Goal: Information Seeking & Learning: Check status

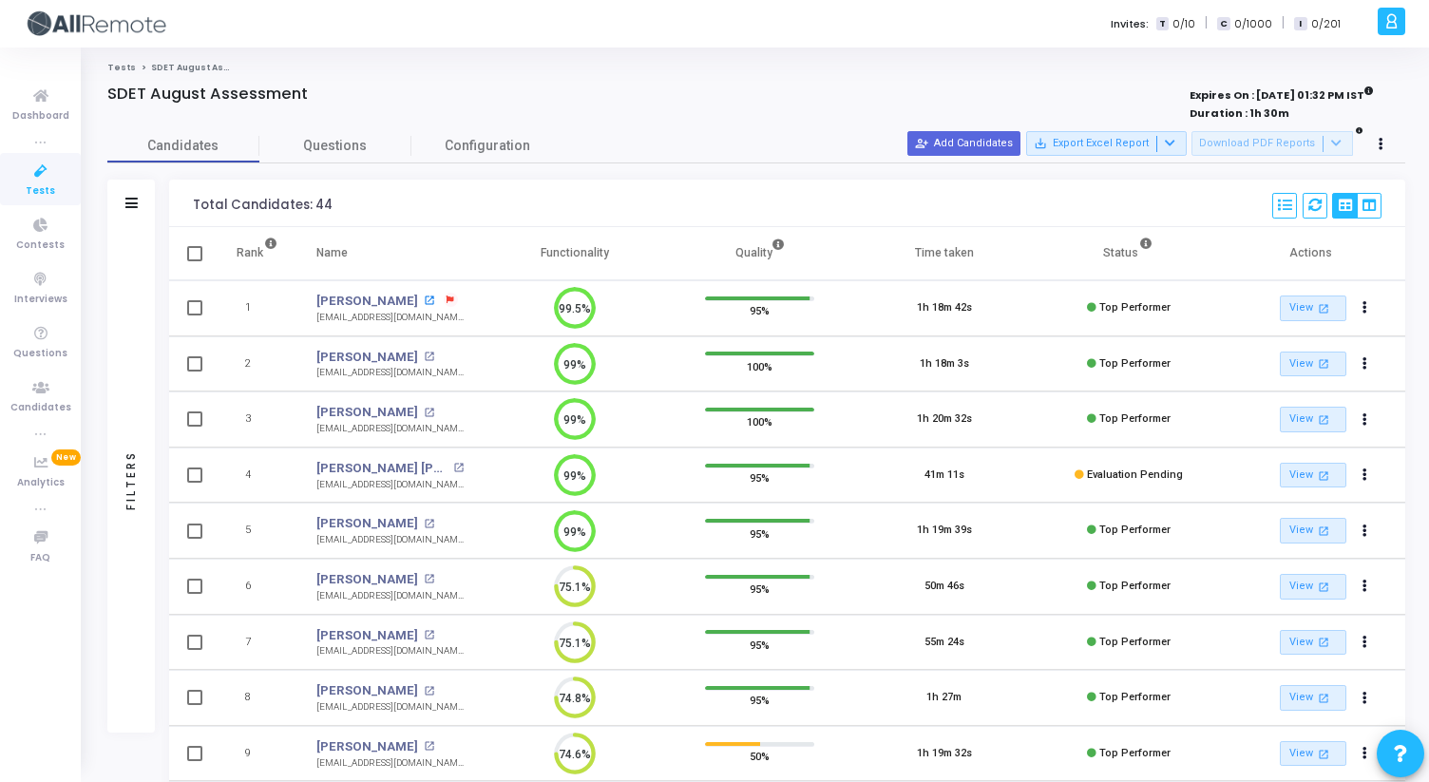
click at [424, 299] on mat-icon "open_in_new" at bounding box center [429, 300] width 10 height 10
click at [431, 355] on mat-icon "open_in_new" at bounding box center [429, 357] width 10 height 10
drag, startPoint x: 302, startPoint y: 413, endPoint x: 392, endPoint y: 414, distance: 90.3
click at [392, 414] on td "Bhavya Gupta Bhavya Gupta open_in_new bhavya06.gupta@gmail.com" at bounding box center [389, 419] width 185 height 56
copy link "Bhavya Gupta"
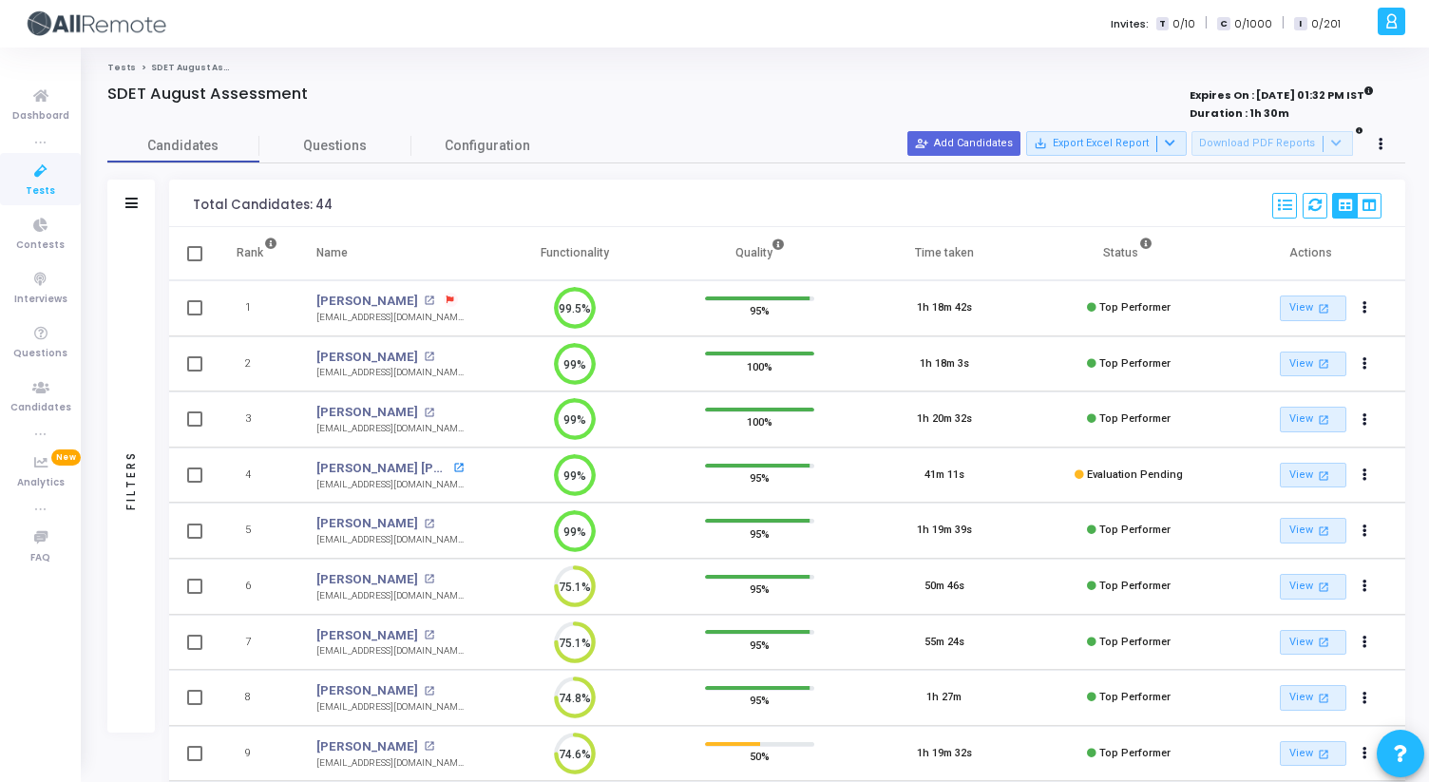
click at [453, 467] on mat-icon "open_in_new" at bounding box center [458, 468] width 10 height 10
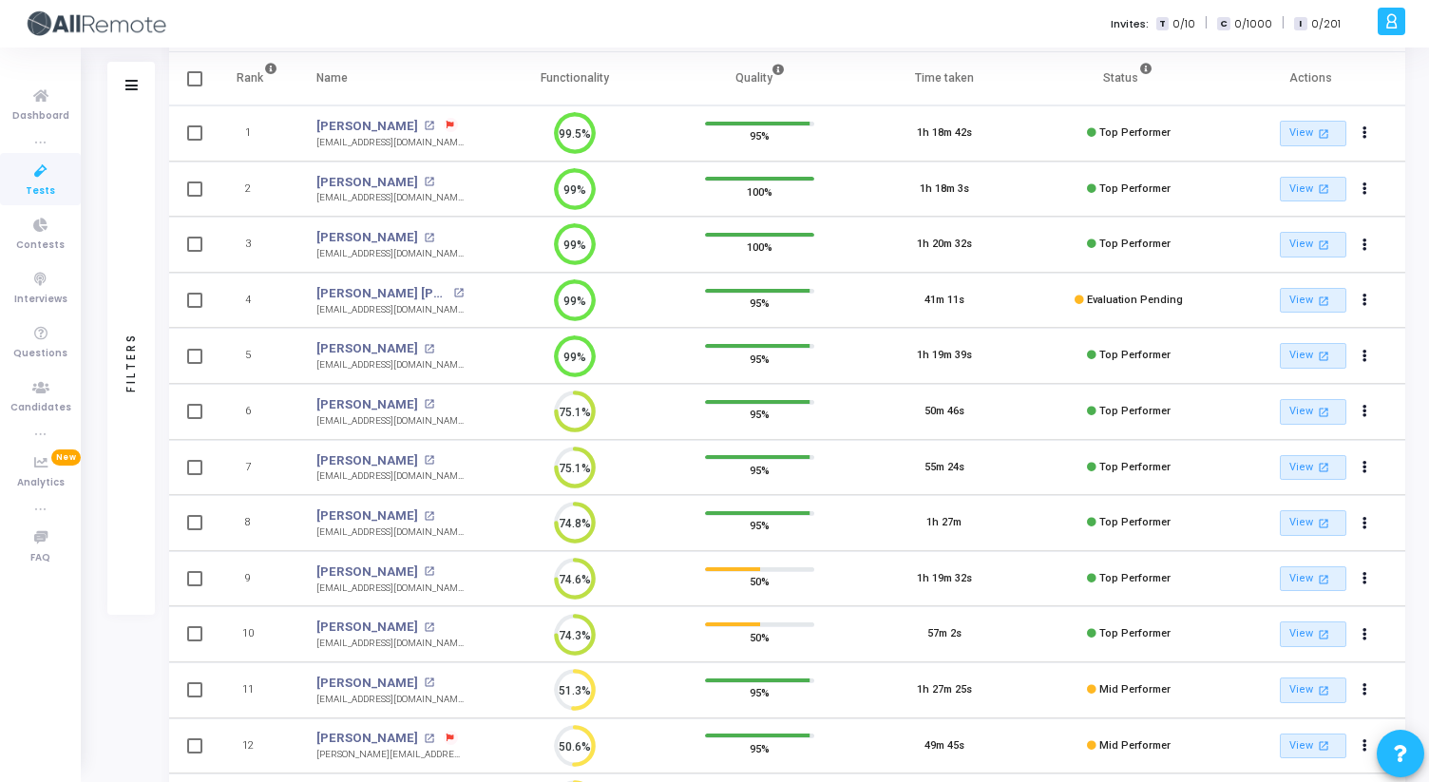
scroll to position [194, 0]
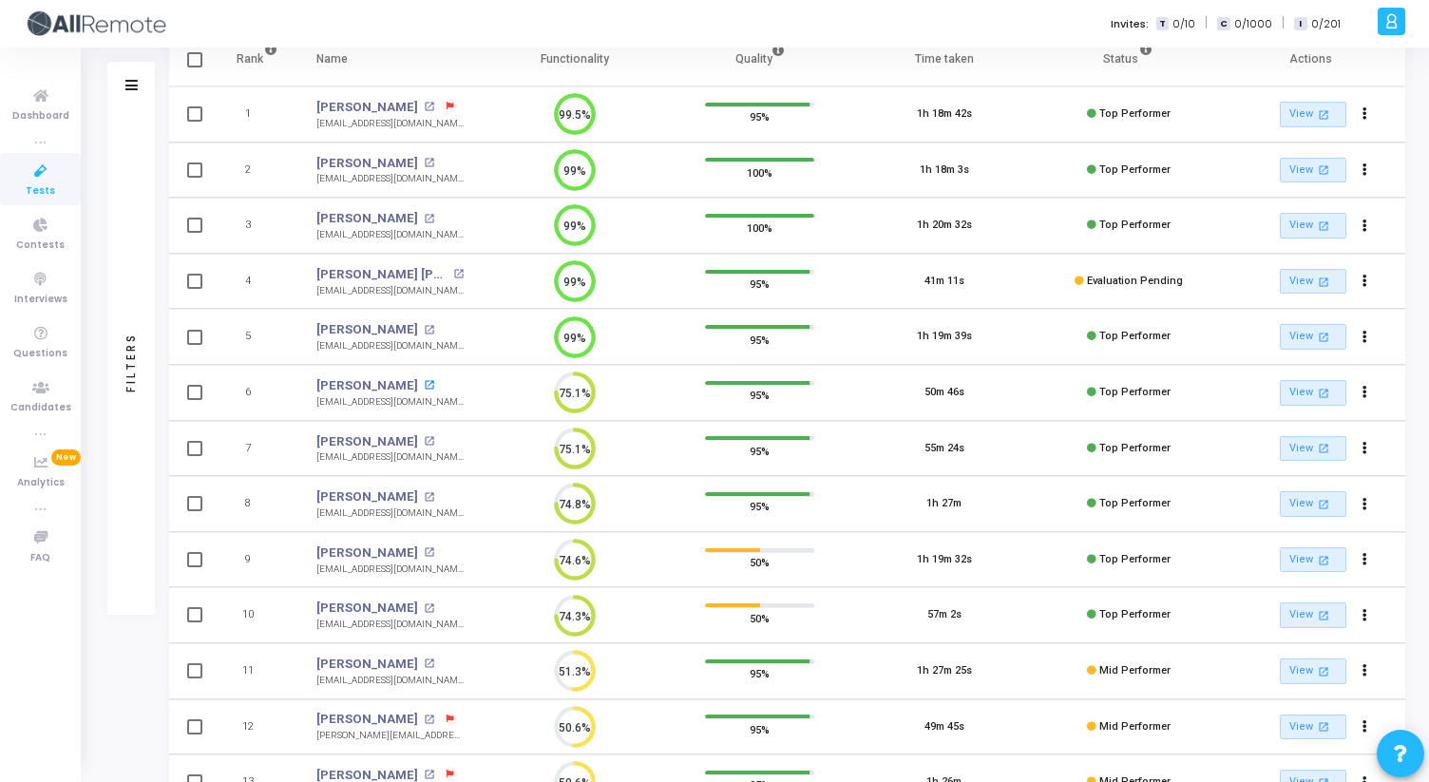
click at [429, 387] on mat-icon "open_in_new" at bounding box center [429, 385] width 10 height 10
click at [424, 445] on mat-icon "open_in_new" at bounding box center [429, 441] width 10 height 10
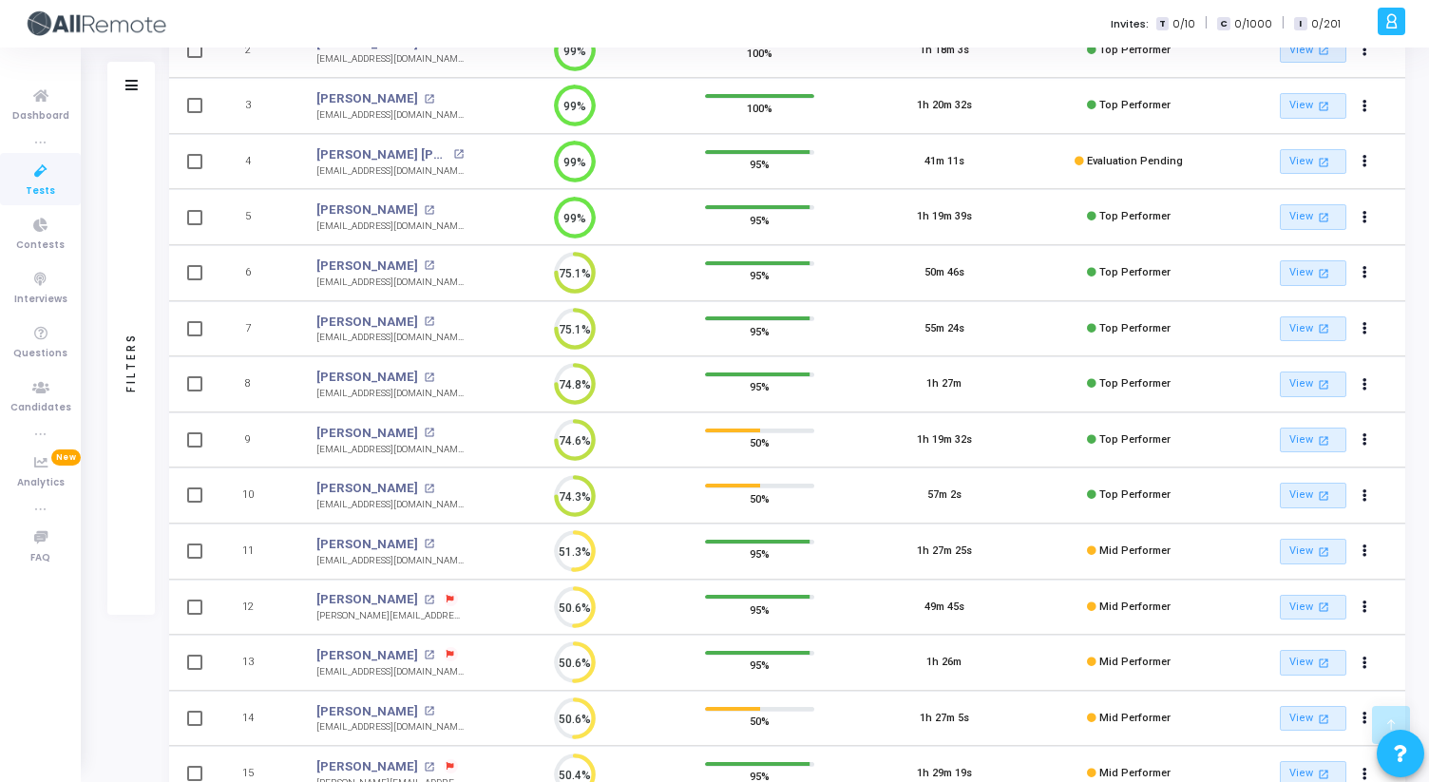
scroll to position [318, 0]
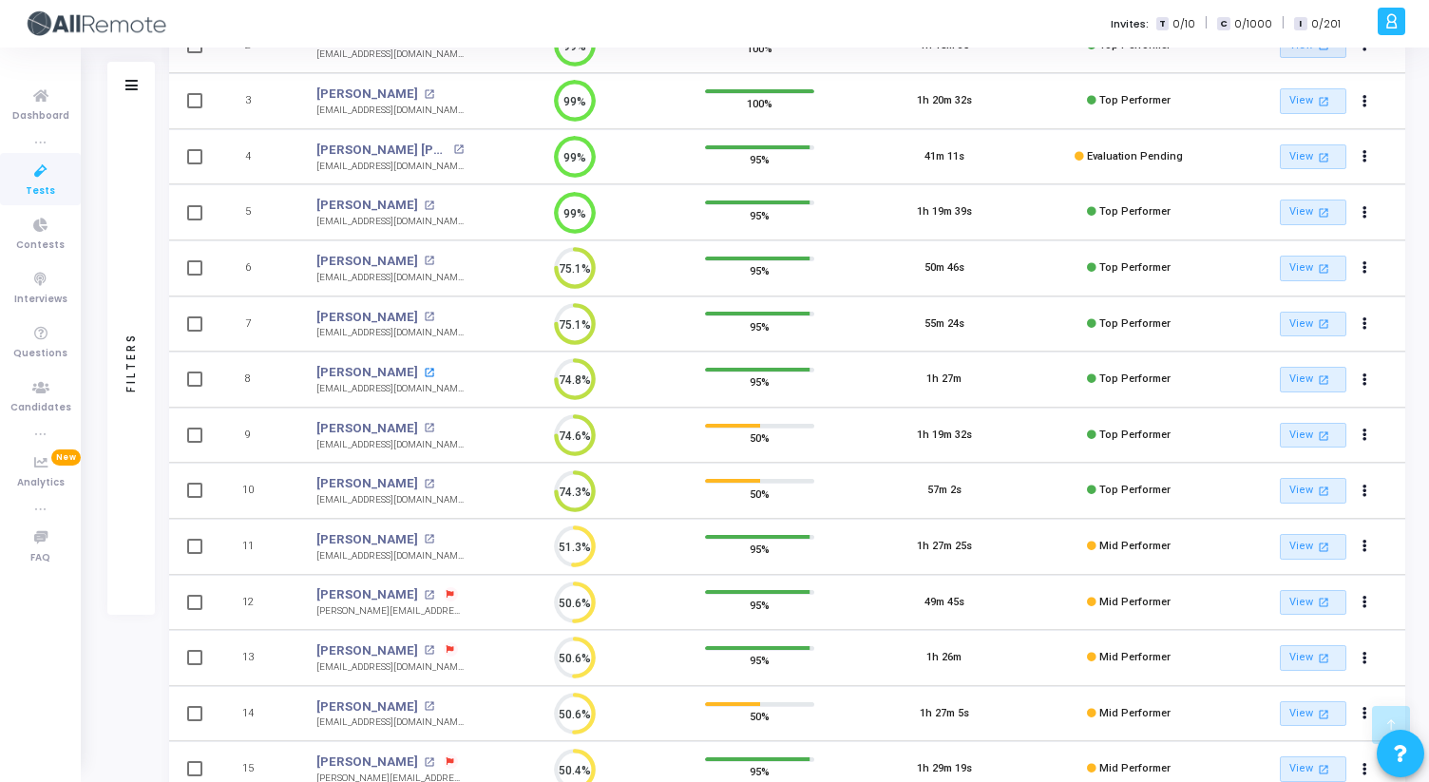
click at [424, 371] on mat-icon "open_in_new" at bounding box center [429, 373] width 10 height 10
click at [465, 212] on td "Bhavya open_in_new bhavyakumari106@gmail.com" at bounding box center [389, 212] width 185 height 56
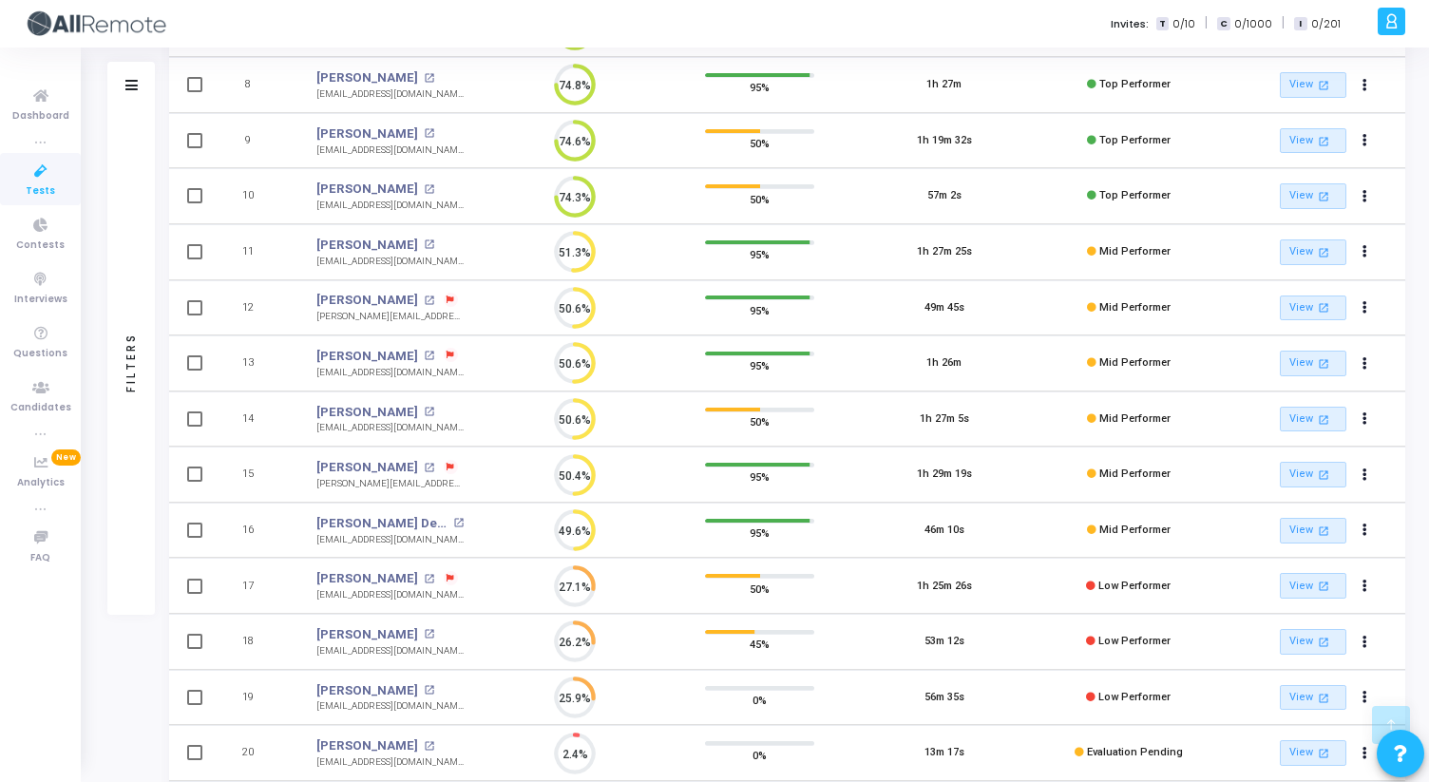
scroll to position [0, 0]
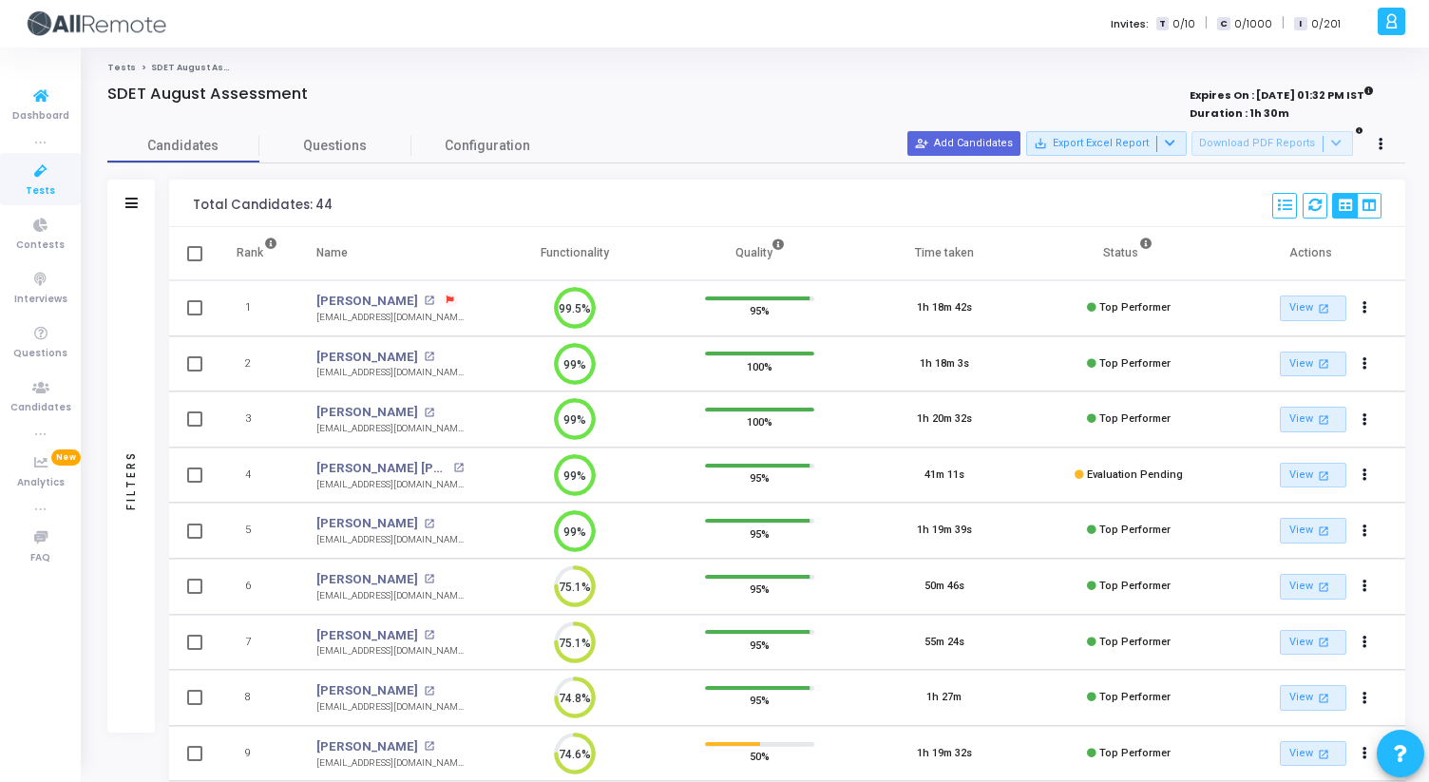
click at [29, 190] on span "Tests" at bounding box center [40, 191] width 29 height 16
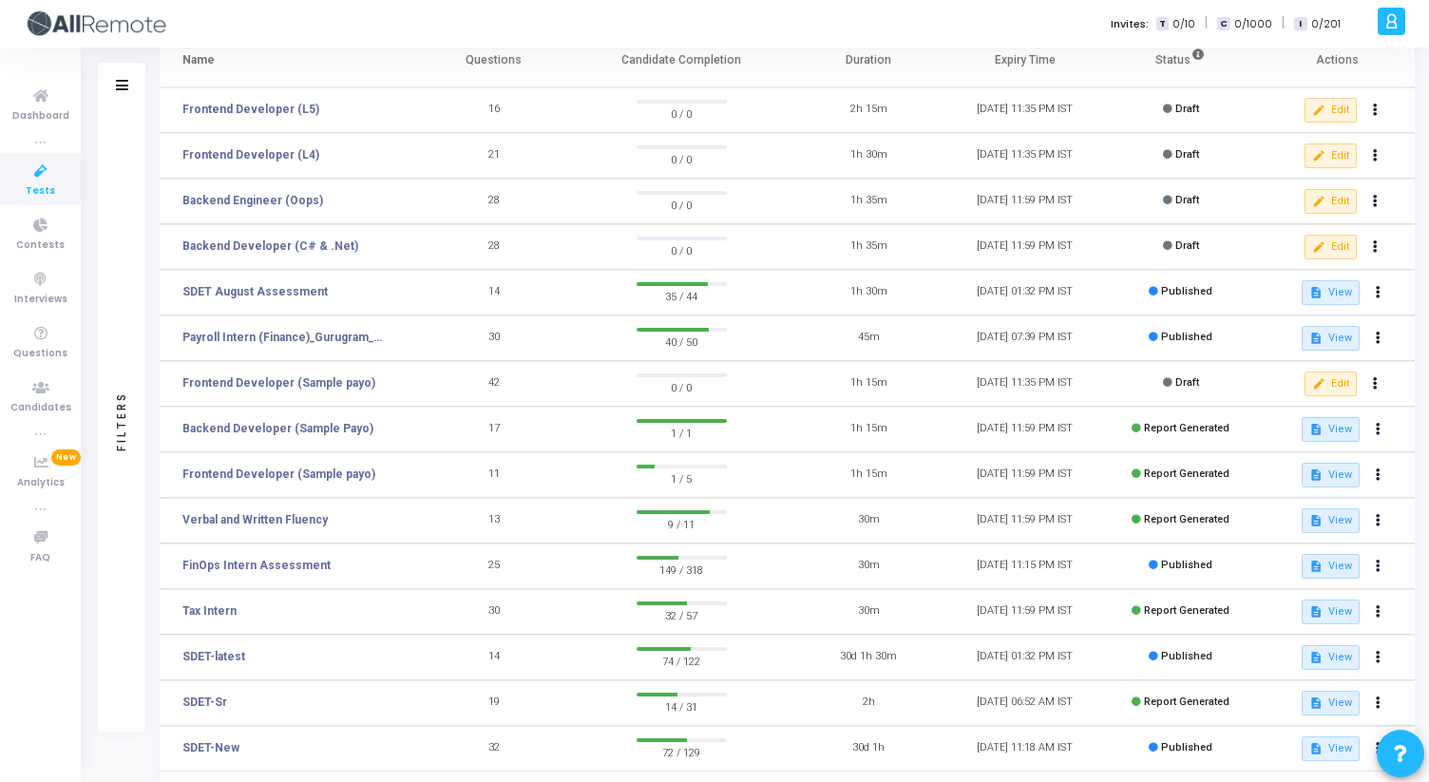
scroll to position [140, 0]
click at [222, 742] on div "SDET-Sr" at bounding box center [203, 736] width 47 height 26
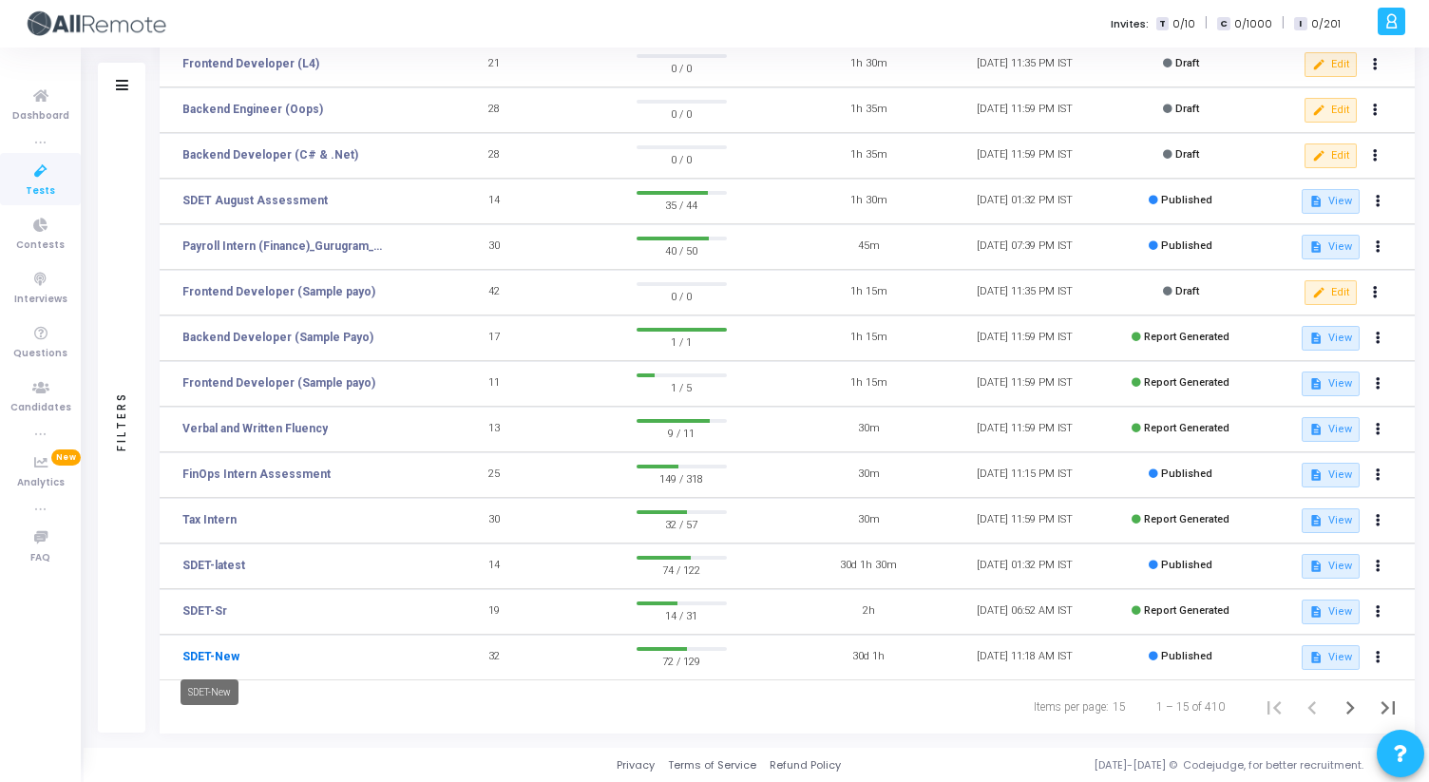
click at [219, 657] on link "SDET-New" at bounding box center [210, 656] width 57 height 17
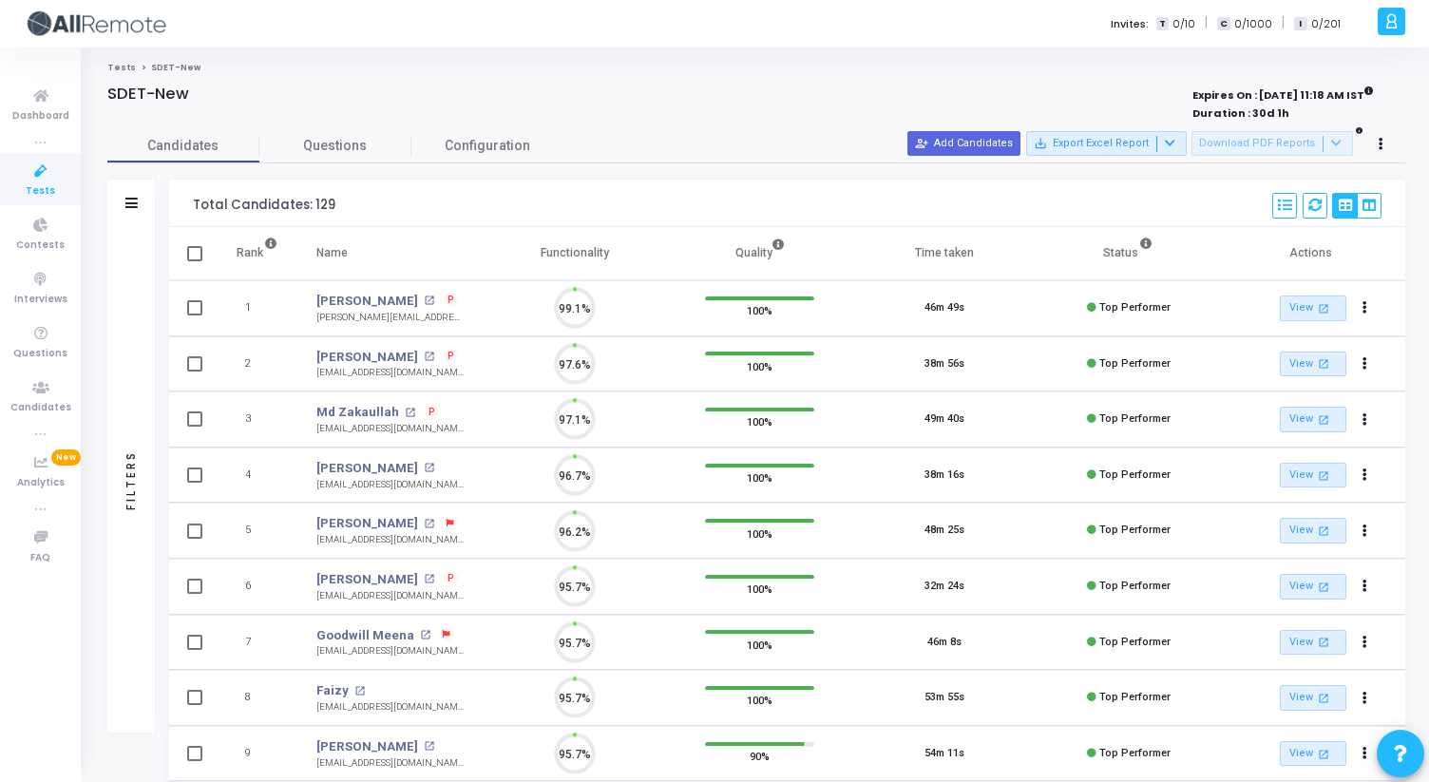
scroll to position [40, 48]
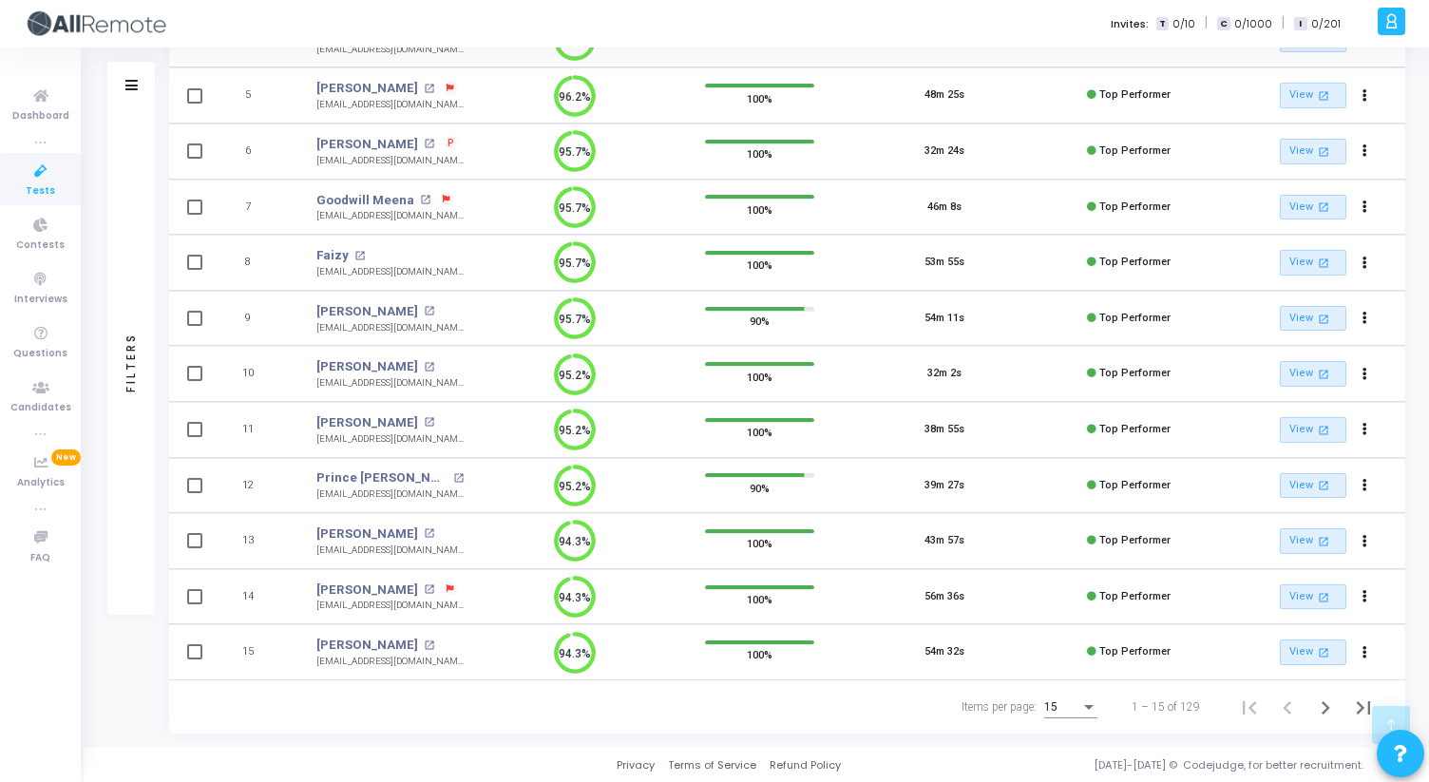
click at [1092, 692] on div "15" at bounding box center [1070, 702] width 53 height 31
click at [1073, 718] on div at bounding box center [714, 391] width 1429 height 782
click at [1073, 708] on div "15" at bounding box center [1062, 707] width 36 height 13
click at [1074, 697] on span "50" at bounding box center [1071, 696] width 53 height 34
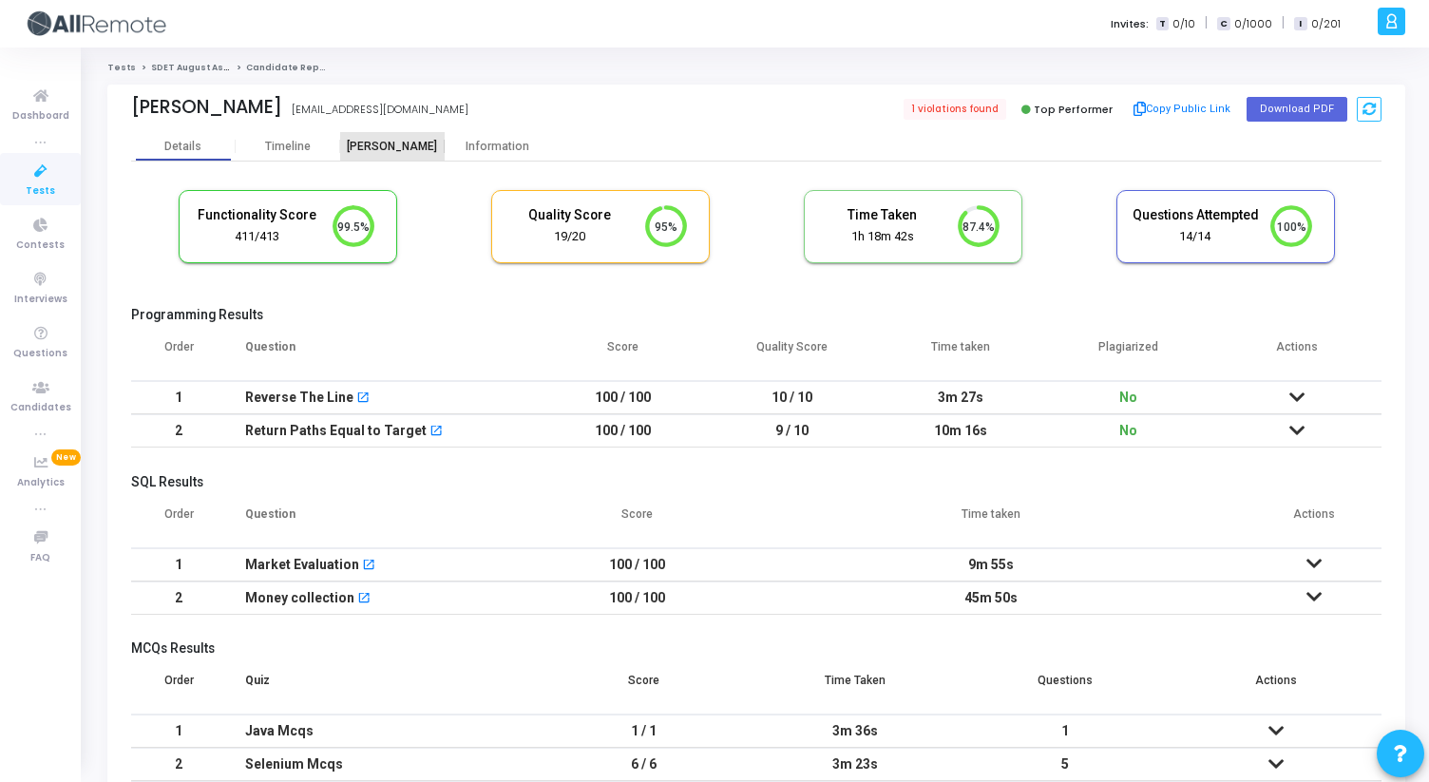
click at [391, 143] on div "Proctor" at bounding box center [392, 147] width 105 height 14
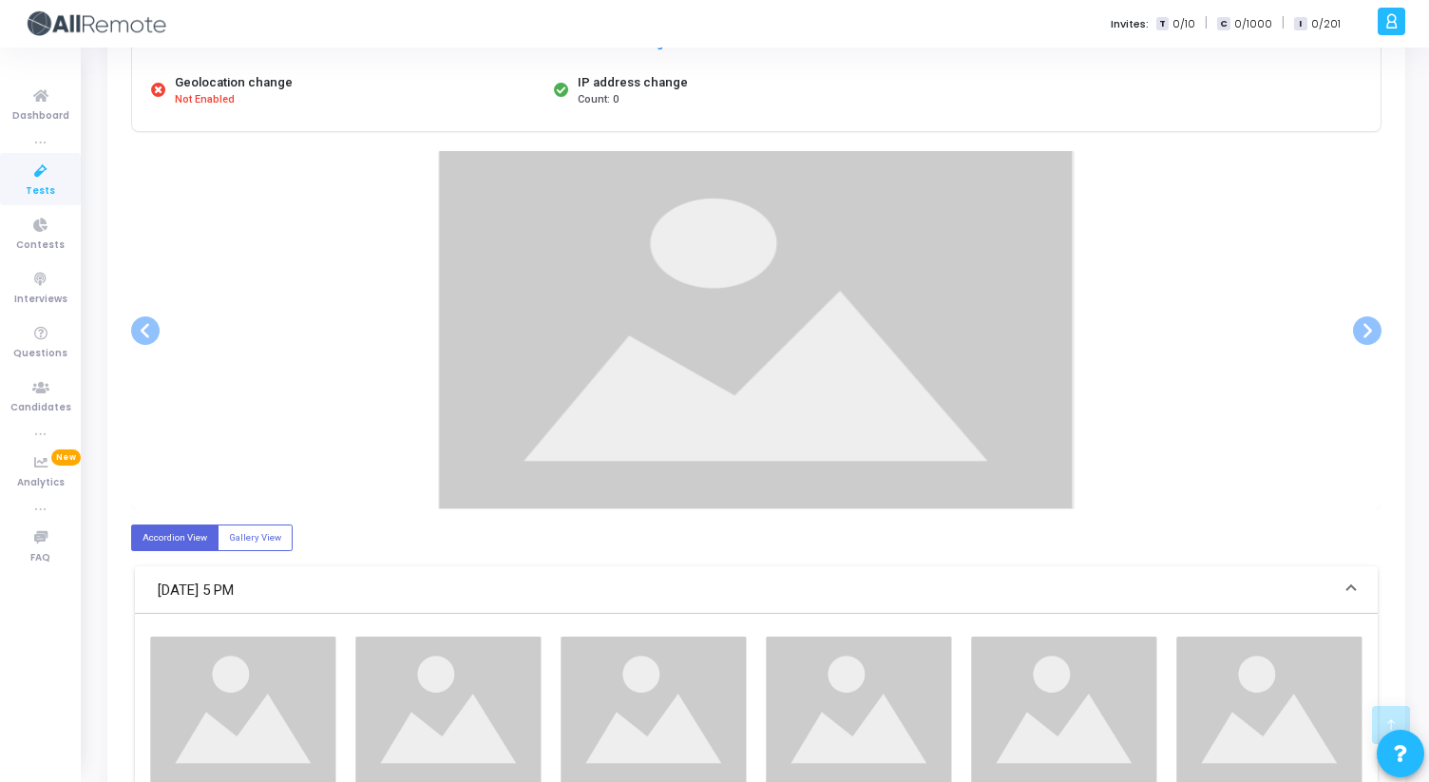
scroll to position [287, 0]
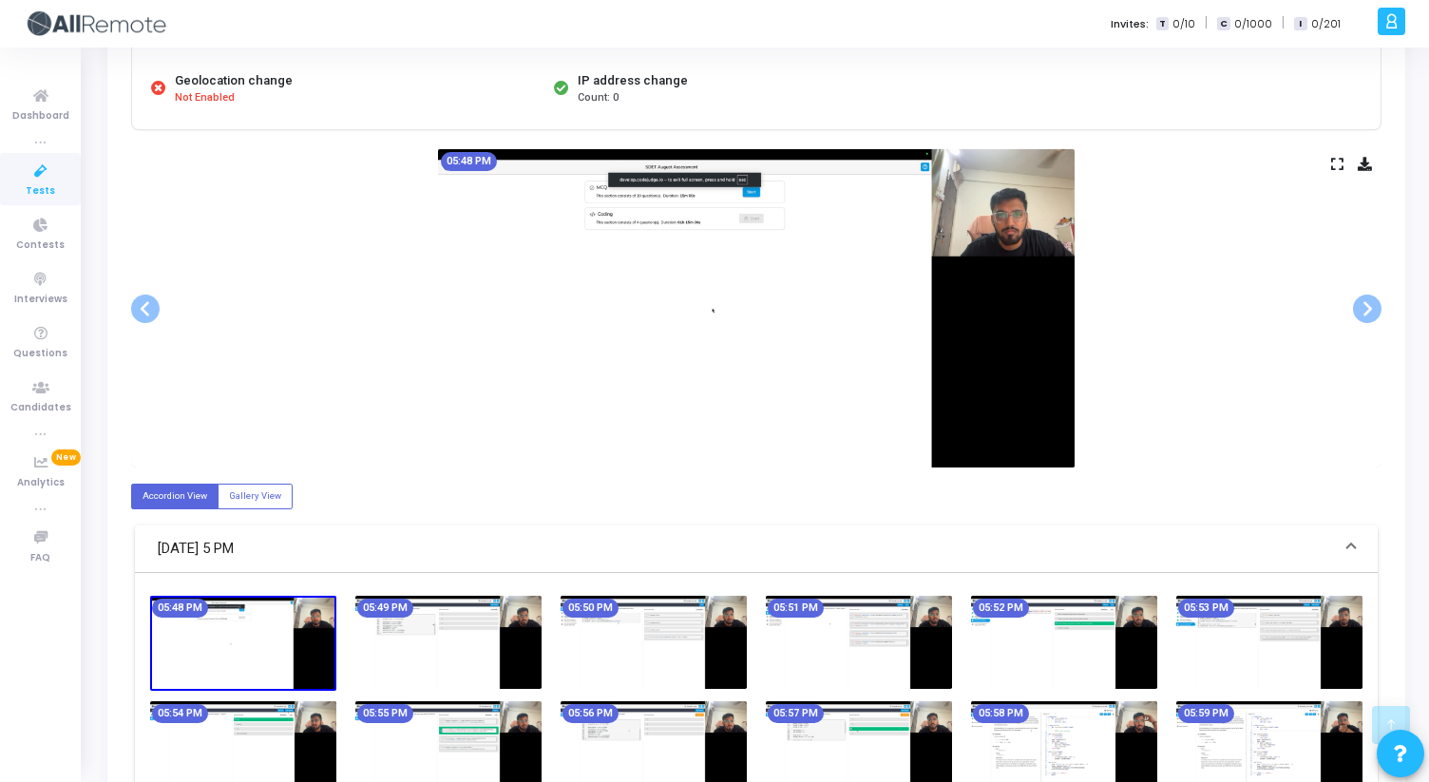
click at [1335, 171] on div "05:48 PM" at bounding box center [756, 308] width 1250 height 318
click at [1335, 168] on icon at bounding box center [1337, 164] width 12 height 10
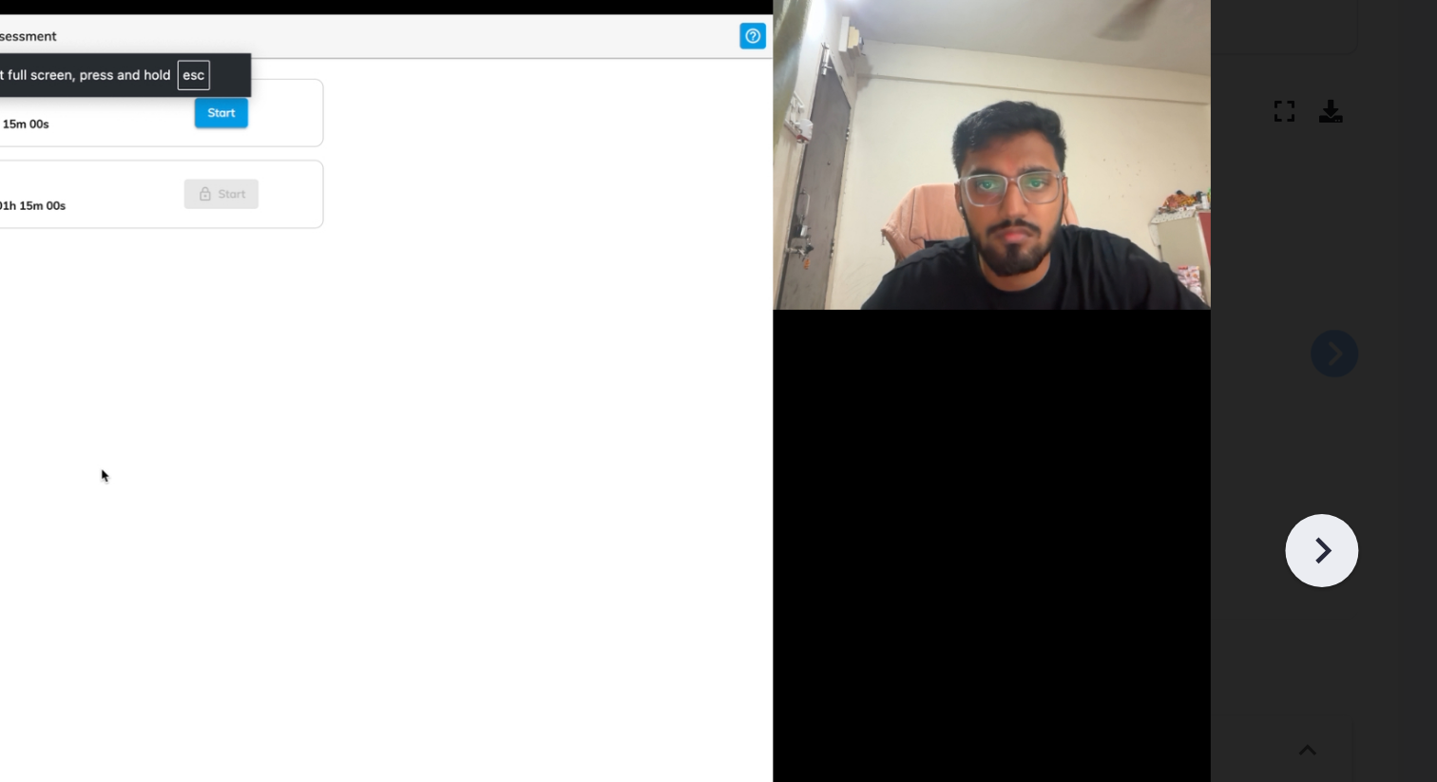
scroll to position [0, 0]
click at [1368, 435] on icon at bounding box center [1367, 426] width 29 height 29
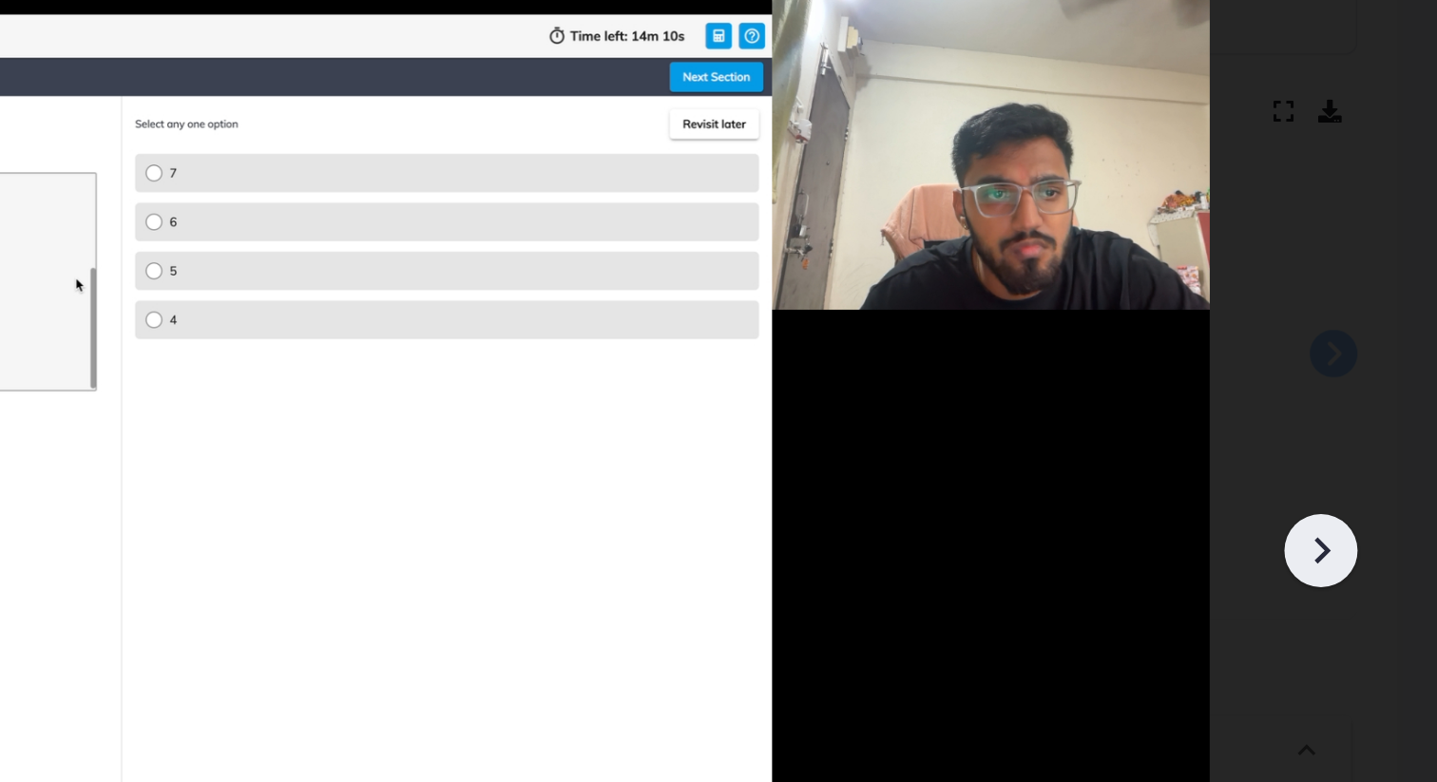
click at [1368, 435] on icon at bounding box center [1367, 426] width 29 height 29
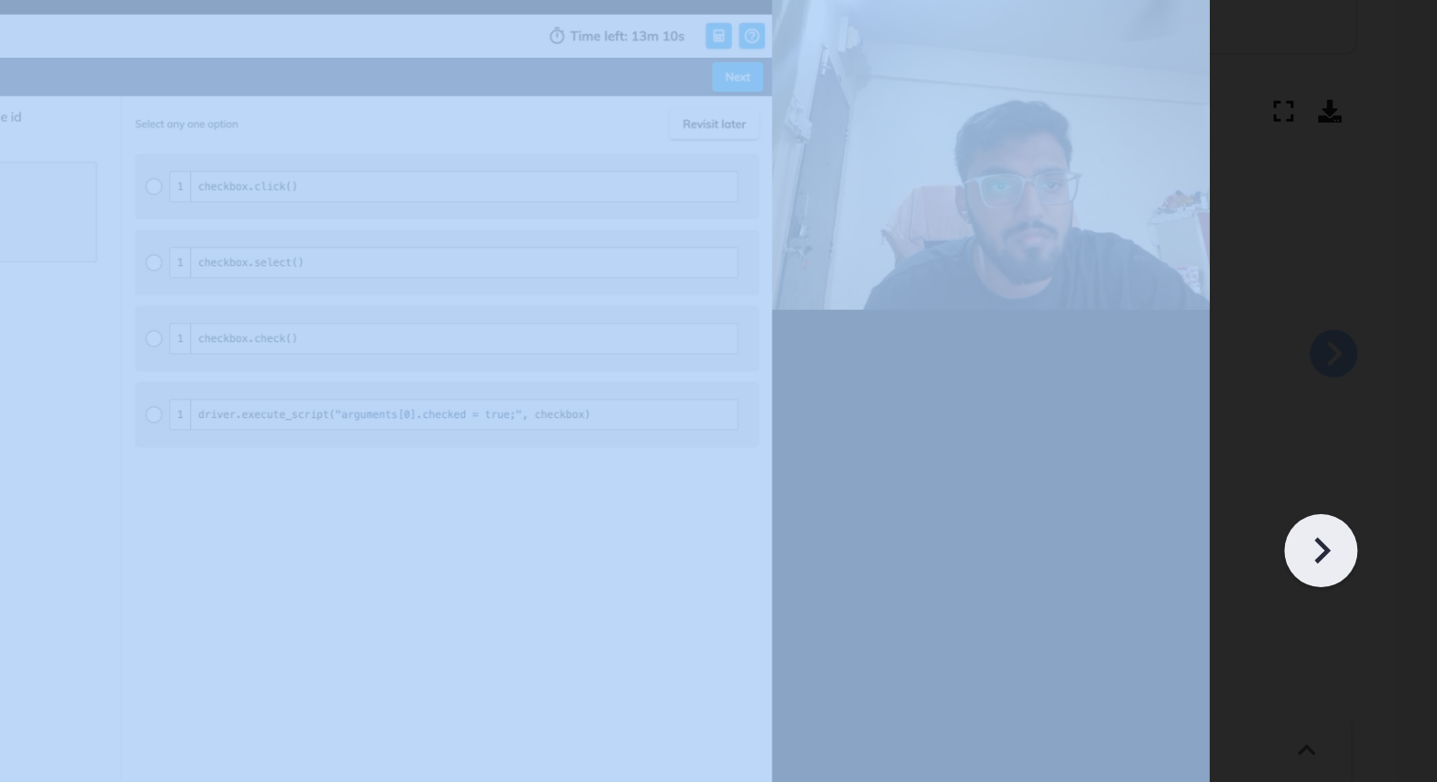
click at [1368, 435] on icon at bounding box center [1367, 426] width 29 height 29
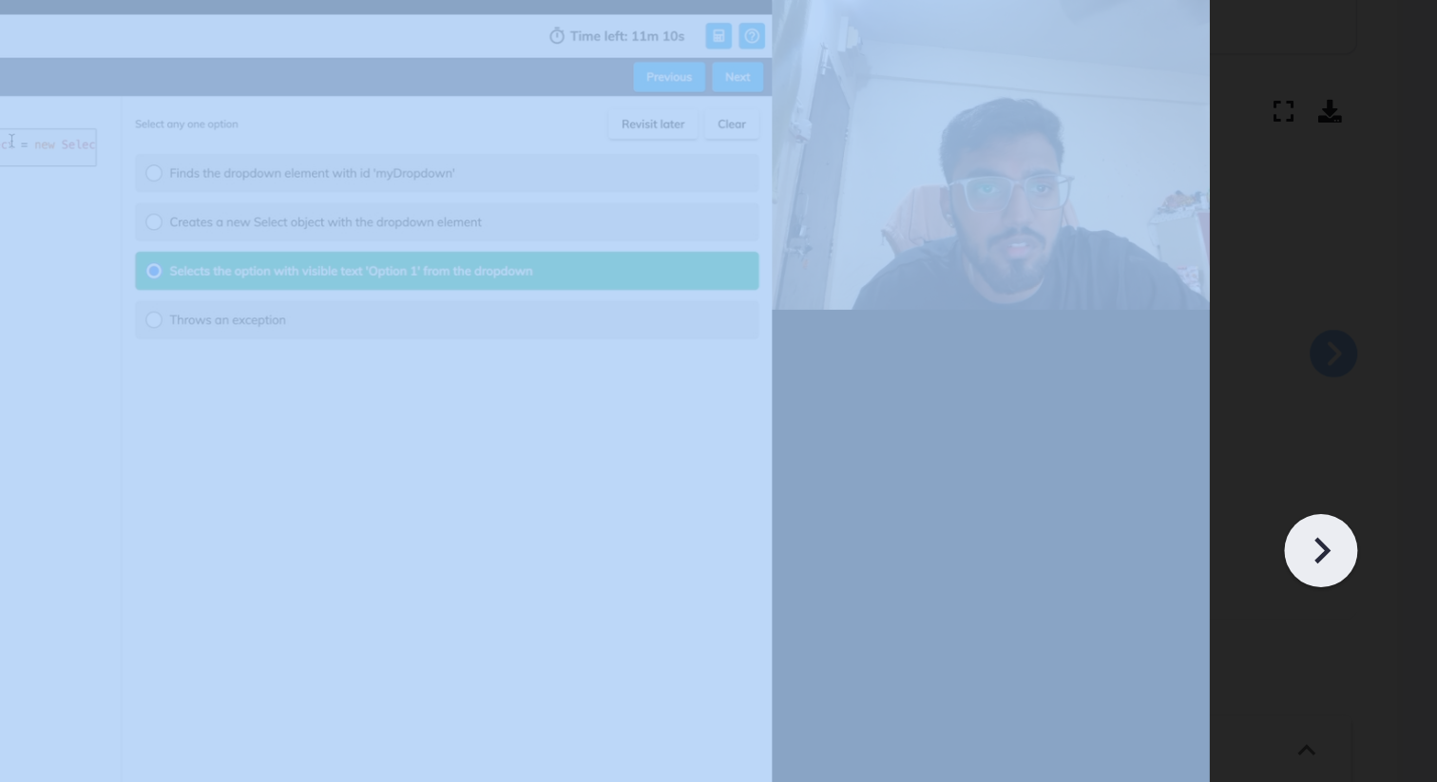
click at [1368, 435] on icon at bounding box center [1367, 426] width 29 height 29
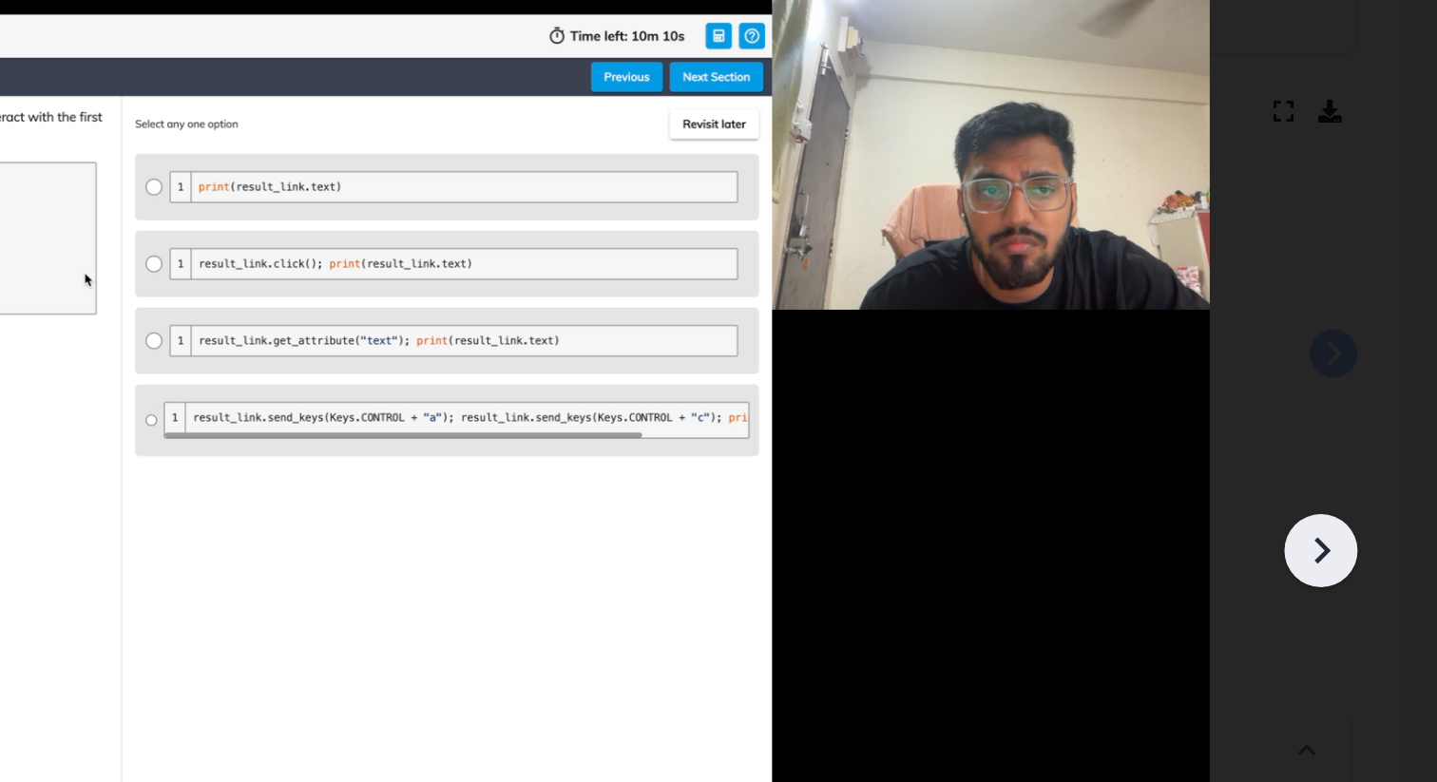
click at [1368, 435] on icon at bounding box center [1367, 426] width 29 height 29
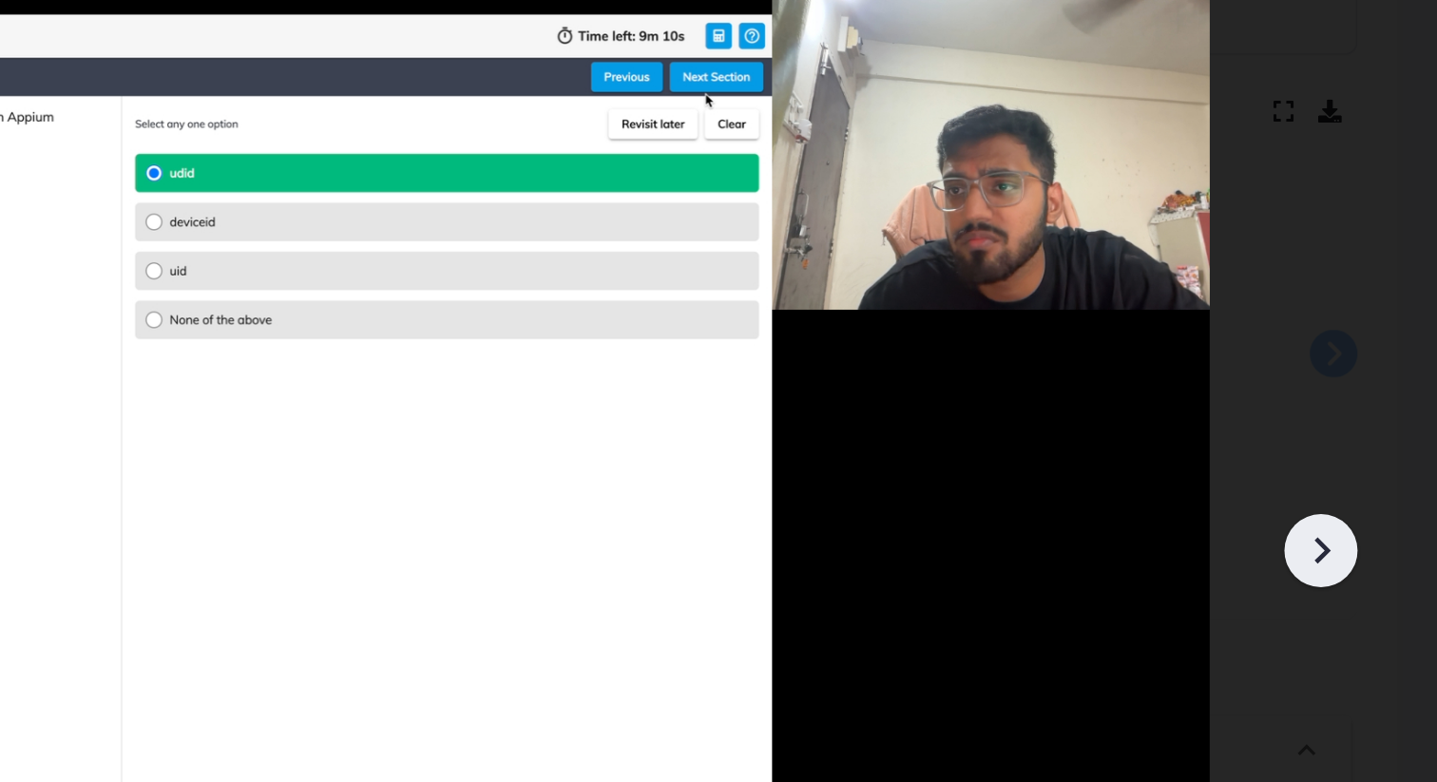
click at [1368, 435] on icon at bounding box center [1367, 426] width 29 height 29
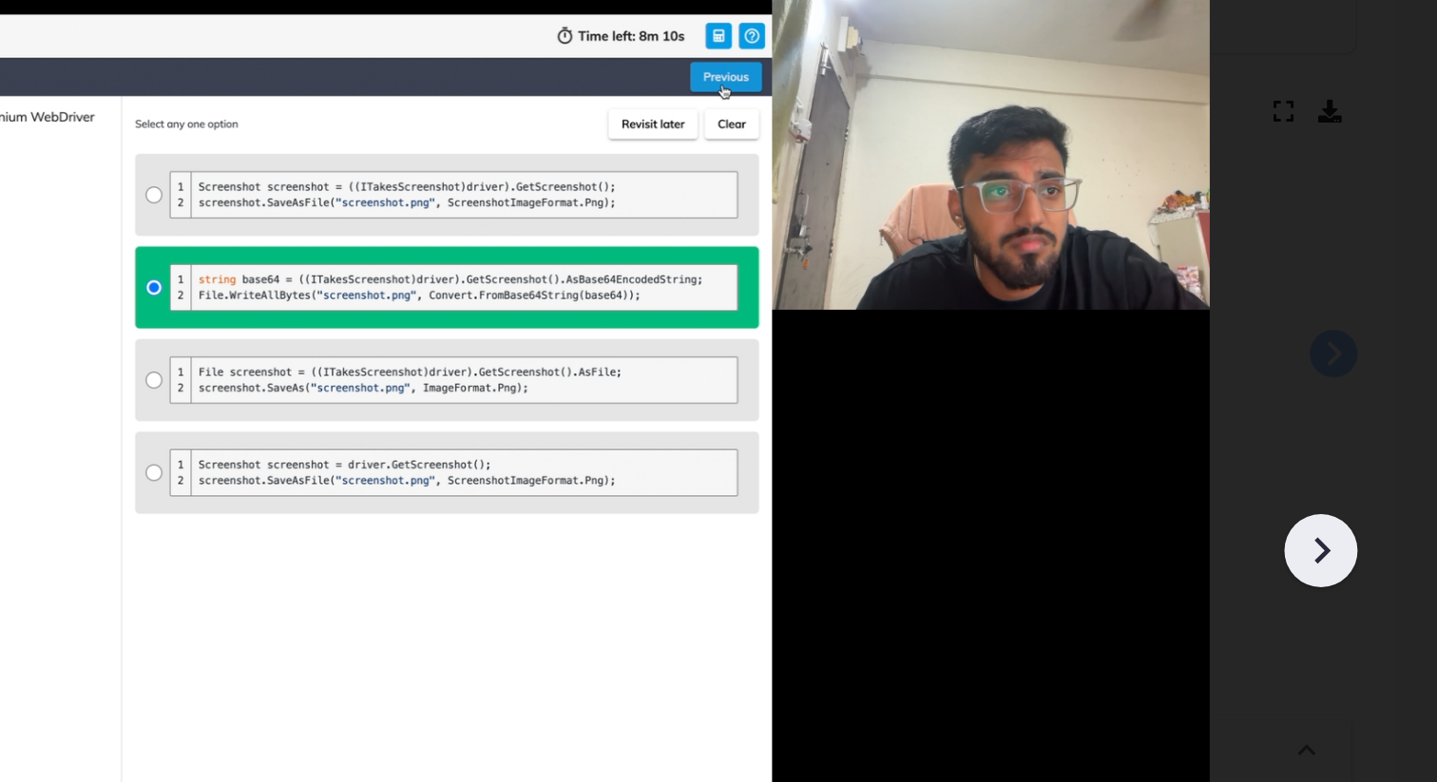
click at [1368, 435] on icon at bounding box center [1367, 426] width 29 height 29
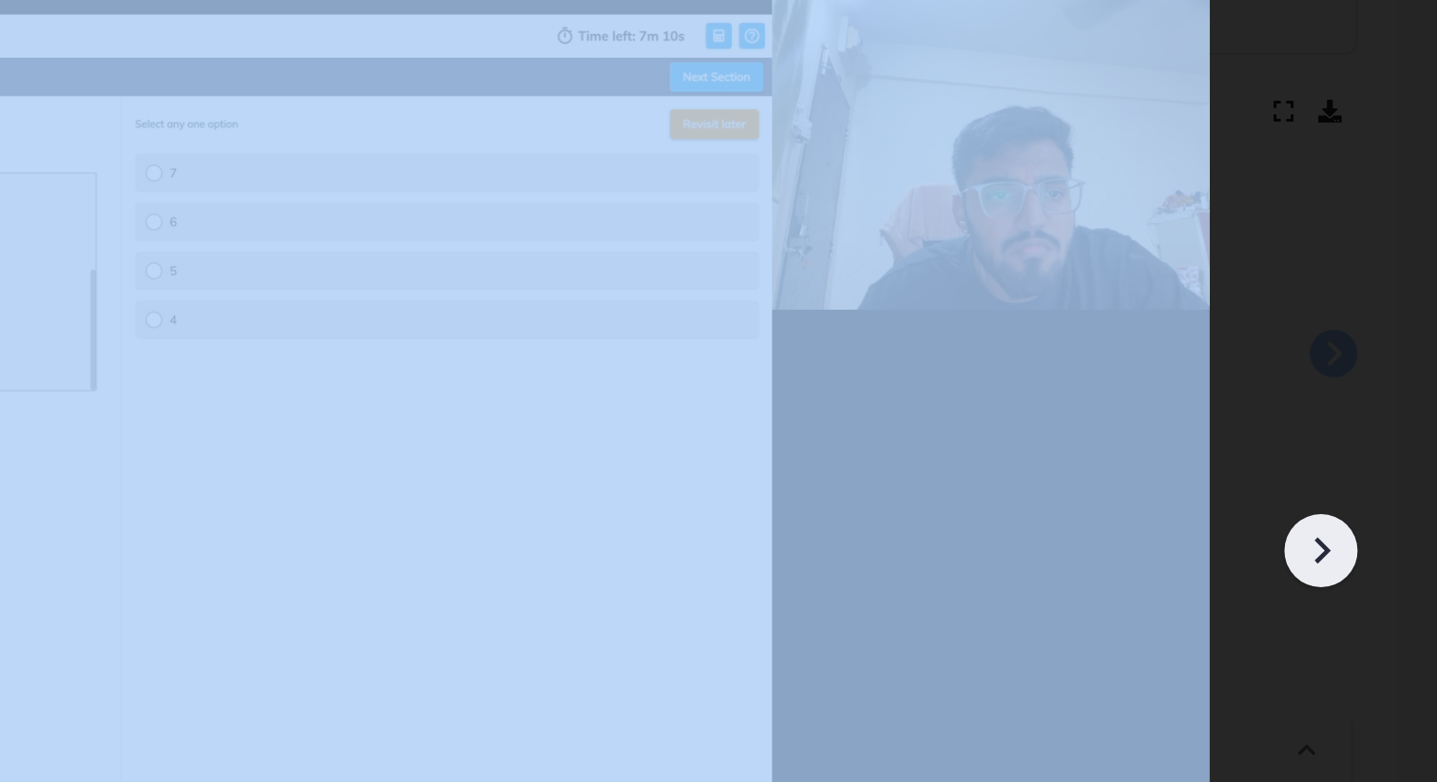
click at [1368, 435] on icon at bounding box center [1367, 426] width 29 height 29
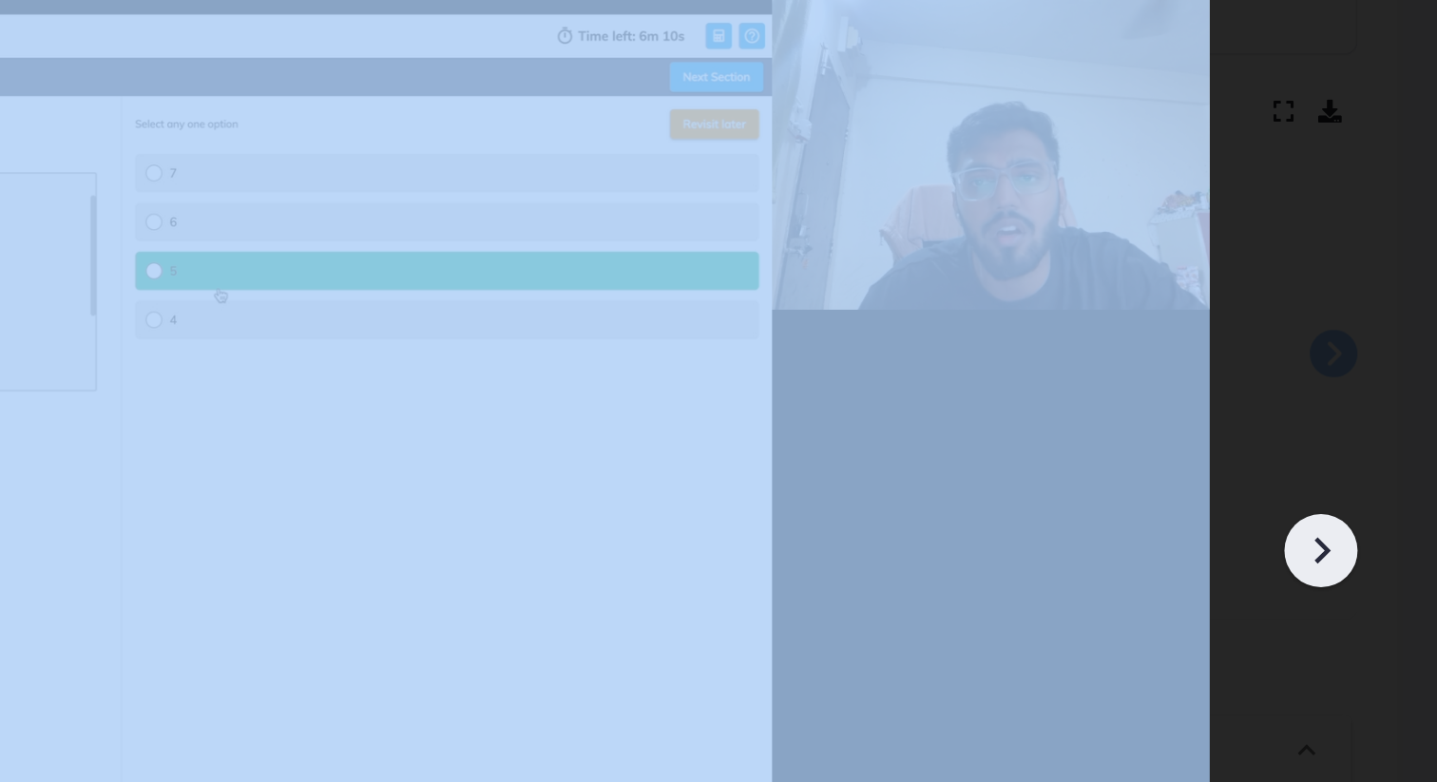
click at [1368, 435] on icon at bounding box center [1367, 426] width 29 height 29
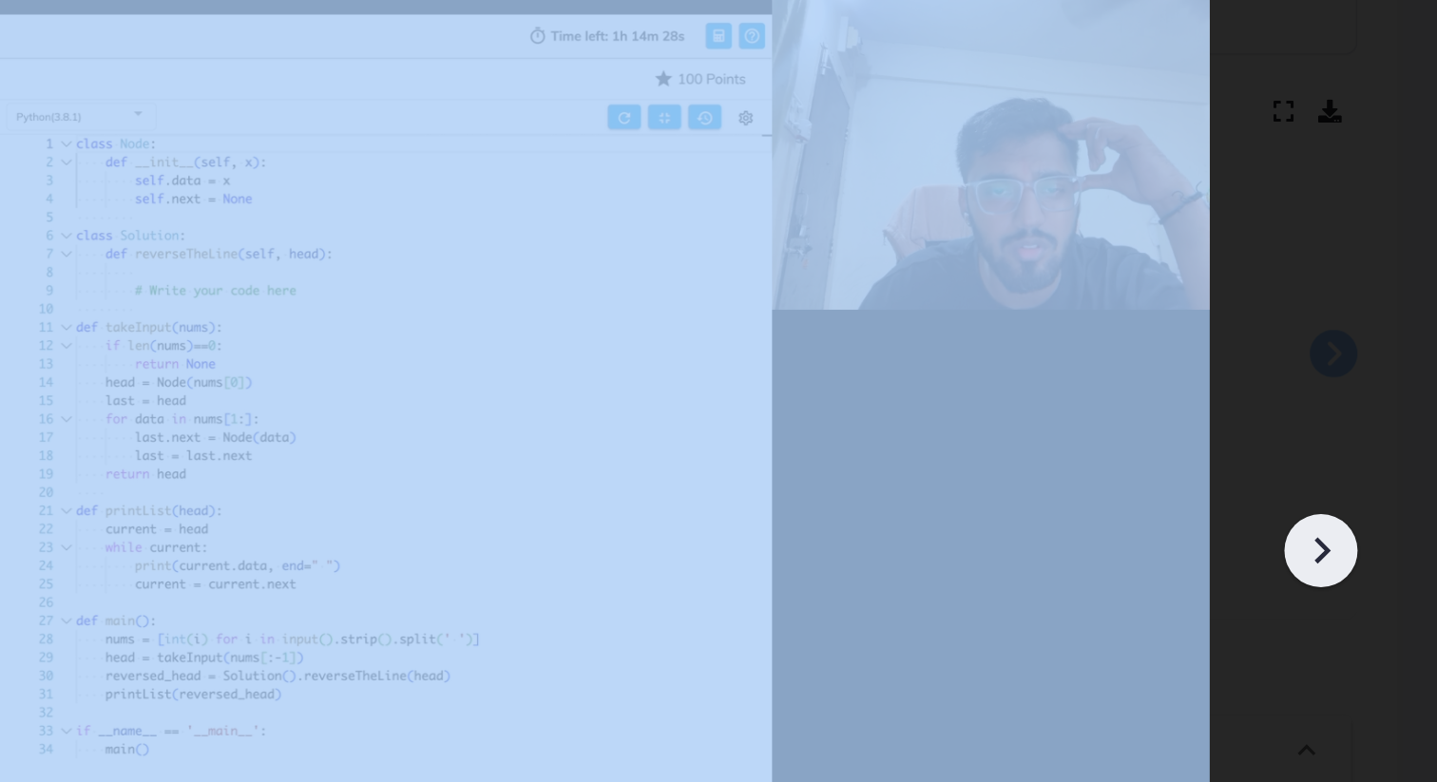
click at [1368, 435] on icon at bounding box center [1367, 426] width 29 height 29
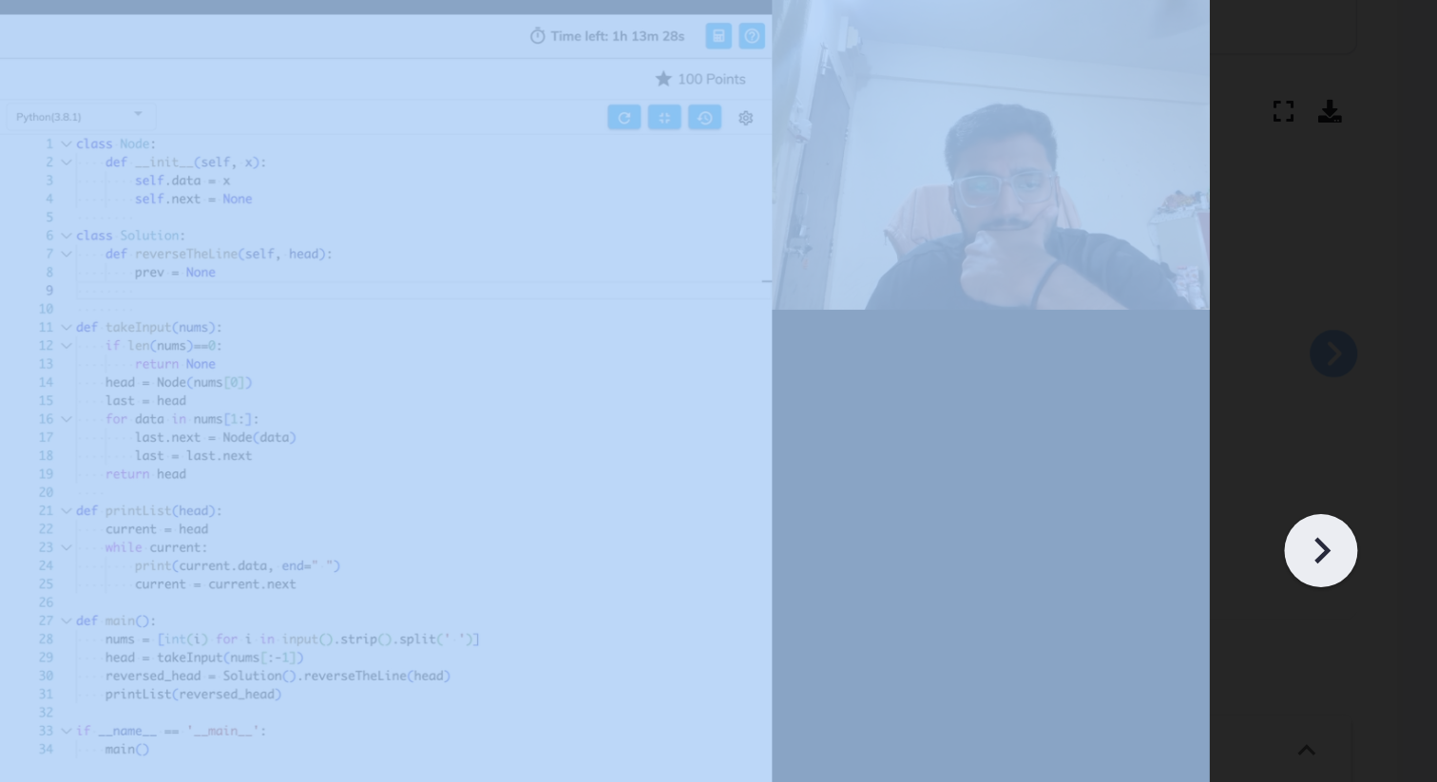
click at [1368, 435] on icon at bounding box center [1367, 426] width 29 height 29
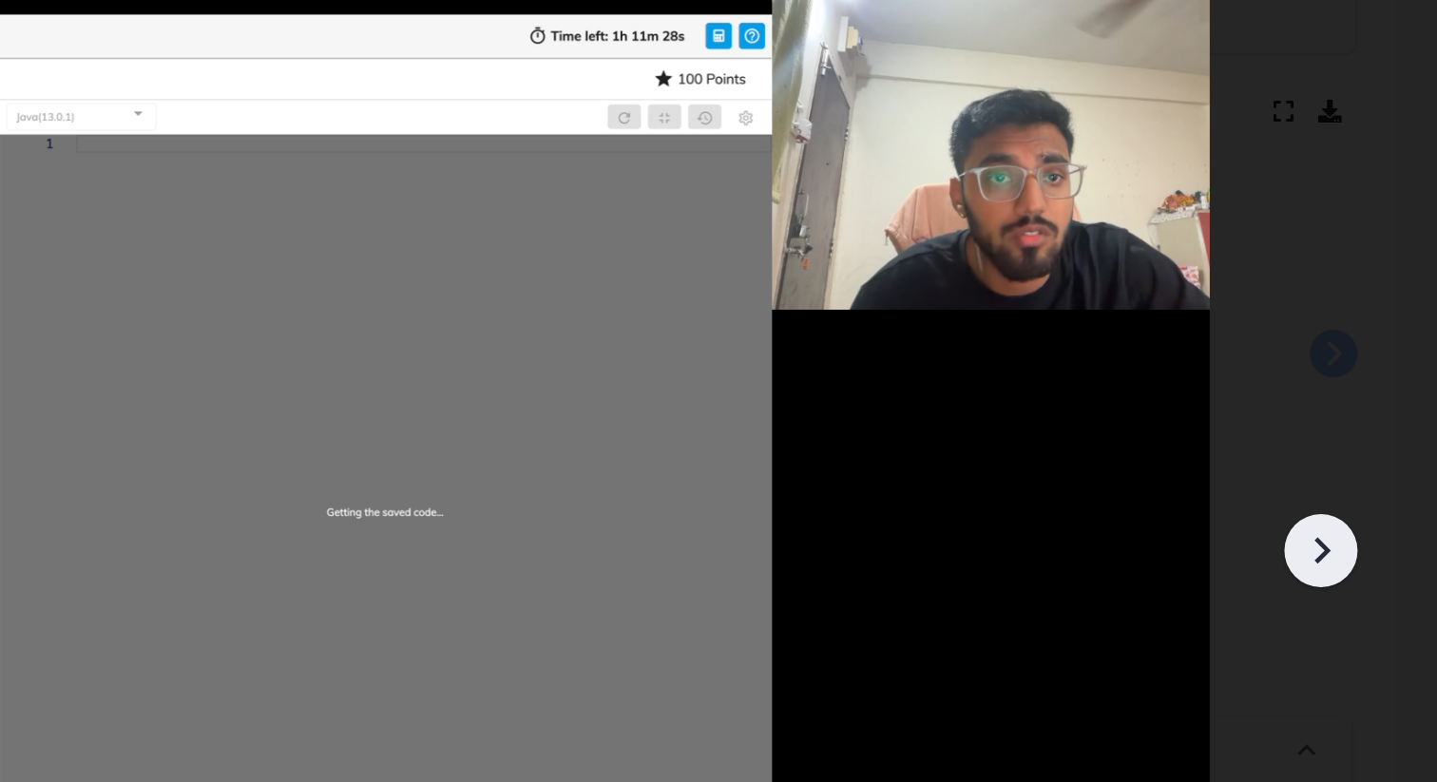
click at [1368, 435] on icon at bounding box center [1367, 426] width 29 height 29
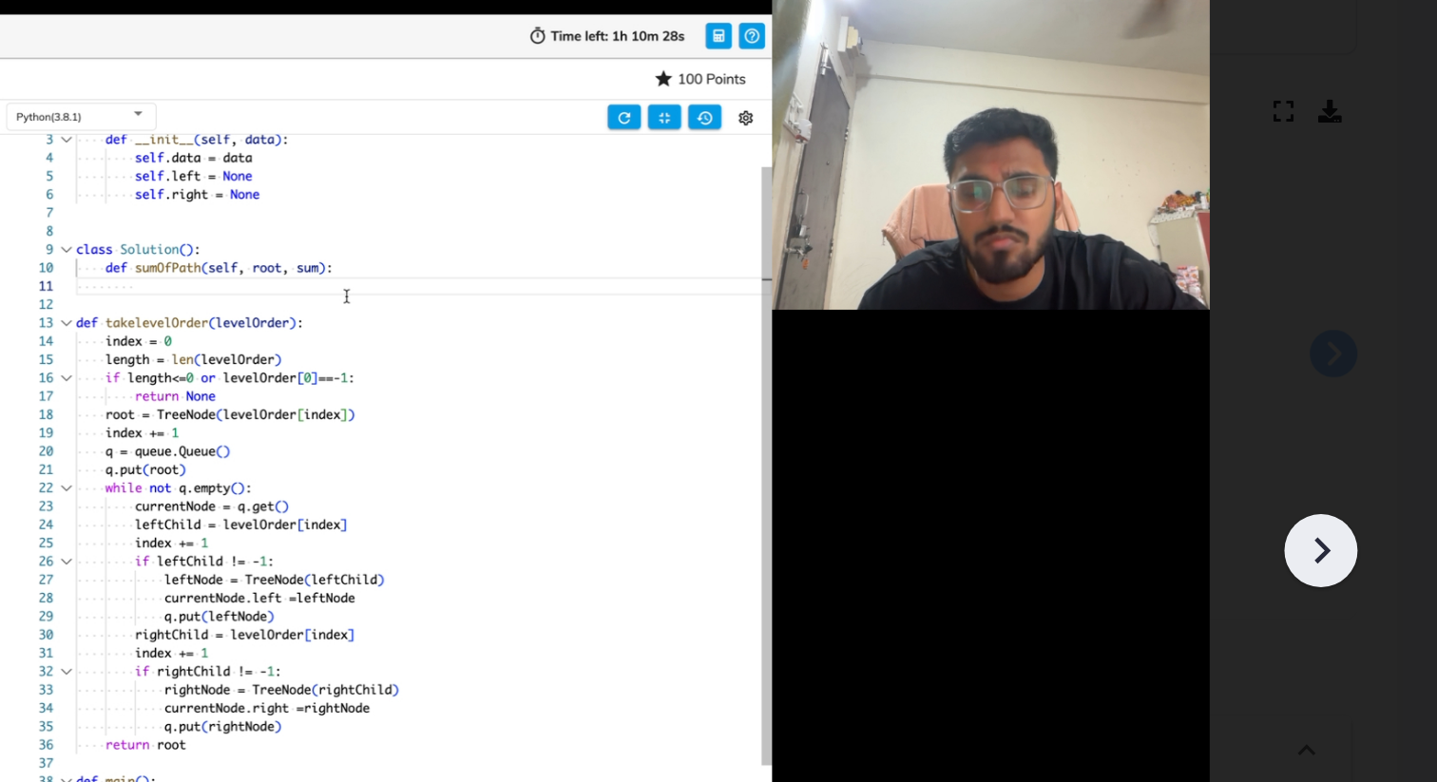
click at [1368, 435] on icon at bounding box center [1367, 426] width 29 height 29
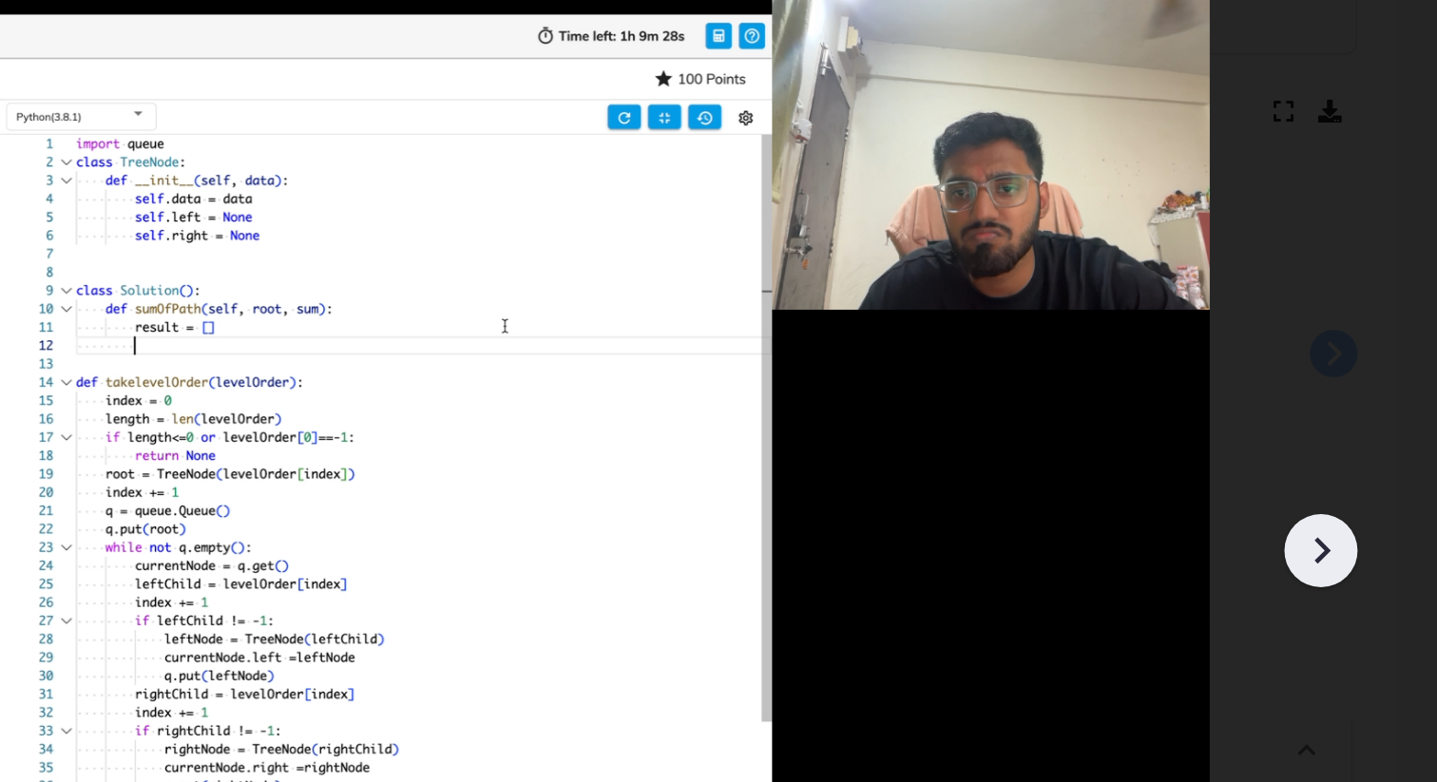
click at [1368, 435] on icon at bounding box center [1367, 426] width 29 height 29
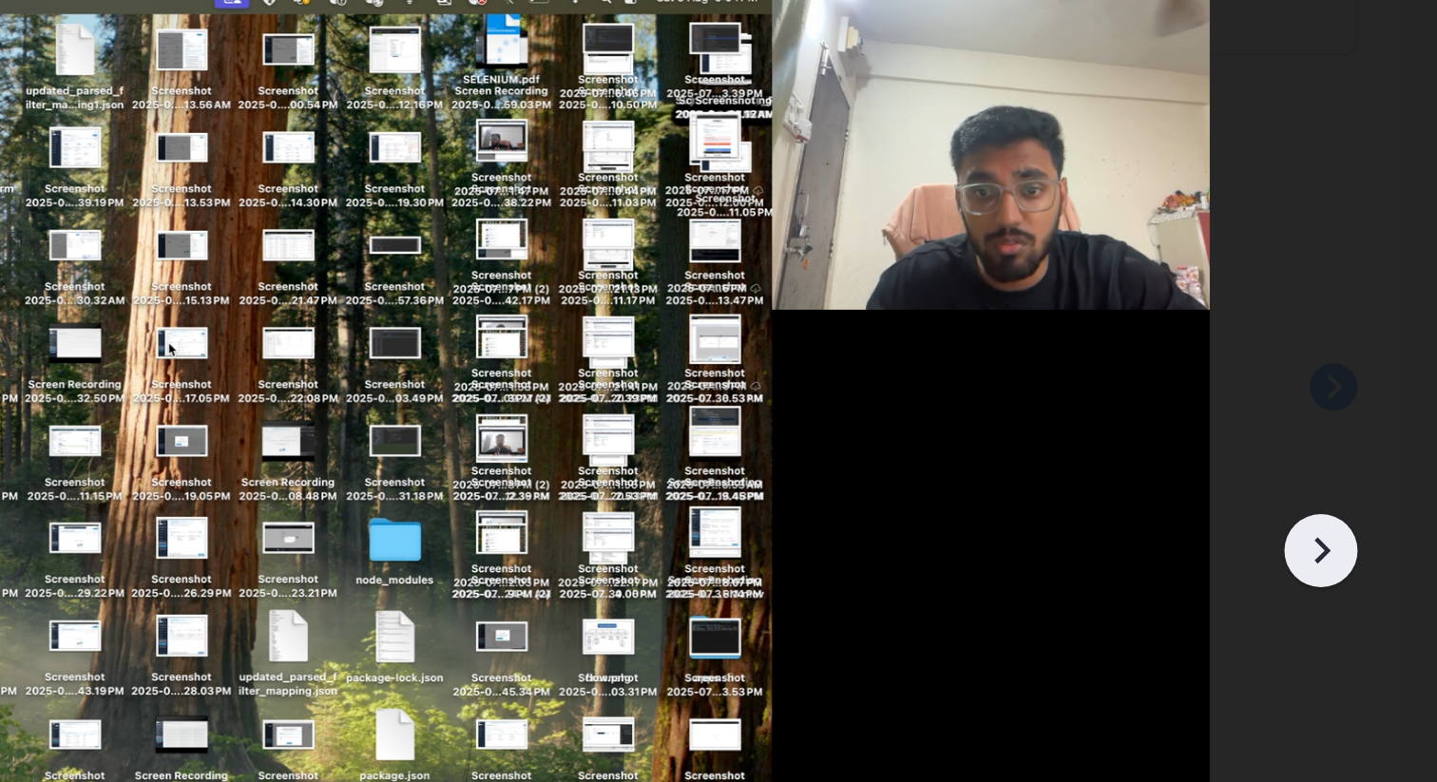
click at [1368, 435] on icon at bounding box center [1367, 426] width 29 height 29
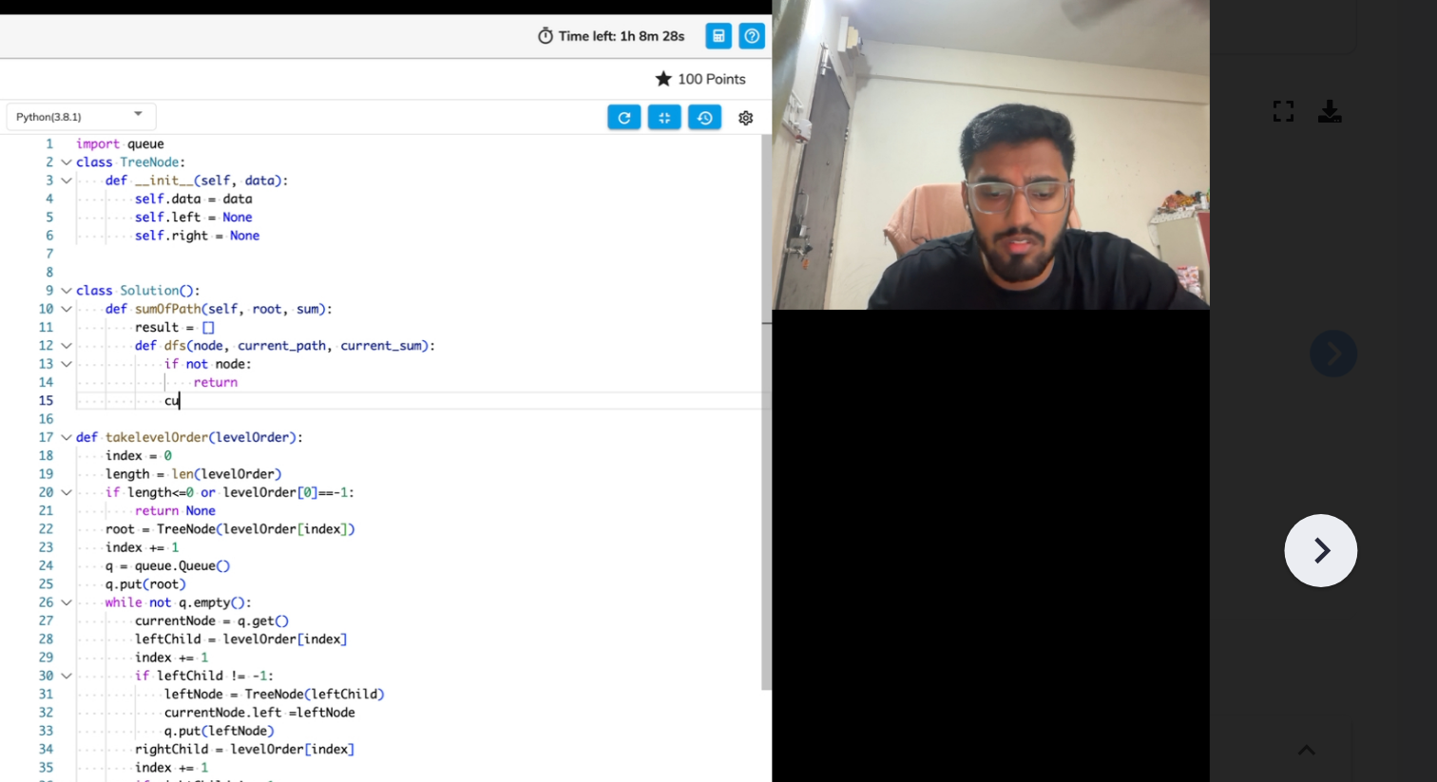
click at [1368, 435] on icon at bounding box center [1367, 426] width 29 height 29
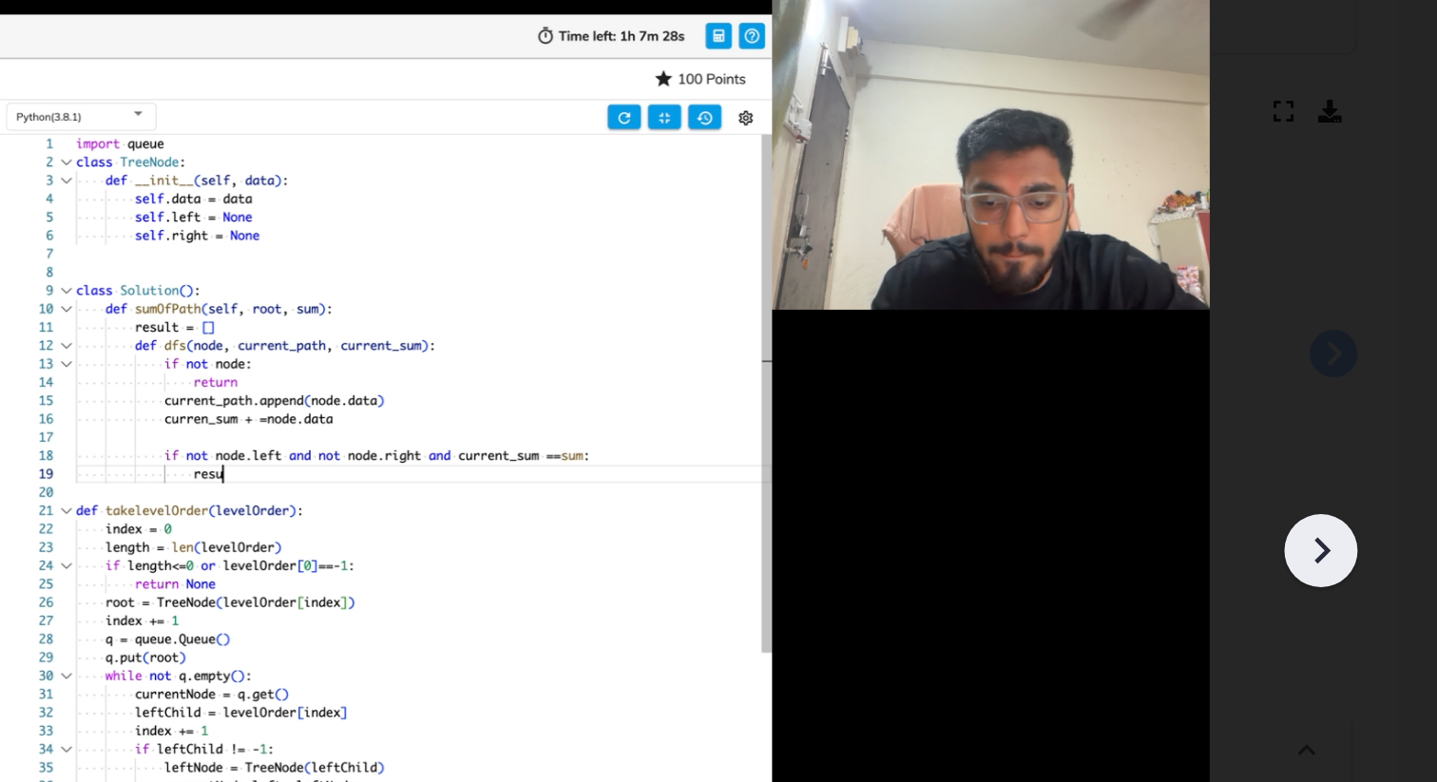
click at [1368, 435] on icon at bounding box center [1367, 426] width 29 height 29
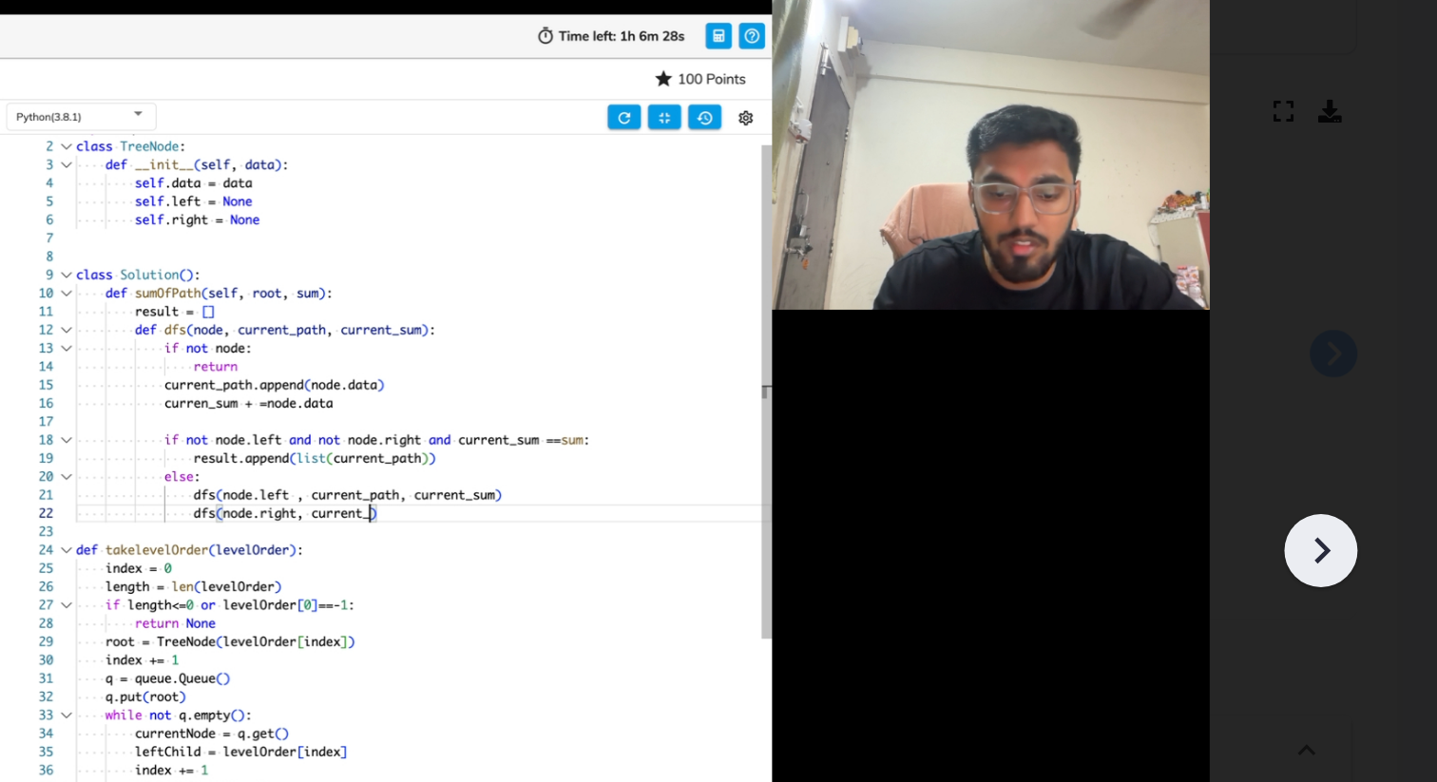
click at [1368, 435] on icon at bounding box center [1367, 426] width 29 height 29
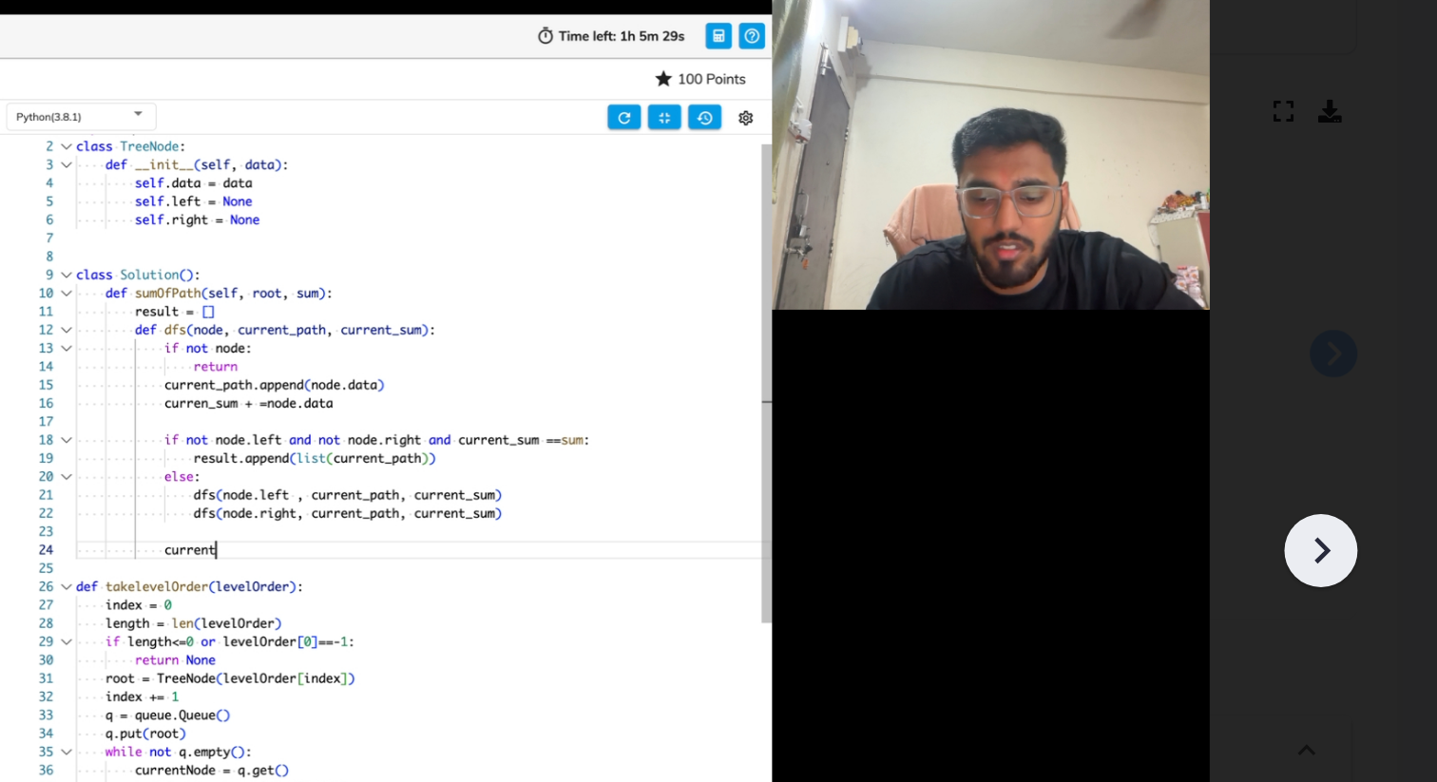
click at [1368, 435] on icon at bounding box center [1367, 426] width 29 height 29
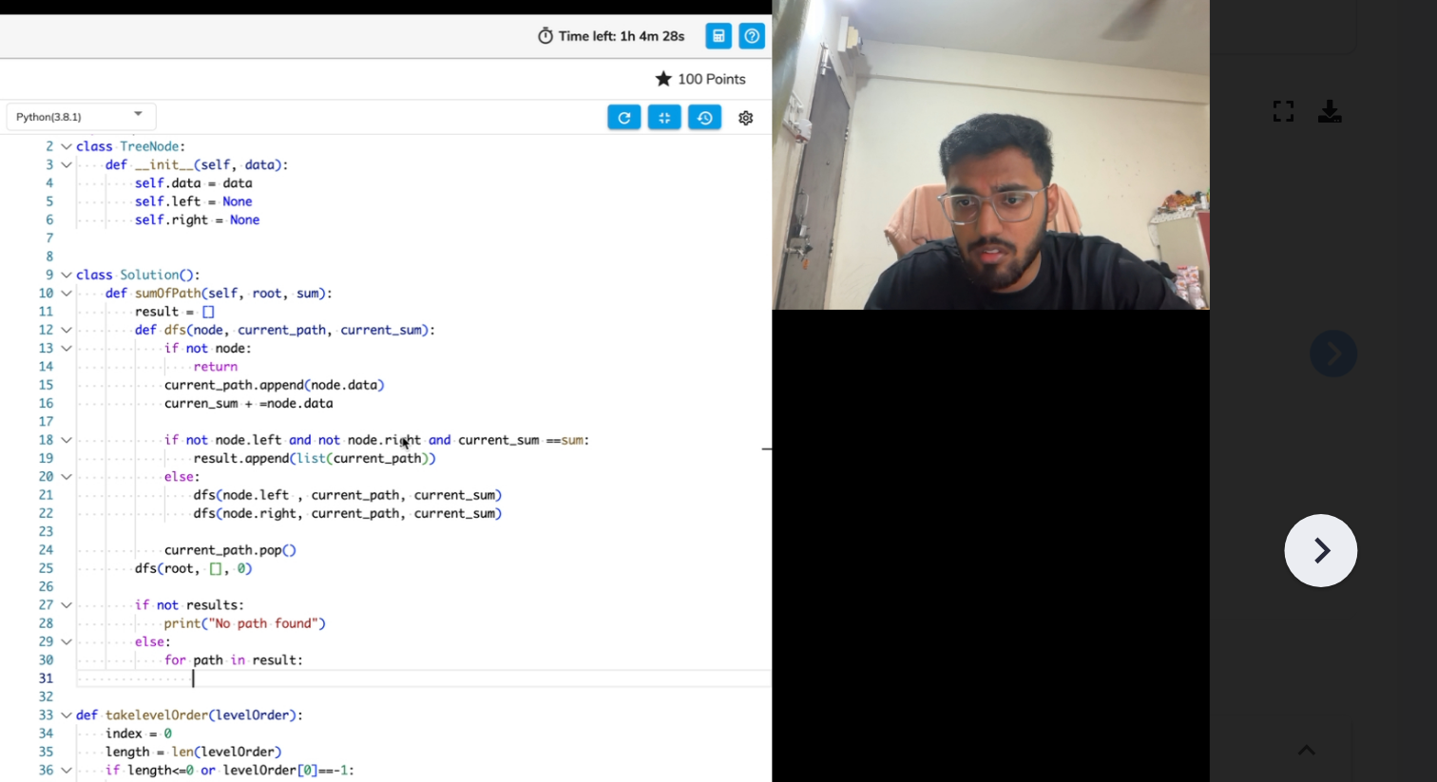
click at [1368, 435] on icon at bounding box center [1367, 426] width 29 height 29
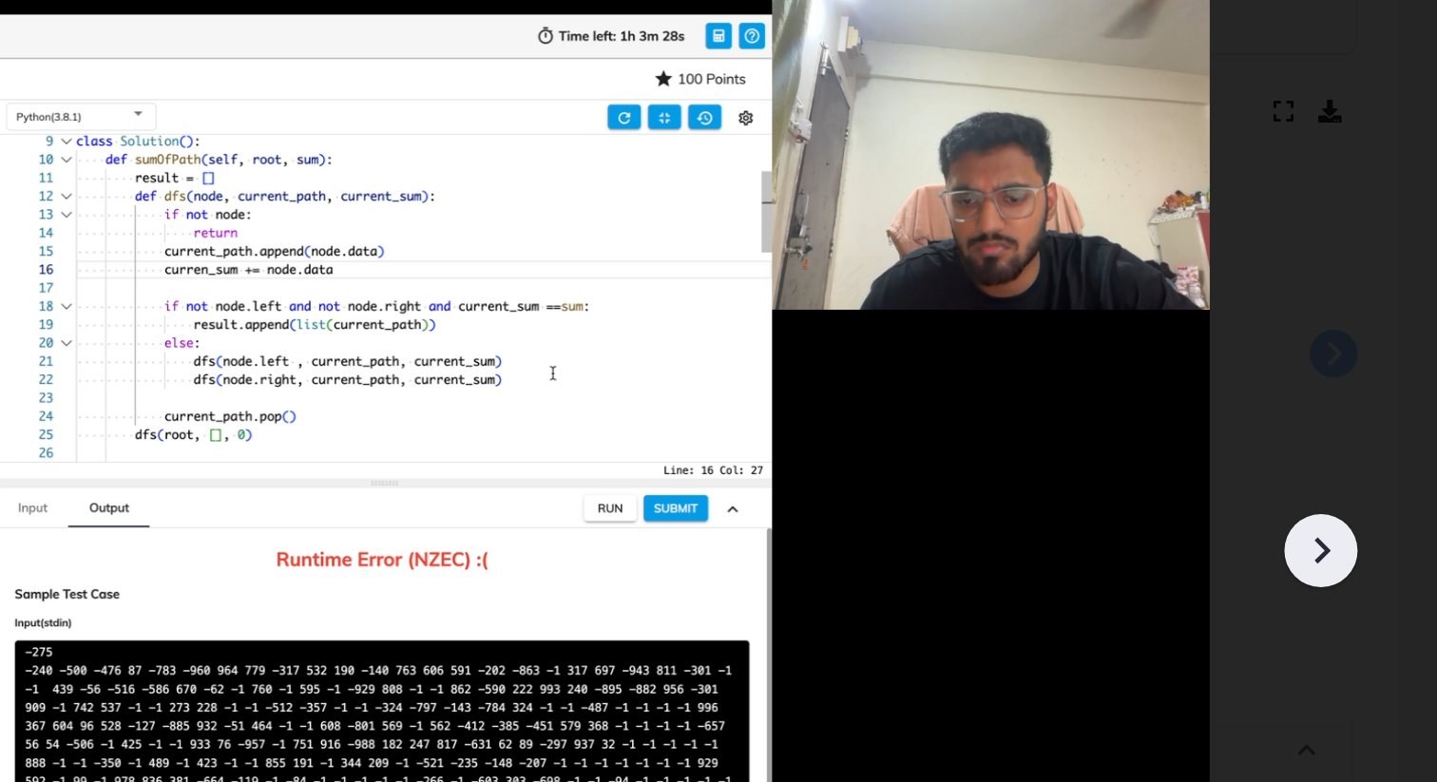
click at [1368, 435] on icon at bounding box center [1367, 426] width 29 height 29
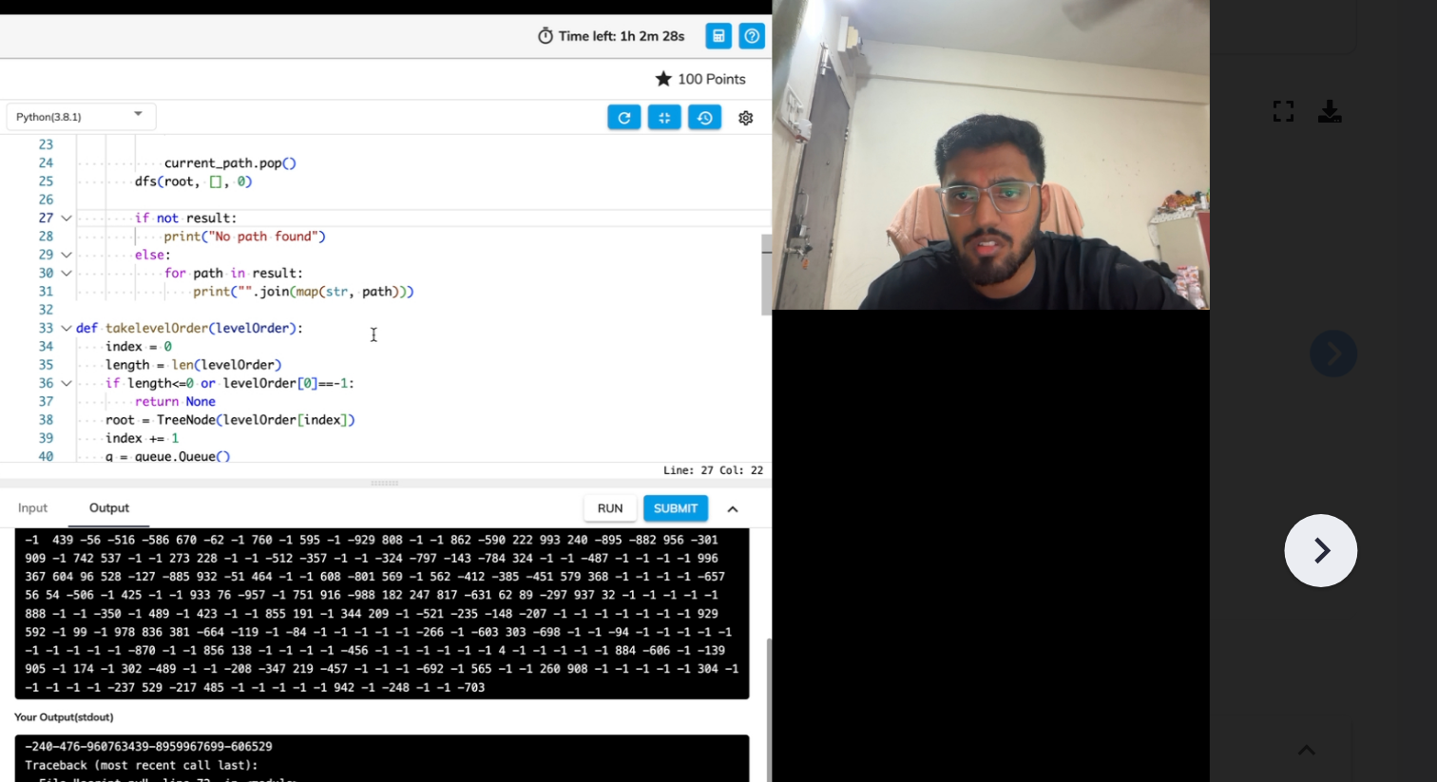
click at [1368, 435] on icon at bounding box center [1367, 426] width 29 height 29
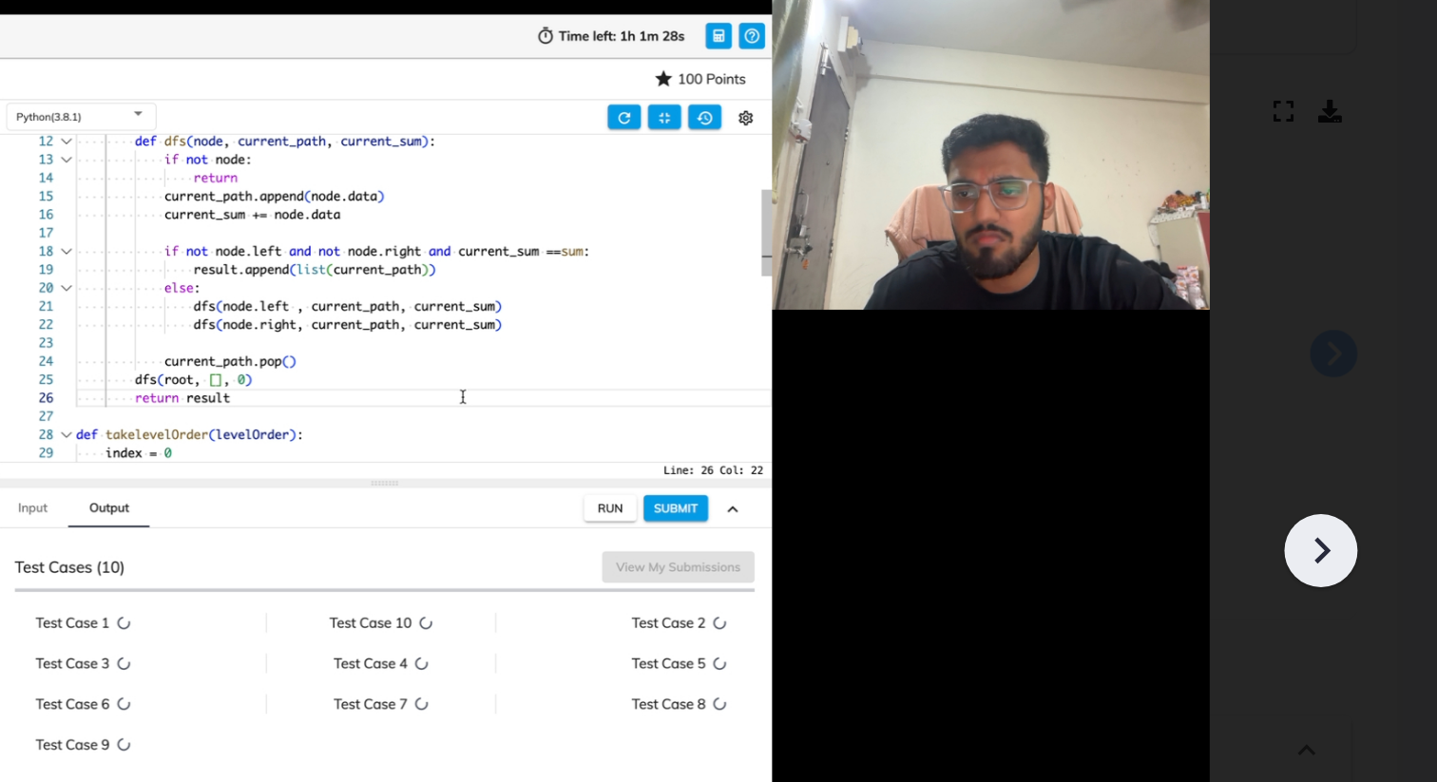
click at [1363, 420] on icon at bounding box center [1368, 426] width 10 height 16
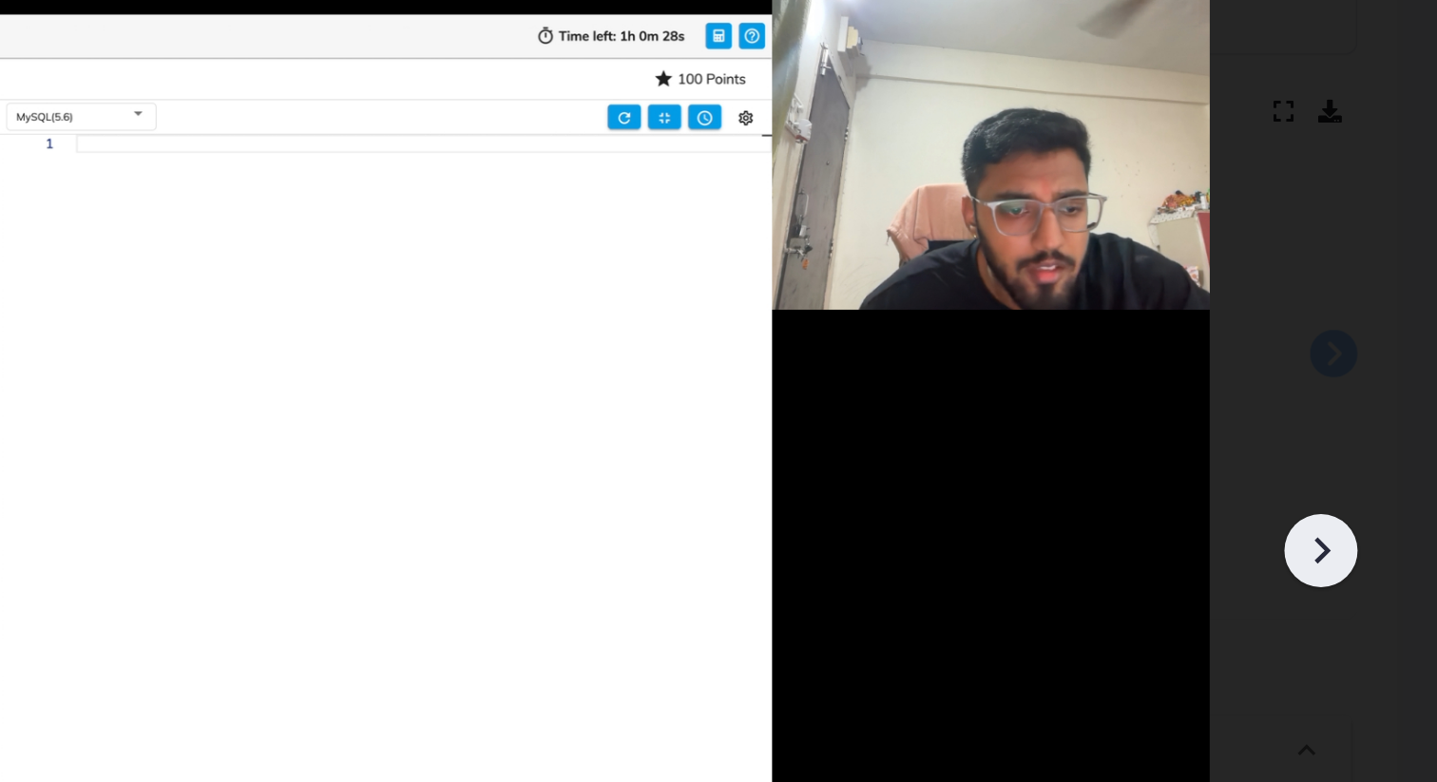
click at [1363, 421] on icon at bounding box center [1367, 426] width 29 height 29
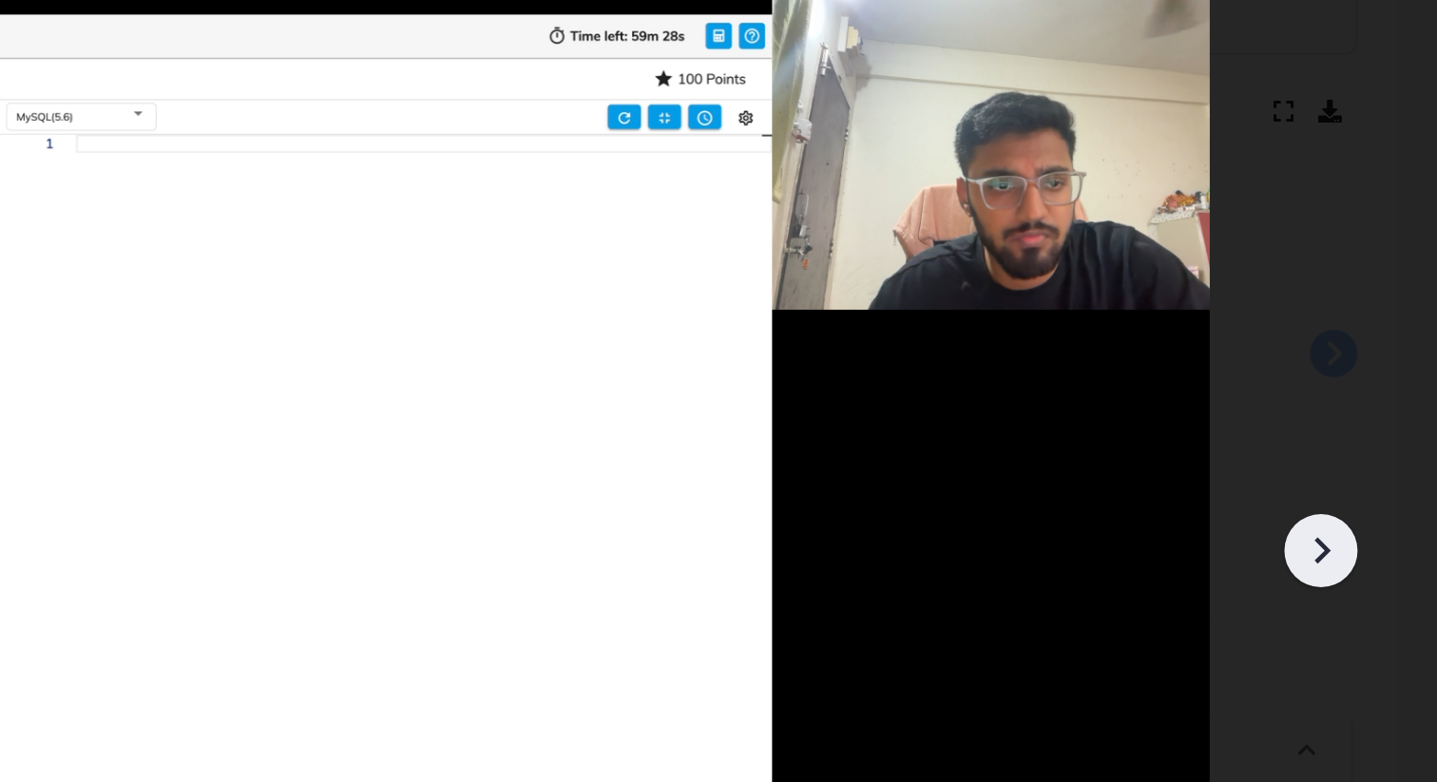
click at [1363, 421] on icon at bounding box center [1367, 426] width 29 height 29
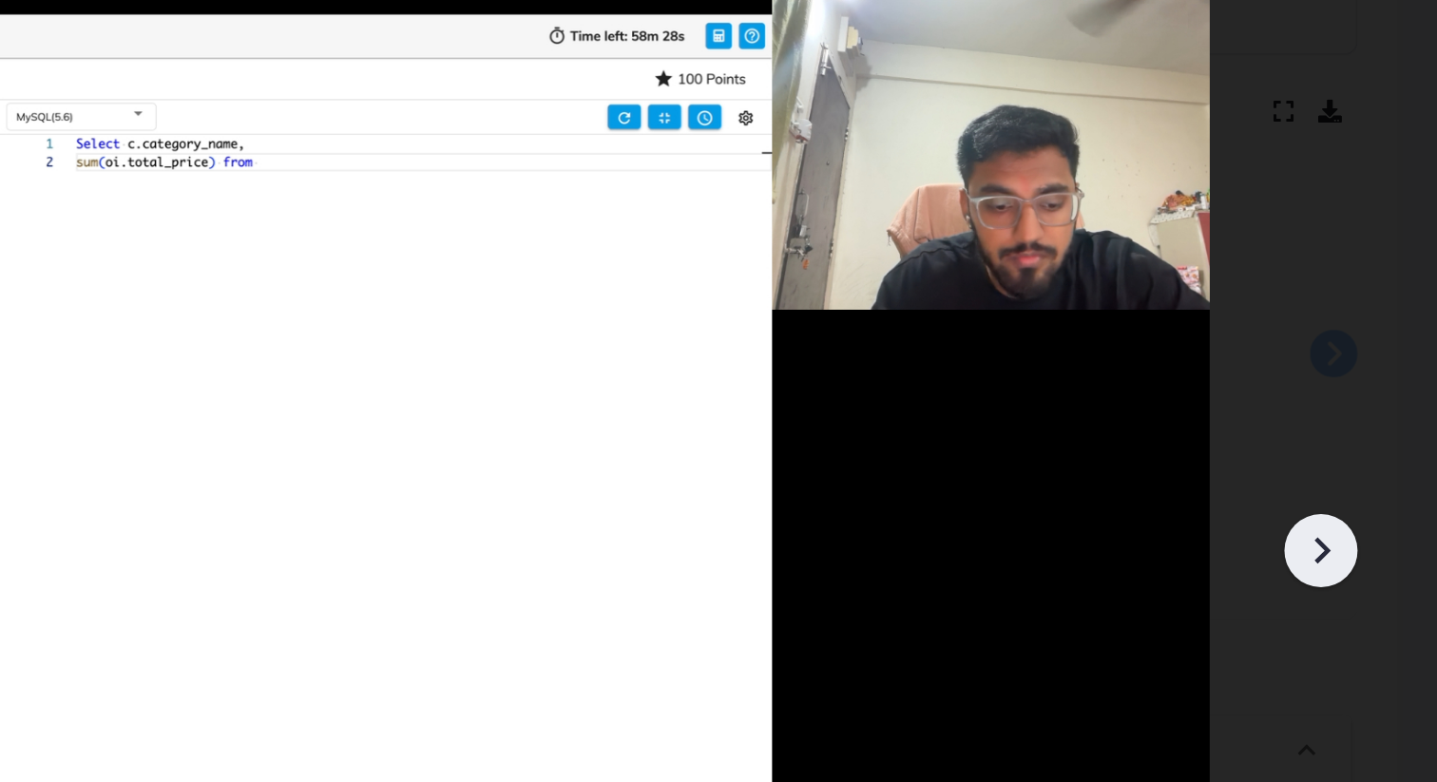
click at [1363, 422] on icon at bounding box center [1367, 426] width 29 height 29
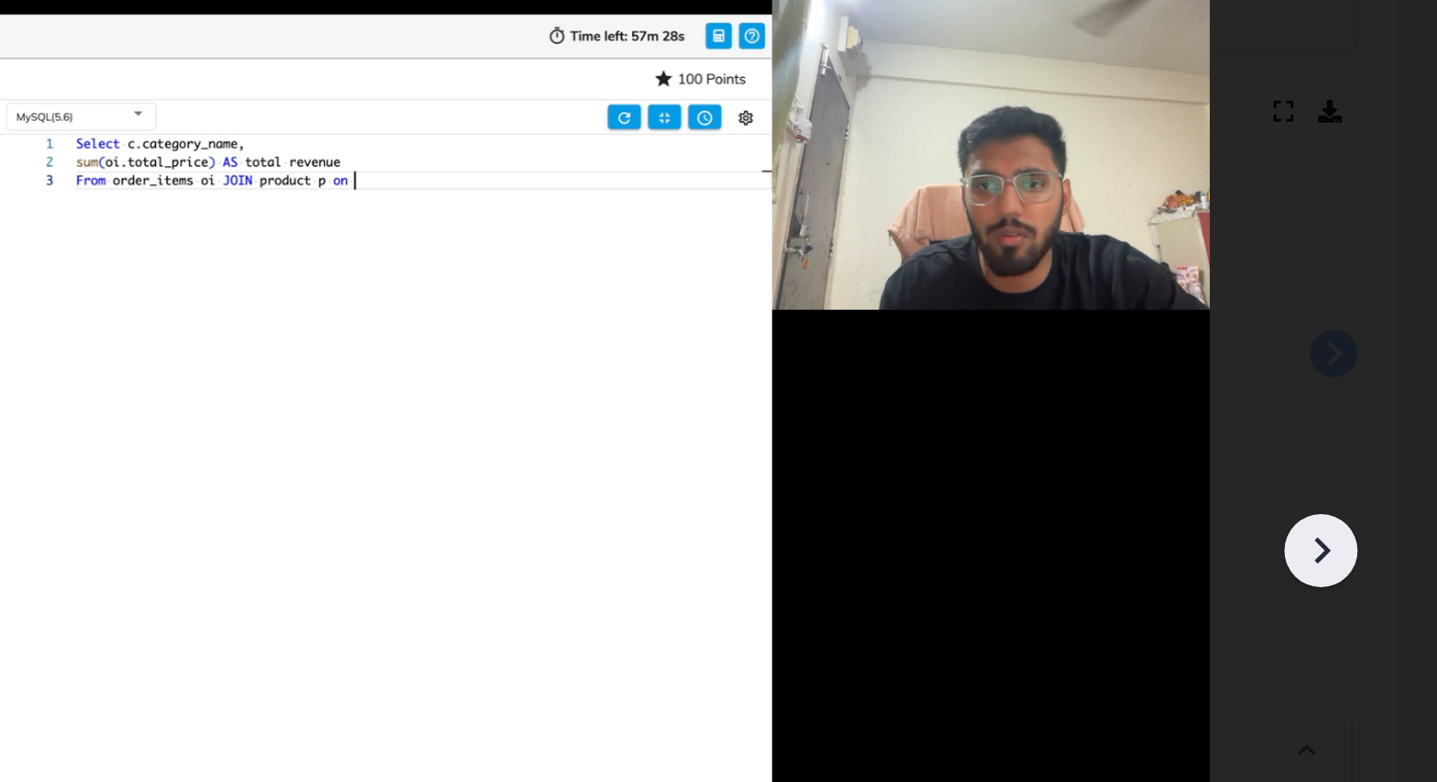
click at [1363, 422] on icon at bounding box center [1367, 426] width 29 height 29
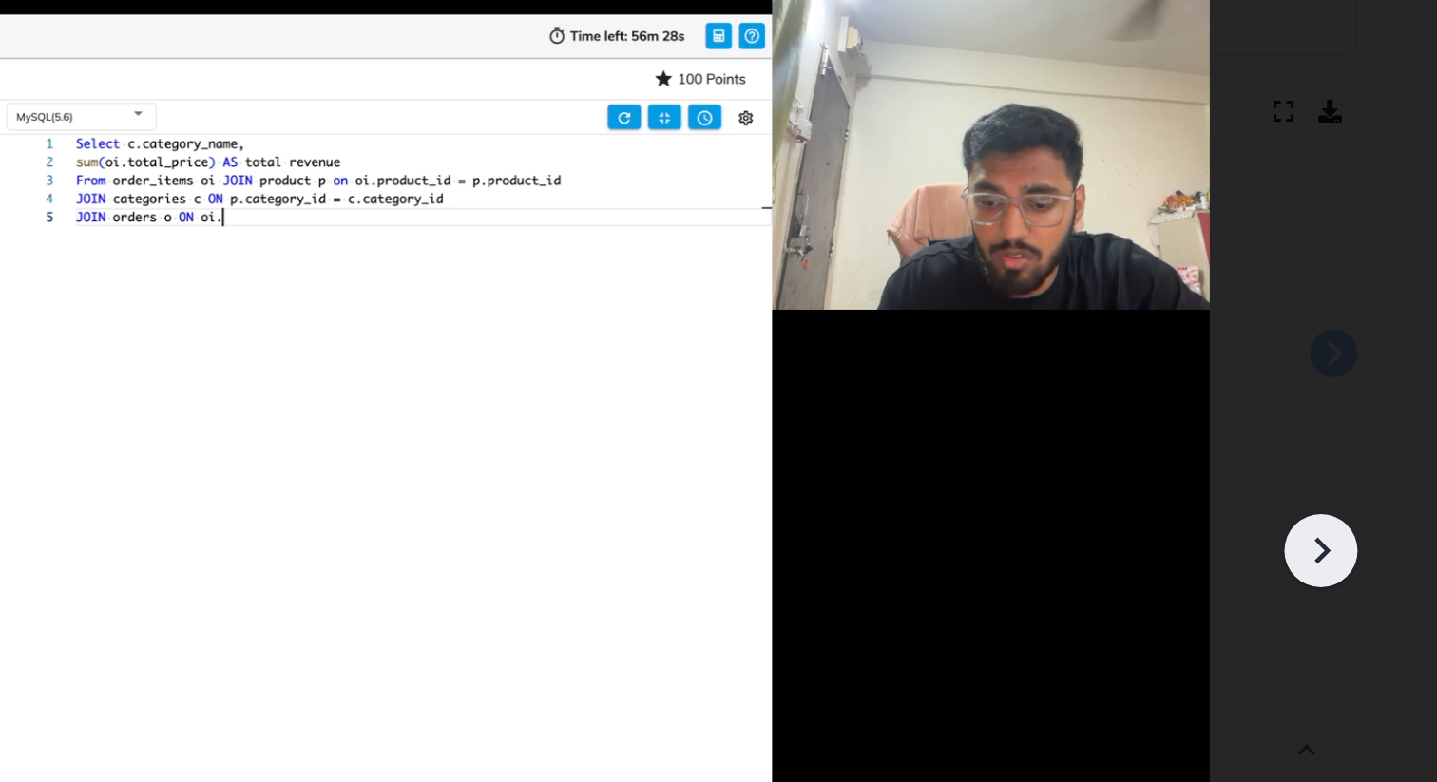
click at [1363, 422] on icon at bounding box center [1367, 426] width 29 height 29
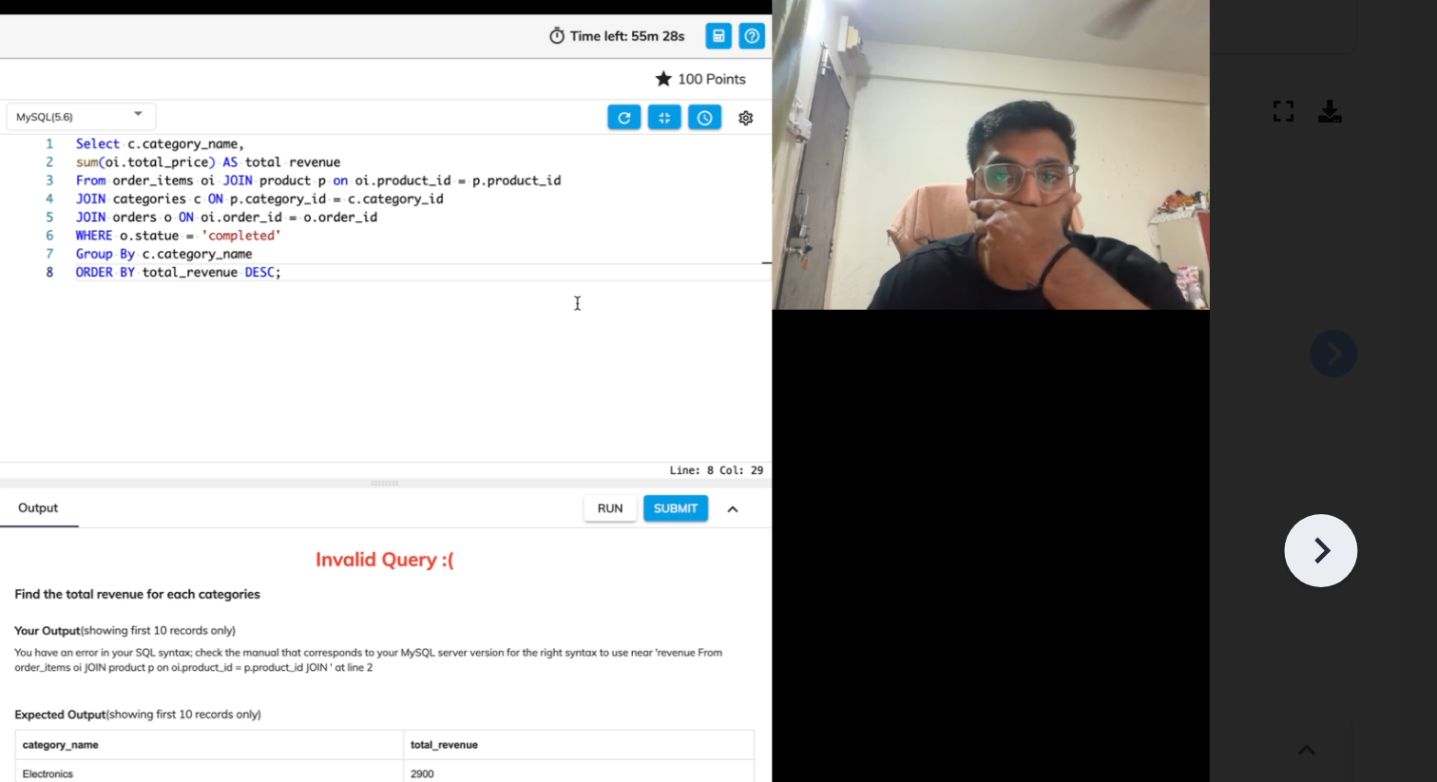
click at [1363, 422] on icon at bounding box center [1367, 426] width 29 height 29
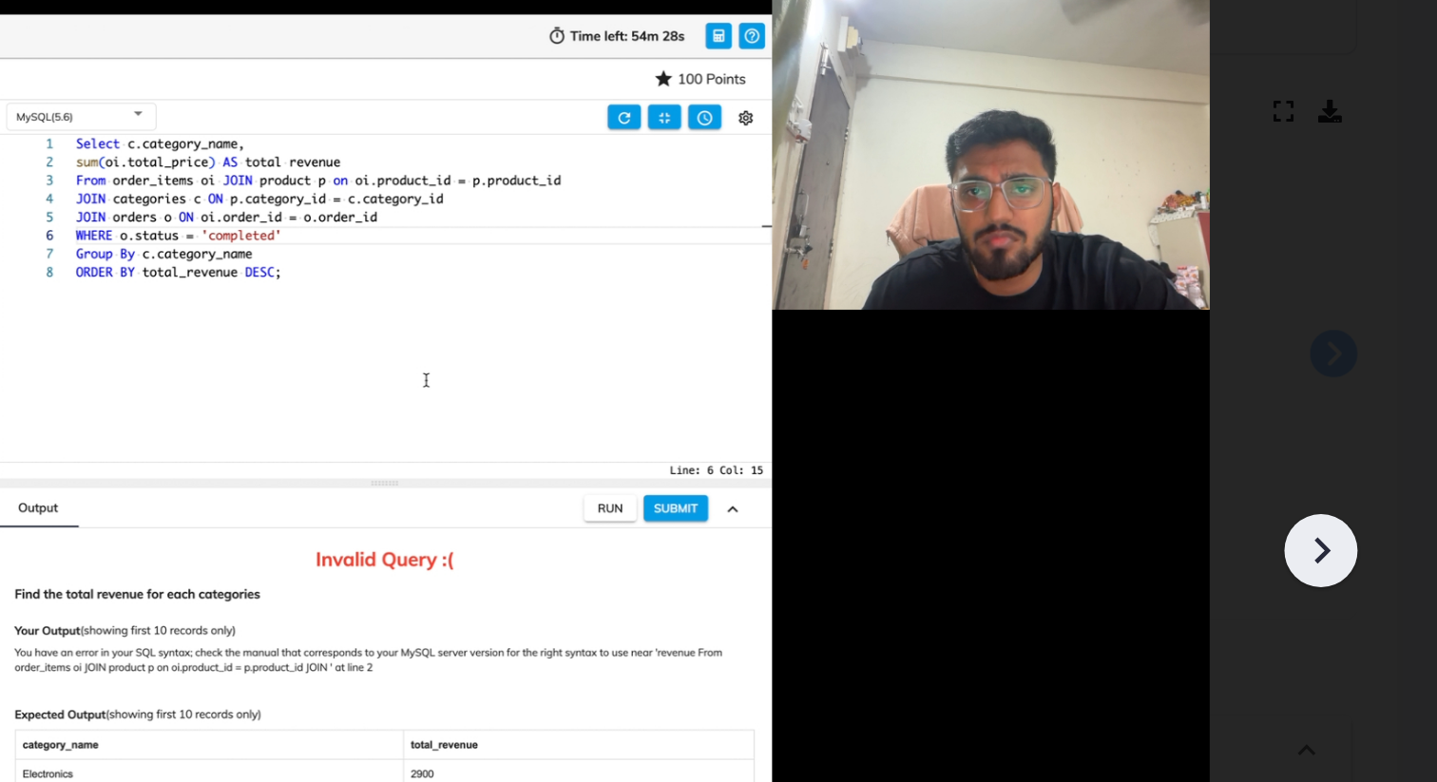
click at [1363, 422] on icon at bounding box center [1367, 426] width 29 height 29
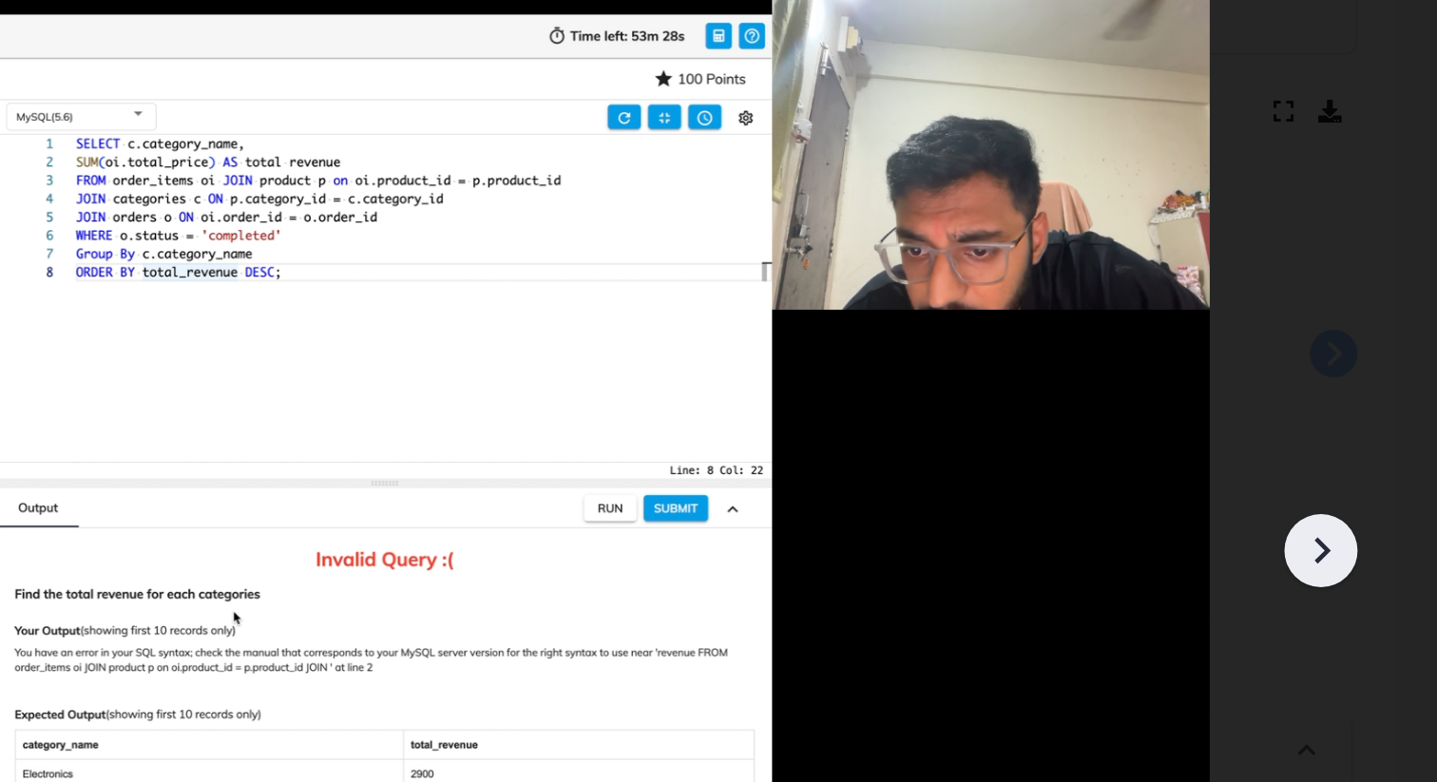
click at [1363, 423] on icon at bounding box center [1367, 426] width 29 height 29
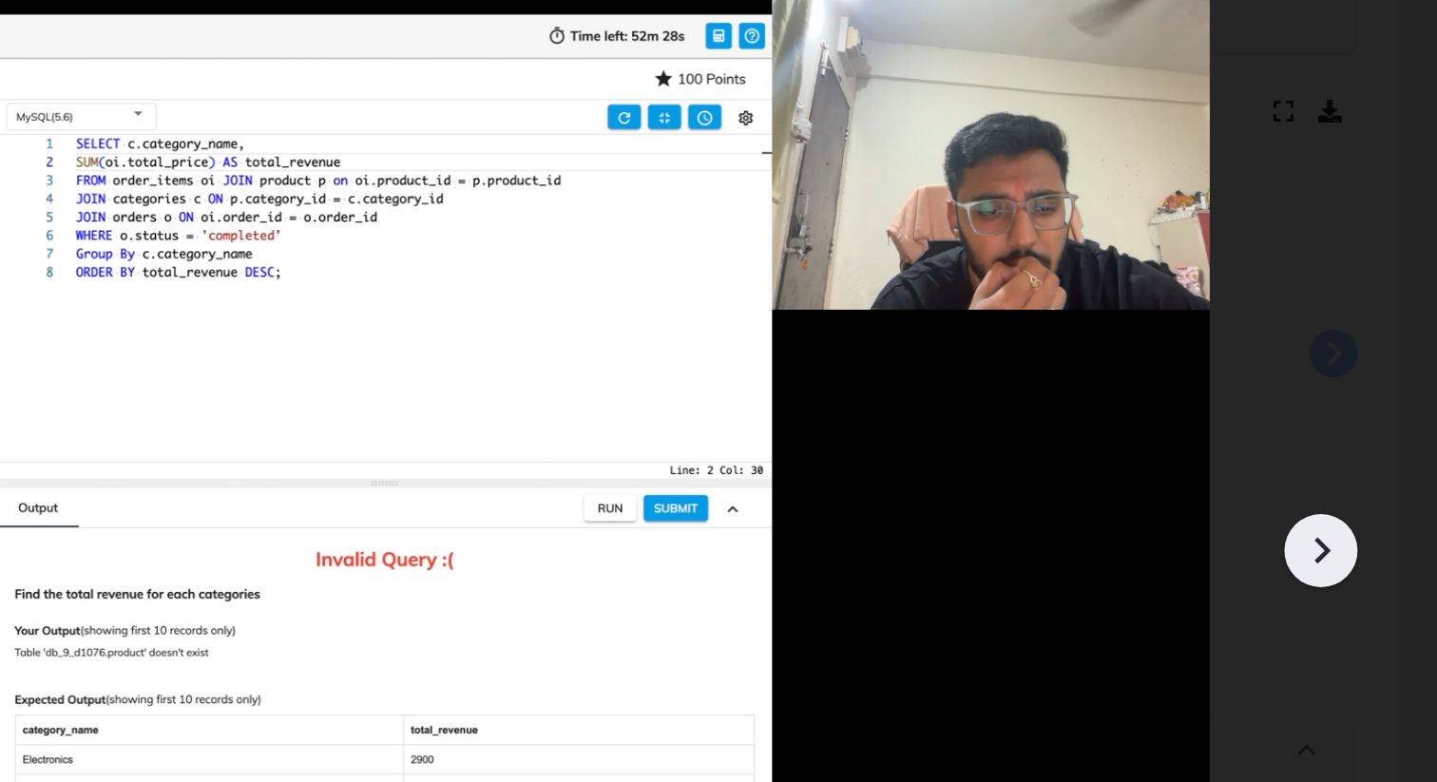
click at [1364, 424] on icon at bounding box center [1367, 426] width 29 height 29
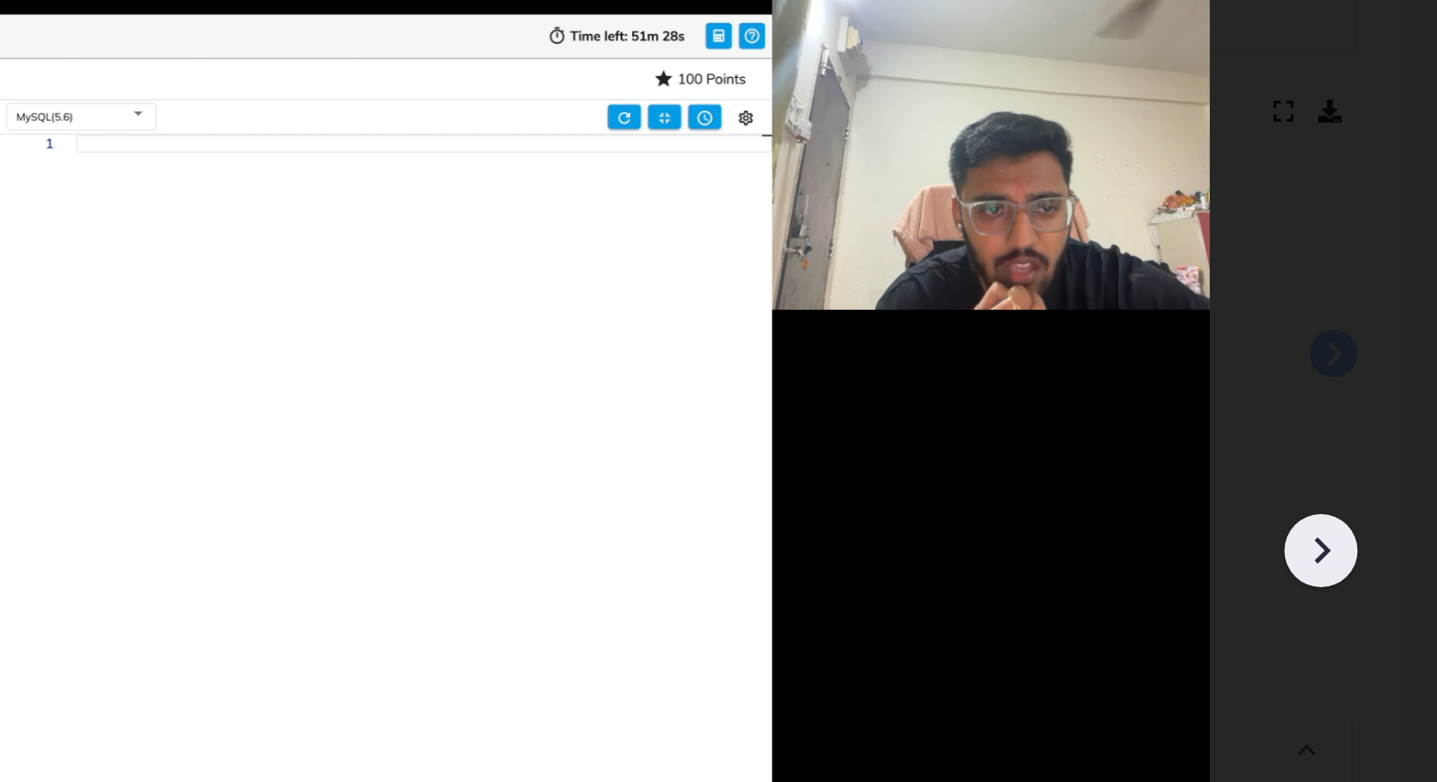
click at [1364, 424] on icon at bounding box center [1367, 426] width 29 height 29
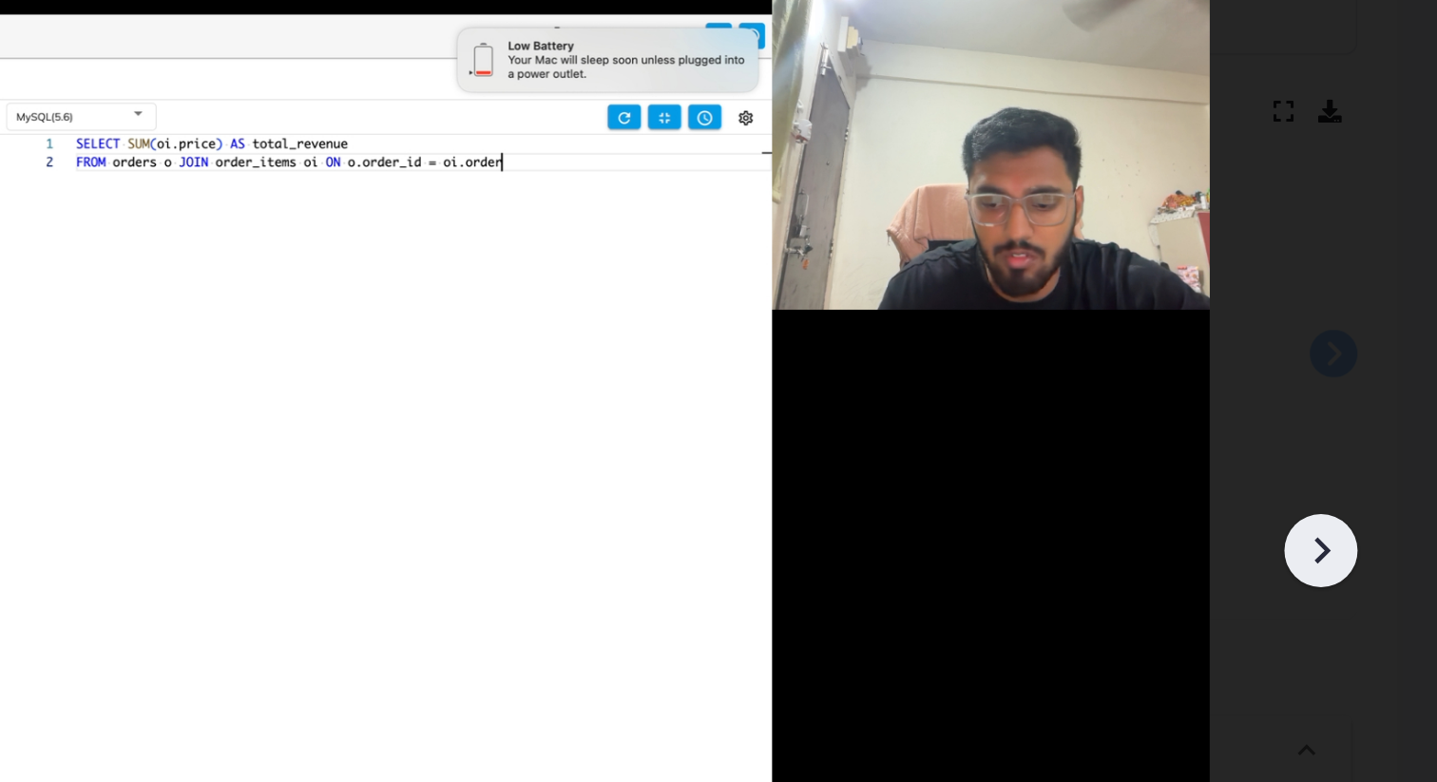
click at [1364, 424] on icon at bounding box center [1367, 426] width 29 height 29
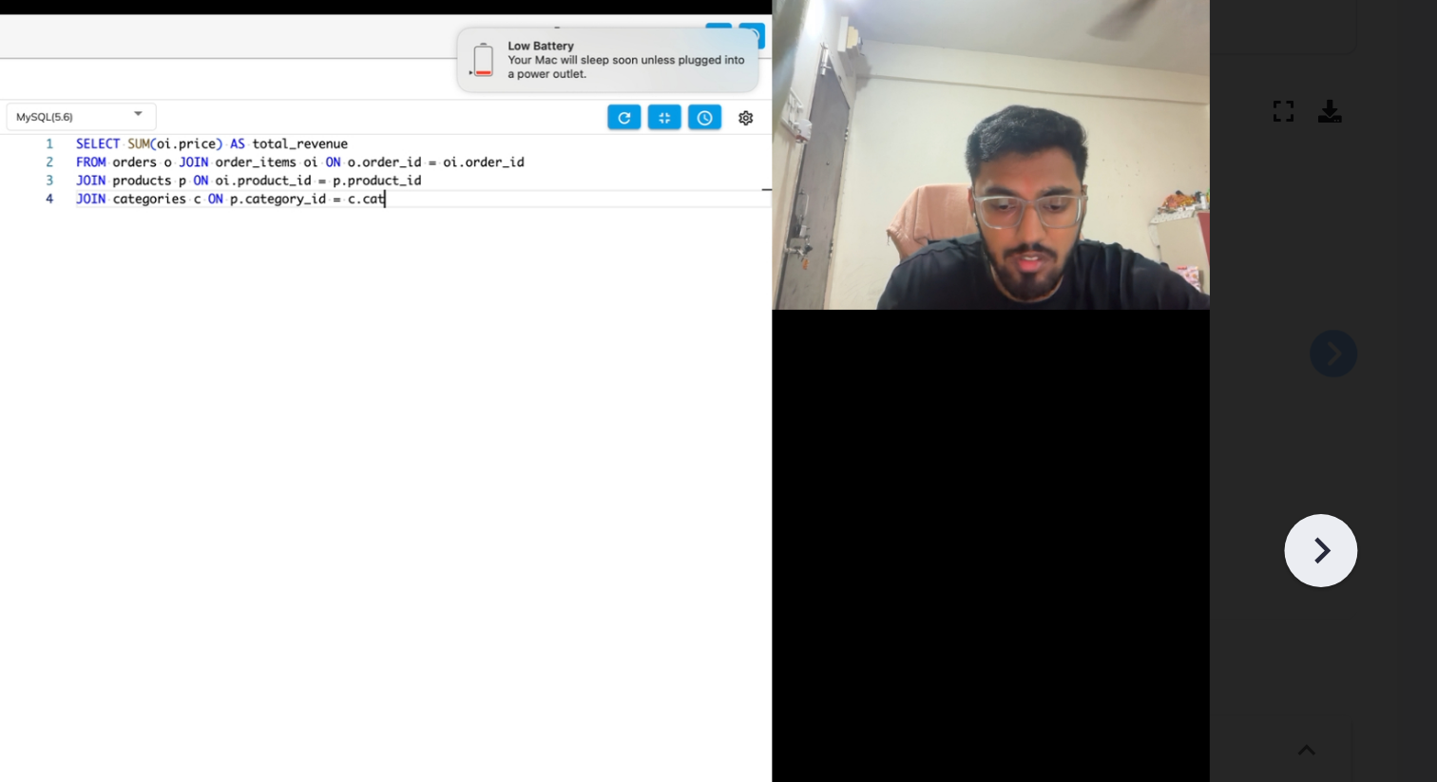
click at [1364, 425] on icon at bounding box center [1367, 426] width 29 height 29
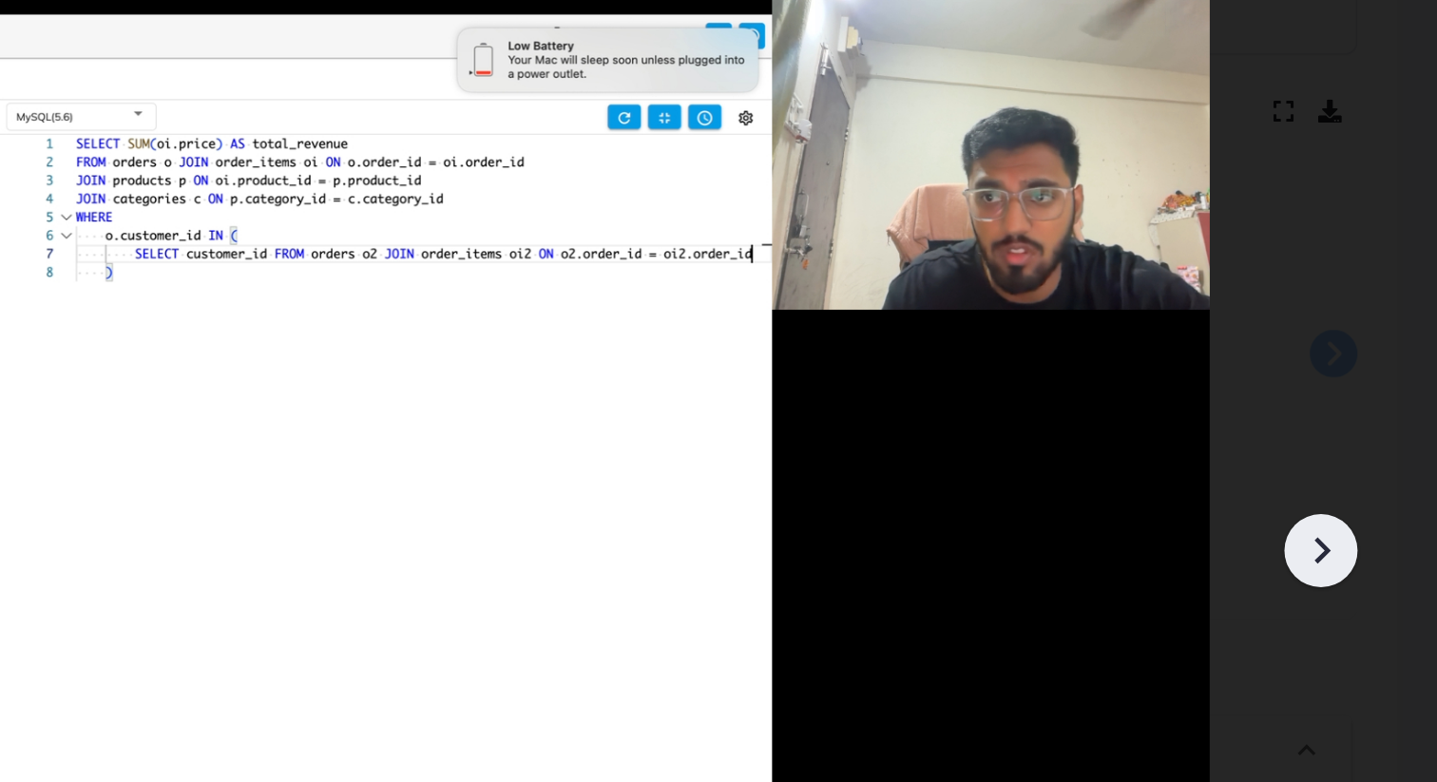
click at [1364, 425] on icon at bounding box center [1367, 426] width 29 height 29
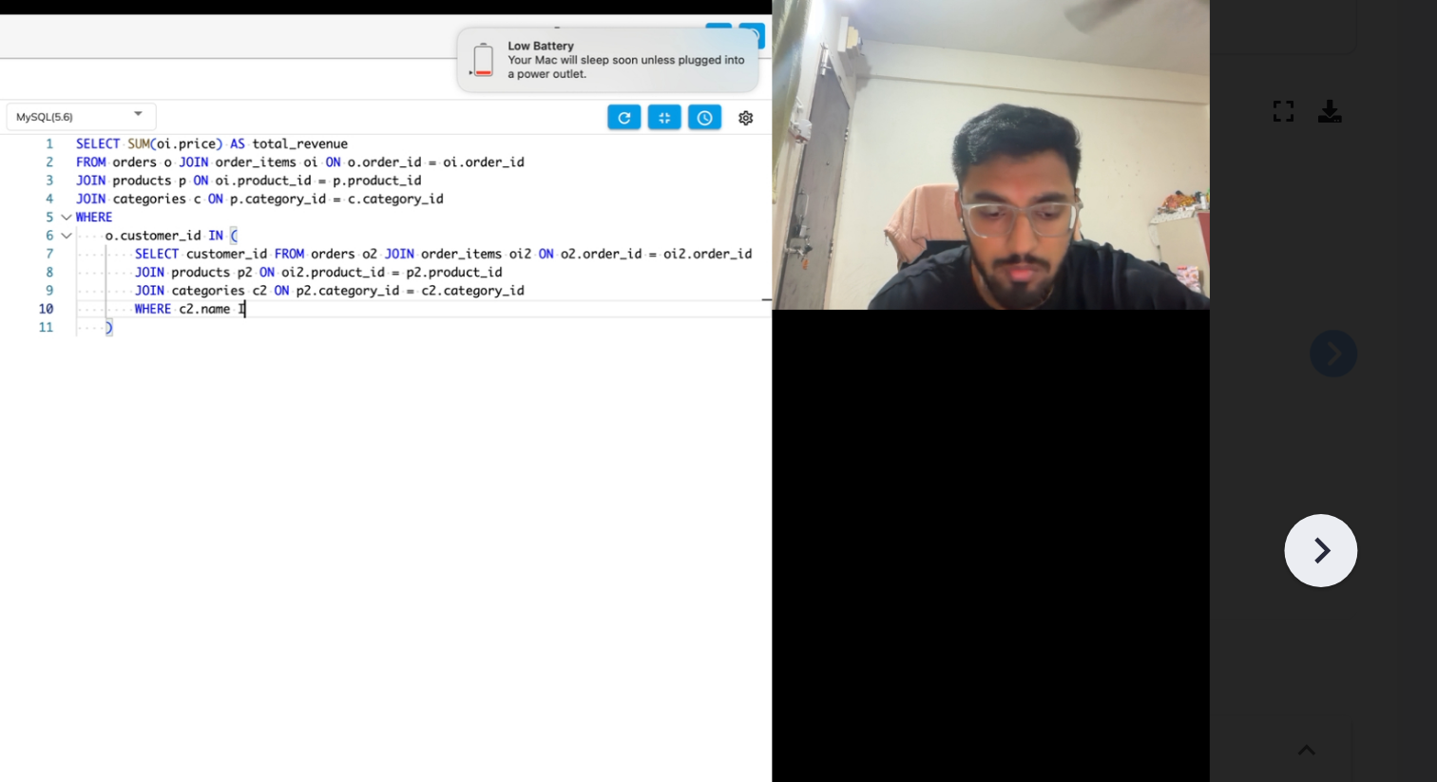
click at [1364, 426] on icon at bounding box center [1367, 426] width 29 height 29
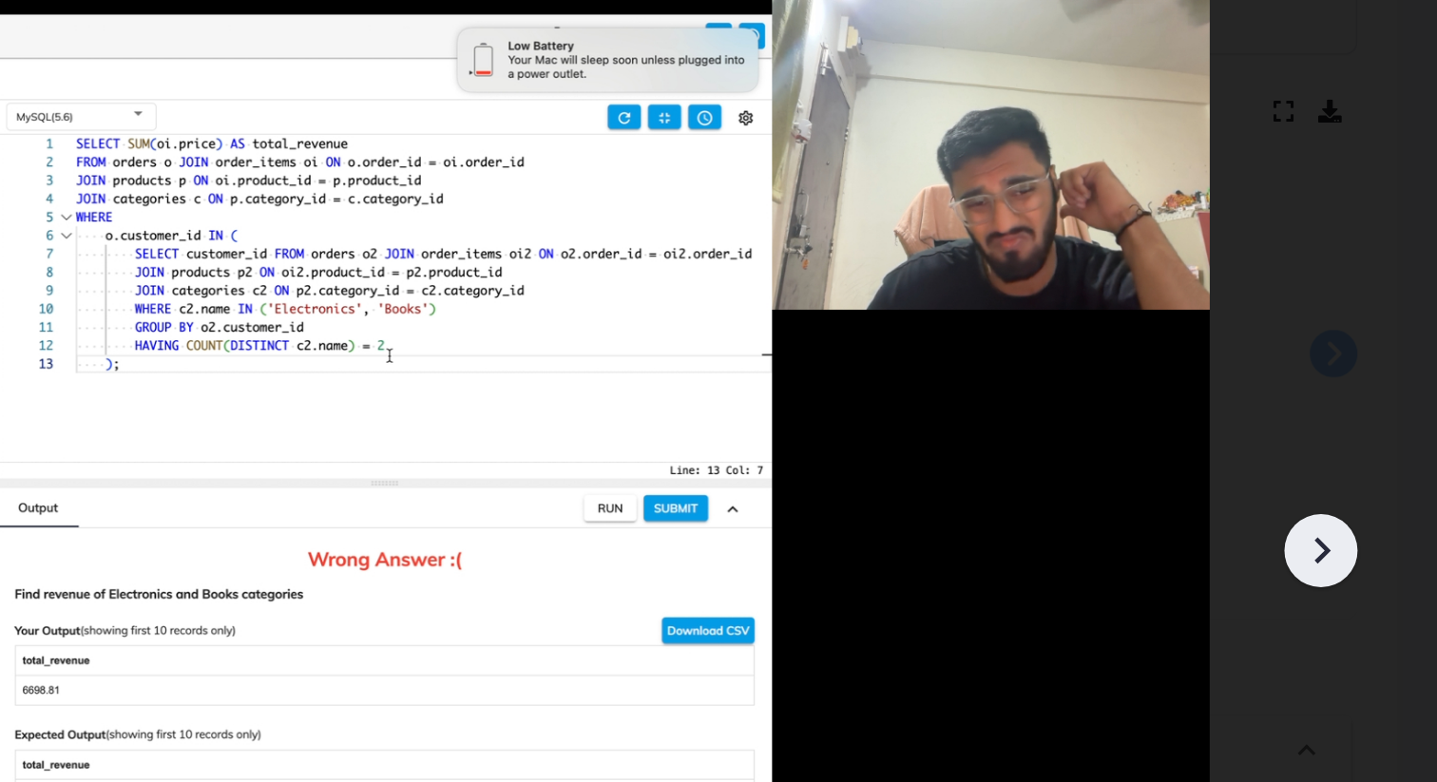
click at [1364, 426] on icon at bounding box center [1367, 426] width 29 height 29
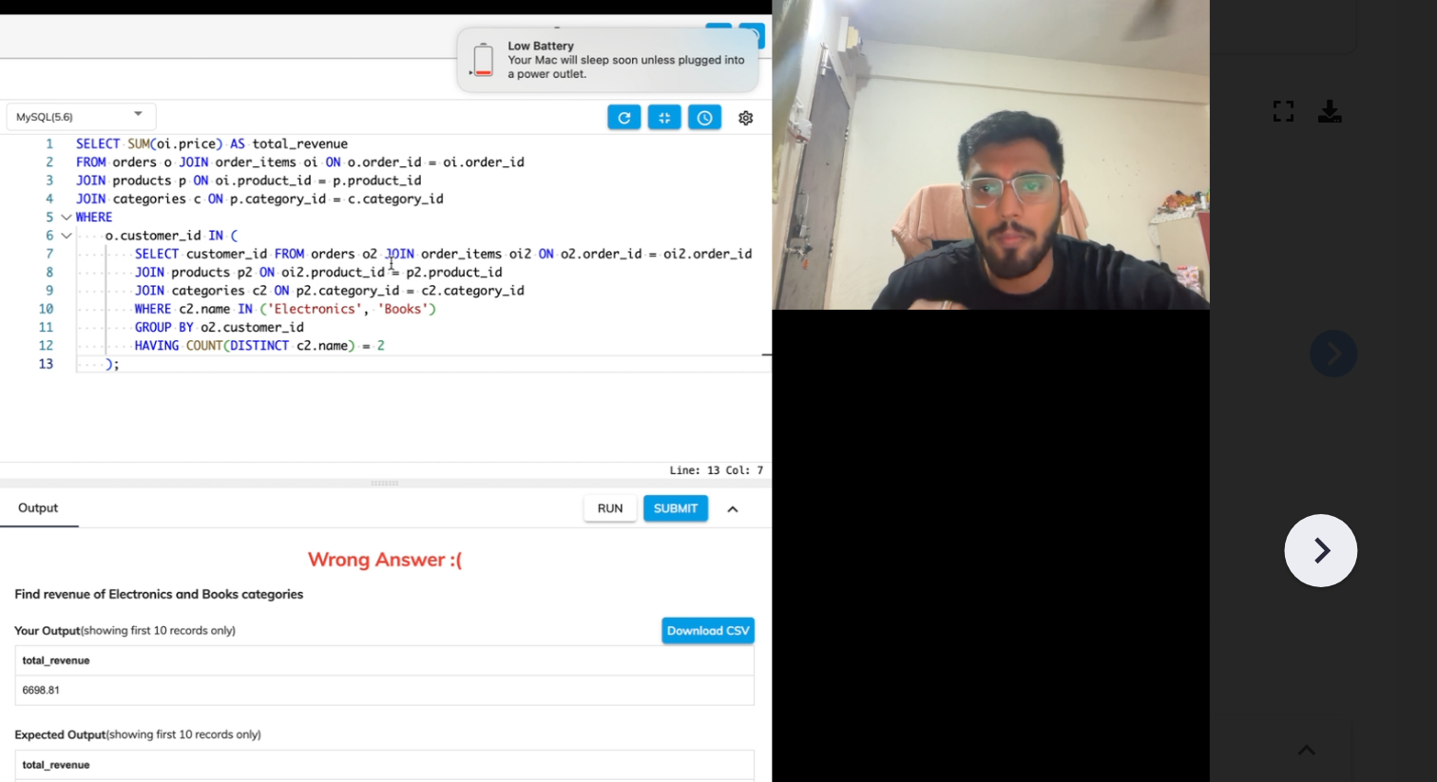
click at [1364, 426] on icon at bounding box center [1367, 426] width 29 height 29
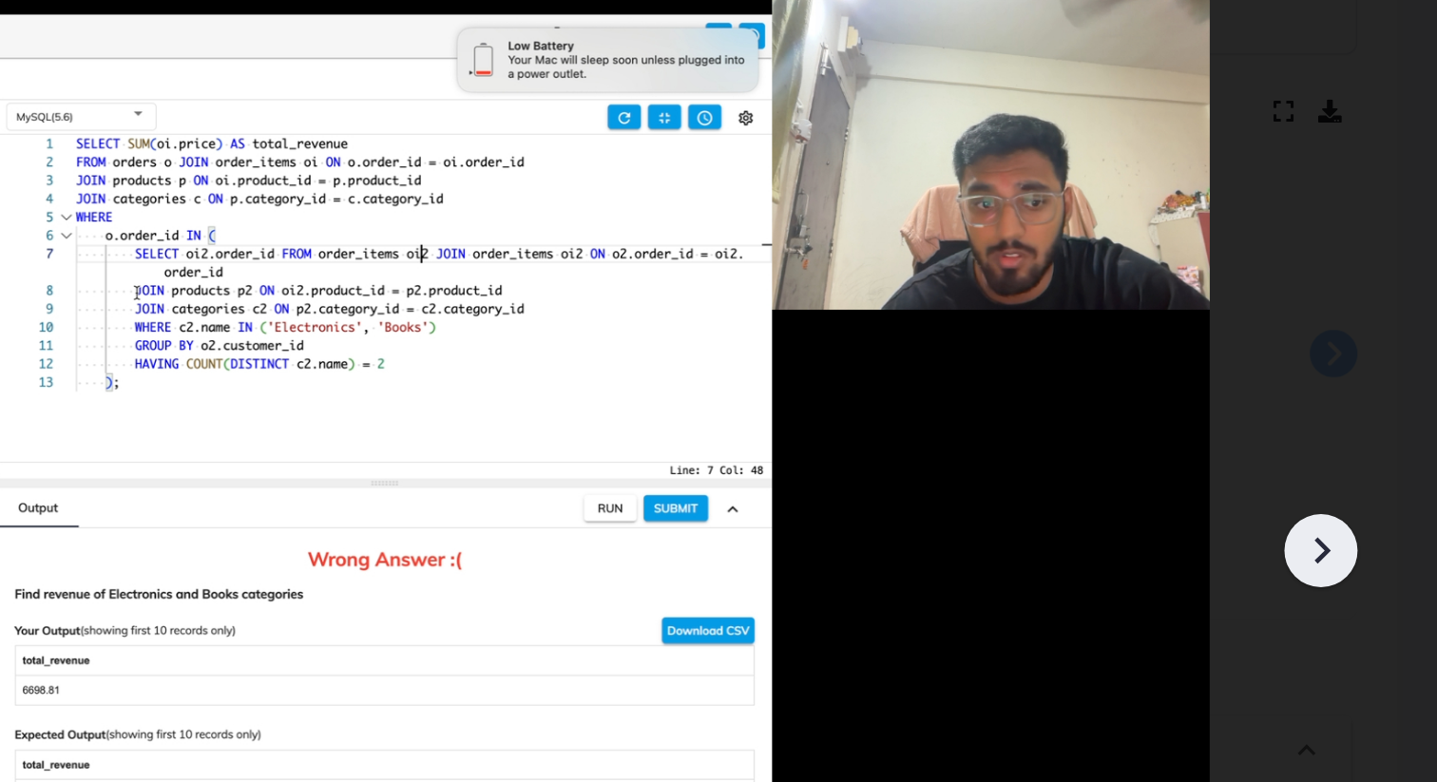
click at [1365, 427] on icon at bounding box center [1367, 426] width 29 height 29
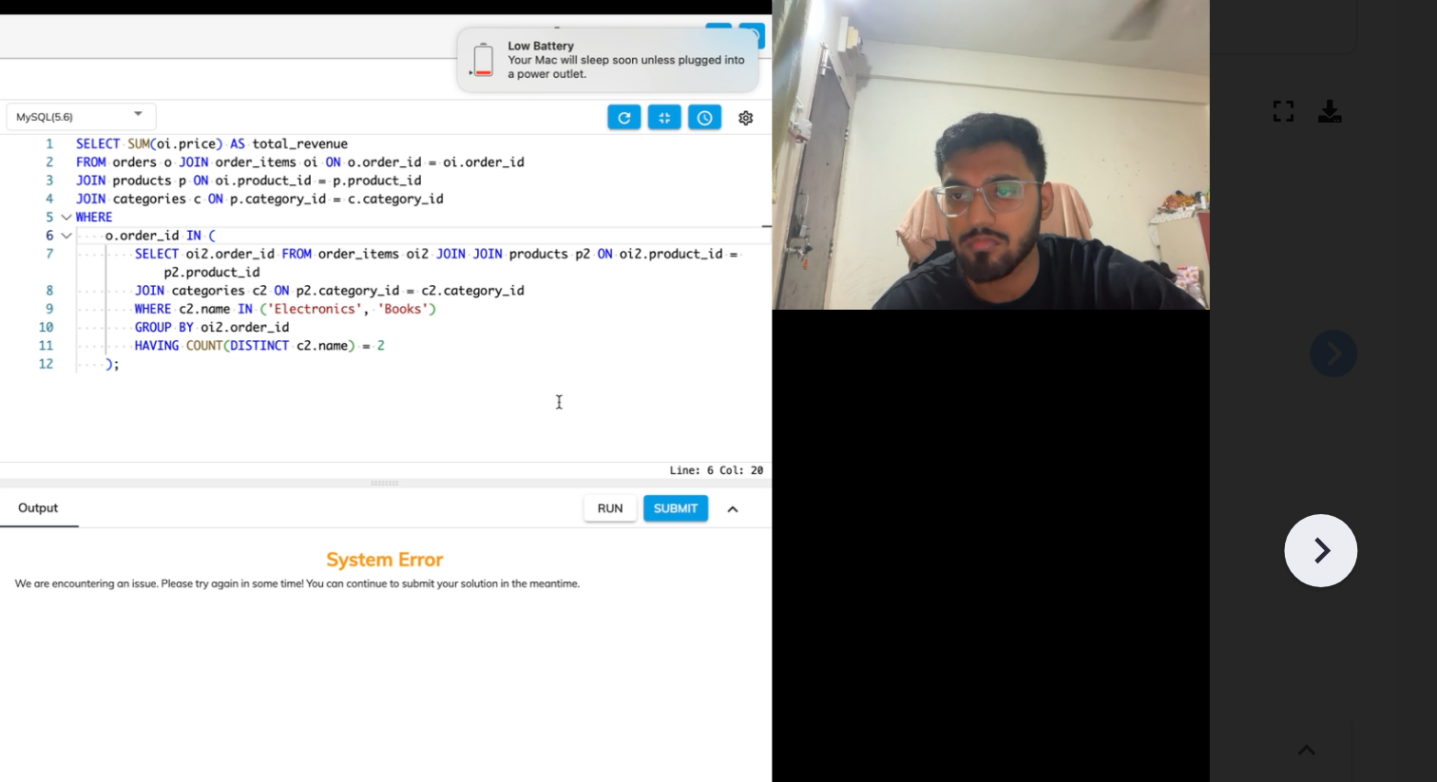
click at [1365, 427] on icon at bounding box center [1367, 426] width 29 height 29
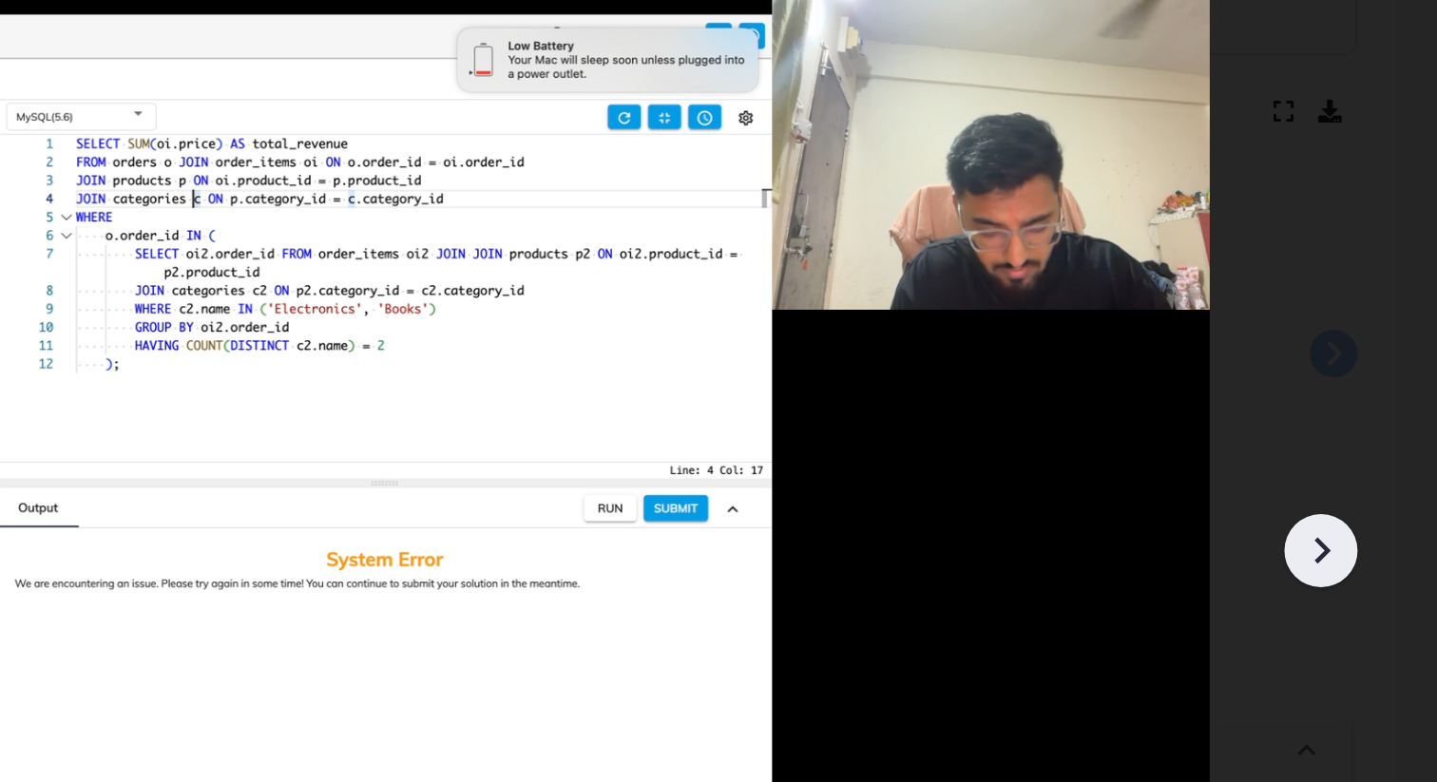
click at [1374, 429] on icon at bounding box center [1367, 426] width 29 height 29
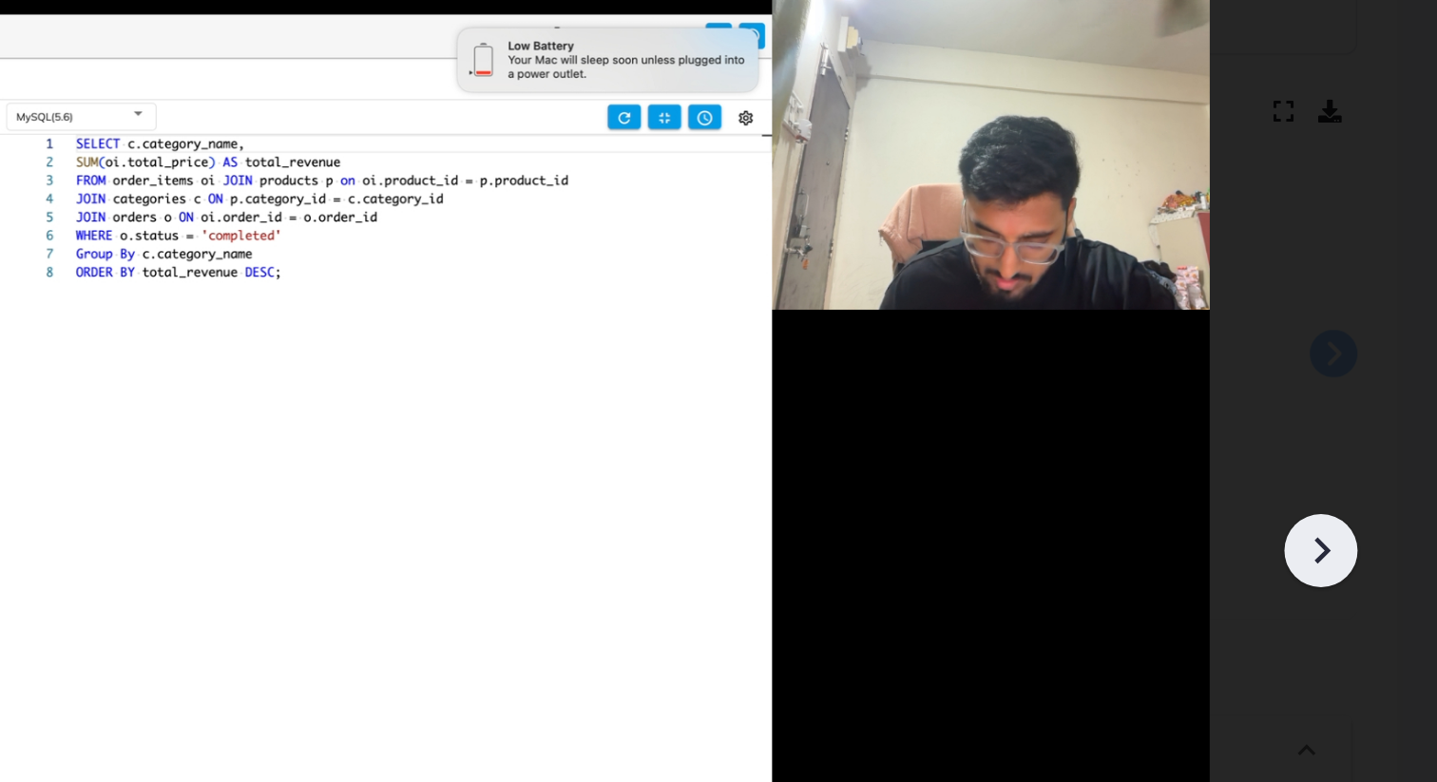
click at [1374, 429] on icon at bounding box center [1367, 426] width 29 height 29
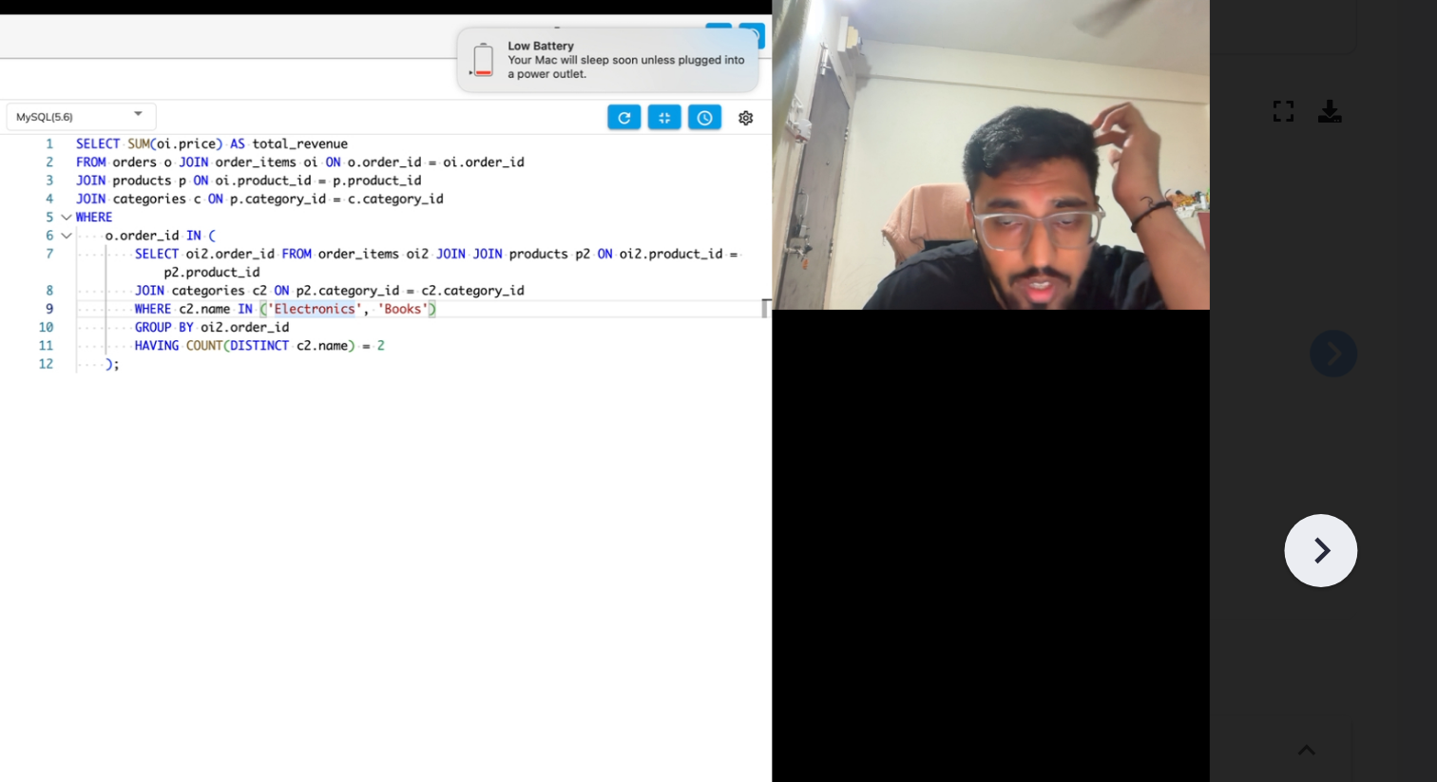
click at [1374, 429] on icon at bounding box center [1367, 426] width 29 height 29
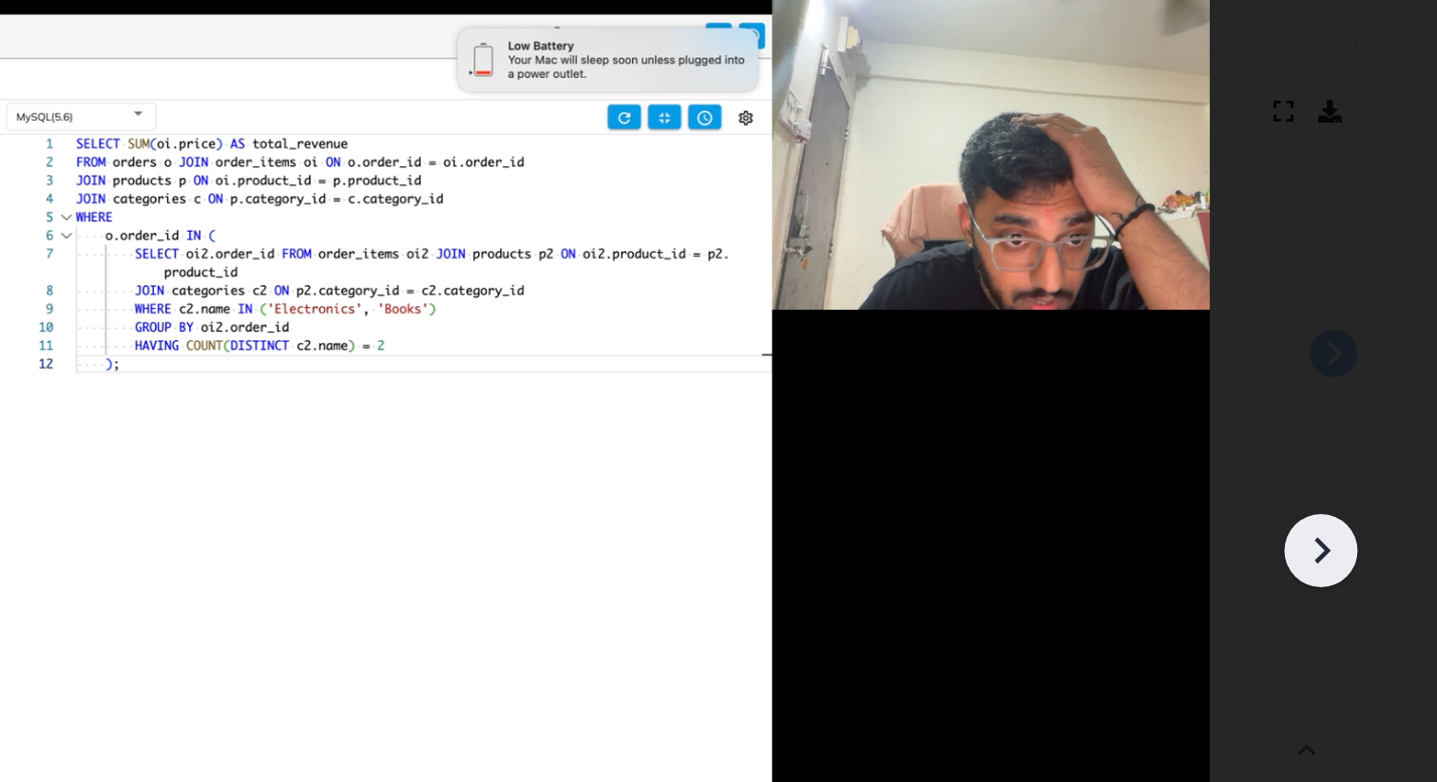
click at [1374, 429] on icon at bounding box center [1367, 426] width 29 height 29
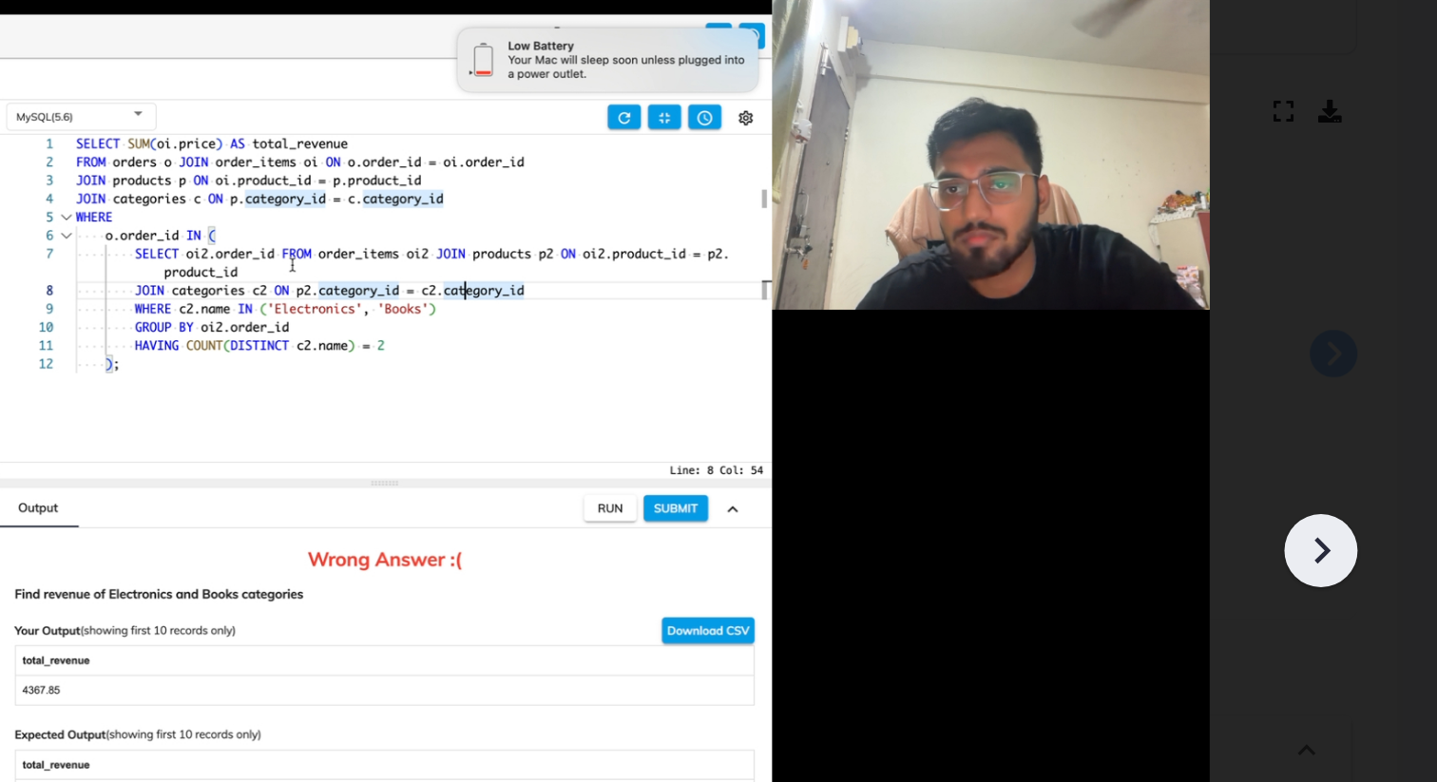
click at [1374, 429] on icon at bounding box center [1367, 426] width 29 height 29
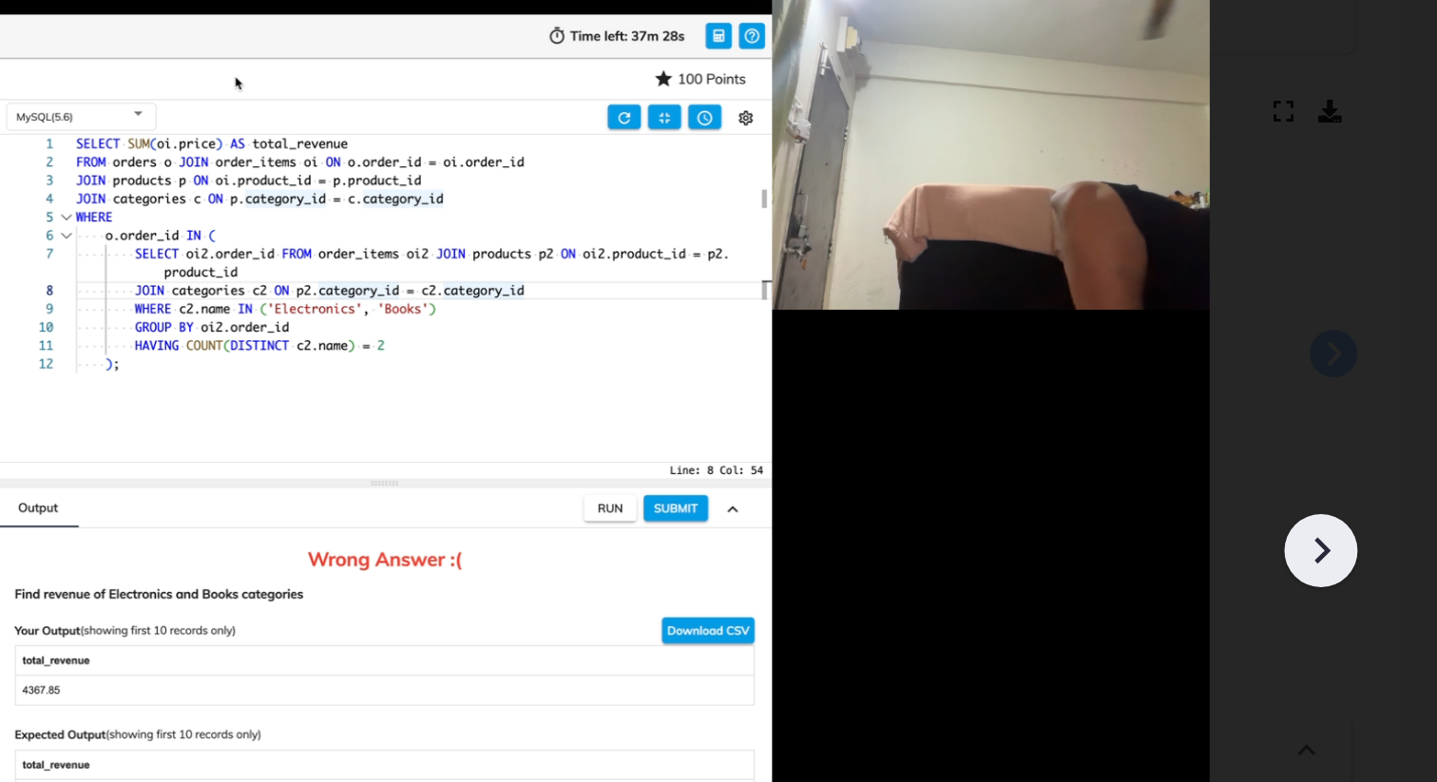
click at [1374, 429] on icon at bounding box center [1367, 426] width 29 height 29
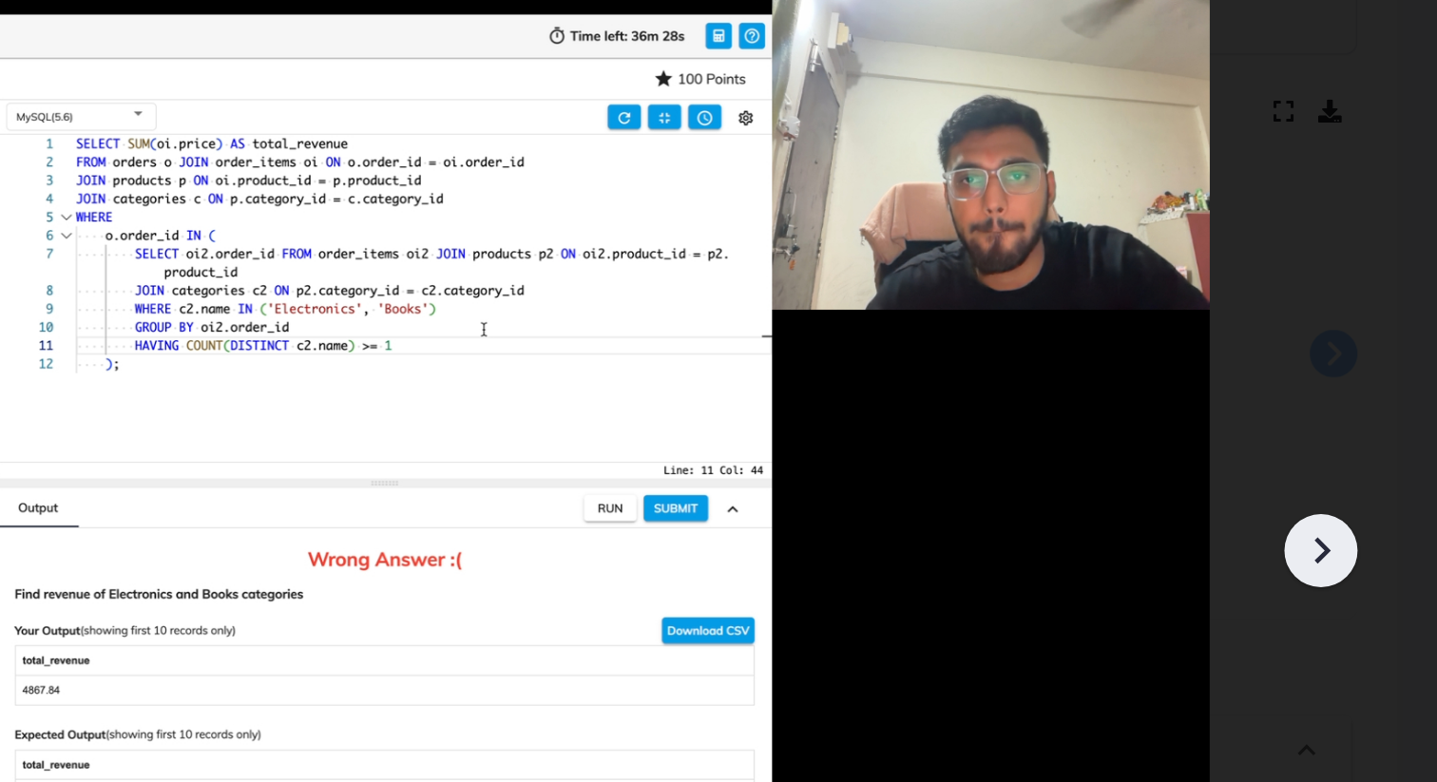
click at [1374, 429] on icon at bounding box center [1367, 426] width 29 height 29
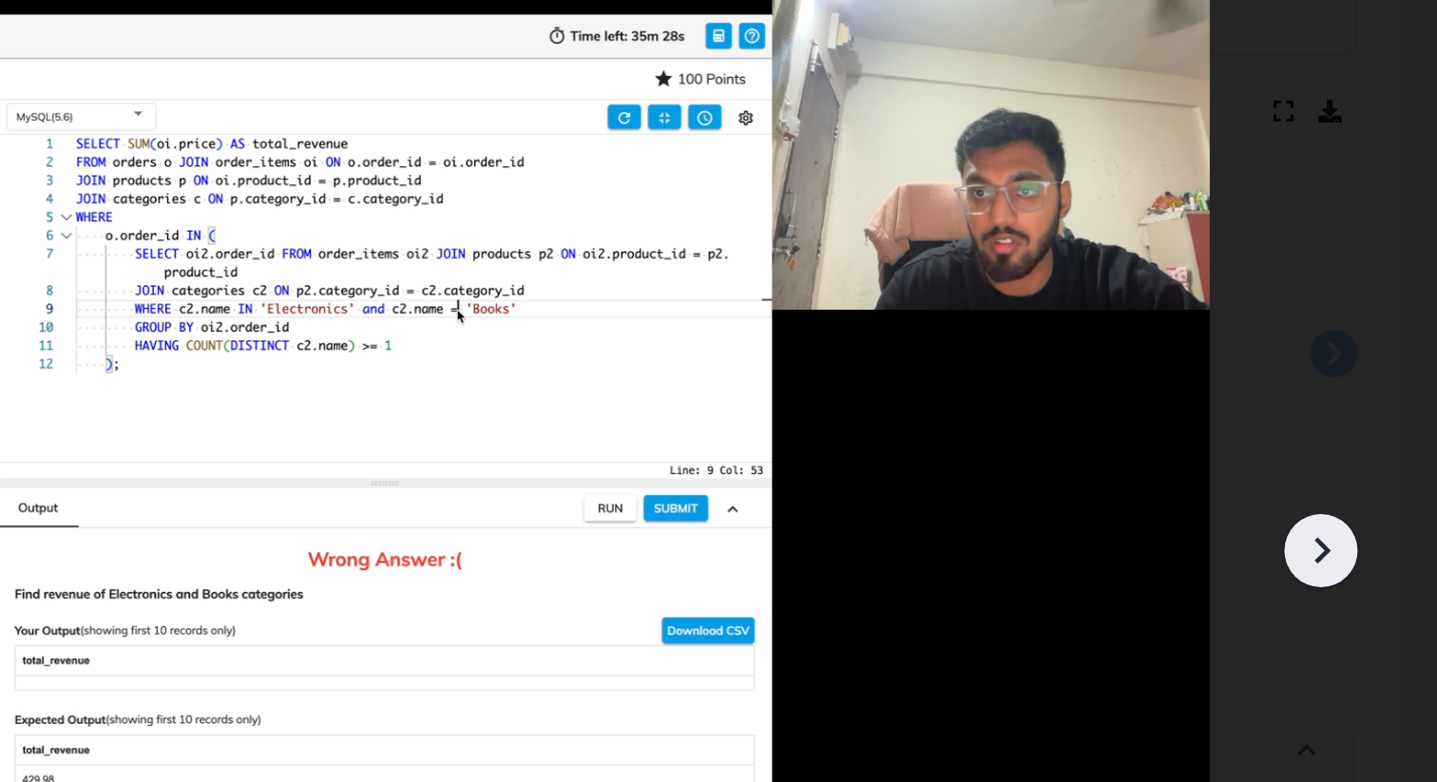
click at [1374, 429] on icon at bounding box center [1367, 426] width 29 height 29
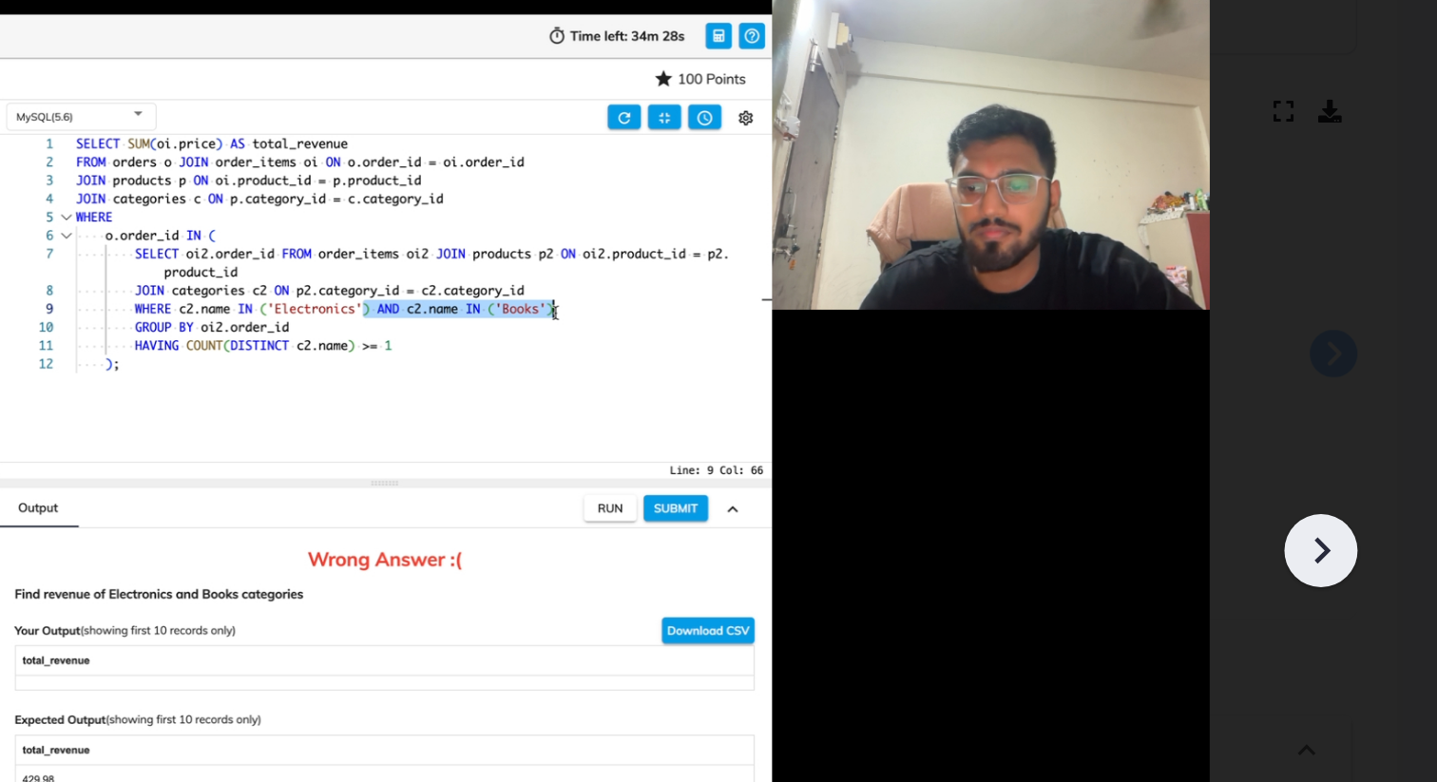
click at [1374, 429] on icon at bounding box center [1367, 426] width 29 height 29
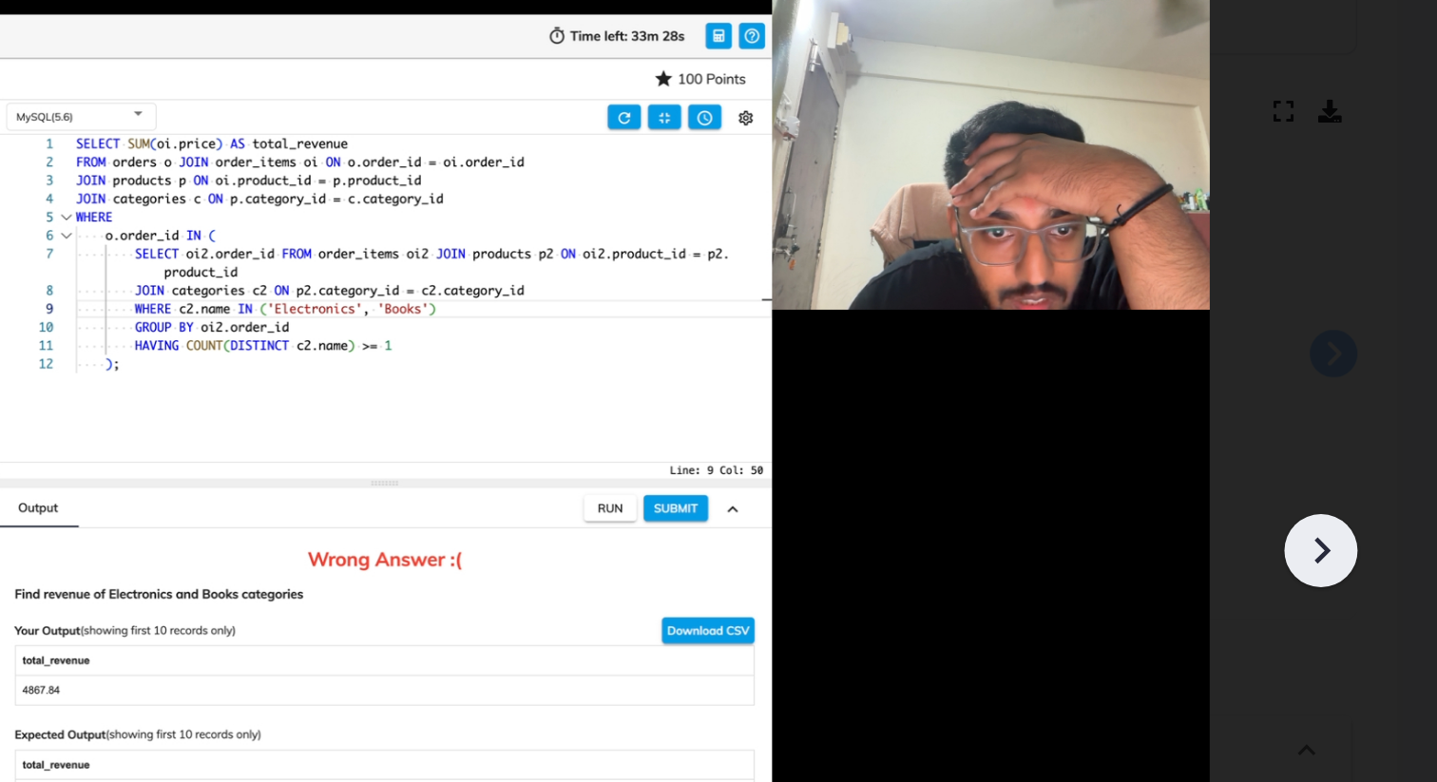
click at [1374, 429] on icon at bounding box center [1367, 426] width 29 height 29
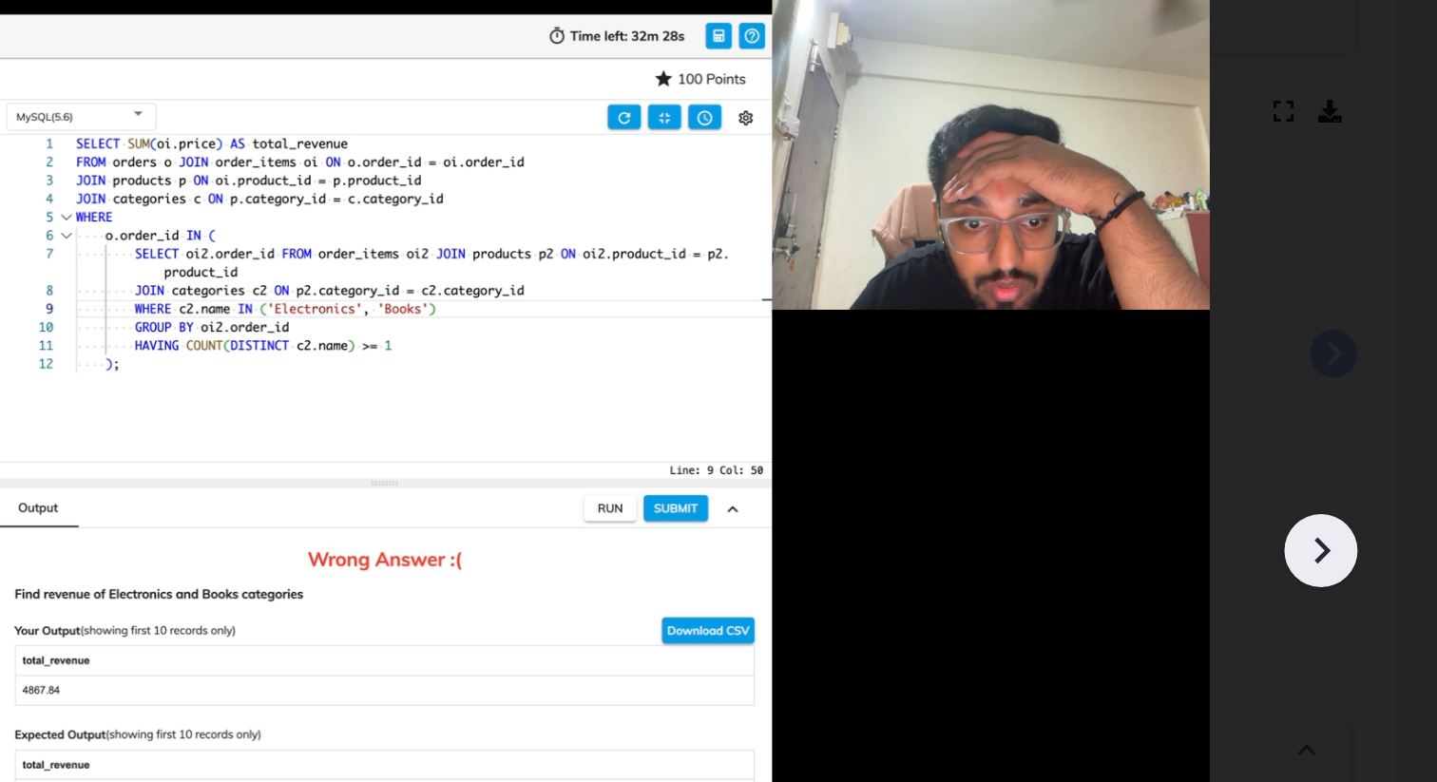
click at [1374, 429] on icon at bounding box center [1367, 426] width 29 height 29
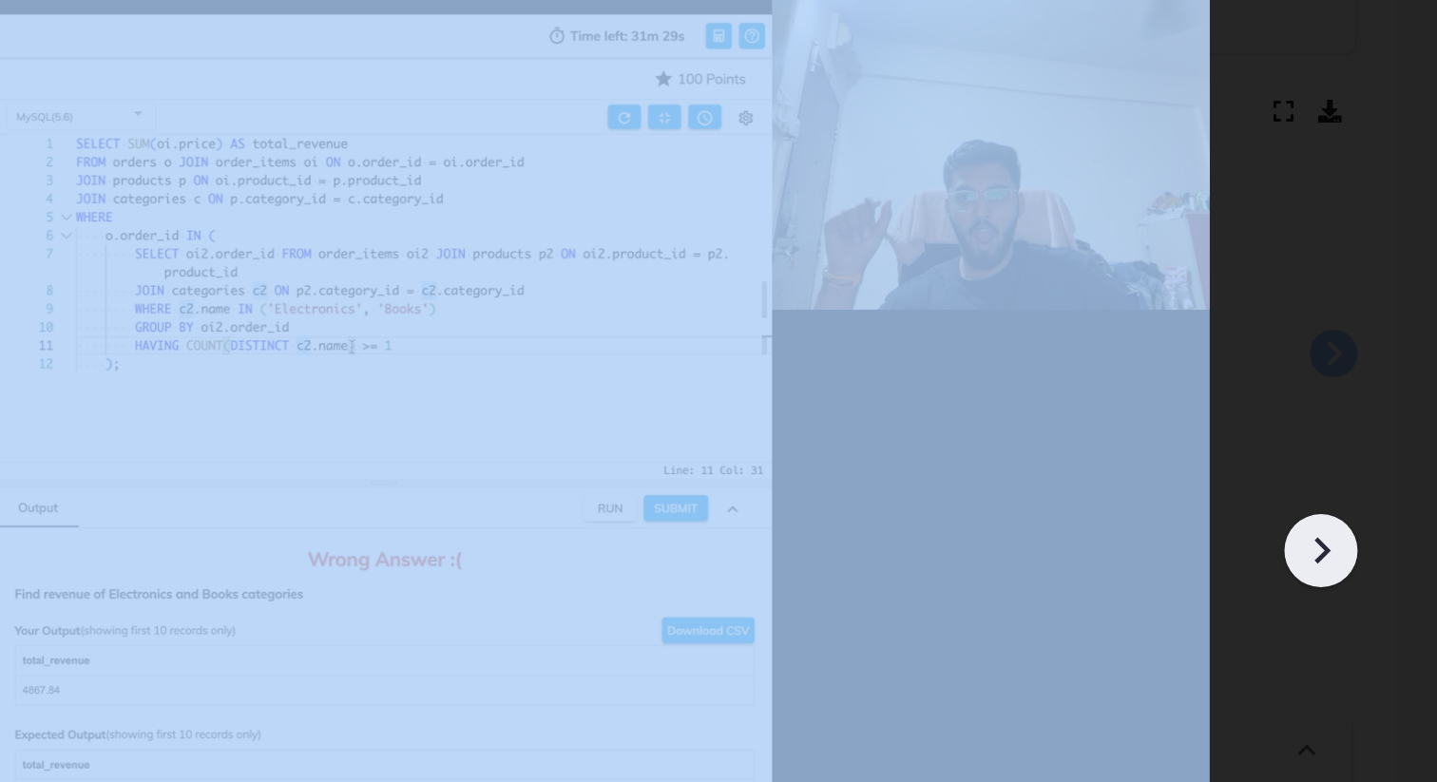
click at [1374, 429] on icon at bounding box center [1367, 426] width 29 height 29
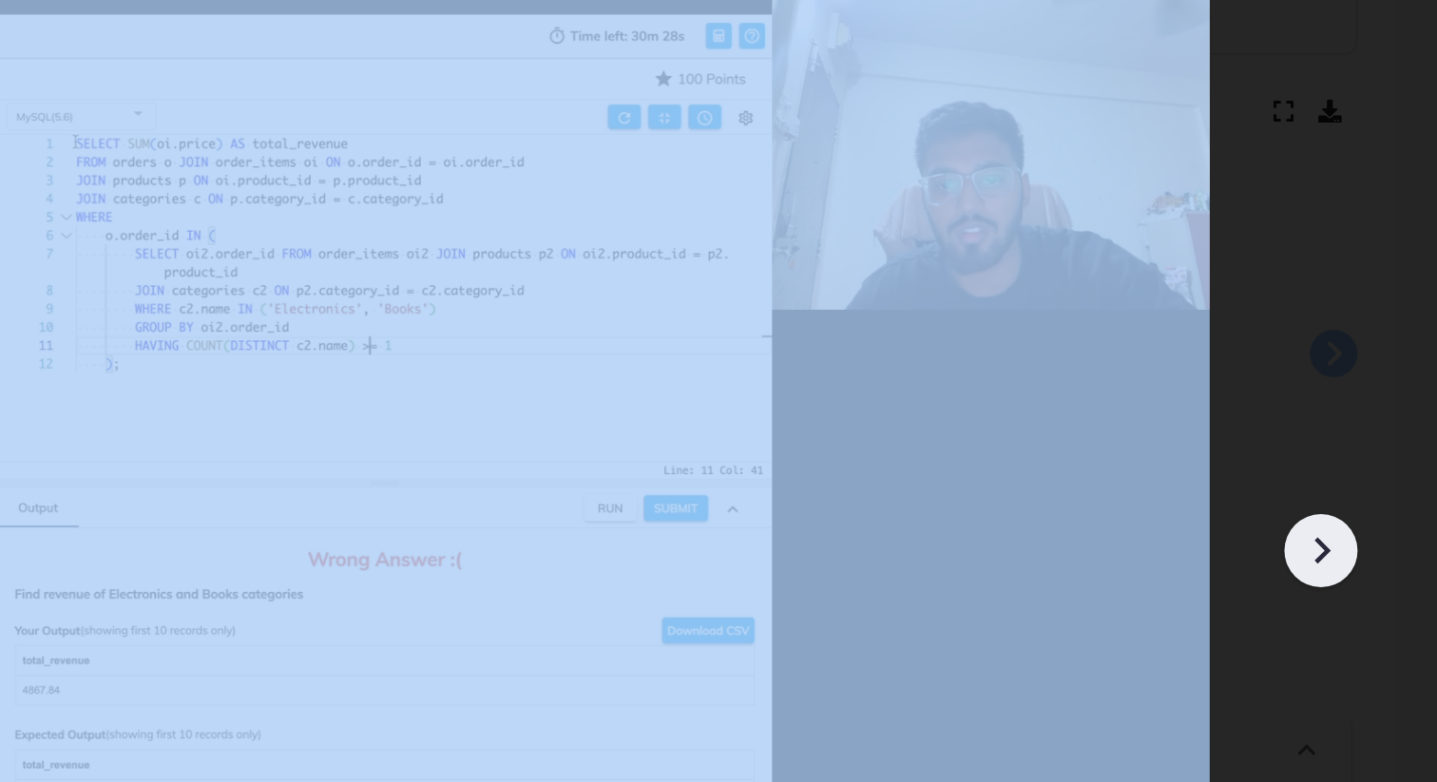
click at [1374, 429] on icon at bounding box center [1367, 426] width 29 height 29
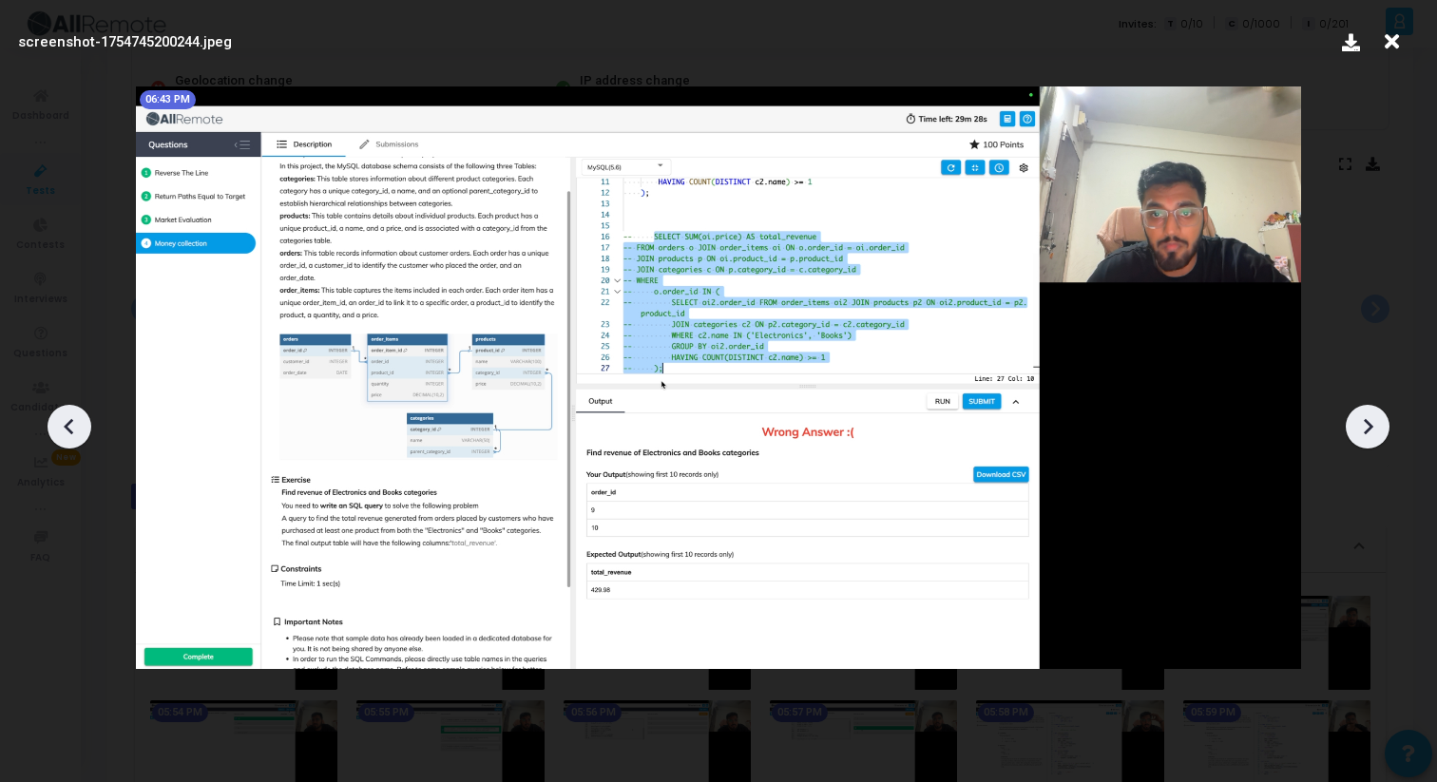
click at [69, 425] on icon at bounding box center [69, 426] width 29 height 29
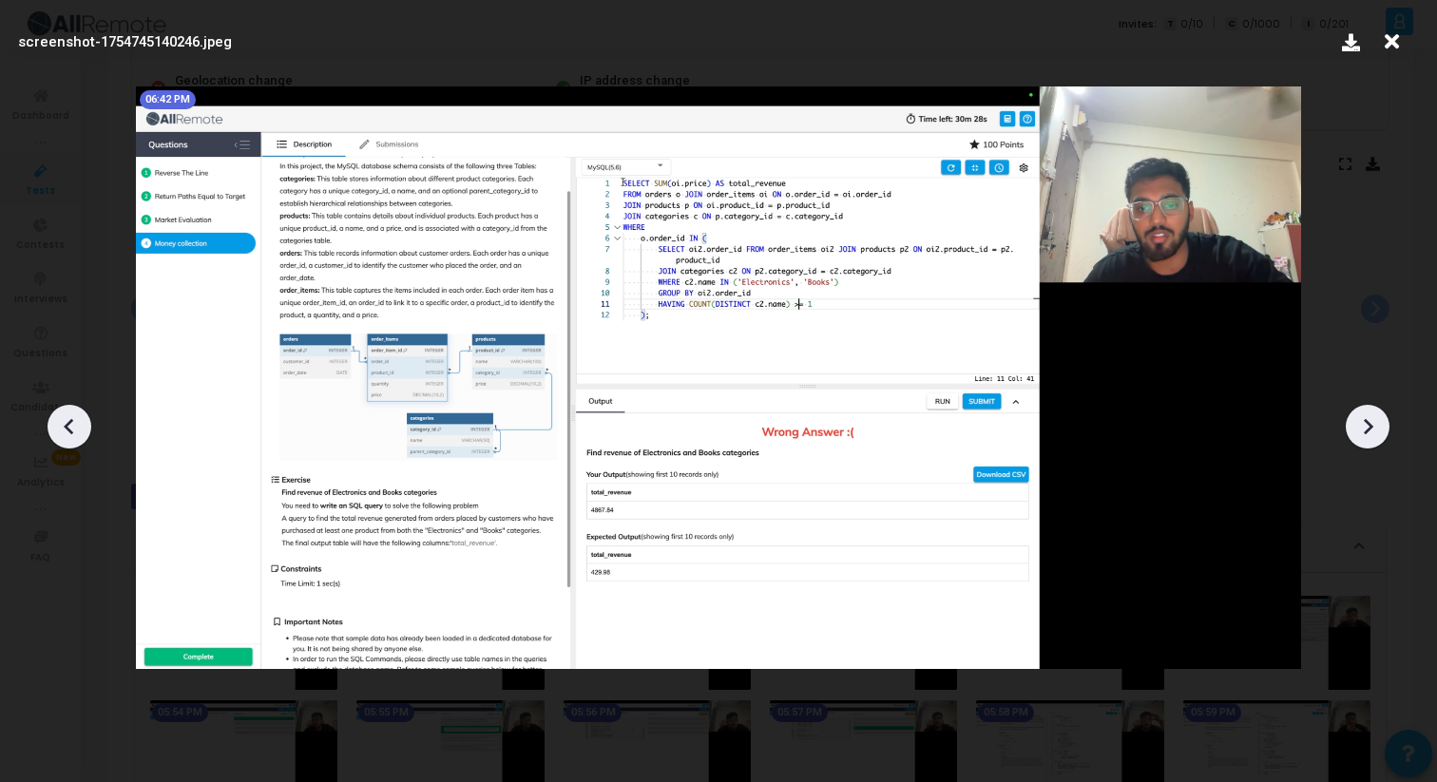
click at [1360, 429] on icon at bounding box center [1367, 426] width 29 height 29
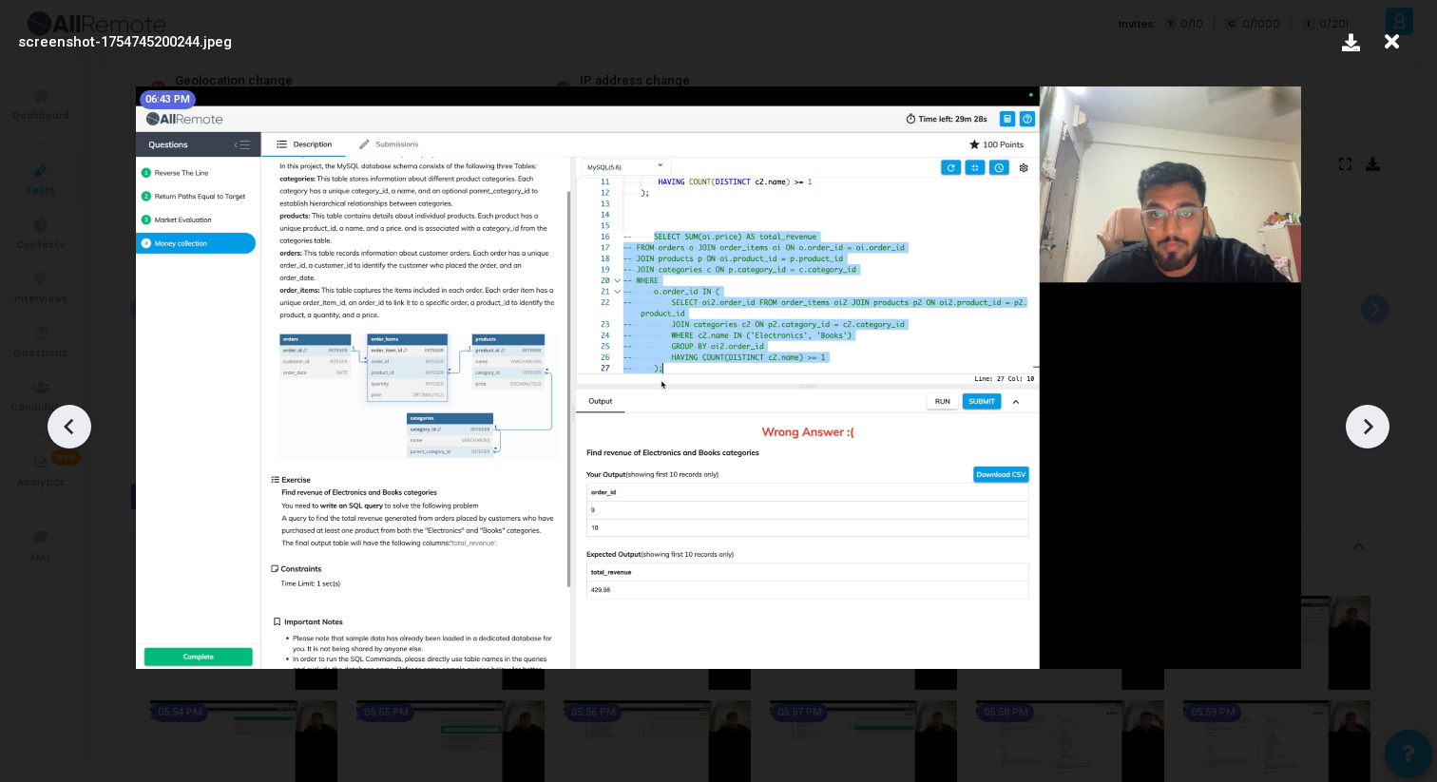
click at [72, 429] on icon at bounding box center [69, 426] width 29 height 29
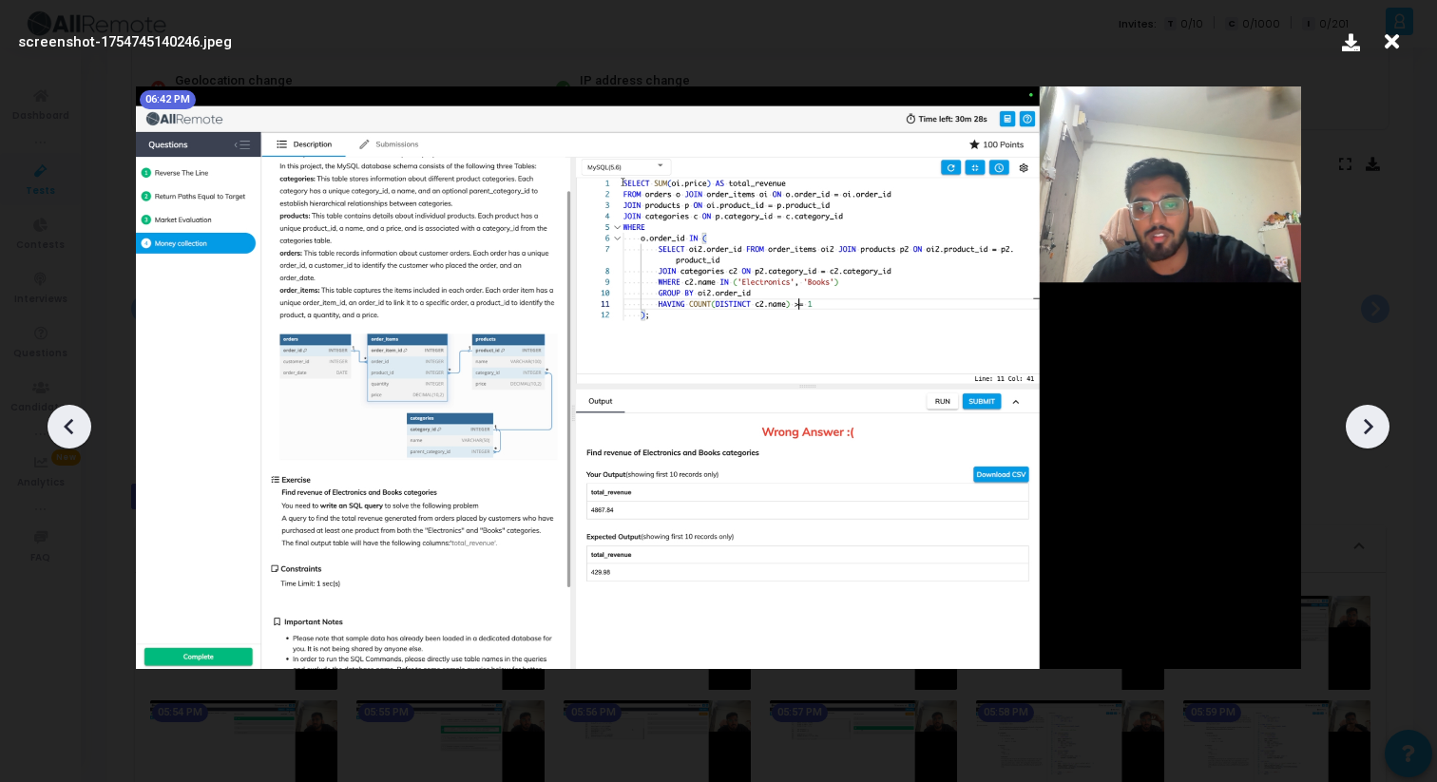
click at [1366, 435] on icon at bounding box center [1367, 426] width 29 height 29
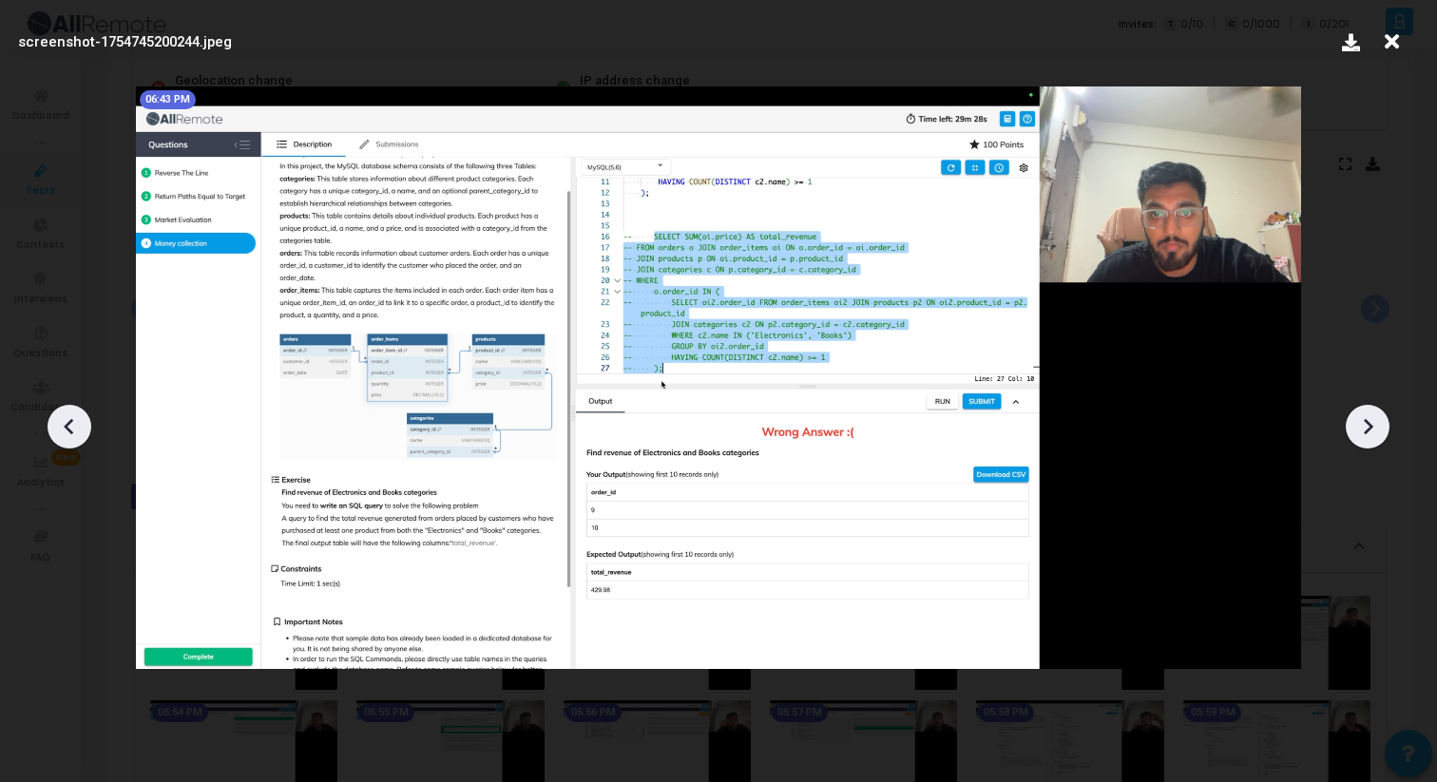
click at [1371, 431] on icon at bounding box center [1367, 426] width 29 height 29
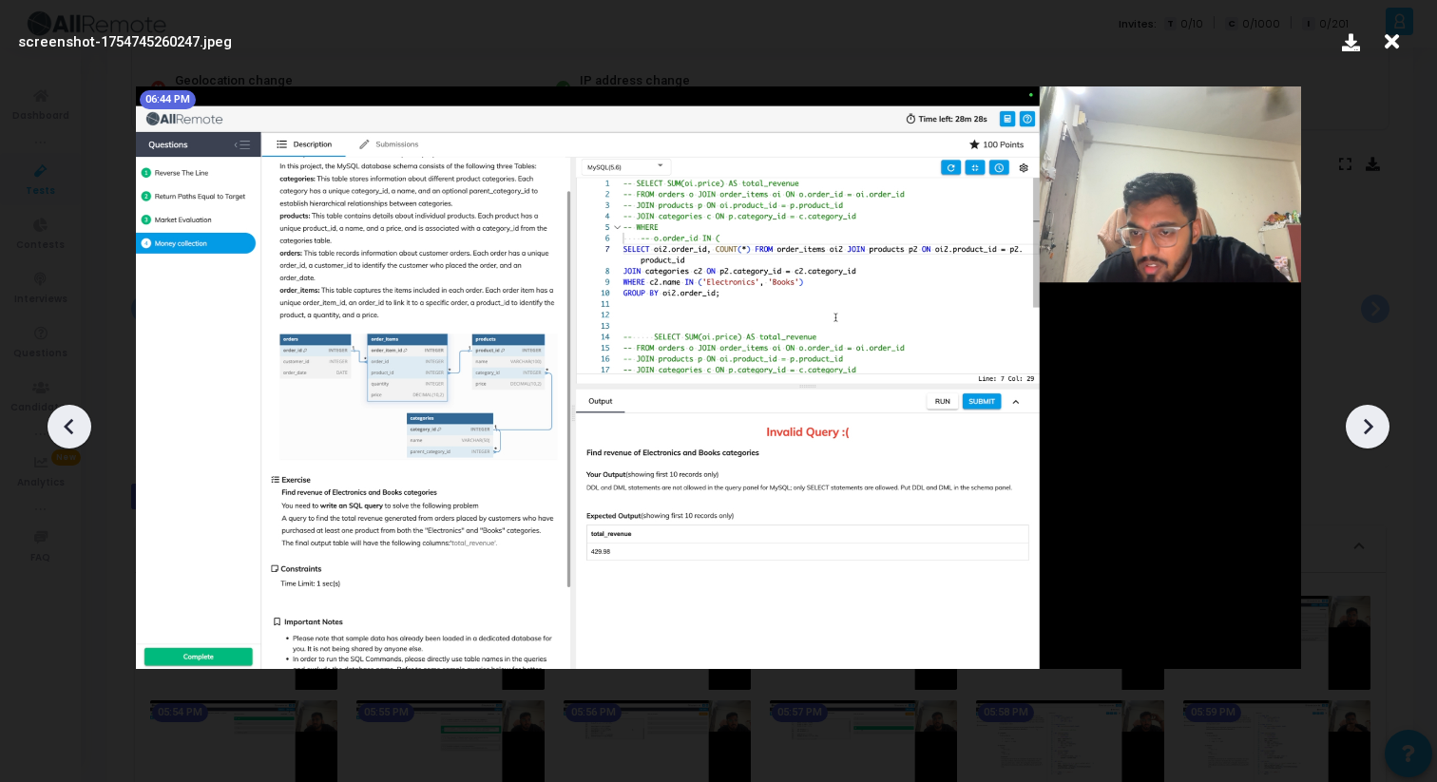
click at [83, 427] on icon at bounding box center [69, 426] width 29 height 29
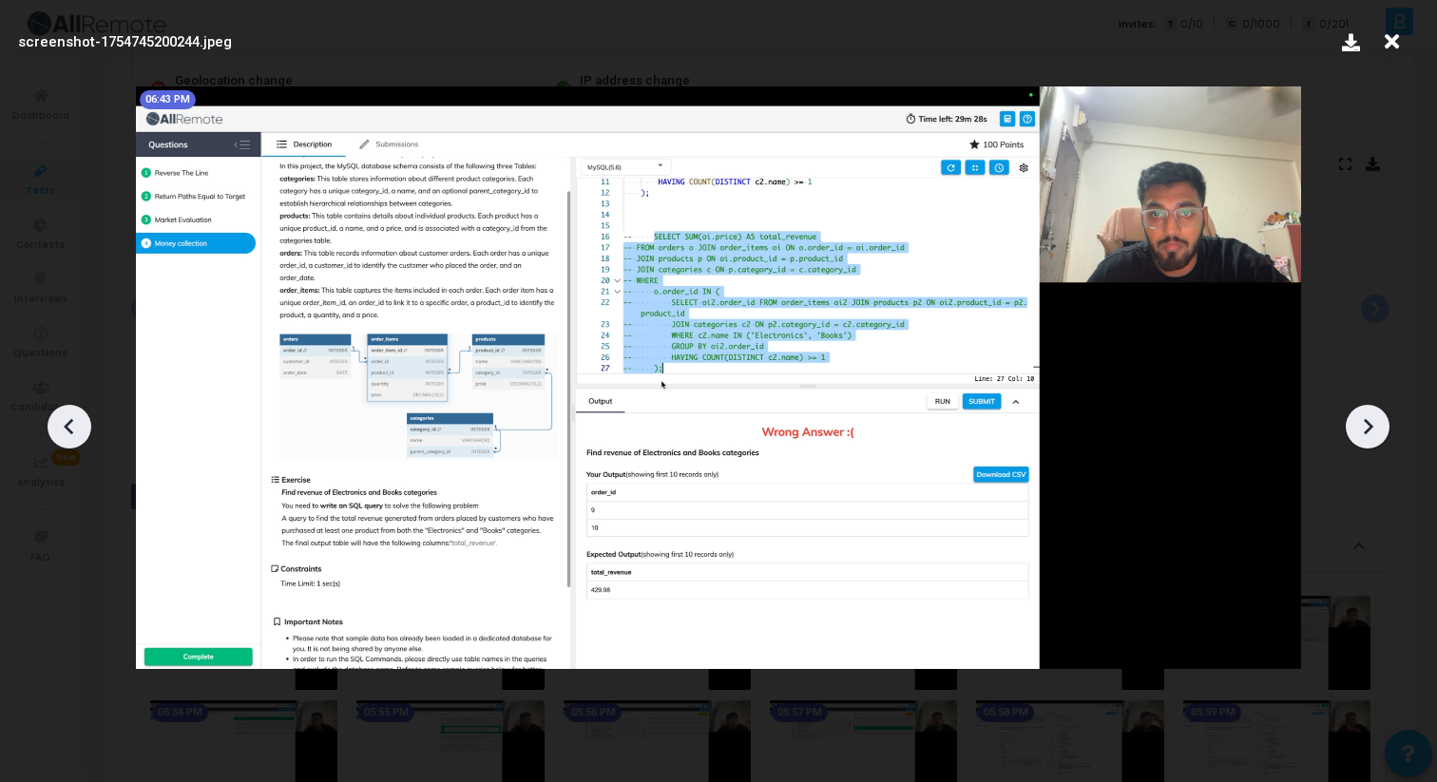
click at [1361, 422] on icon at bounding box center [1367, 426] width 29 height 29
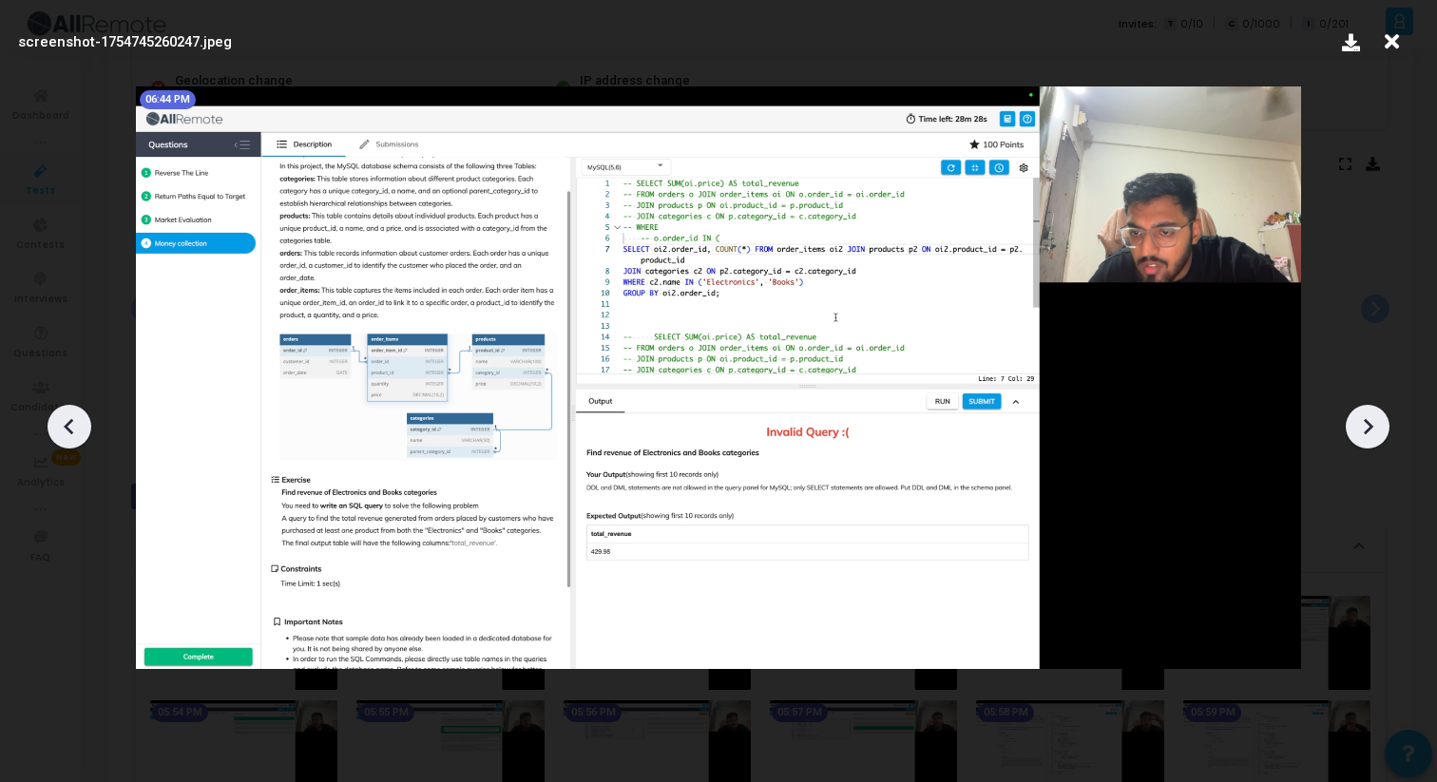
click at [1361, 422] on icon at bounding box center [1367, 426] width 29 height 29
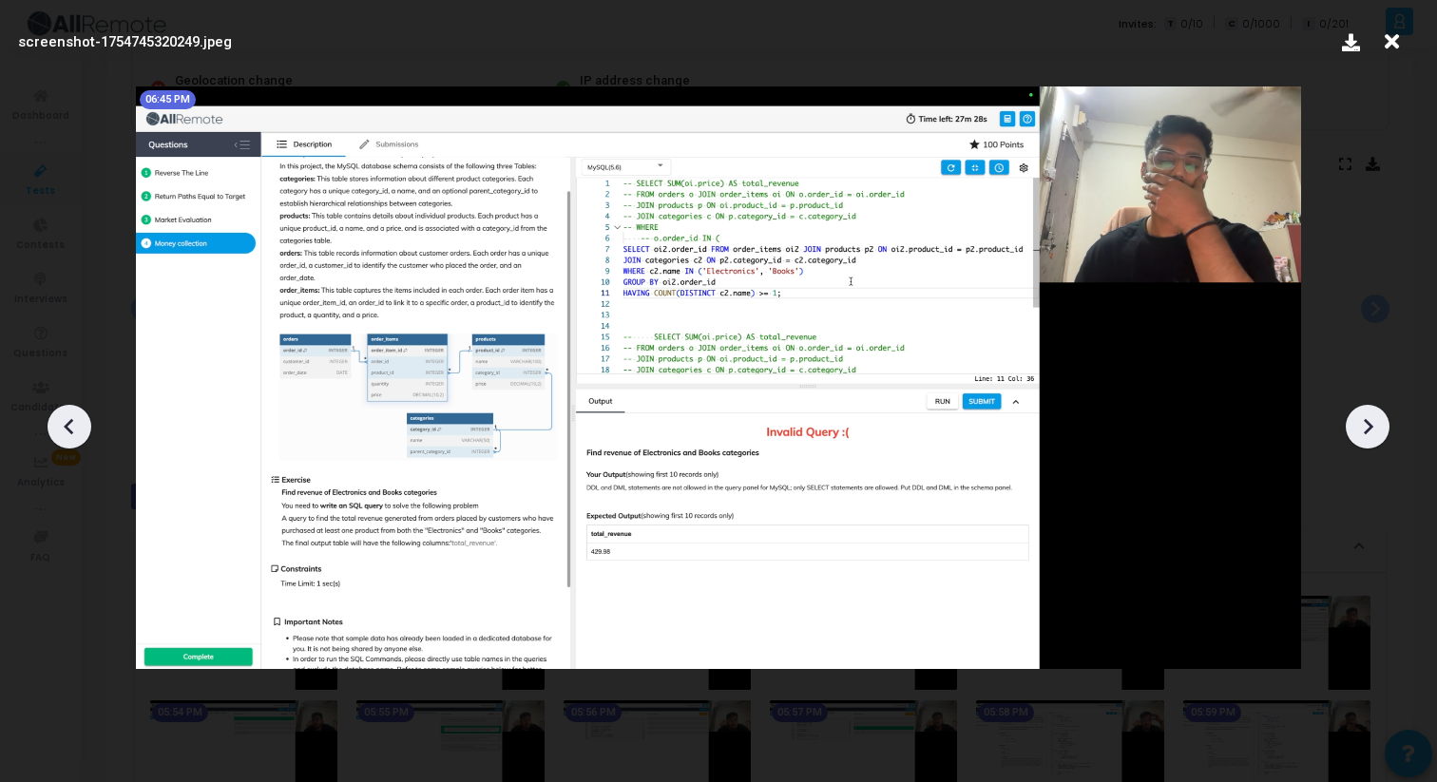
click at [64, 414] on icon at bounding box center [69, 426] width 29 height 29
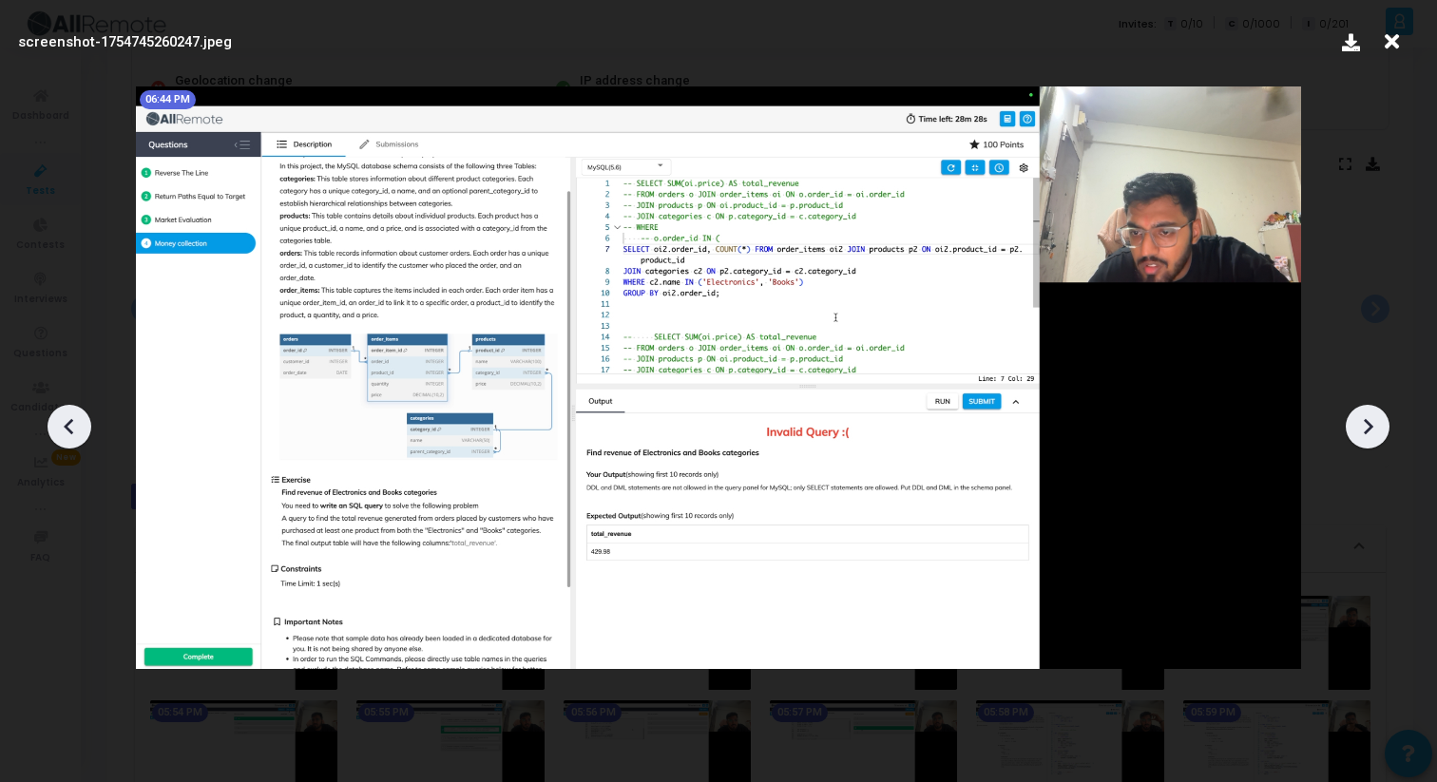
click at [64, 414] on icon at bounding box center [69, 426] width 29 height 29
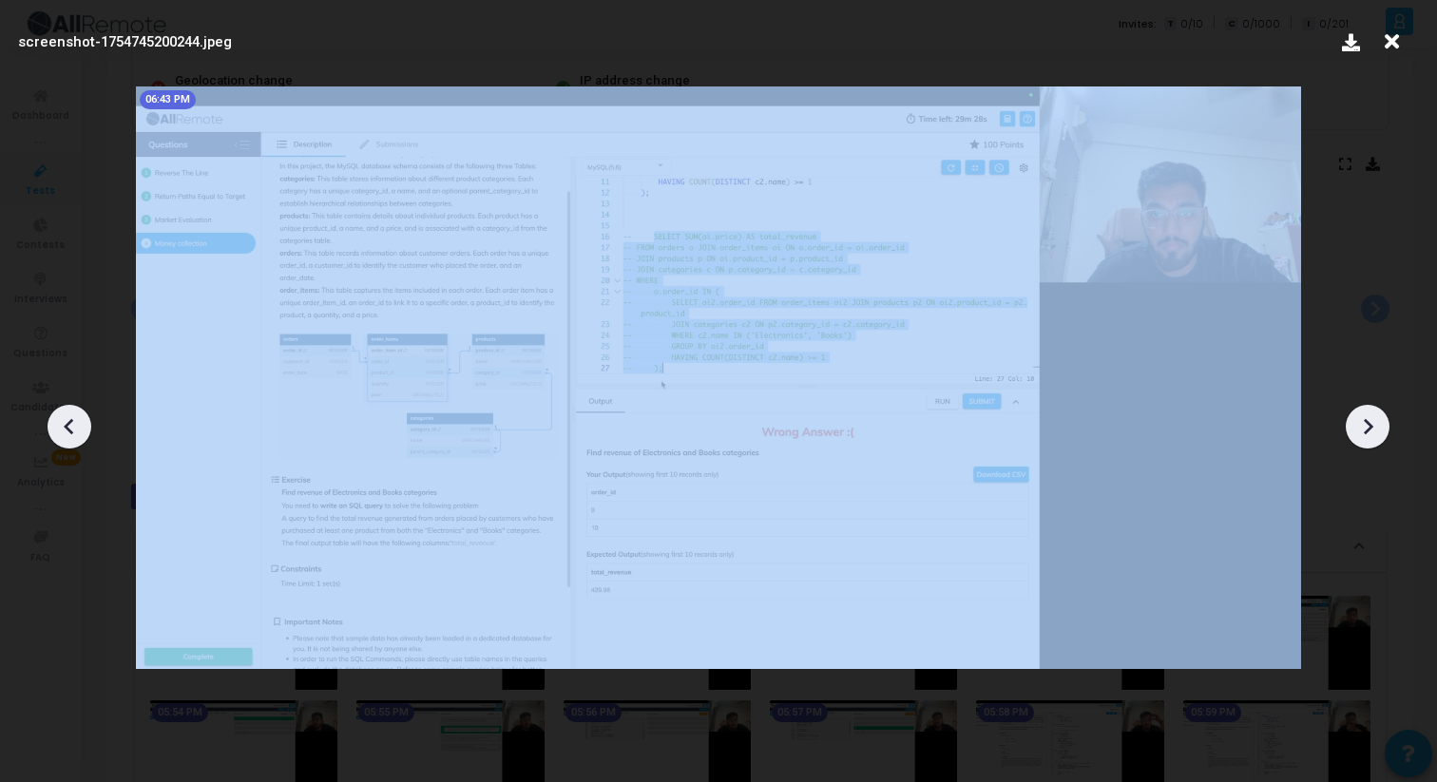
click at [64, 414] on icon at bounding box center [69, 426] width 29 height 29
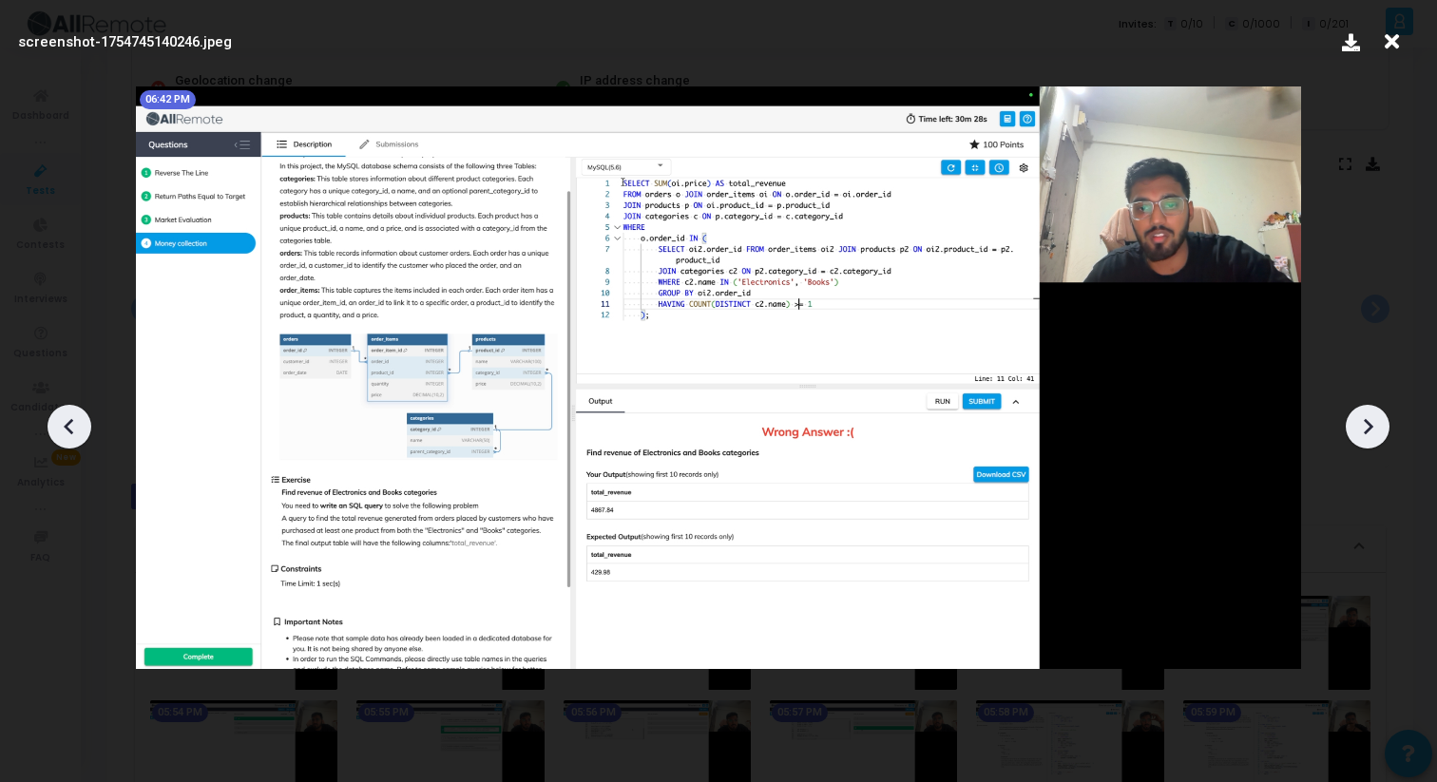
click at [64, 414] on icon at bounding box center [69, 426] width 29 height 29
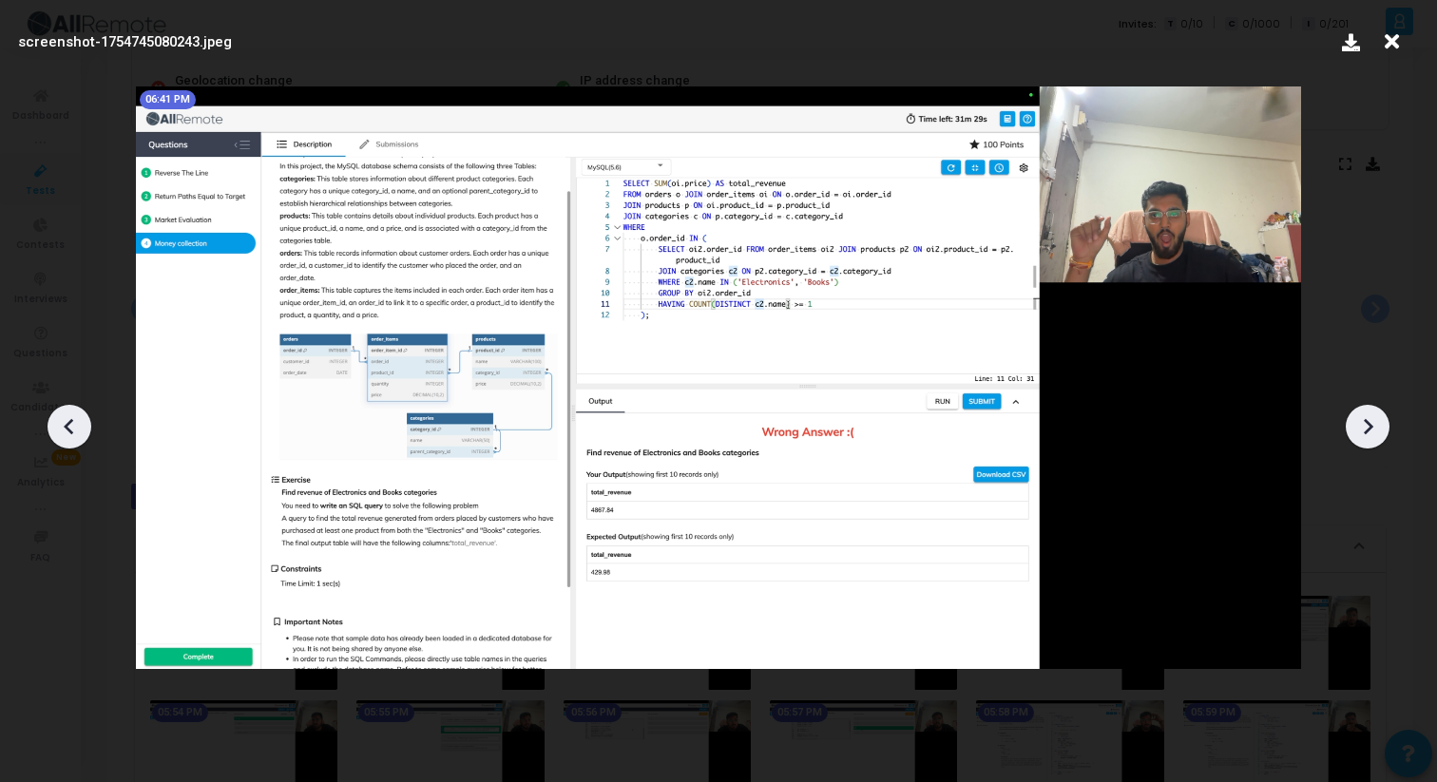
click at [1362, 425] on icon at bounding box center [1367, 426] width 29 height 29
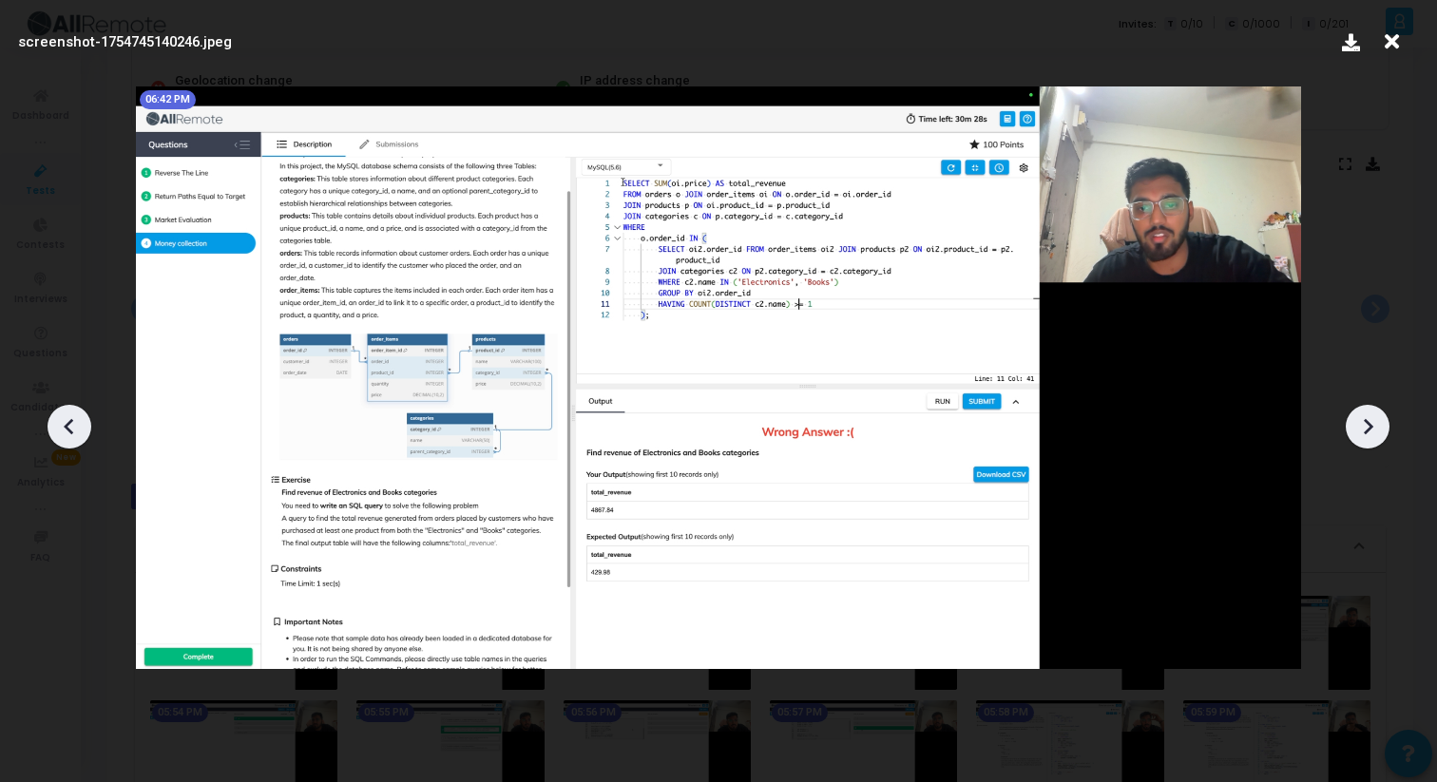
click at [1362, 425] on icon at bounding box center [1367, 426] width 29 height 29
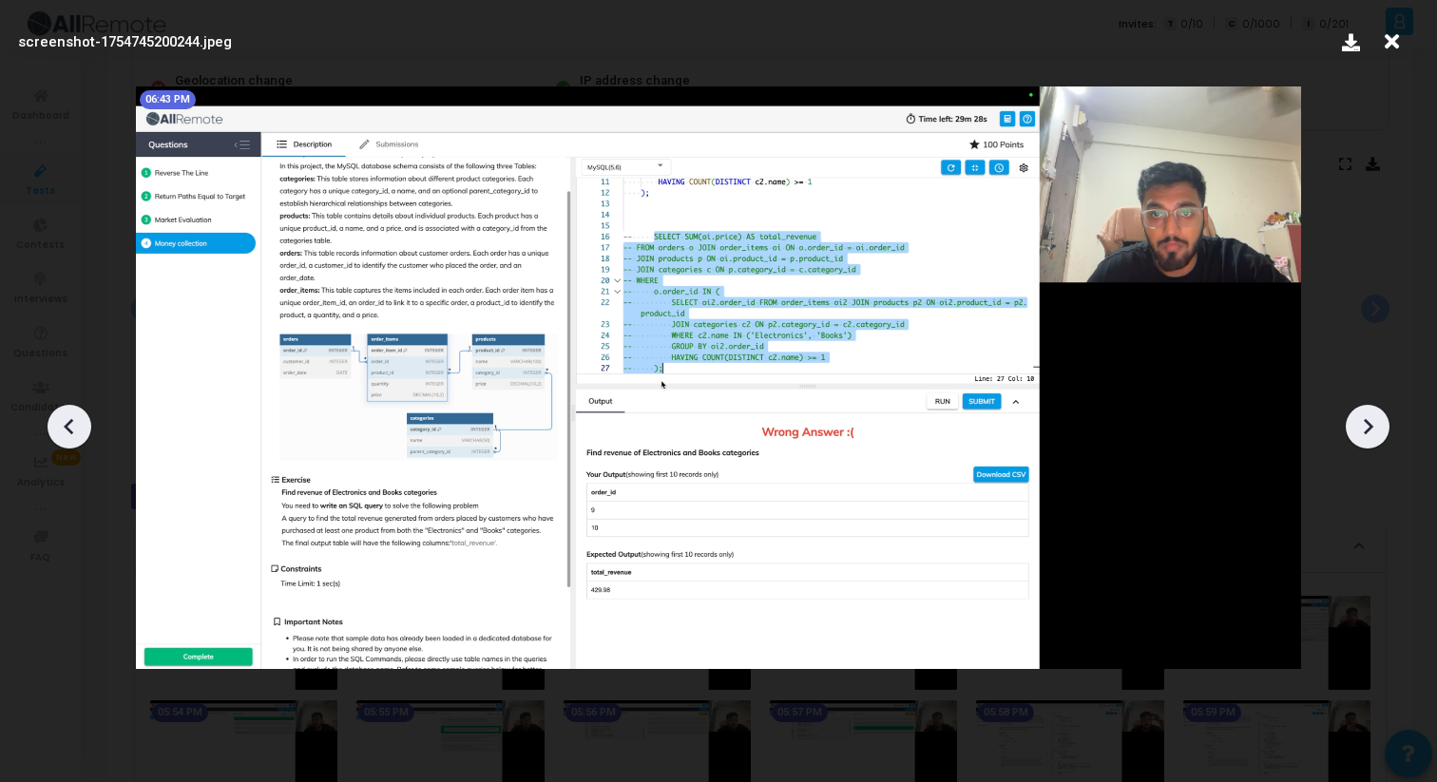
click at [1356, 429] on icon at bounding box center [1367, 426] width 29 height 29
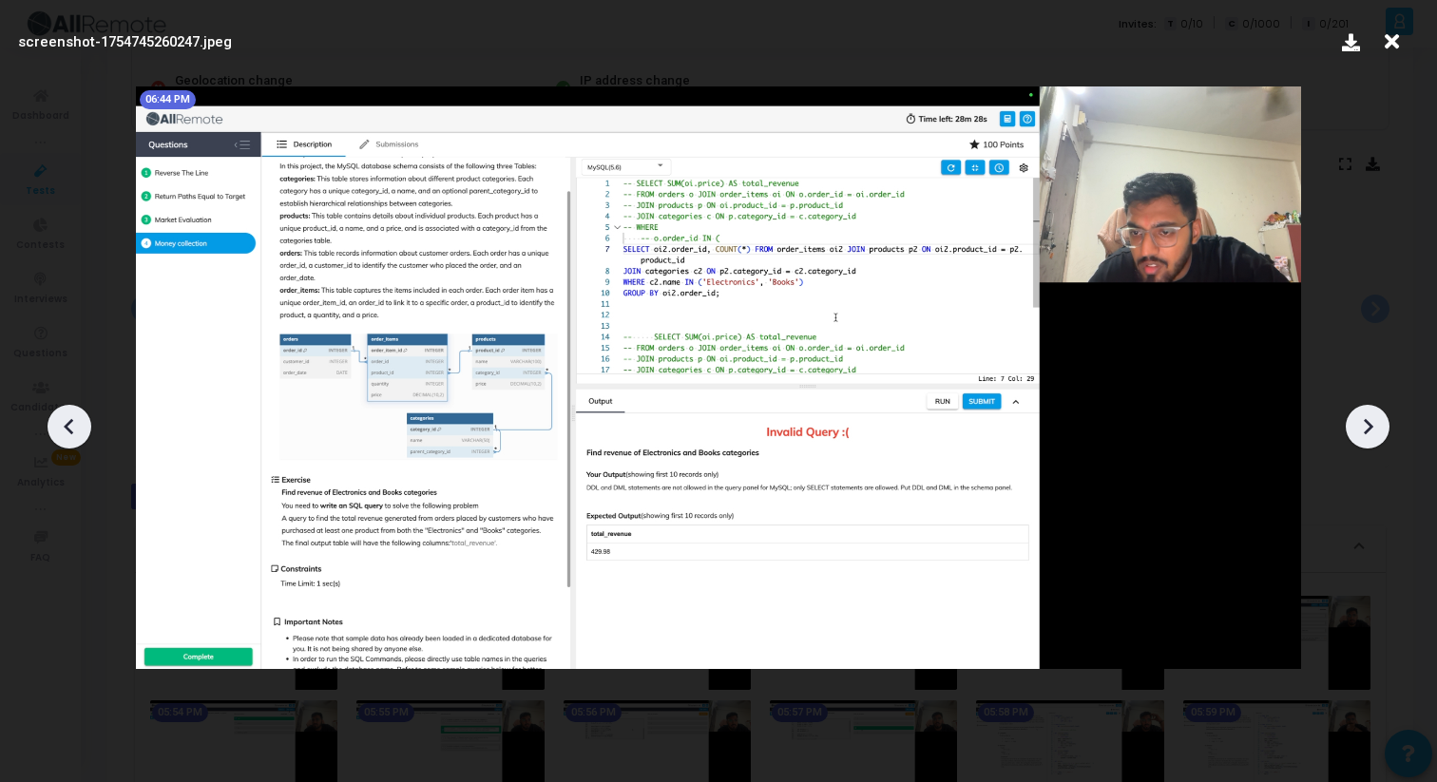
click at [1375, 339] on div at bounding box center [718, 419] width 1437 height 725
click at [1391, 35] on icon at bounding box center [1391, 42] width 29 height 36
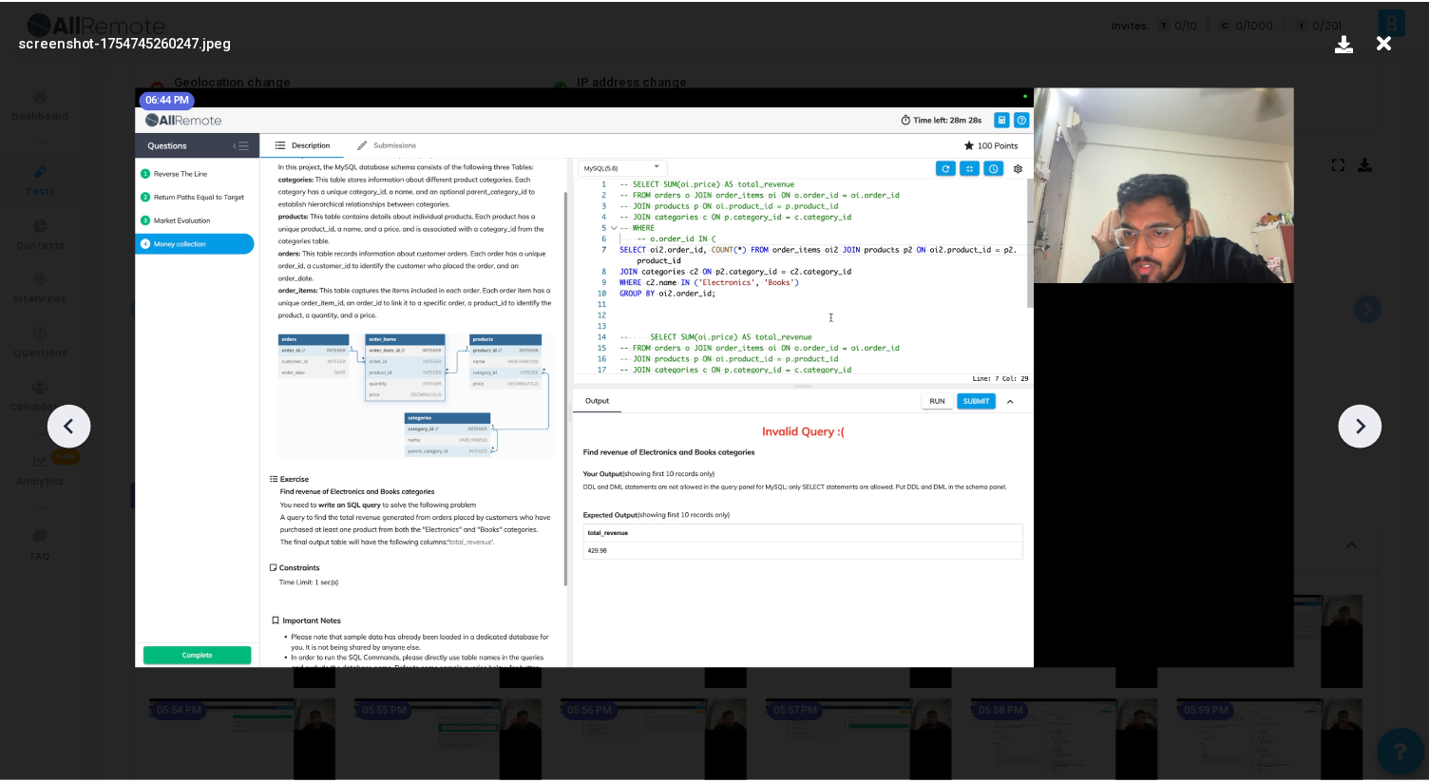
scroll to position [287, 0]
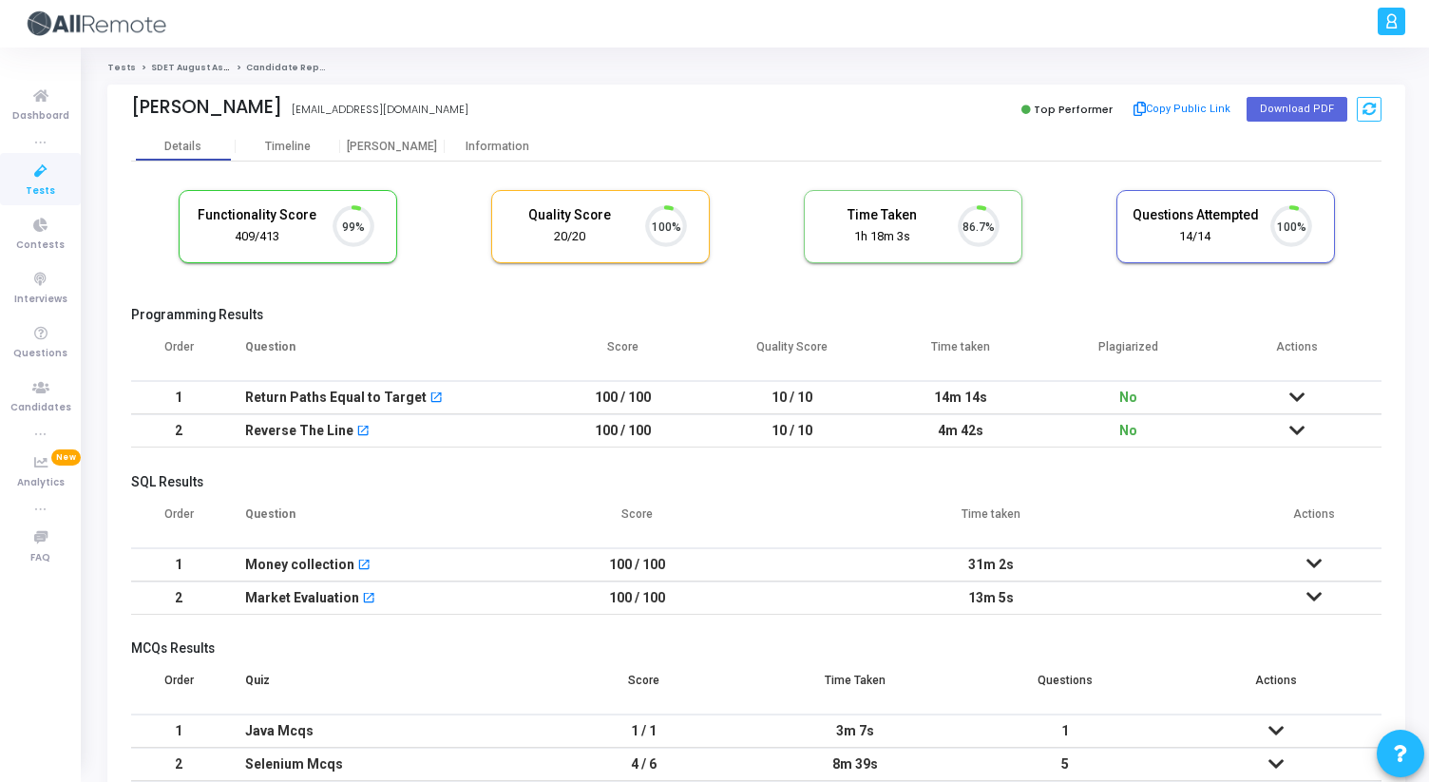
scroll to position [40, 48]
click at [393, 151] on div "Proctor" at bounding box center [392, 147] width 105 height 14
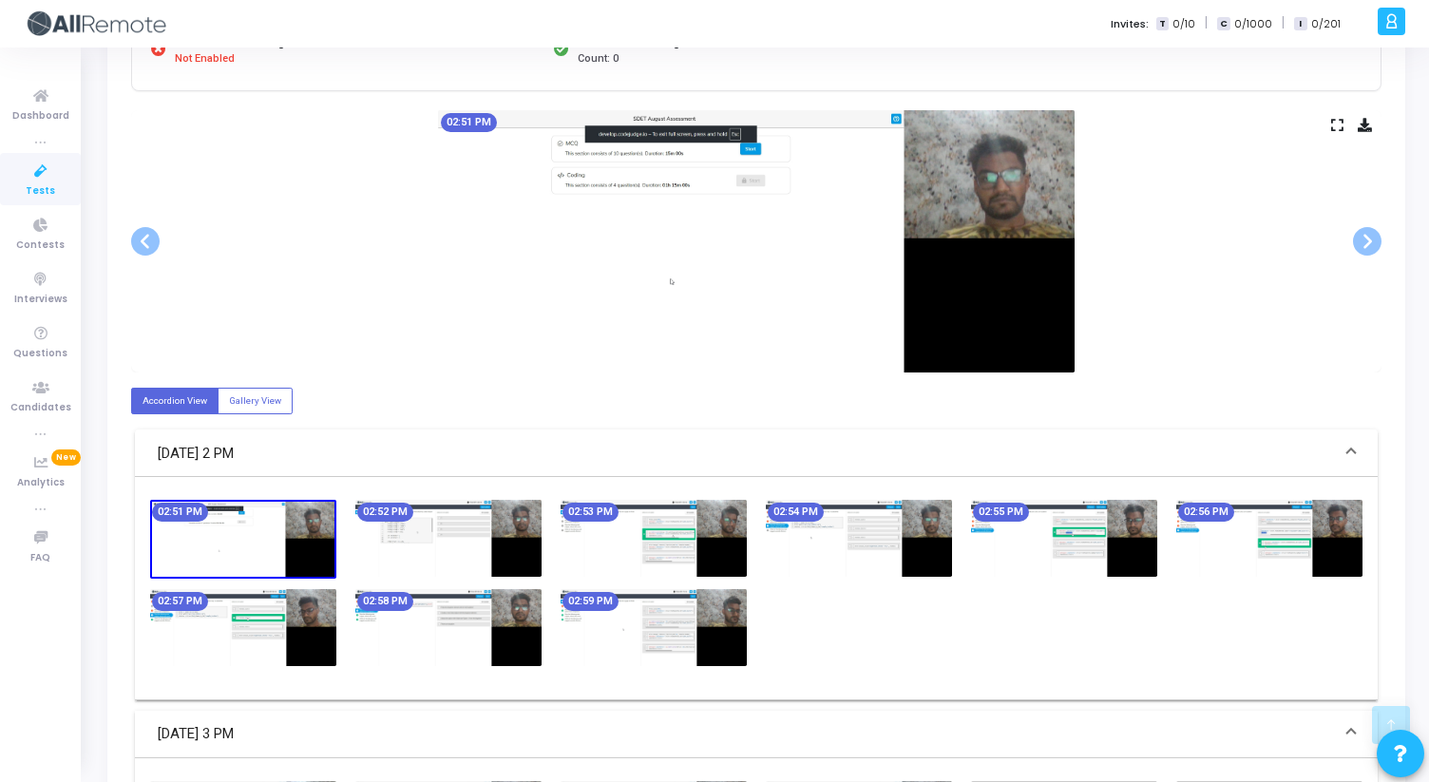
scroll to position [326, 0]
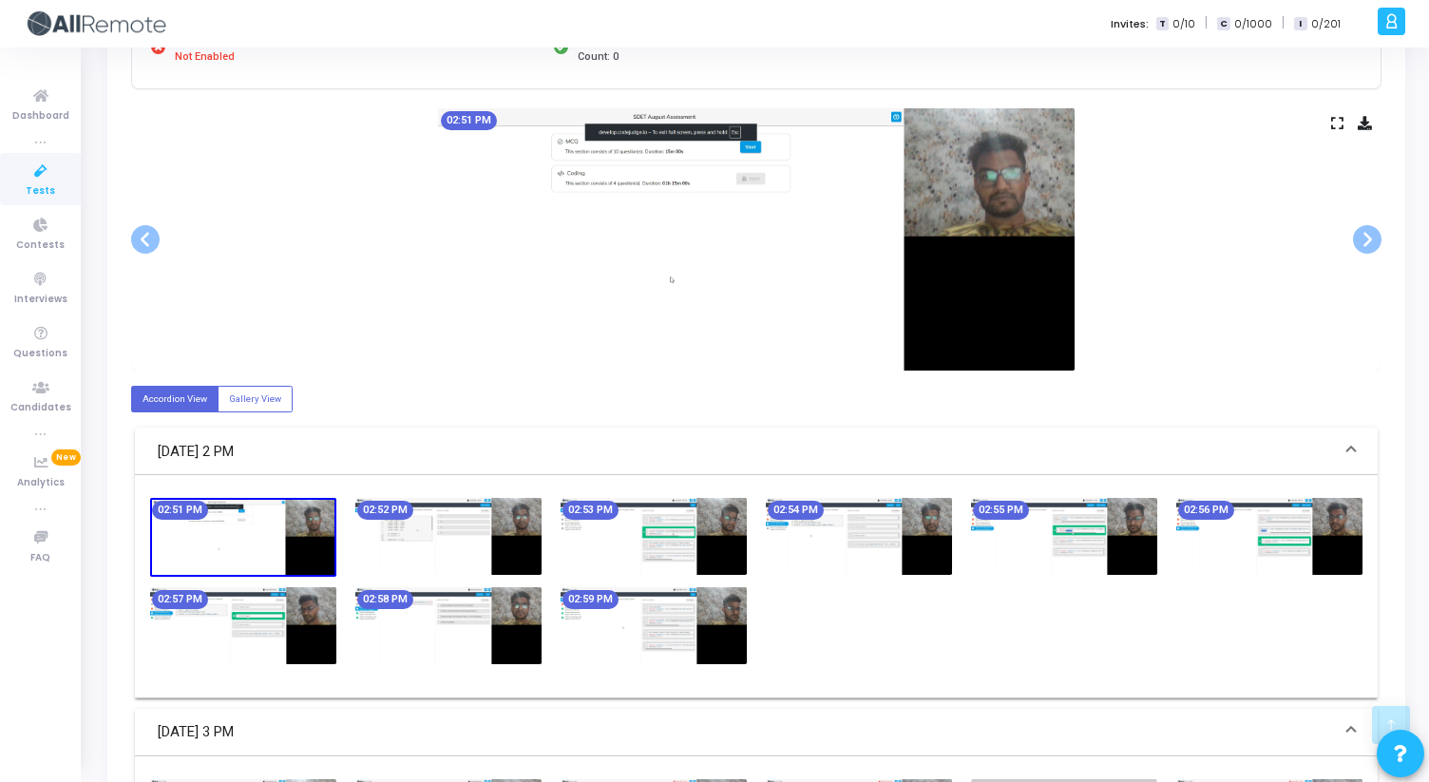
click at [1332, 120] on icon at bounding box center [1337, 123] width 12 height 10
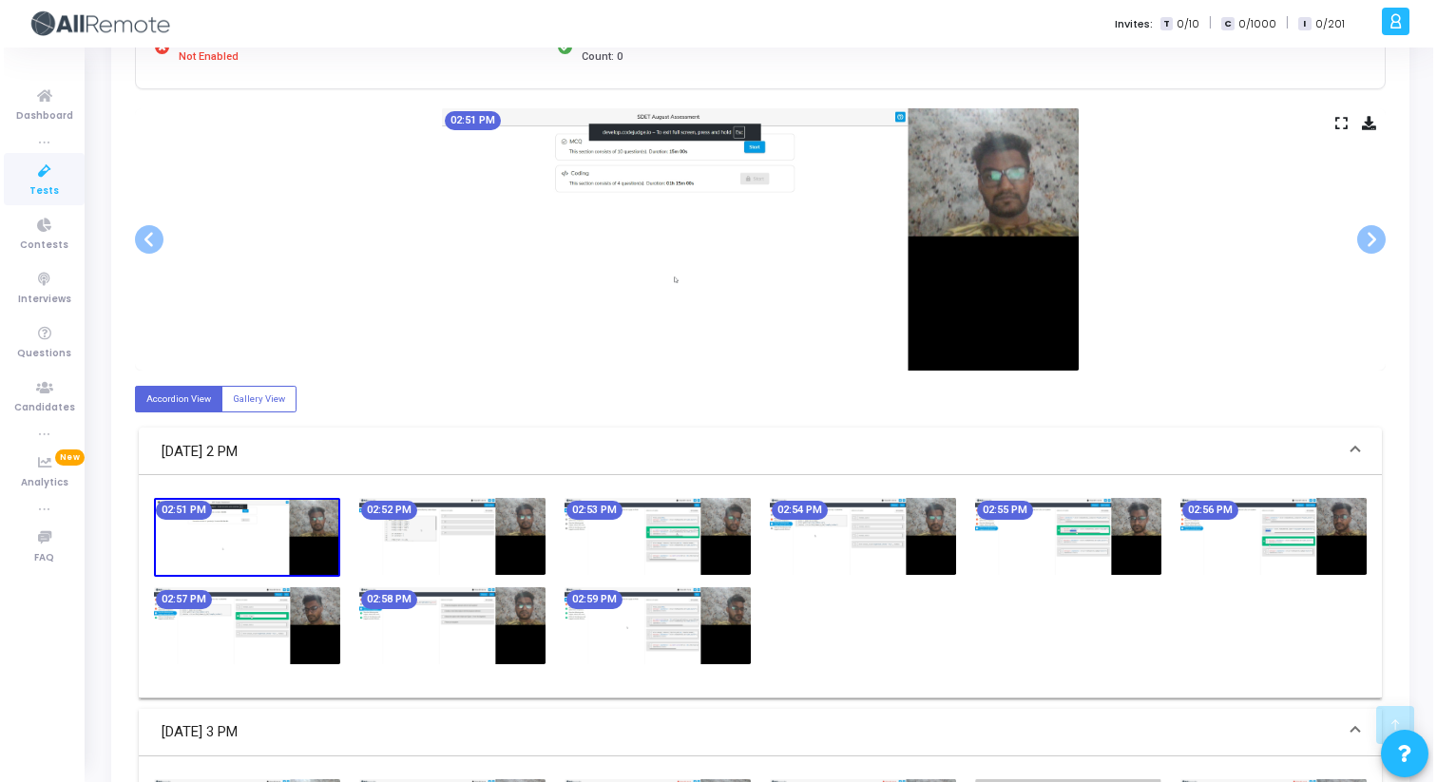
scroll to position [0, 0]
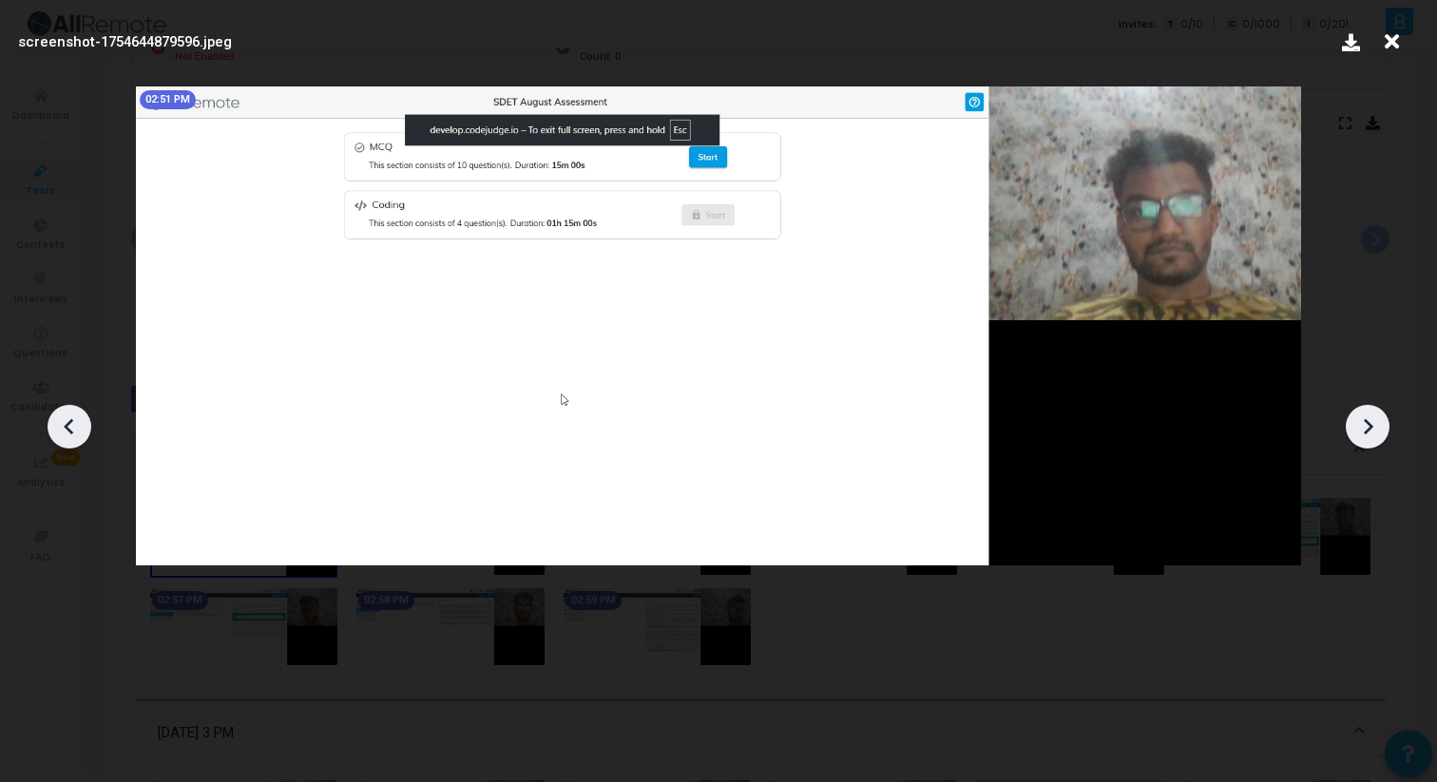
click at [1369, 425] on icon at bounding box center [1368, 426] width 10 height 16
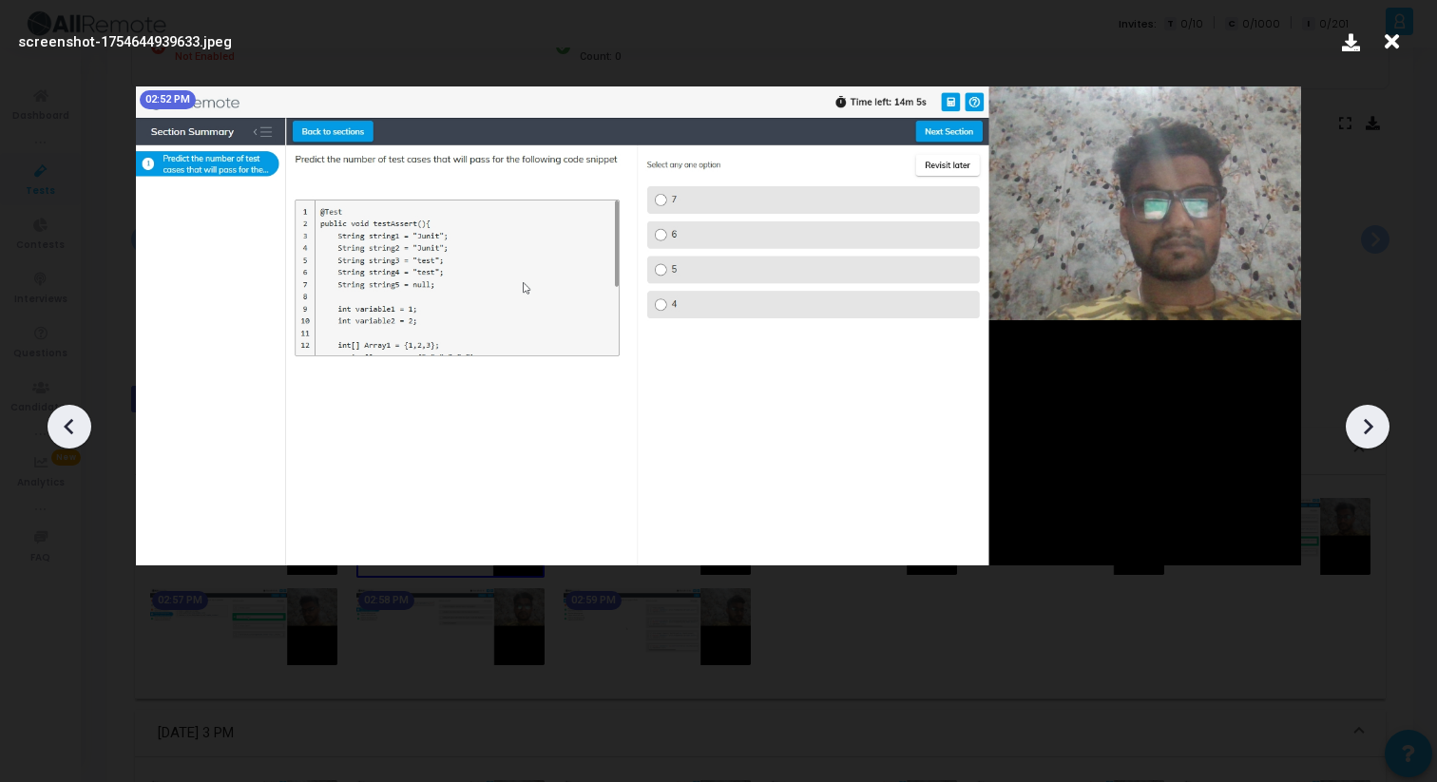
click at [1369, 425] on icon at bounding box center [1368, 426] width 10 height 16
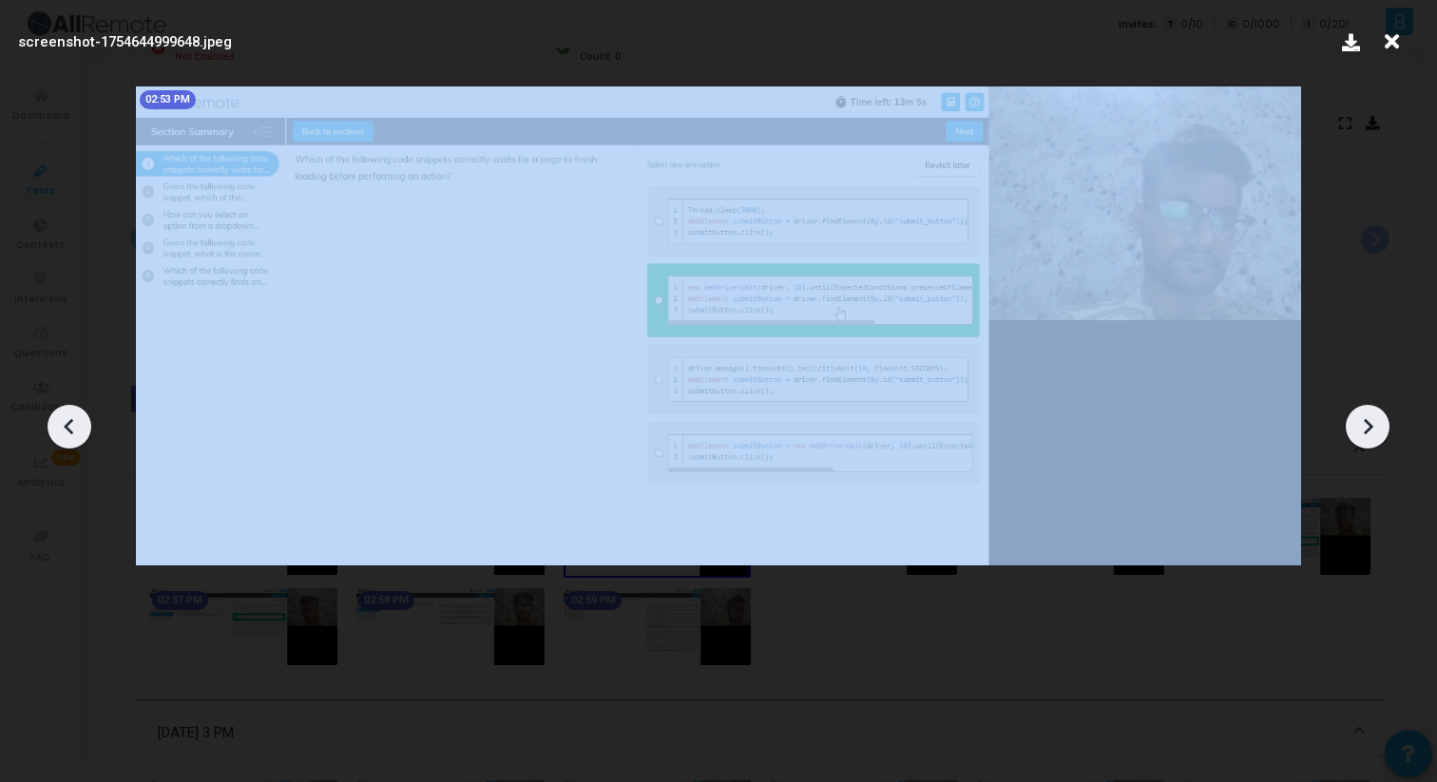
click at [1369, 425] on icon at bounding box center [1368, 426] width 10 height 16
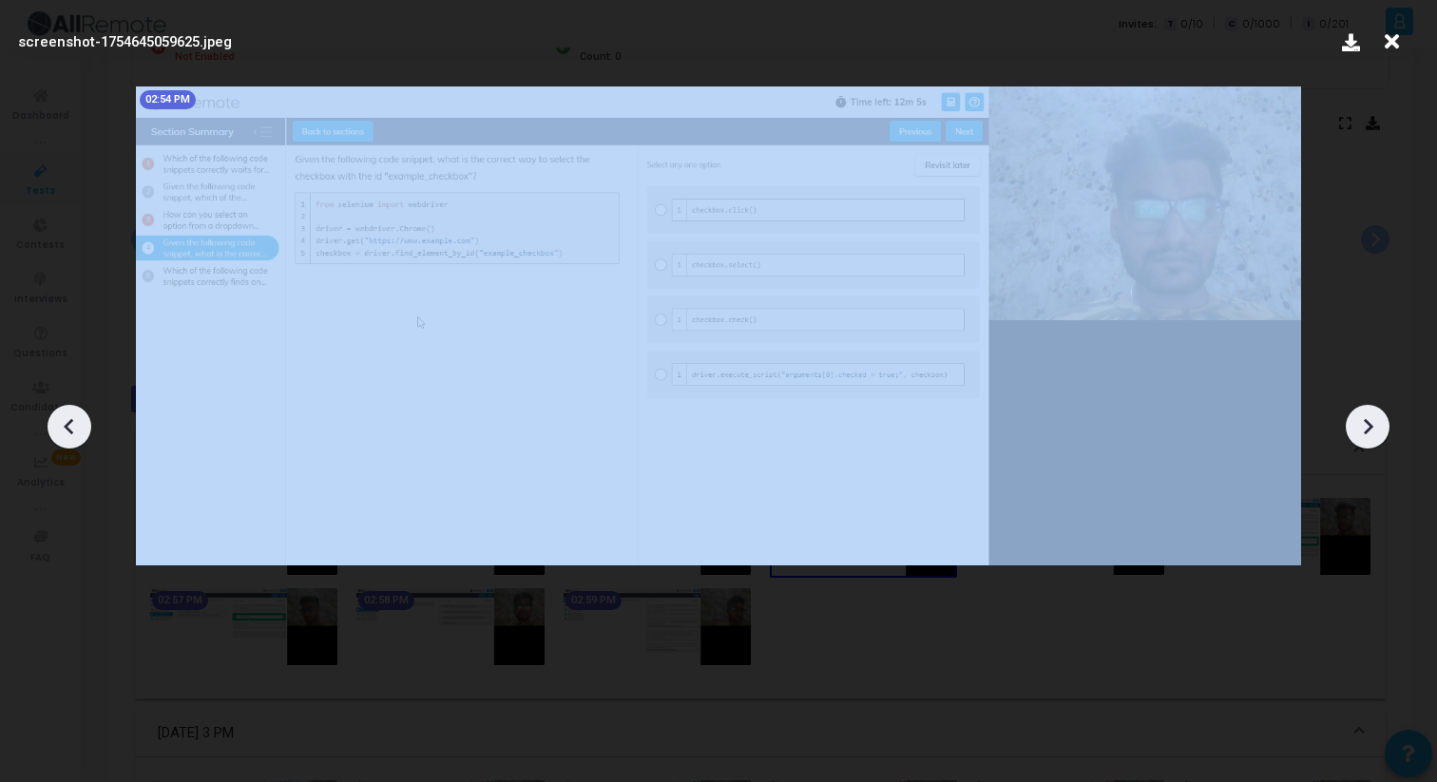
click at [1369, 425] on icon at bounding box center [1368, 426] width 10 height 16
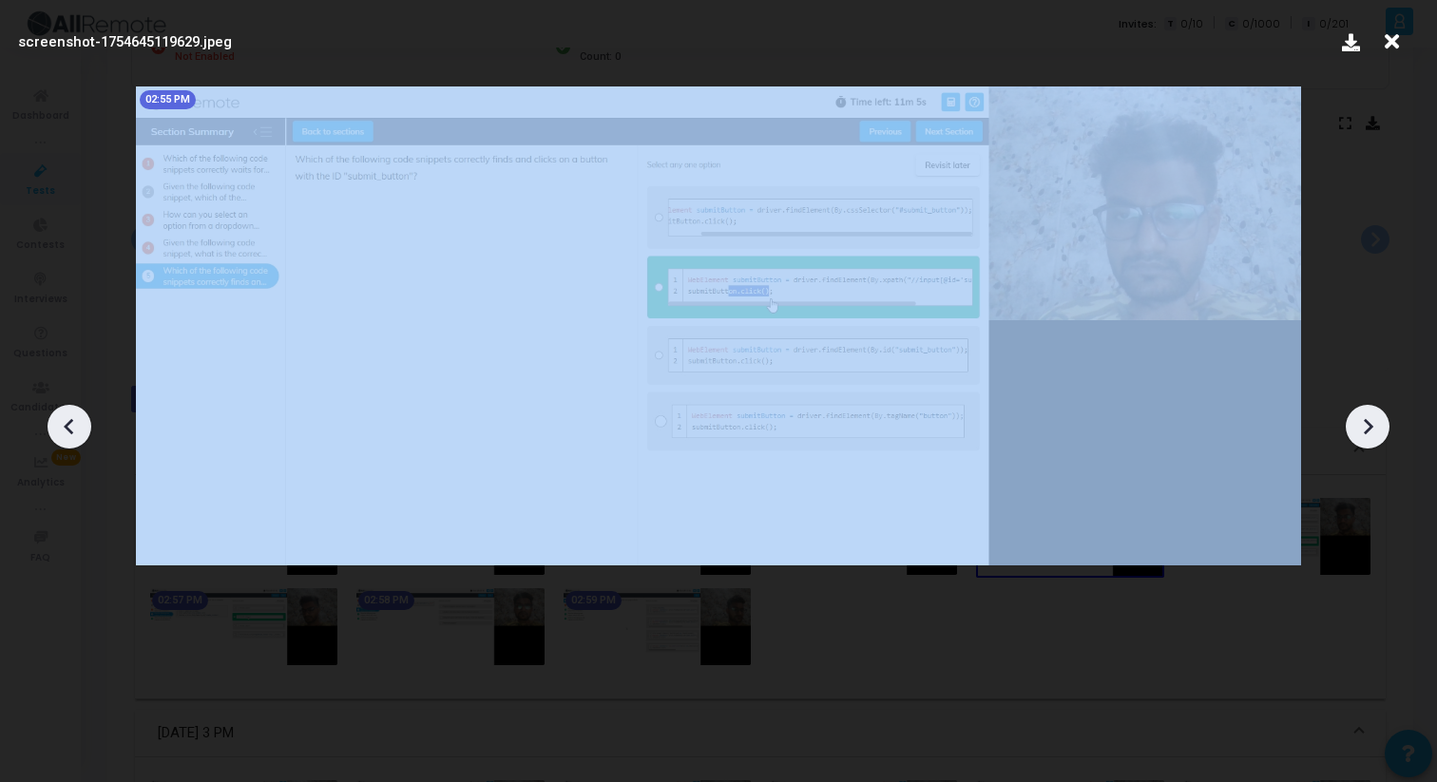
click at [1369, 425] on icon at bounding box center [1368, 426] width 10 height 16
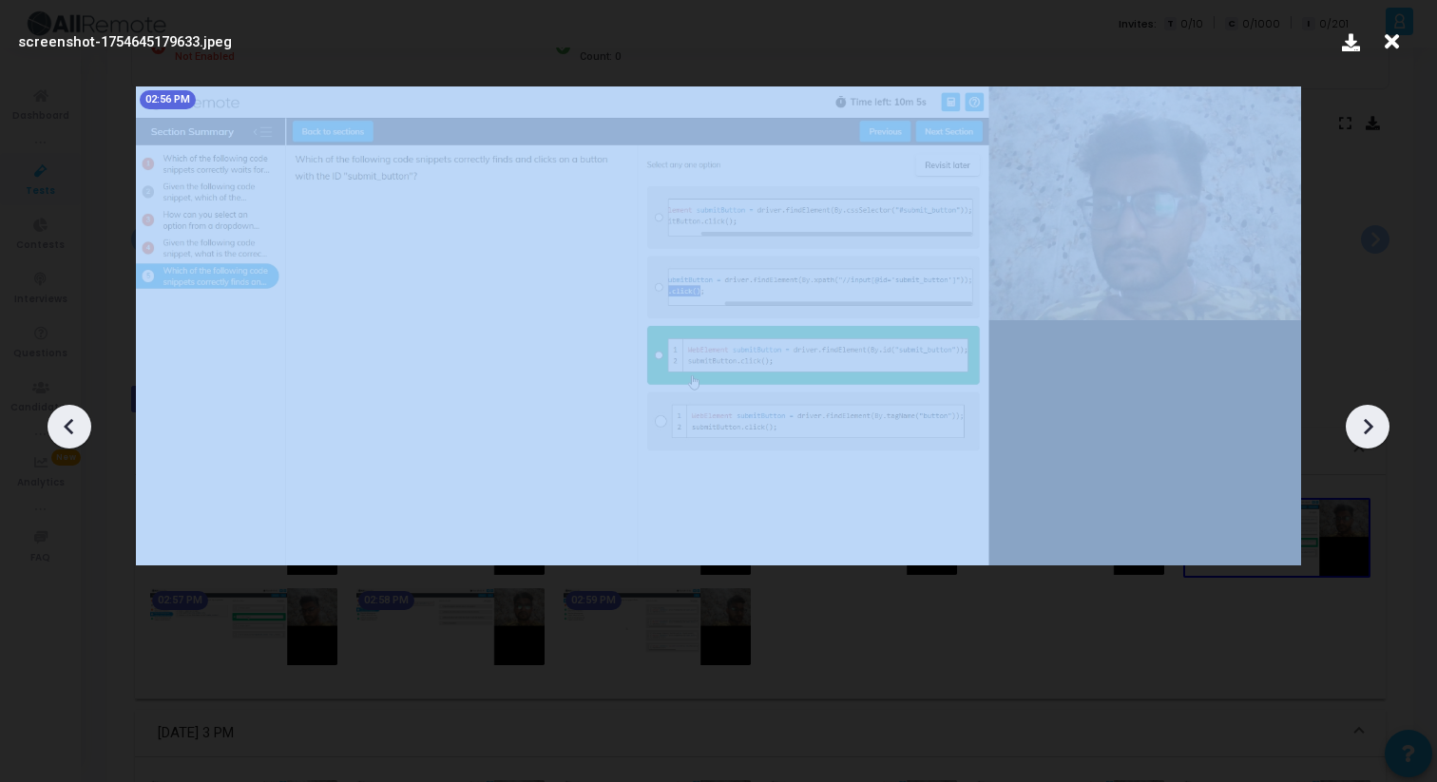
click at [1369, 425] on icon at bounding box center [1368, 426] width 10 height 16
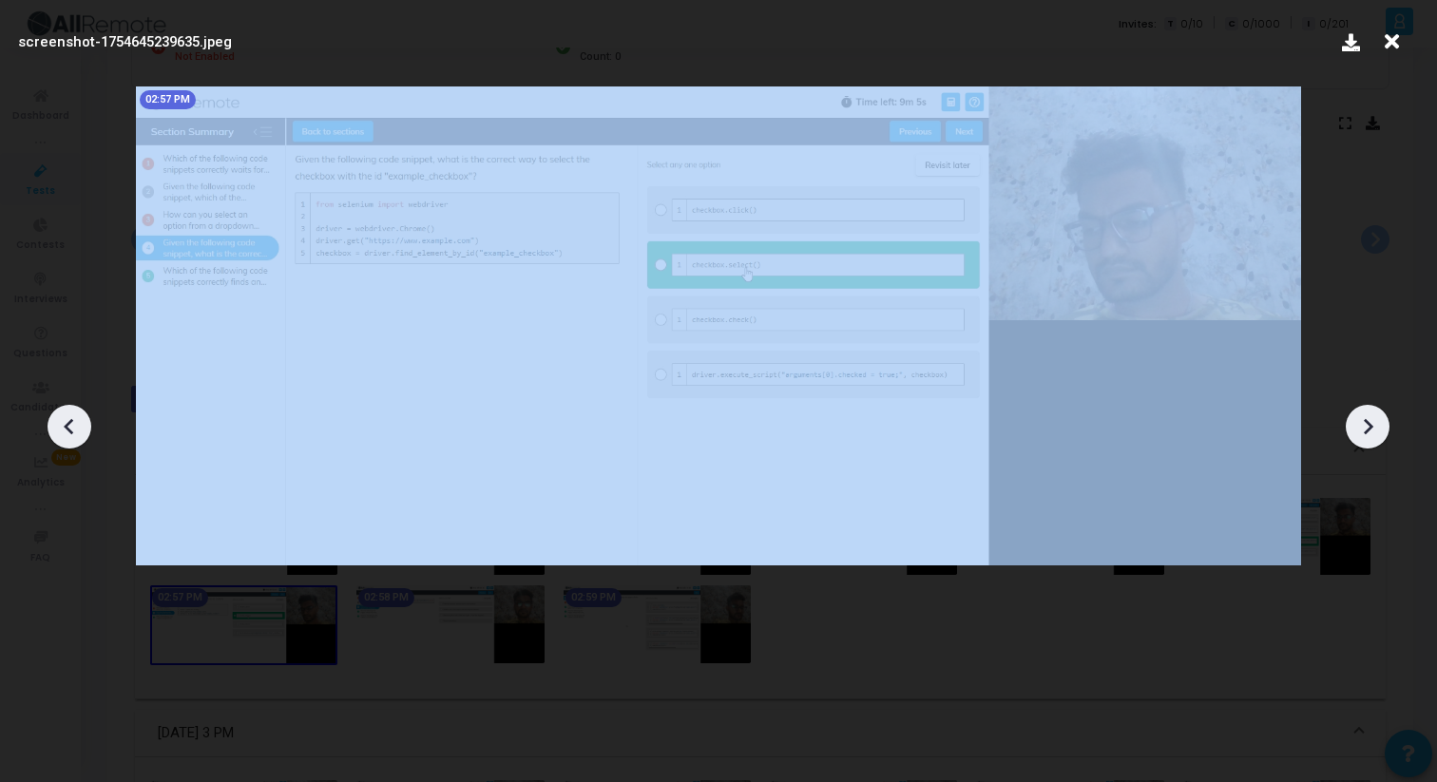
click at [1369, 425] on icon at bounding box center [1368, 426] width 10 height 16
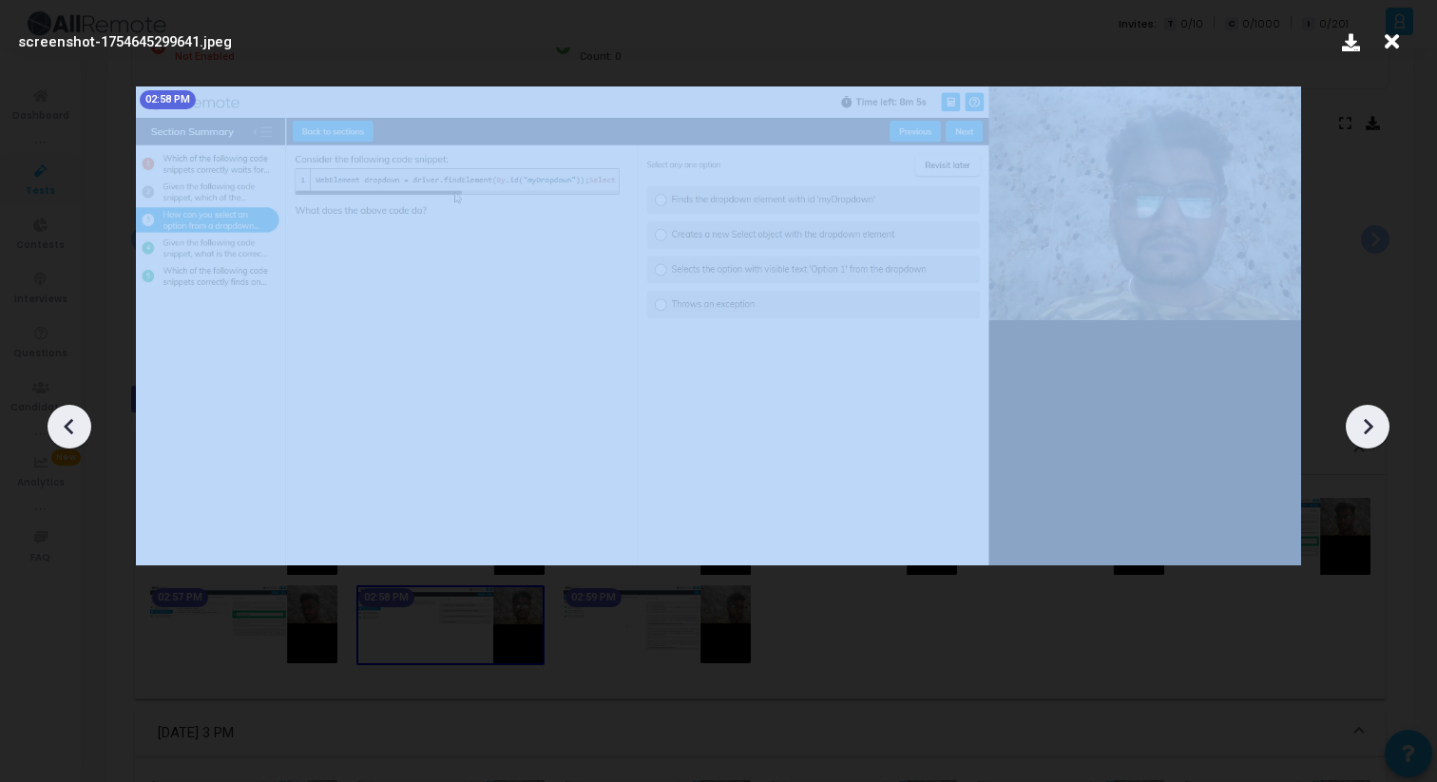
click at [1369, 425] on icon at bounding box center [1368, 426] width 10 height 16
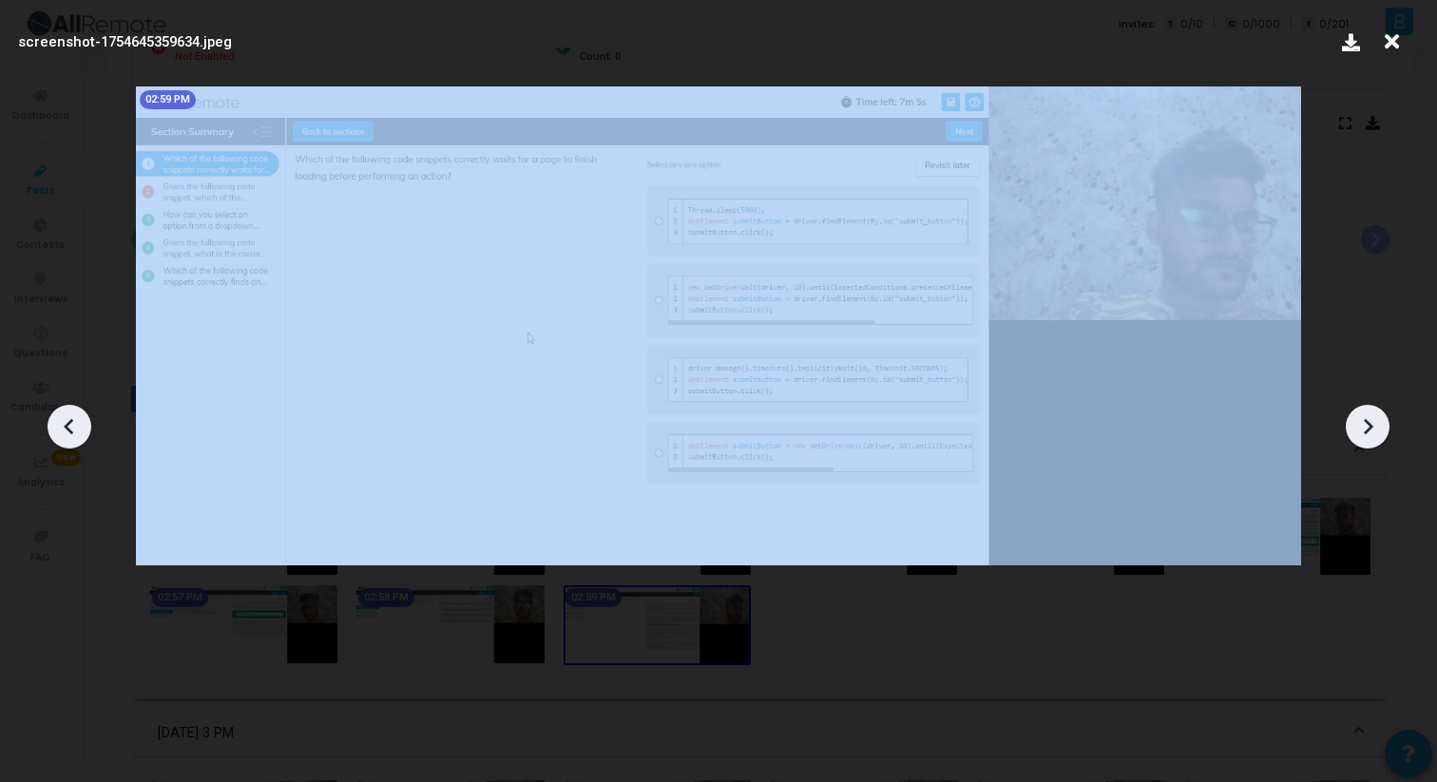
click at [1369, 425] on icon at bounding box center [1368, 426] width 10 height 16
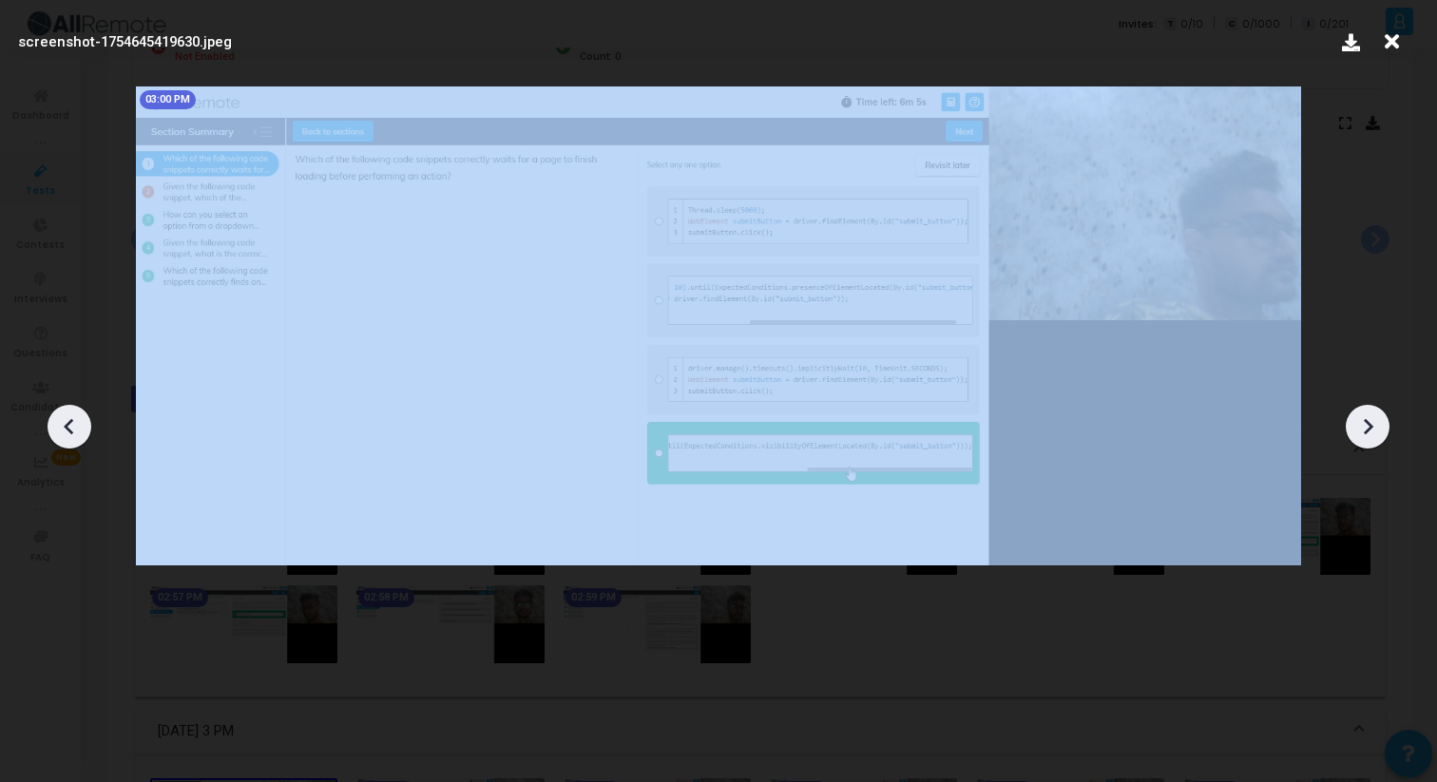
click at [1369, 425] on icon at bounding box center [1368, 426] width 10 height 16
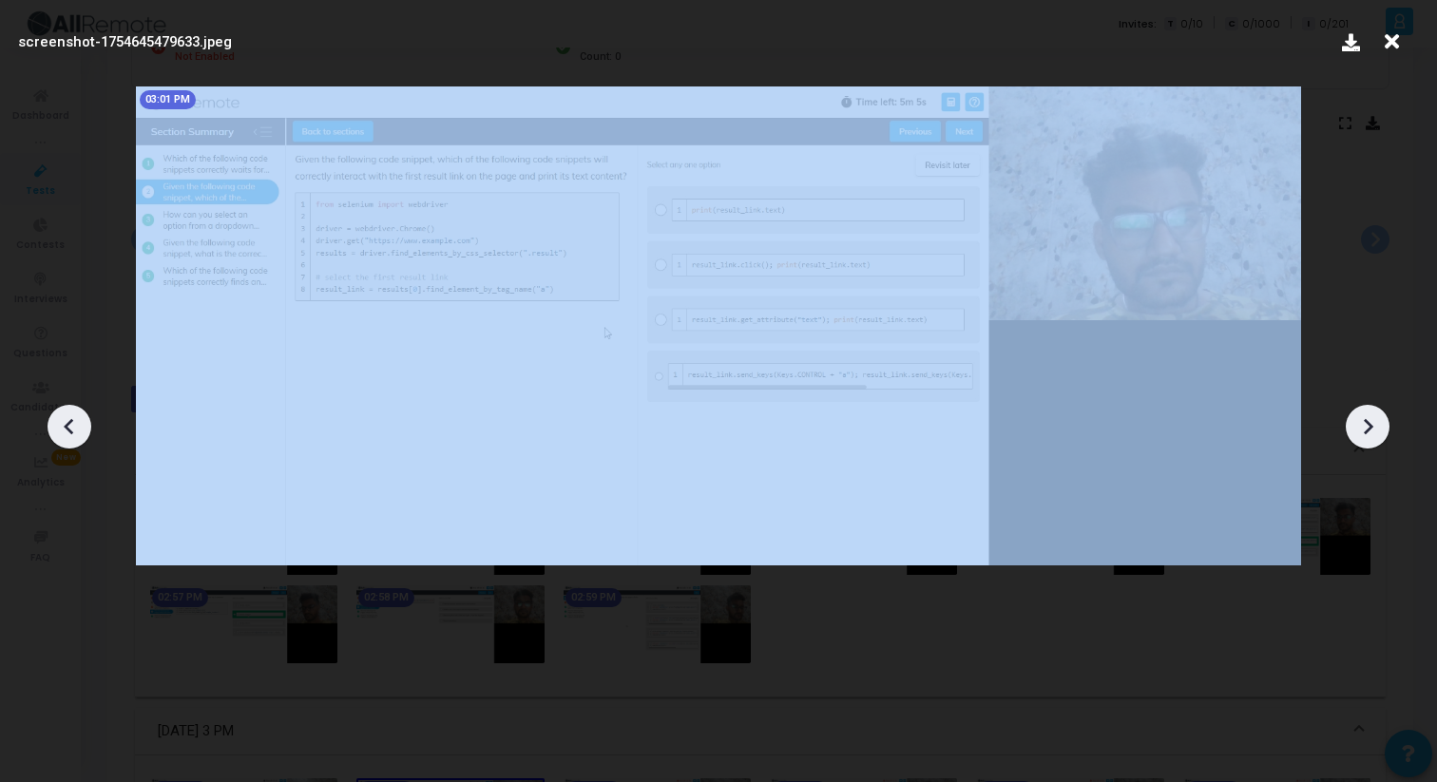
click at [1369, 425] on icon at bounding box center [1368, 426] width 10 height 16
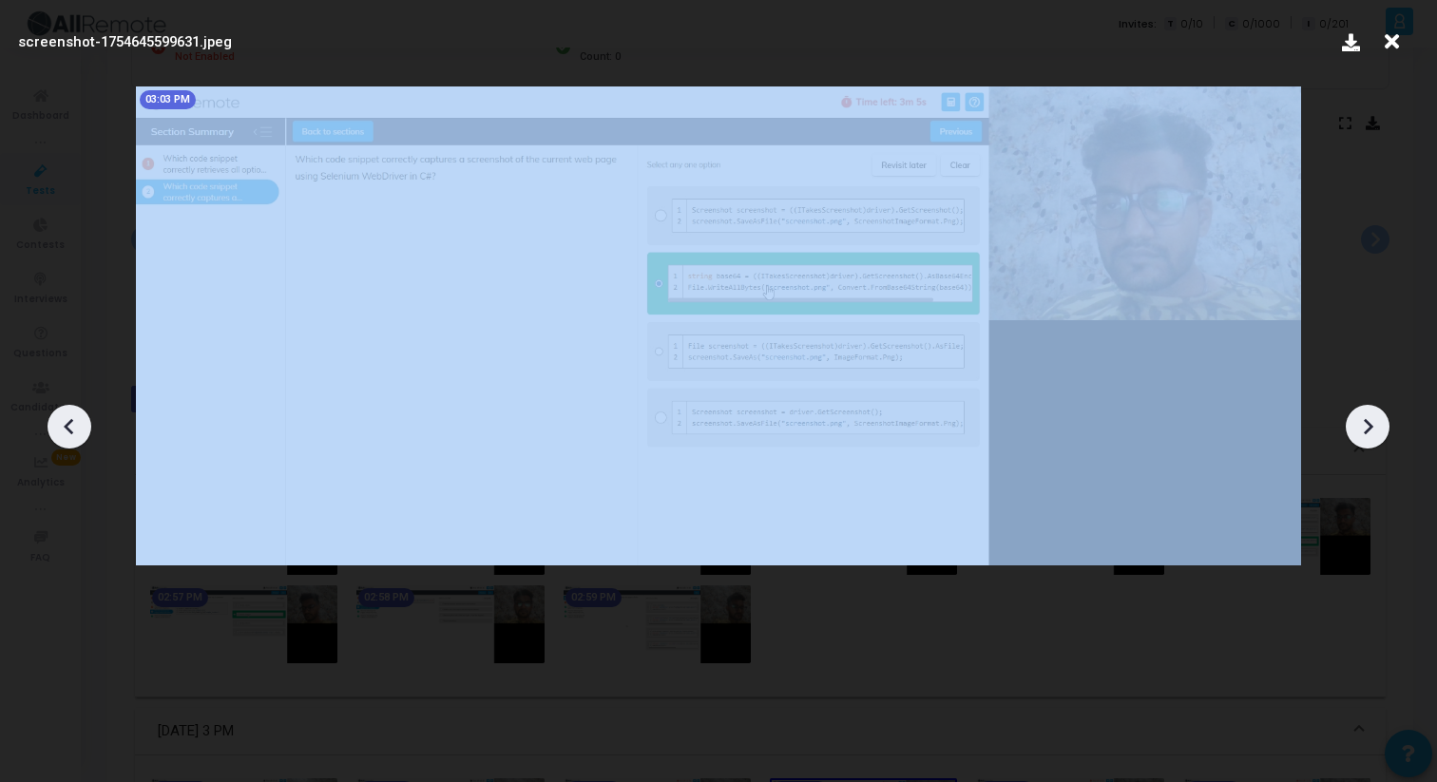
click at [1369, 425] on icon at bounding box center [1368, 426] width 10 height 16
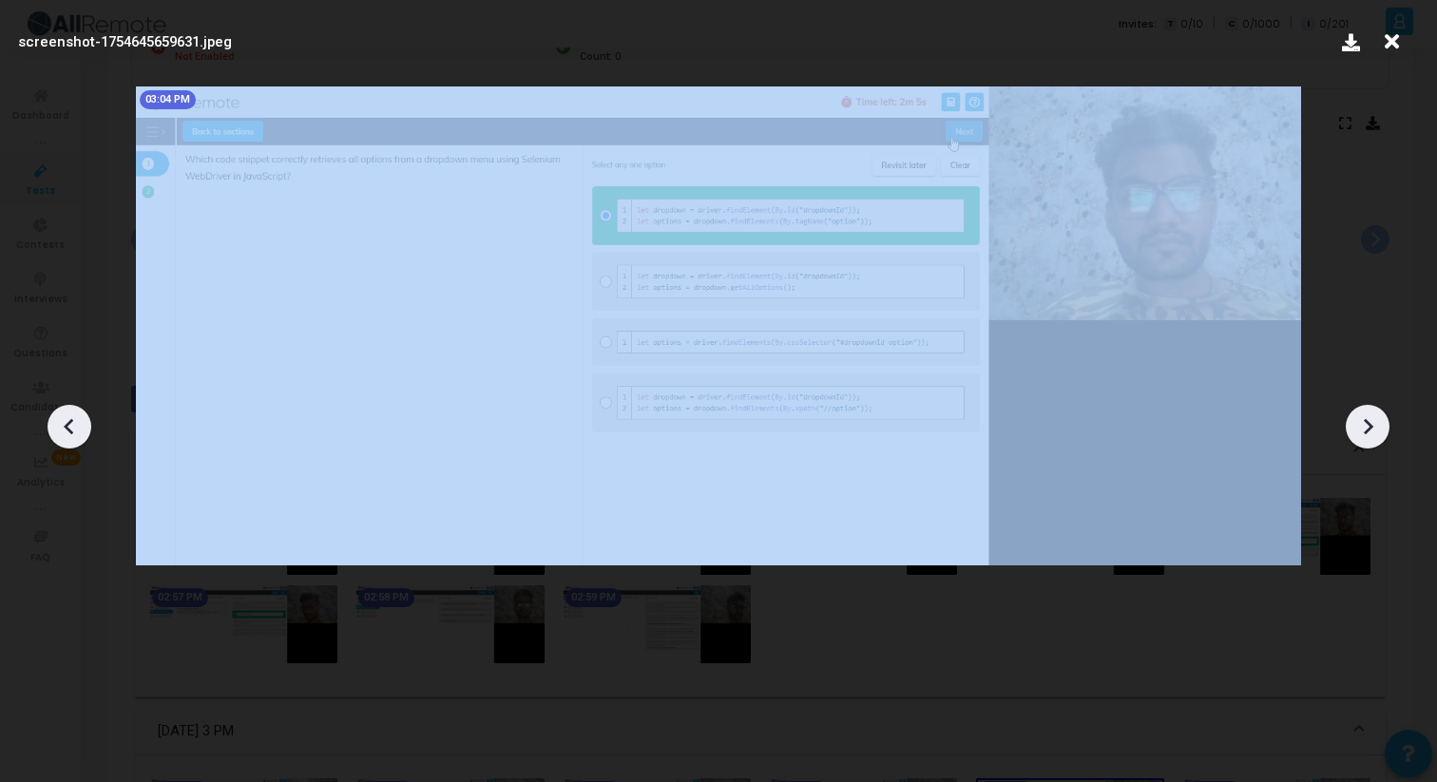
click at [1369, 425] on icon at bounding box center [1368, 426] width 10 height 16
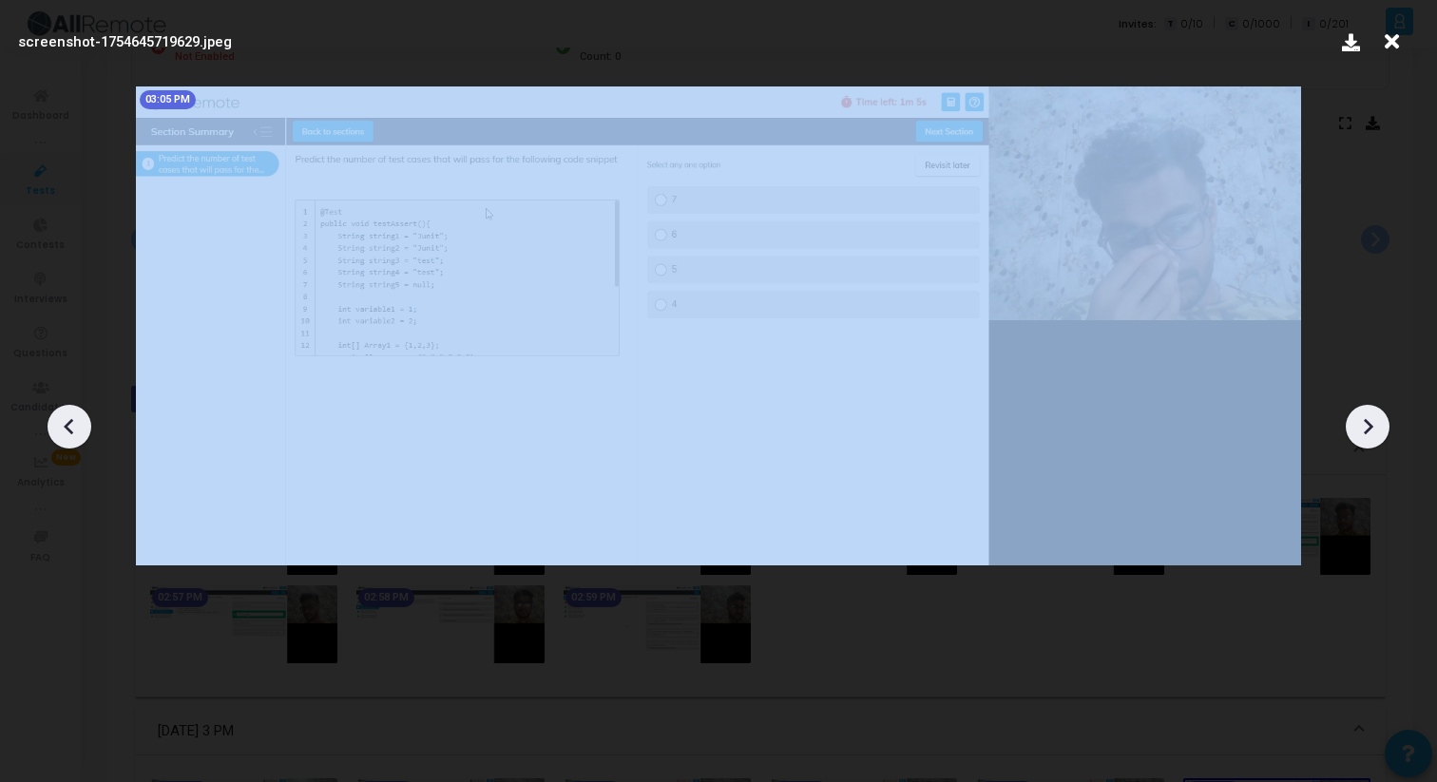
click at [1369, 425] on icon at bounding box center [1368, 426] width 10 height 16
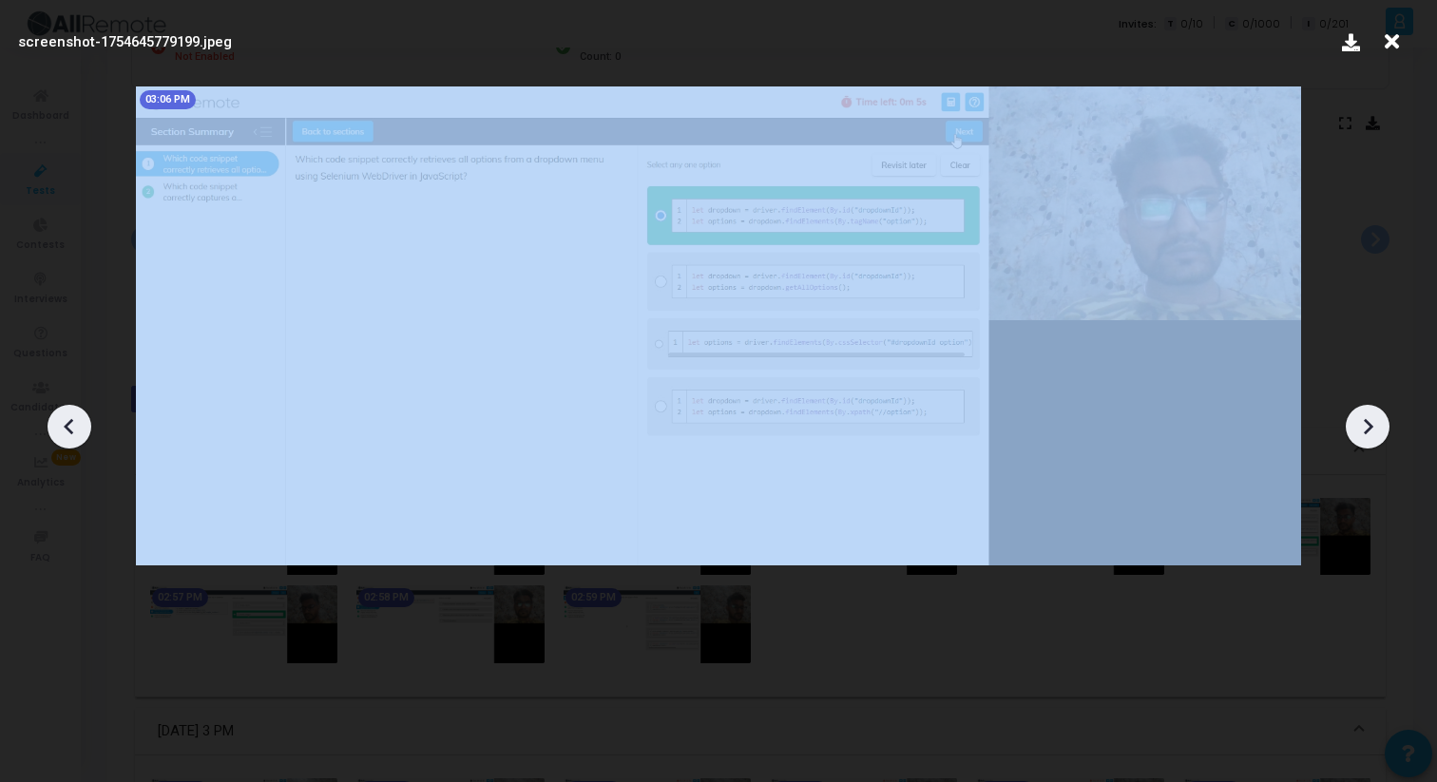
click at [1369, 425] on icon at bounding box center [1368, 426] width 10 height 16
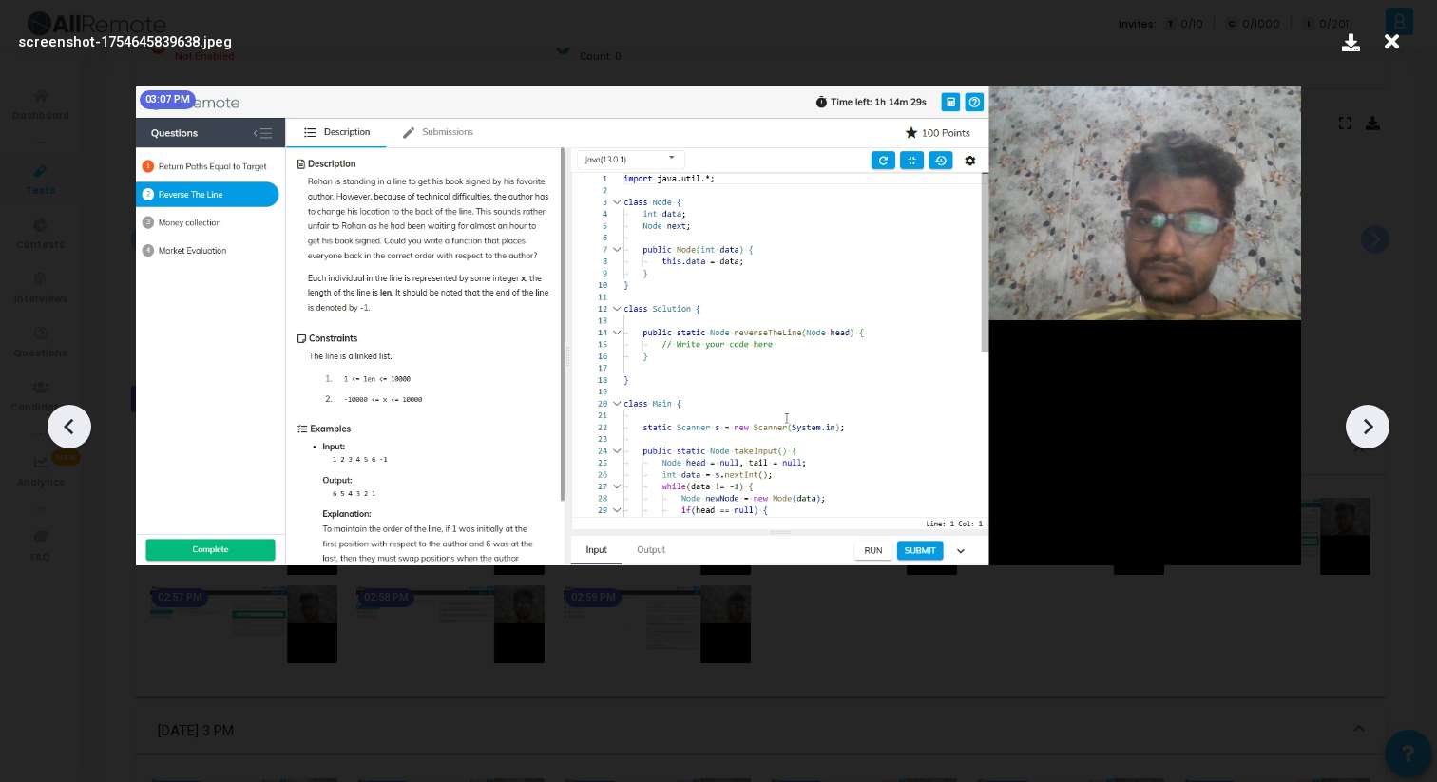
click at [1383, 241] on div at bounding box center [718, 419] width 1437 height 725
click at [1385, 48] on icon at bounding box center [1391, 42] width 29 height 36
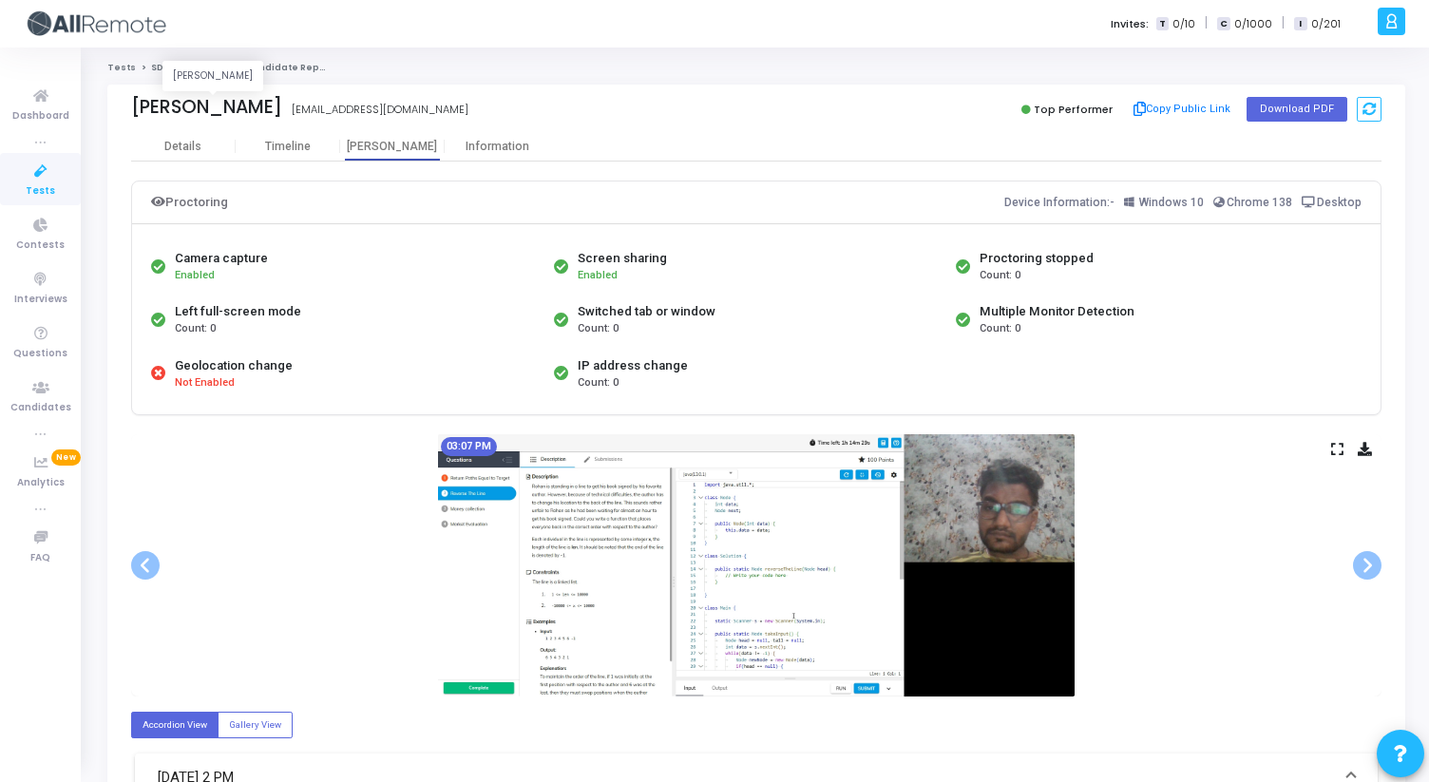
drag, startPoint x: 131, startPoint y: 103, endPoint x: 297, endPoint y: 105, distance: 166.3
click at [282, 105] on div "[PERSON_NAME]" at bounding box center [206, 107] width 151 height 22
copy div "[PERSON_NAME]"
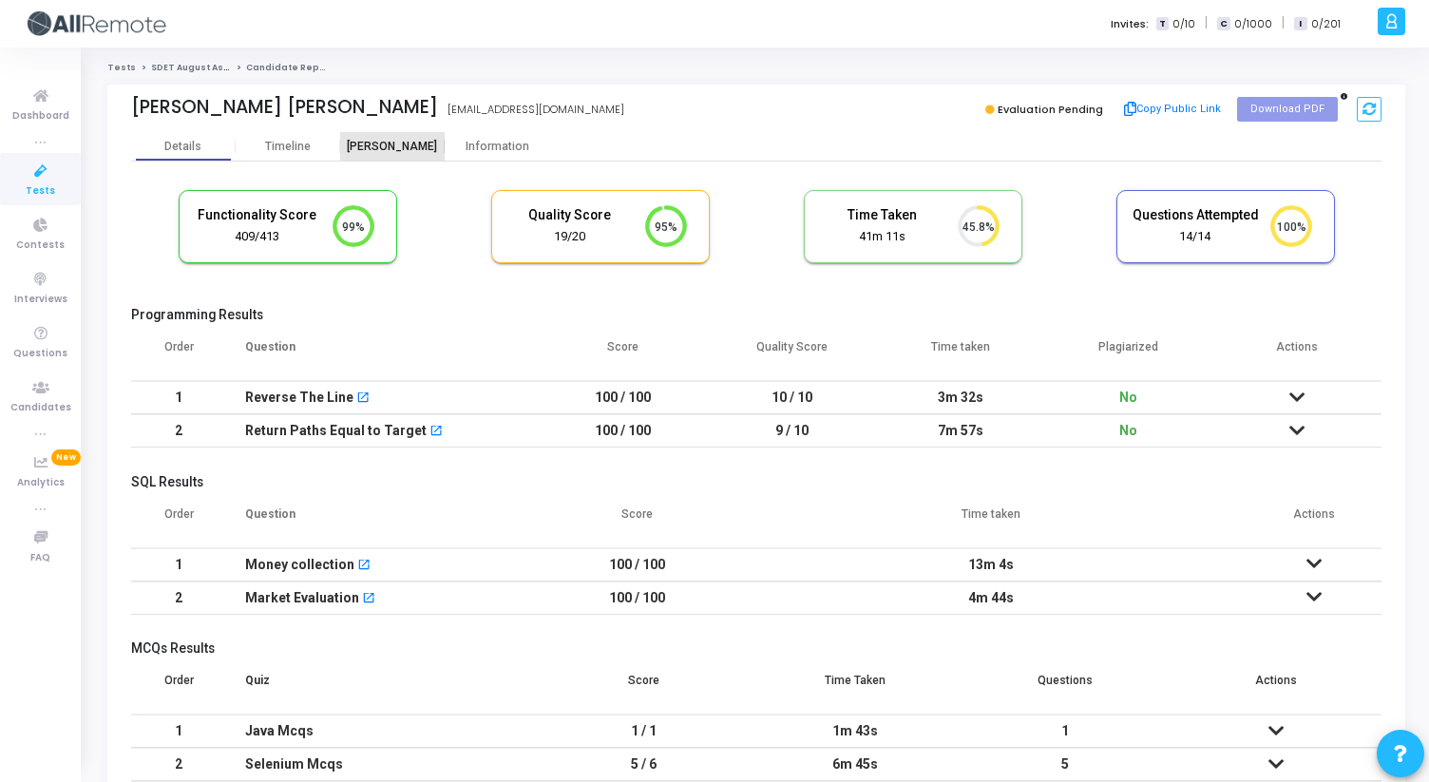
click at [378, 146] on div "Proctor" at bounding box center [392, 147] width 105 height 14
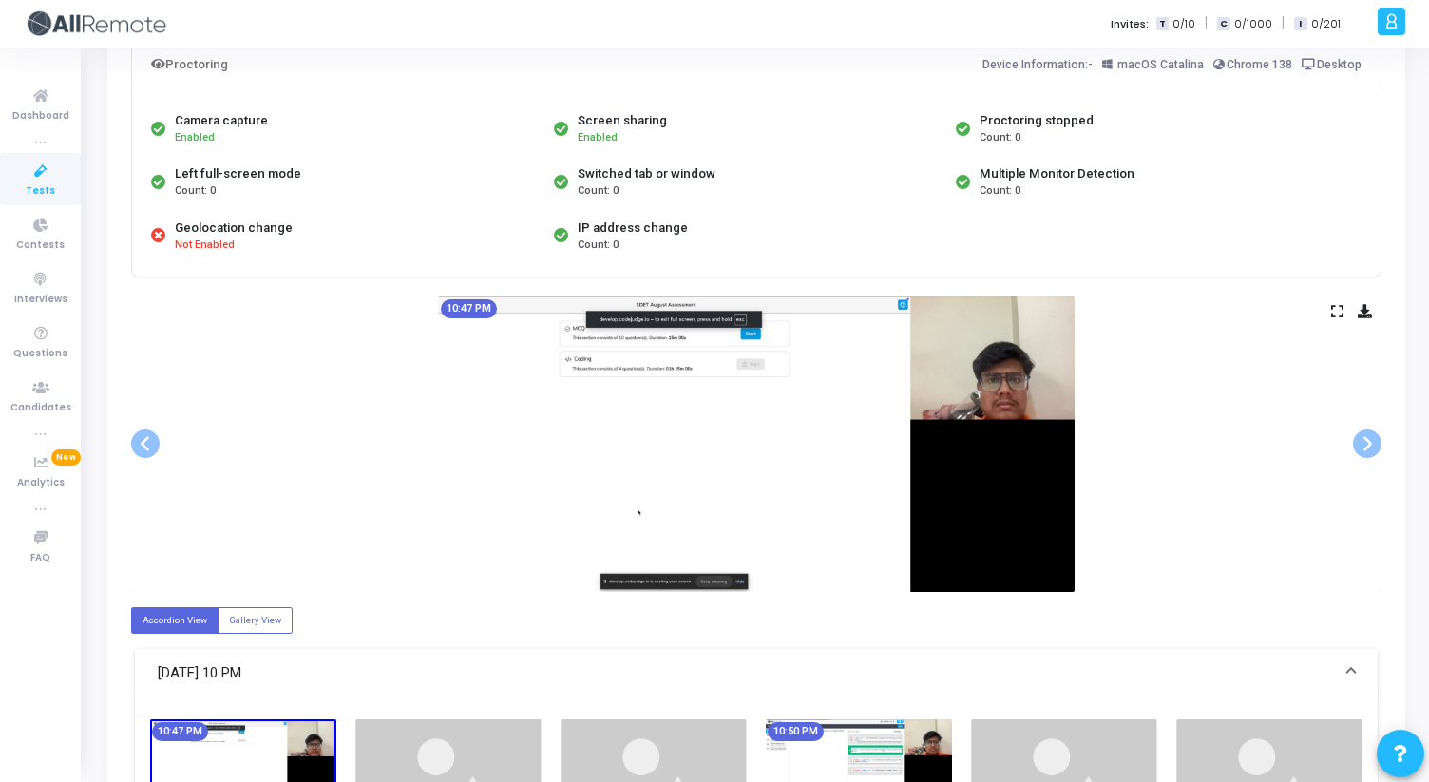
scroll to position [145, 0]
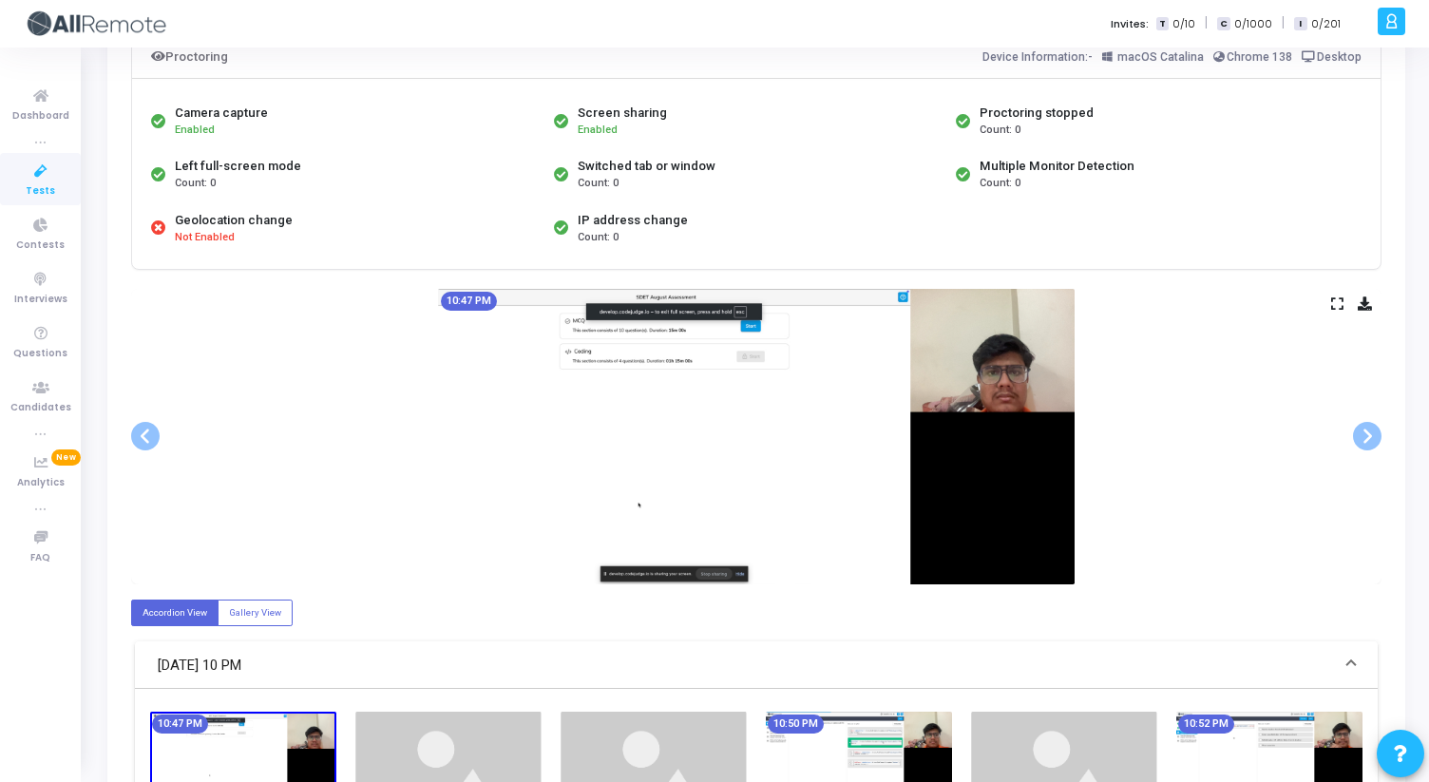
click at [1343, 297] on div "10:47 PM" at bounding box center [756, 436] width 1250 height 295
click at [1342, 299] on icon at bounding box center [1337, 303] width 12 height 10
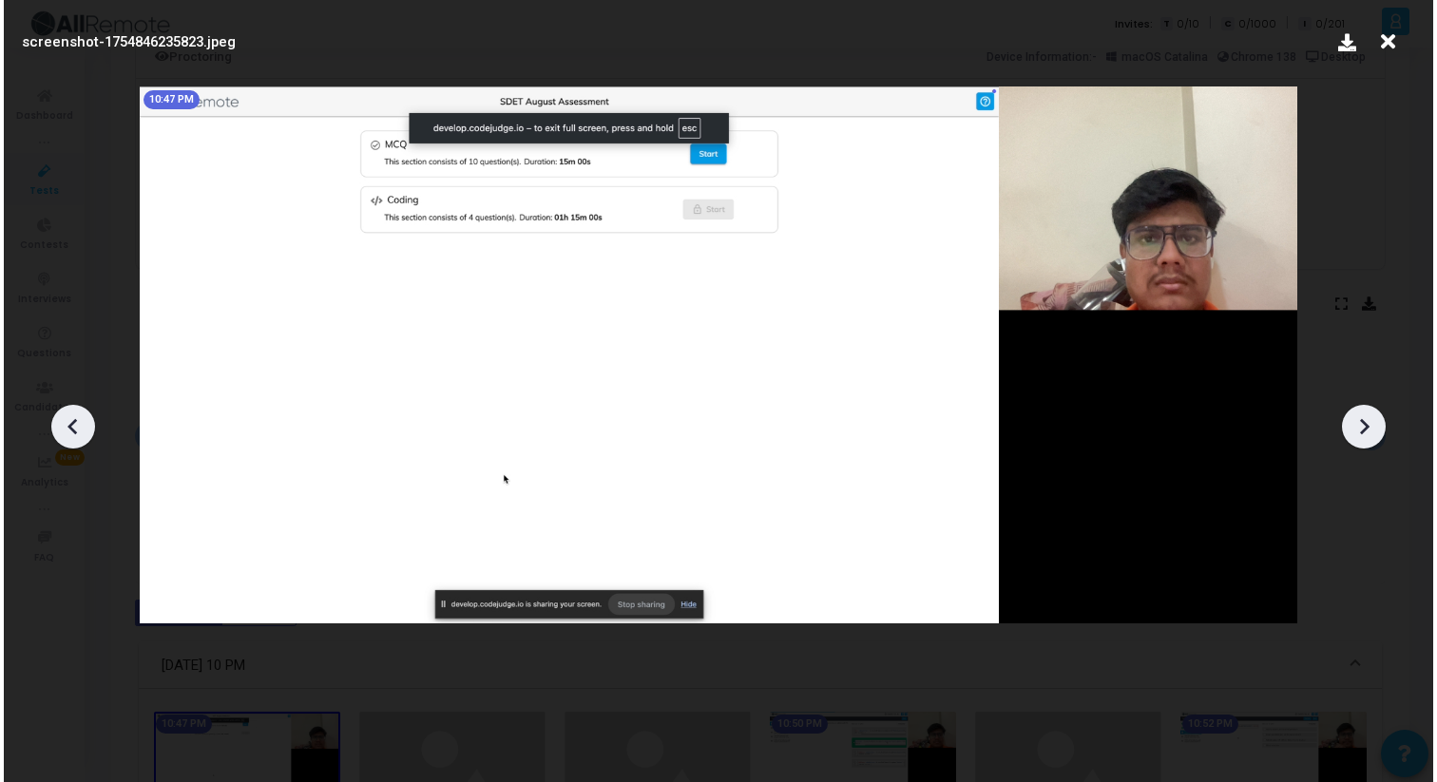
scroll to position [0, 0]
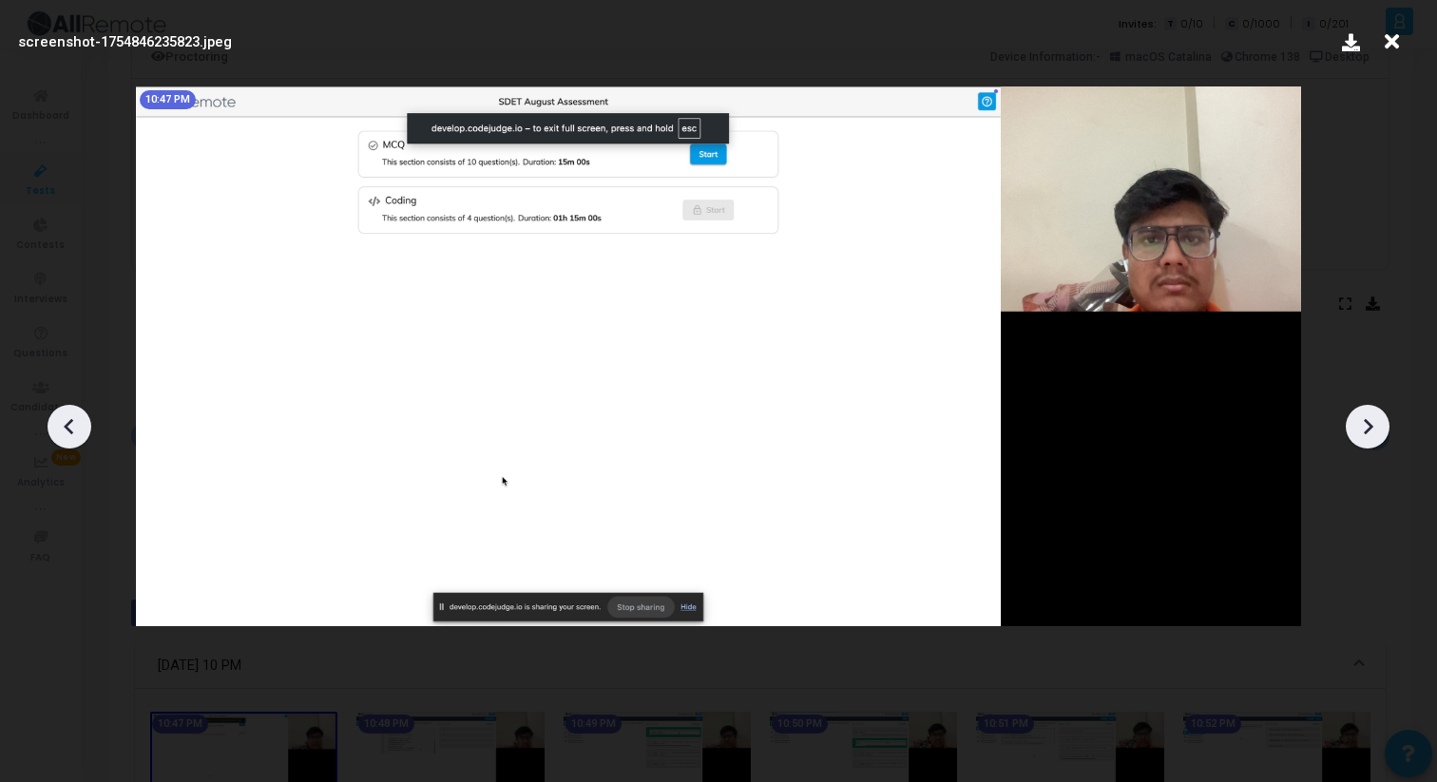
click at [1378, 420] on icon at bounding box center [1367, 426] width 29 height 29
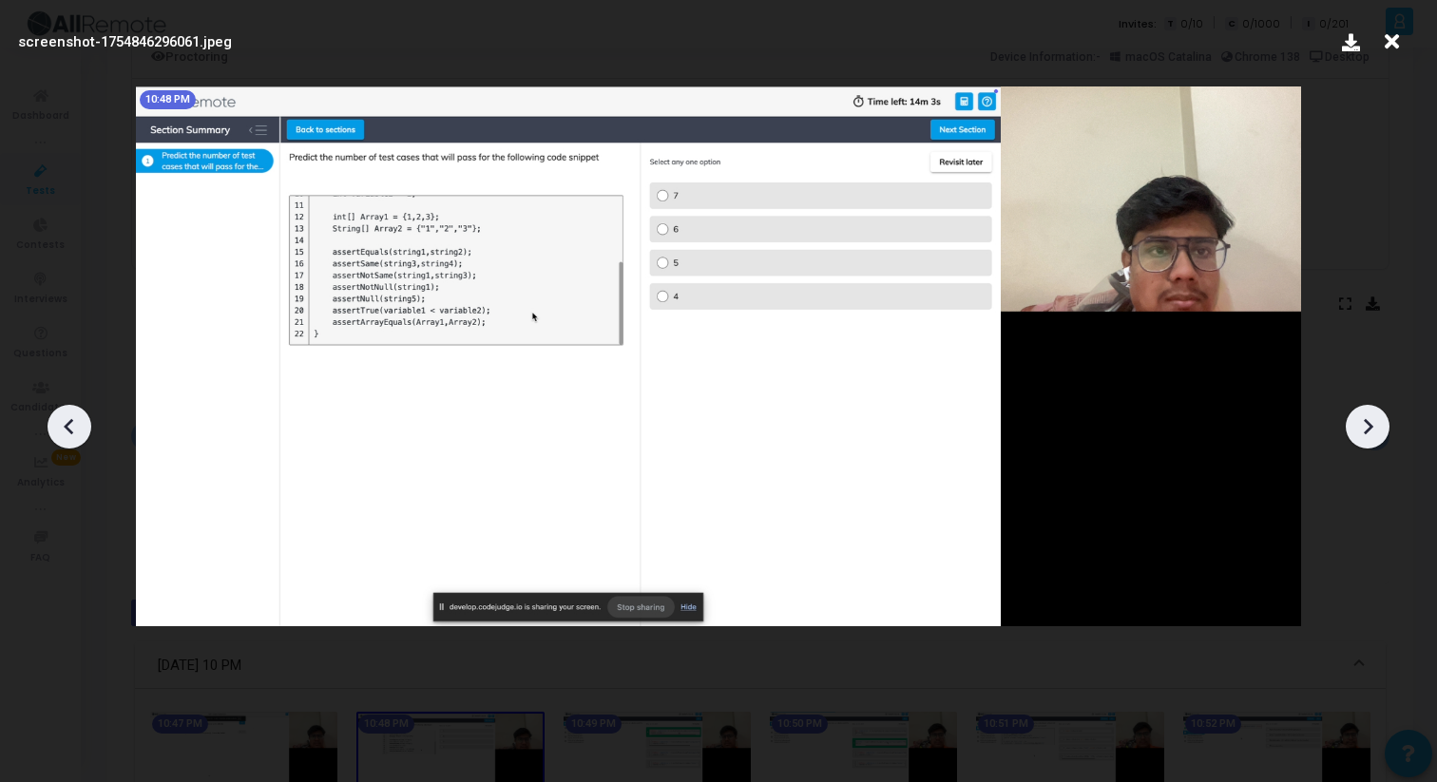
click at [1379, 420] on icon at bounding box center [1367, 426] width 29 height 29
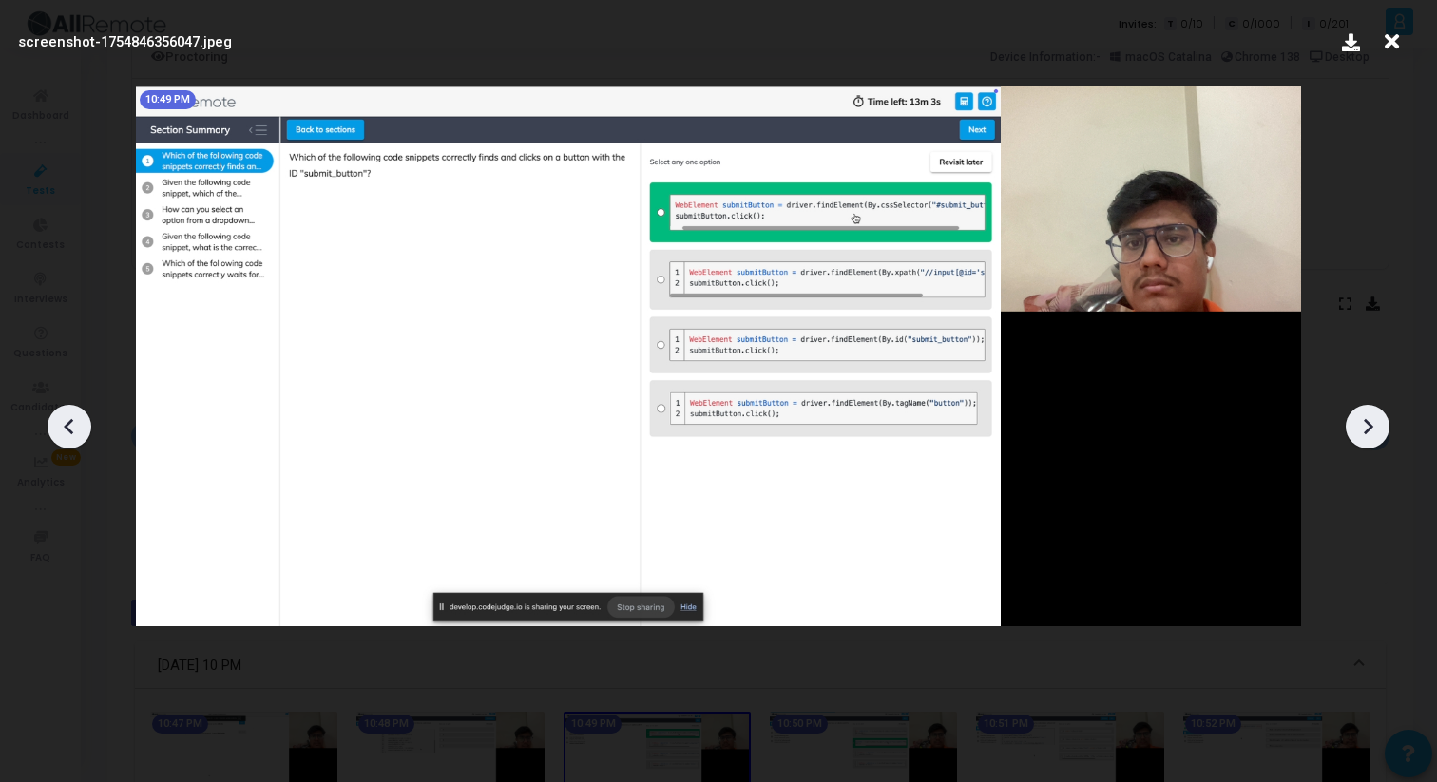
click at [1379, 420] on icon at bounding box center [1367, 426] width 29 height 29
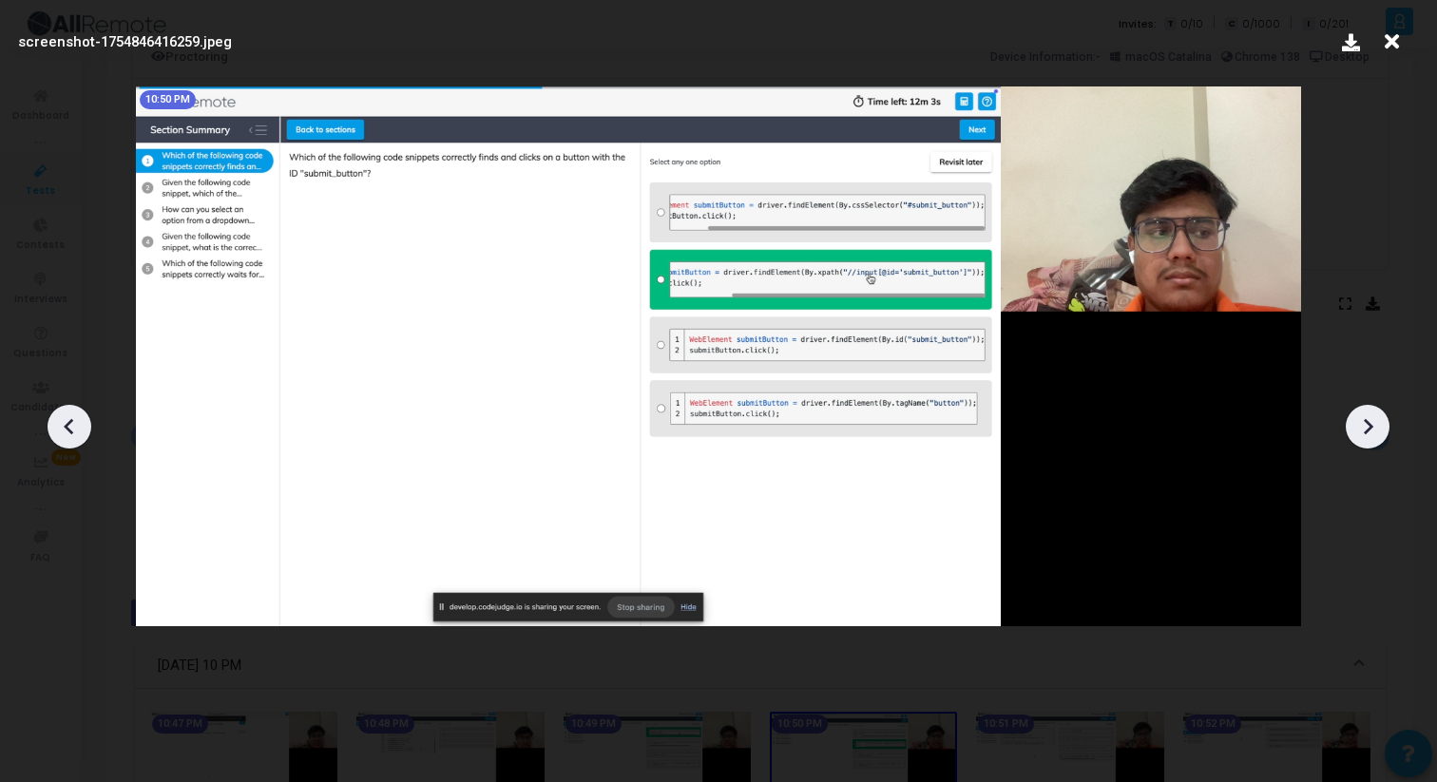
click at [1379, 420] on icon at bounding box center [1367, 426] width 29 height 29
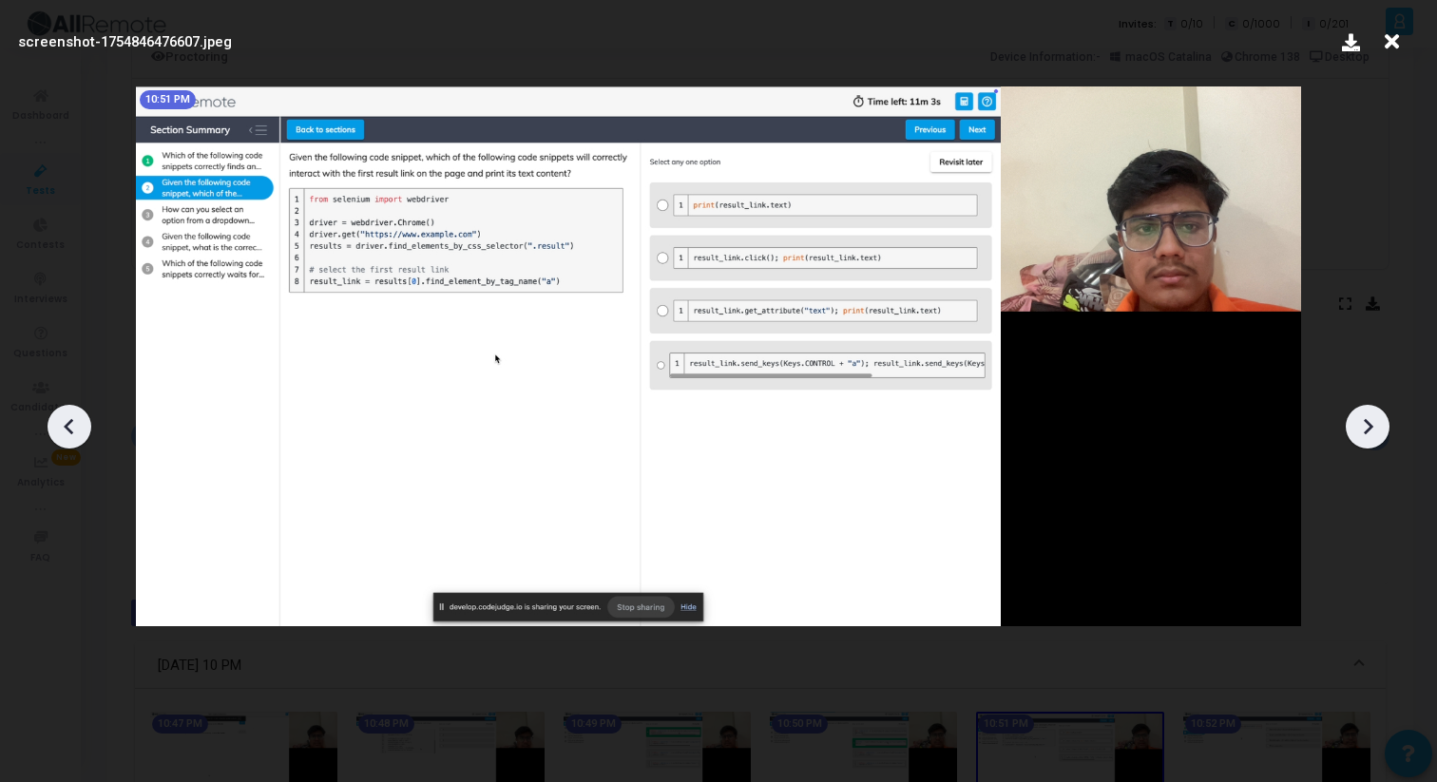
click at [1379, 420] on icon at bounding box center [1367, 426] width 29 height 29
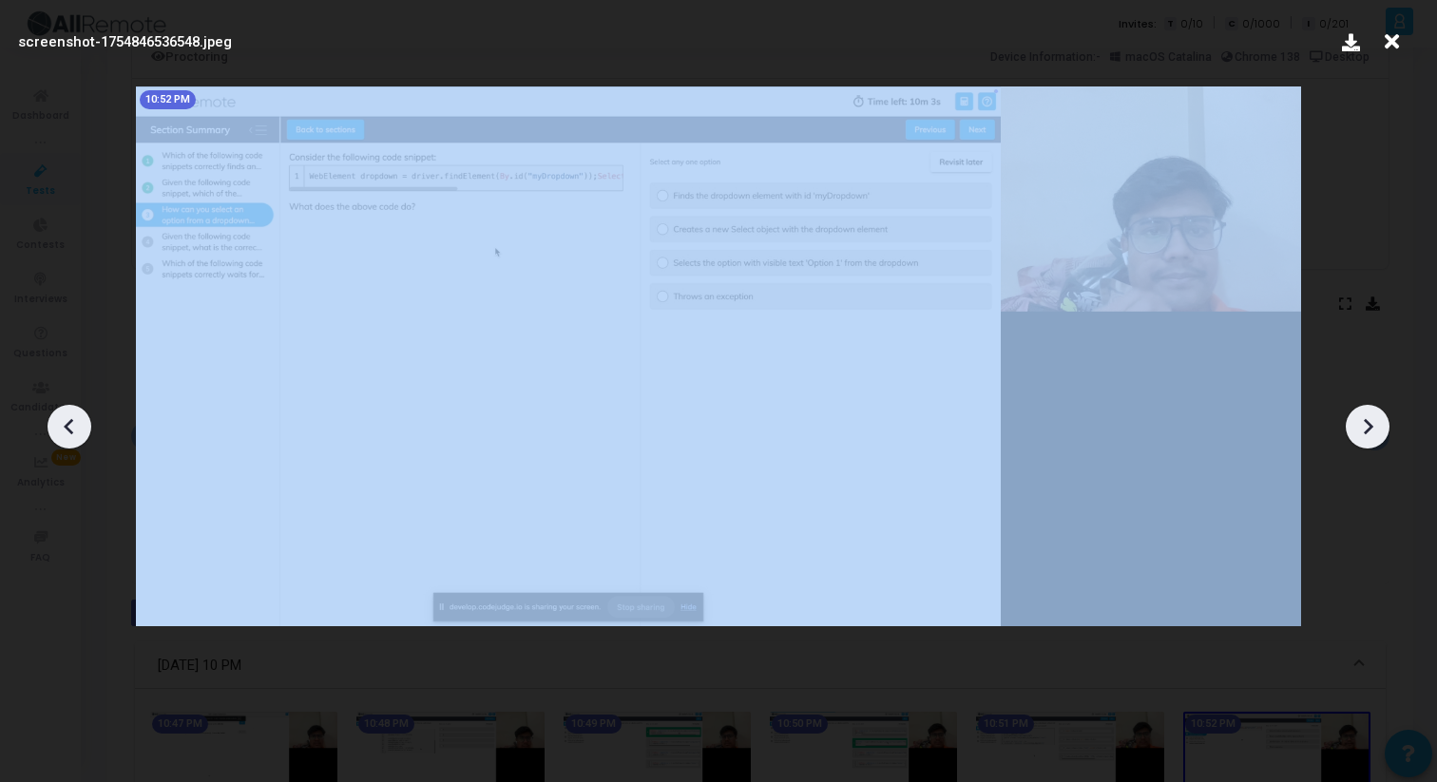
click at [1379, 420] on icon at bounding box center [1367, 426] width 29 height 29
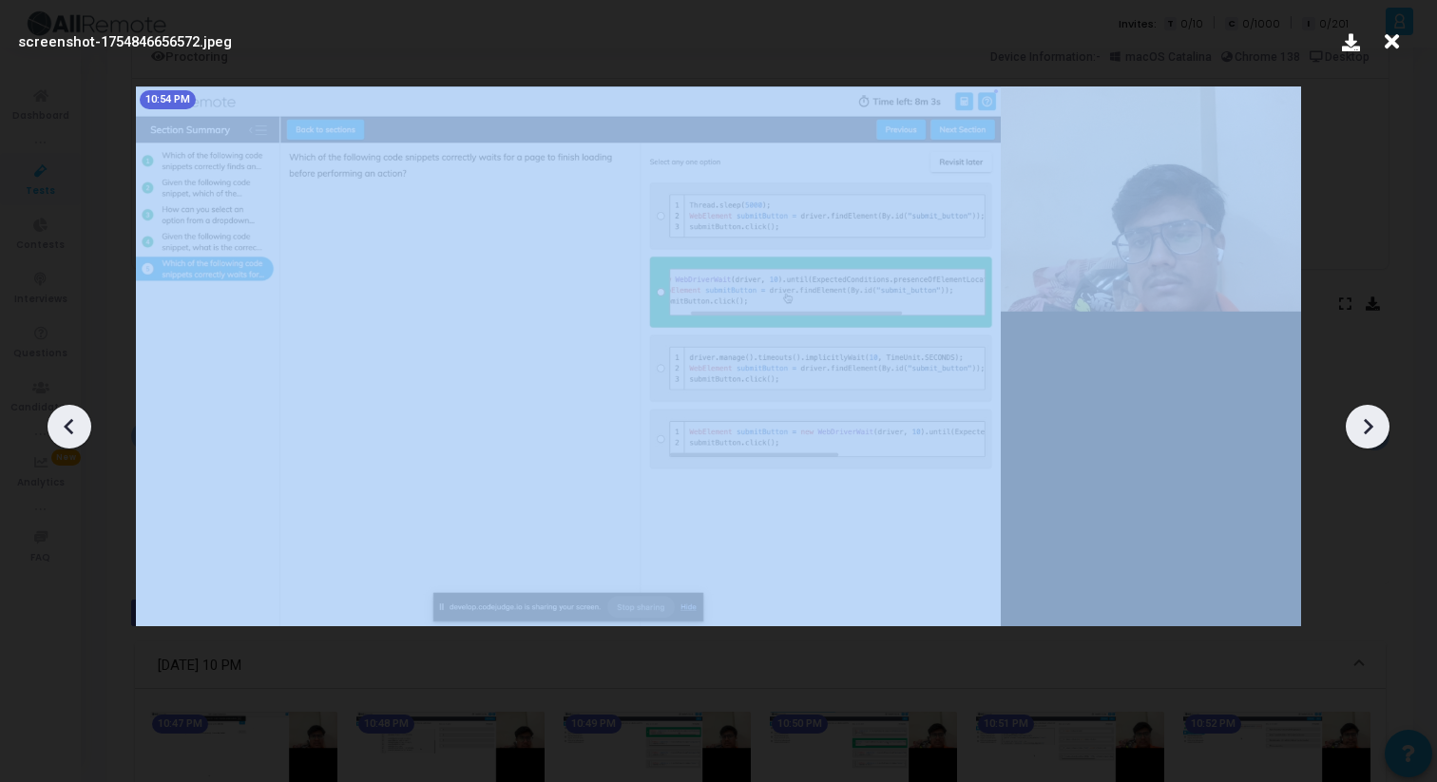
click at [1379, 420] on icon at bounding box center [1367, 426] width 29 height 29
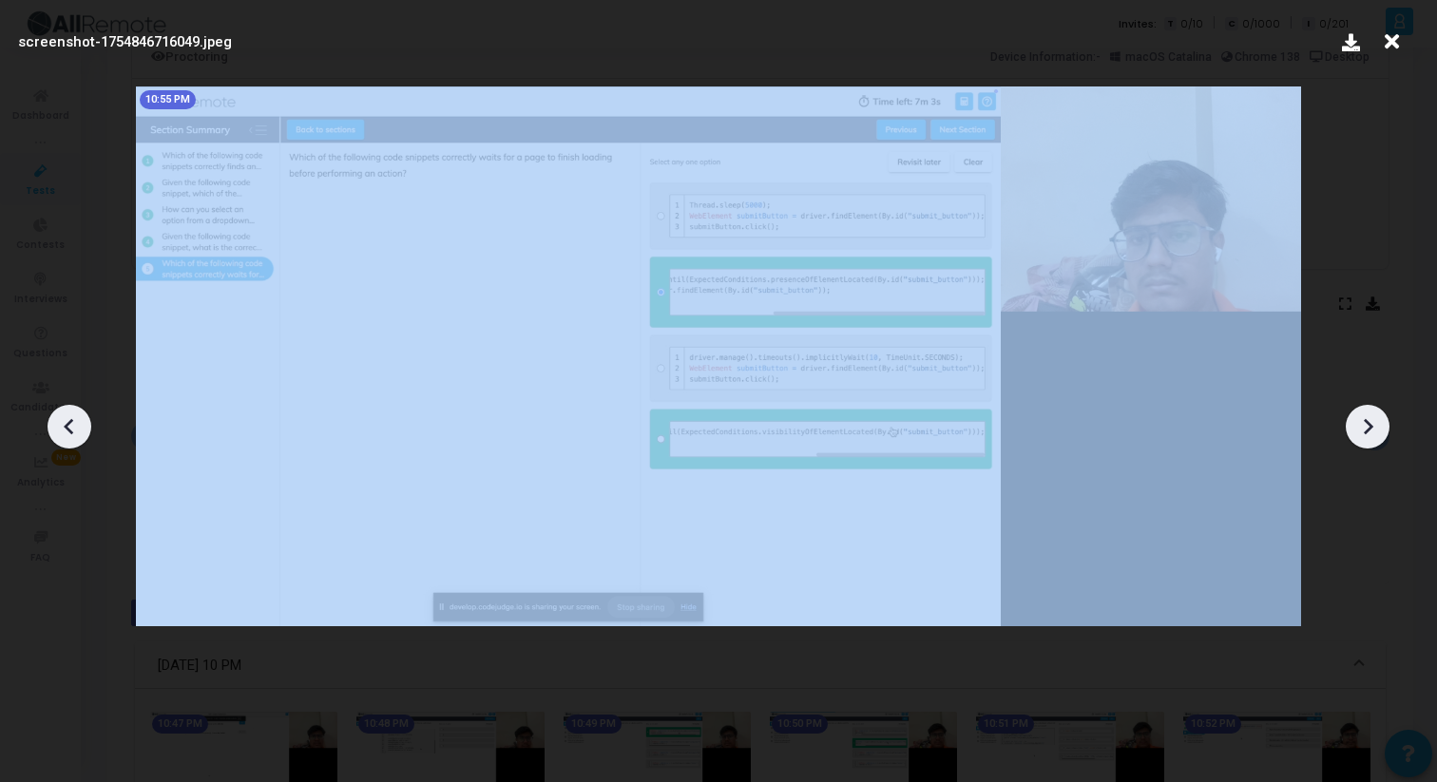
click at [1379, 420] on icon at bounding box center [1367, 426] width 29 height 29
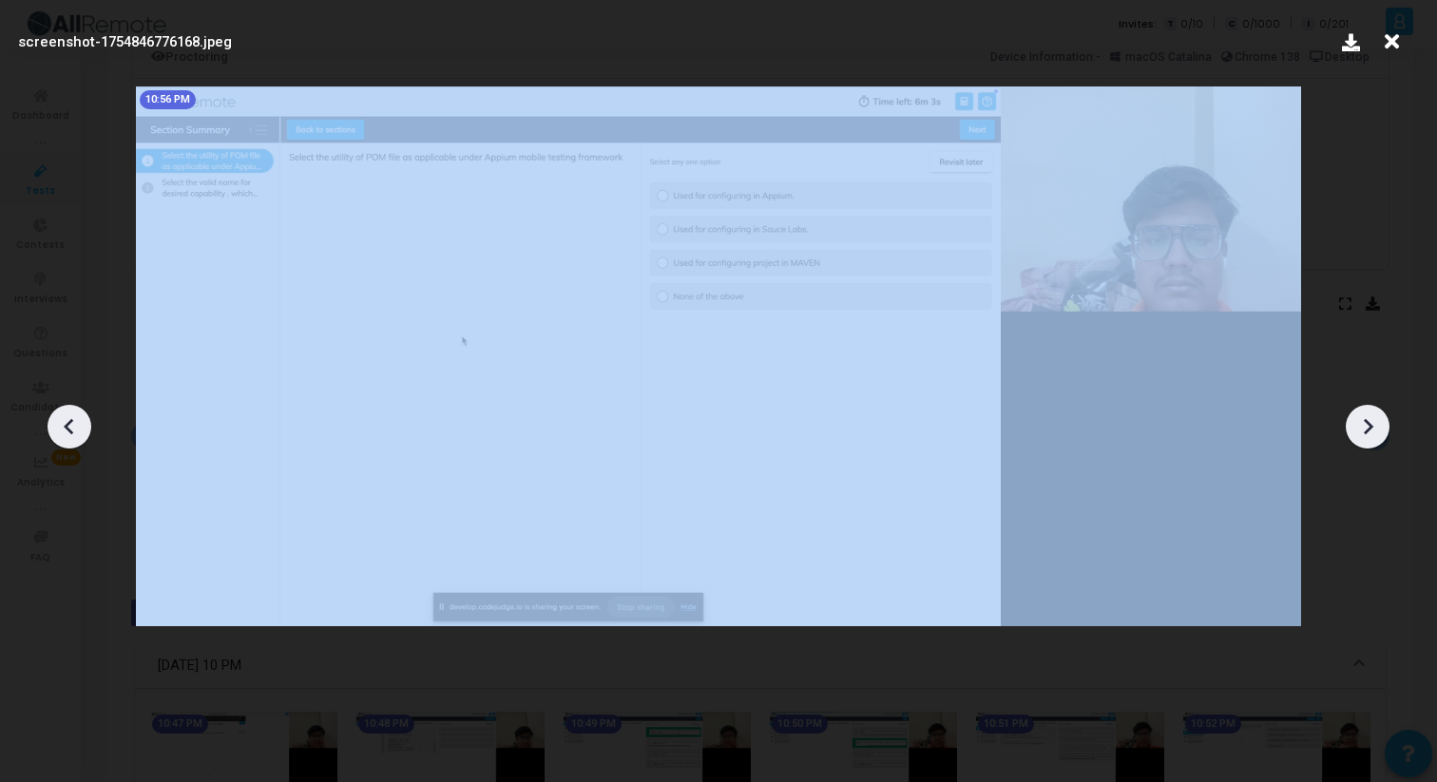
click at [1379, 420] on icon at bounding box center [1367, 426] width 29 height 29
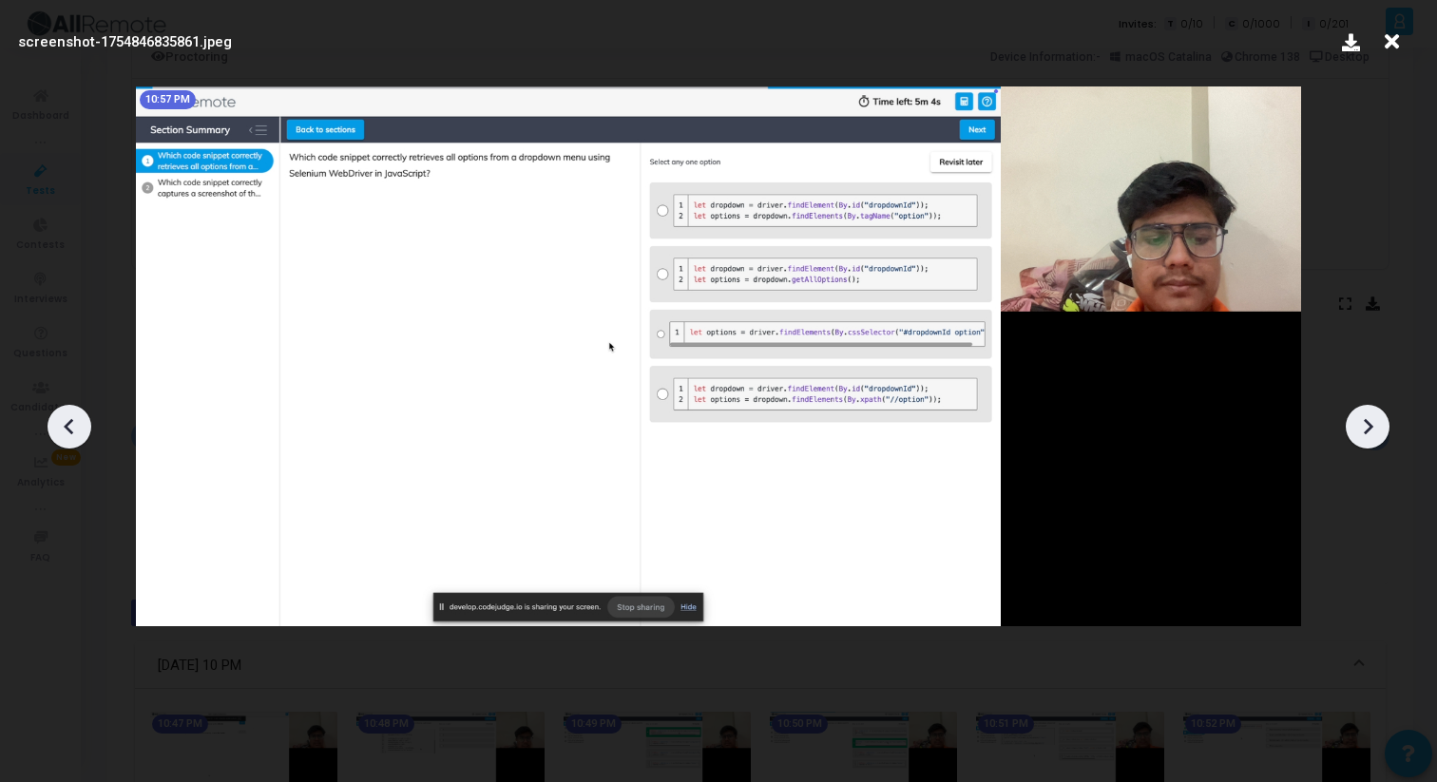
click at [1379, 420] on icon at bounding box center [1367, 426] width 29 height 29
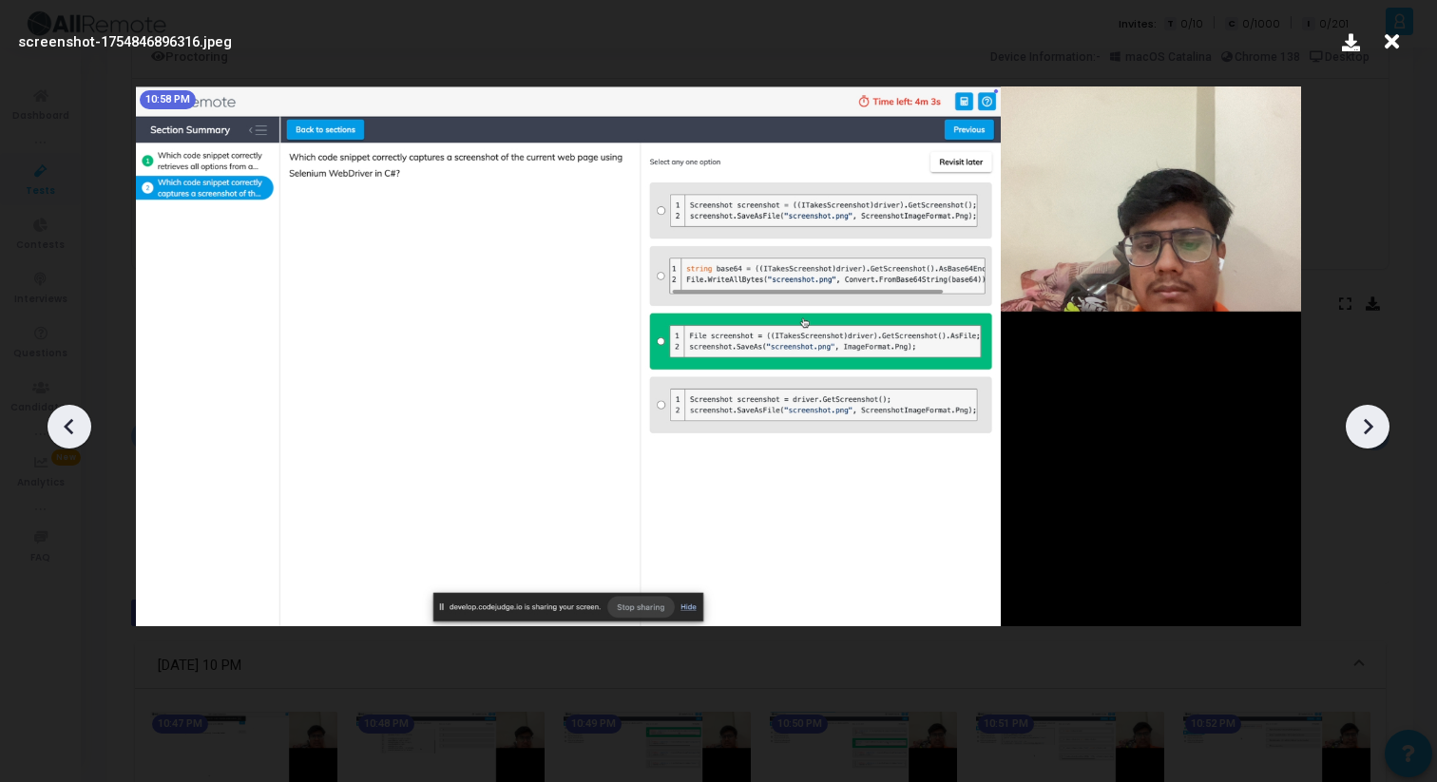
click at [1379, 420] on icon at bounding box center [1367, 426] width 29 height 29
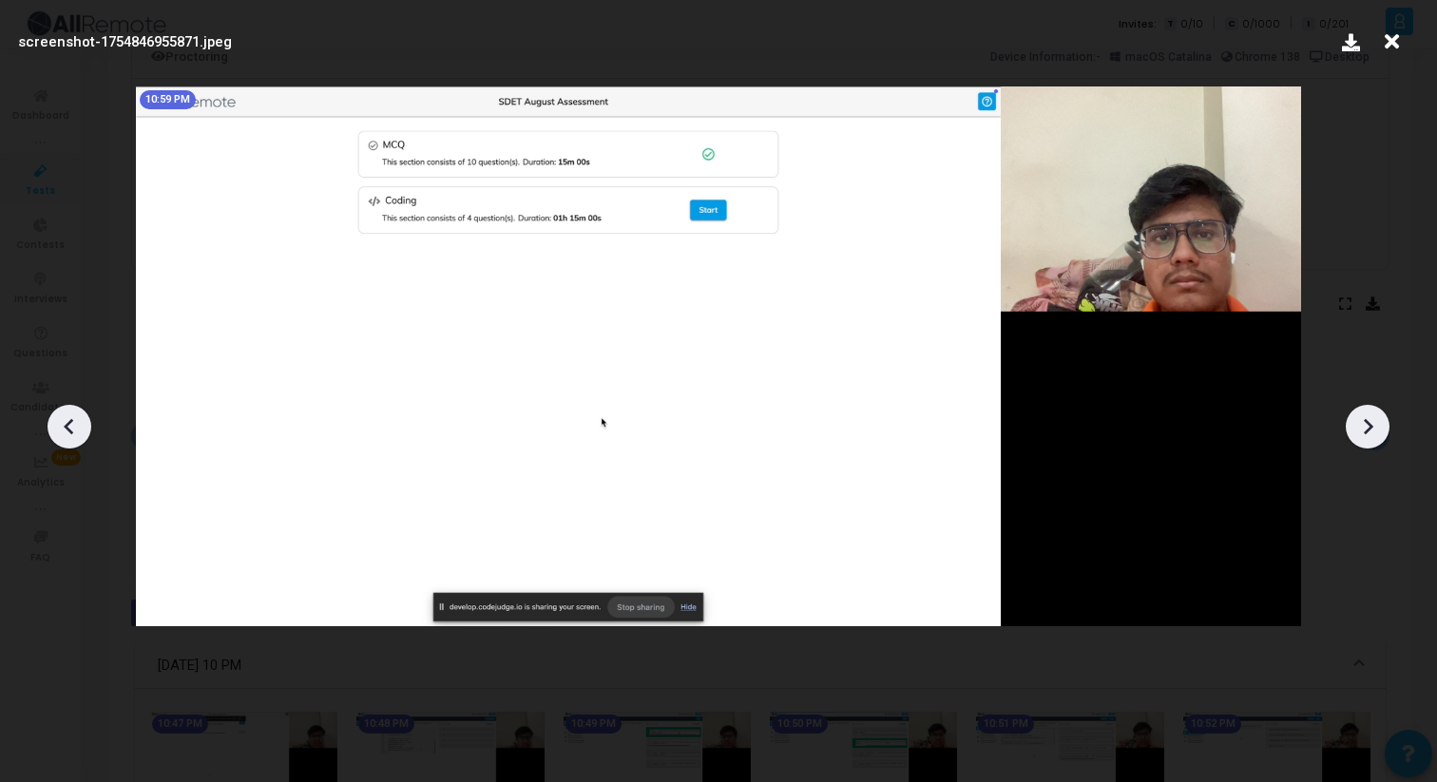
click at [1379, 420] on icon at bounding box center [1367, 426] width 29 height 29
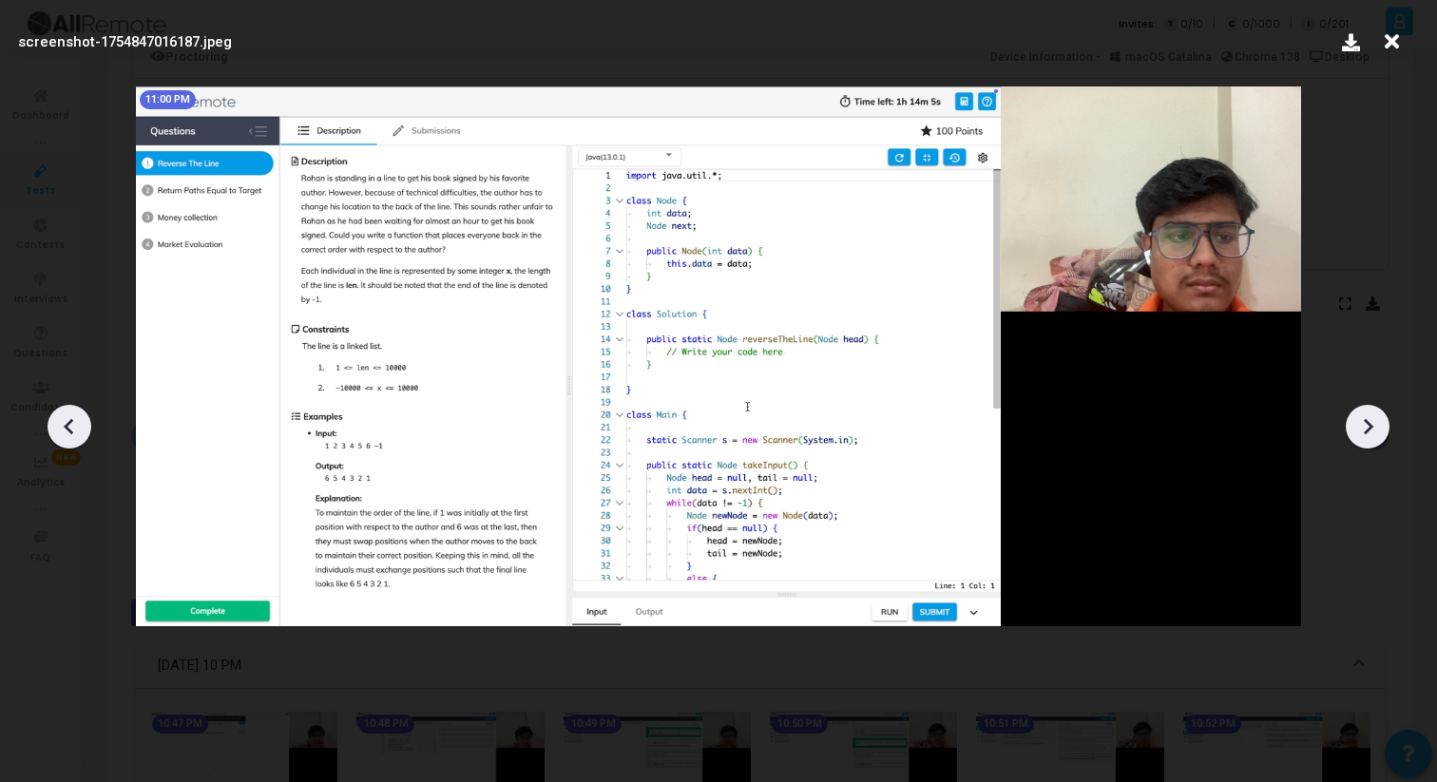
click at [1379, 420] on icon at bounding box center [1367, 426] width 29 height 29
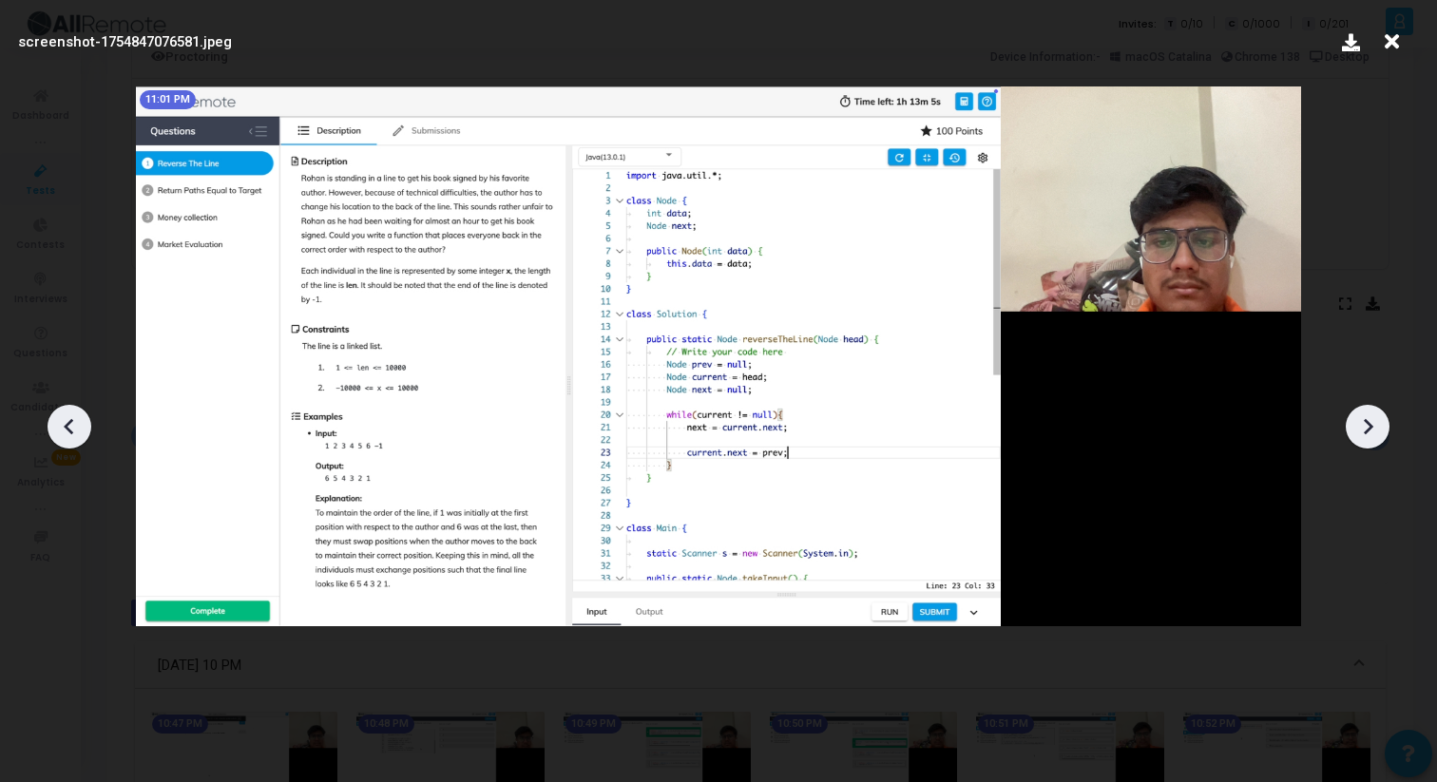
click at [1379, 420] on icon at bounding box center [1367, 426] width 29 height 29
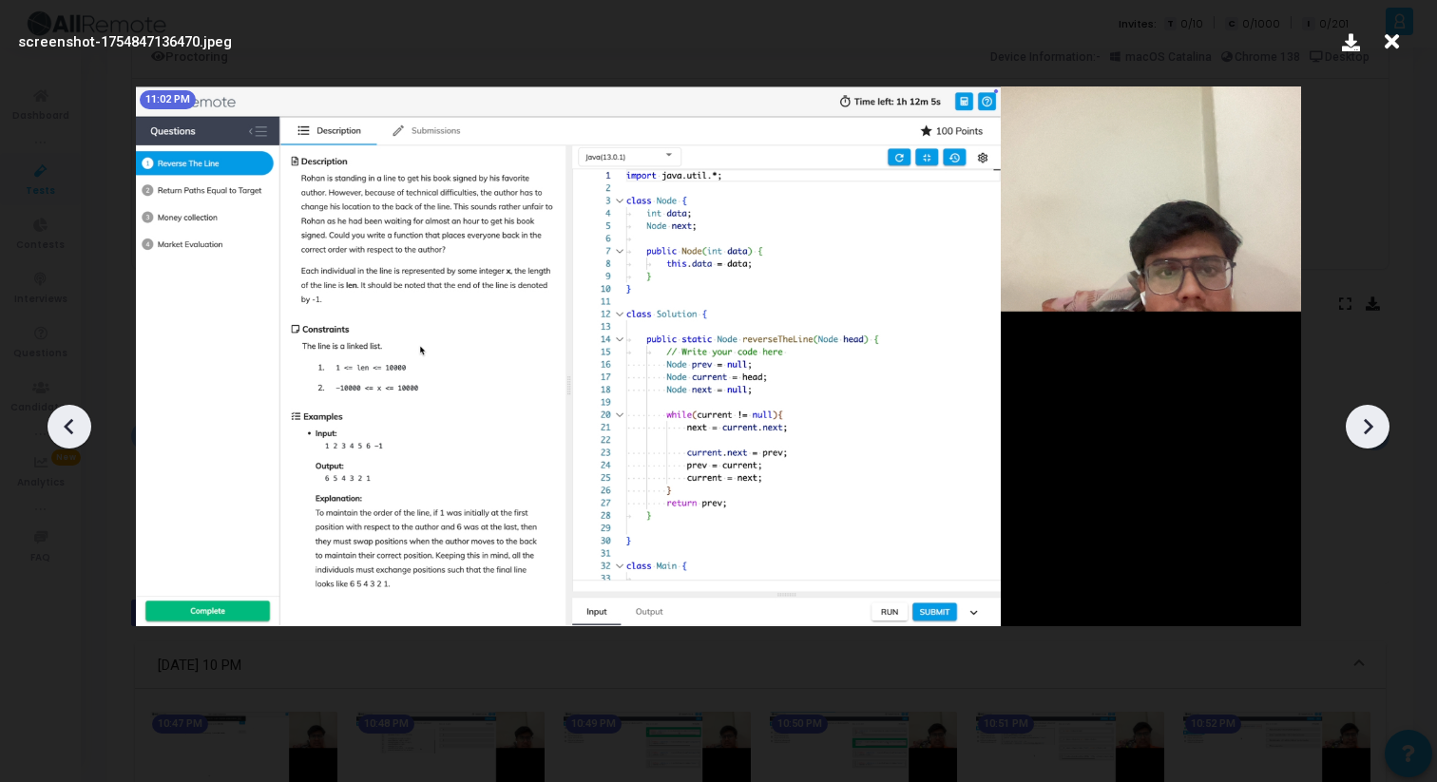
click at [1379, 420] on icon at bounding box center [1367, 426] width 29 height 29
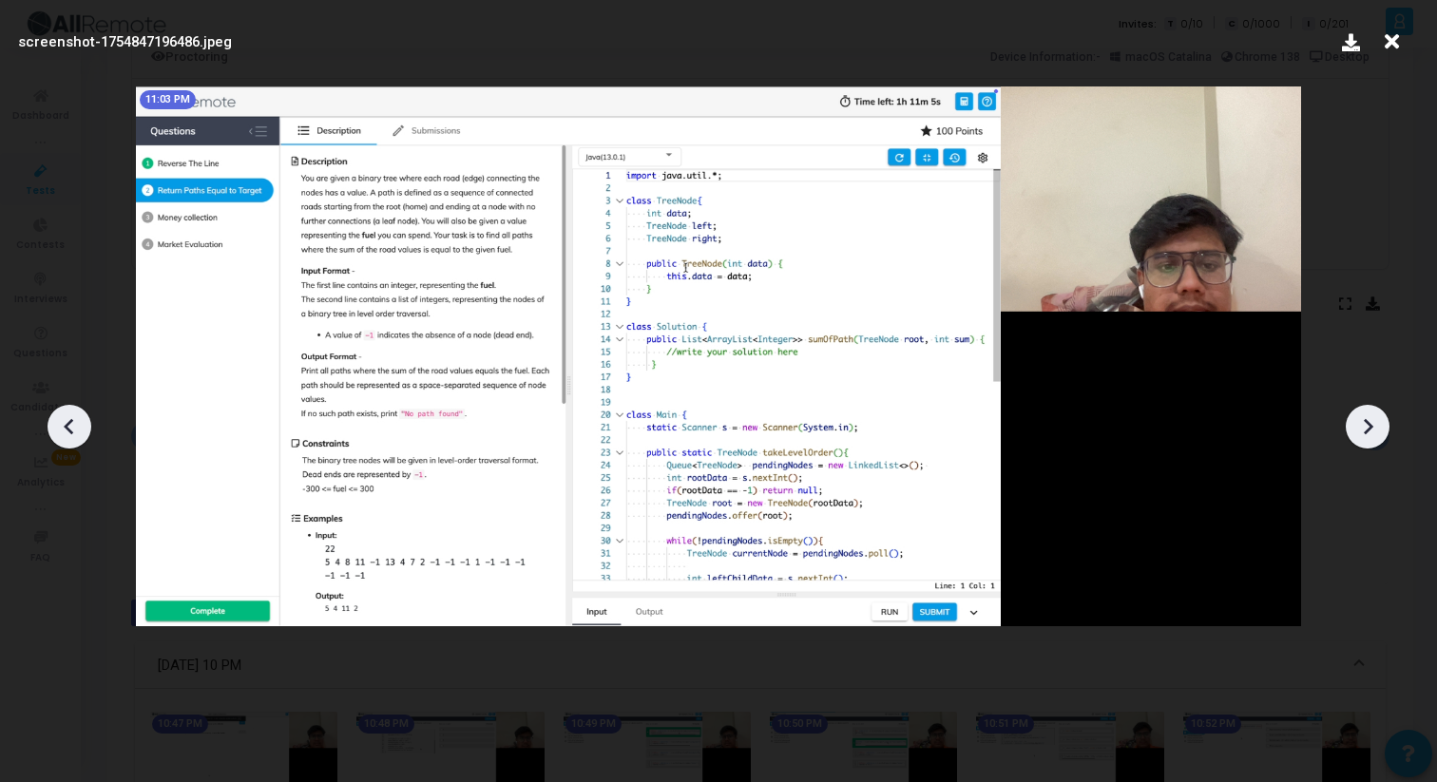
click at [1379, 420] on icon at bounding box center [1367, 426] width 29 height 29
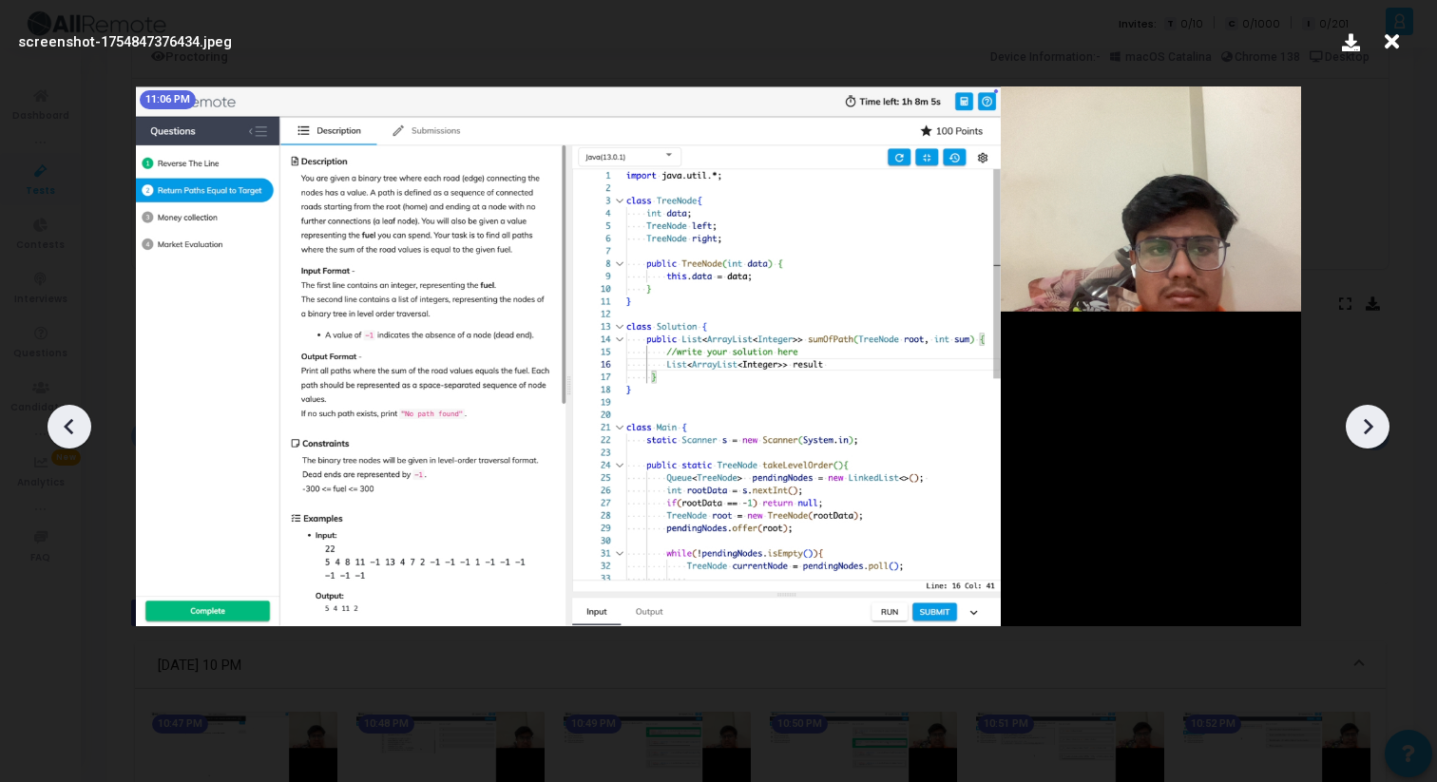
click at [1379, 419] on icon at bounding box center [1367, 426] width 29 height 29
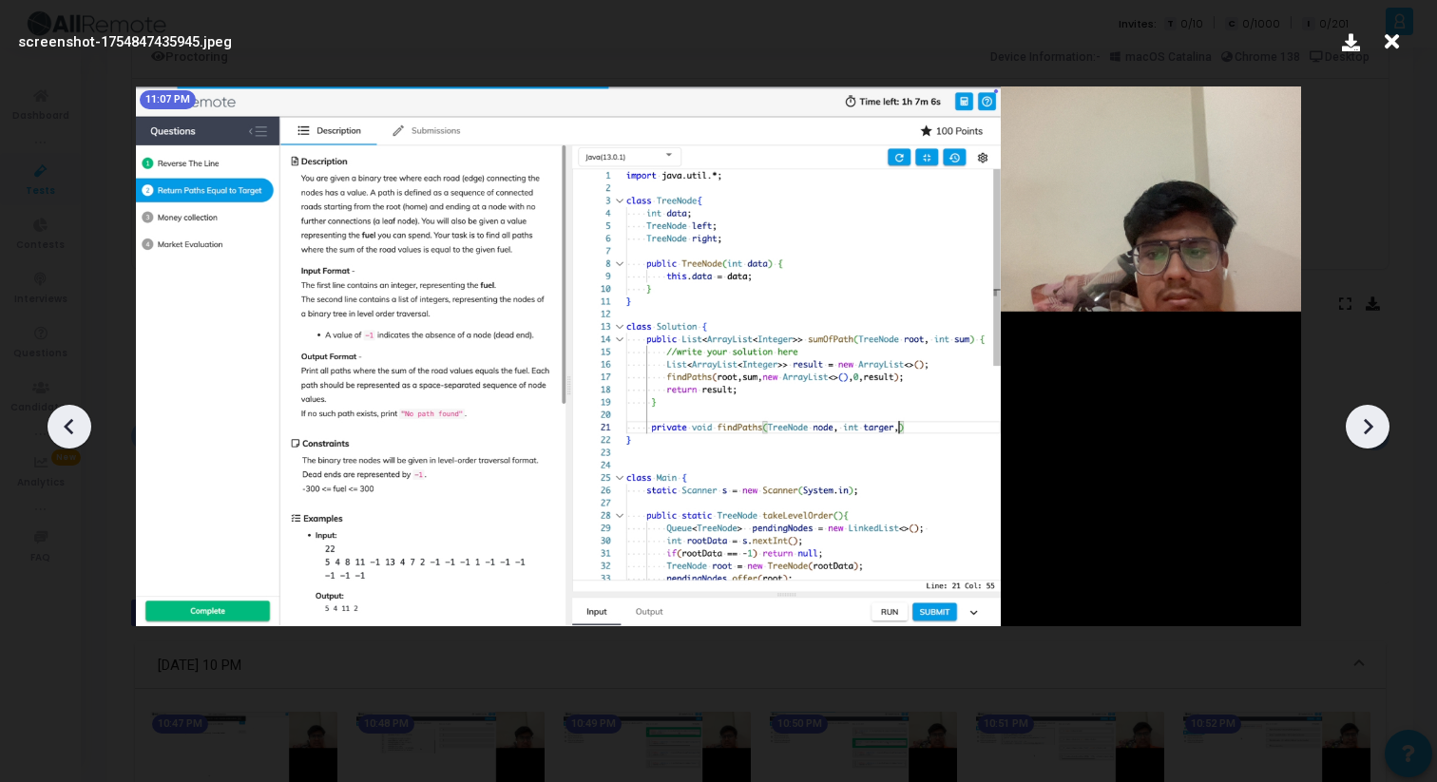
click at [1377, 423] on icon at bounding box center [1367, 426] width 29 height 29
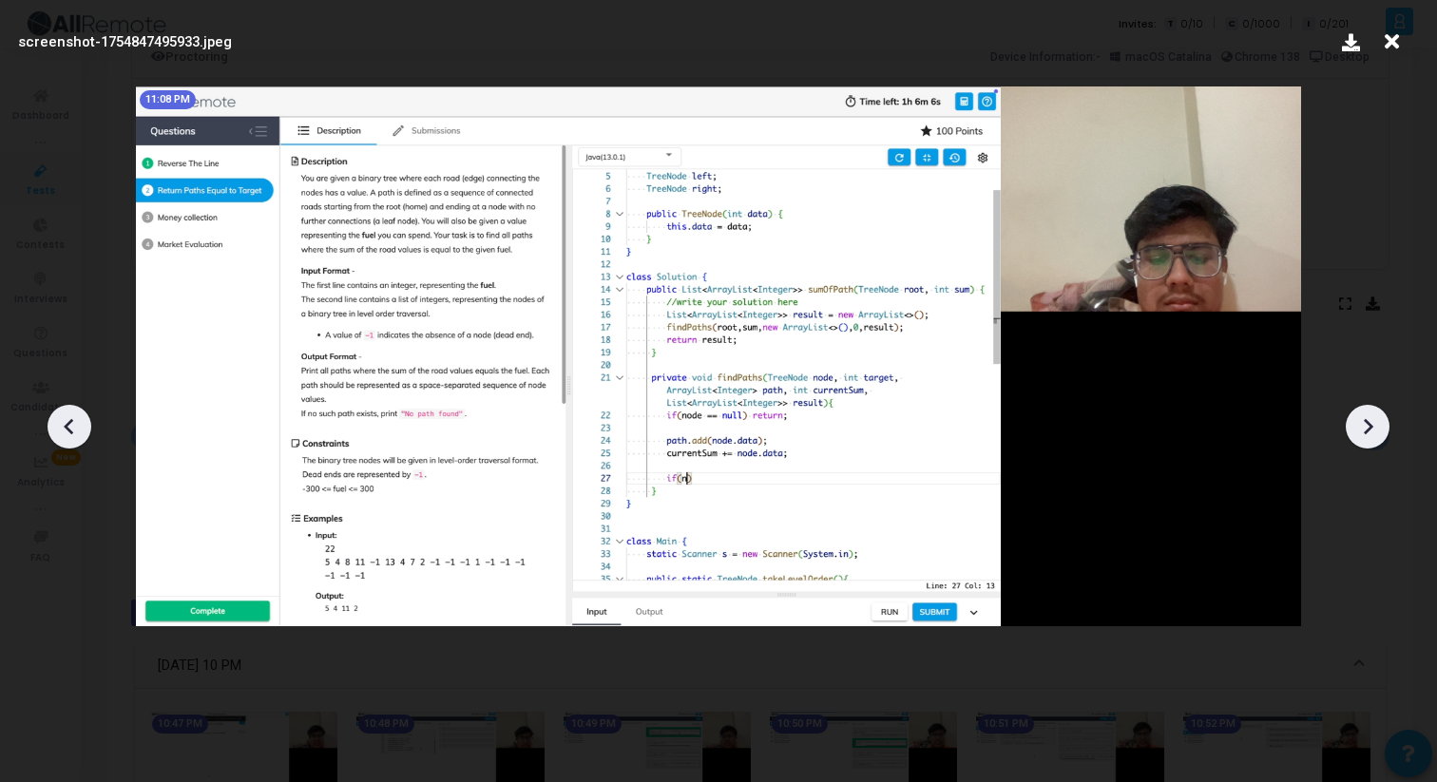
click at [1377, 425] on icon at bounding box center [1367, 426] width 29 height 29
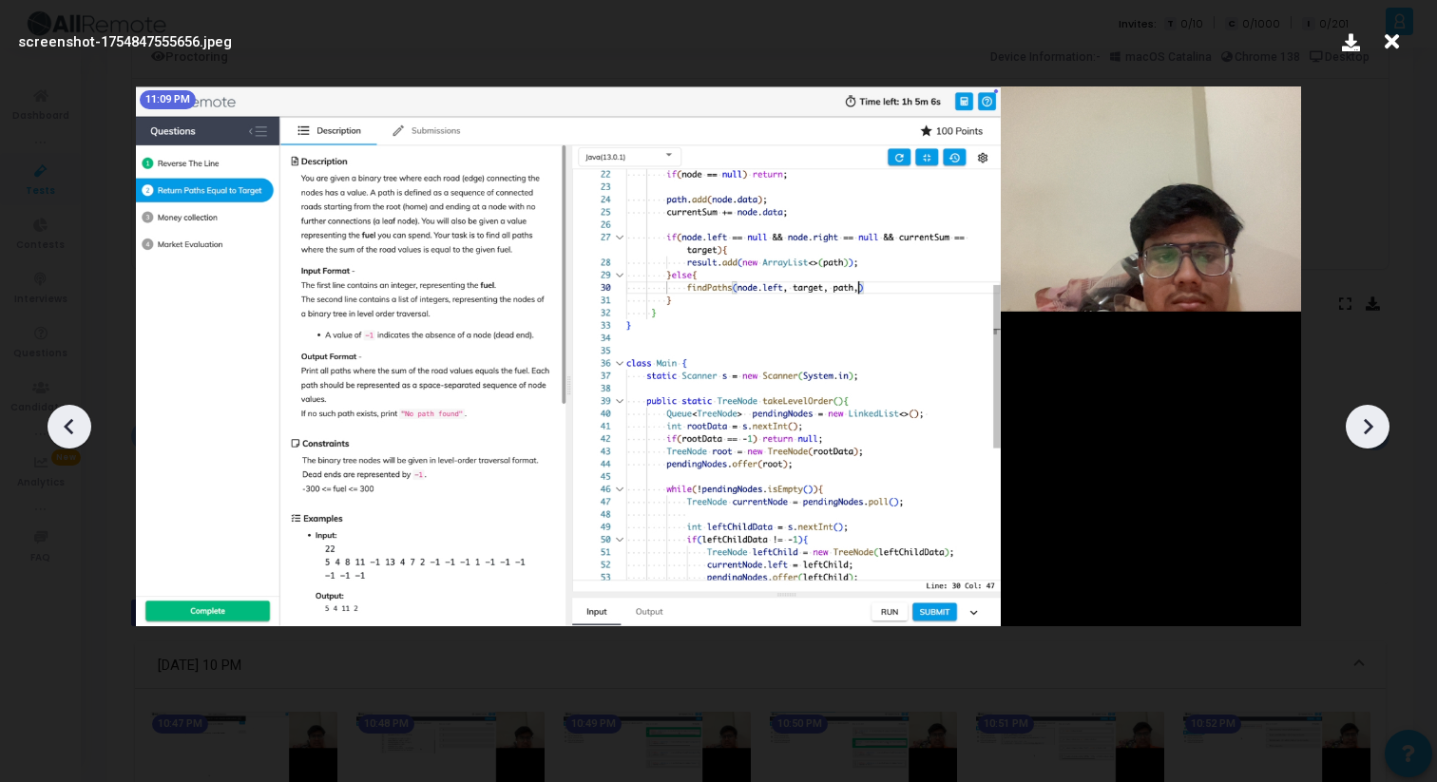
click at [1377, 425] on icon at bounding box center [1367, 426] width 29 height 29
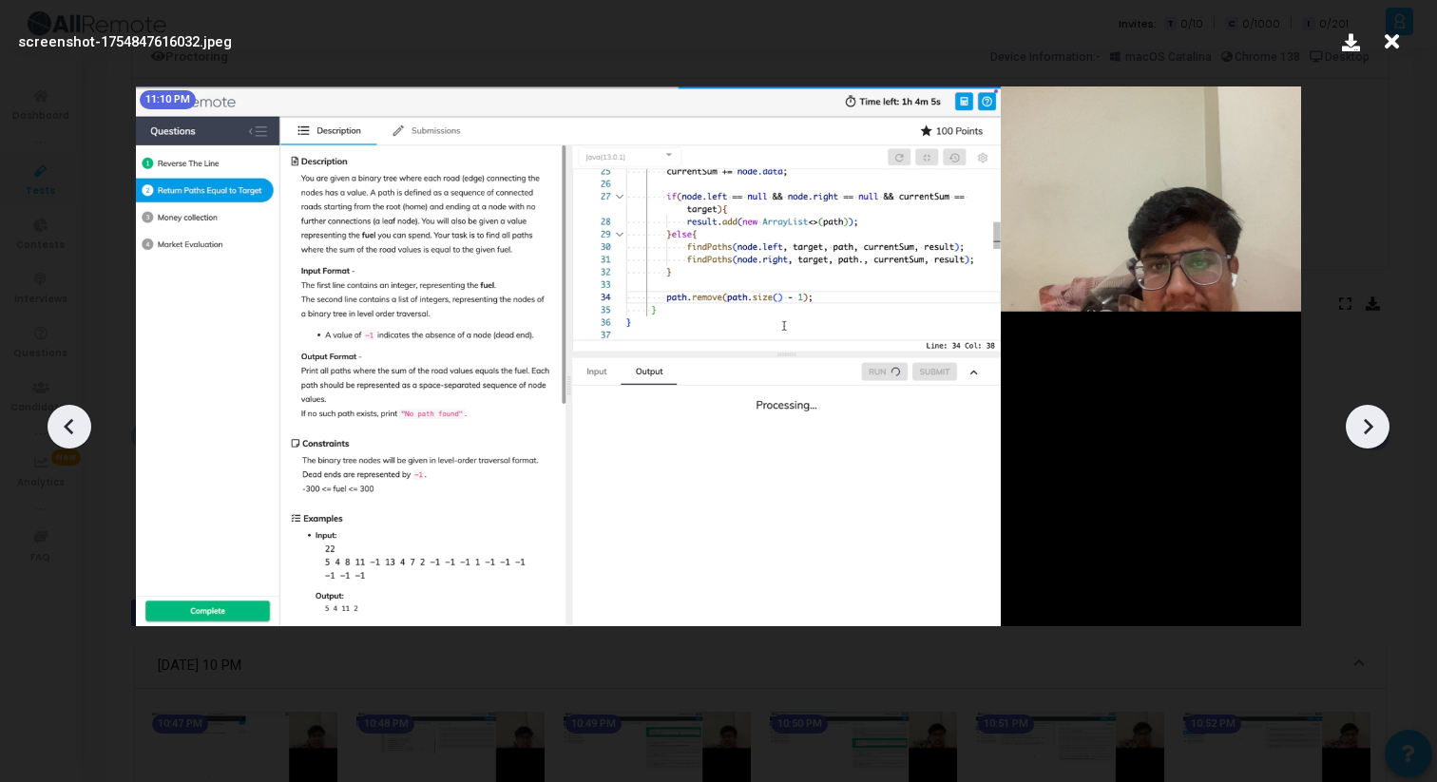
click at [1377, 426] on icon at bounding box center [1367, 426] width 29 height 29
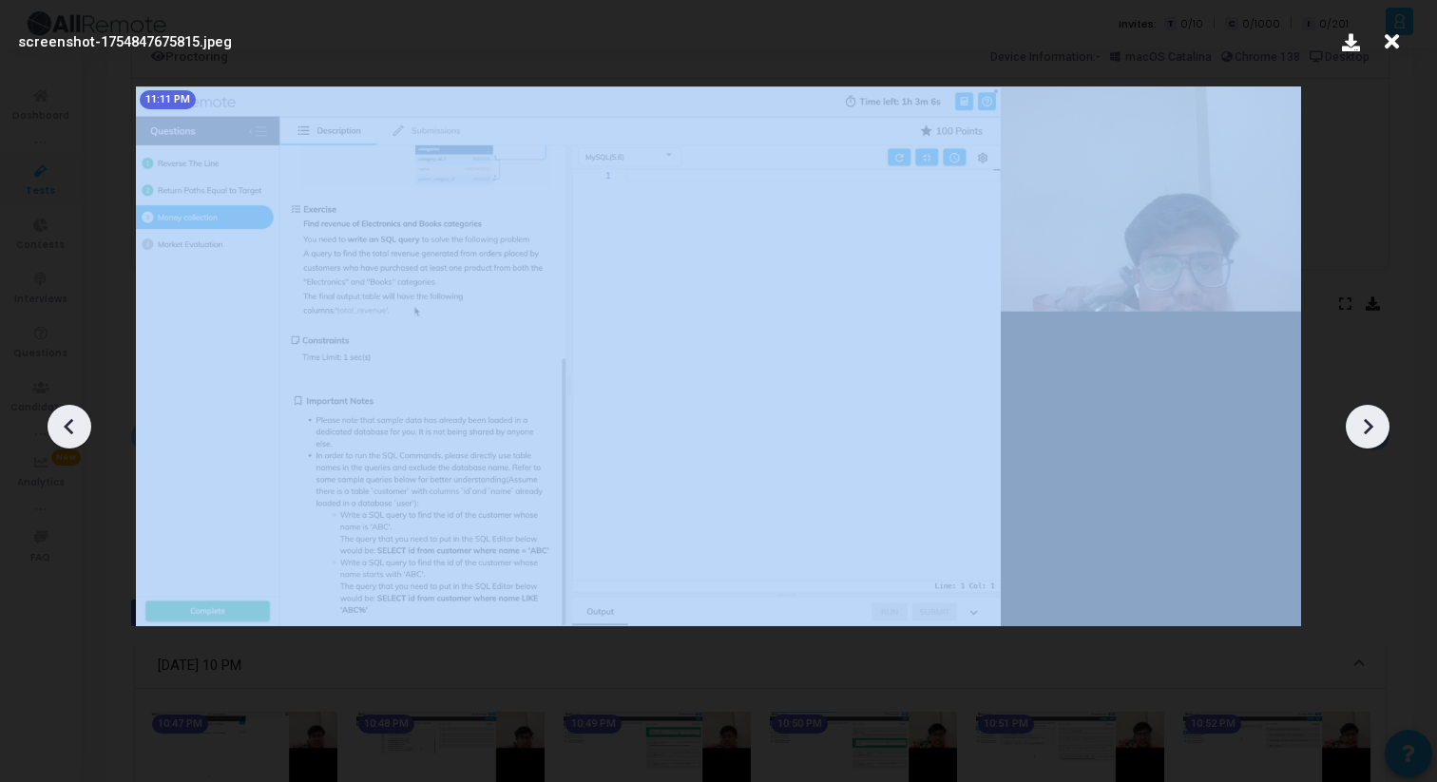
click at [1377, 426] on icon at bounding box center [1367, 426] width 29 height 29
click at [1377, 427] on icon at bounding box center [1367, 426] width 29 height 29
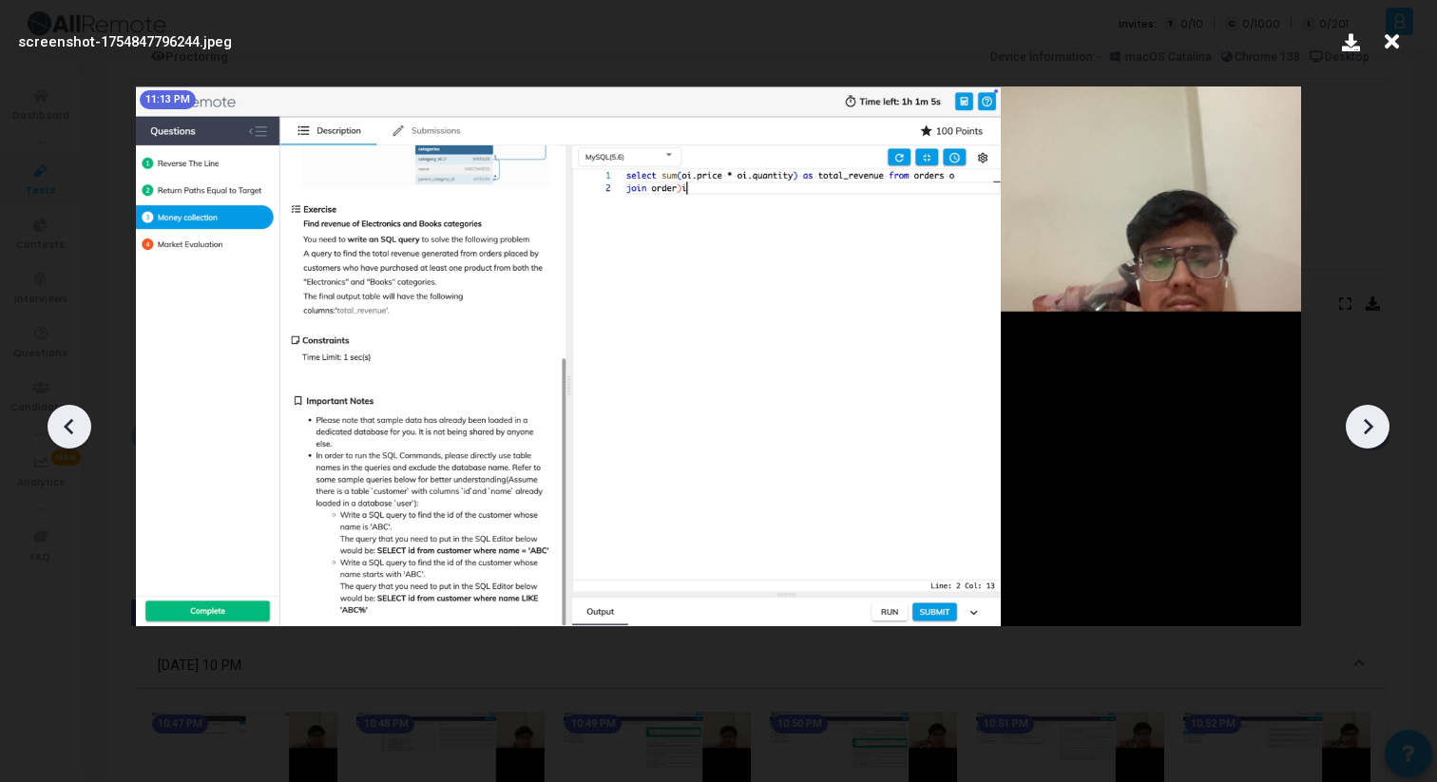
click at [1377, 427] on icon at bounding box center [1367, 426] width 29 height 29
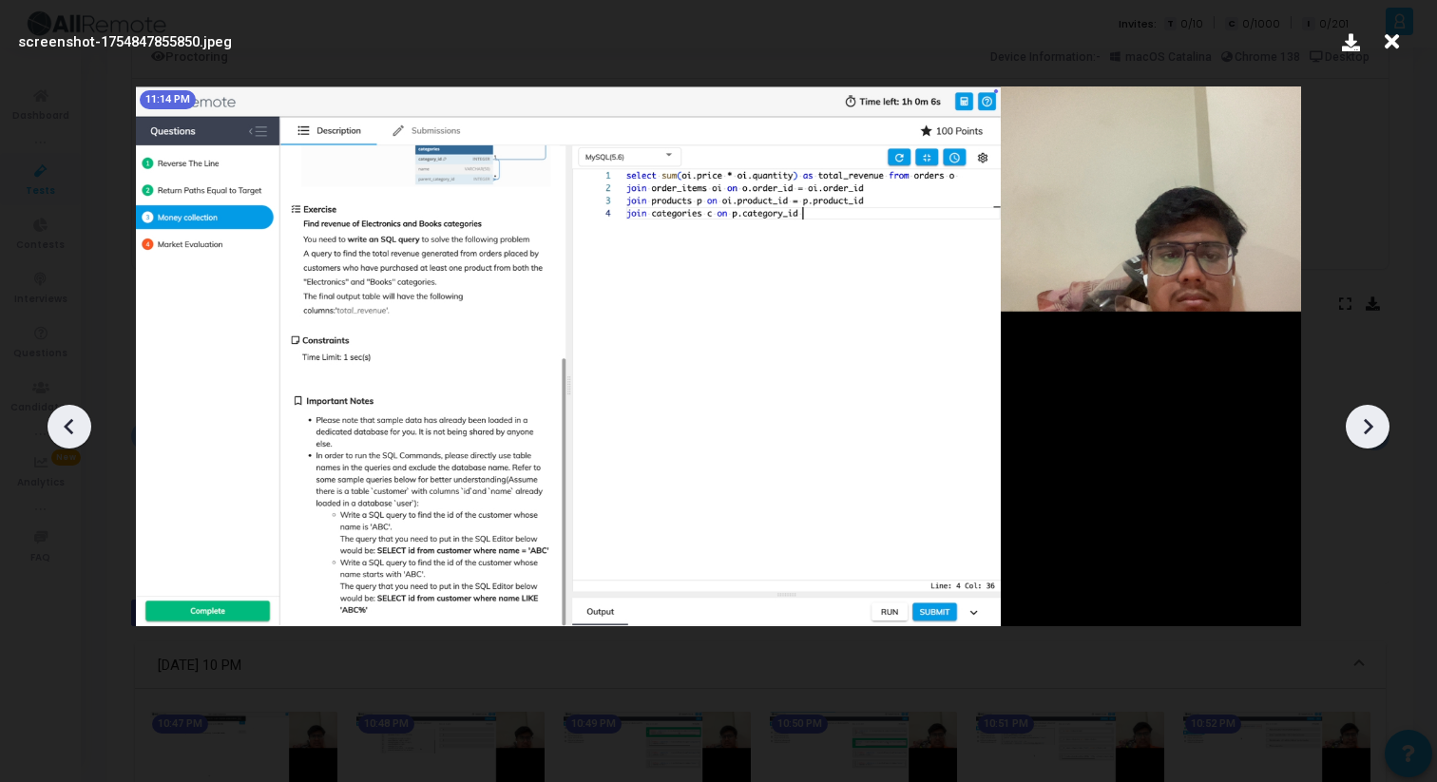
click at [1377, 428] on icon at bounding box center [1367, 426] width 29 height 29
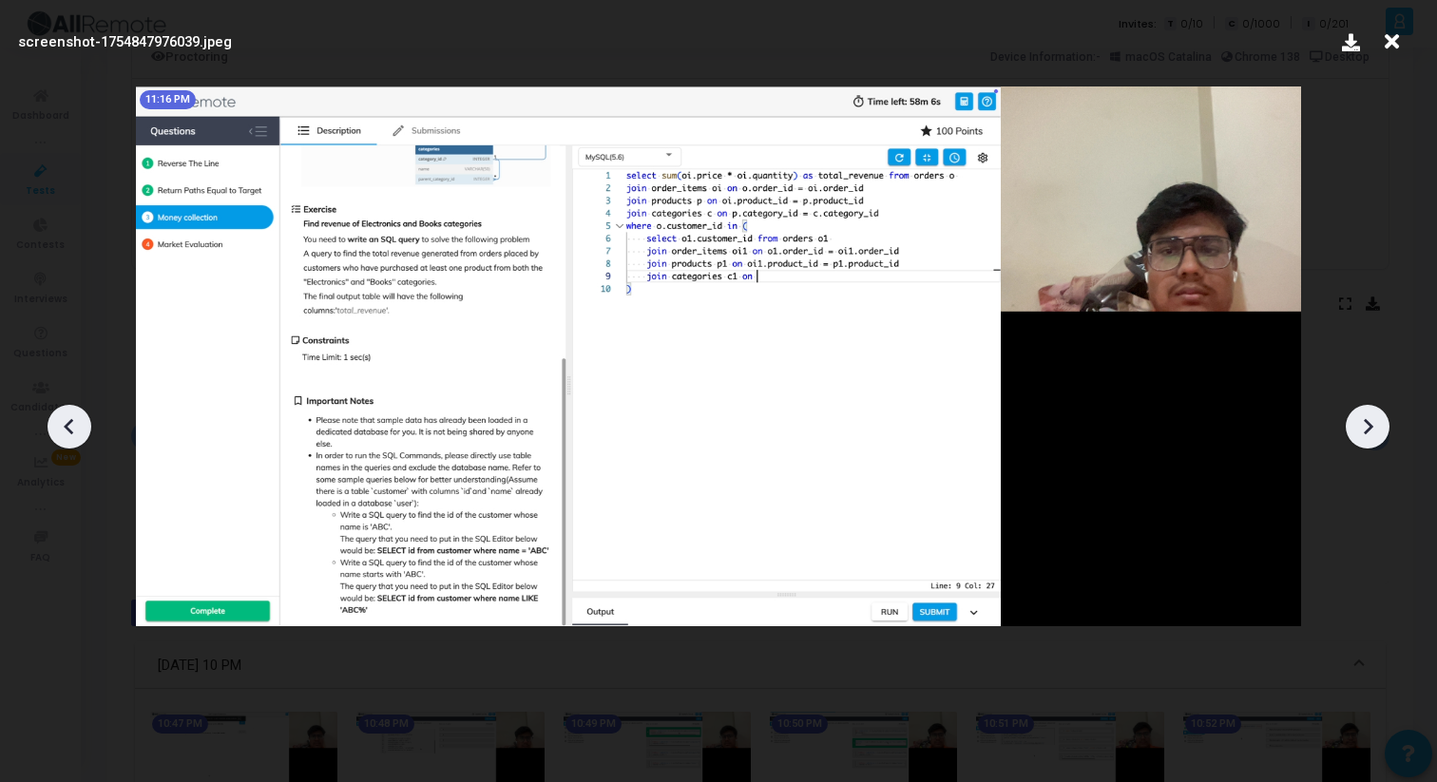
click at [1377, 428] on icon at bounding box center [1367, 426] width 29 height 29
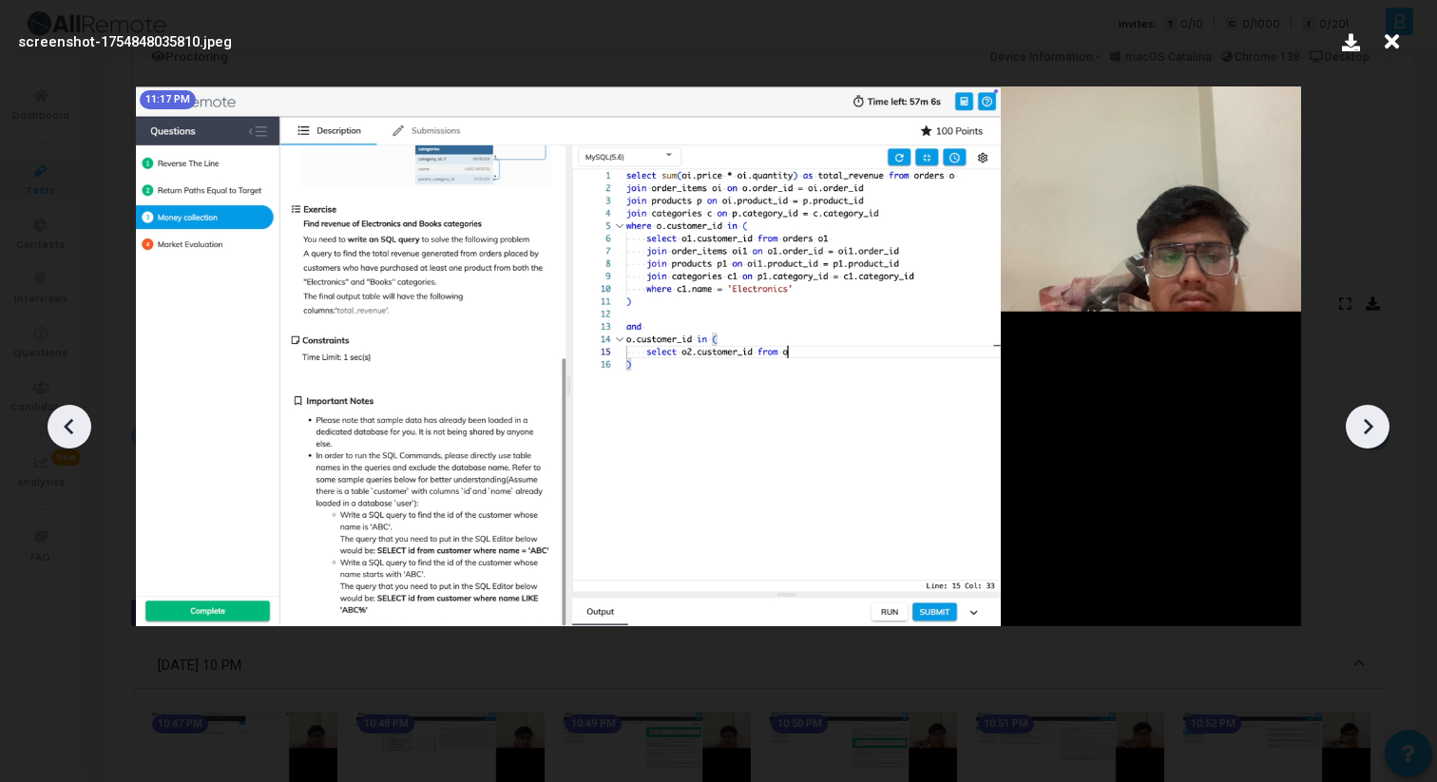
click at [1377, 429] on icon at bounding box center [1367, 426] width 29 height 29
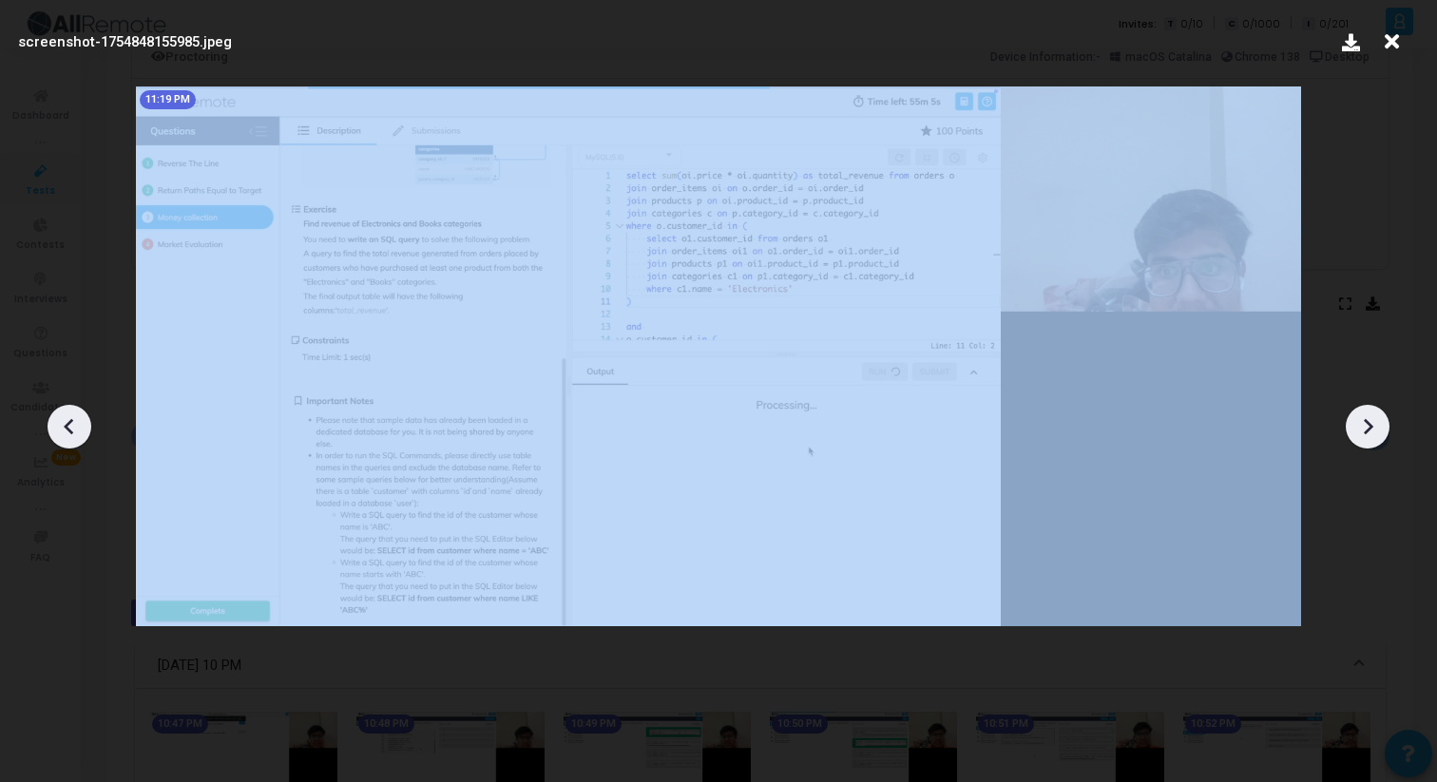
click at [1377, 429] on icon at bounding box center [1367, 426] width 29 height 29
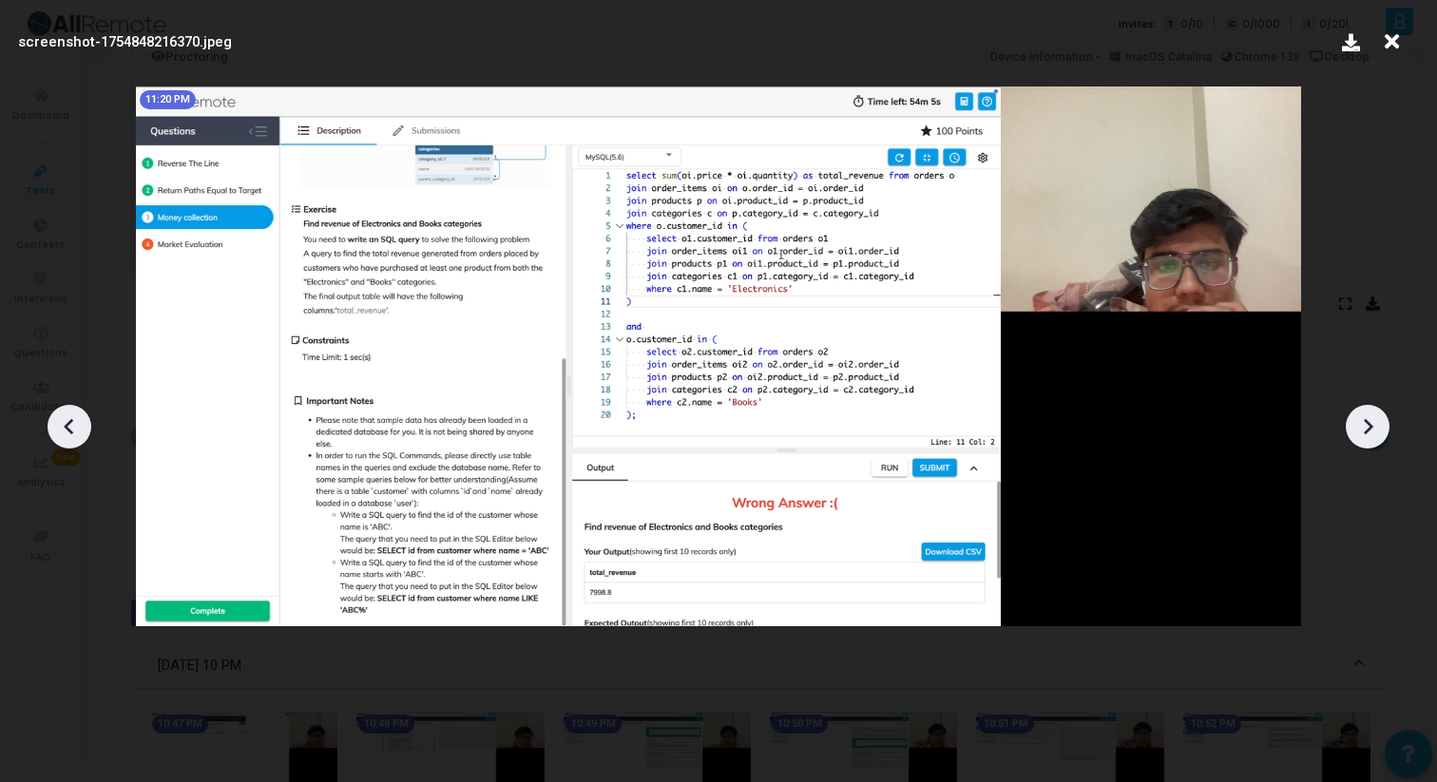
click at [1377, 429] on icon at bounding box center [1367, 426] width 29 height 29
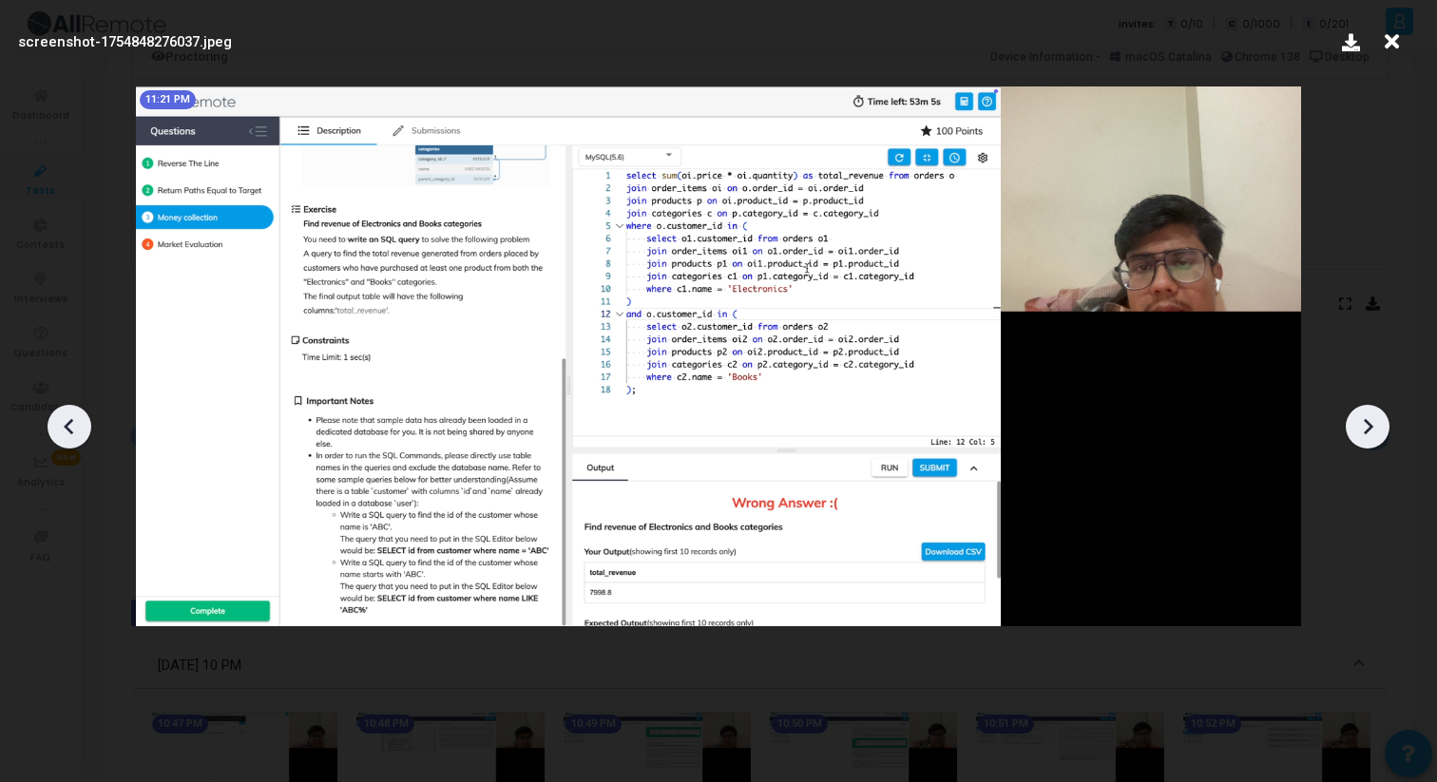
click at [1377, 429] on icon at bounding box center [1367, 426] width 29 height 29
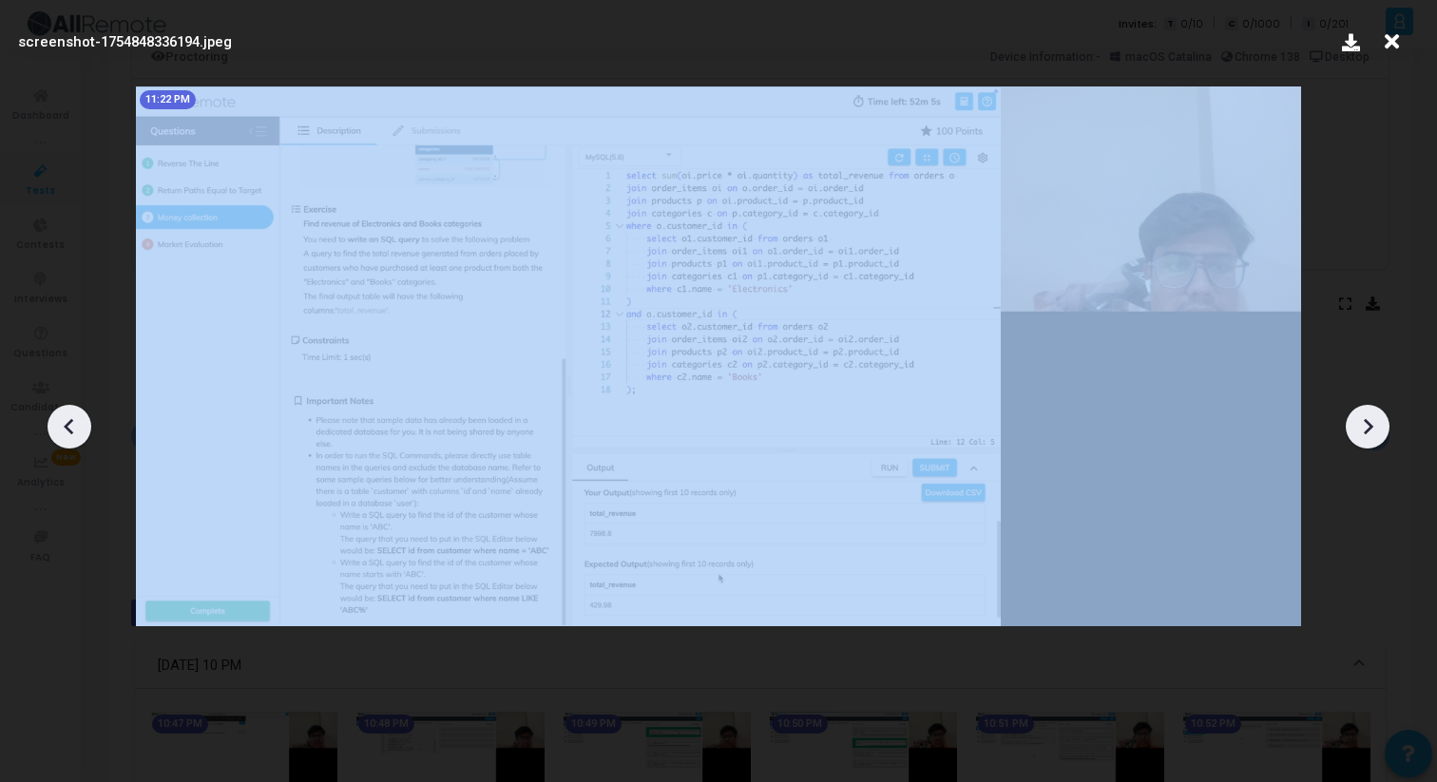
click at [1377, 429] on icon at bounding box center [1367, 426] width 29 height 29
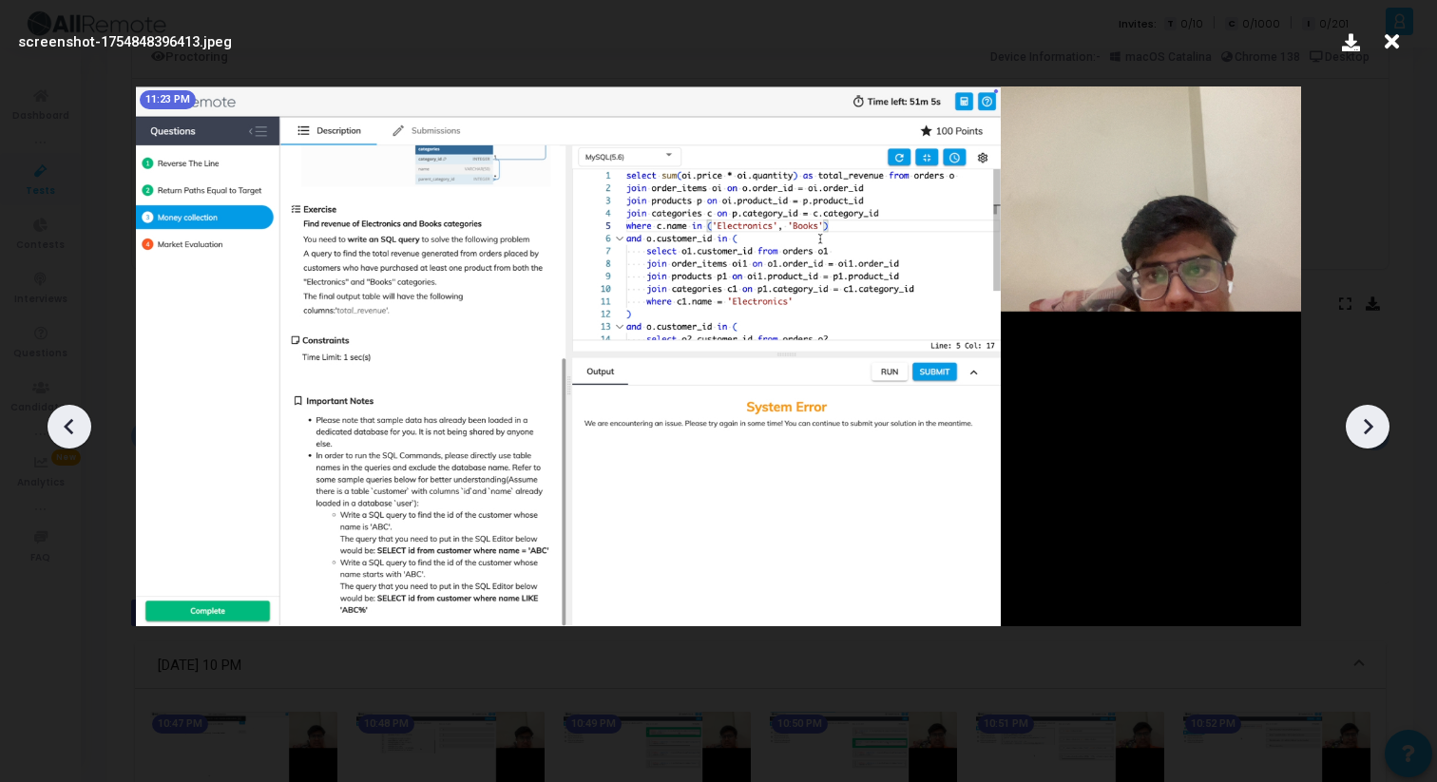
click at [1377, 429] on icon at bounding box center [1367, 426] width 29 height 29
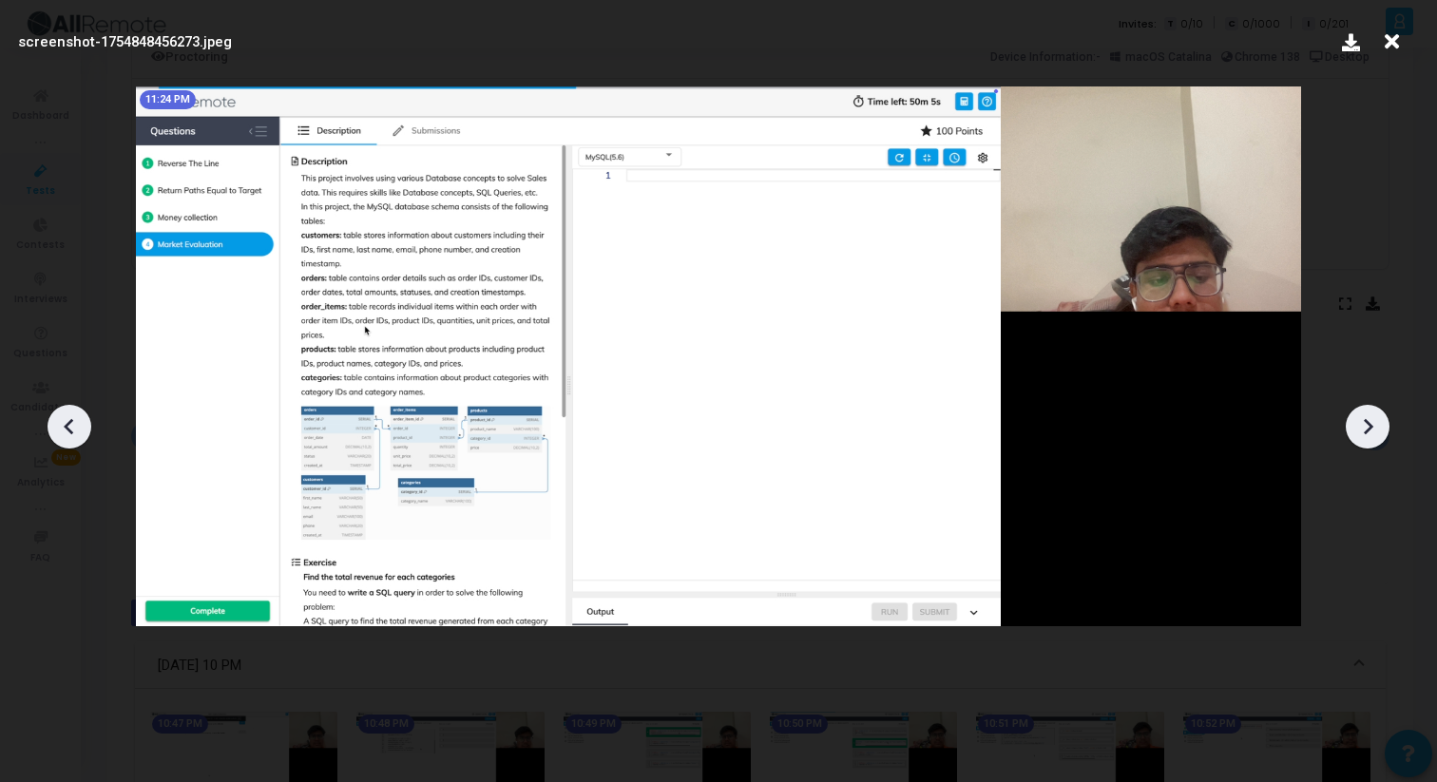
click at [1377, 429] on icon at bounding box center [1367, 426] width 29 height 29
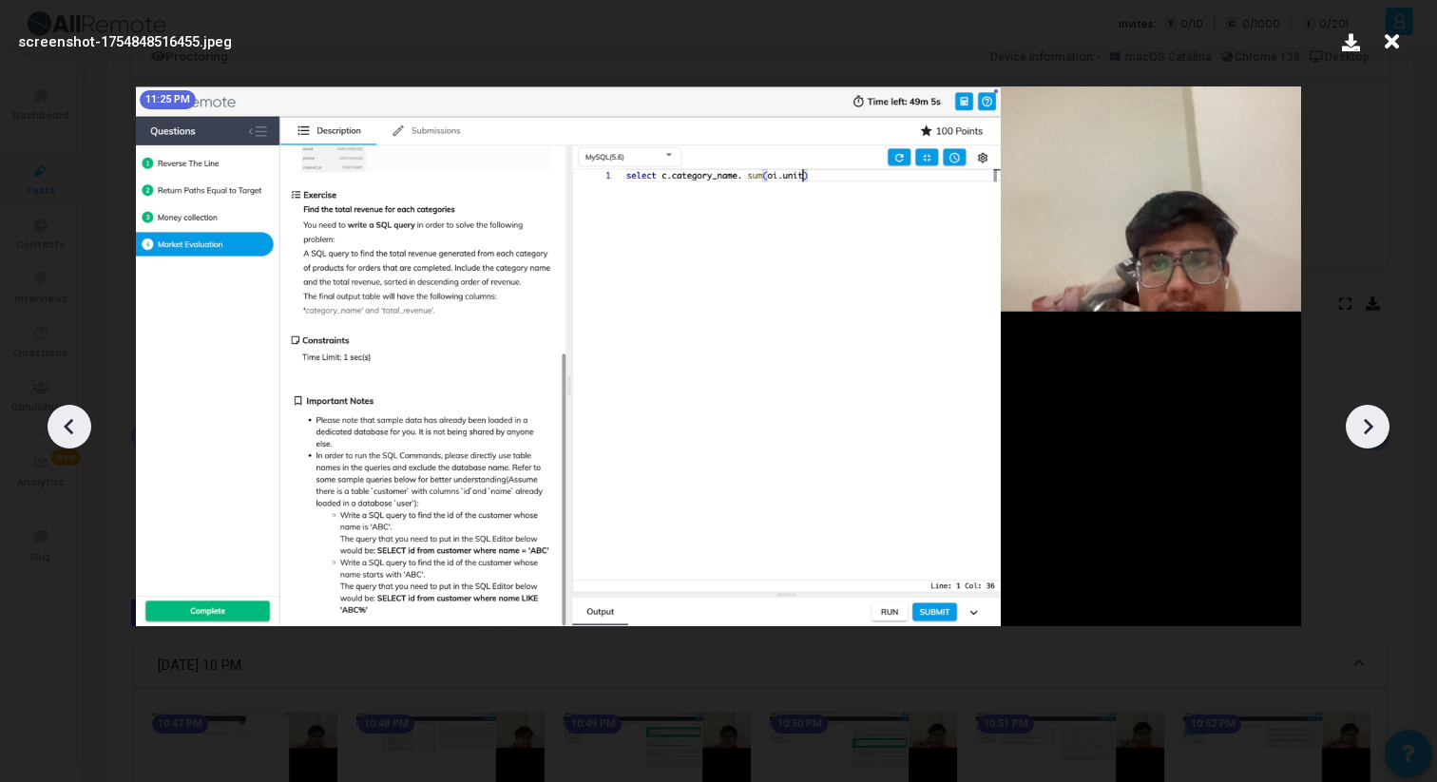
click at [1377, 430] on icon at bounding box center [1367, 426] width 29 height 29
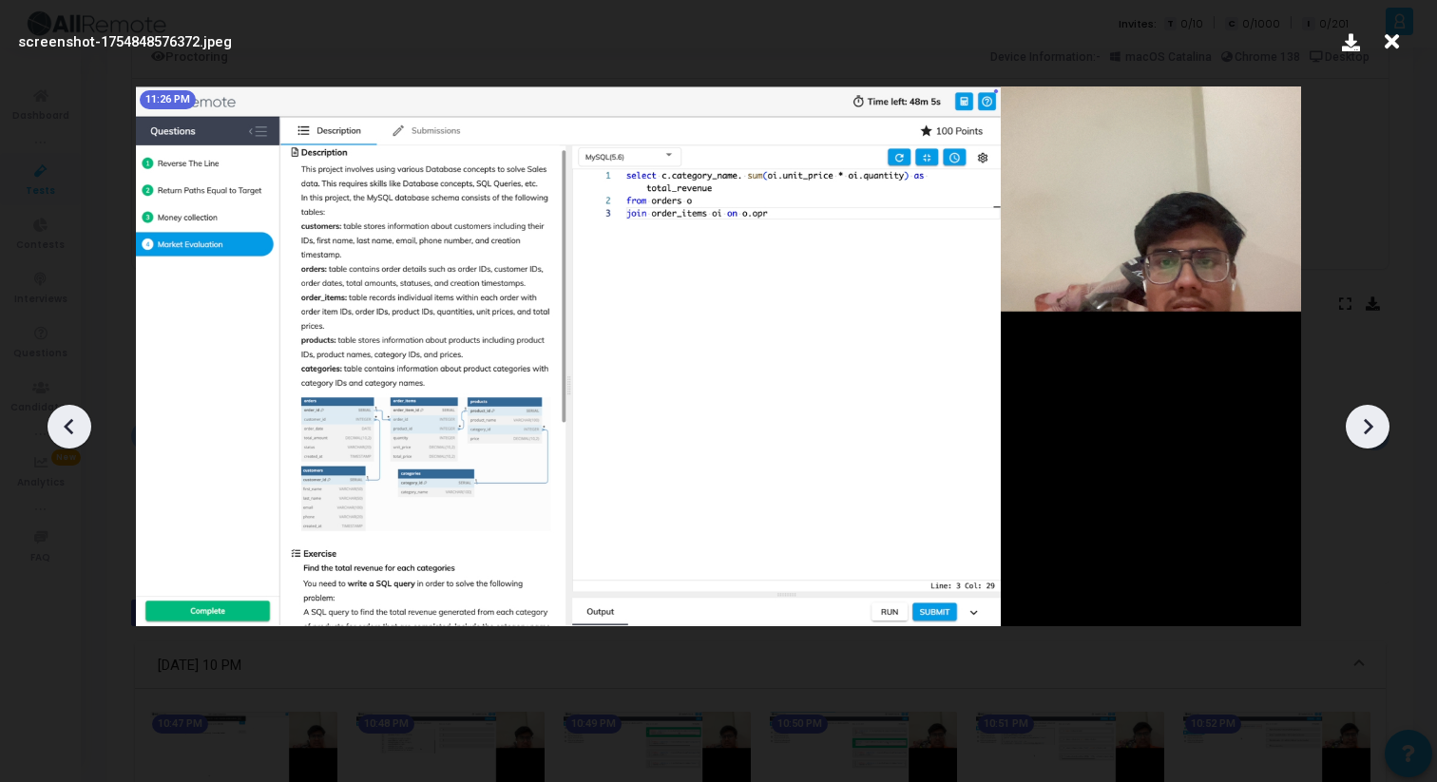
click at [1377, 430] on icon at bounding box center [1367, 426] width 29 height 29
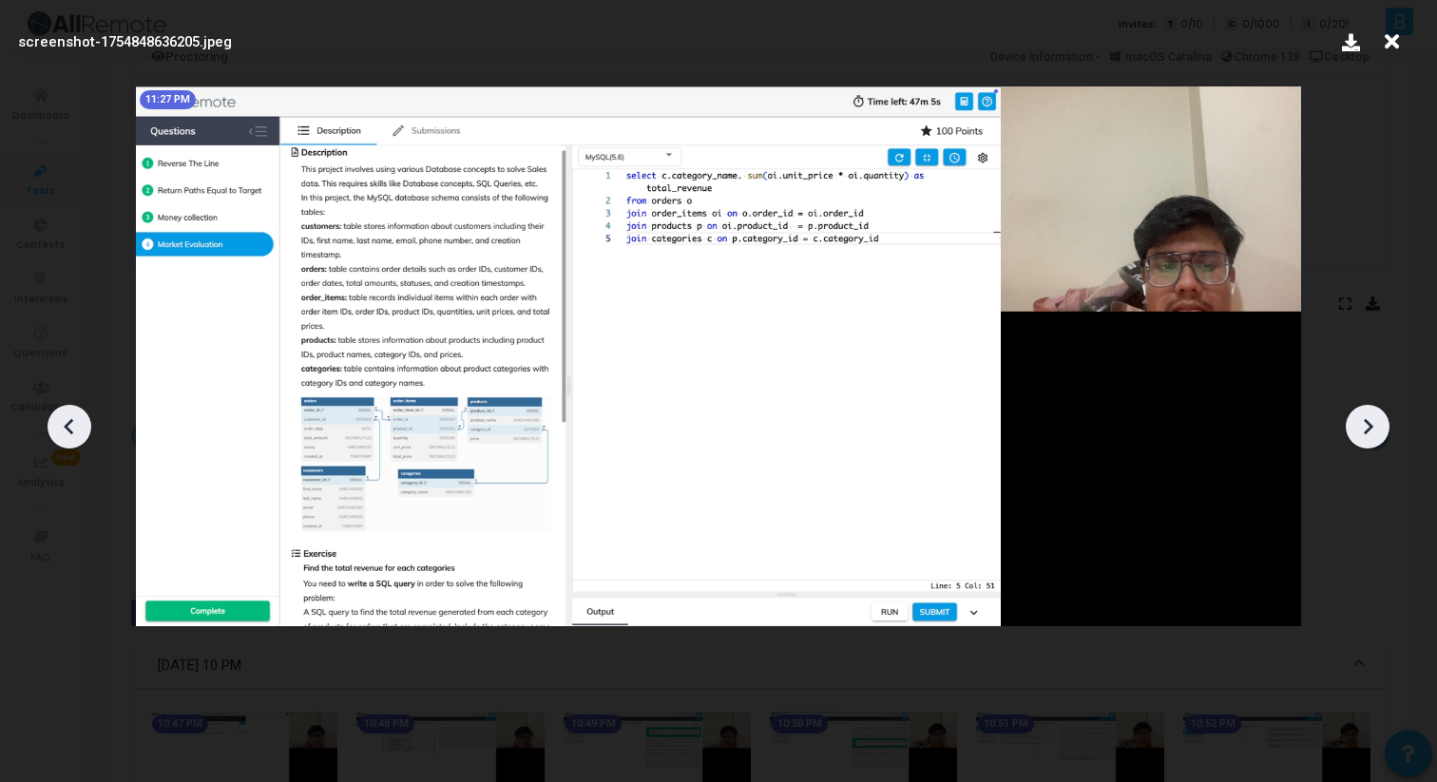
click at [1377, 430] on icon at bounding box center [1367, 426] width 29 height 29
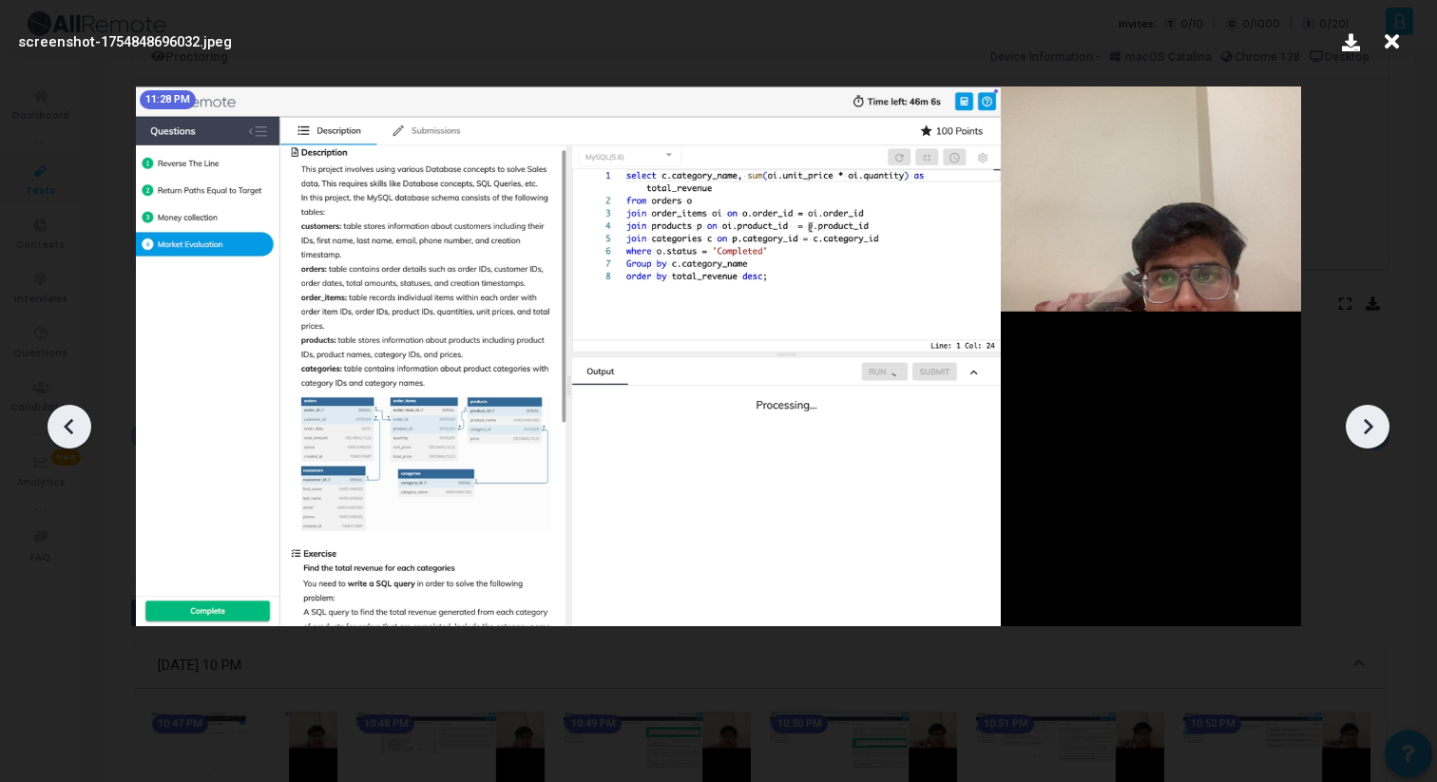
click at [1377, 430] on icon at bounding box center [1367, 426] width 29 height 29
click at [1377, 431] on icon at bounding box center [1367, 426] width 29 height 29
click at [1363, 434] on icon at bounding box center [1367, 426] width 29 height 29
click at [1345, 265] on div at bounding box center [718, 419] width 1437 height 725
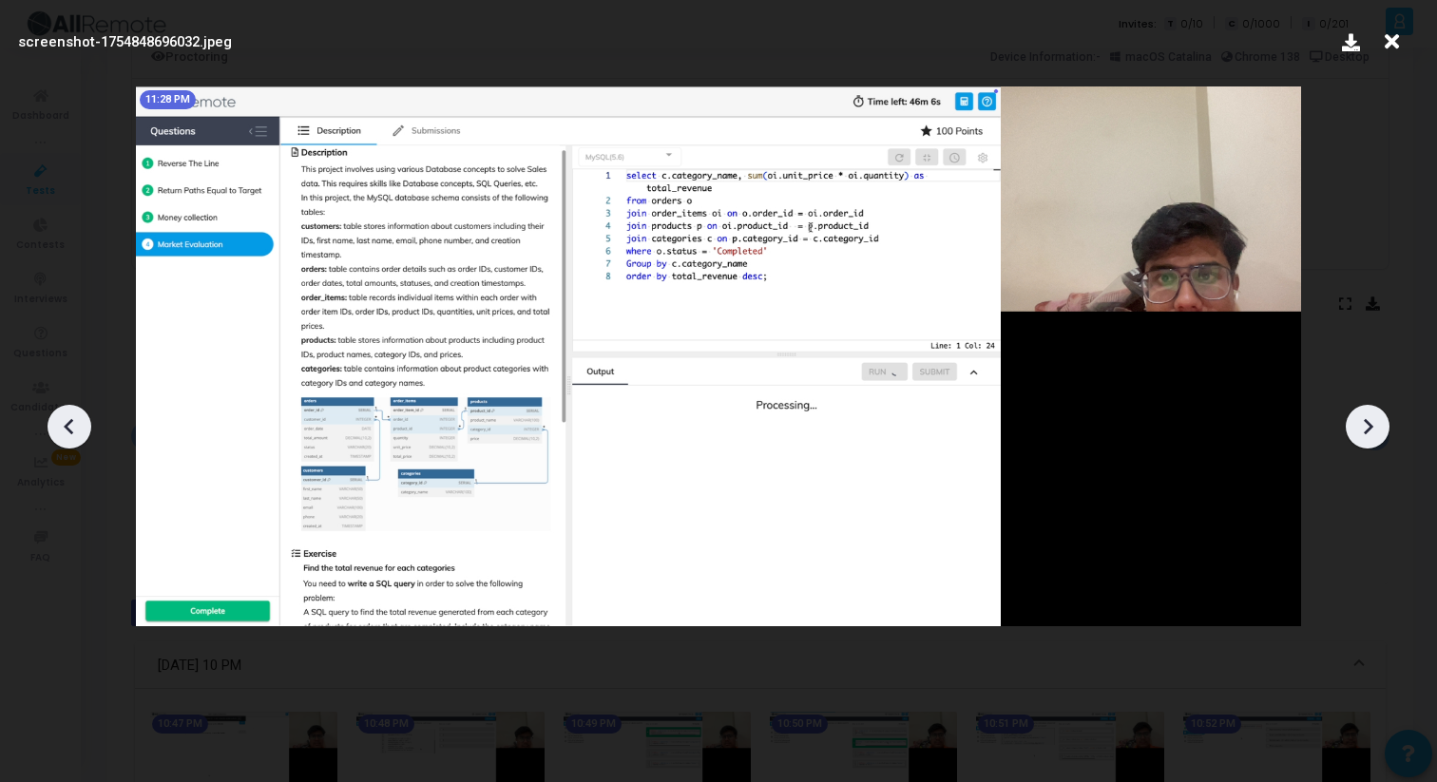
click at [1396, 49] on icon at bounding box center [1391, 42] width 29 height 36
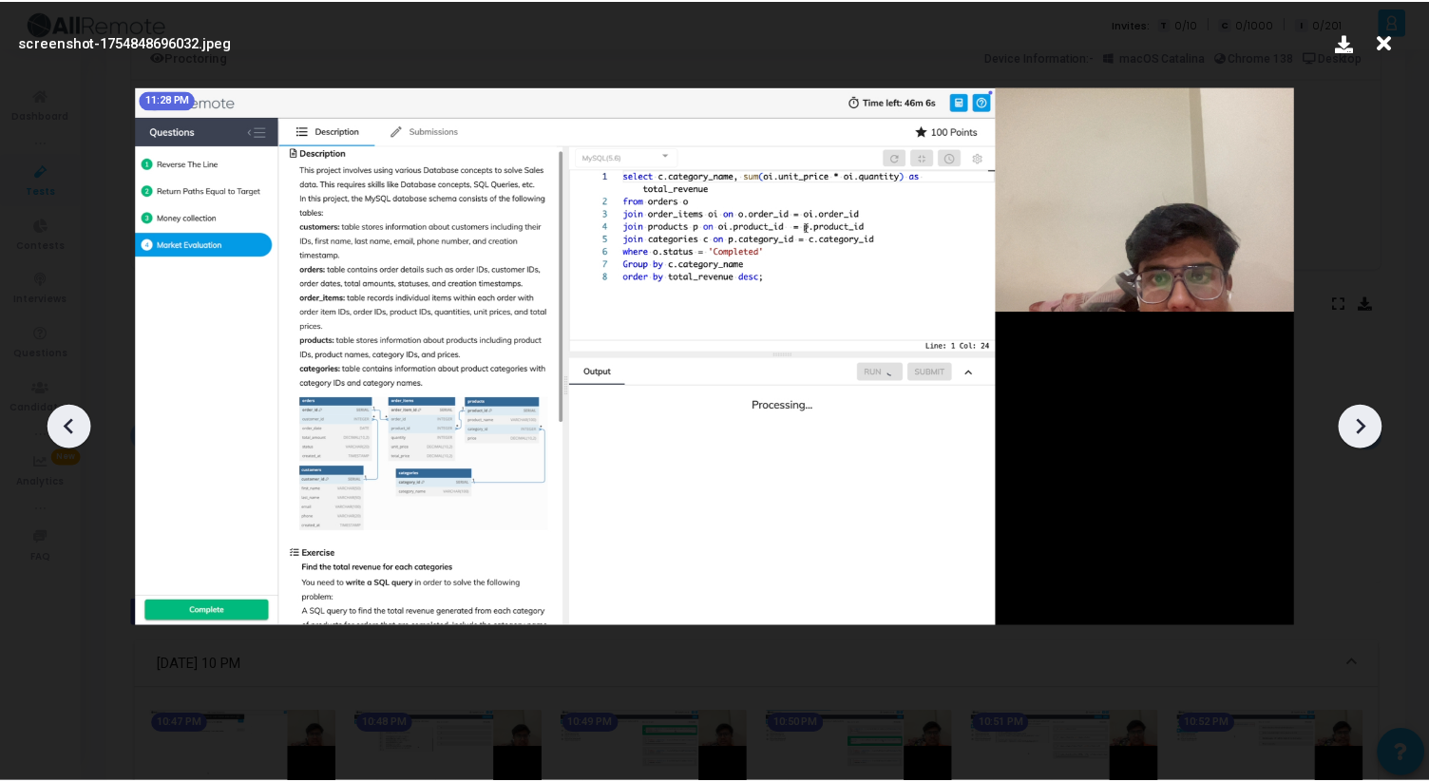
scroll to position [145, 0]
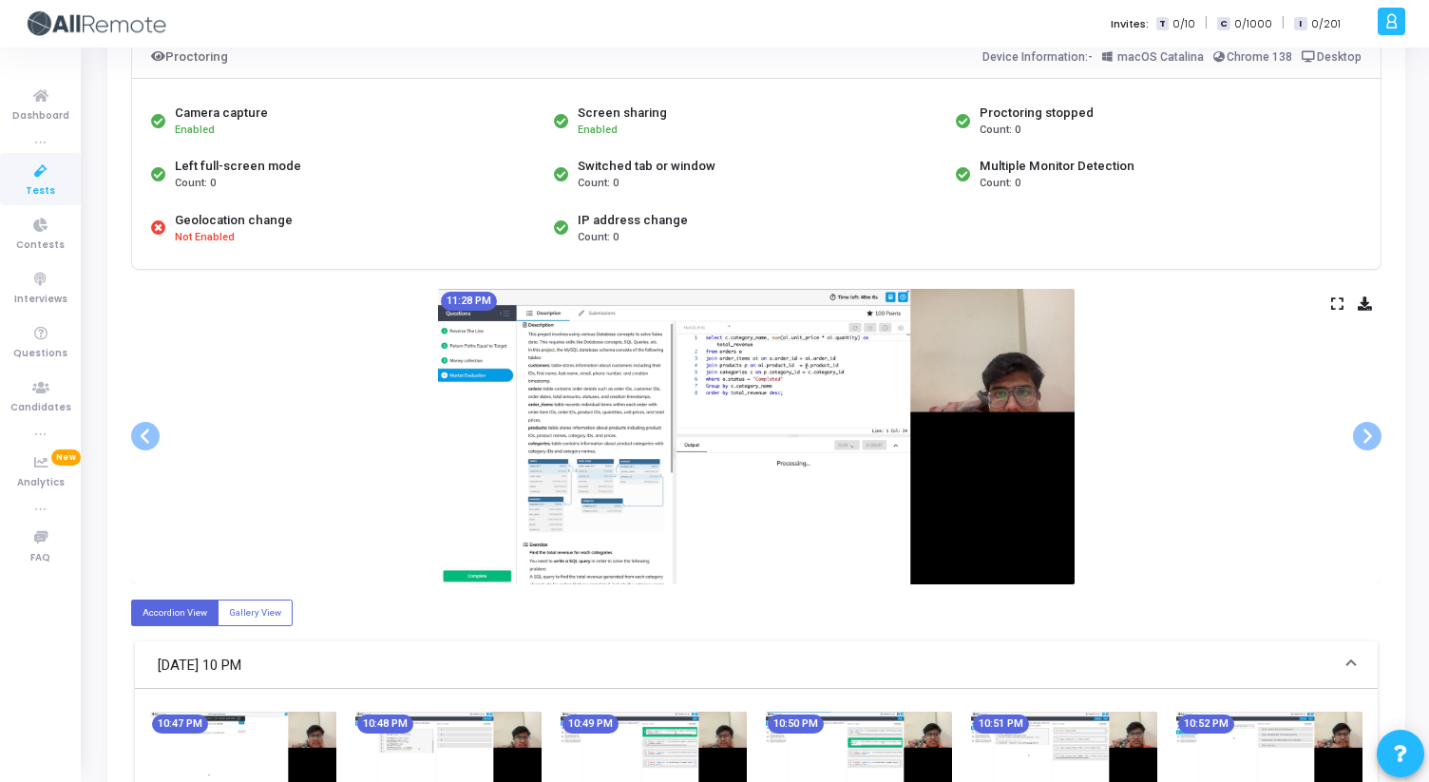
click at [1331, 302] on icon at bounding box center [1337, 303] width 12 height 10
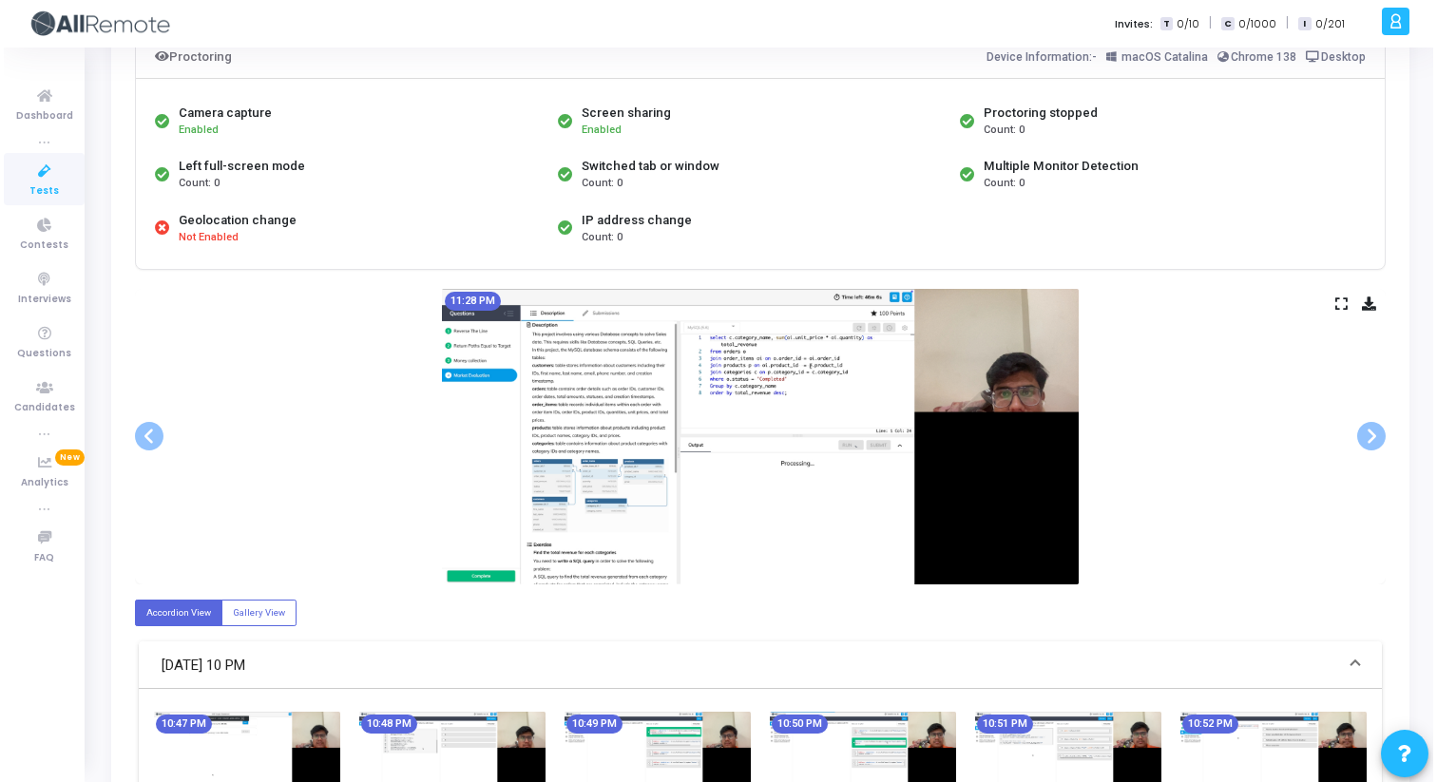
scroll to position [0, 0]
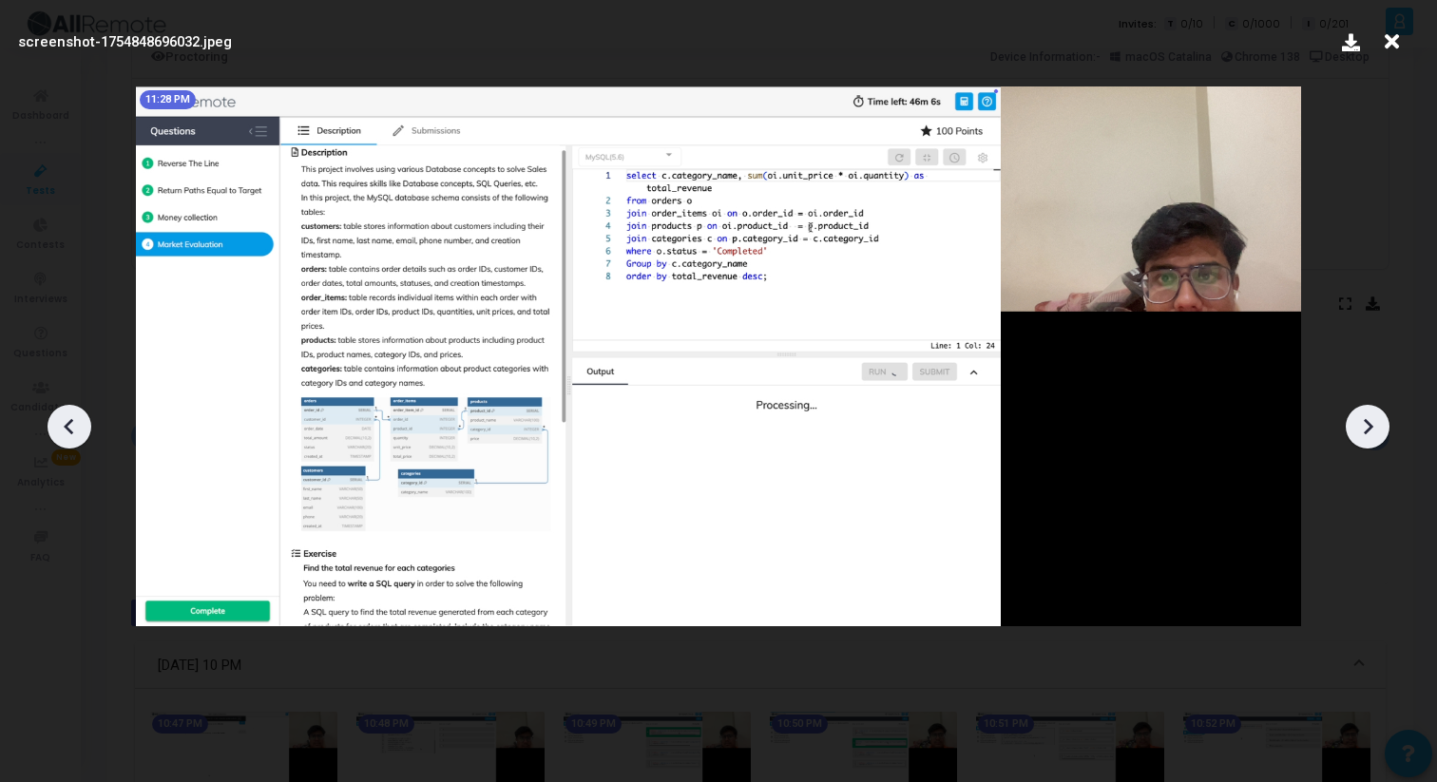
click at [1375, 439] on icon at bounding box center [1367, 426] width 29 height 29
click at [1367, 432] on icon at bounding box center [1367, 426] width 29 height 29
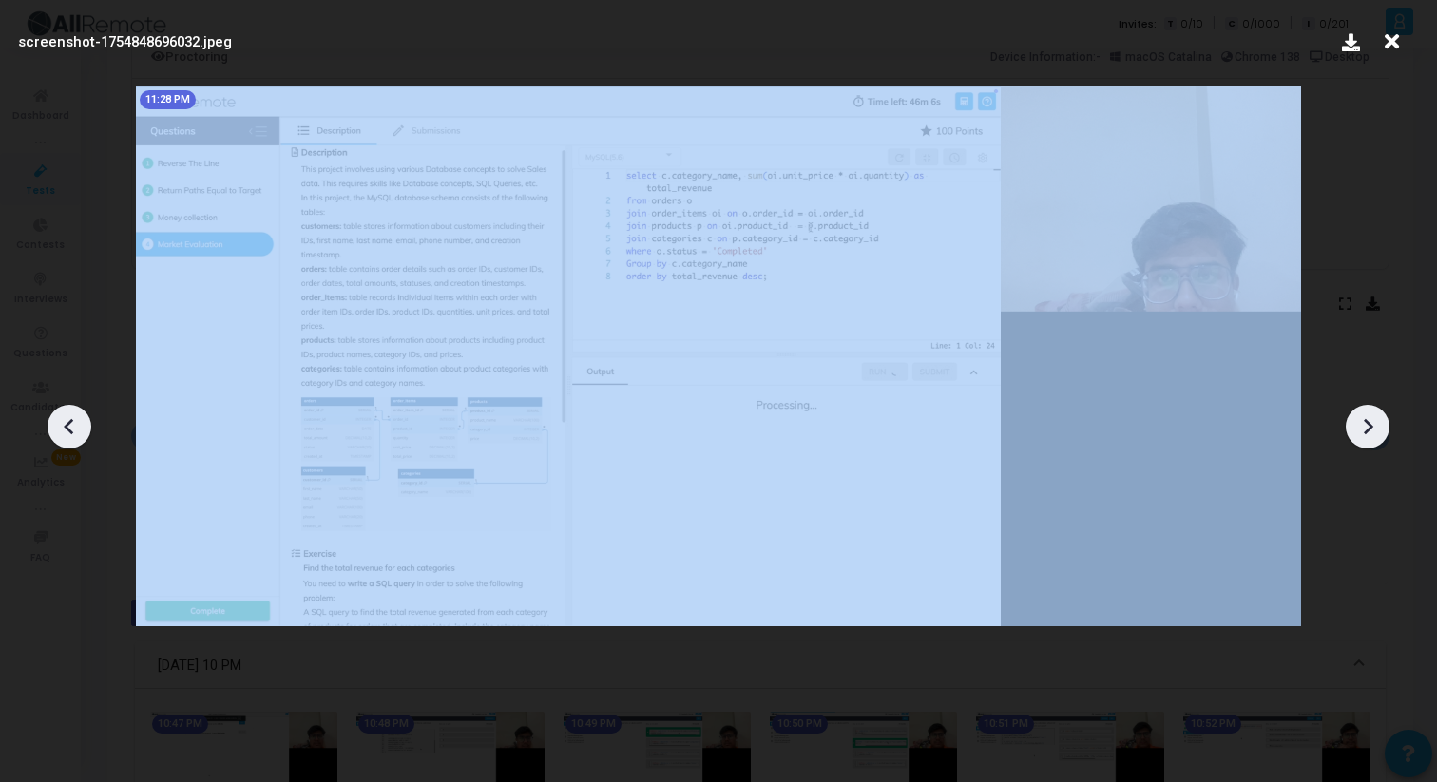
click at [1367, 432] on icon at bounding box center [1367, 426] width 29 height 29
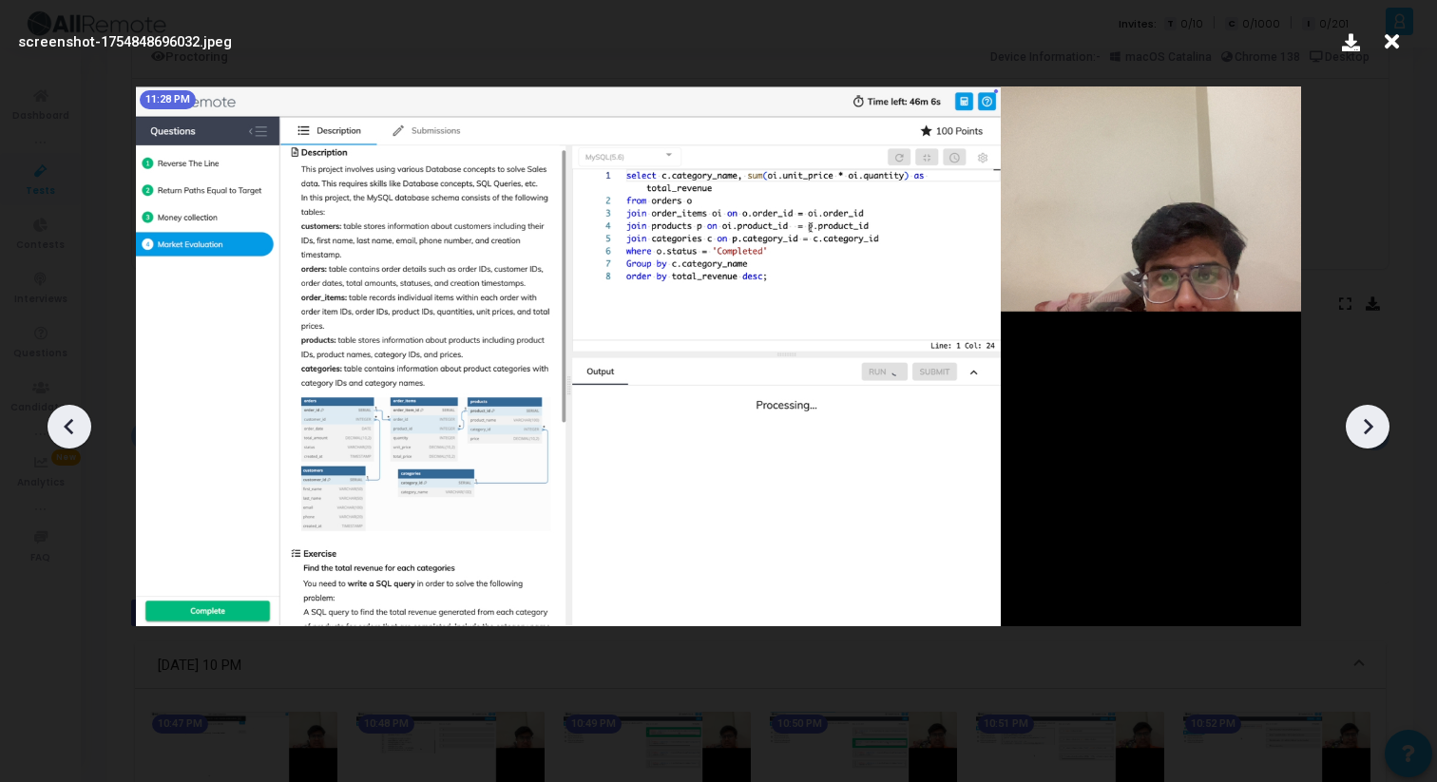
click at [70, 428] on icon at bounding box center [69, 426] width 29 height 29
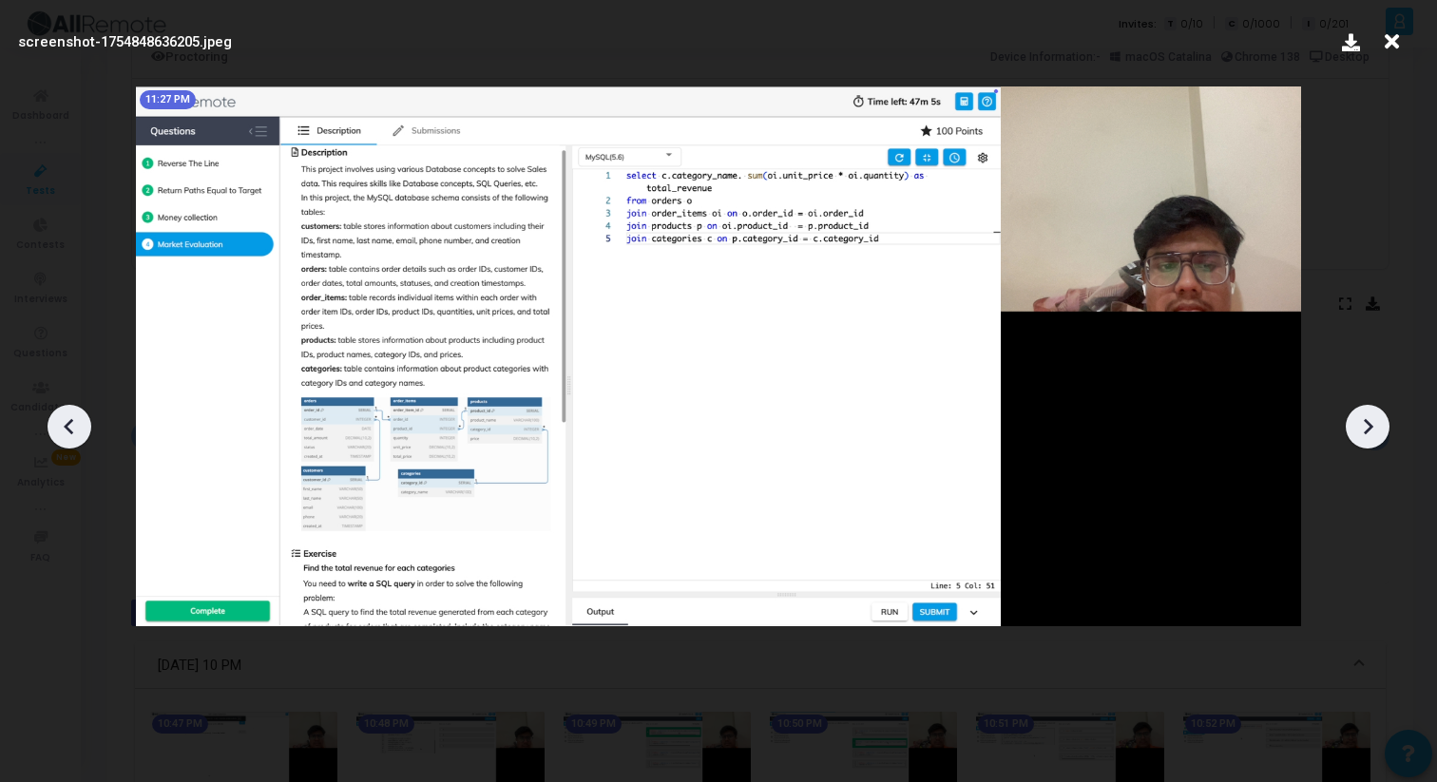
click at [70, 428] on icon at bounding box center [69, 426] width 29 height 29
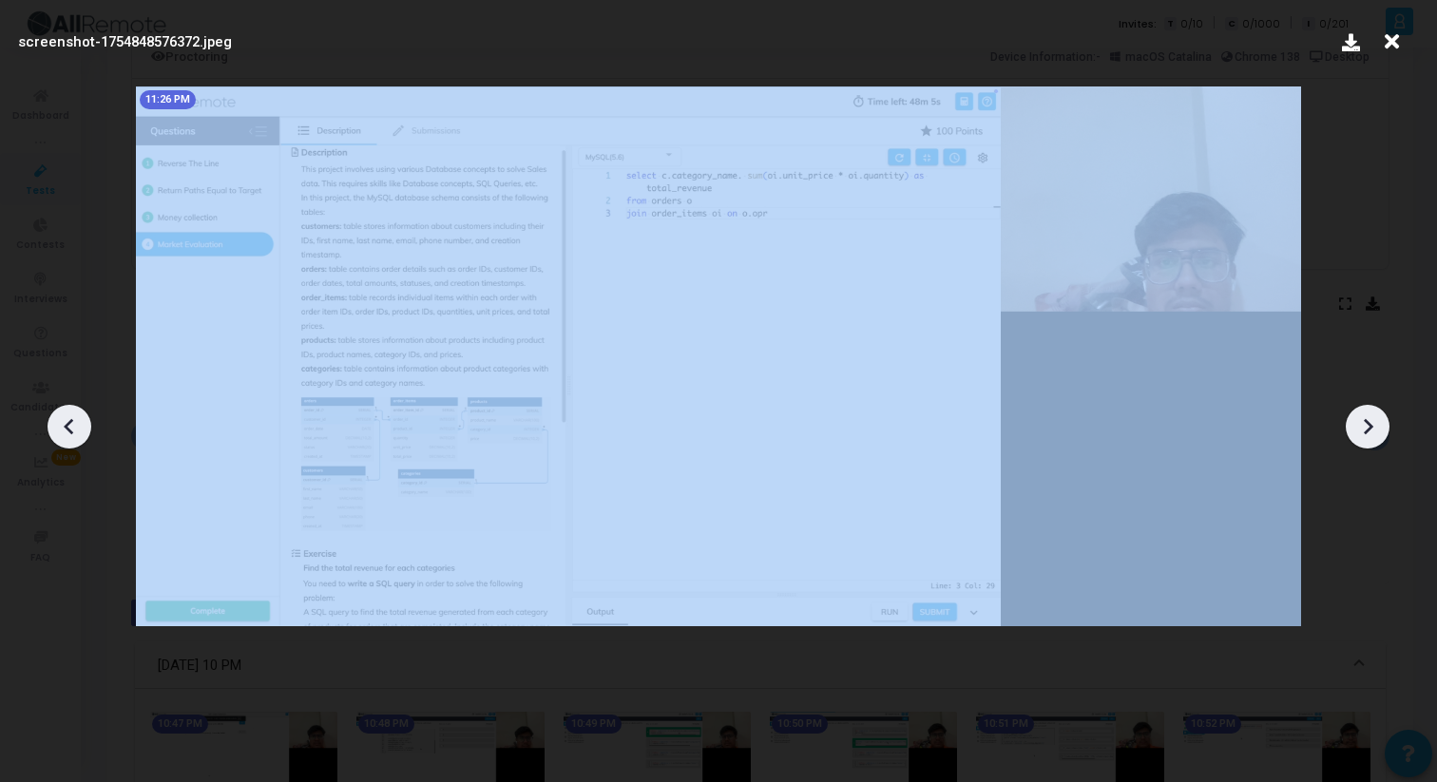
click at [70, 429] on icon at bounding box center [69, 426] width 29 height 29
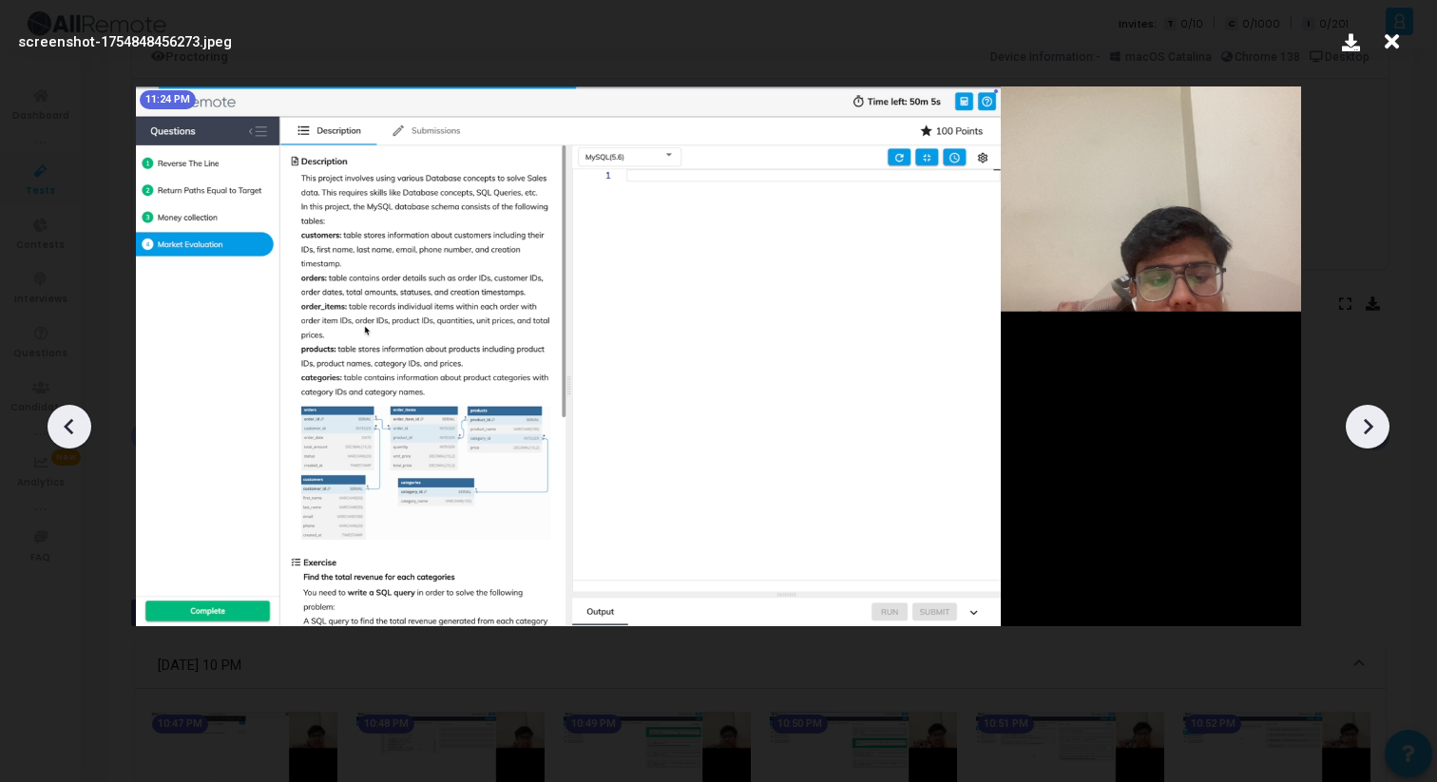
click at [70, 429] on icon at bounding box center [69, 426] width 29 height 29
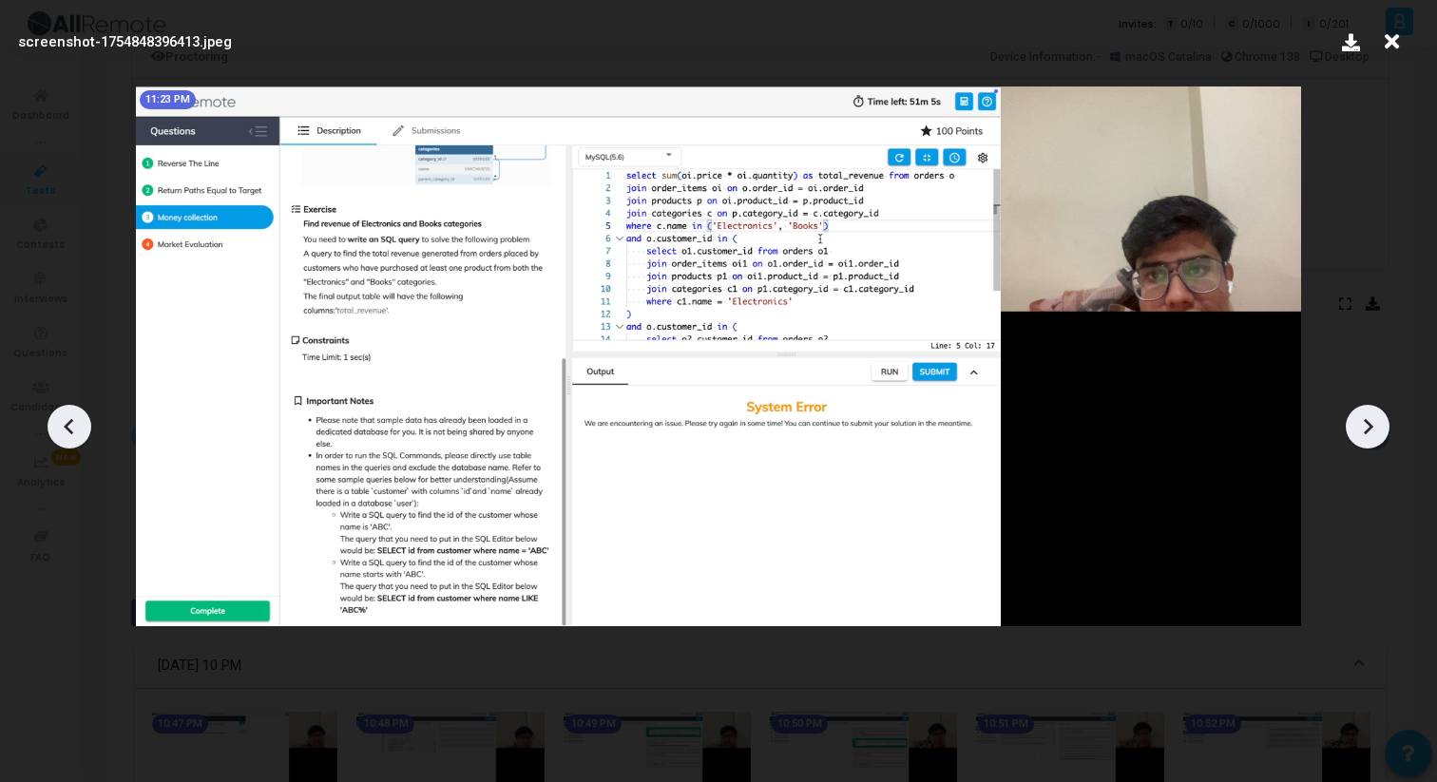
click at [70, 429] on icon at bounding box center [69, 426] width 29 height 29
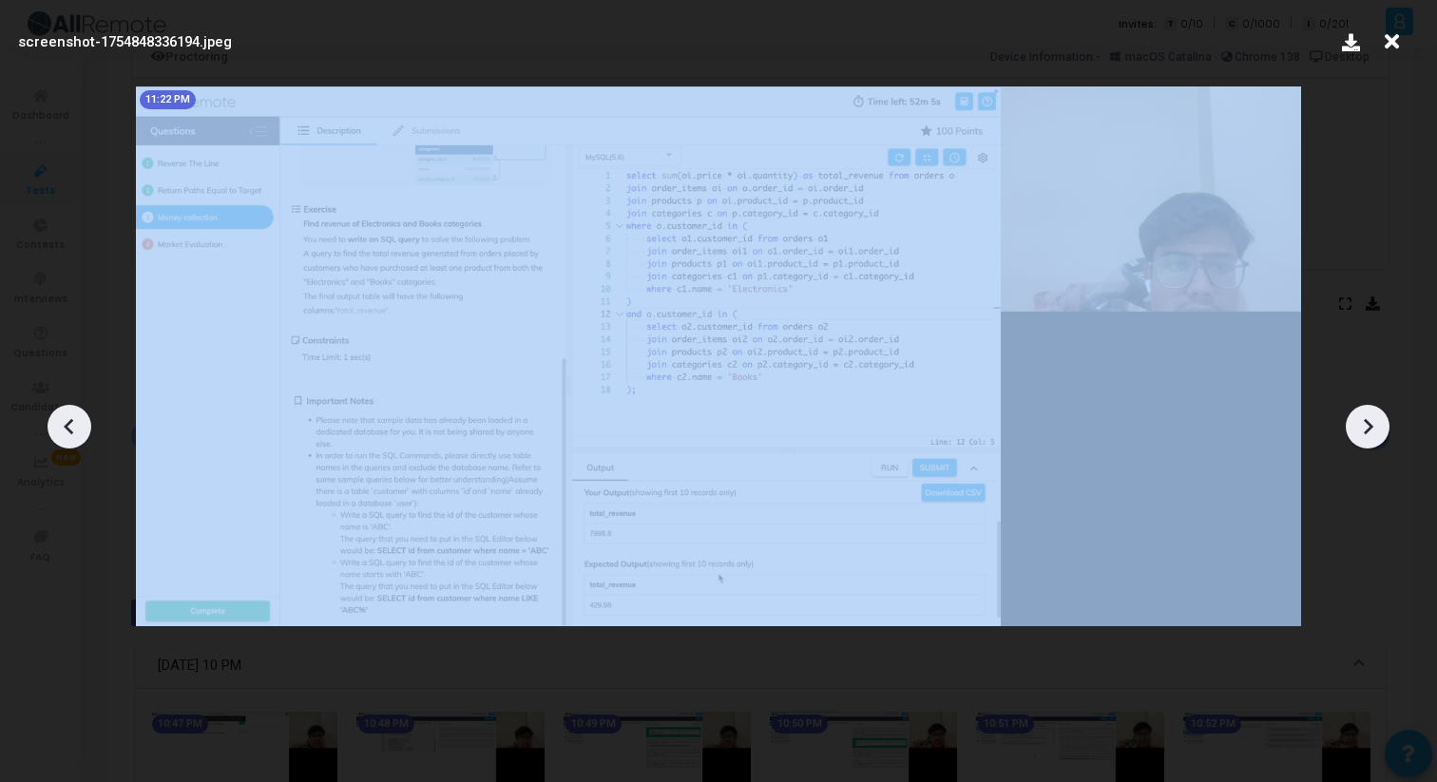
click at [70, 429] on icon at bounding box center [69, 426] width 29 height 29
click at [70, 429] on icon at bounding box center [69, 426] width 10 height 16
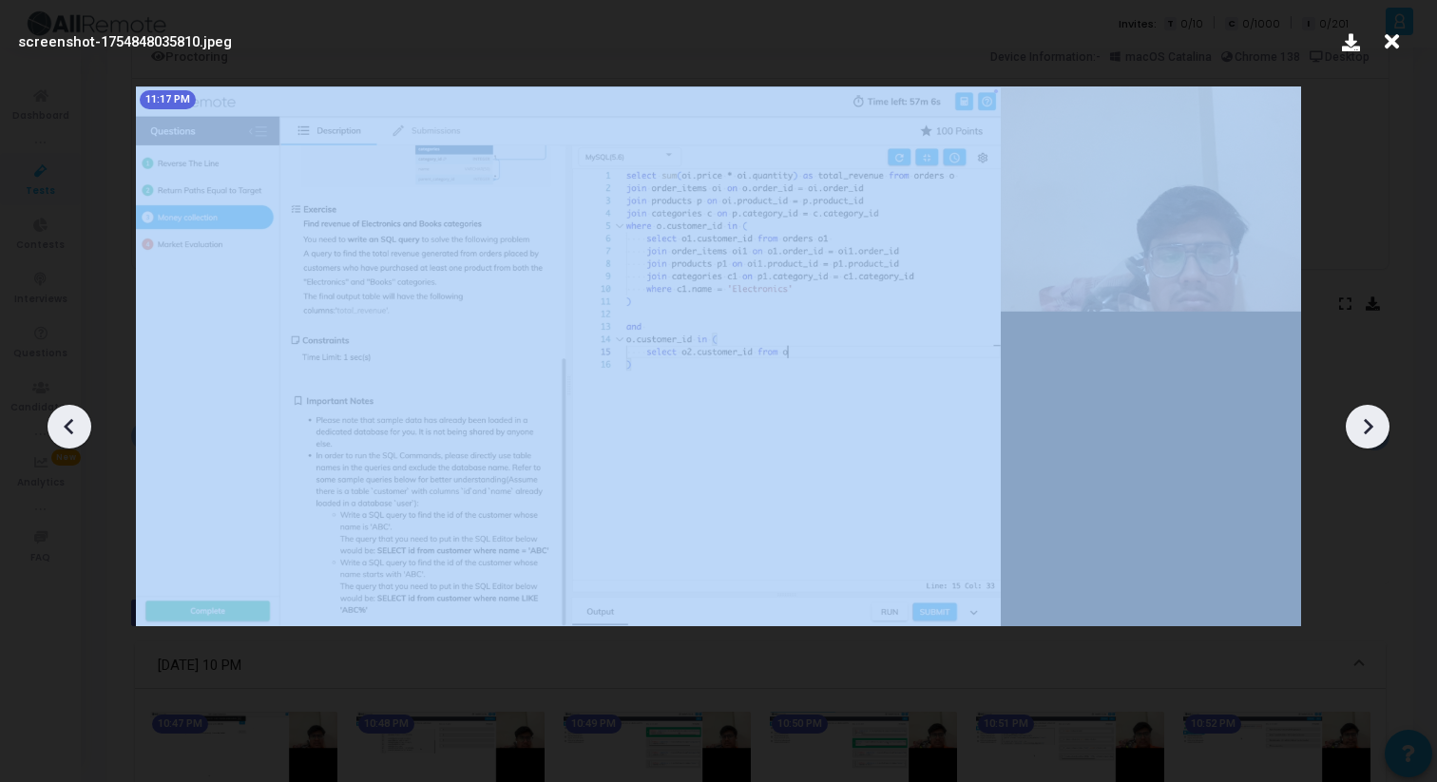
click at [70, 429] on icon at bounding box center [69, 426] width 10 height 16
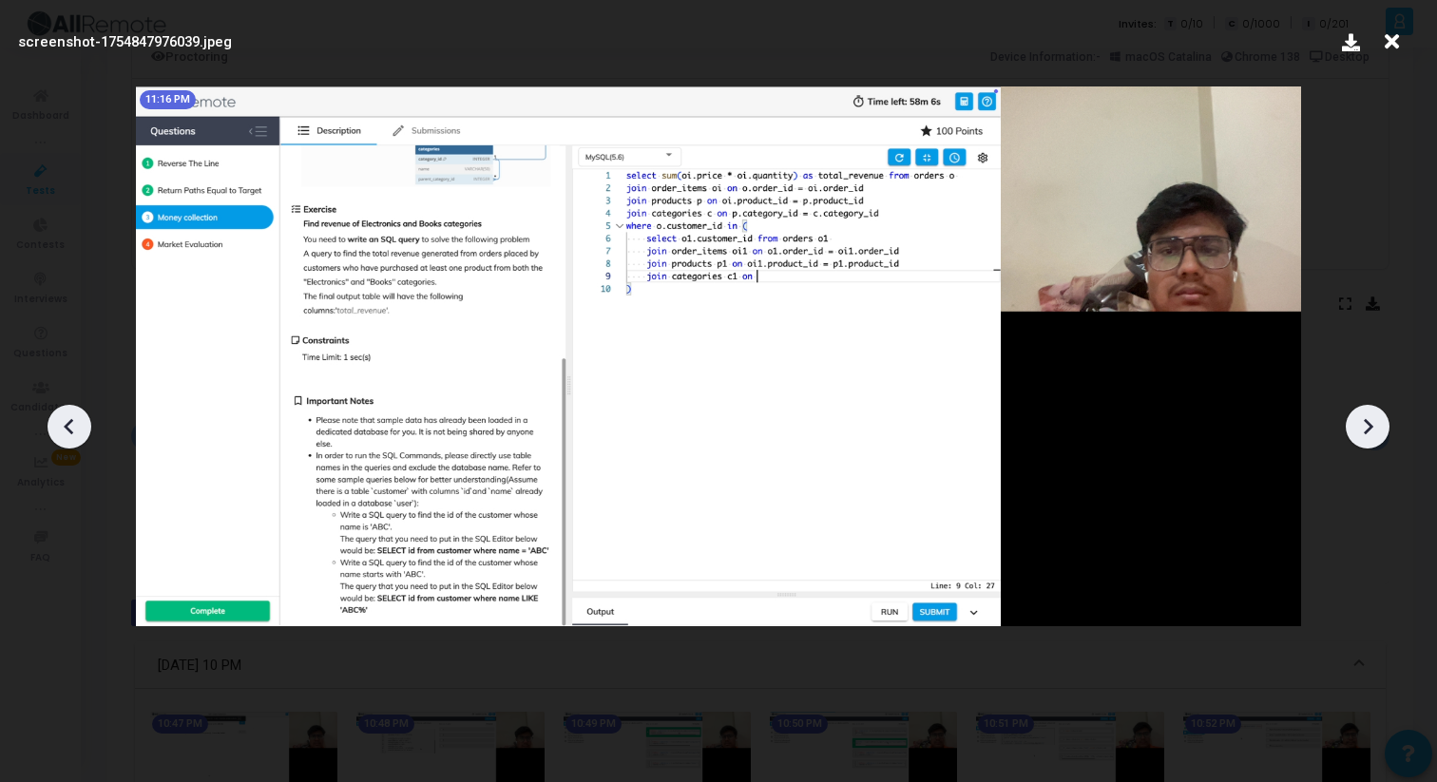
click at [1381, 38] on icon at bounding box center [1391, 42] width 29 height 36
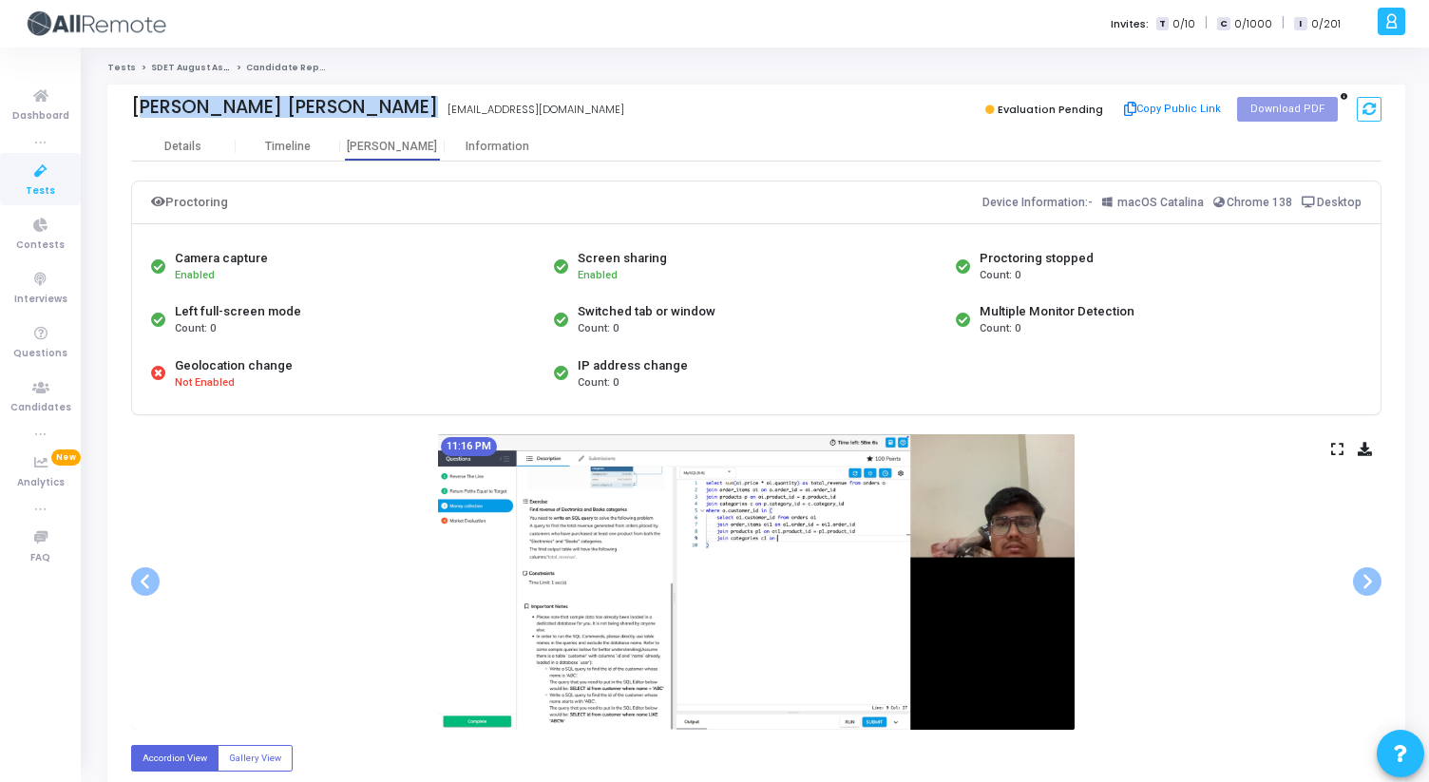
drag, startPoint x: 128, startPoint y: 104, endPoint x: 332, endPoint y: 105, distance: 203.3
click at [333, 105] on div "Charles Kumar Singh charles kumar singh charleskumar334@gmail.com Evaluation Pe…" at bounding box center [756, 109] width 1298 height 48
copy div "Charles Kumar Singh charles kumar singh"
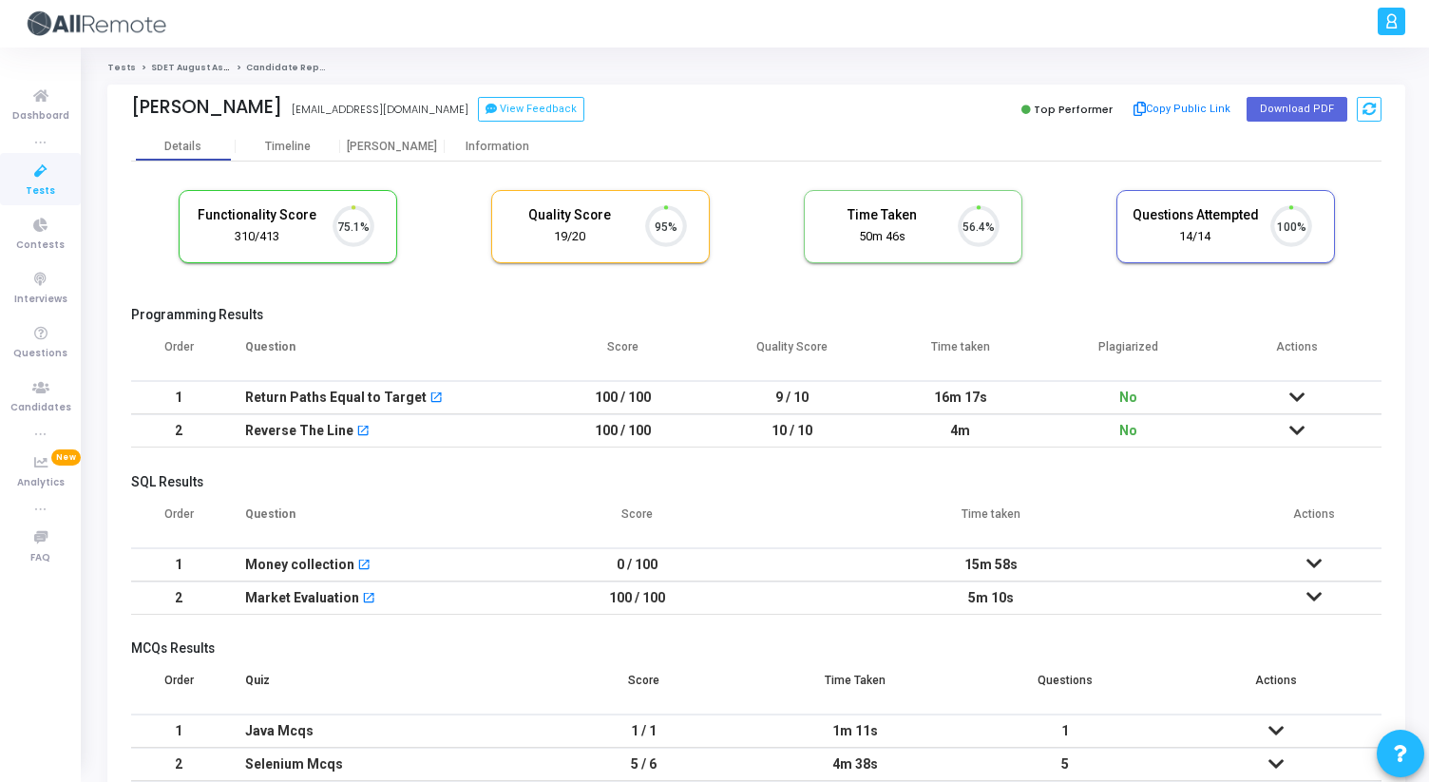
scroll to position [40, 48]
click at [389, 149] on div "[PERSON_NAME]" at bounding box center [392, 147] width 105 height 14
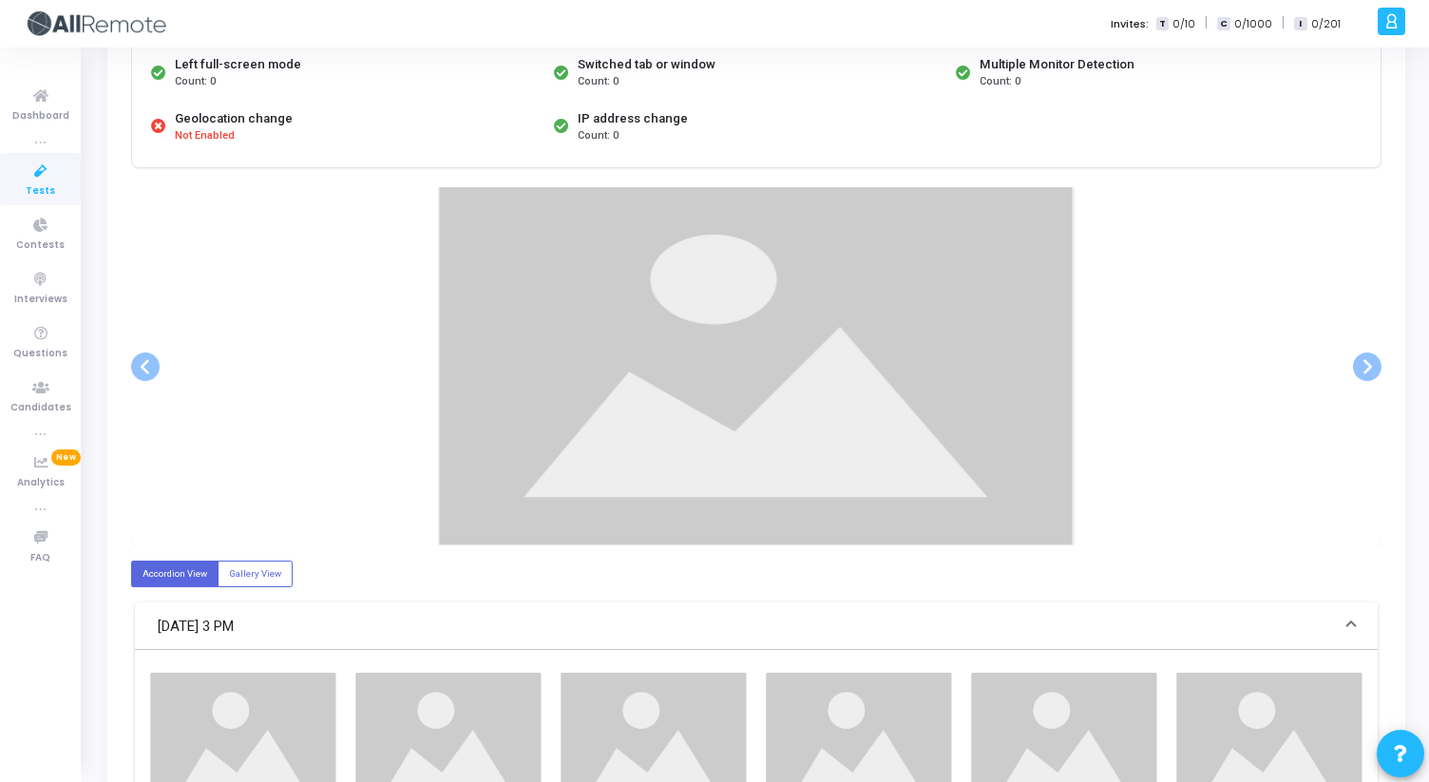
scroll to position [259, 0]
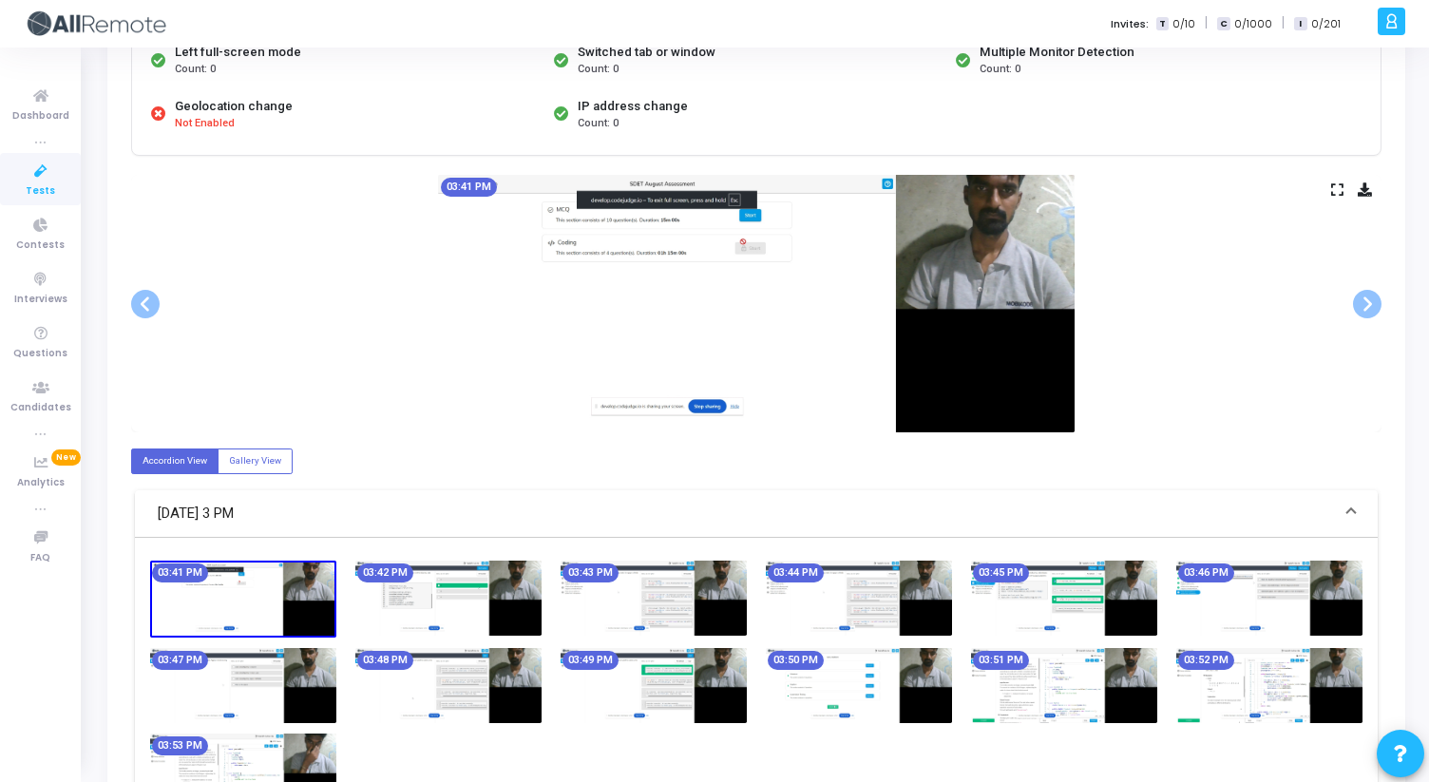
click at [1340, 192] on icon at bounding box center [1337, 189] width 12 height 10
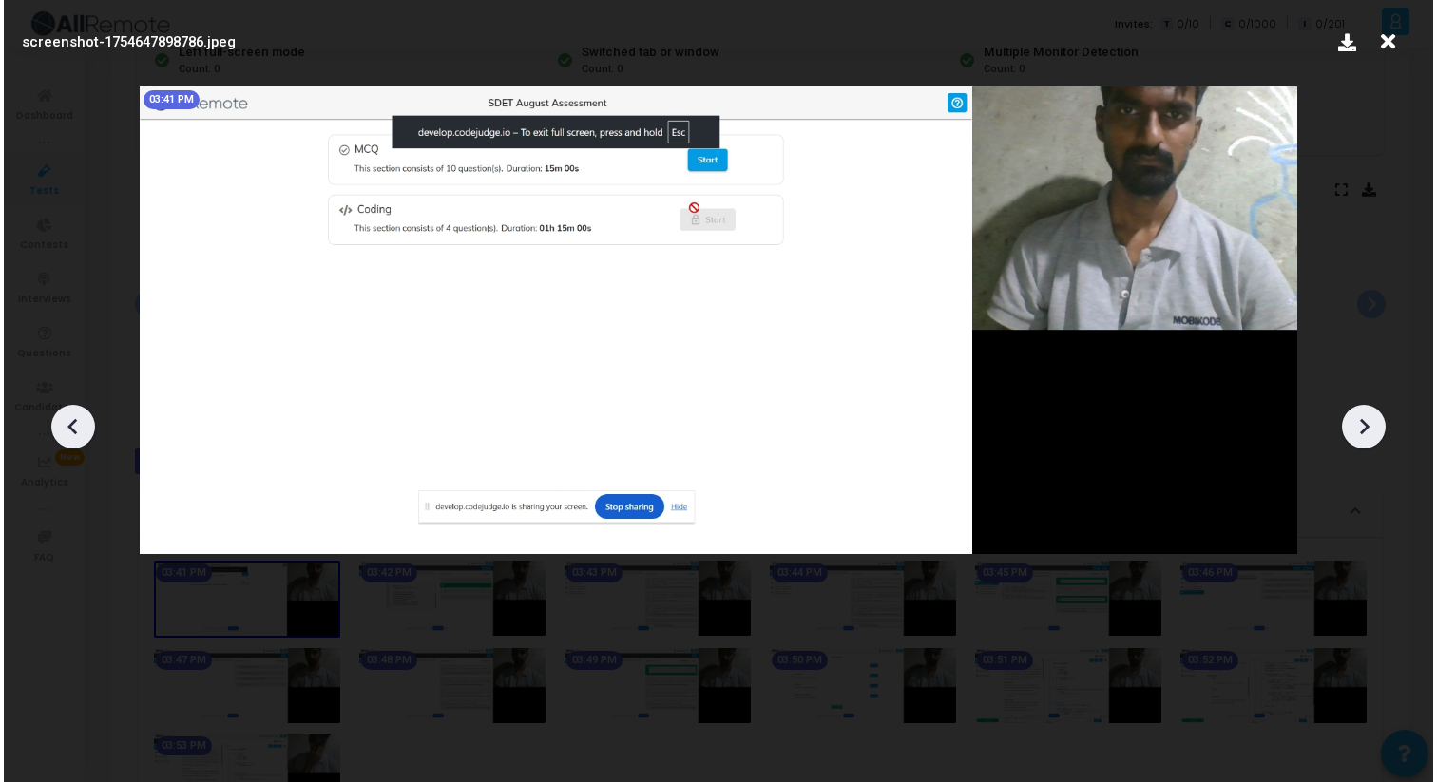
scroll to position [0, 0]
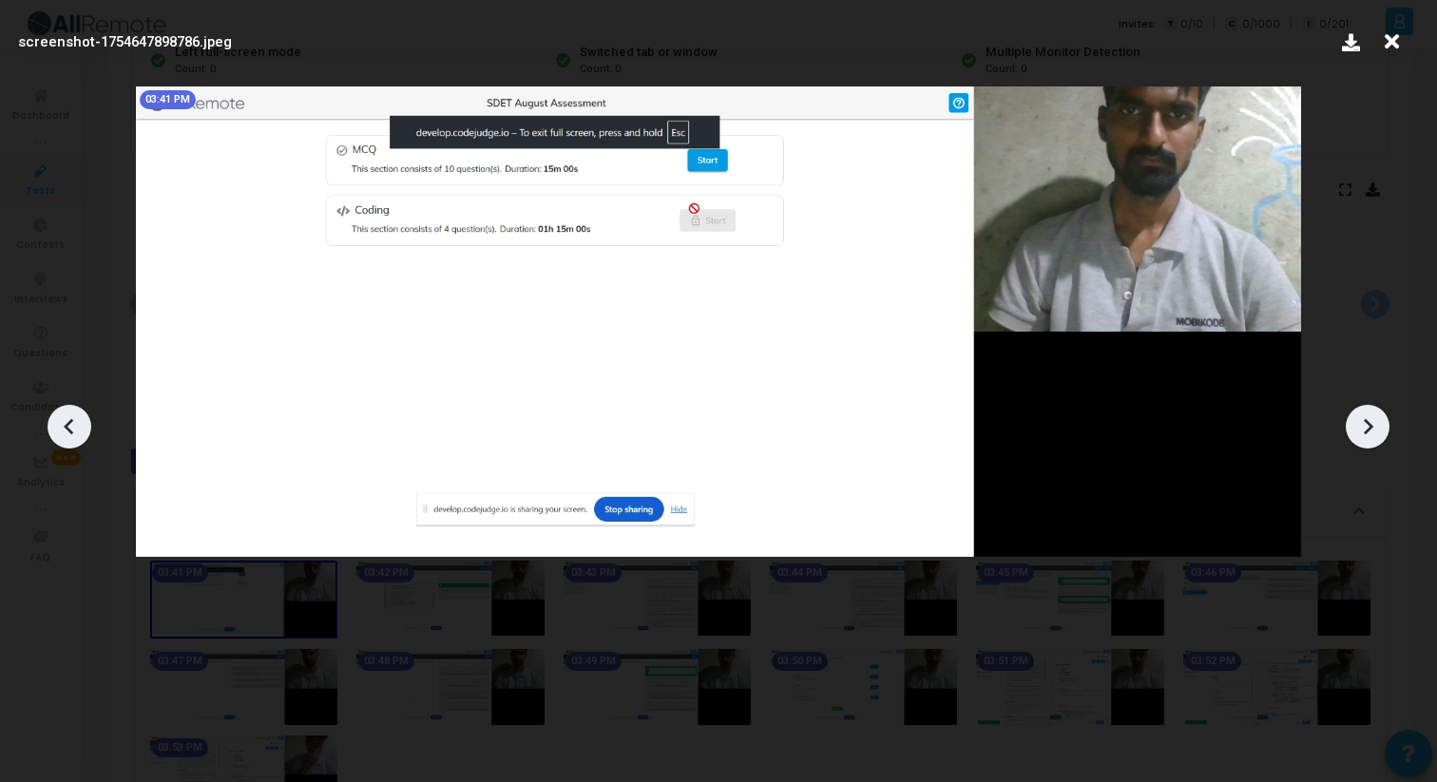
click at [1377, 419] on icon at bounding box center [1367, 426] width 29 height 29
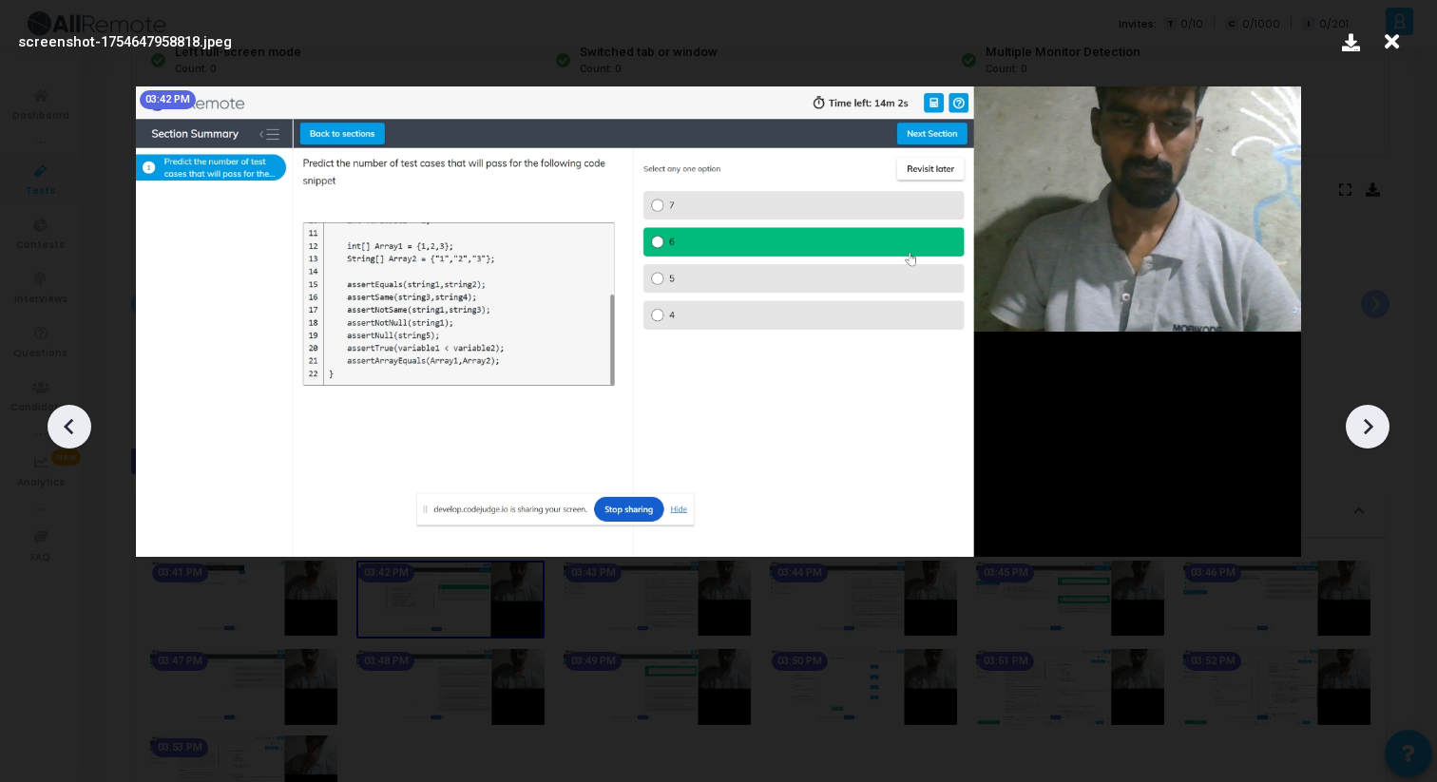
click at [1377, 419] on icon at bounding box center [1367, 426] width 29 height 29
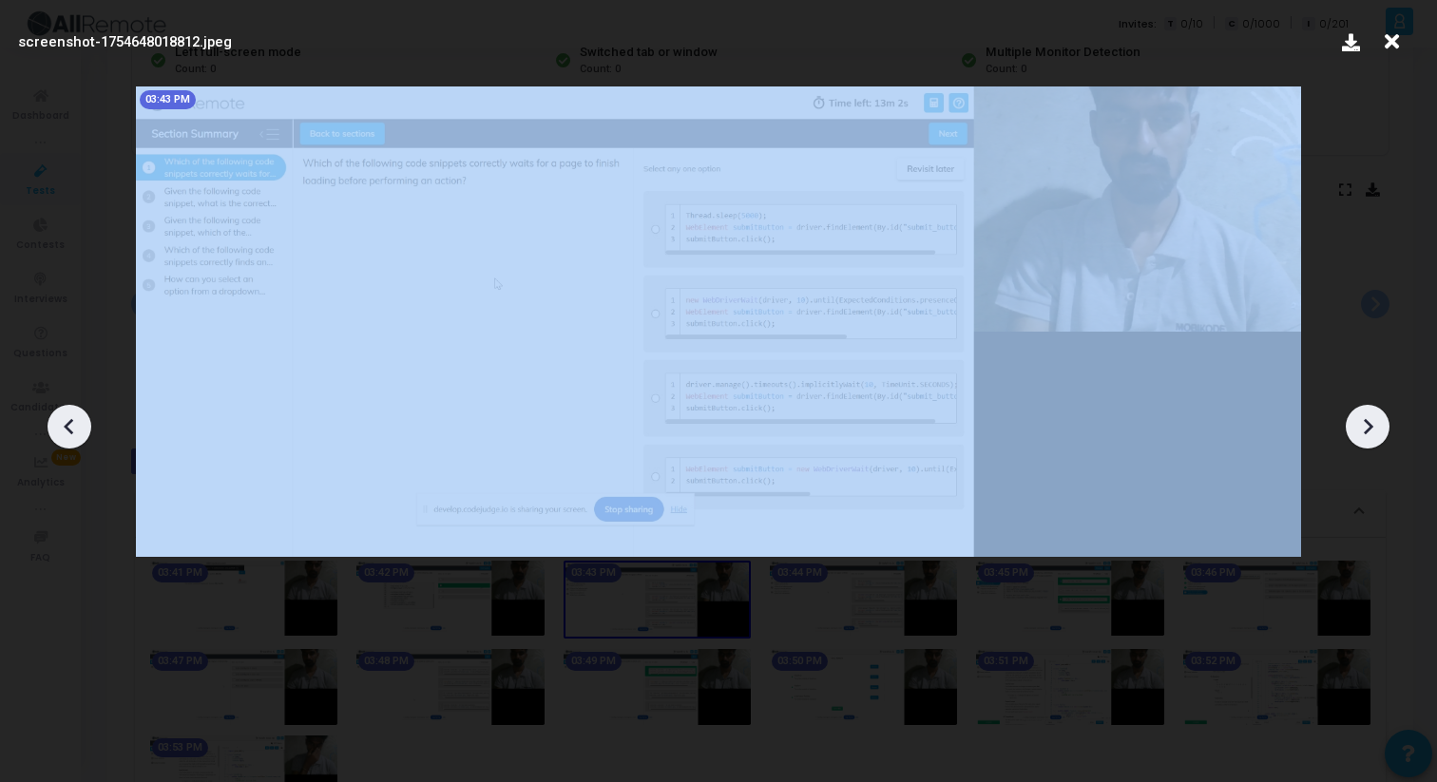
click at [1377, 419] on icon at bounding box center [1367, 426] width 29 height 29
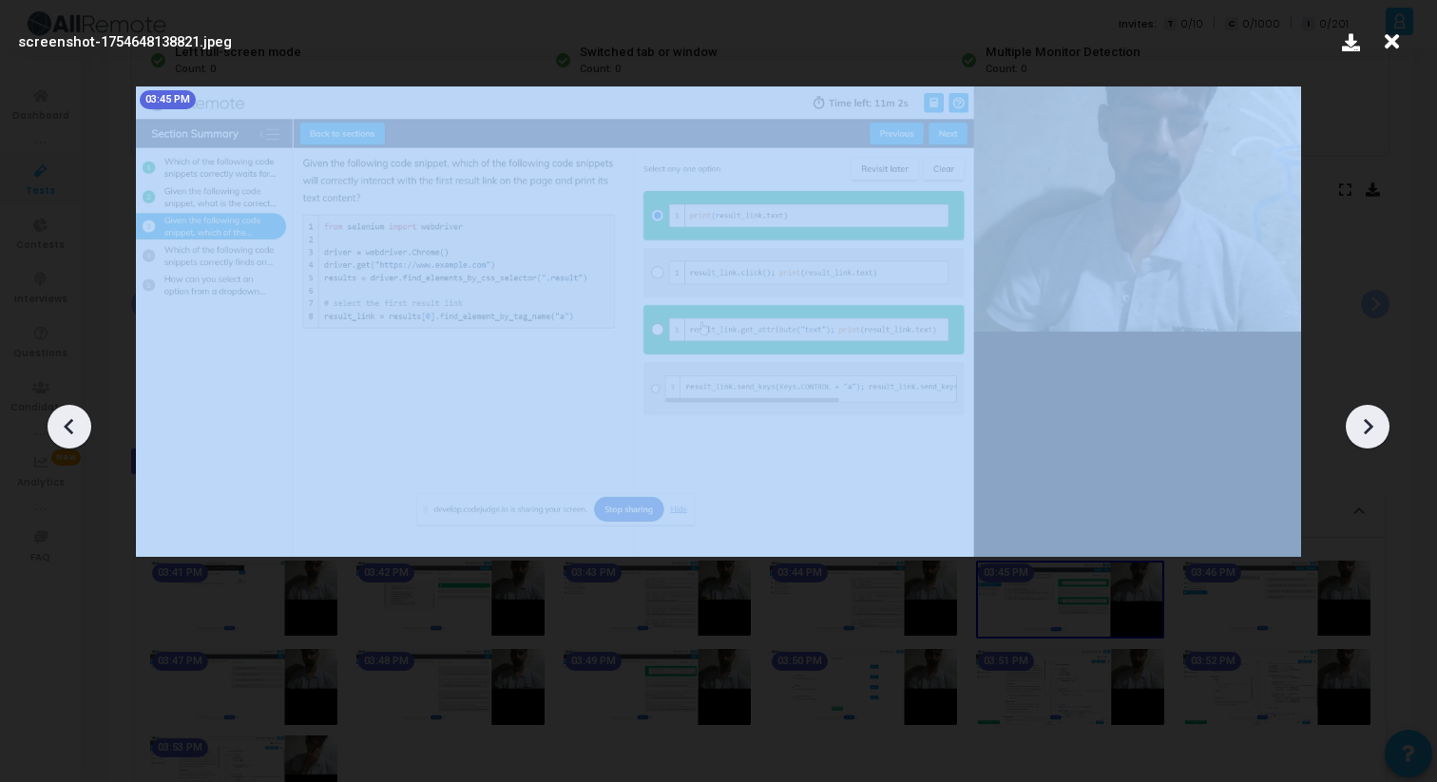
click at [1377, 419] on icon at bounding box center [1367, 426] width 29 height 29
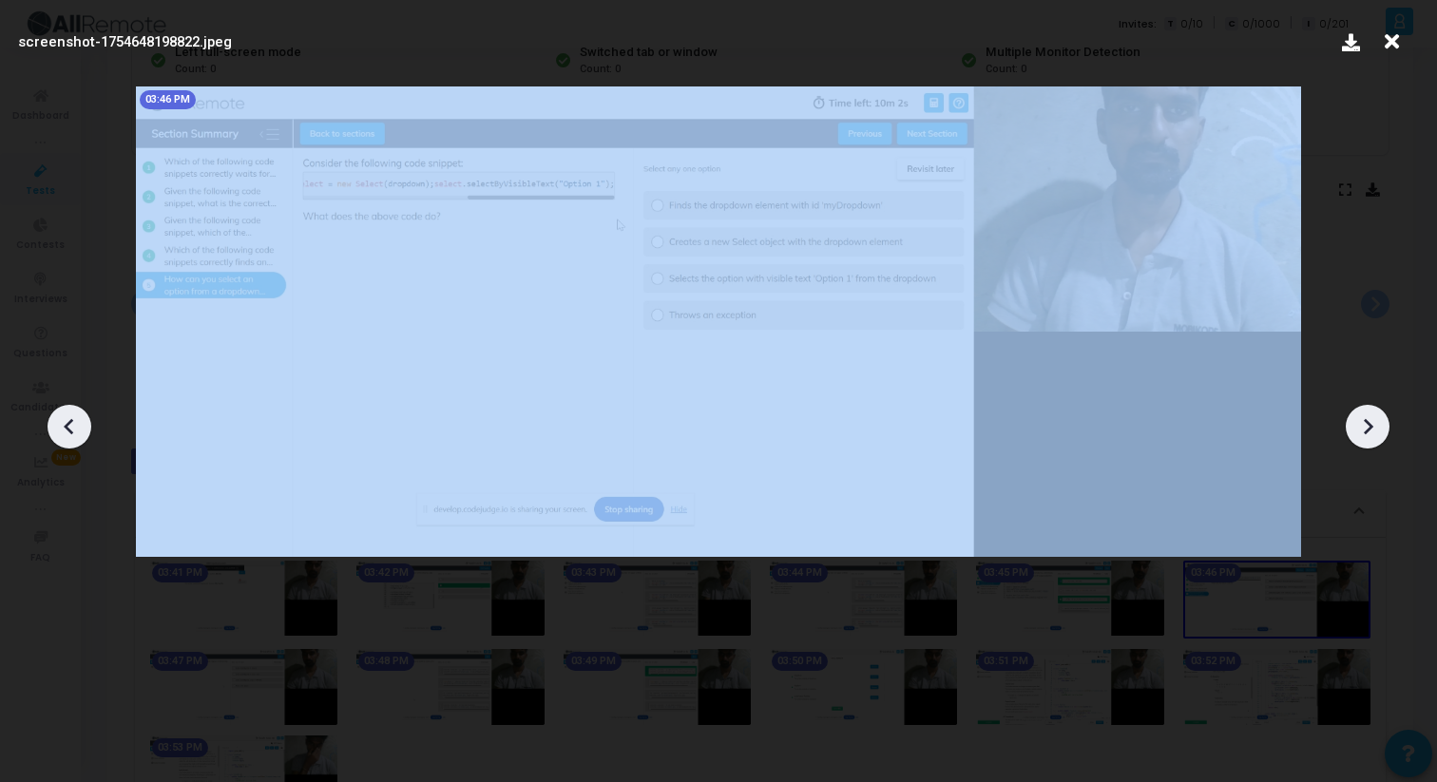
click at [1377, 419] on icon at bounding box center [1367, 426] width 29 height 29
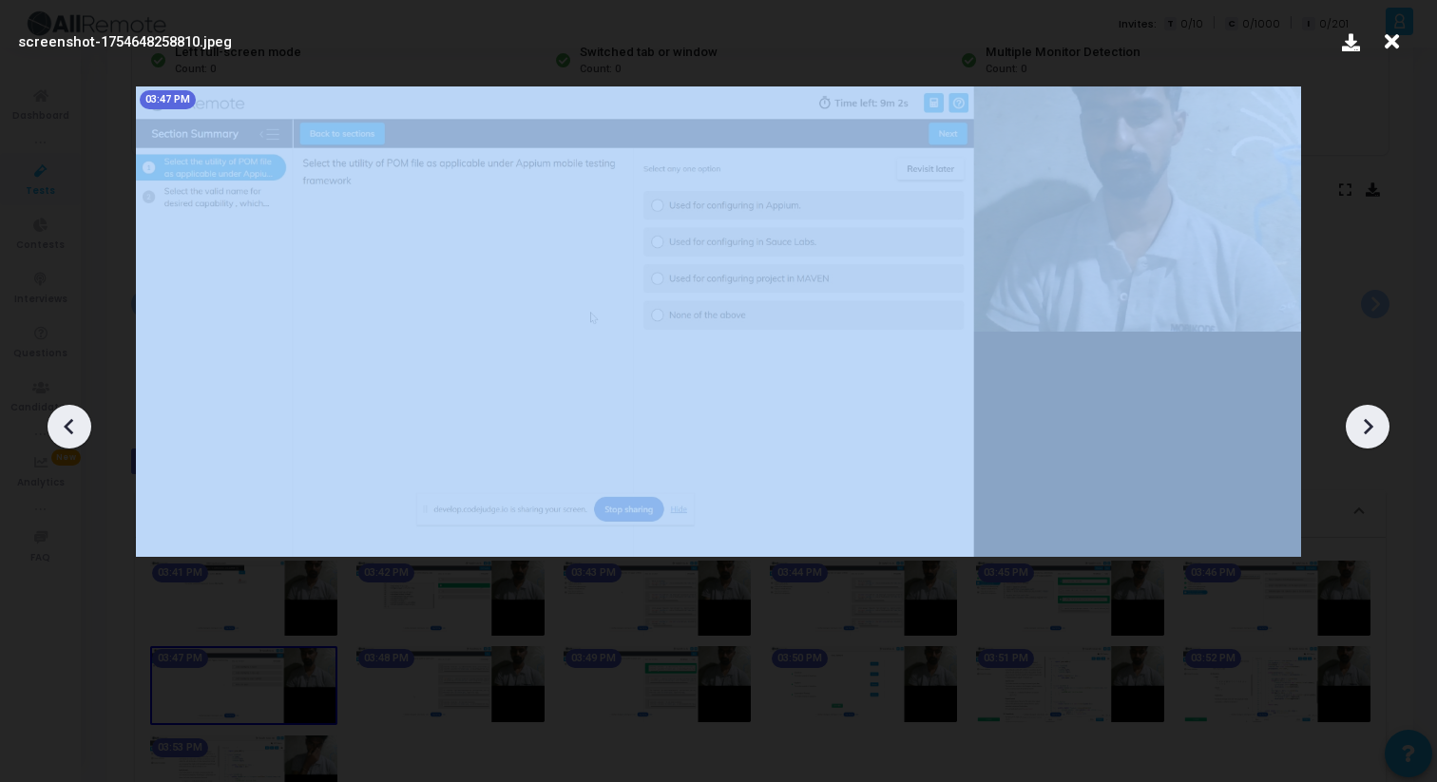
click at [1377, 419] on icon at bounding box center [1367, 426] width 29 height 29
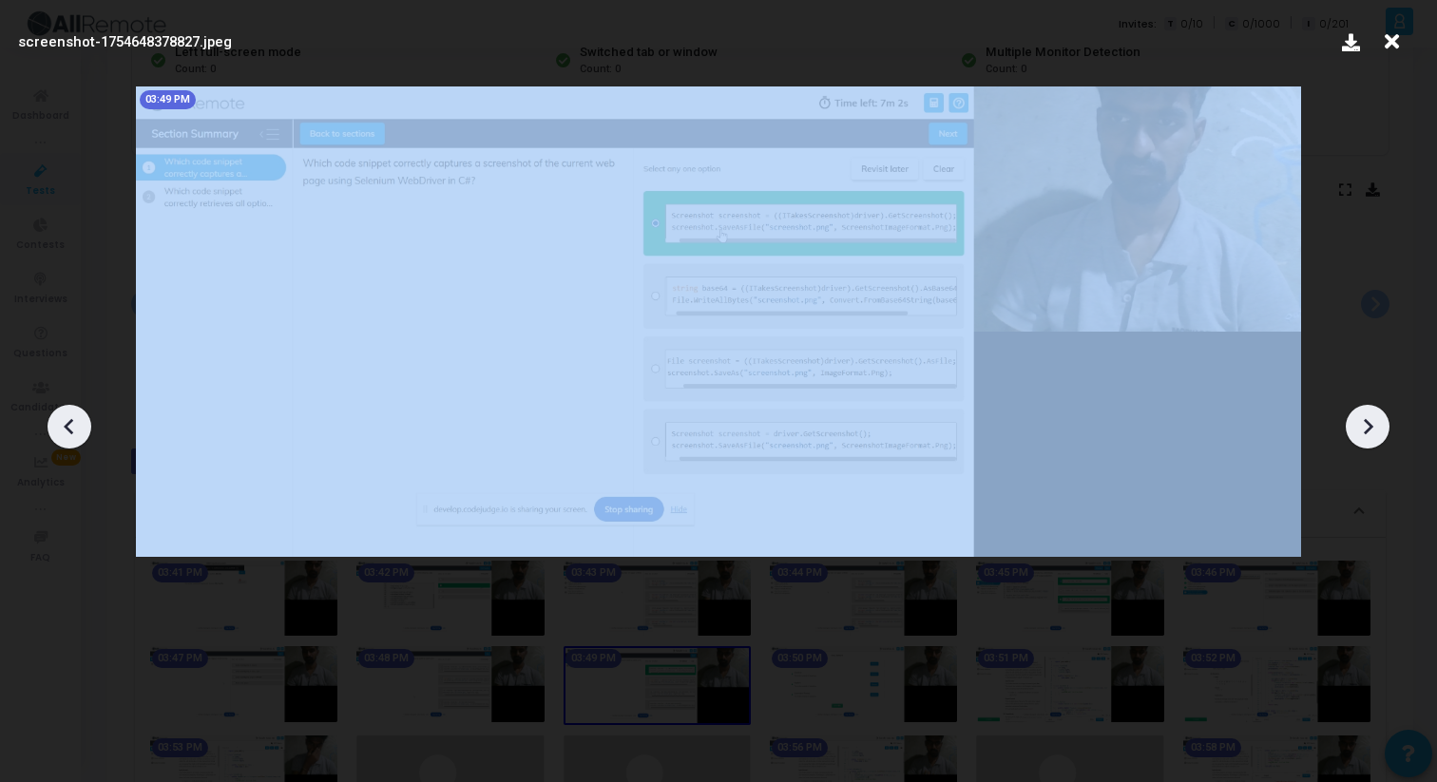
click at [1377, 419] on icon at bounding box center [1367, 426] width 29 height 29
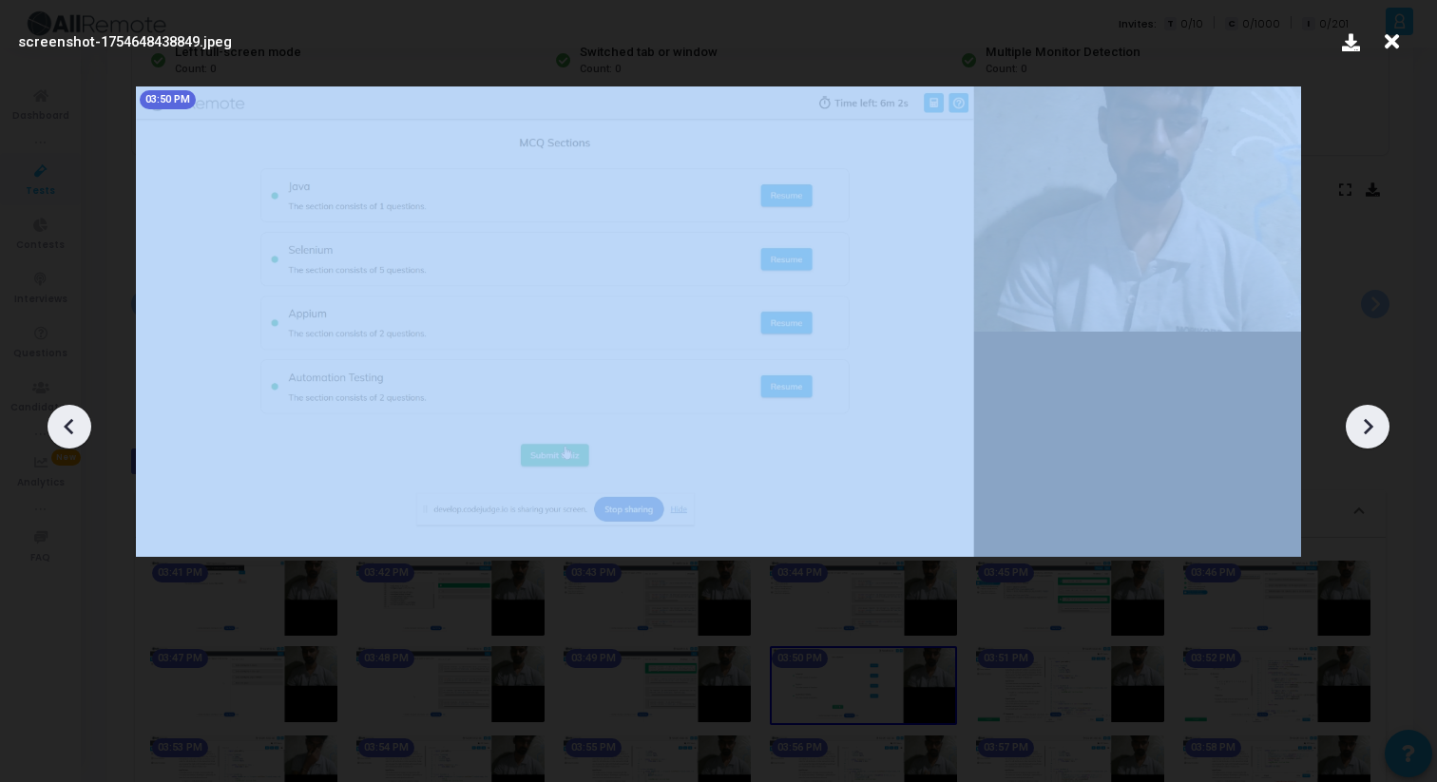
click at [1377, 419] on icon at bounding box center [1367, 426] width 29 height 29
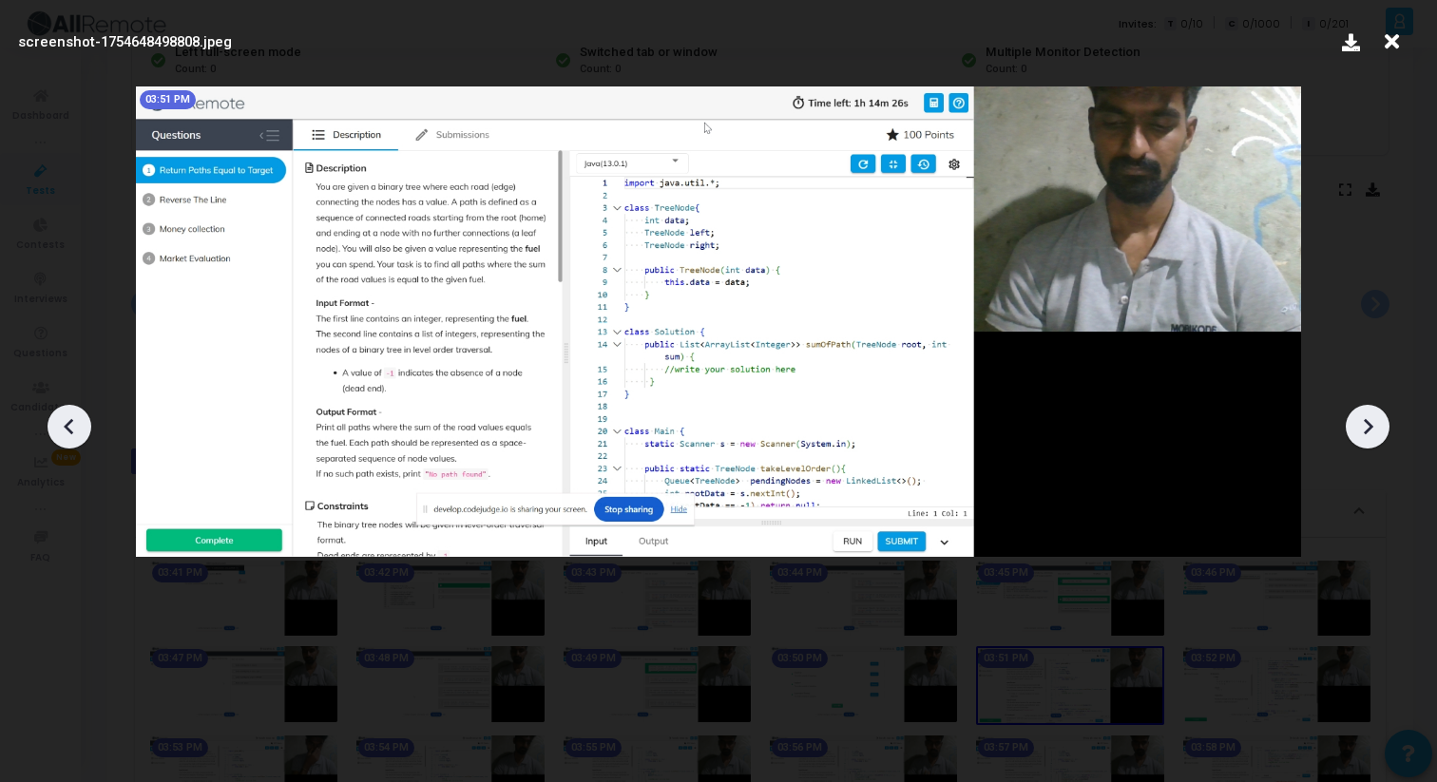
click at [1377, 419] on icon at bounding box center [1367, 426] width 29 height 29
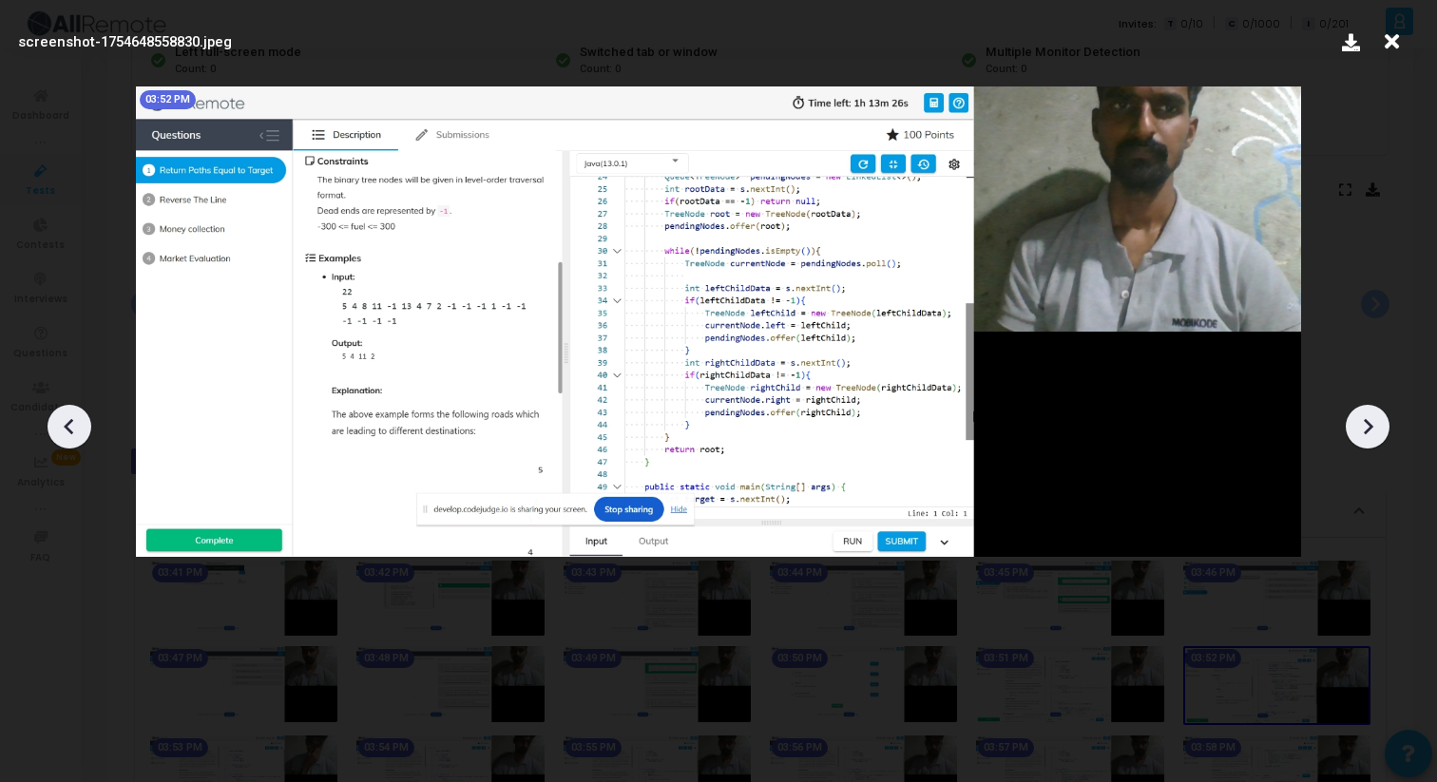
click at [1377, 419] on icon at bounding box center [1367, 426] width 29 height 29
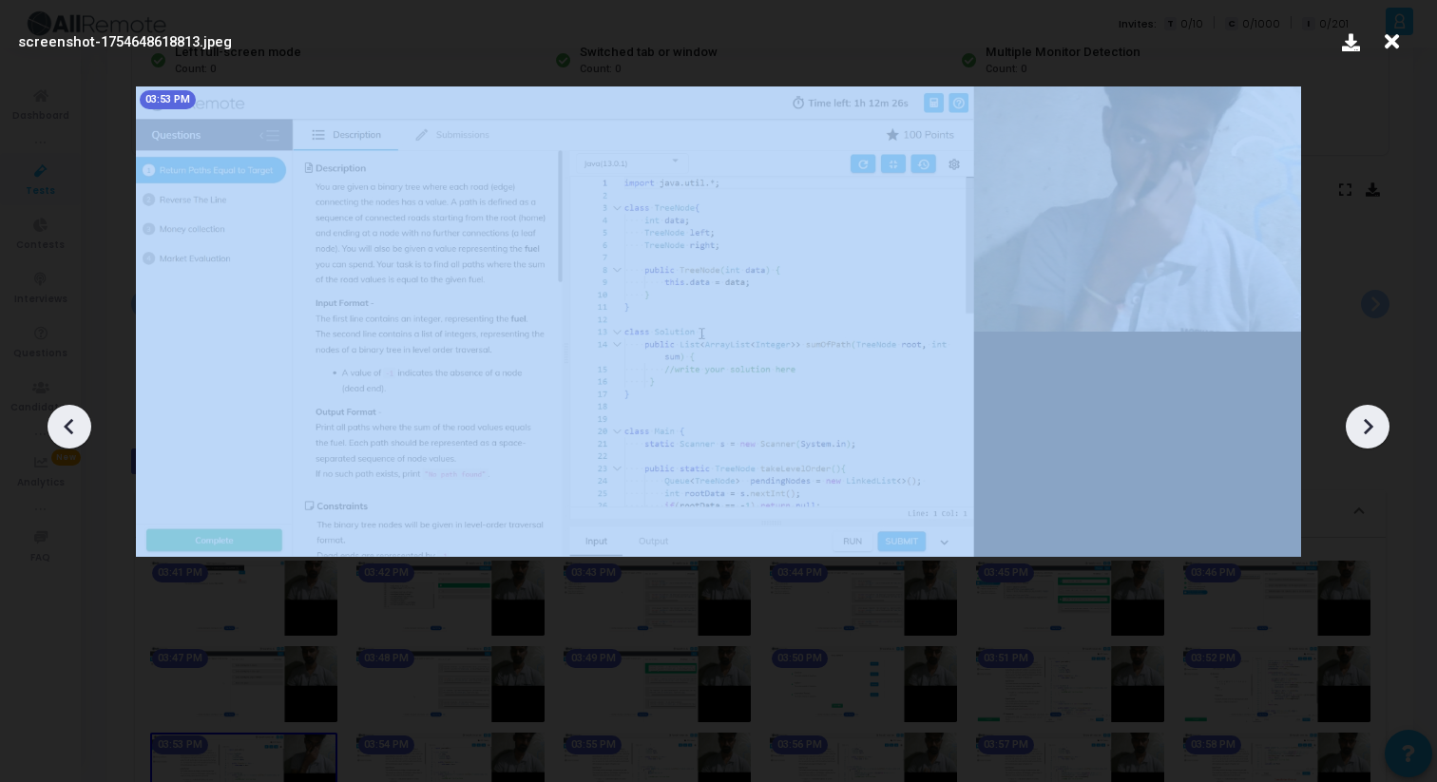
click at [1378, 419] on icon at bounding box center [1367, 426] width 29 height 29
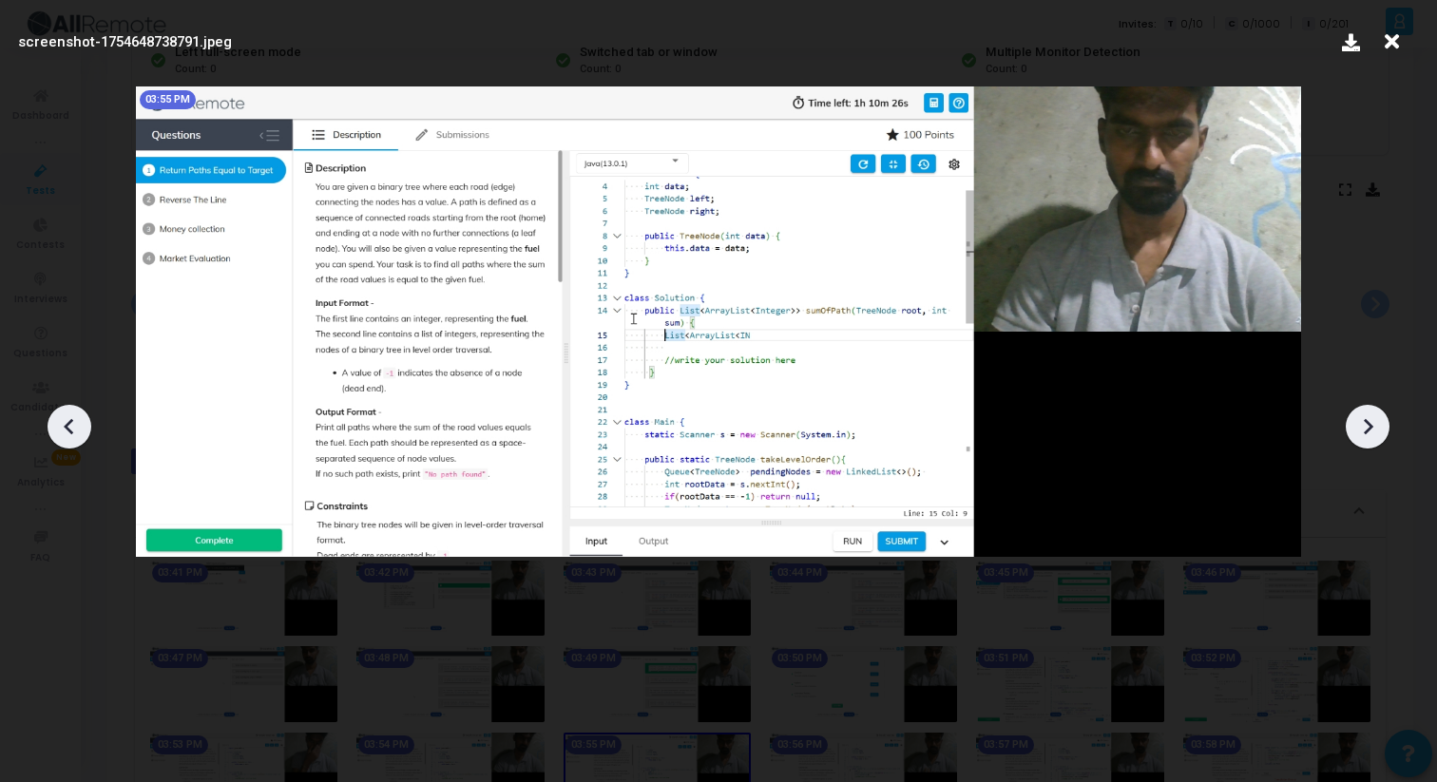
click at [1394, 41] on icon at bounding box center [1391, 42] width 29 height 36
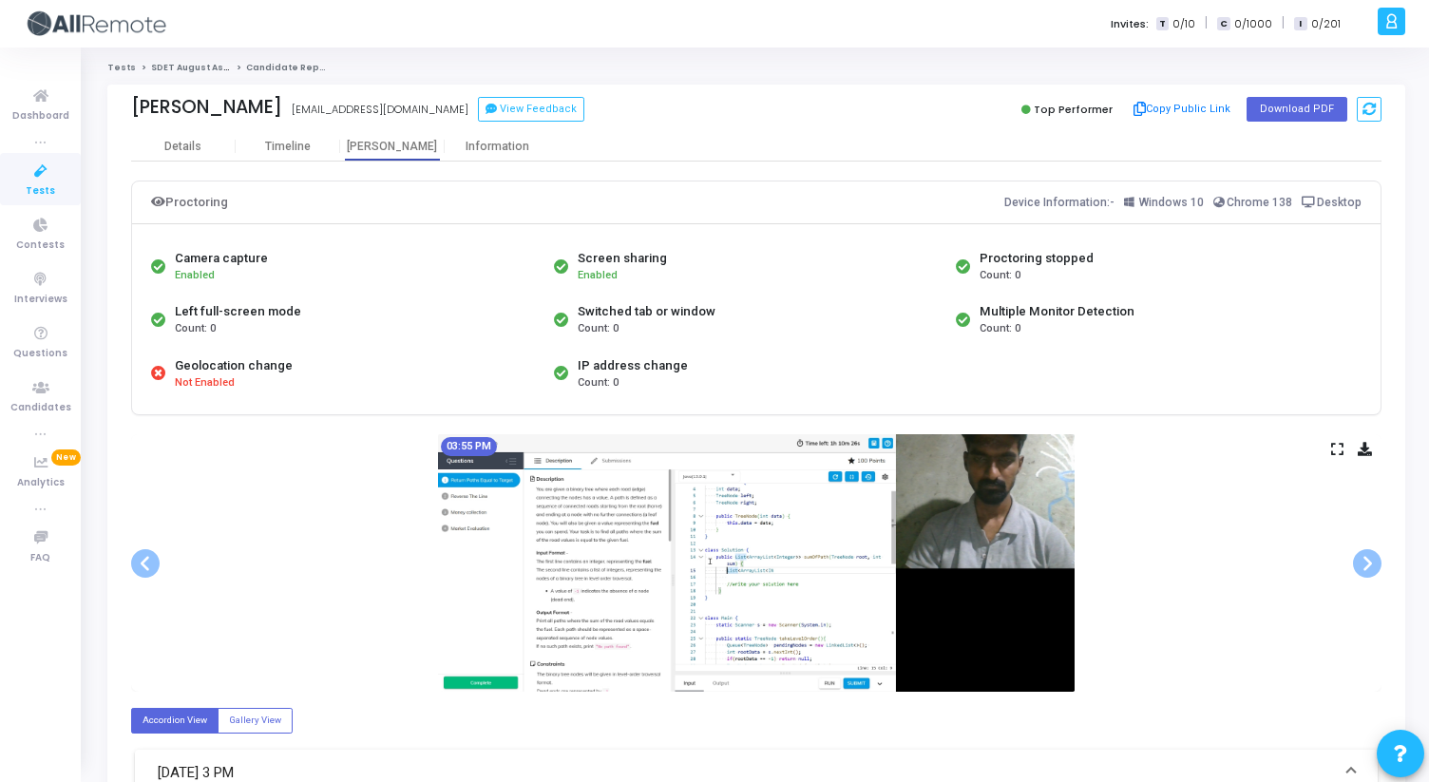
drag, startPoint x: 133, startPoint y: 105, endPoint x: 300, endPoint y: 107, distance: 167.2
click at [300, 107] on div "Rushikesh Sawant Rushikesh Sawant sawantrushi4141@gmail.com View Feedback" at bounding box center [439, 110] width 616 height 28
copy div "Rushikesh Sawant"
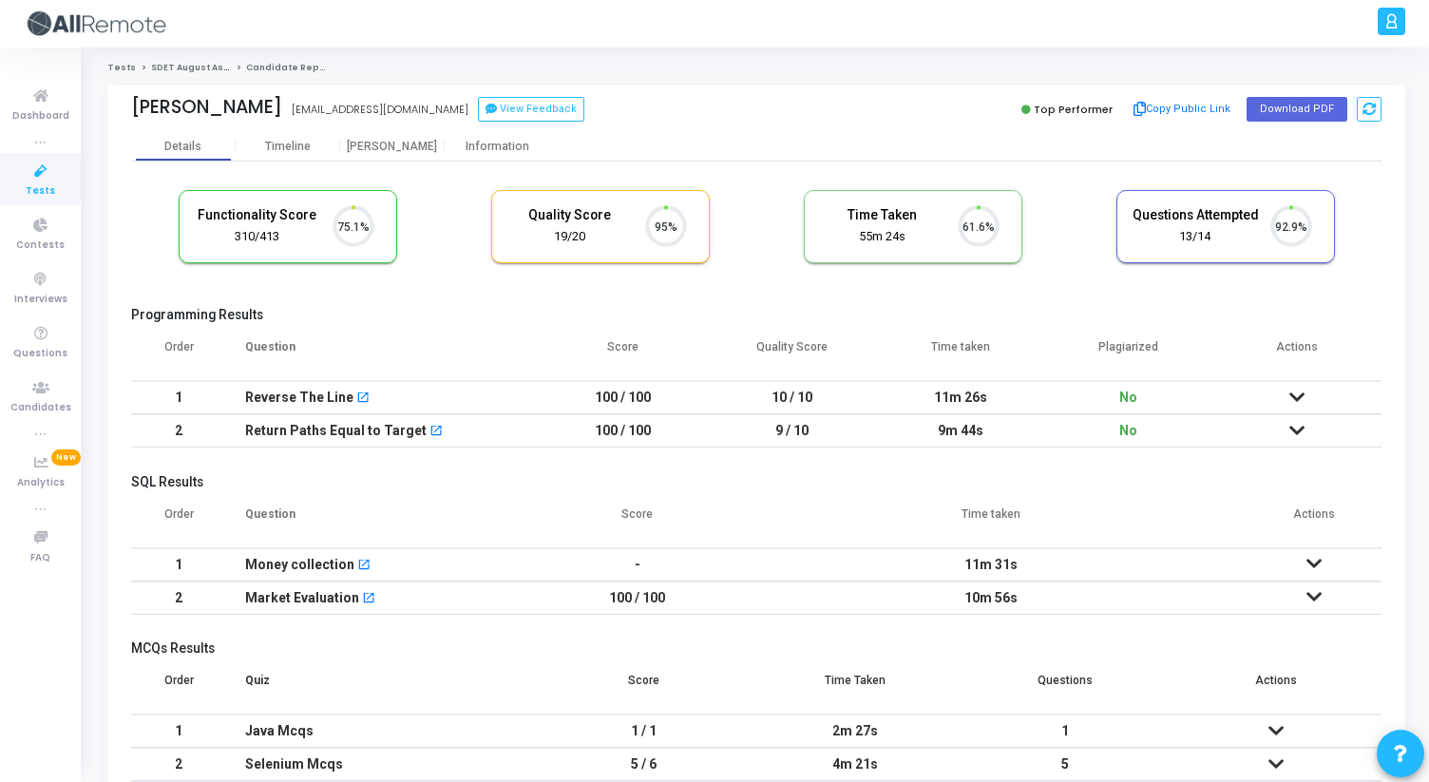
scroll to position [40, 48]
click at [401, 142] on div "[PERSON_NAME]" at bounding box center [392, 147] width 105 height 14
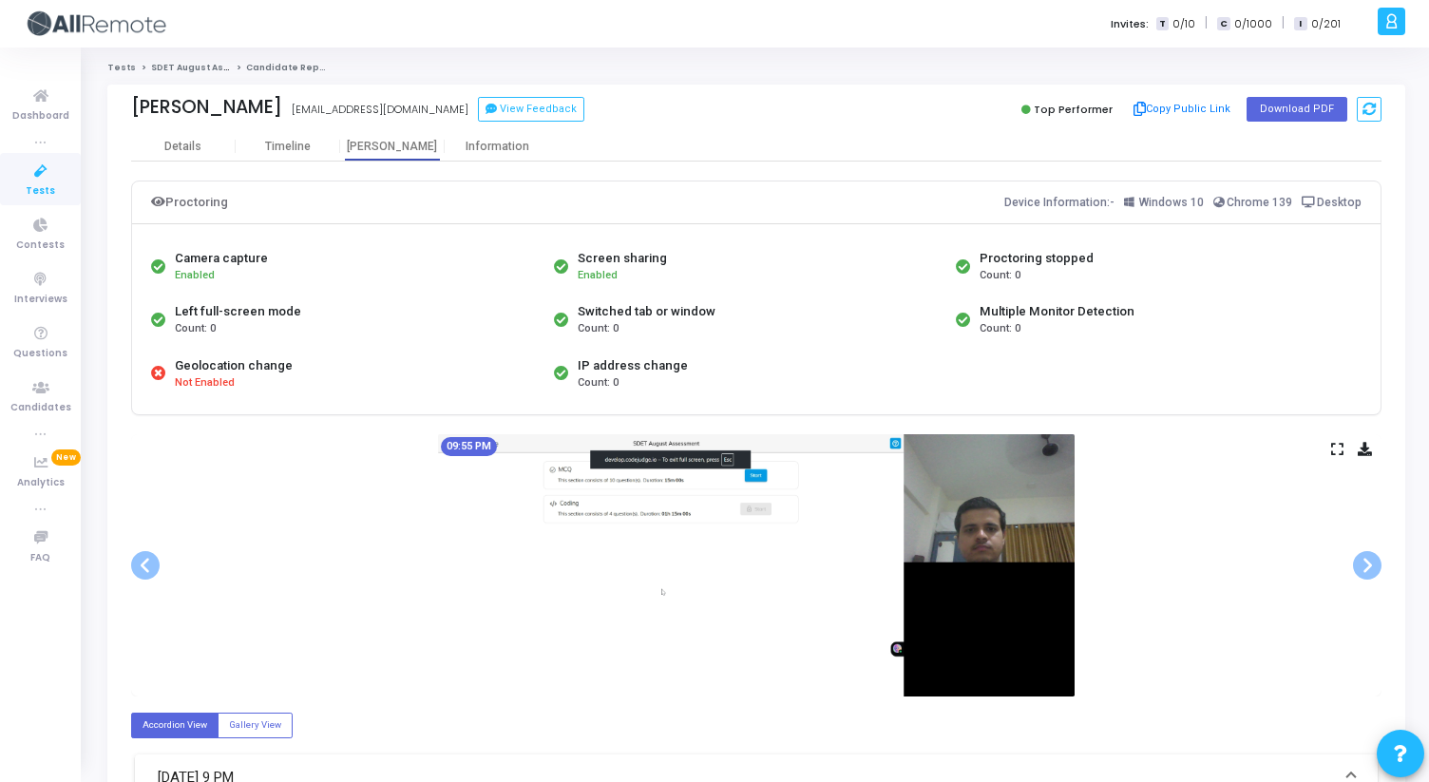
click at [1334, 454] on icon at bounding box center [1337, 449] width 12 height 10
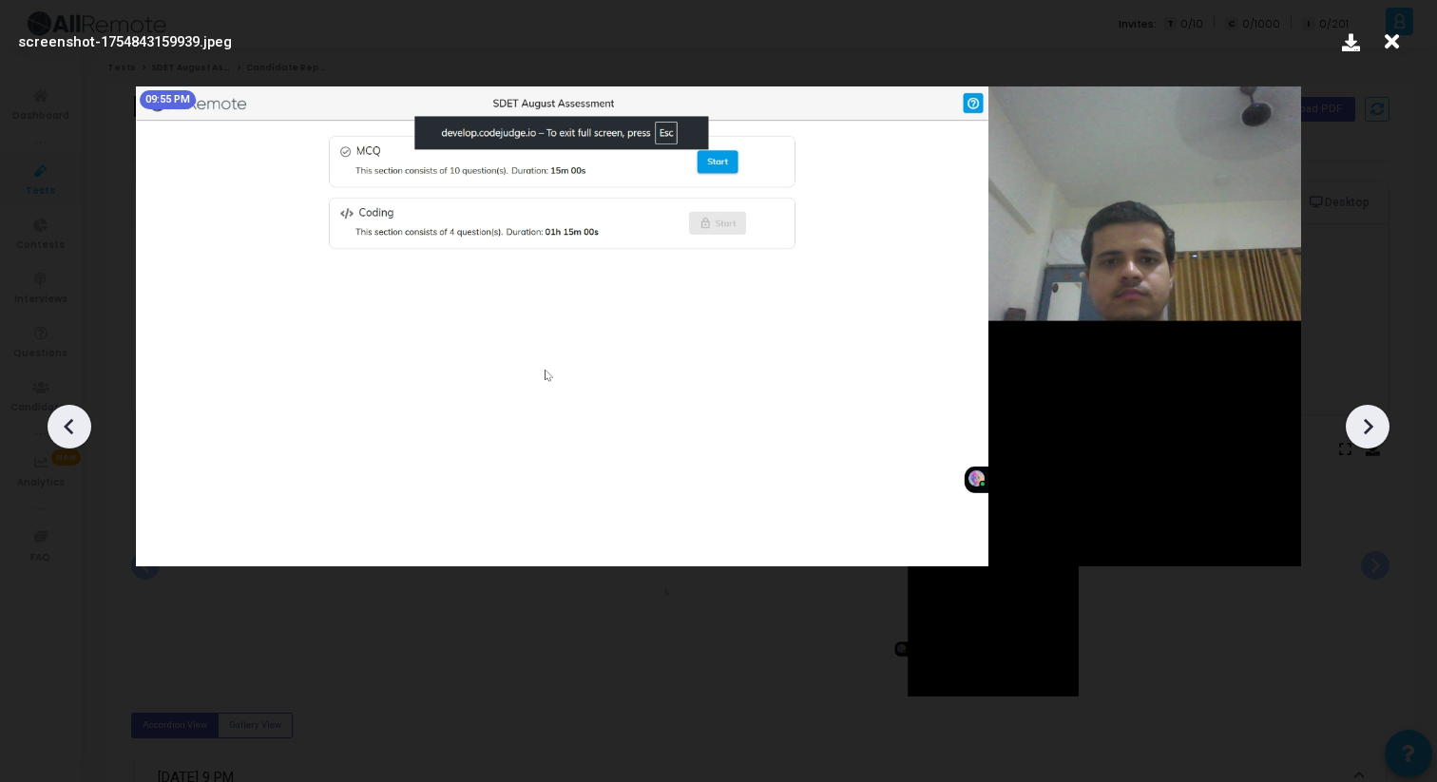
click at [1375, 412] on icon at bounding box center [1367, 426] width 29 height 29
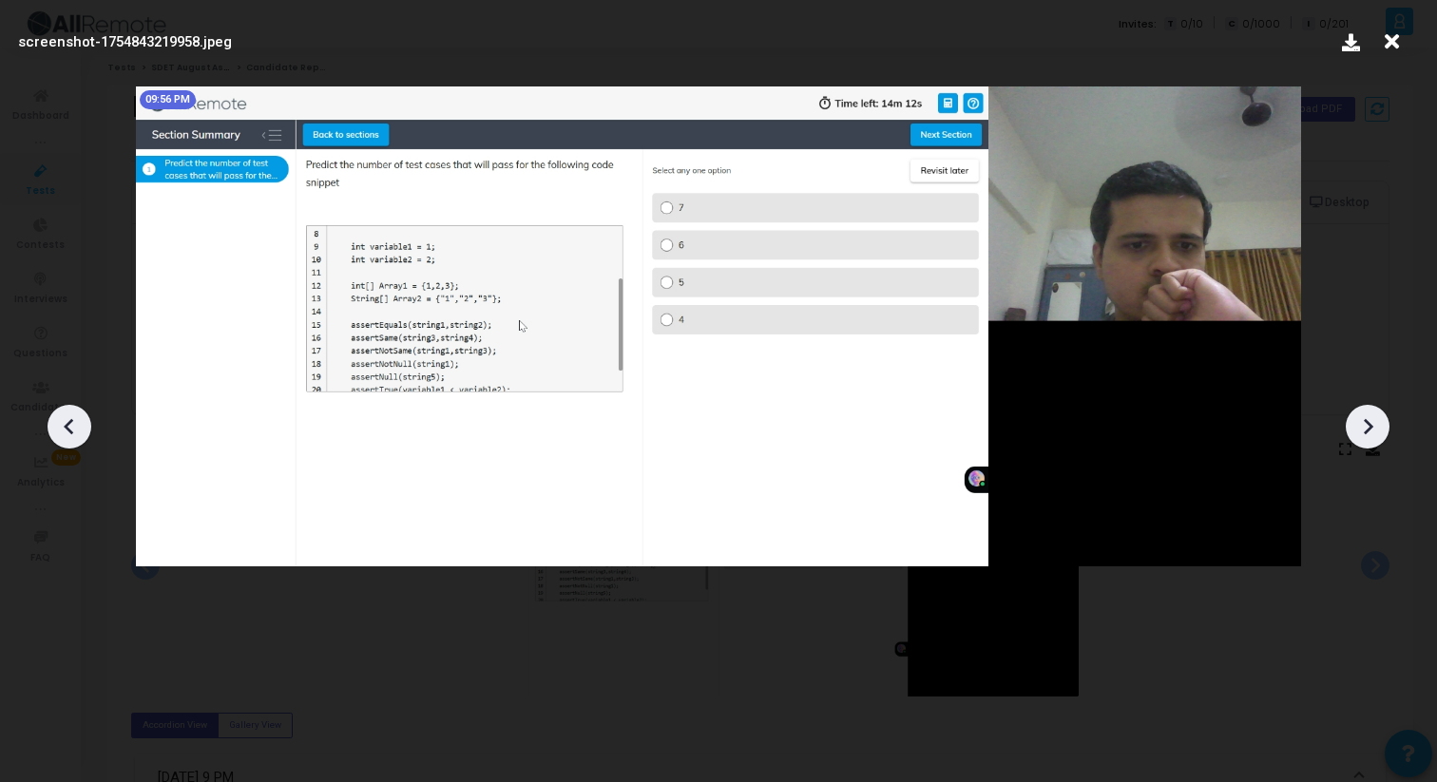
click at [1375, 412] on icon at bounding box center [1367, 426] width 29 height 29
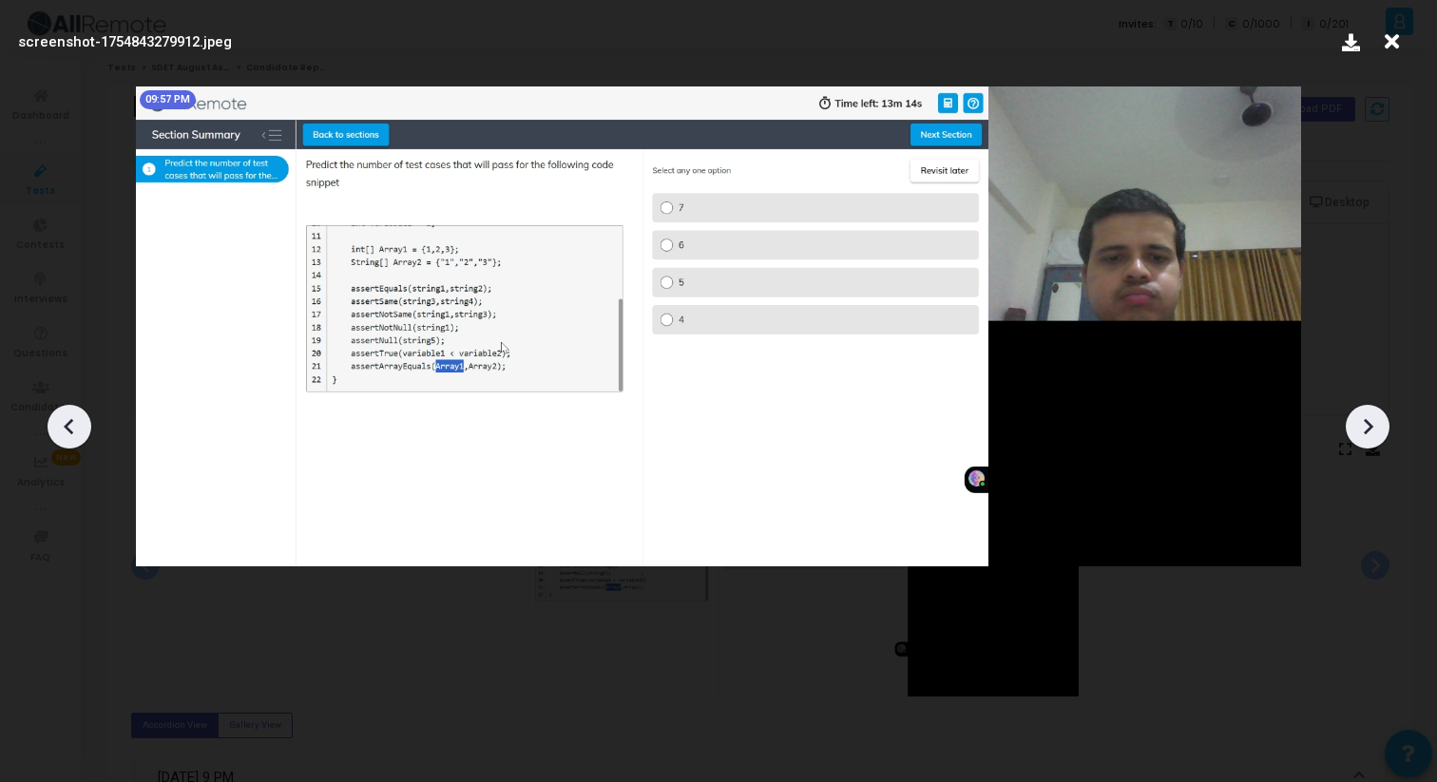
click at [1375, 412] on icon at bounding box center [1367, 426] width 29 height 29
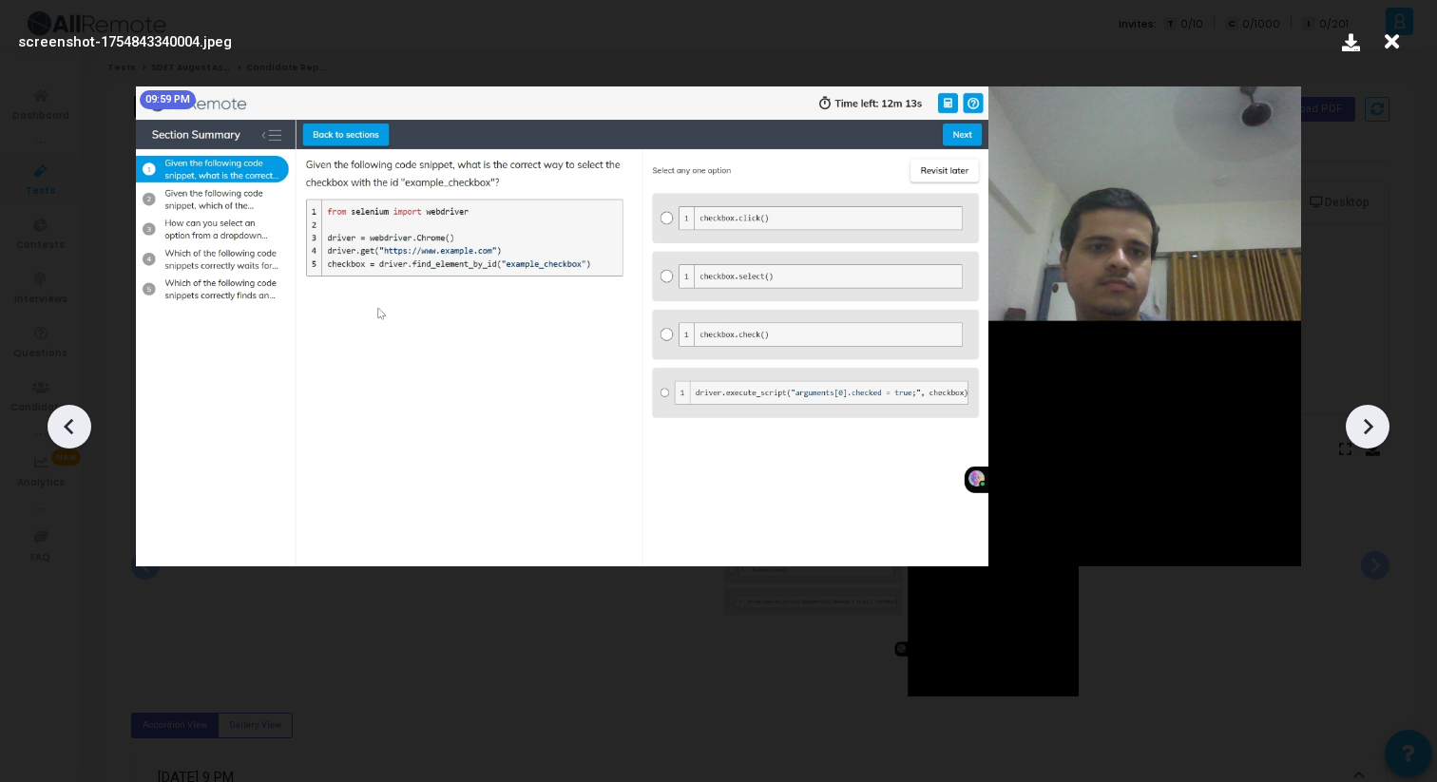
click at [1375, 412] on icon at bounding box center [1367, 426] width 29 height 29
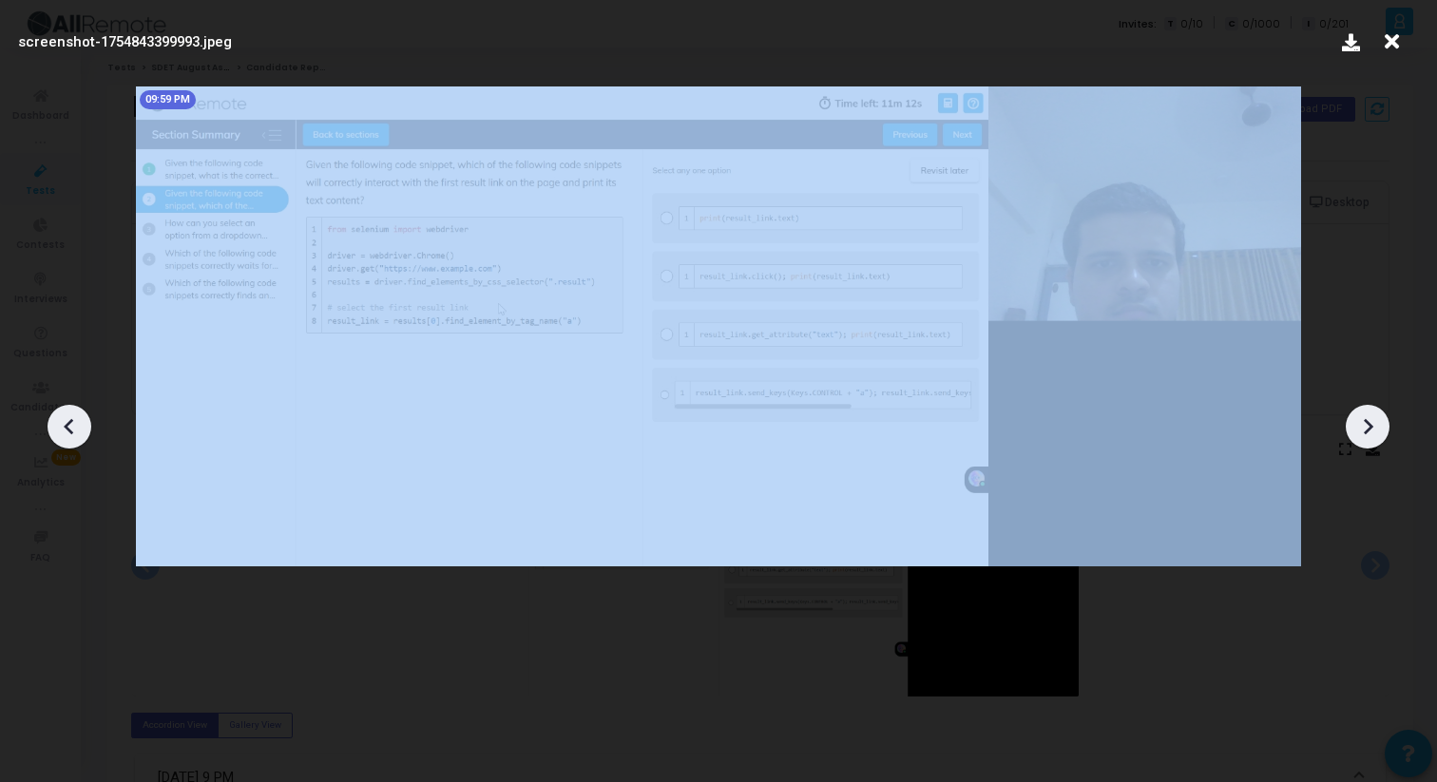
click at [1375, 412] on icon at bounding box center [1367, 426] width 29 height 29
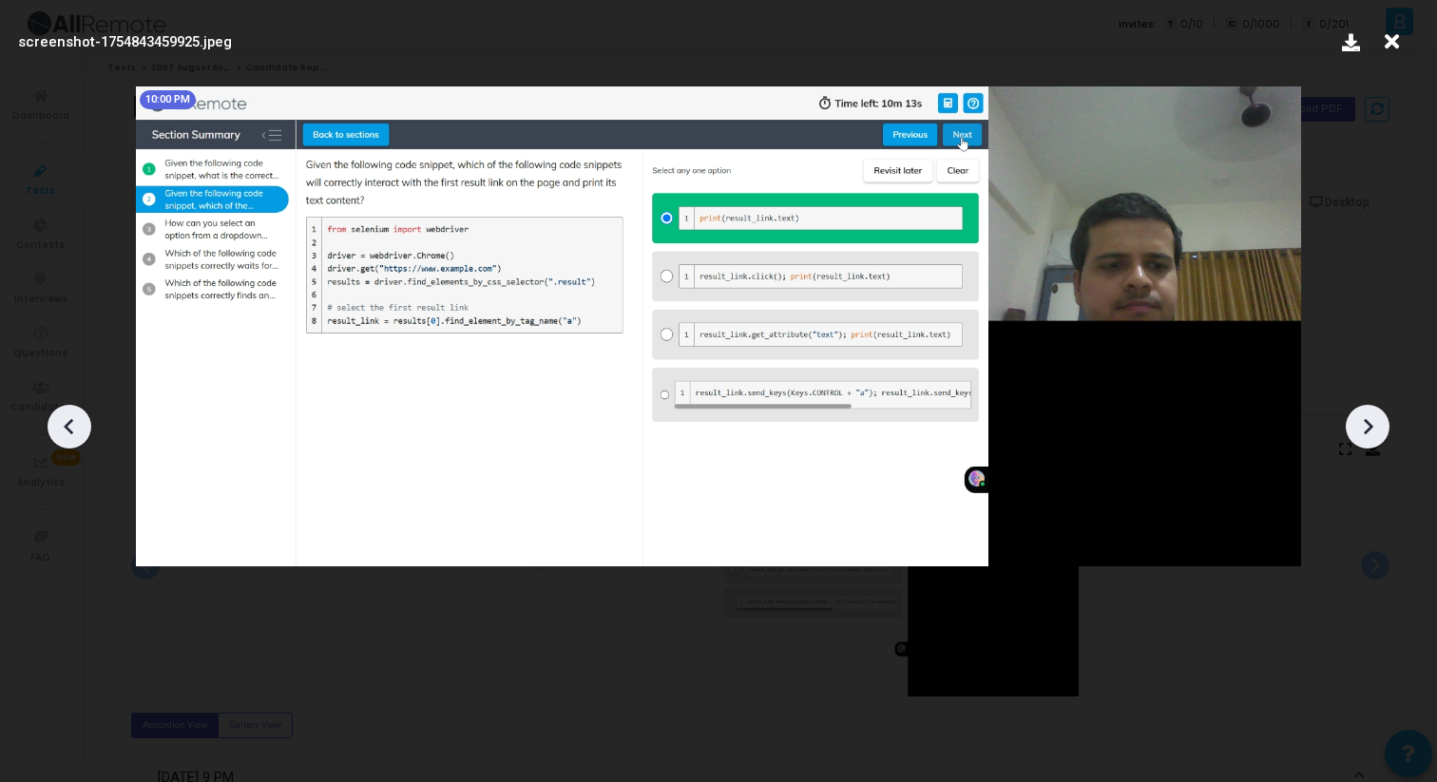
click at [1375, 412] on icon at bounding box center [1367, 426] width 29 height 29
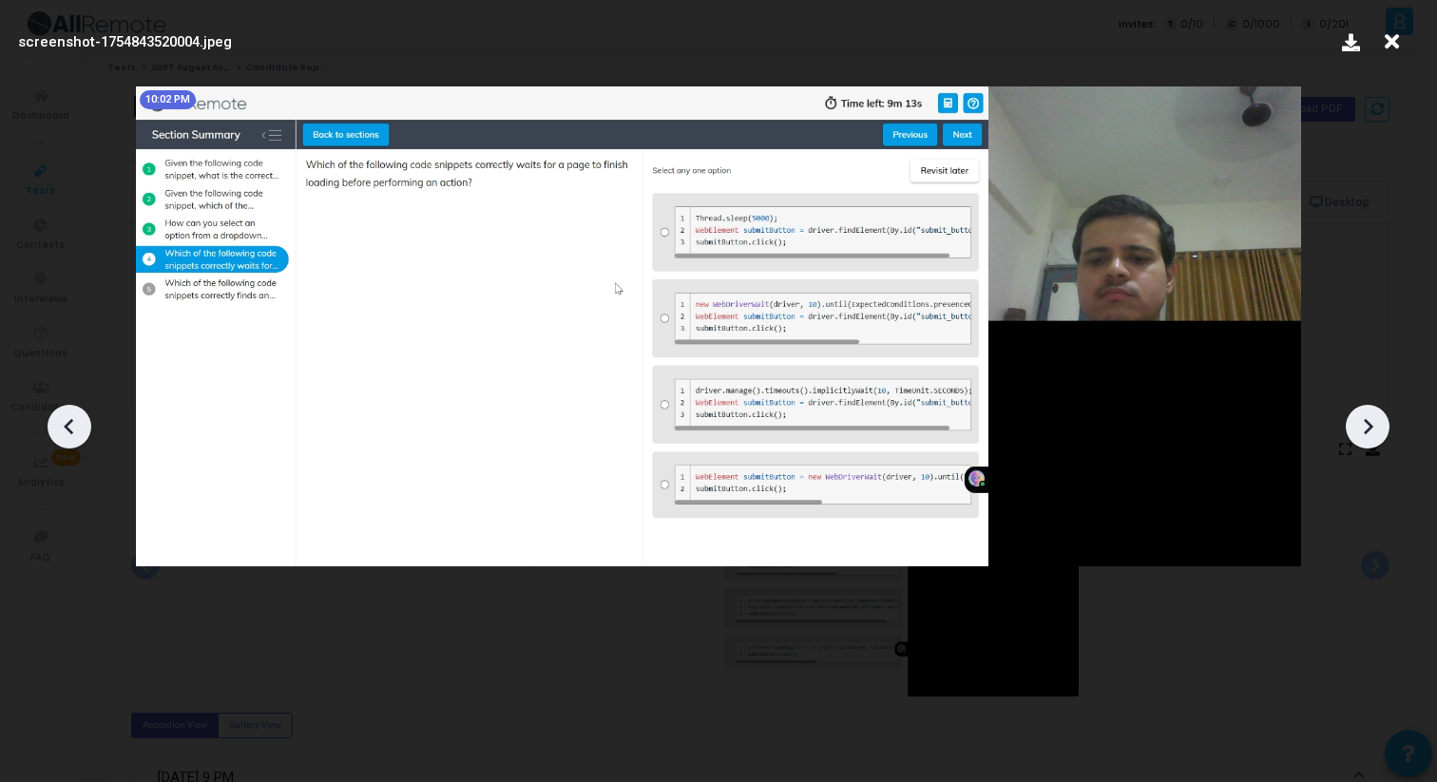
click at [1375, 412] on icon at bounding box center [1367, 426] width 29 height 29
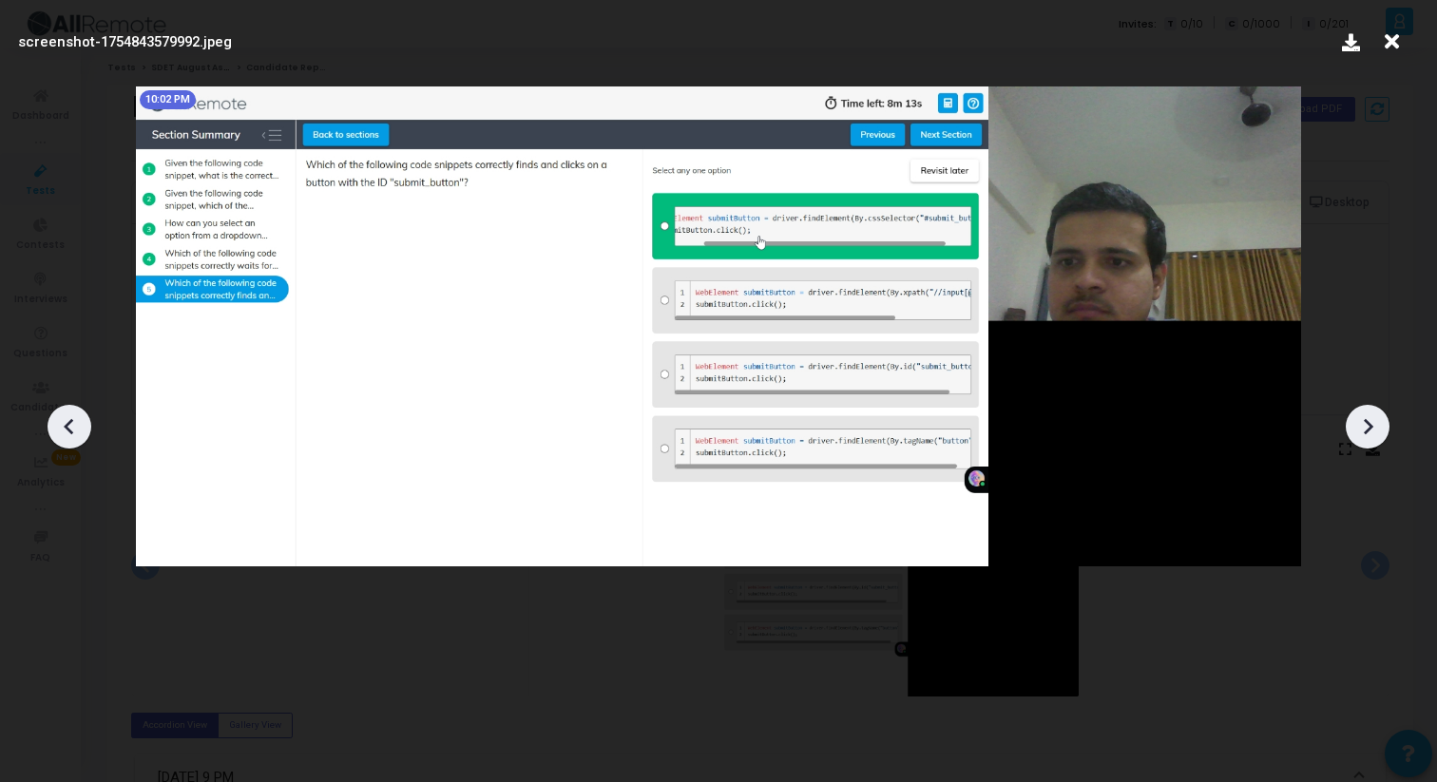
click at [1375, 412] on icon at bounding box center [1367, 426] width 29 height 29
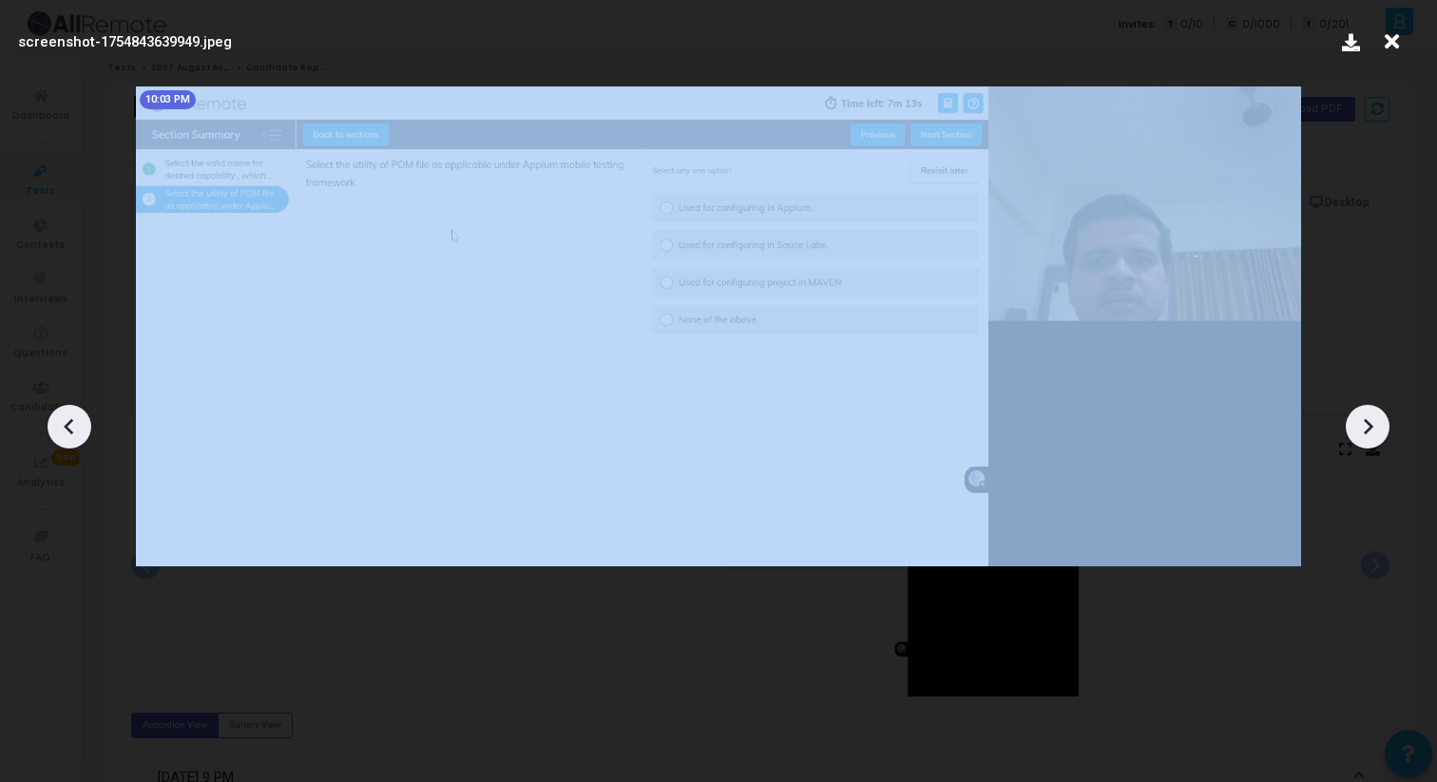
click at [1375, 412] on icon at bounding box center [1367, 426] width 29 height 29
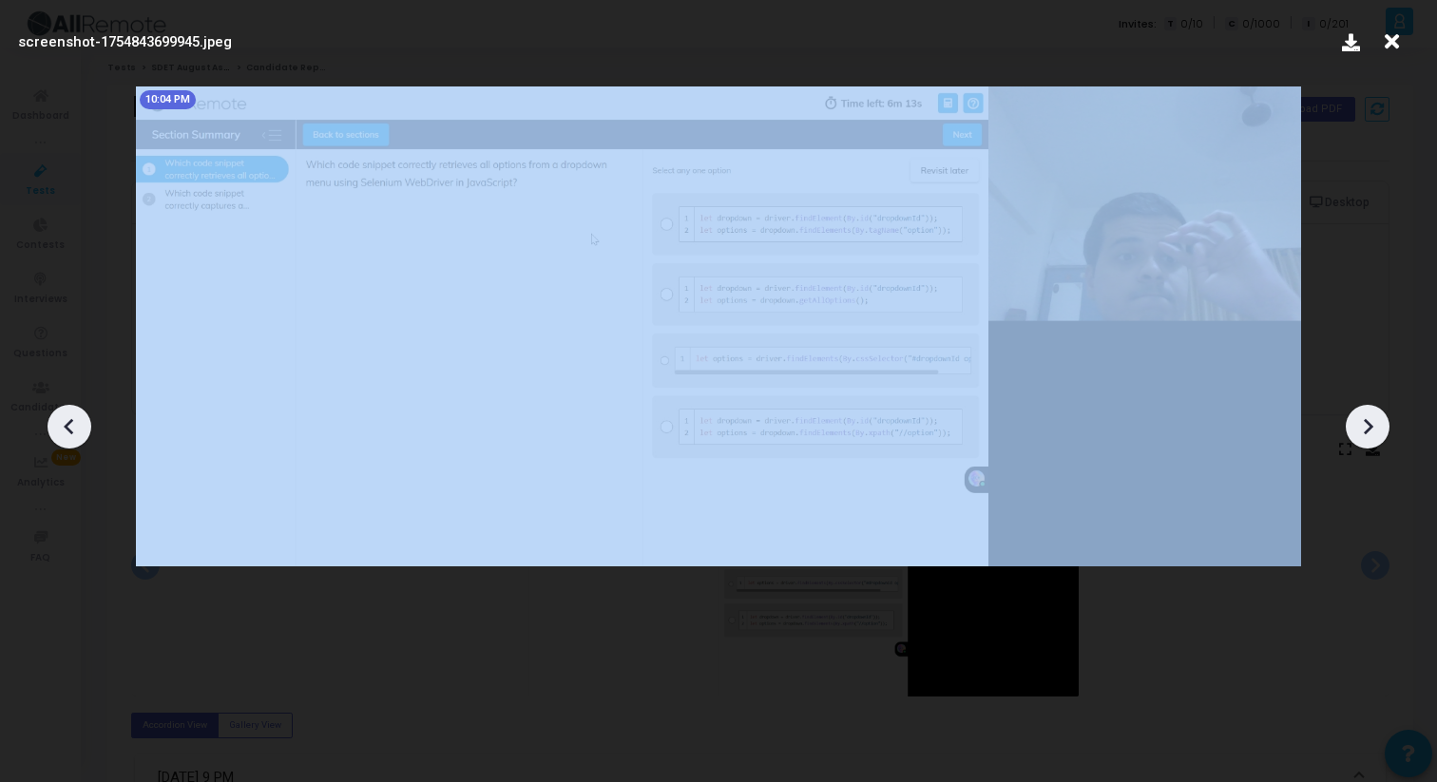
click at [1375, 412] on icon at bounding box center [1367, 426] width 29 height 29
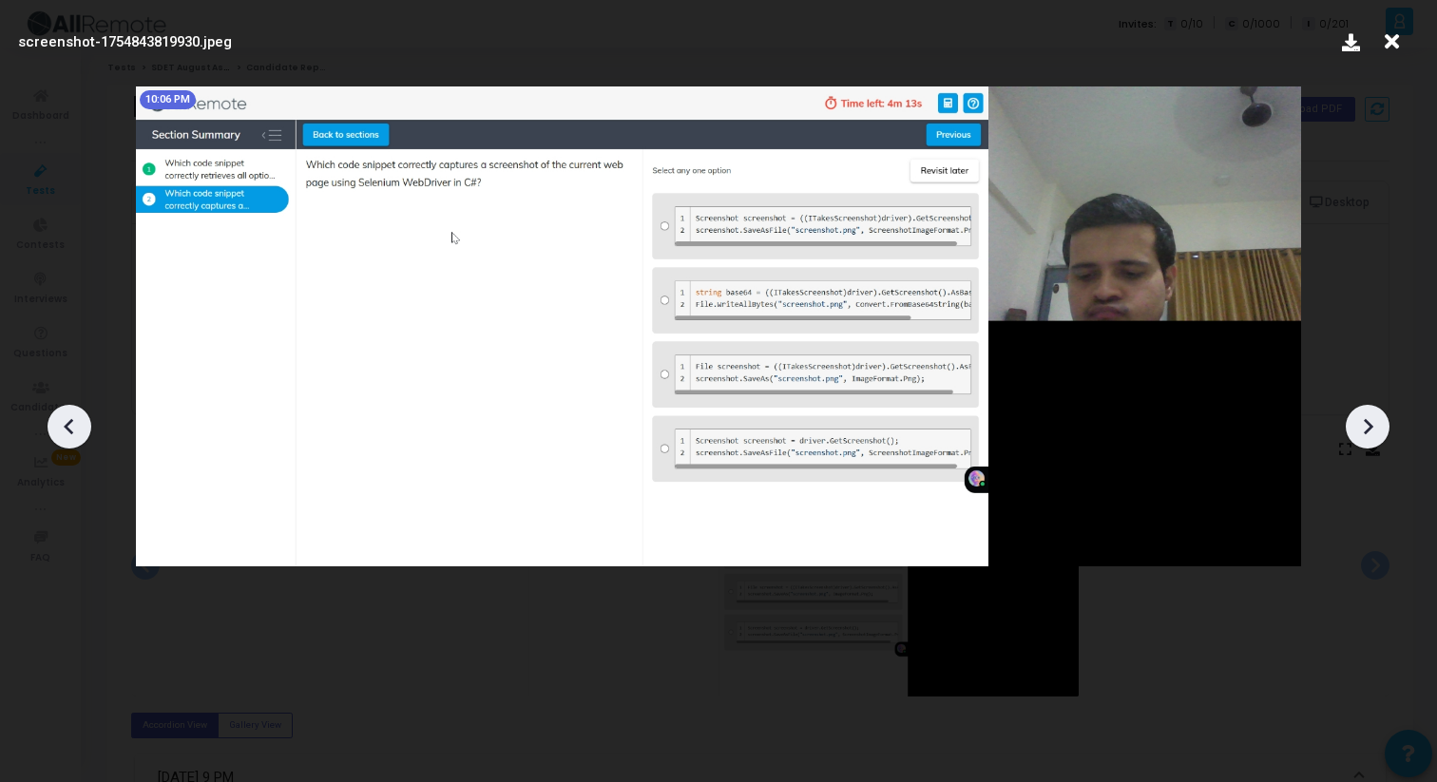
click at [1375, 412] on icon at bounding box center [1367, 426] width 29 height 29
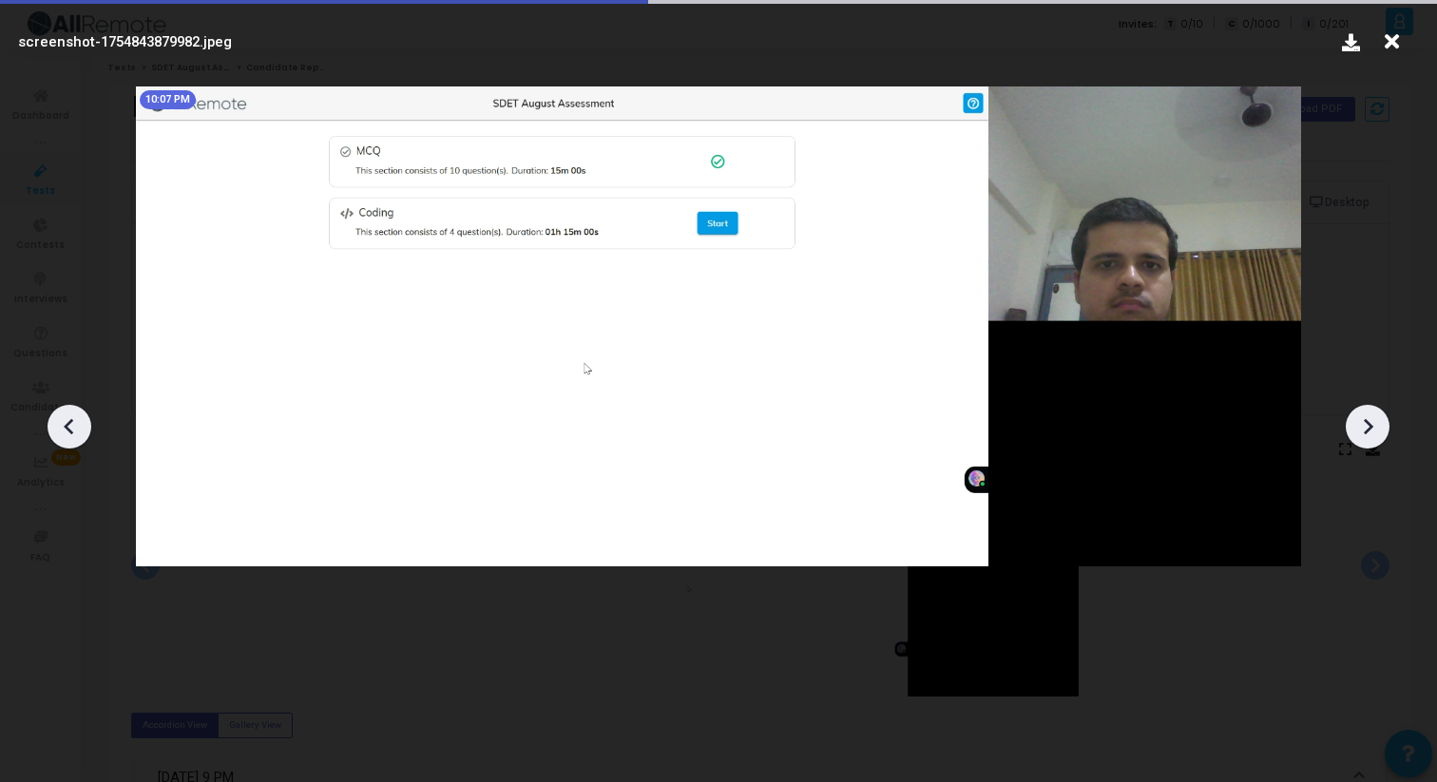
click at [1375, 412] on icon at bounding box center [1367, 426] width 29 height 29
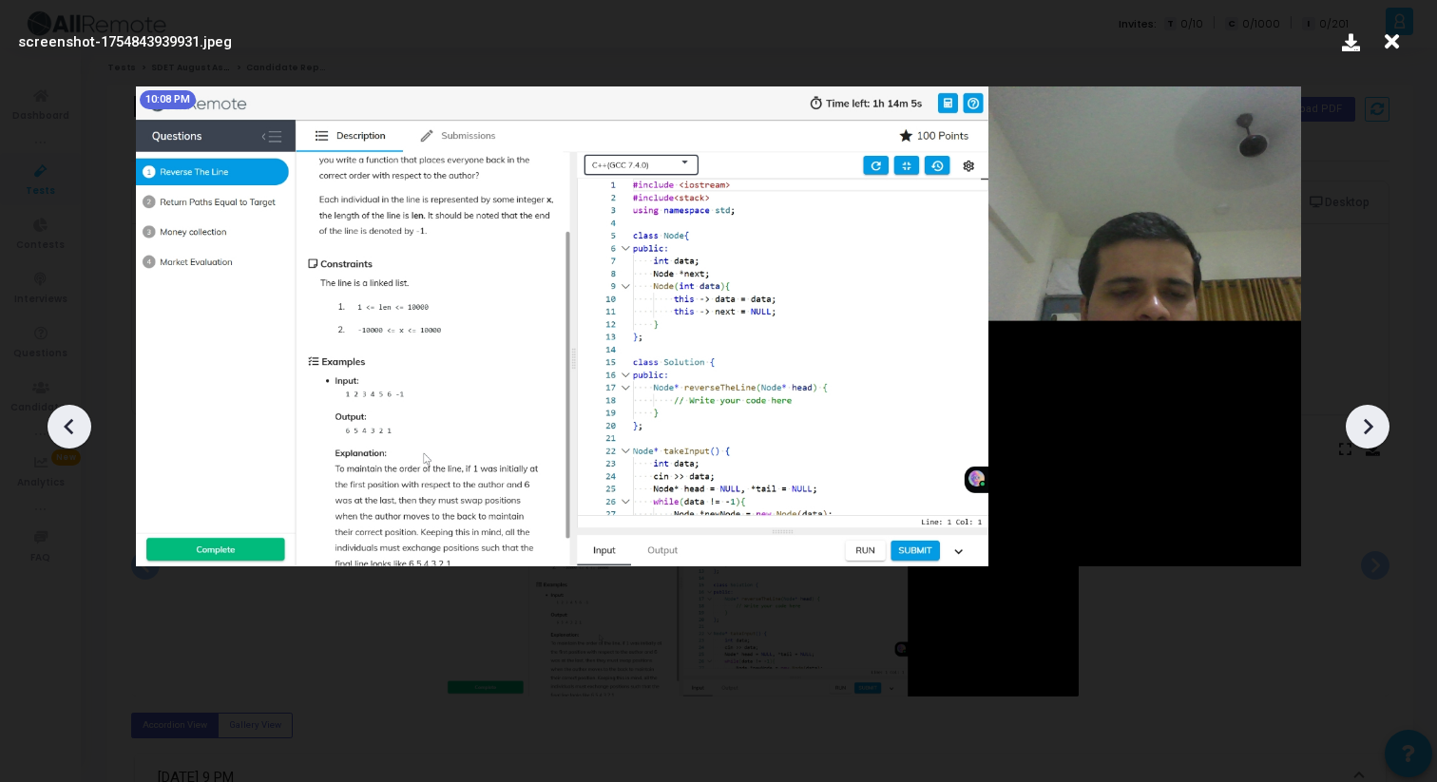
click at [1375, 412] on icon at bounding box center [1367, 426] width 29 height 29
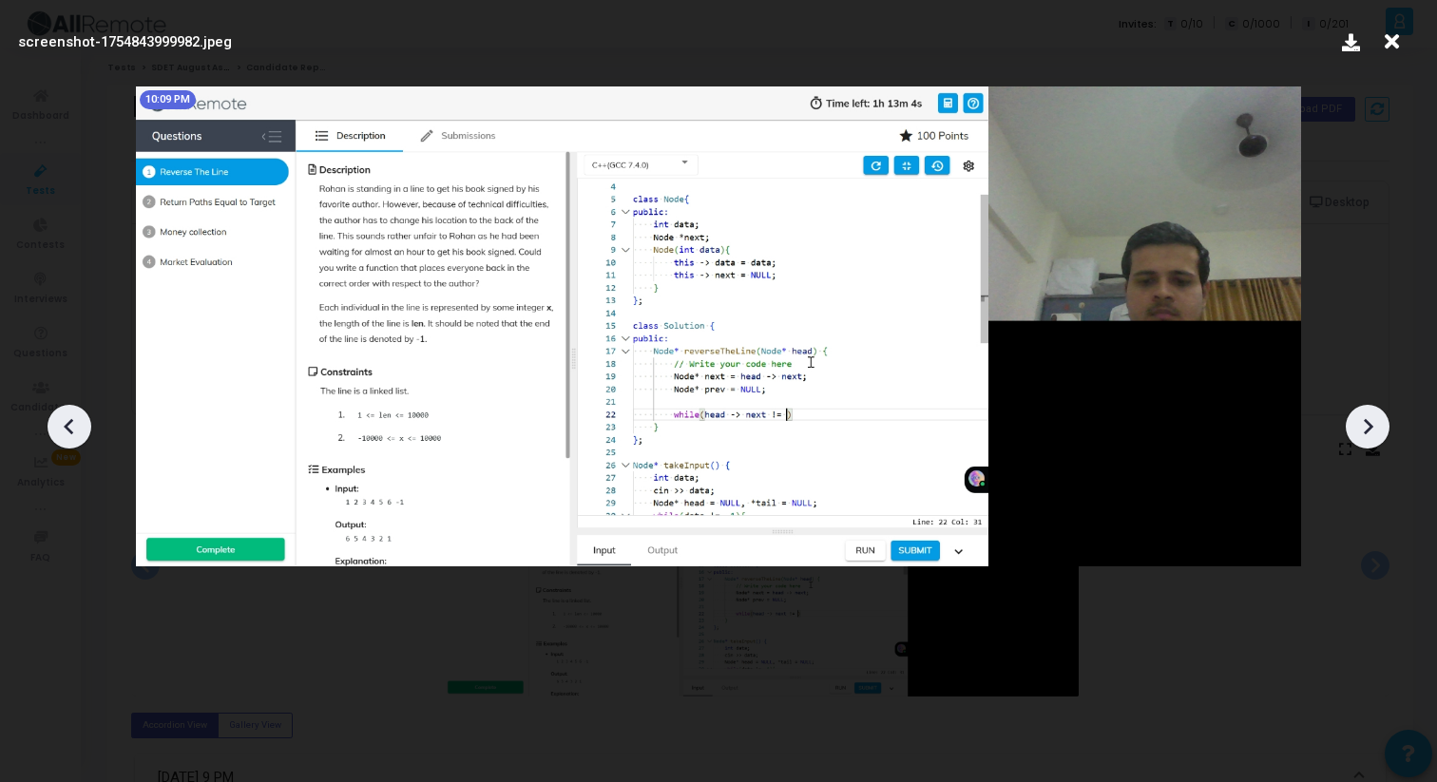
click at [1375, 412] on icon at bounding box center [1367, 426] width 29 height 29
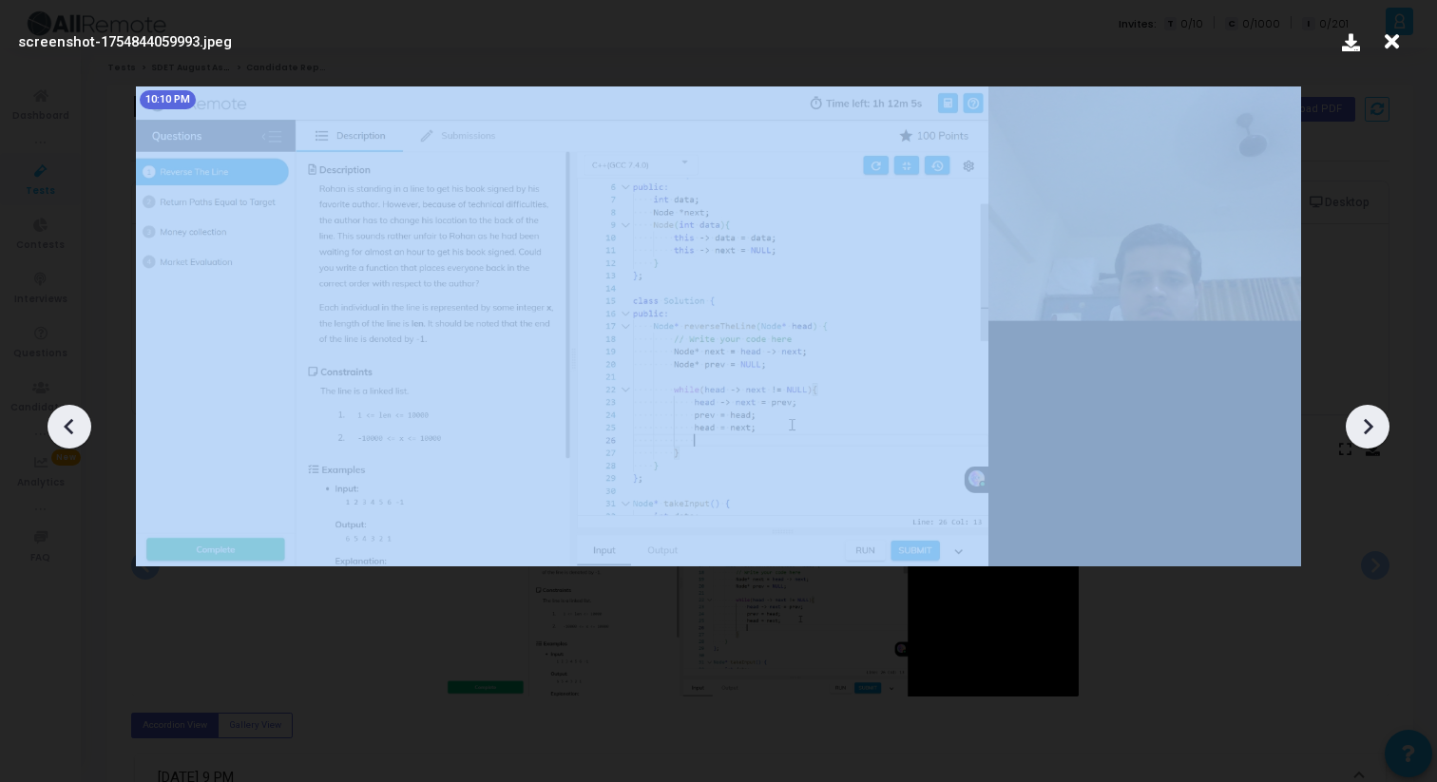
click at [1375, 412] on icon at bounding box center [1367, 426] width 29 height 29
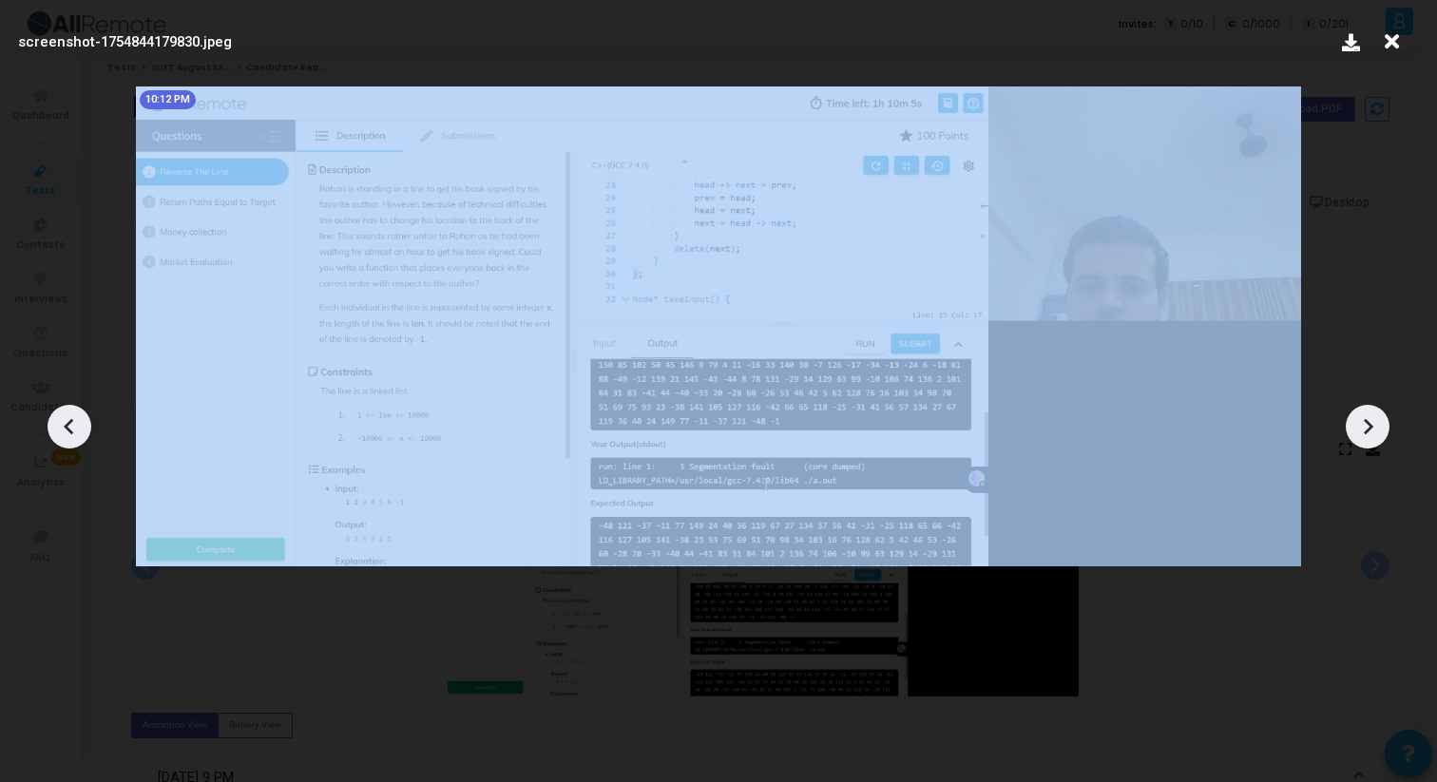
click at [1375, 412] on icon at bounding box center [1367, 426] width 29 height 29
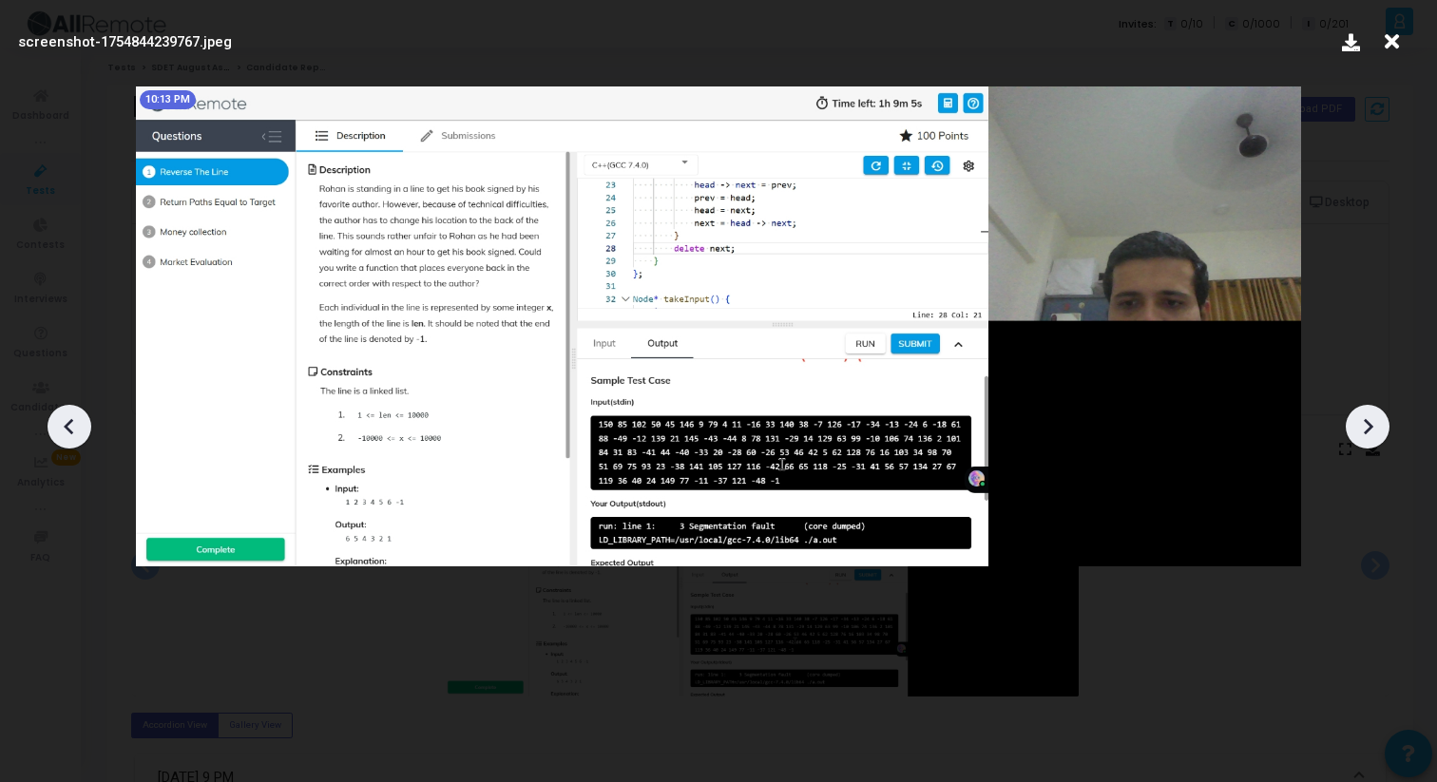
click at [1375, 412] on icon at bounding box center [1367, 426] width 29 height 29
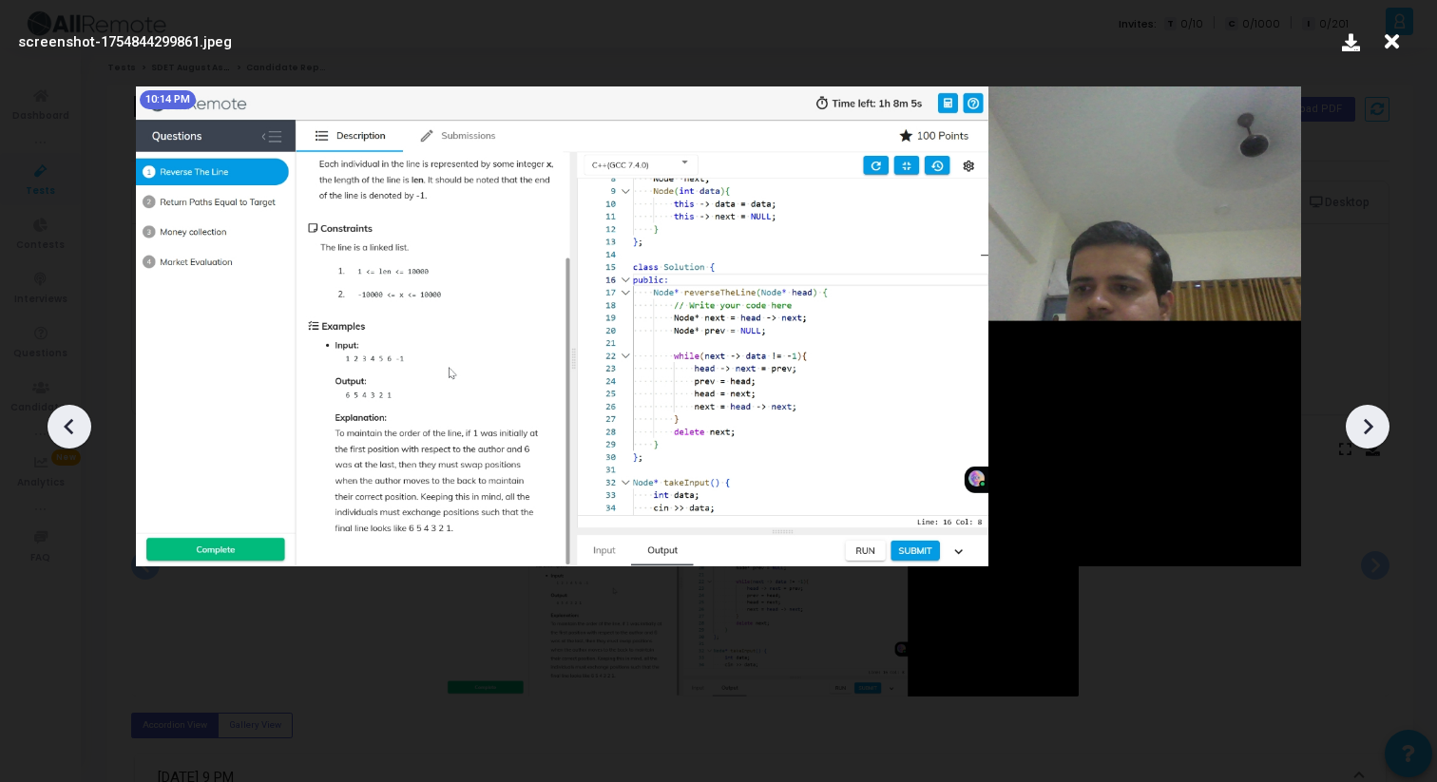
click at [1375, 412] on icon at bounding box center [1367, 426] width 29 height 29
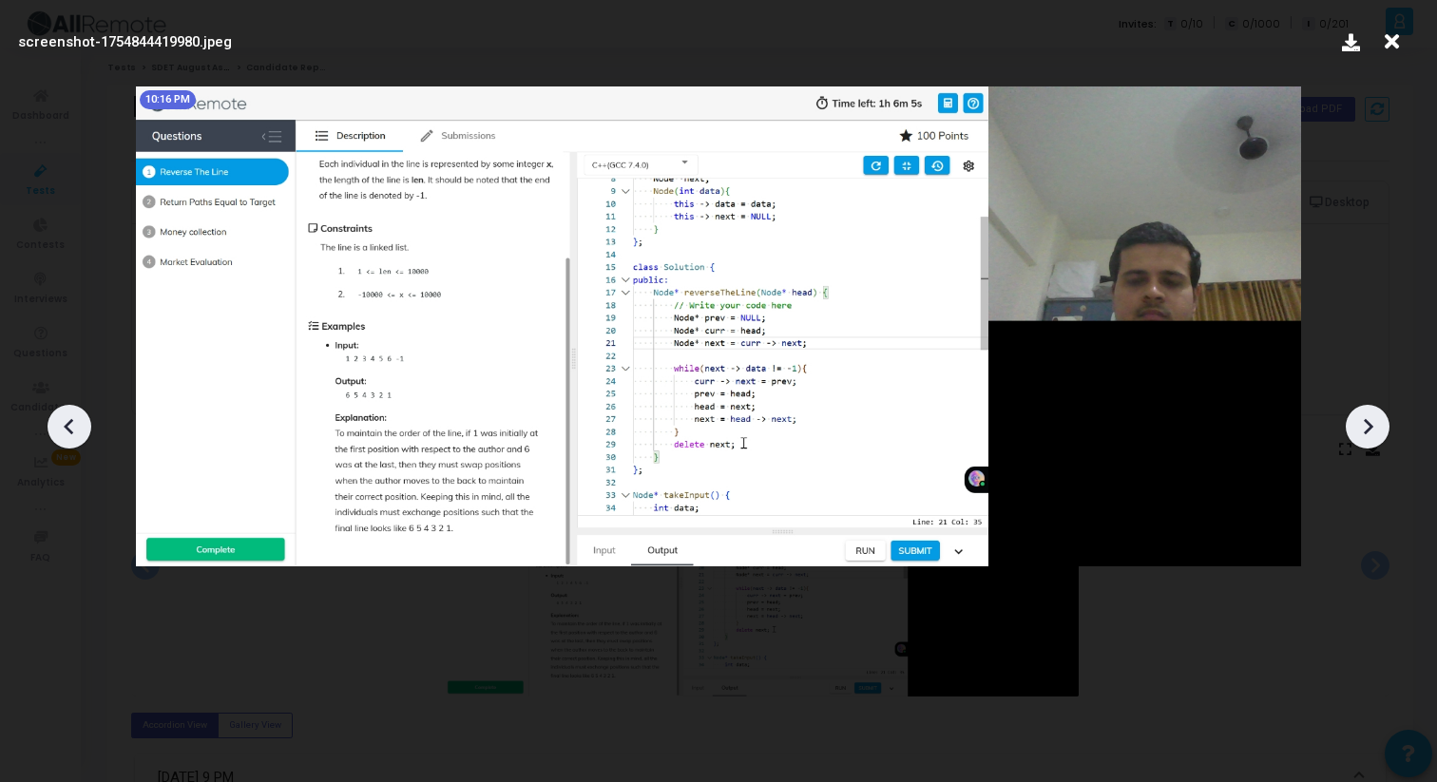
click at [1375, 412] on icon at bounding box center [1367, 426] width 29 height 29
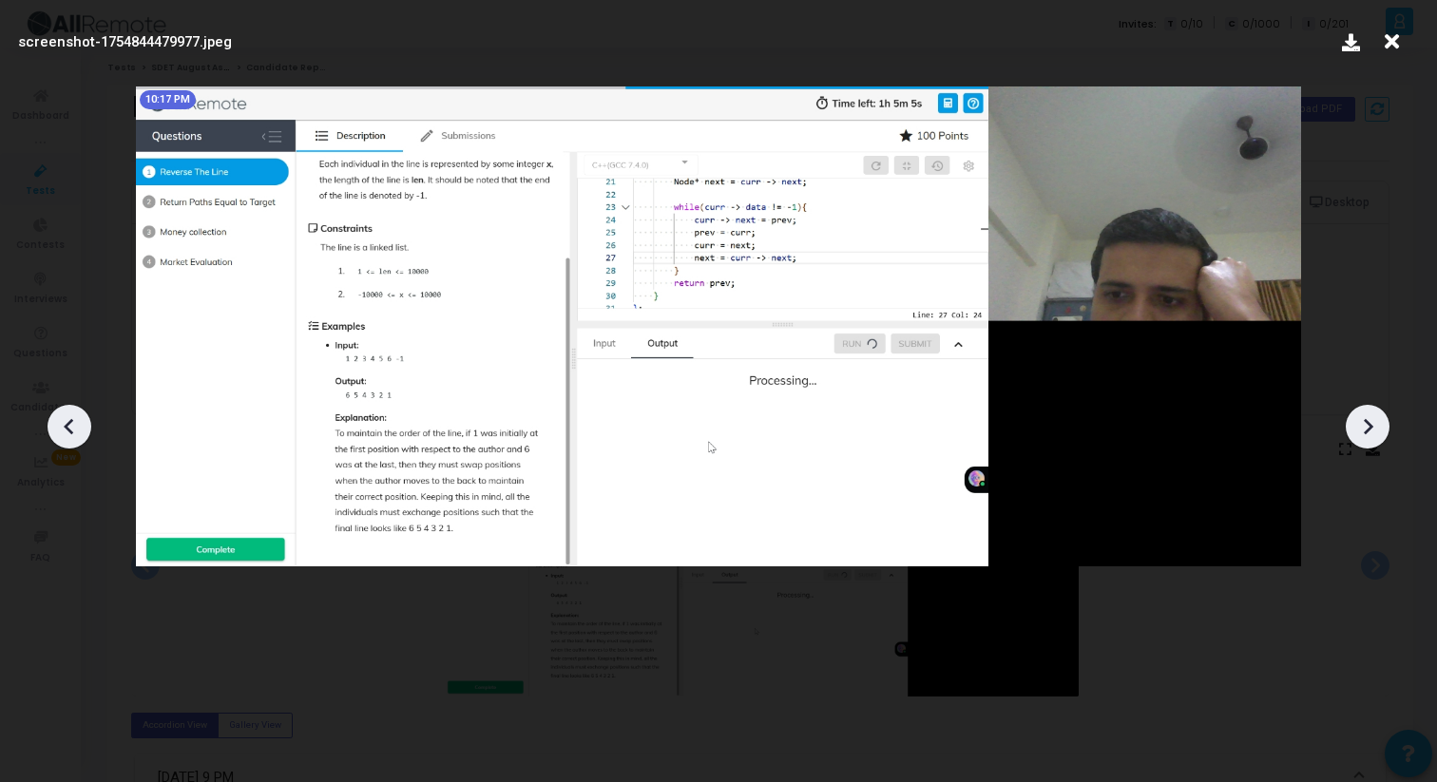
click at [1375, 412] on icon at bounding box center [1367, 426] width 29 height 29
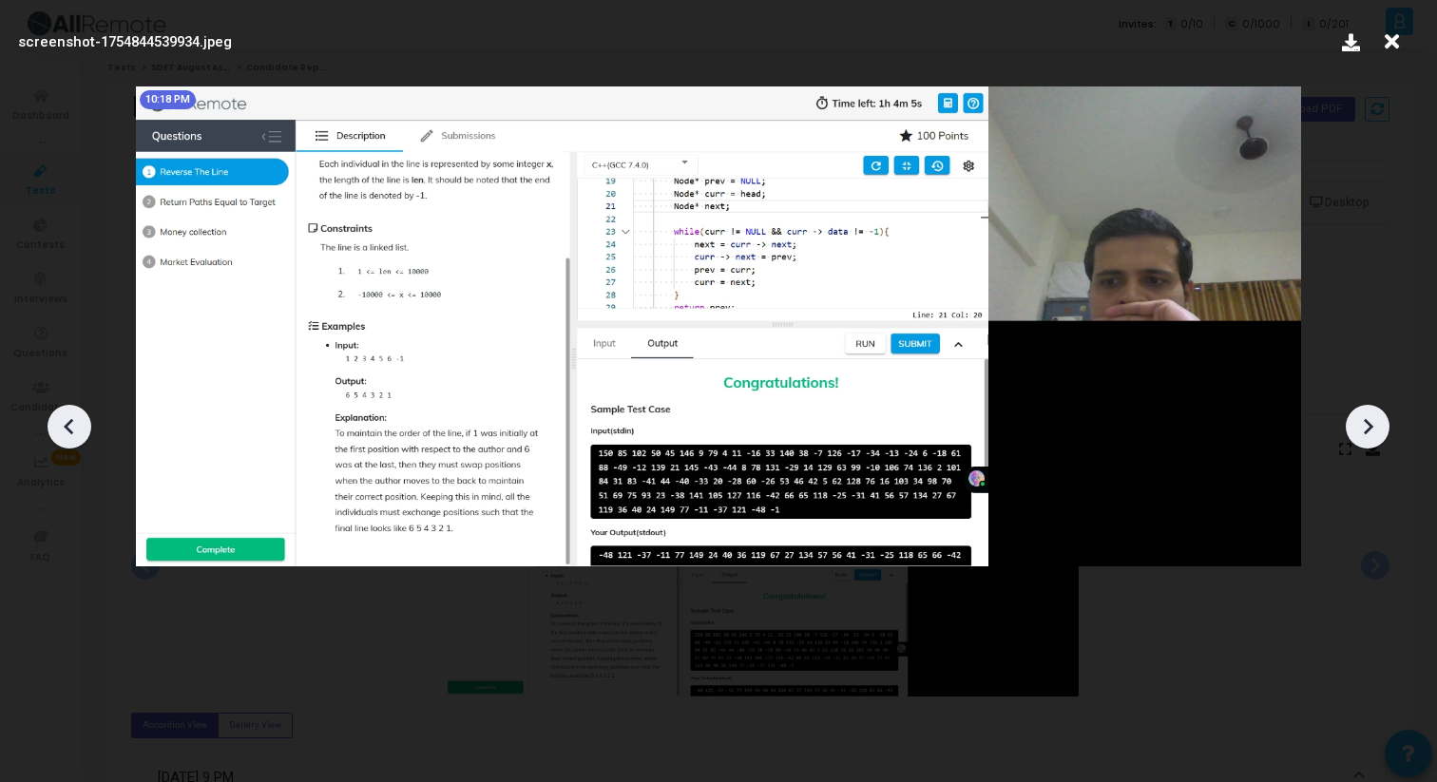
click at [1375, 412] on icon at bounding box center [1367, 426] width 29 height 29
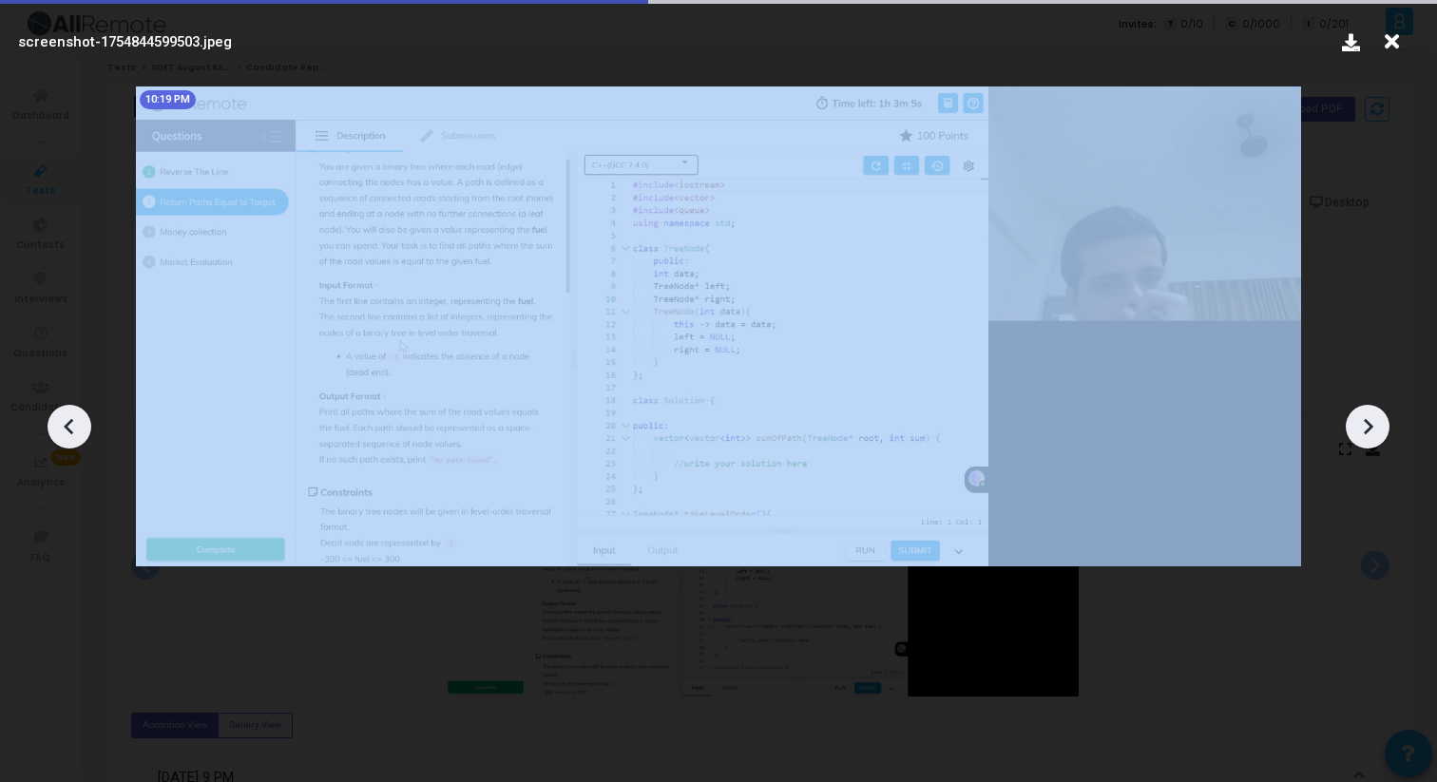
click at [1375, 412] on icon at bounding box center [1367, 426] width 29 height 29
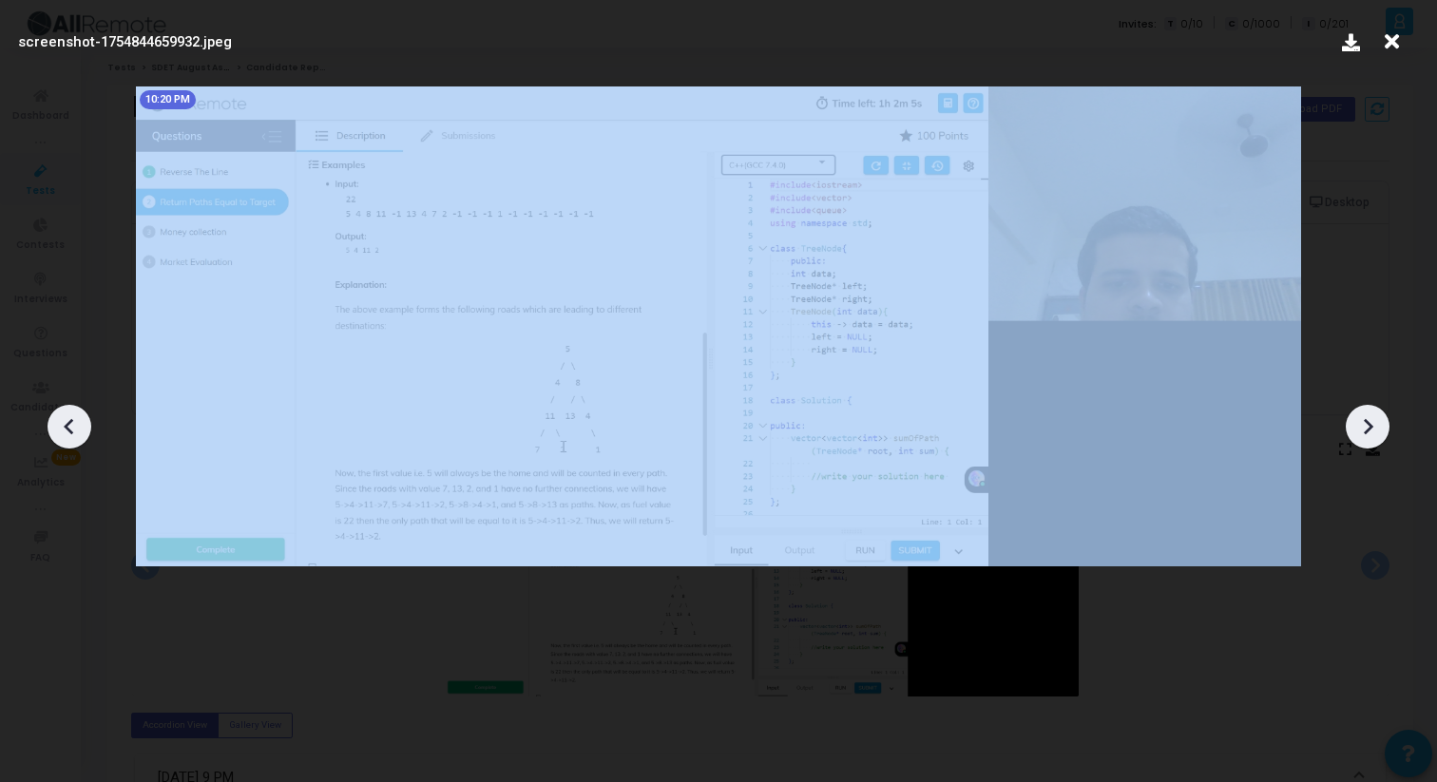
click at [1375, 413] on icon at bounding box center [1367, 426] width 29 height 29
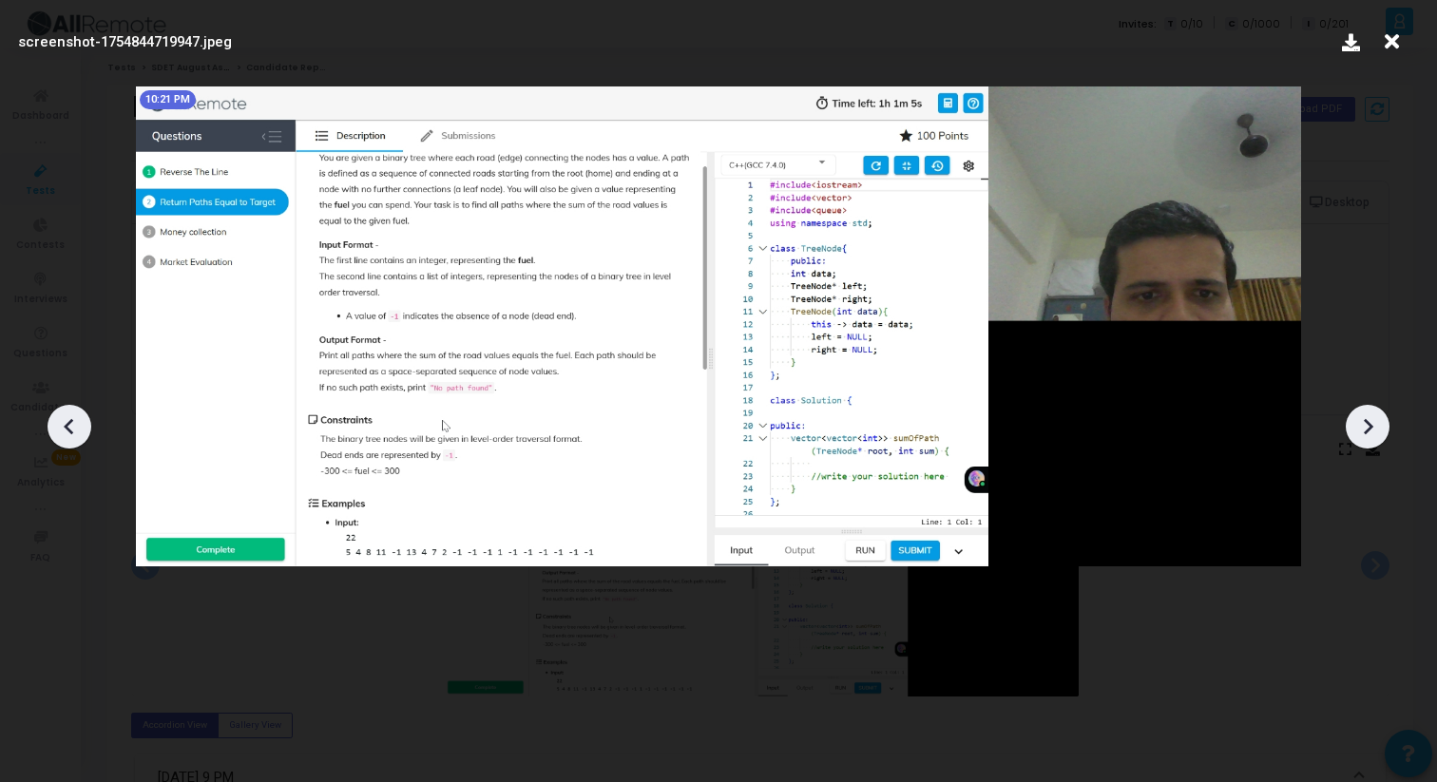
click at [1375, 413] on icon at bounding box center [1367, 426] width 29 height 29
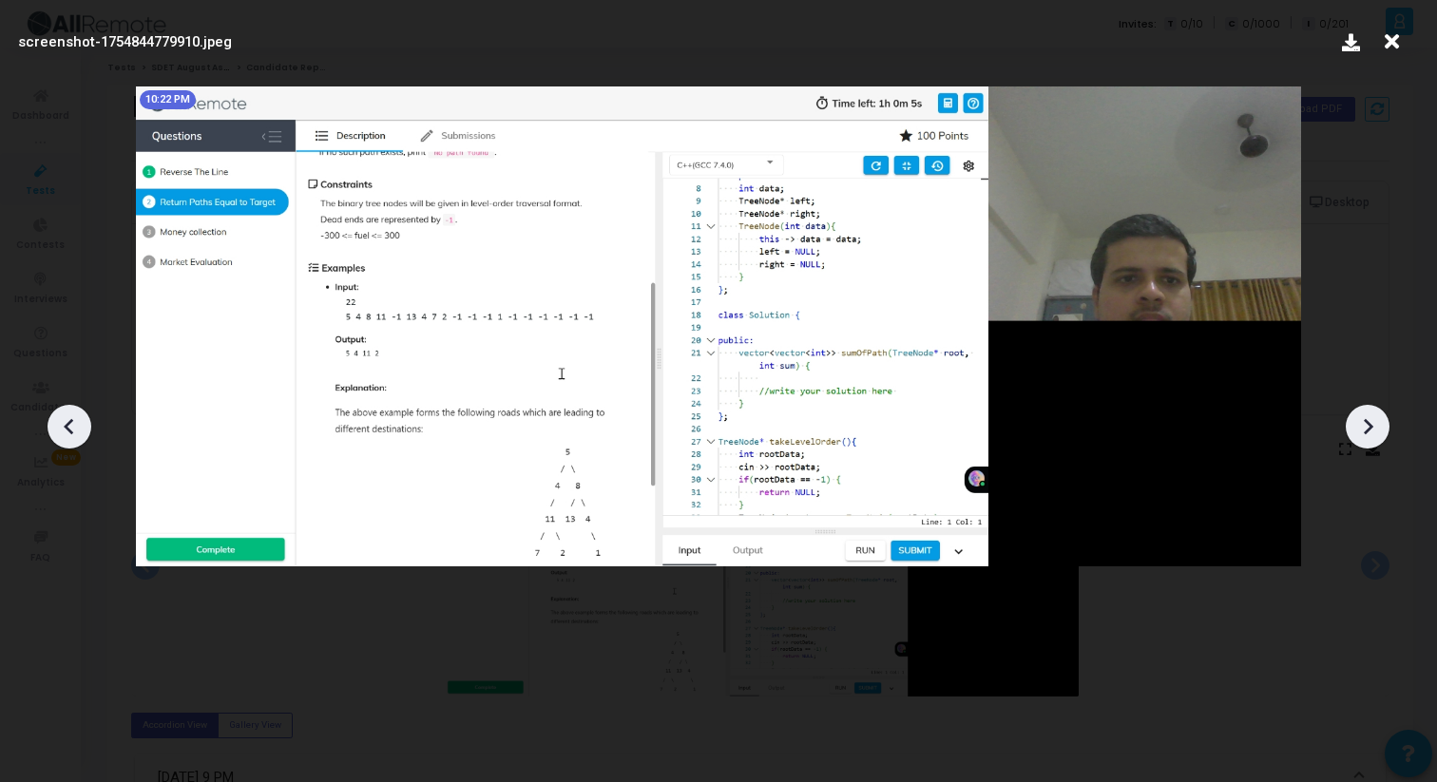
click at [1375, 413] on icon at bounding box center [1367, 426] width 29 height 29
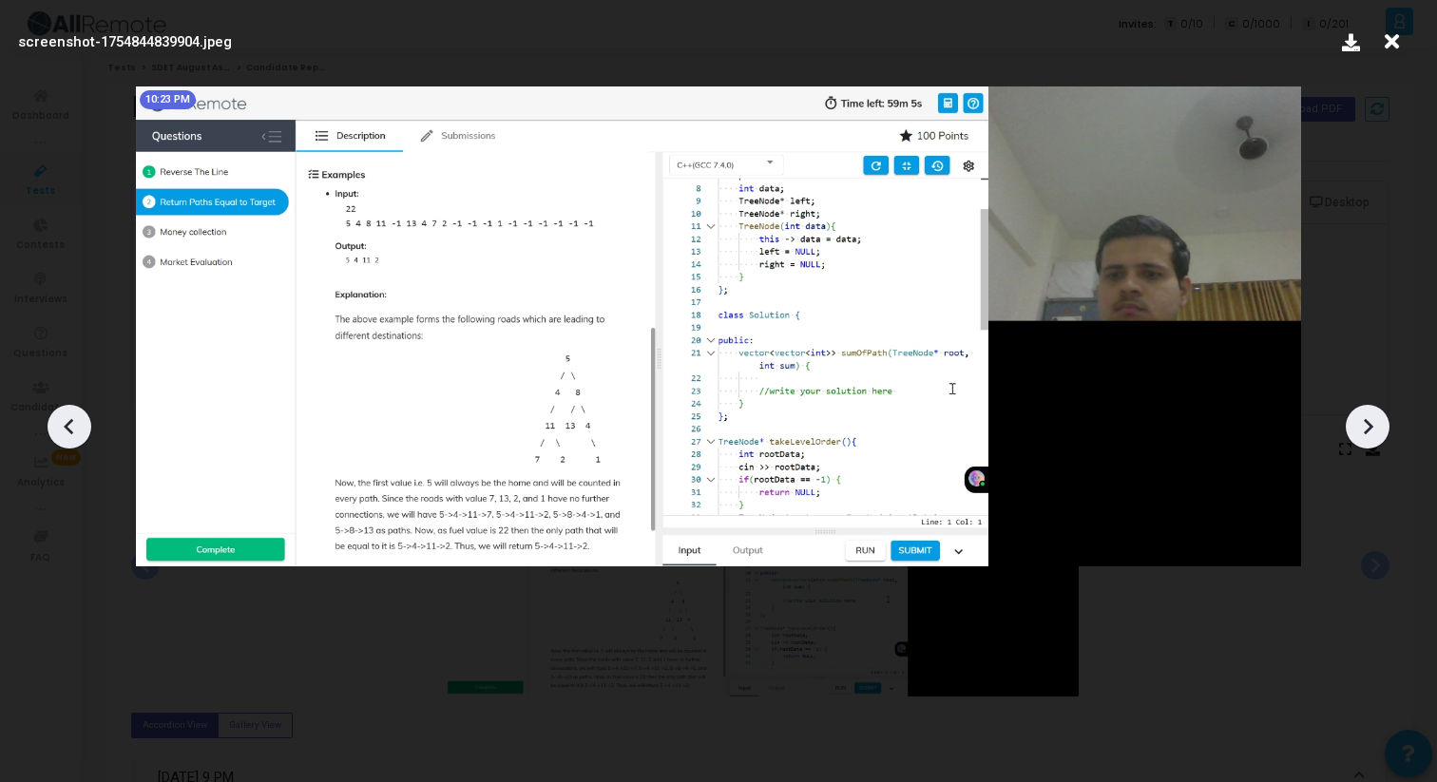
click at [1375, 413] on icon at bounding box center [1367, 426] width 29 height 29
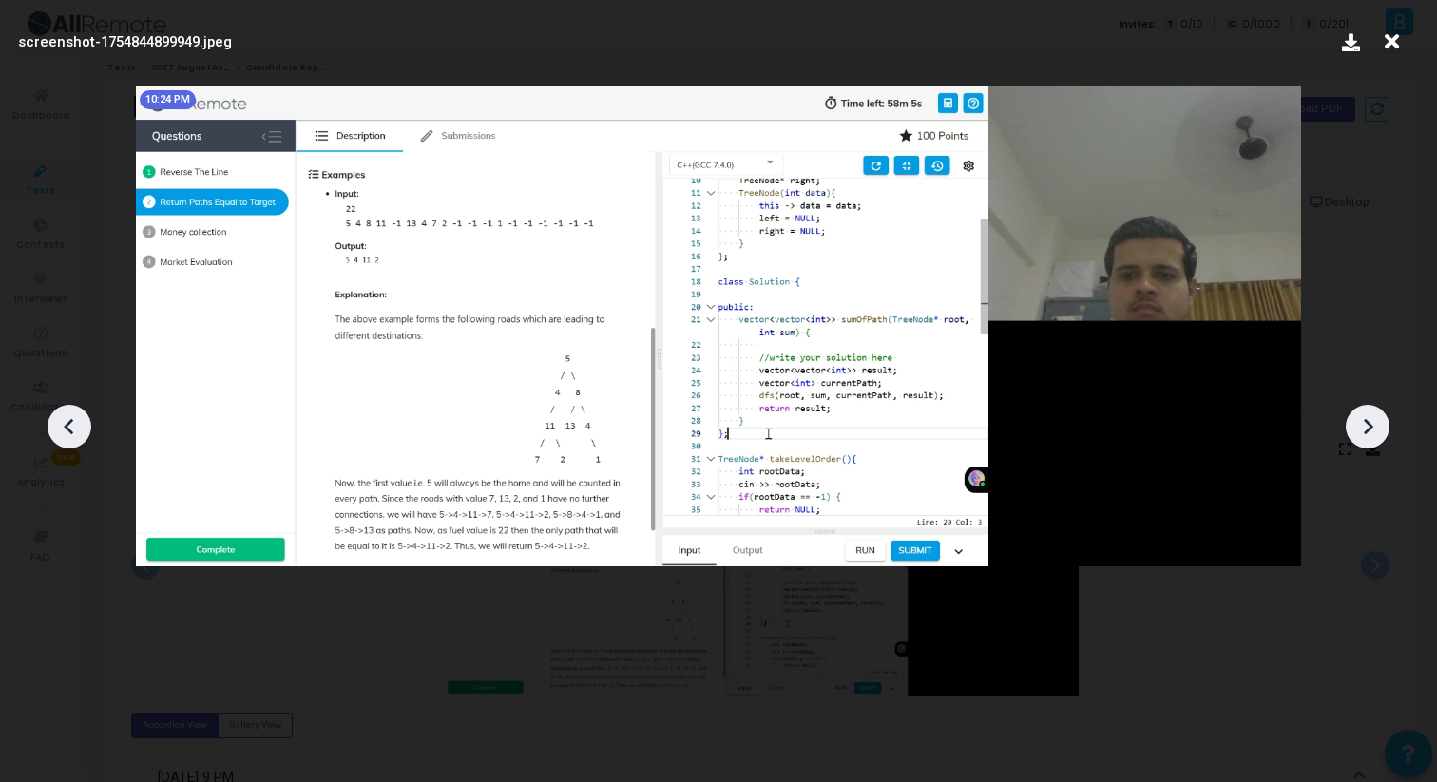
click at [1375, 413] on icon at bounding box center [1367, 426] width 29 height 29
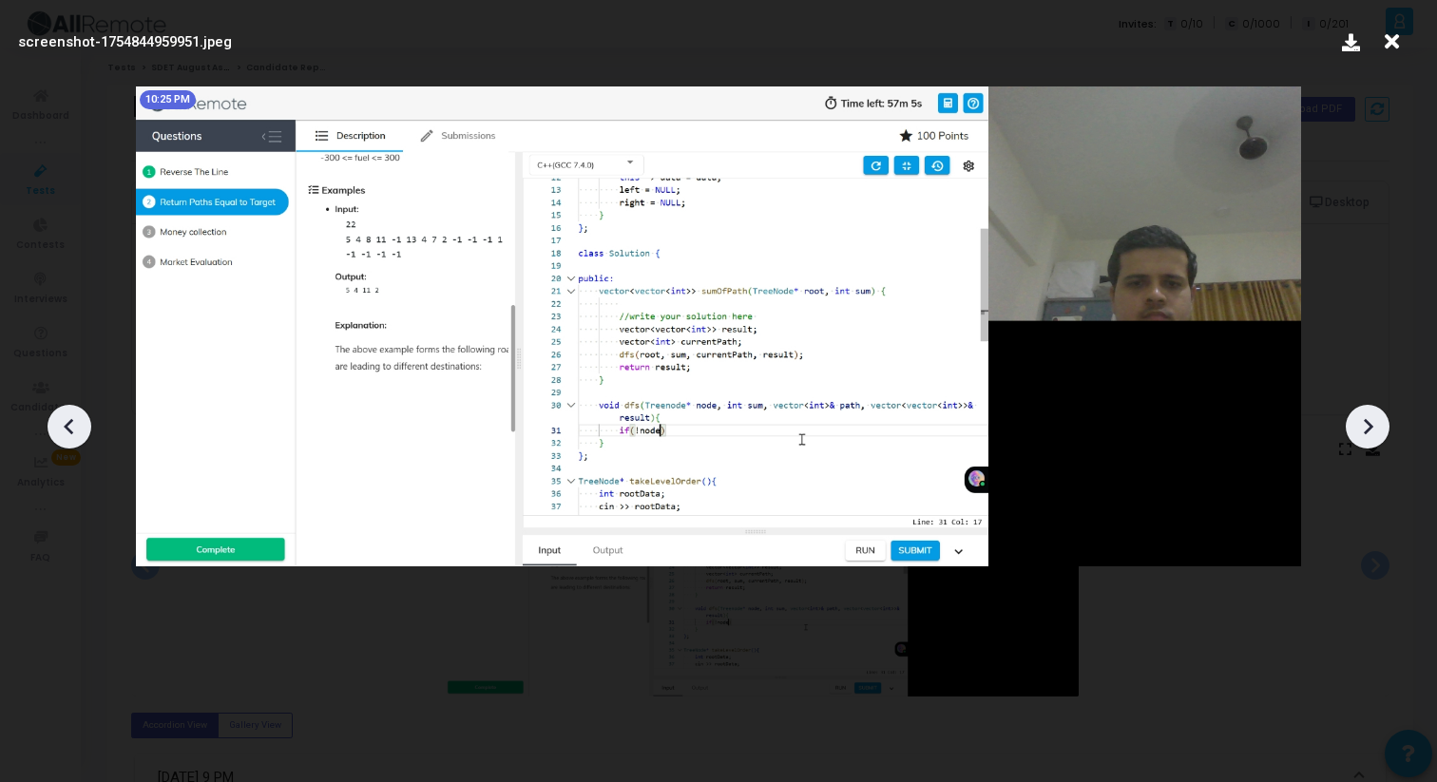
click at [1375, 413] on icon at bounding box center [1367, 426] width 29 height 29
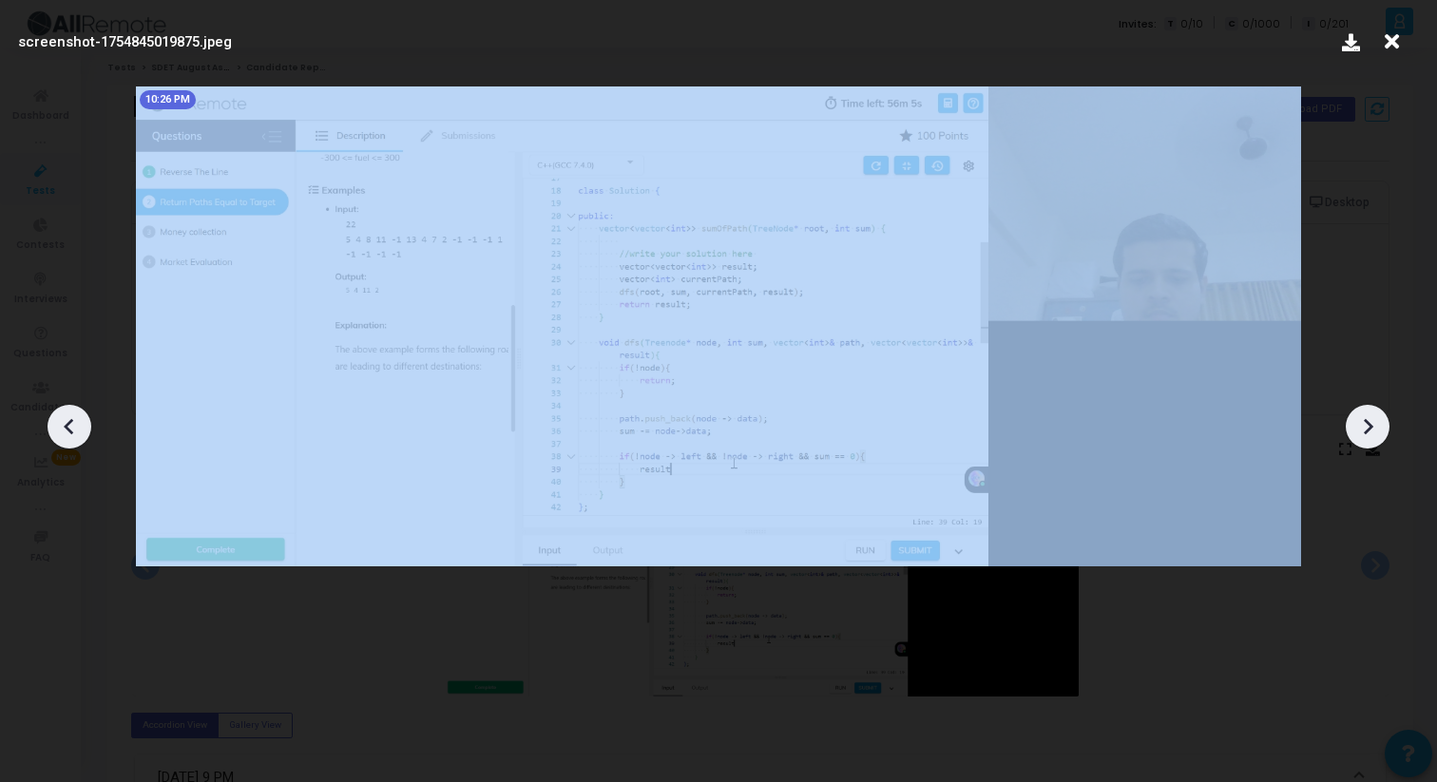
click at [1375, 413] on icon at bounding box center [1367, 426] width 29 height 29
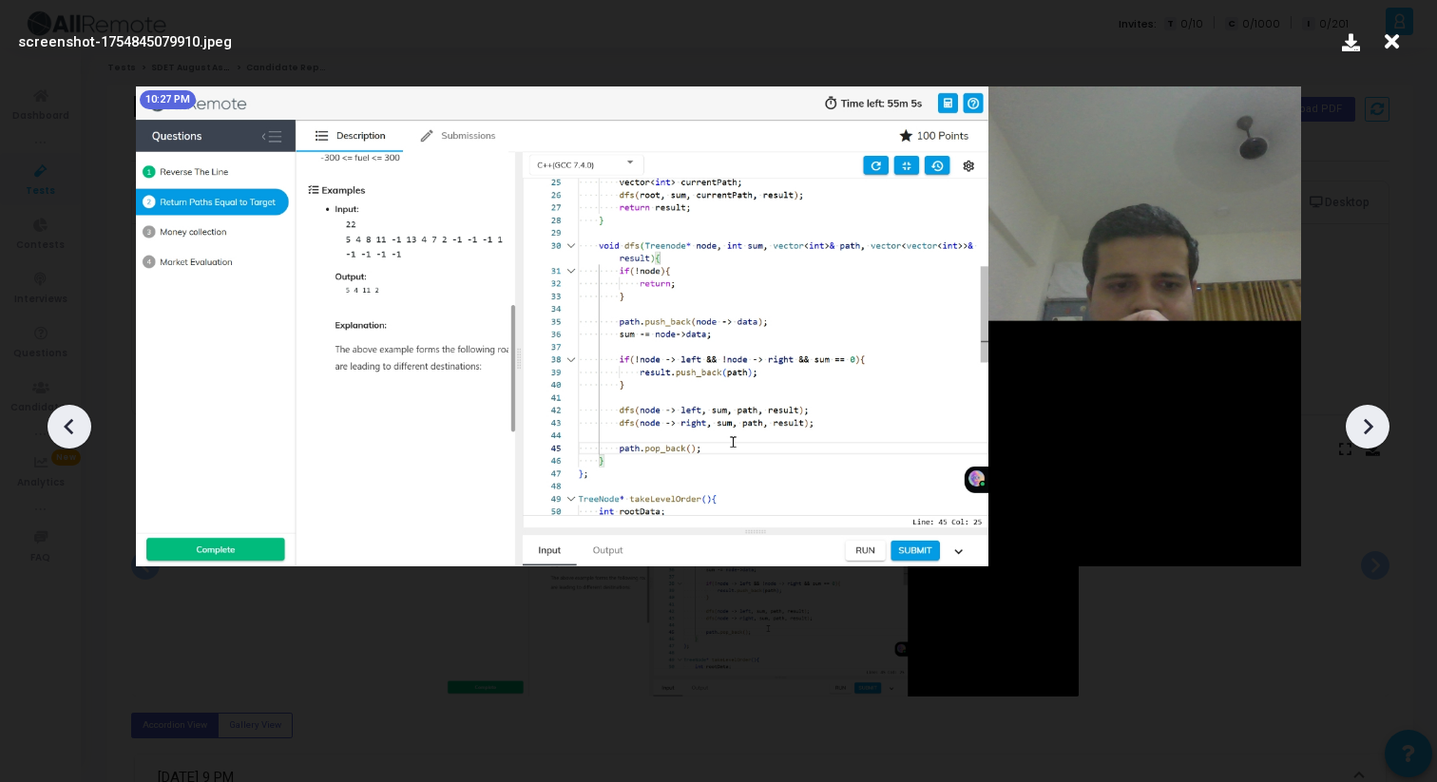
click at [1375, 413] on icon at bounding box center [1367, 426] width 29 height 29
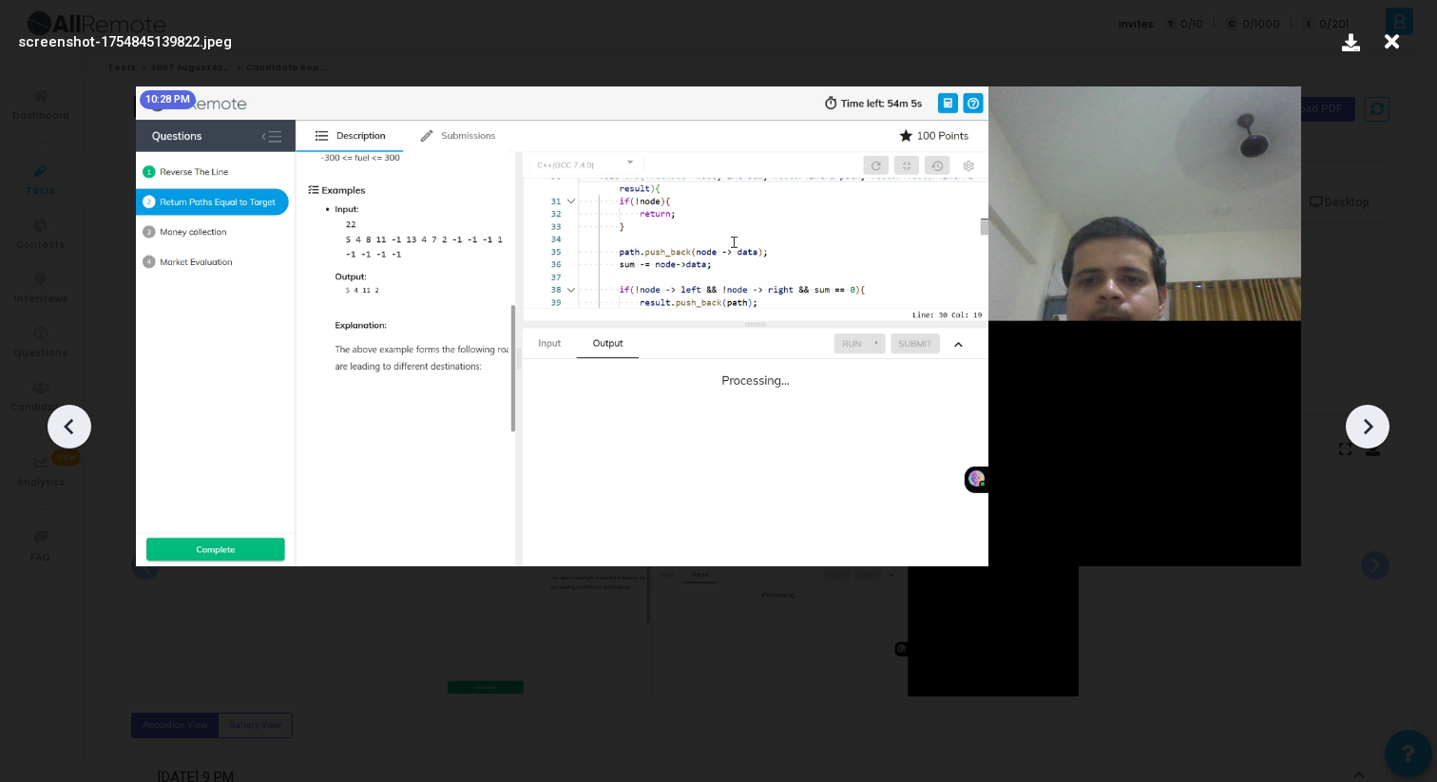
click at [1375, 413] on icon at bounding box center [1367, 426] width 29 height 29
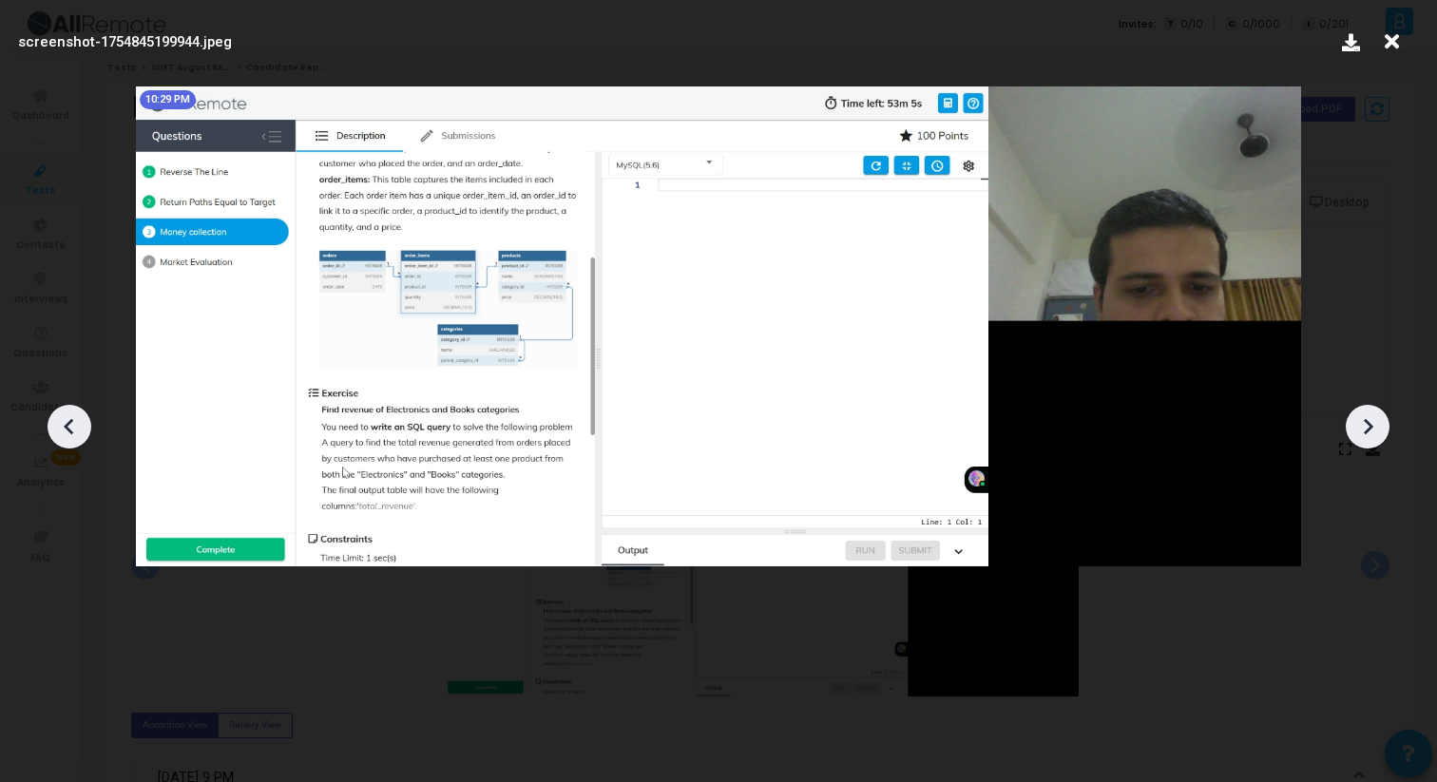
click at [1375, 413] on icon at bounding box center [1367, 426] width 29 height 29
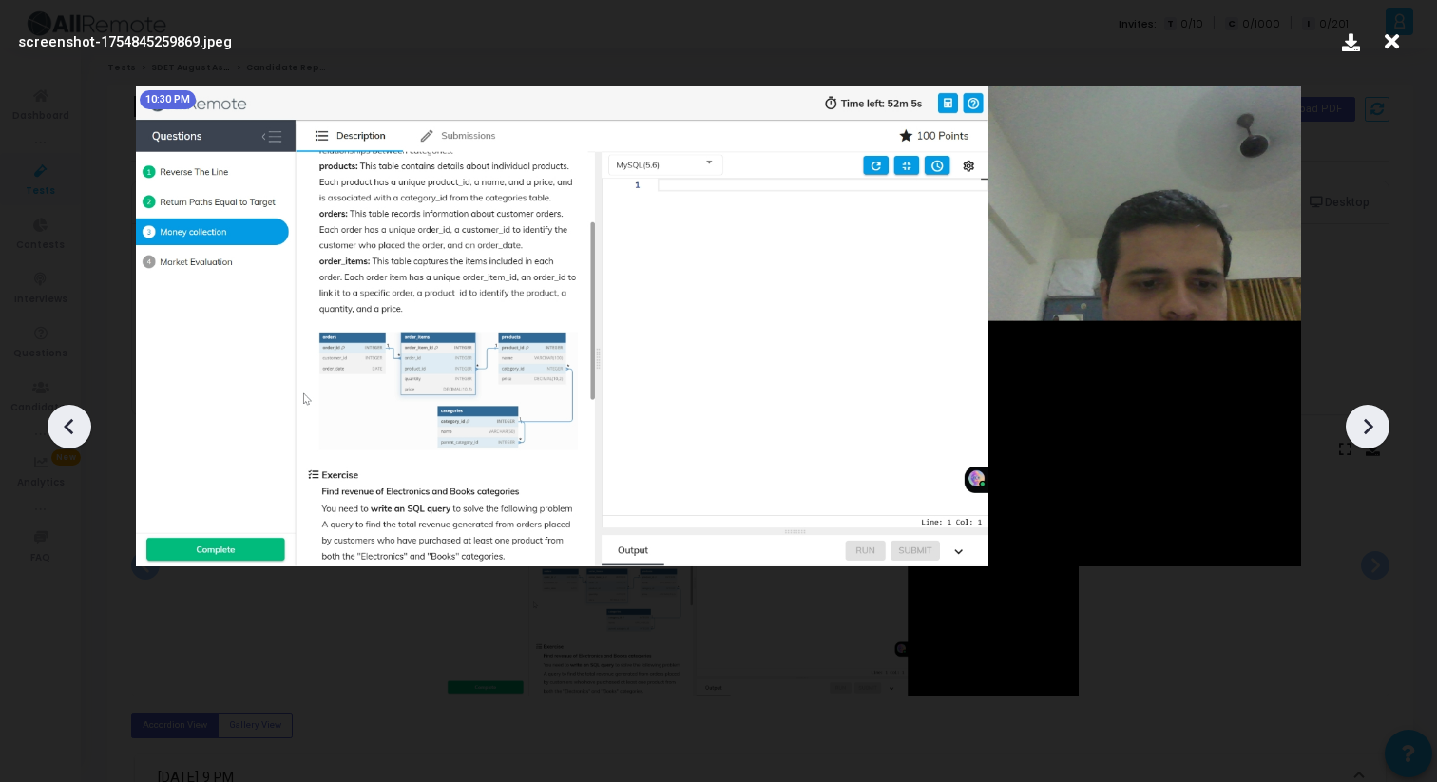
click at [1375, 413] on icon at bounding box center [1367, 426] width 29 height 29
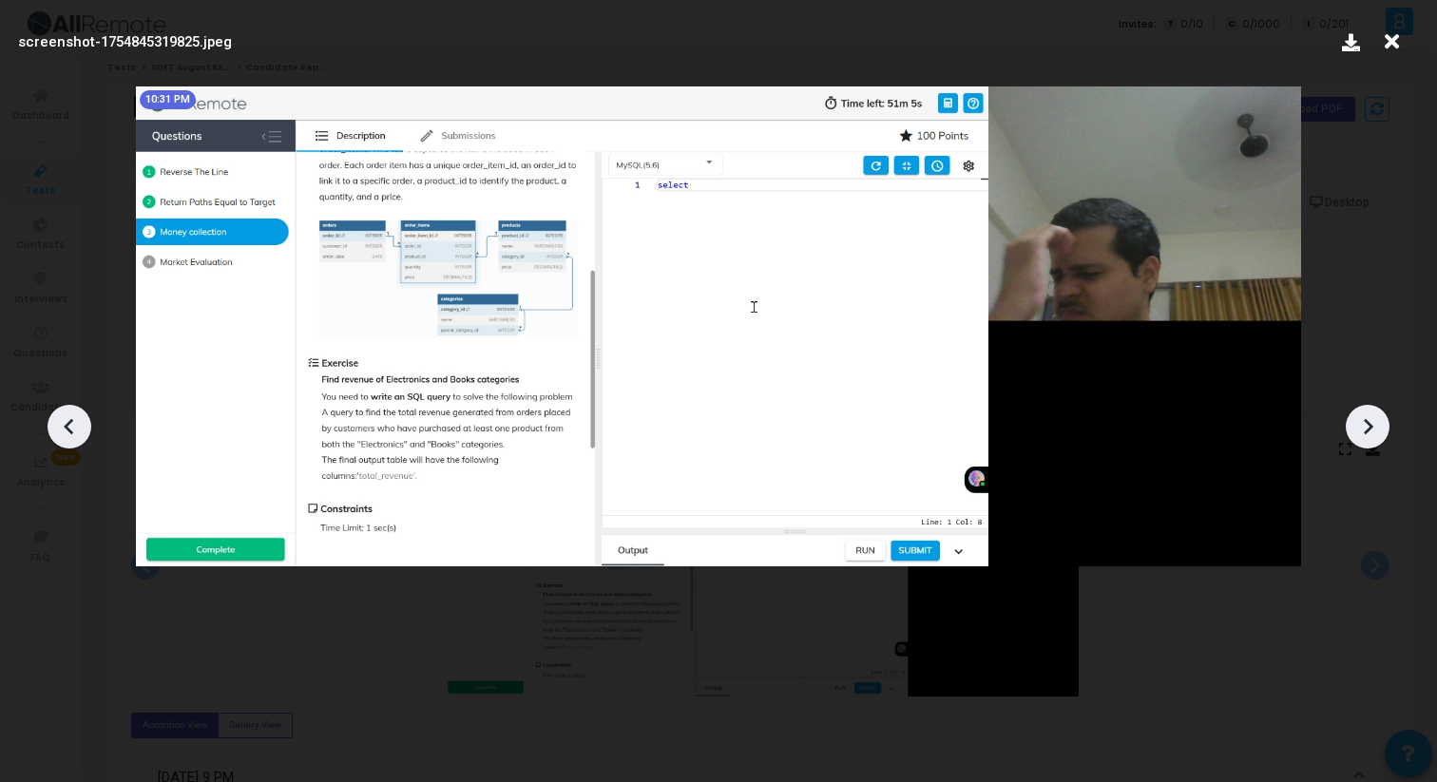
click at [1375, 413] on icon at bounding box center [1367, 426] width 29 height 29
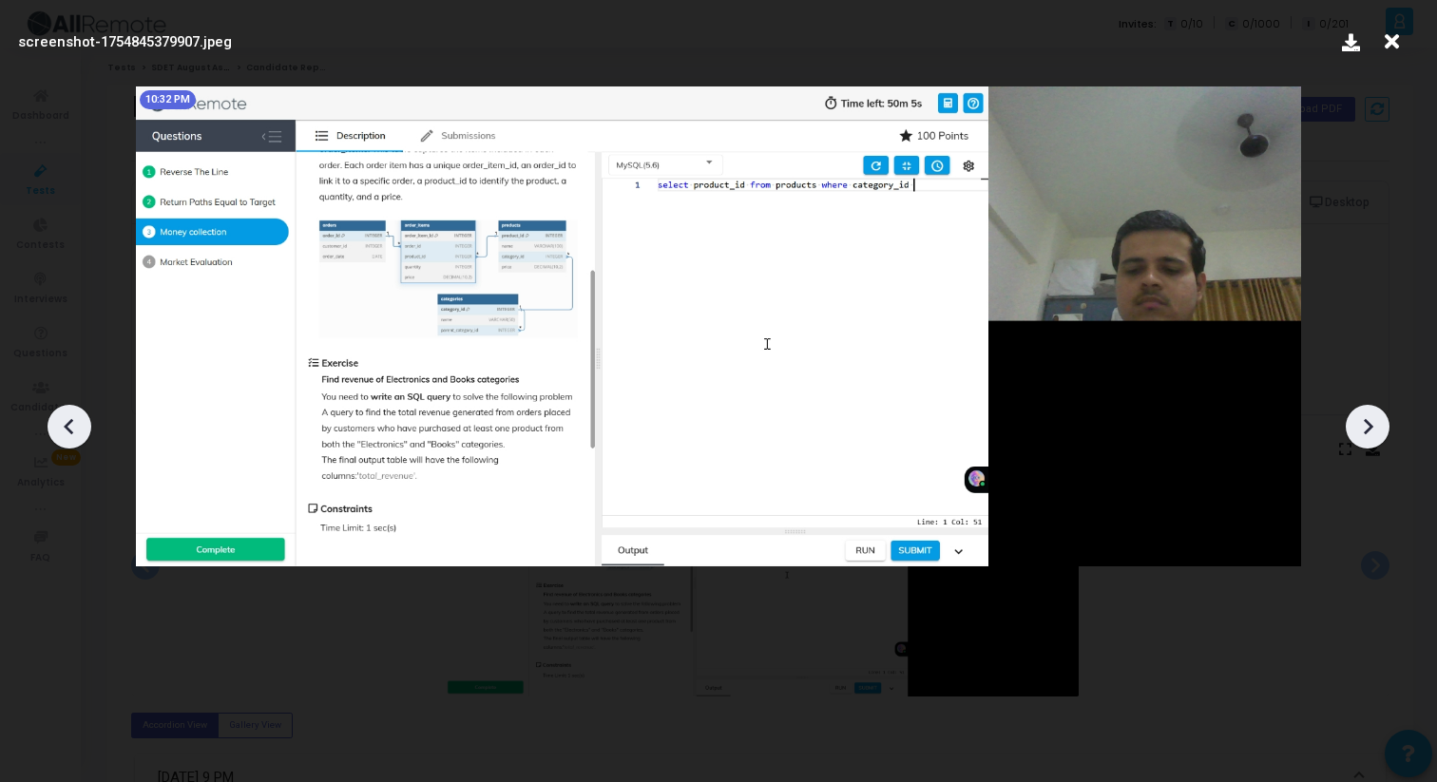
click at [1375, 414] on icon at bounding box center [1367, 426] width 29 height 29
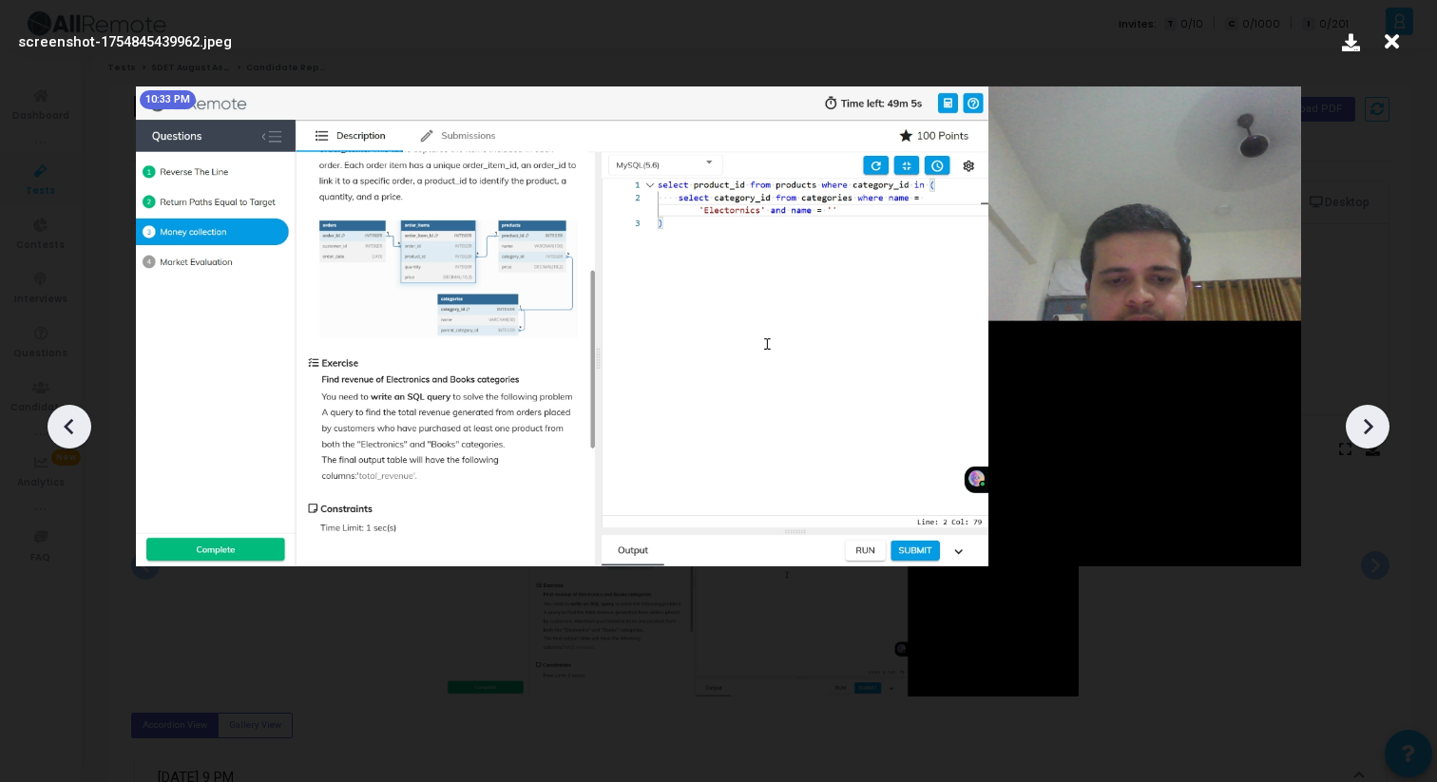
click at [1375, 414] on icon at bounding box center [1367, 426] width 29 height 29
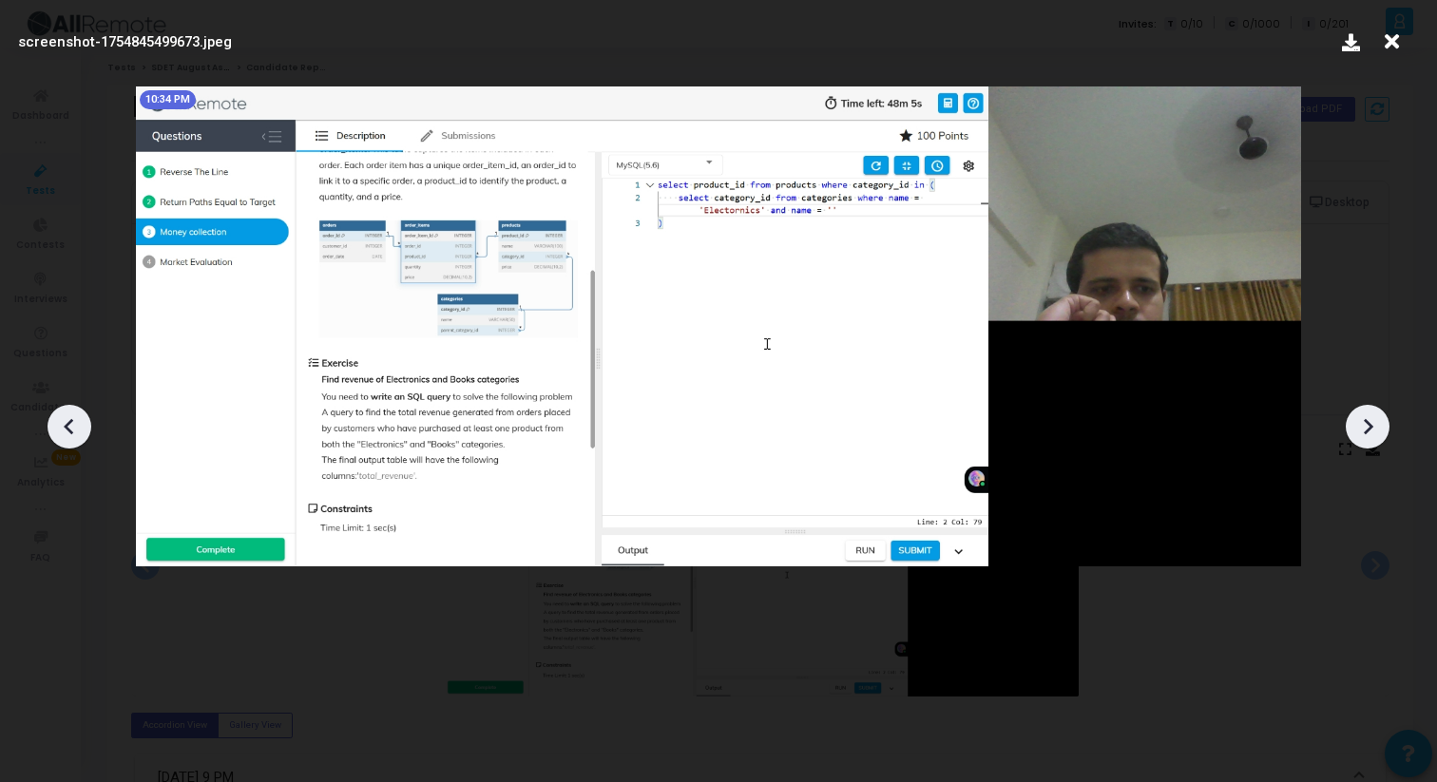
click at [1375, 415] on icon at bounding box center [1367, 426] width 29 height 29
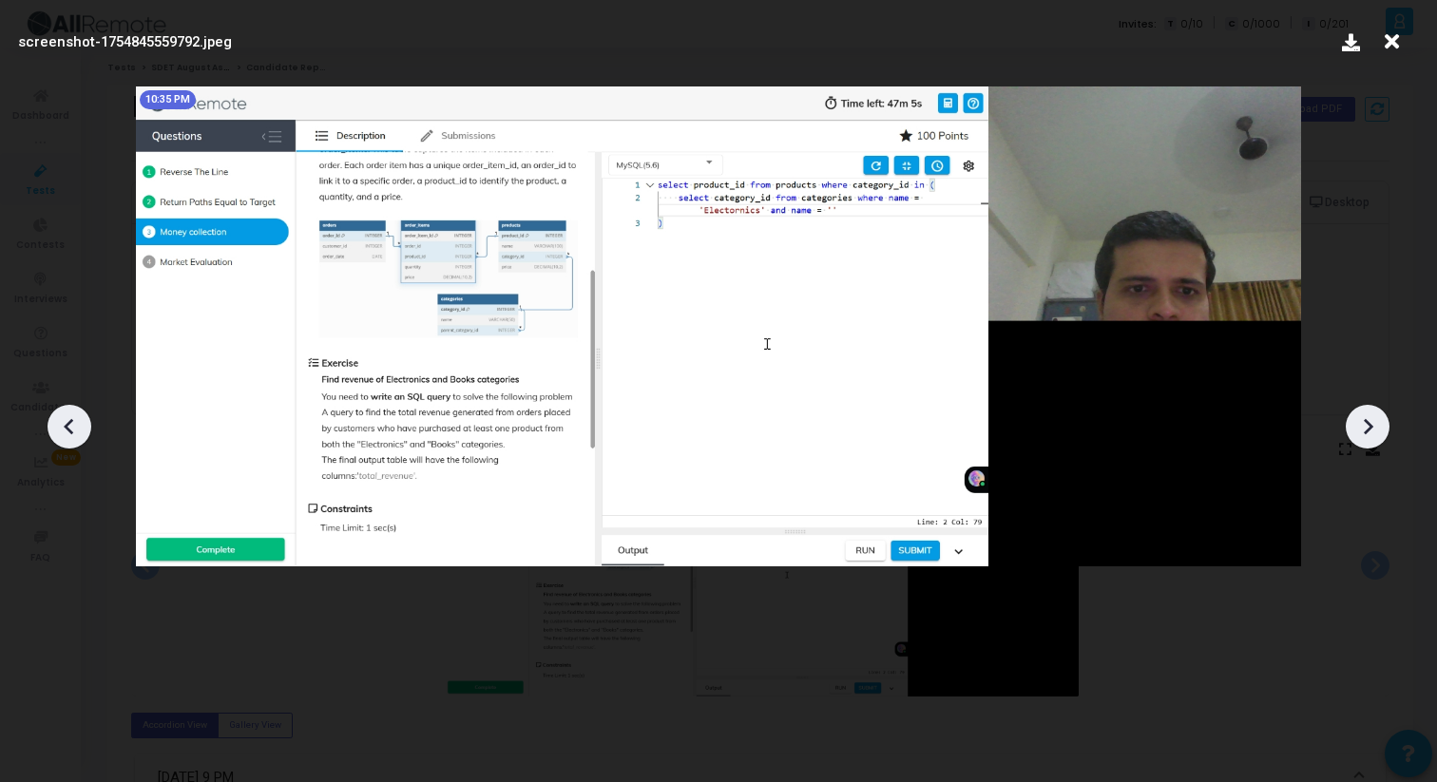
click at [1375, 415] on icon at bounding box center [1367, 426] width 29 height 29
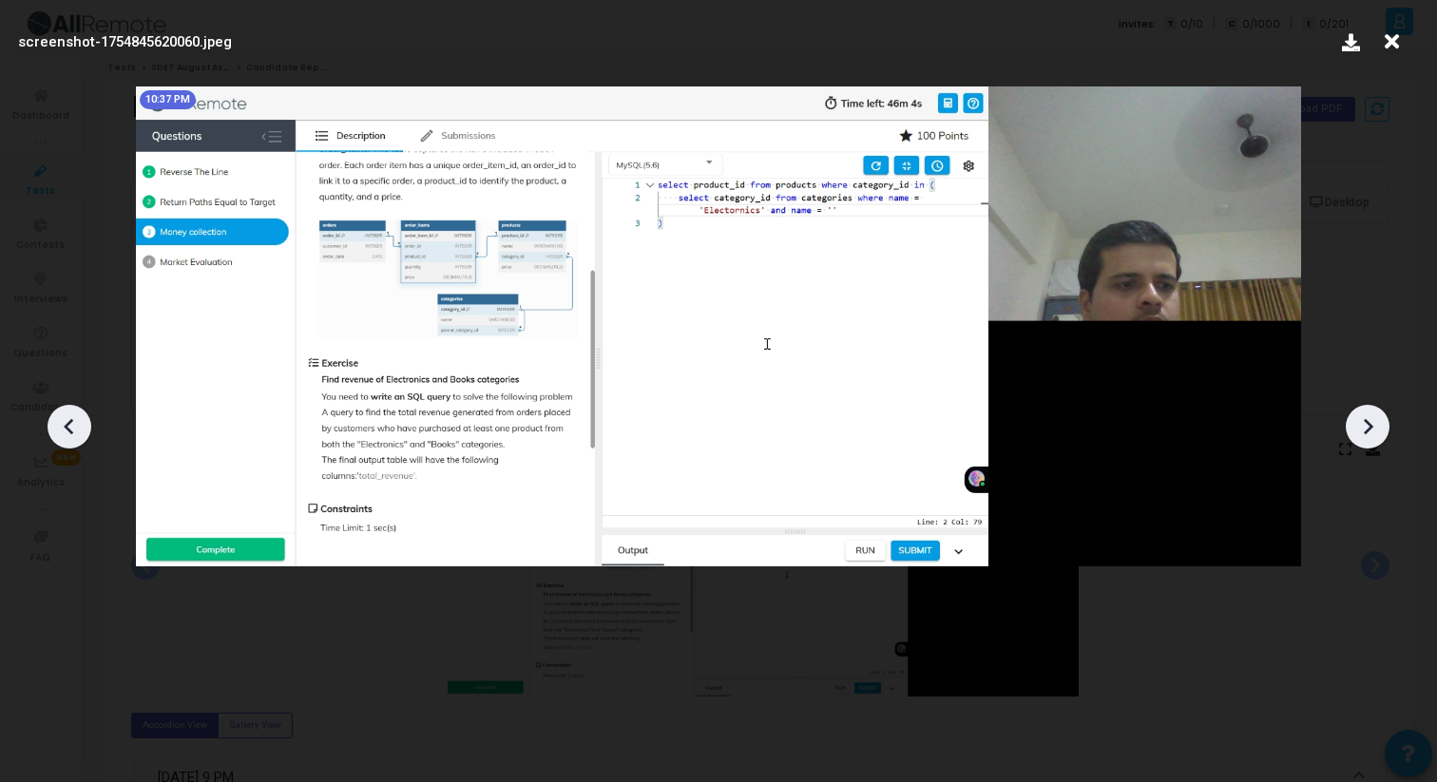
click at [1375, 415] on icon at bounding box center [1367, 426] width 29 height 29
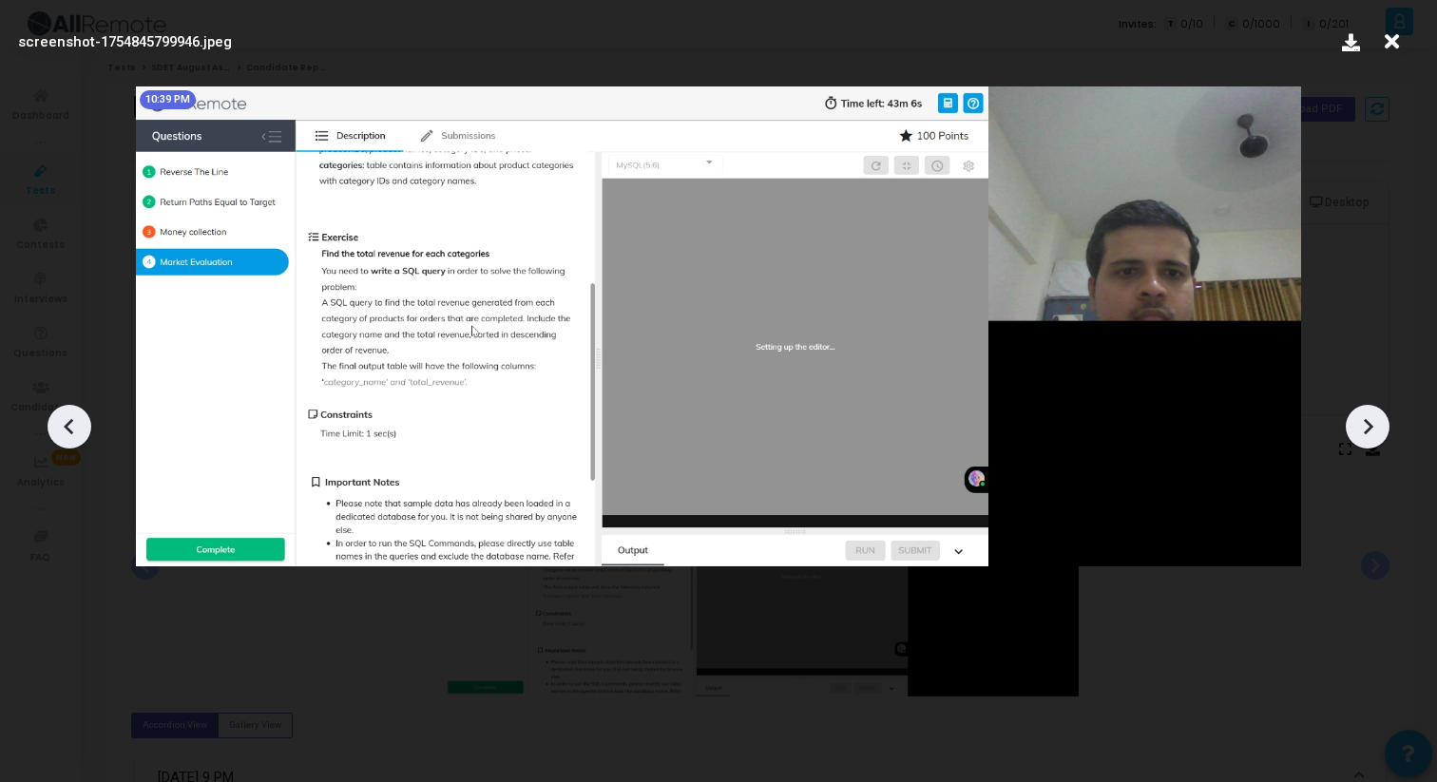
click at [1375, 415] on icon at bounding box center [1367, 426] width 29 height 29
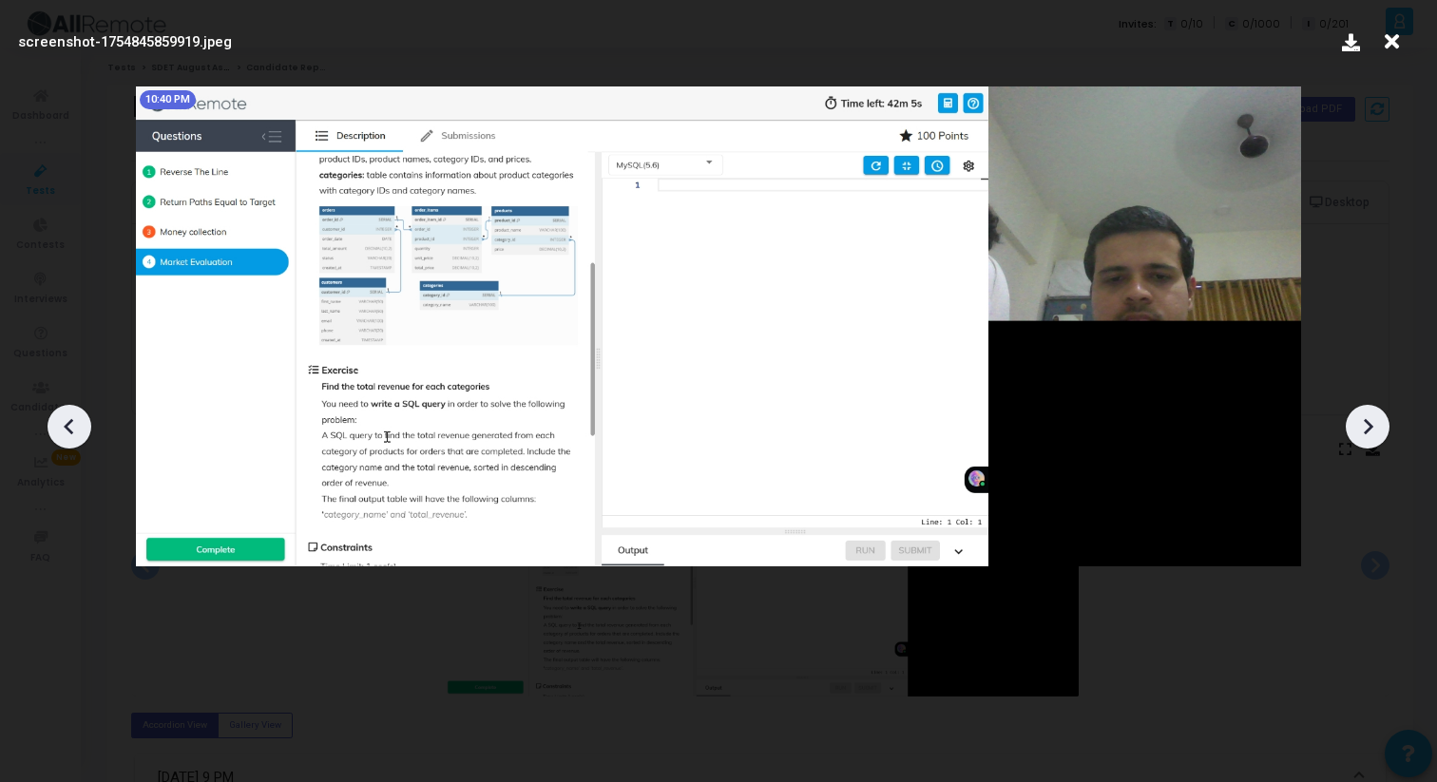
click at [1390, 39] on icon at bounding box center [1391, 42] width 29 height 36
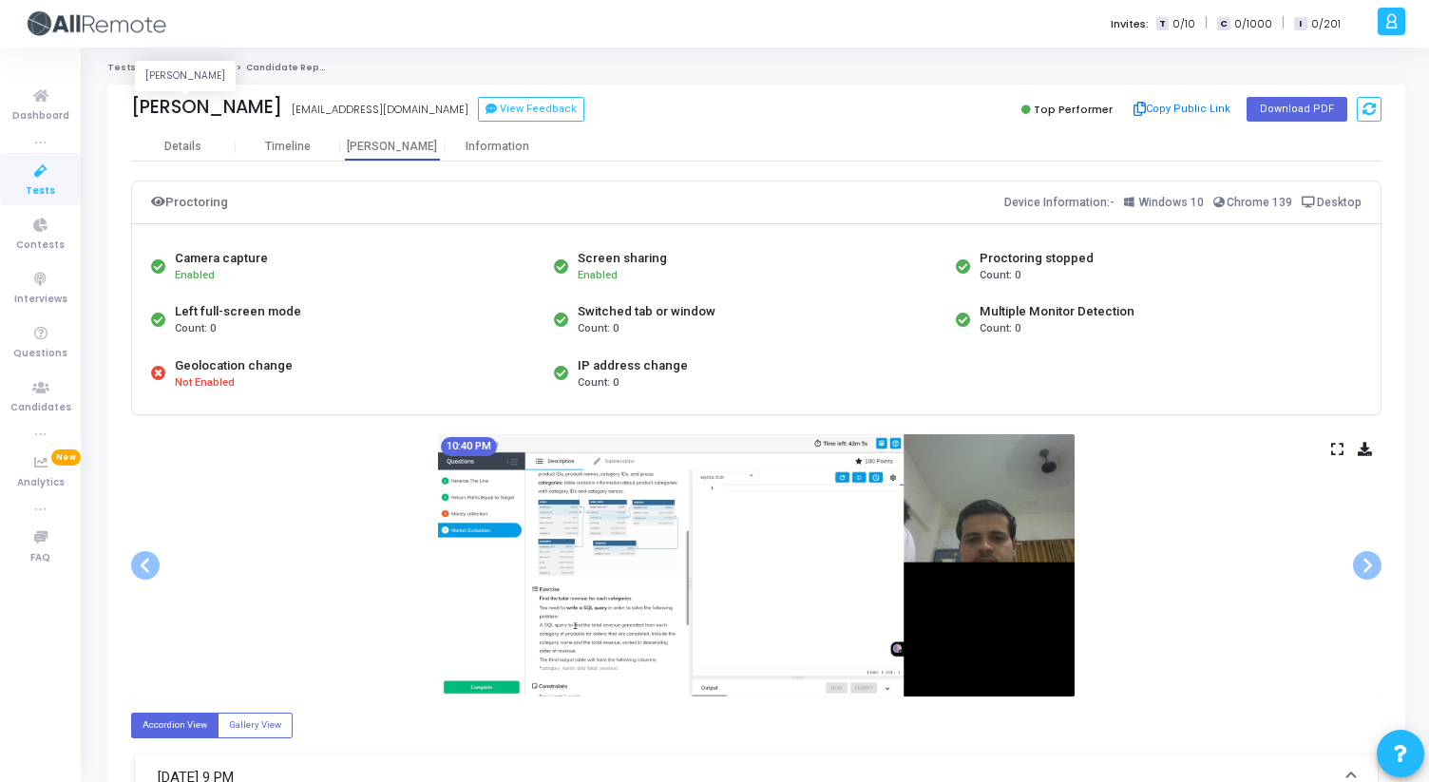
click at [154, 96] on div "Nirmit" at bounding box center [206, 107] width 151 height 22
copy div "Nirmit"
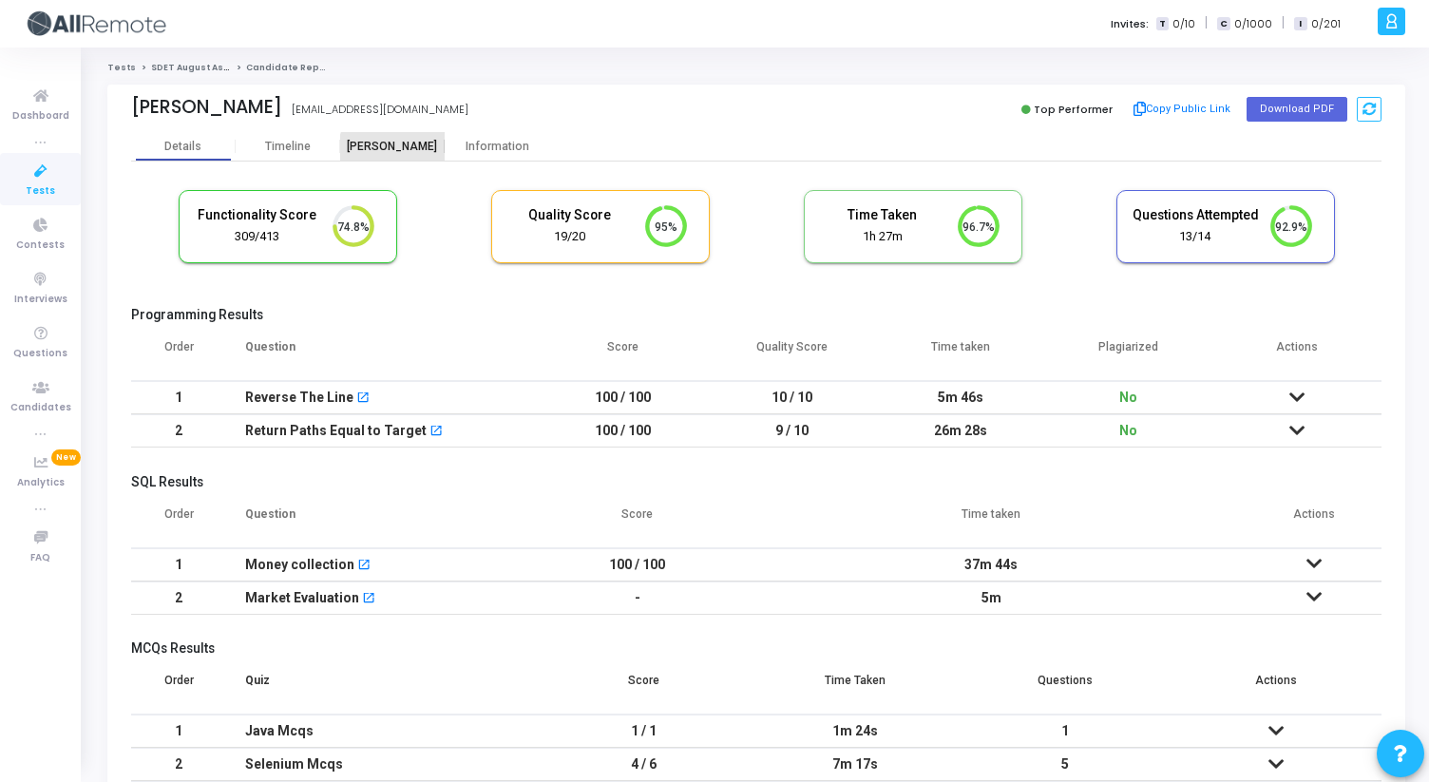
click at [397, 152] on div "[PERSON_NAME]" at bounding box center [392, 147] width 105 height 14
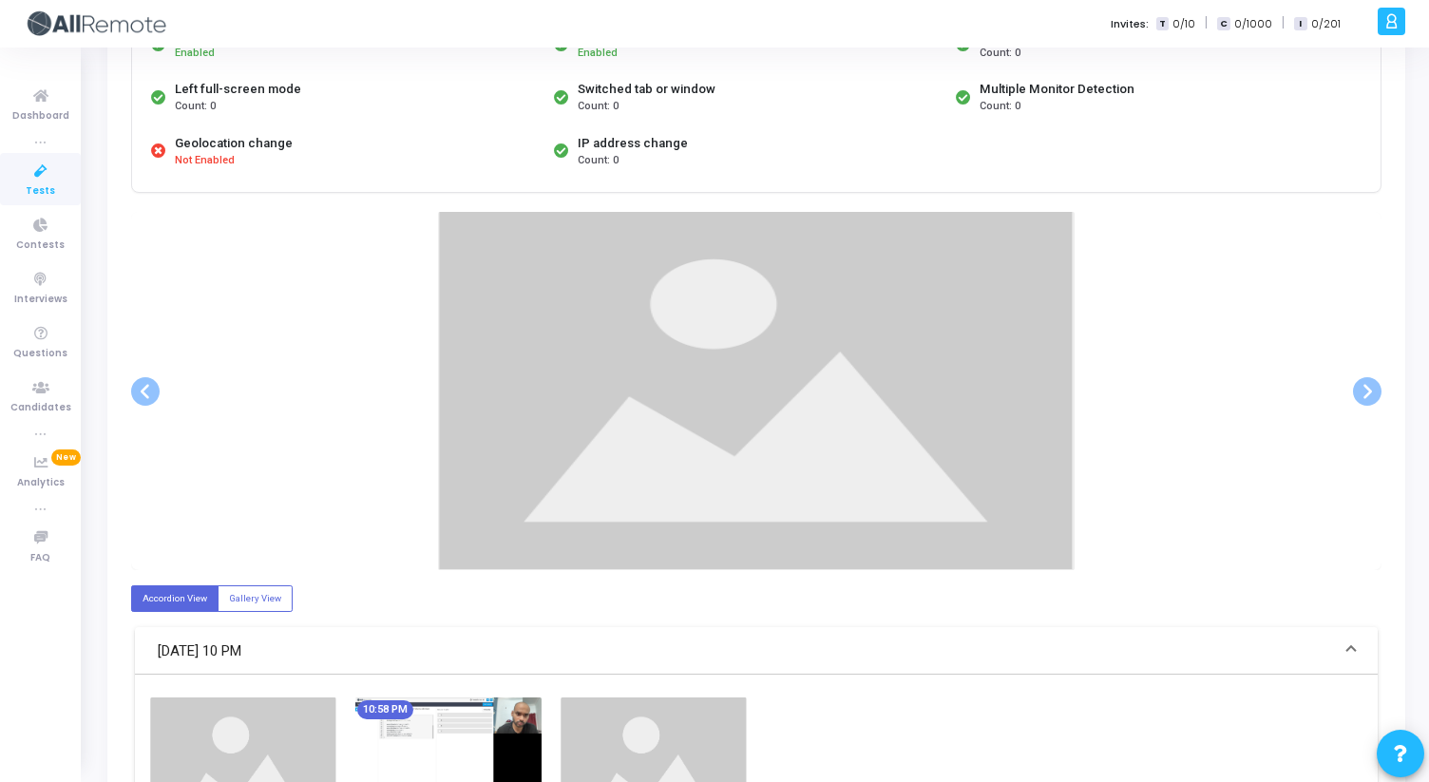
scroll to position [224, 0]
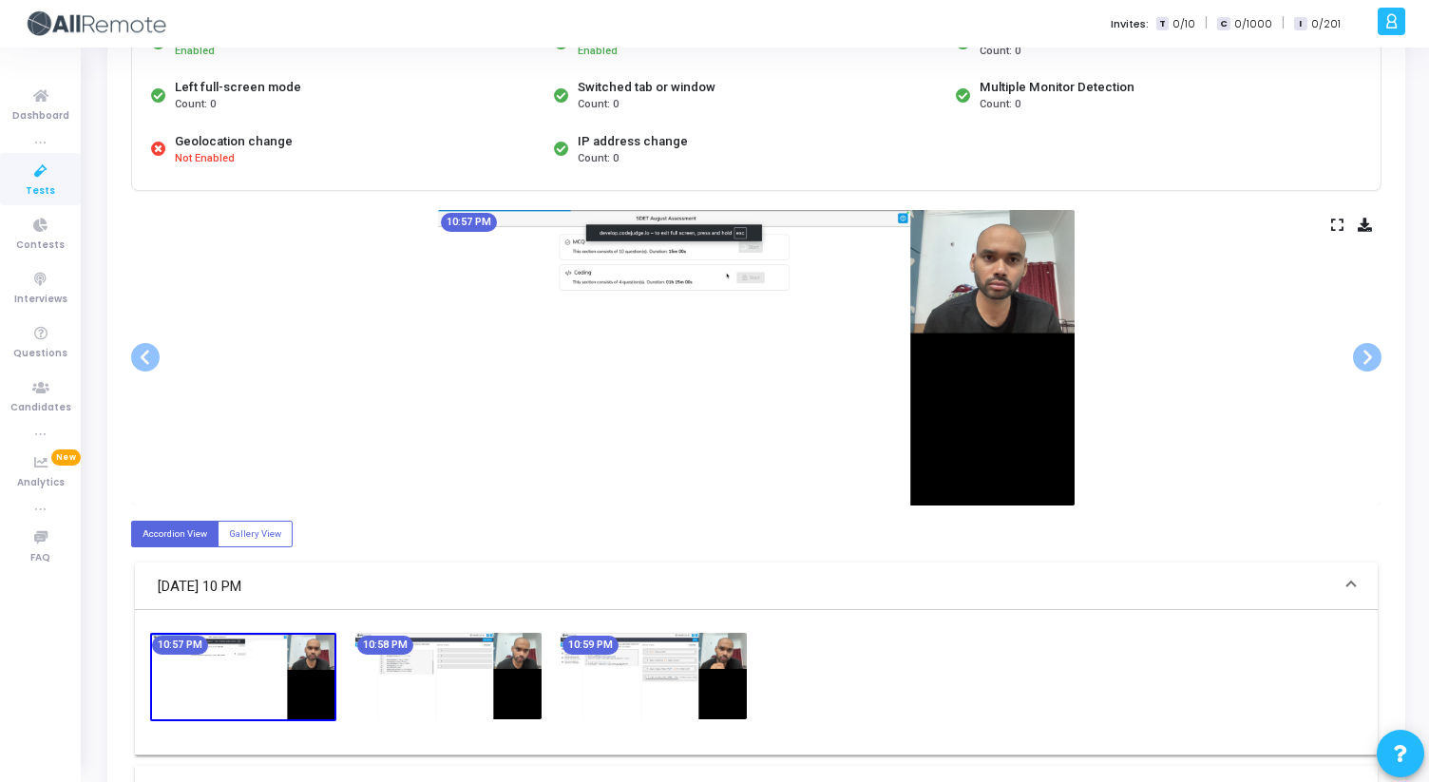
click at [1331, 228] on icon at bounding box center [1337, 224] width 12 height 10
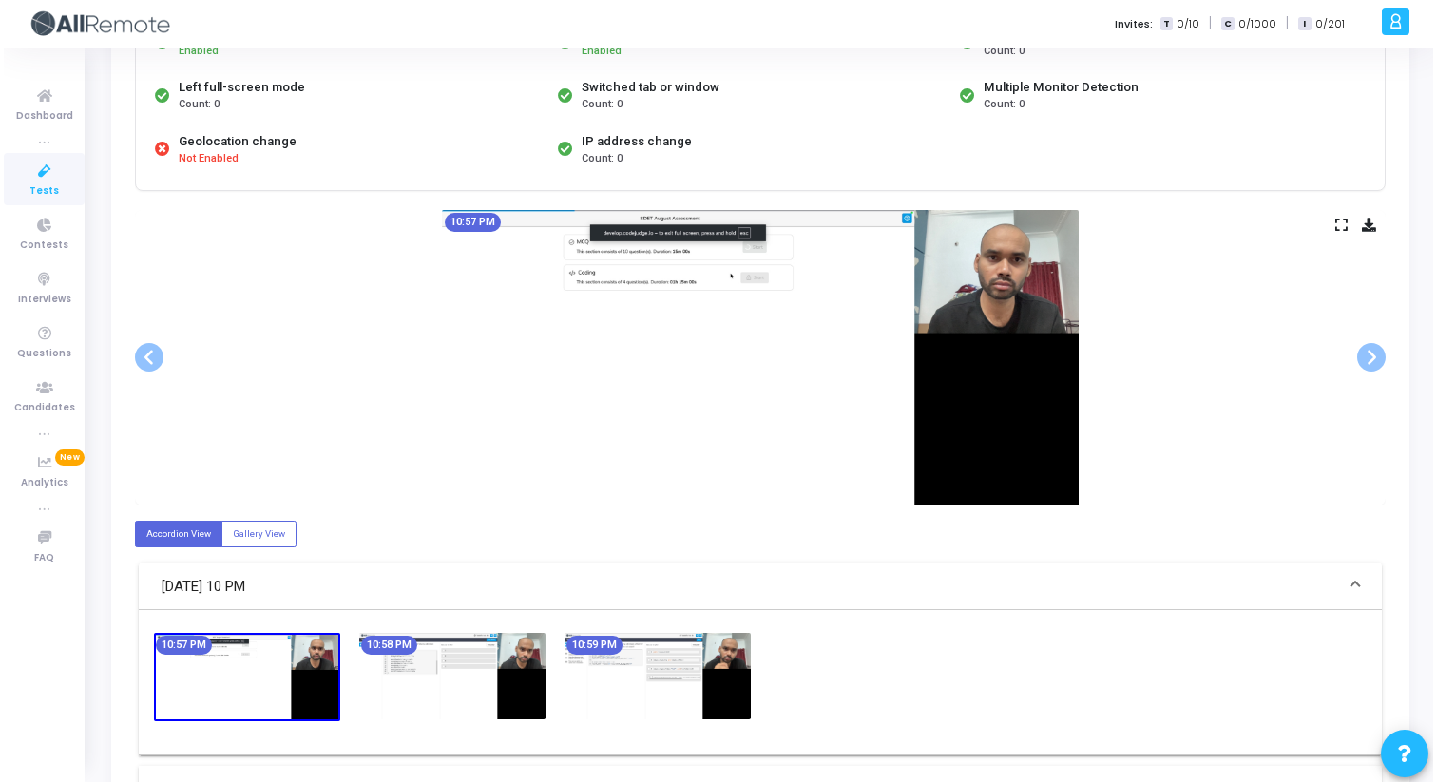
scroll to position [0, 0]
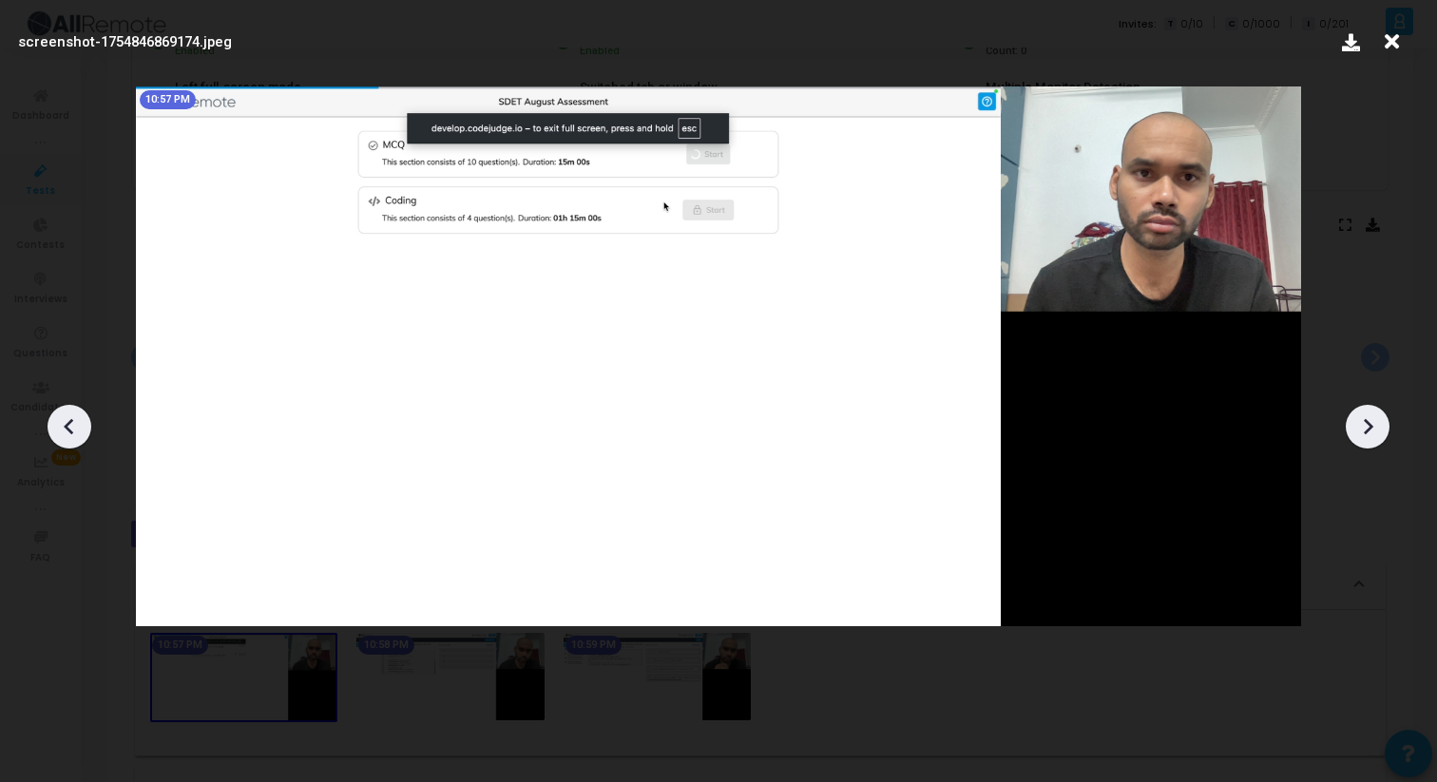
click at [1378, 432] on icon at bounding box center [1367, 426] width 29 height 29
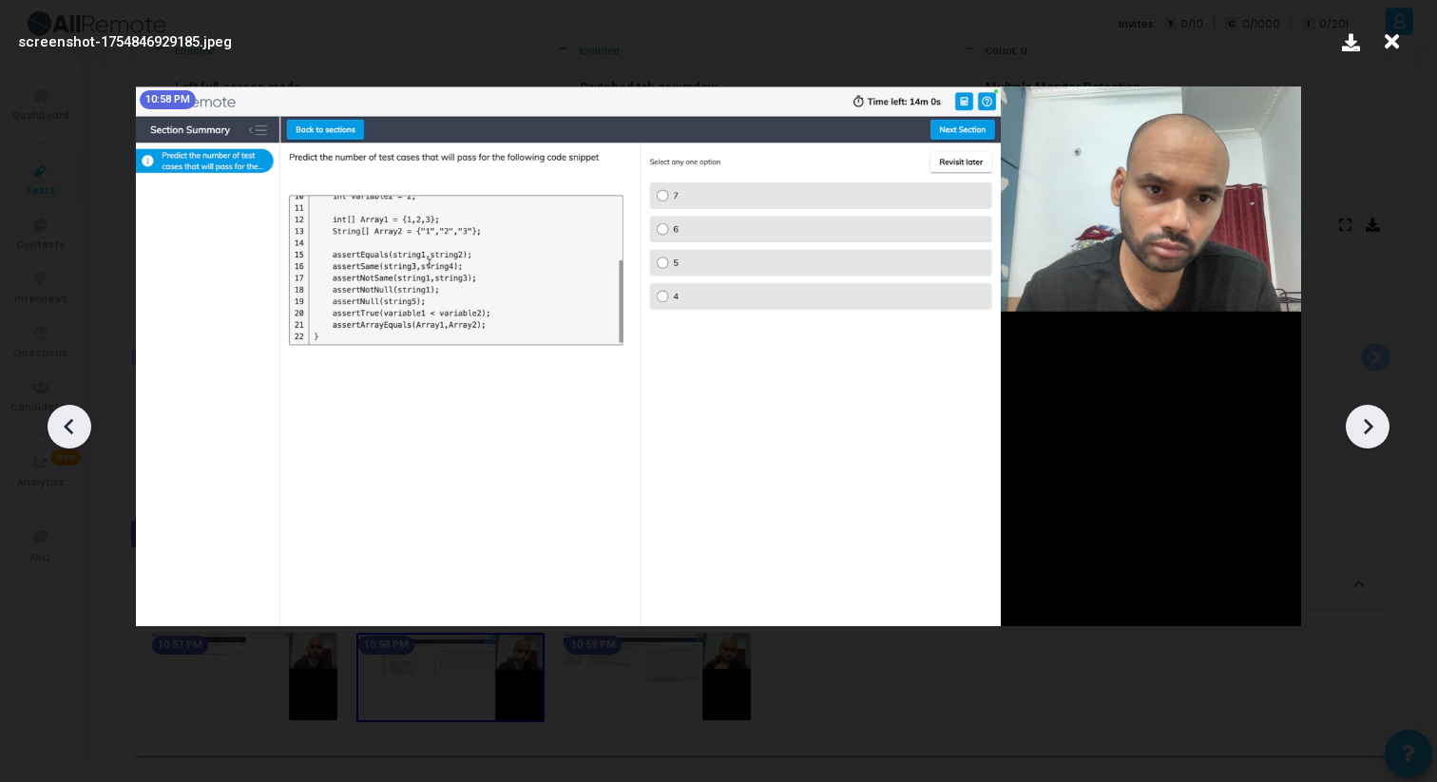
click at [1378, 432] on icon at bounding box center [1367, 426] width 29 height 29
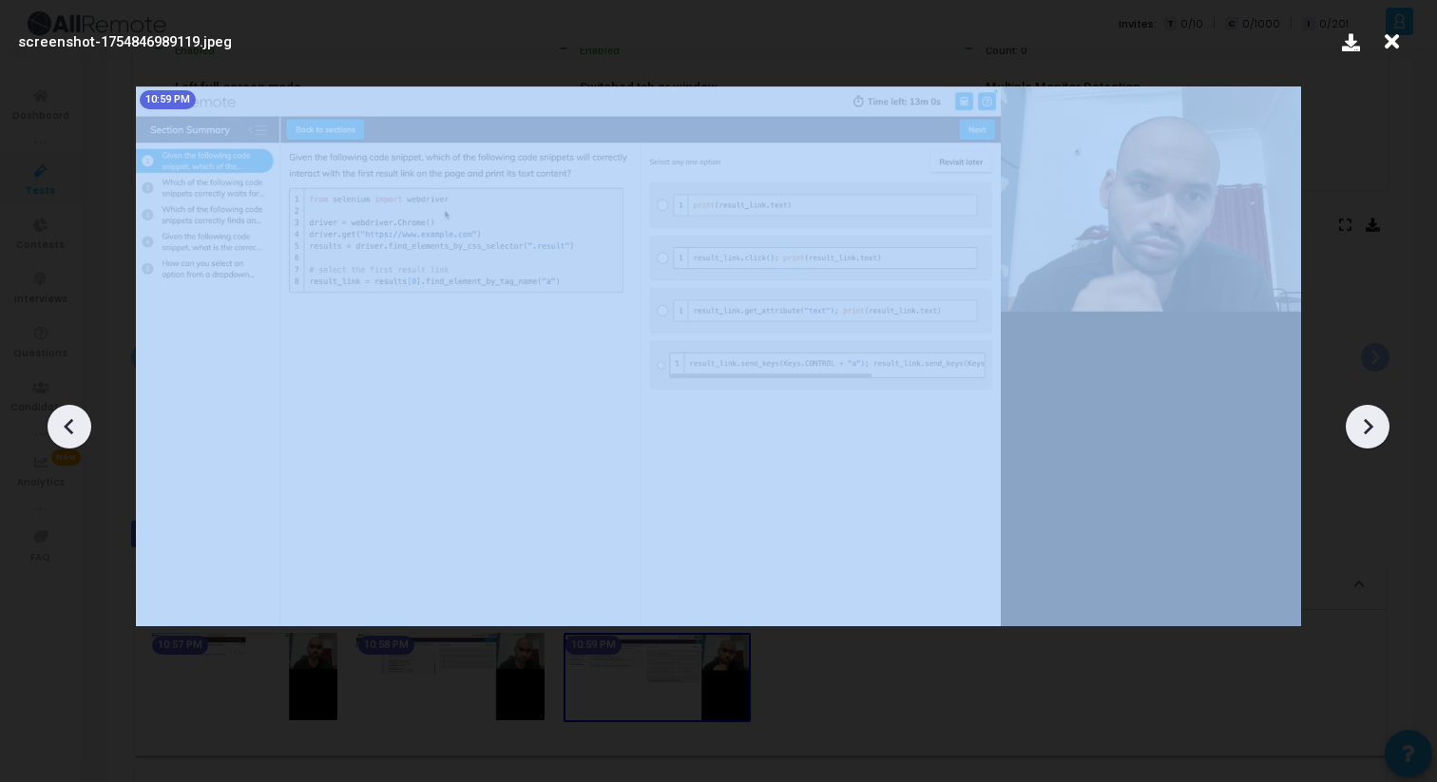
click at [1378, 432] on icon at bounding box center [1367, 426] width 29 height 29
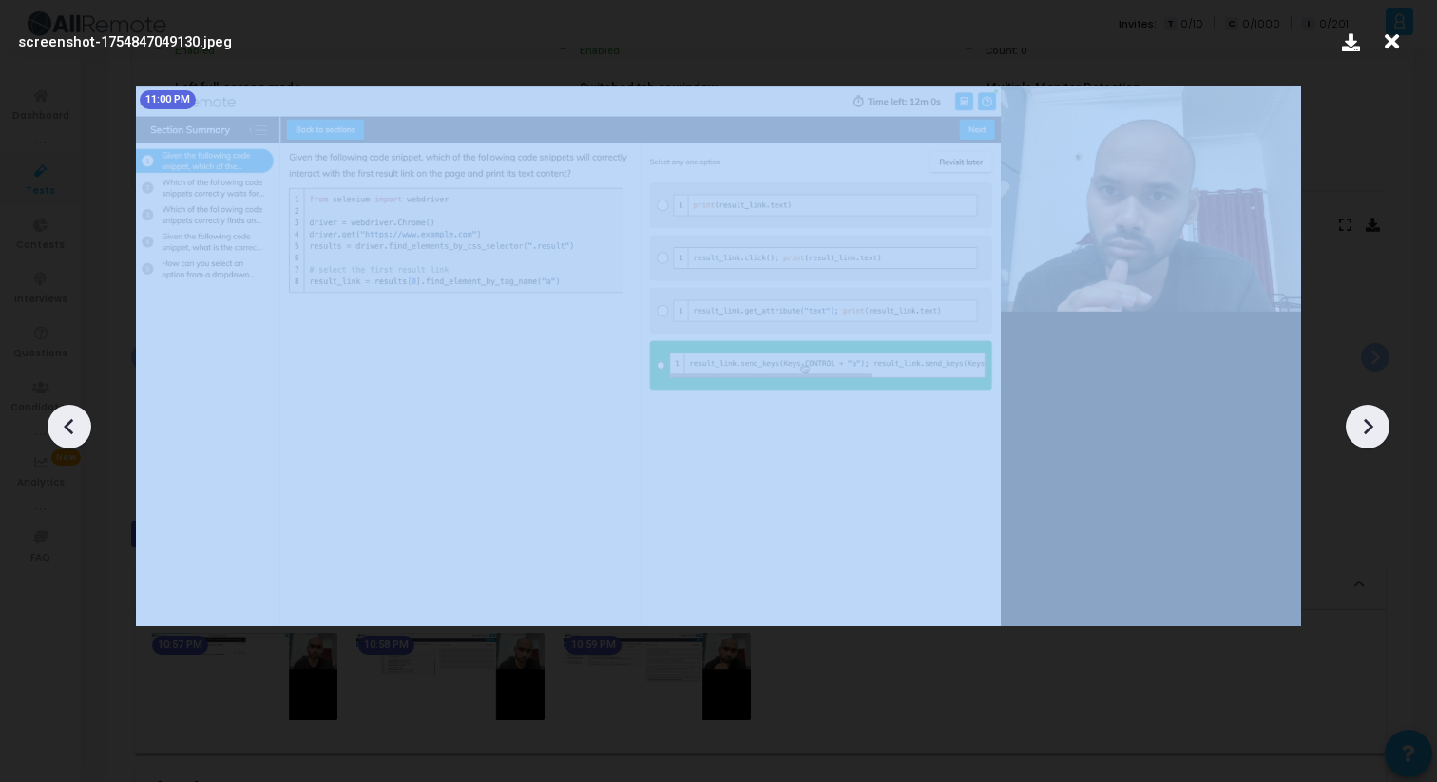
click at [1378, 432] on icon at bounding box center [1367, 426] width 29 height 29
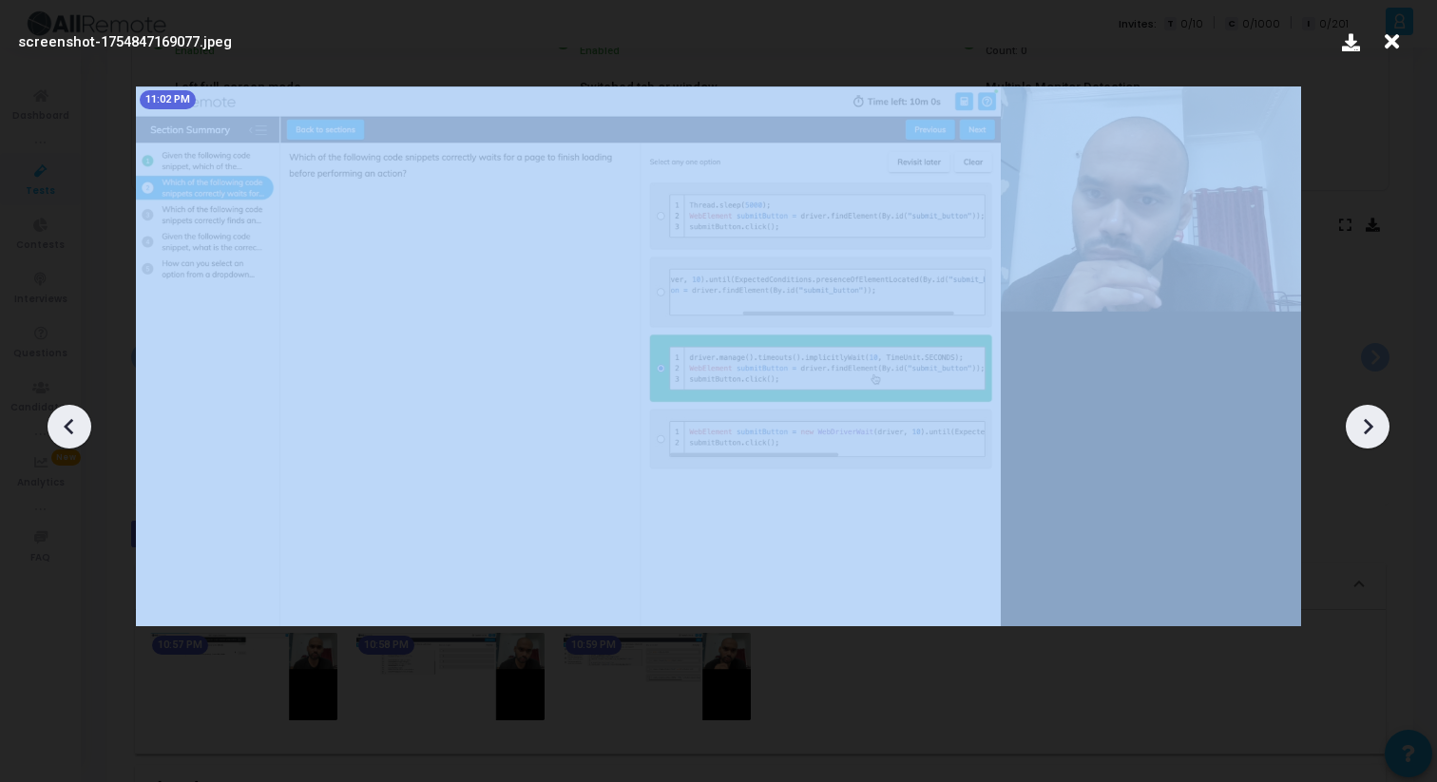
click at [1378, 432] on icon at bounding box center [1367, 426] width 29 height 29
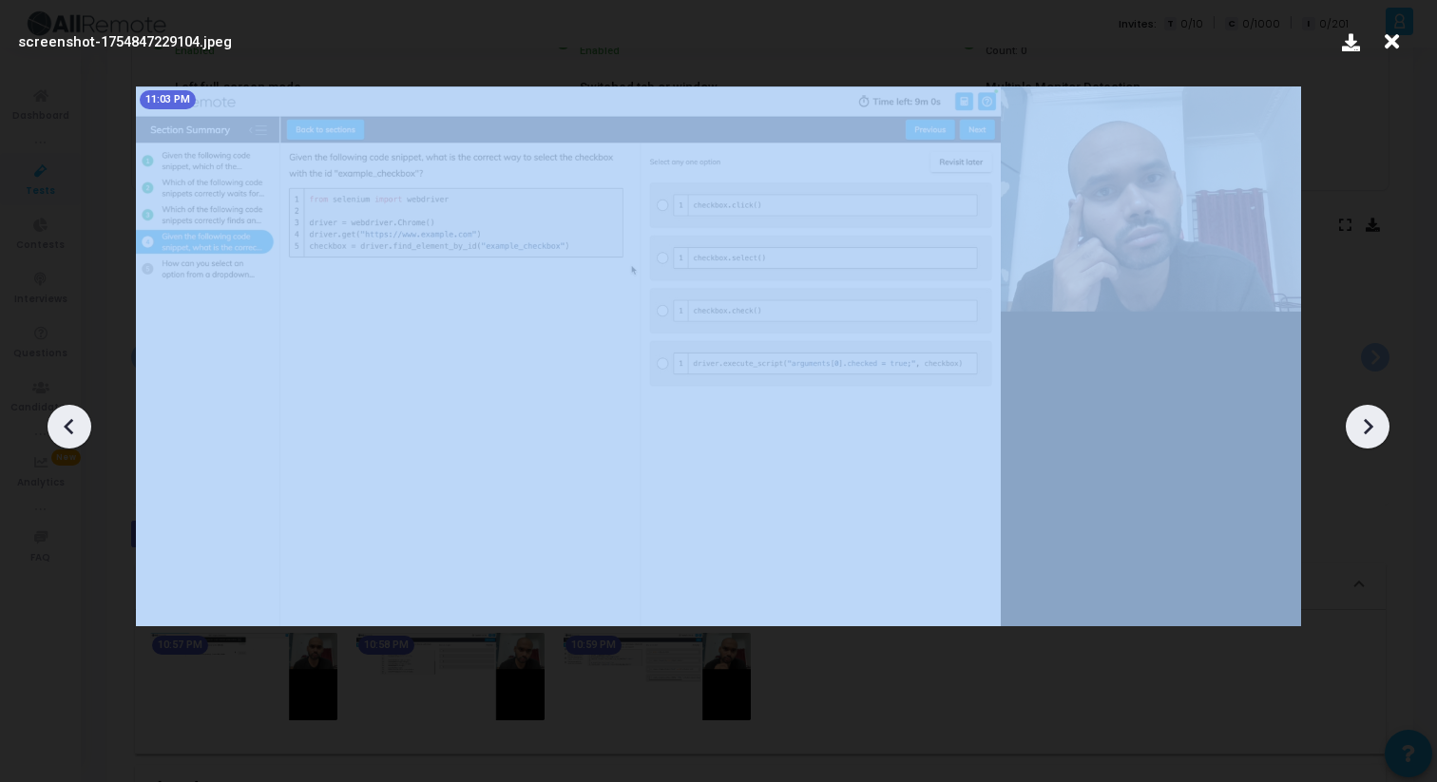
click at [1378, 432] on icon at bounding box center [1367, 426] width 29 height 29
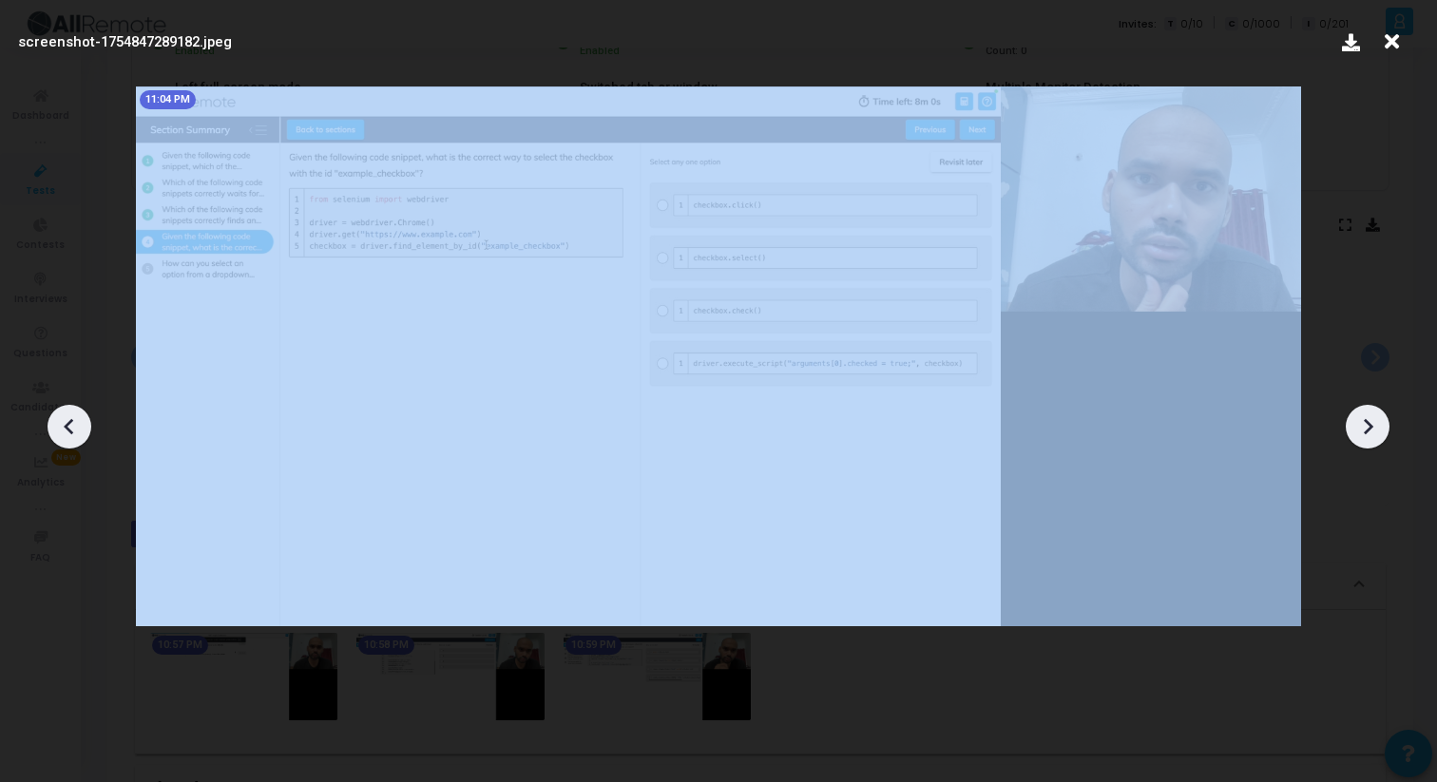
click at [1378, 432] on icon at bounding box center [1367, 426] width 29 height 29
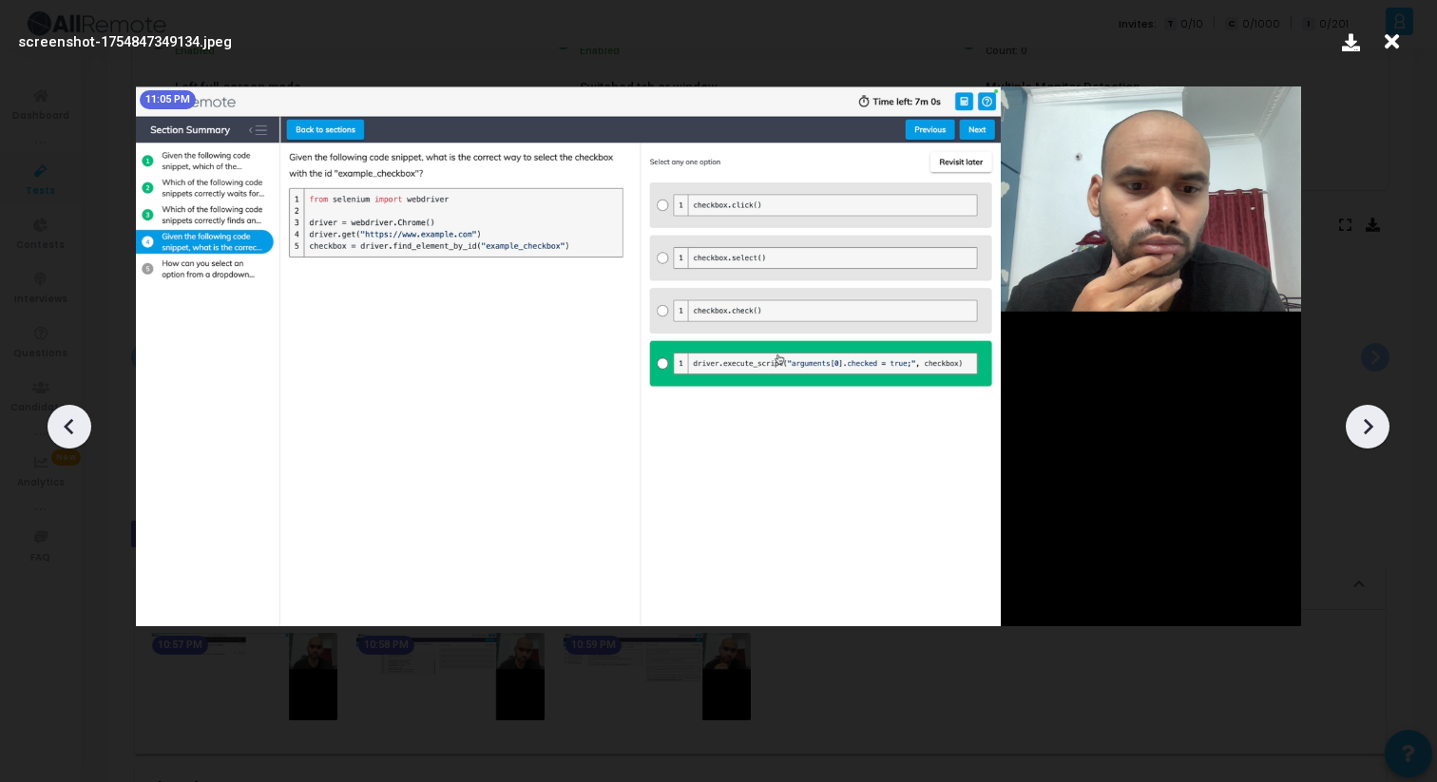
click at [1378, 432] on icon at bounding box center [1367, 426] width 29 height 29
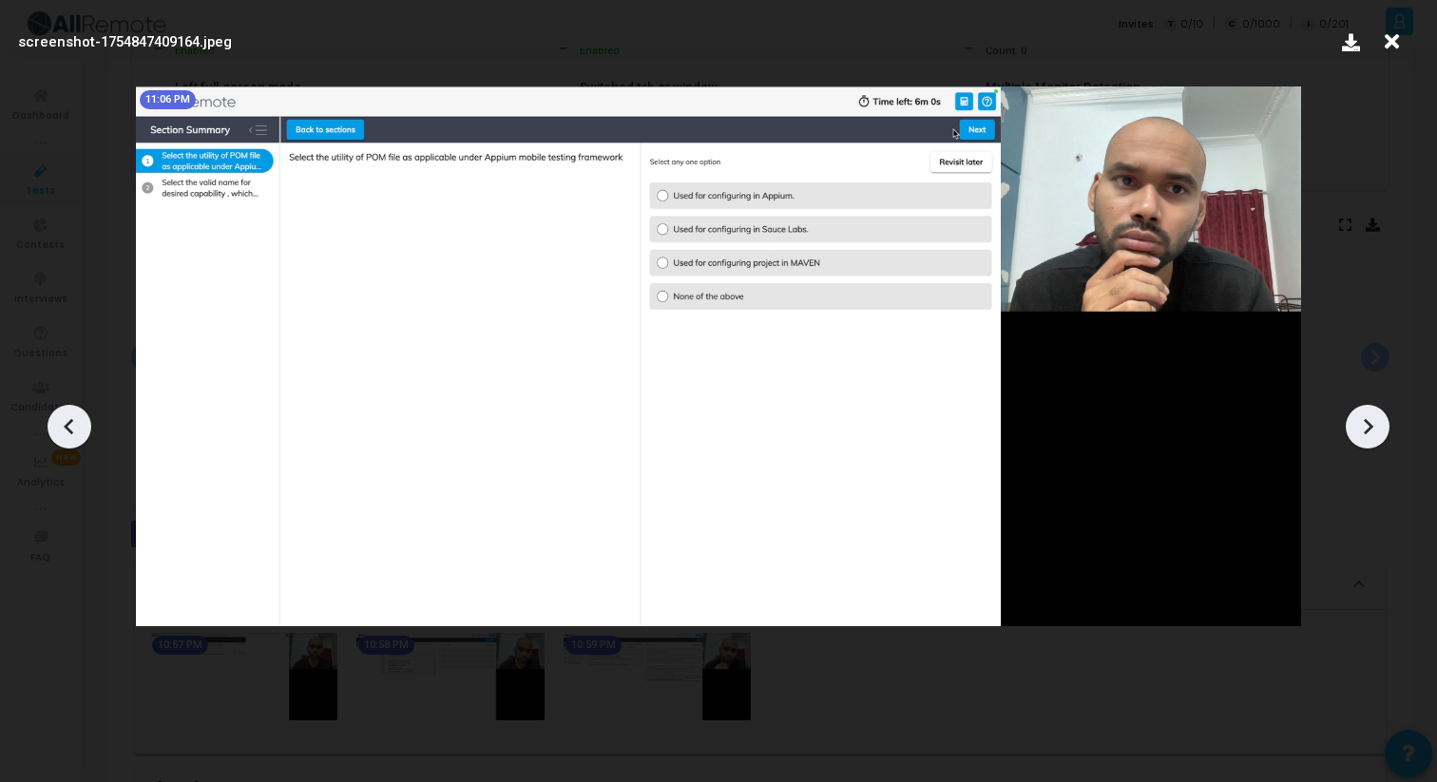
click at [1378, 432] on icon at bounding box center [1367, 426] width 29 height 29
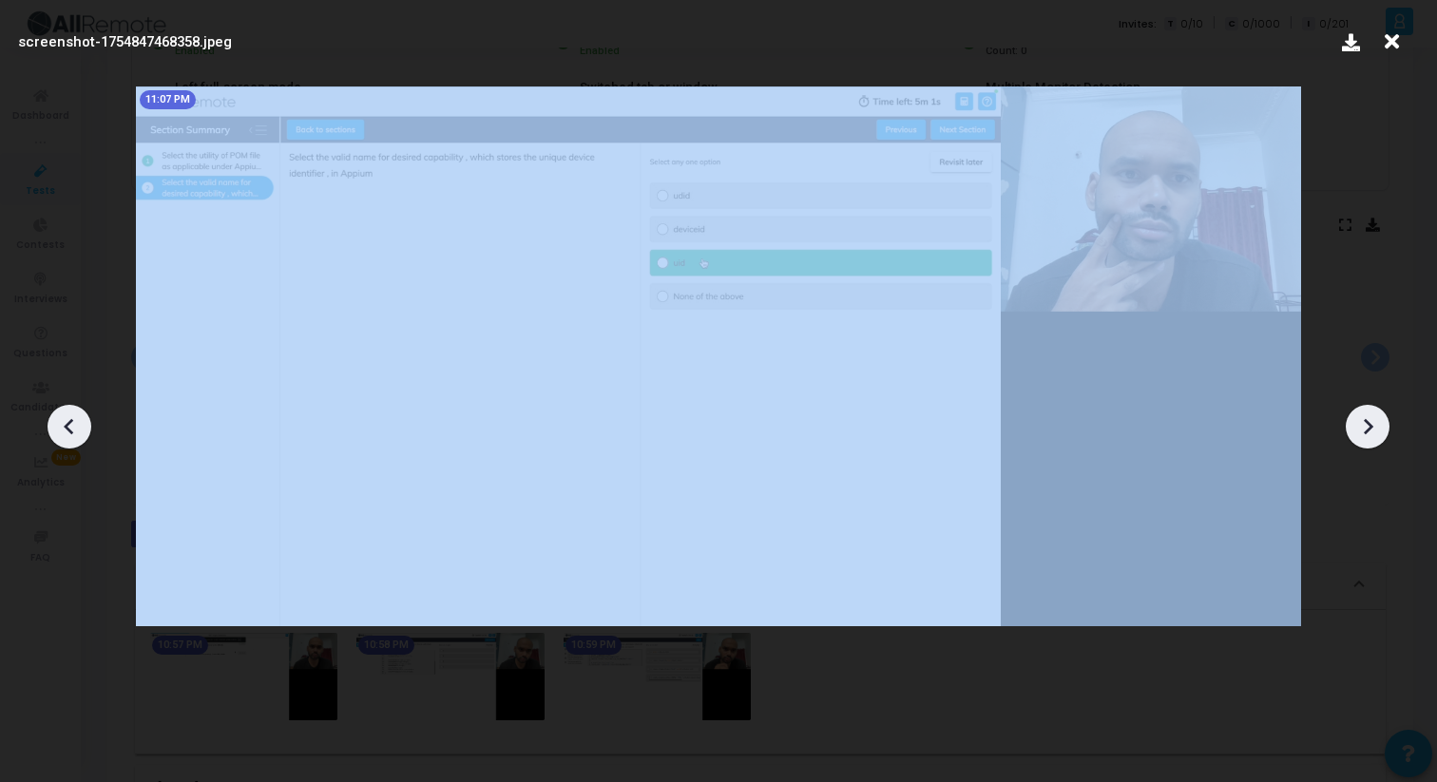
click at [1378, 432] on icon at bounding box center [1367, 426] width 29 height 29
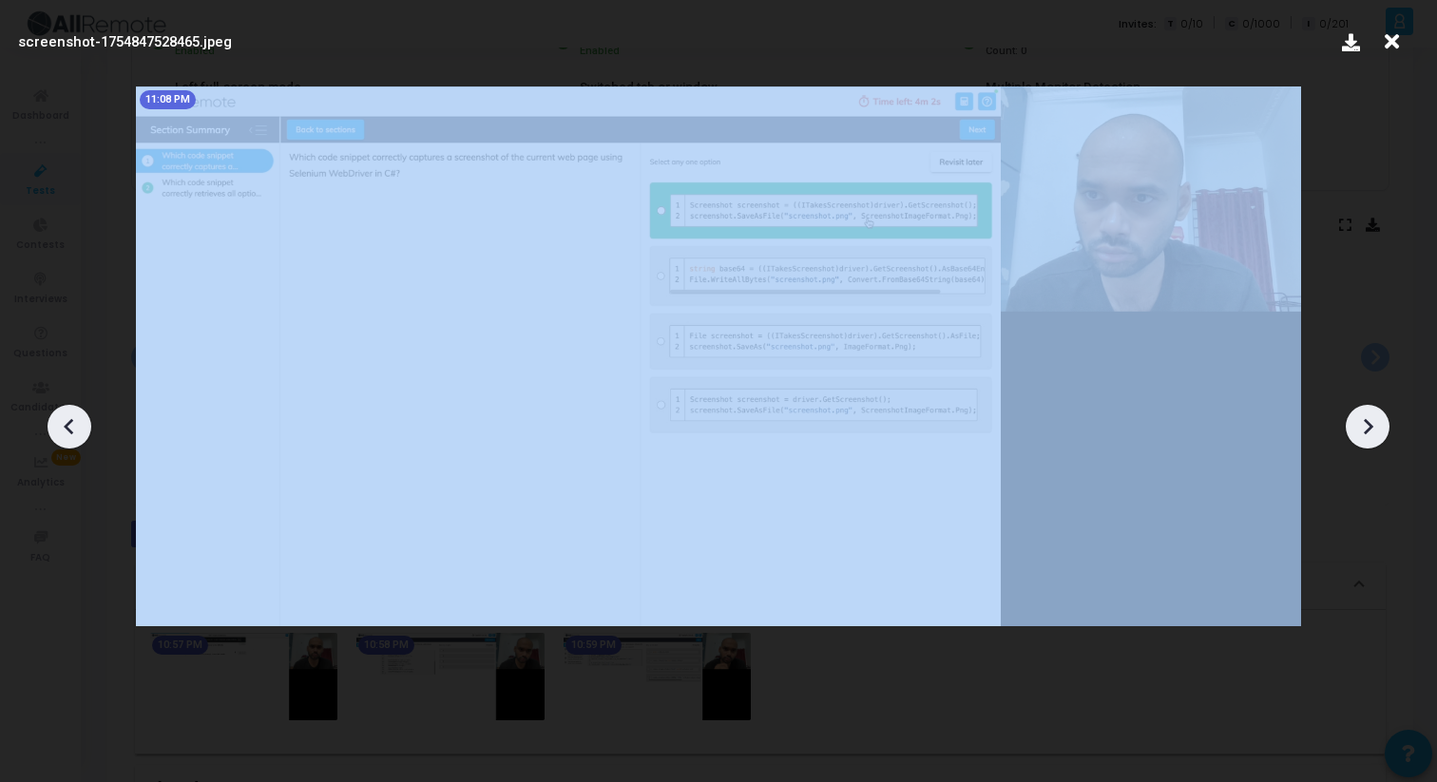
click at [1378, 432] on icon at bounding box center [1367, 426] width 29 height 29
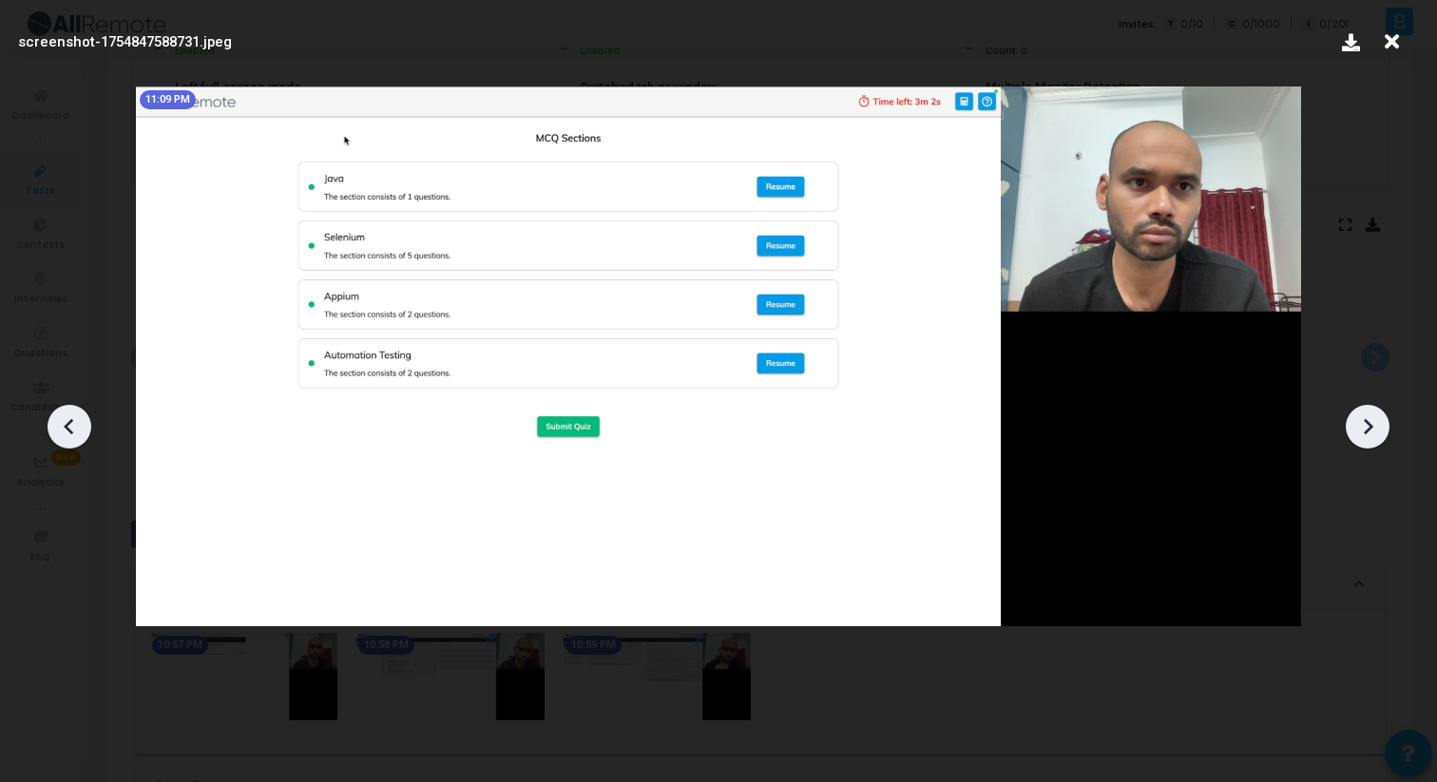
click at [1378, 432] on icon at bounding box center [1367, 426] width 29 height 29
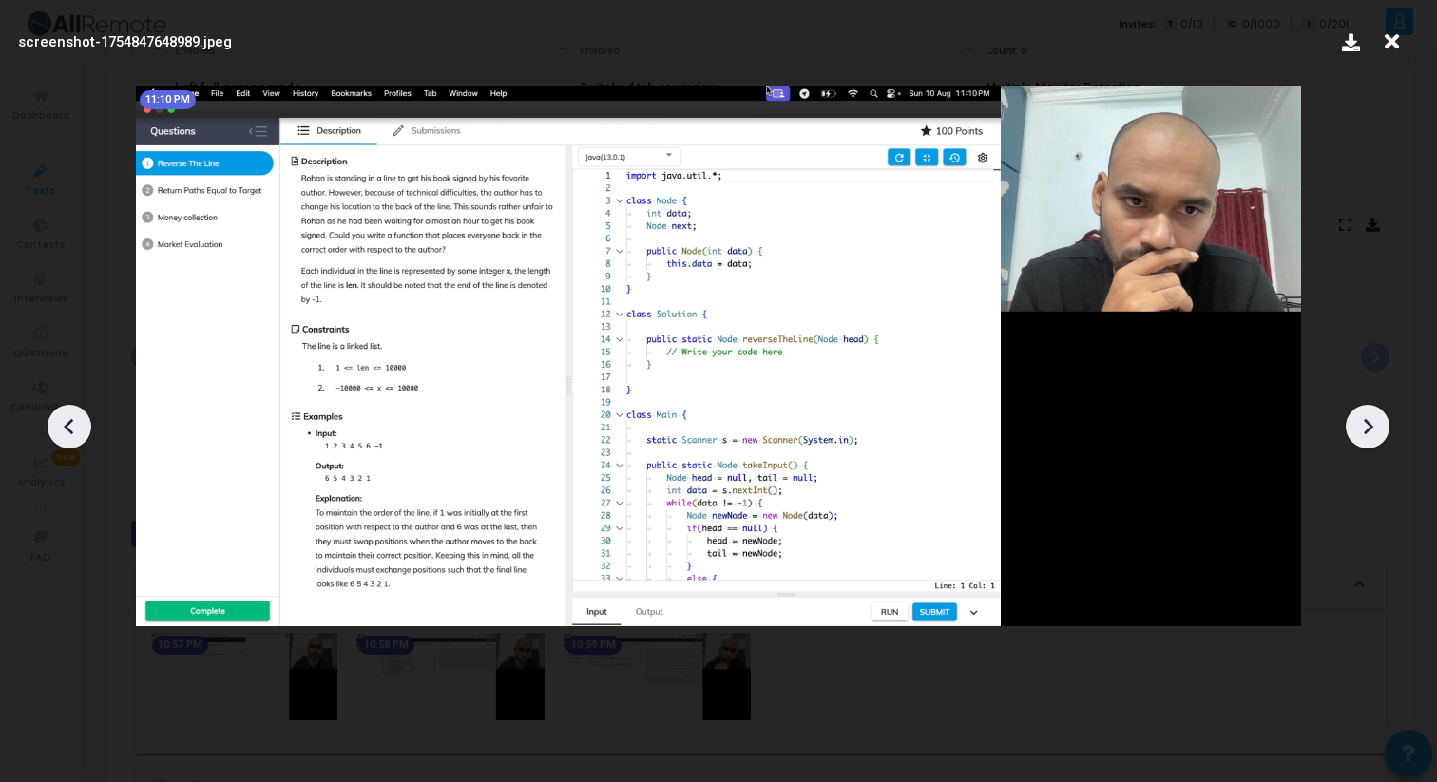
click at [1378, 433] on icon at bounding box center [1367, 426] width 29 height 29
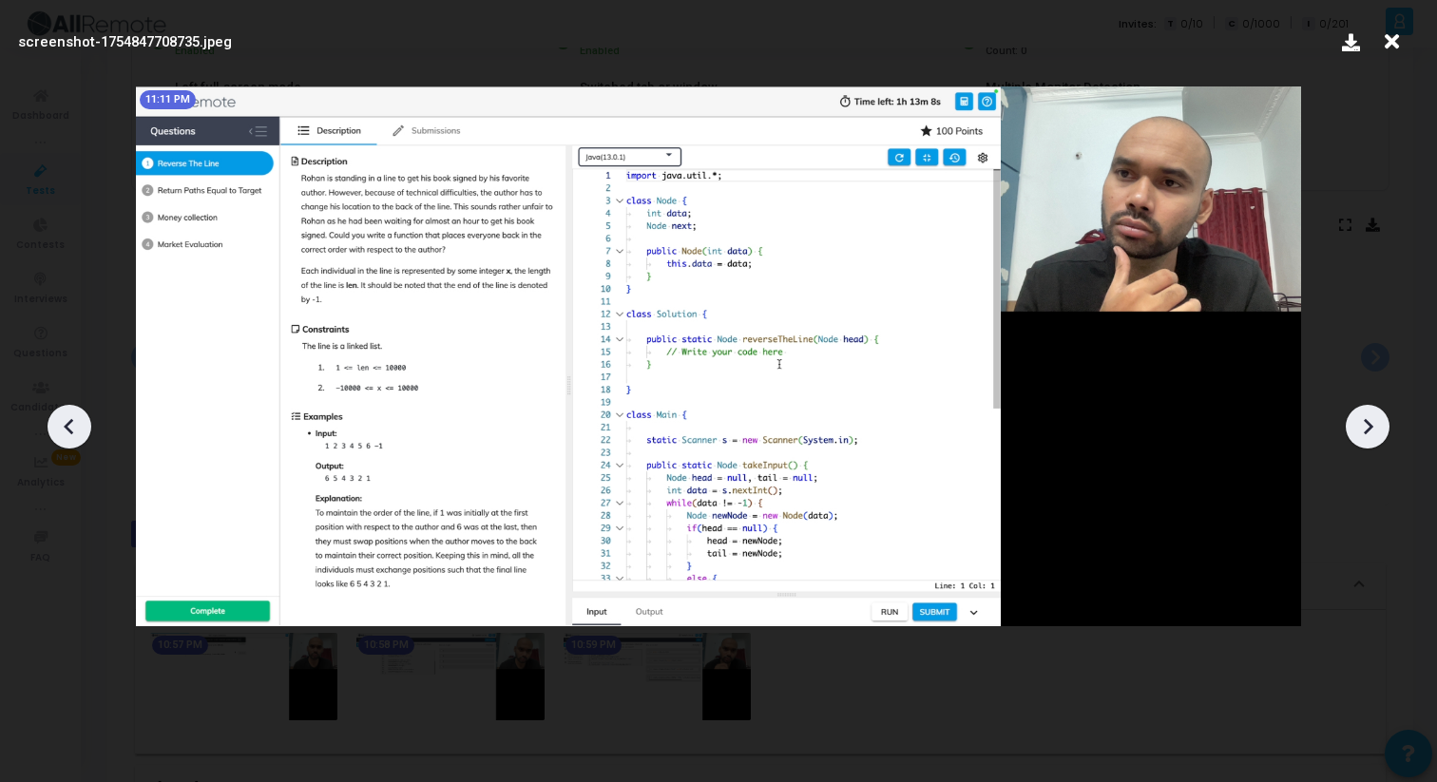
click at [1379, 433] on icon at bounding box center [1367, 426] width 29 height 29
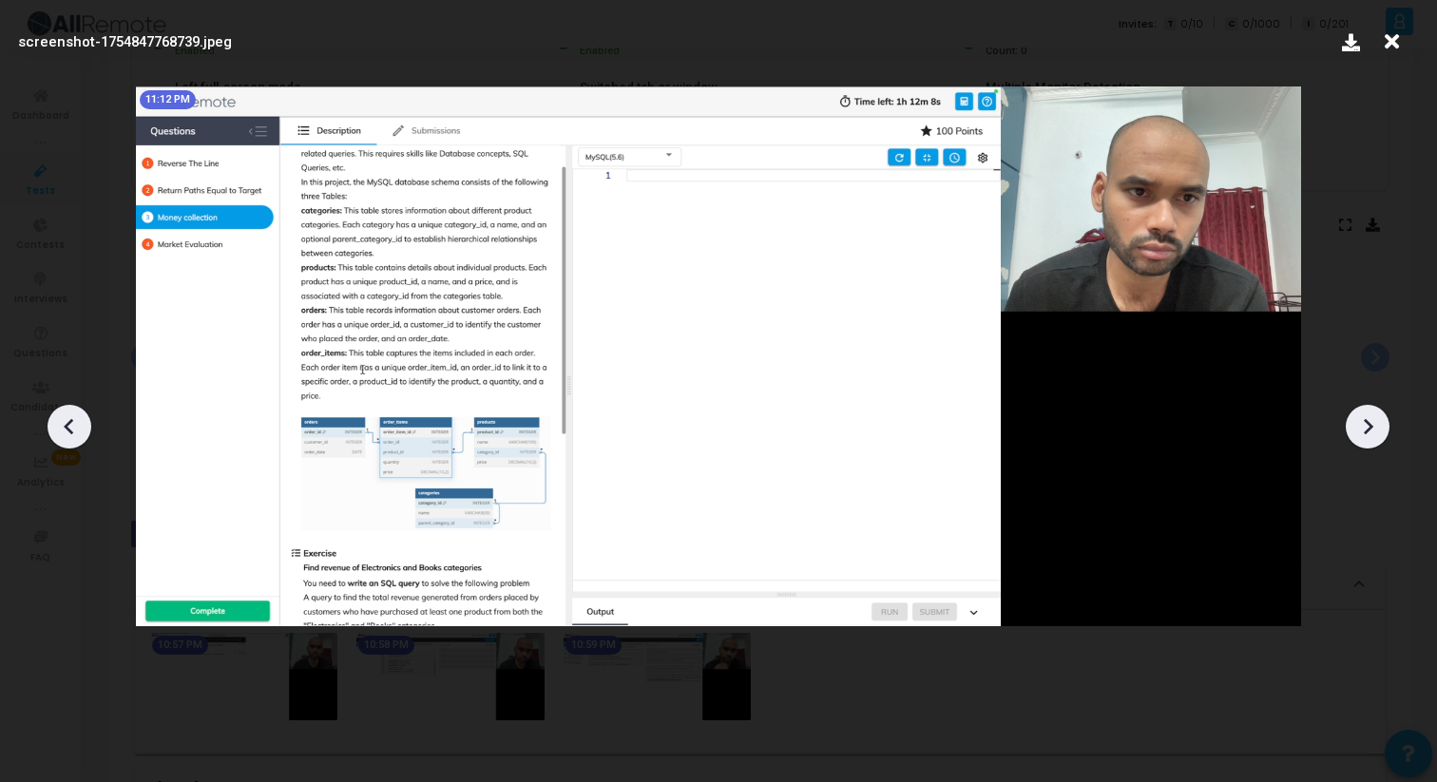
click at [1379, 433] on icon at bounding box center [1367, 426] width 29 height 29
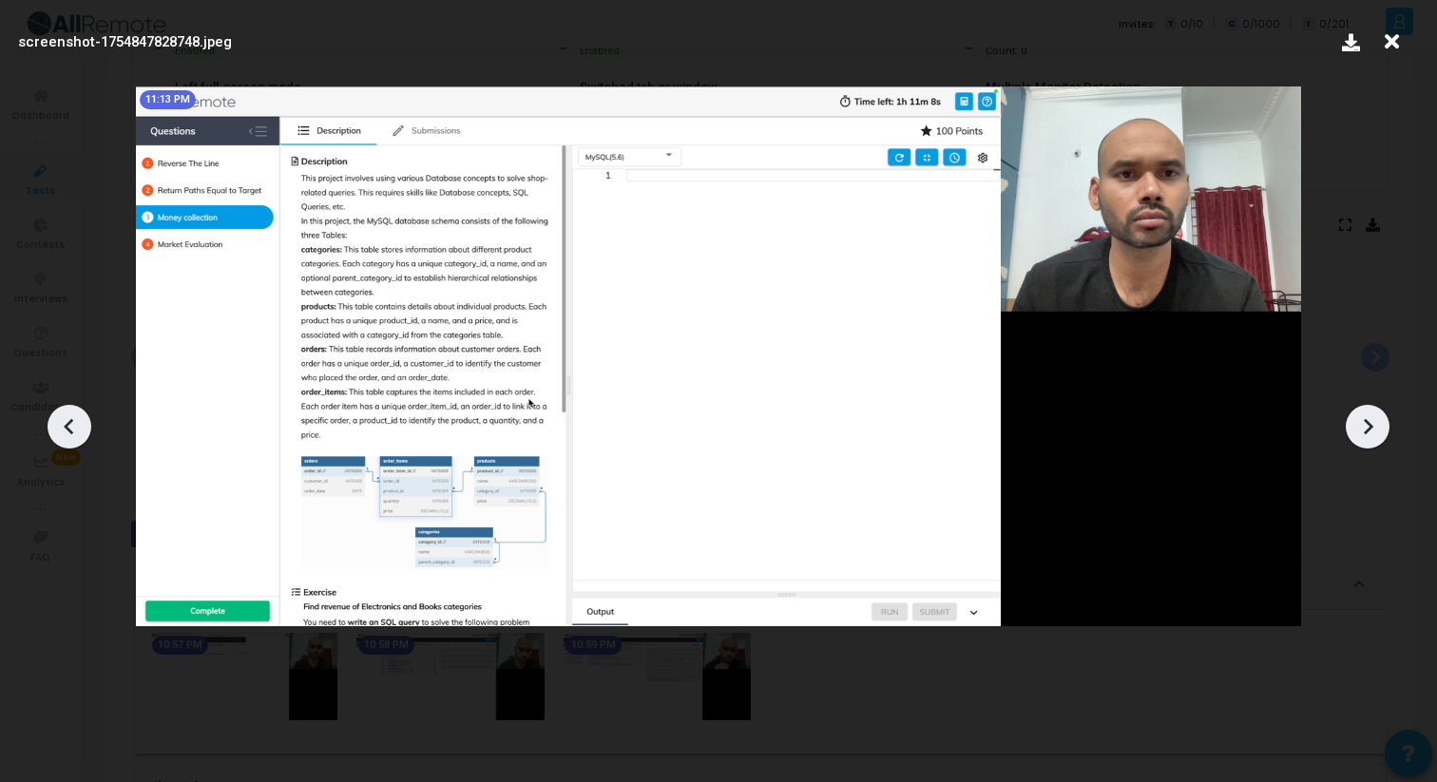
click at [1379, 433] on icon at bounding box center [1367, 426] width 29 height 29
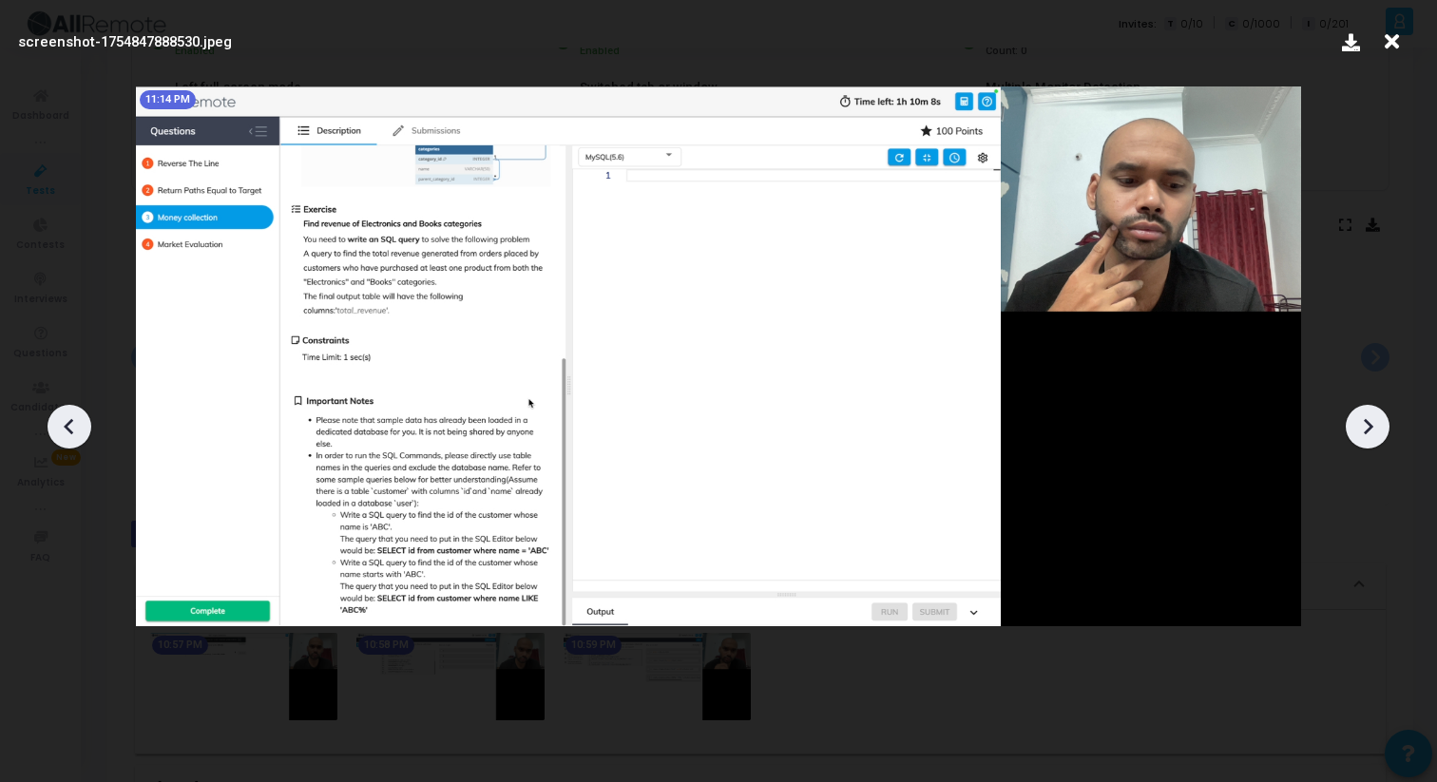
click at [1379, 433] on icon at bounding box center [1367, 426] width 29 height 29
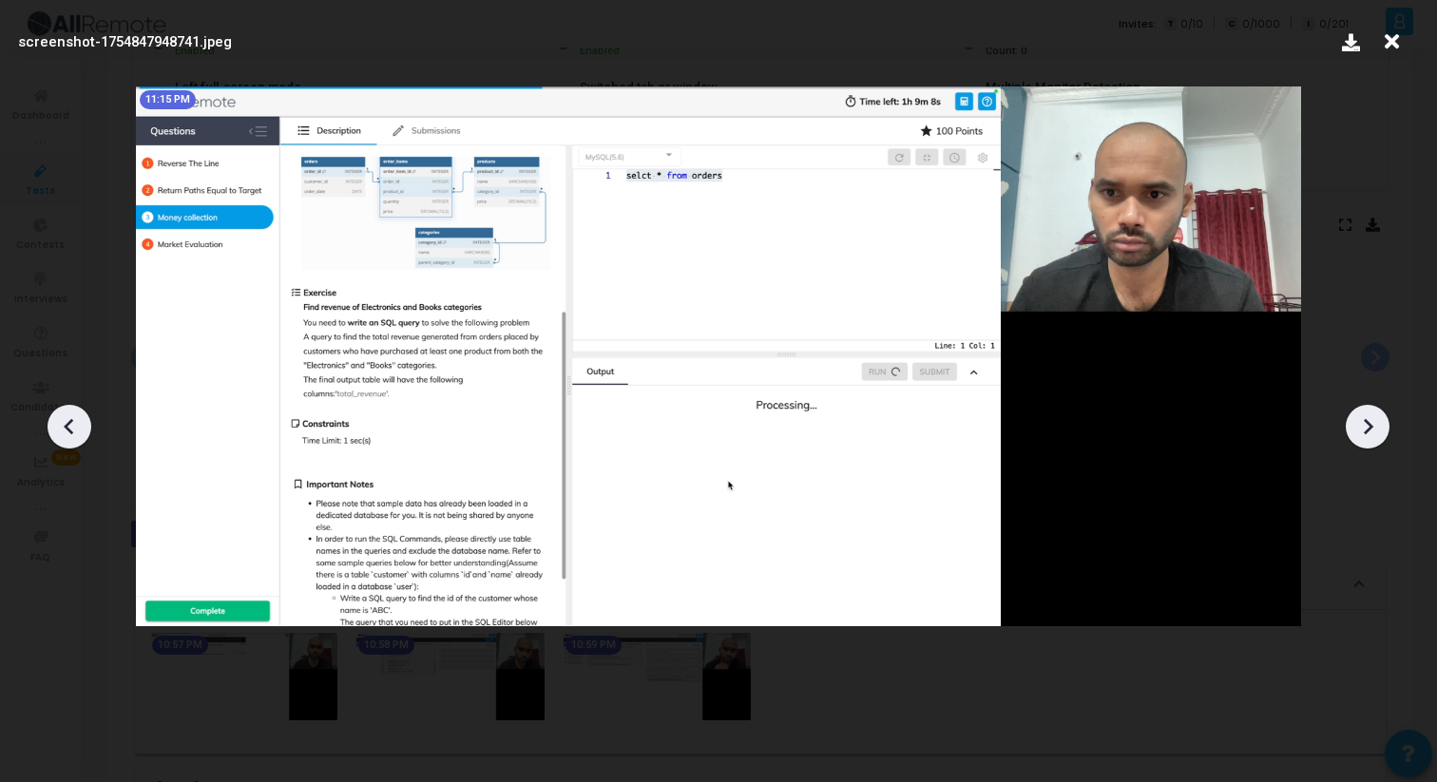
click at [1380, 434] on icon at bounding box center [1367, 426] width 29 height 29
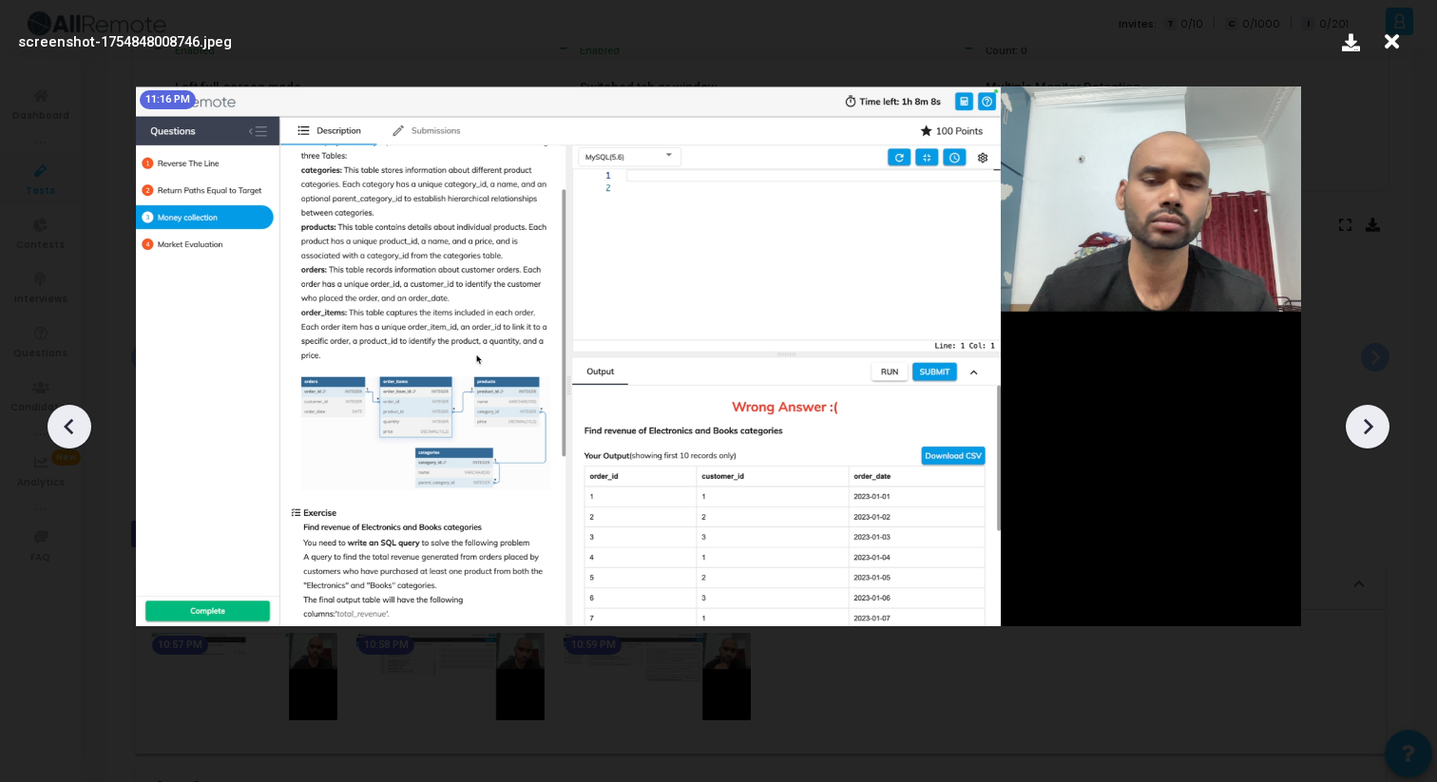
click at [1380, 435] on icon at bounding box center [1367, 426] width 29 height 29
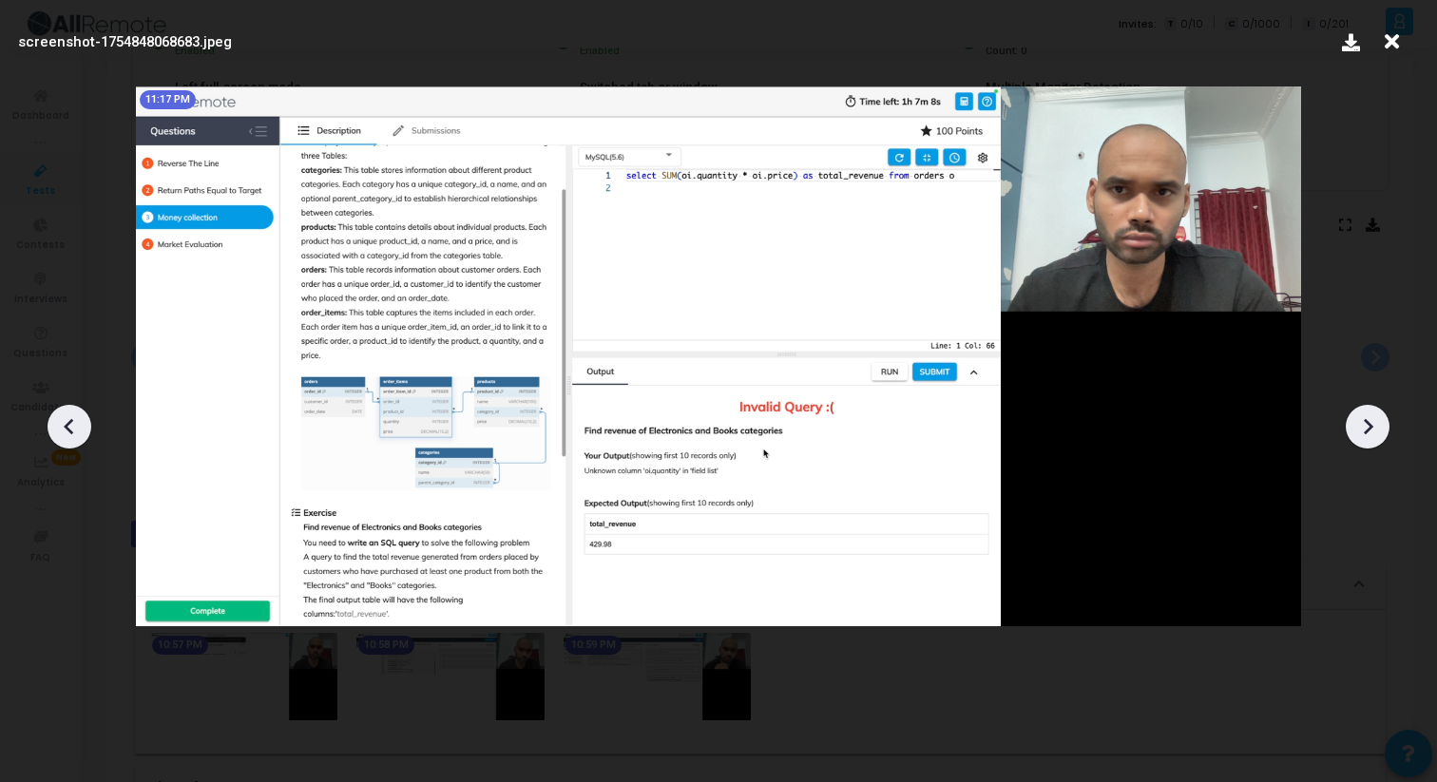
click at [1380, 435] on icon at bounding box center [1367, 426] width 29 height 29
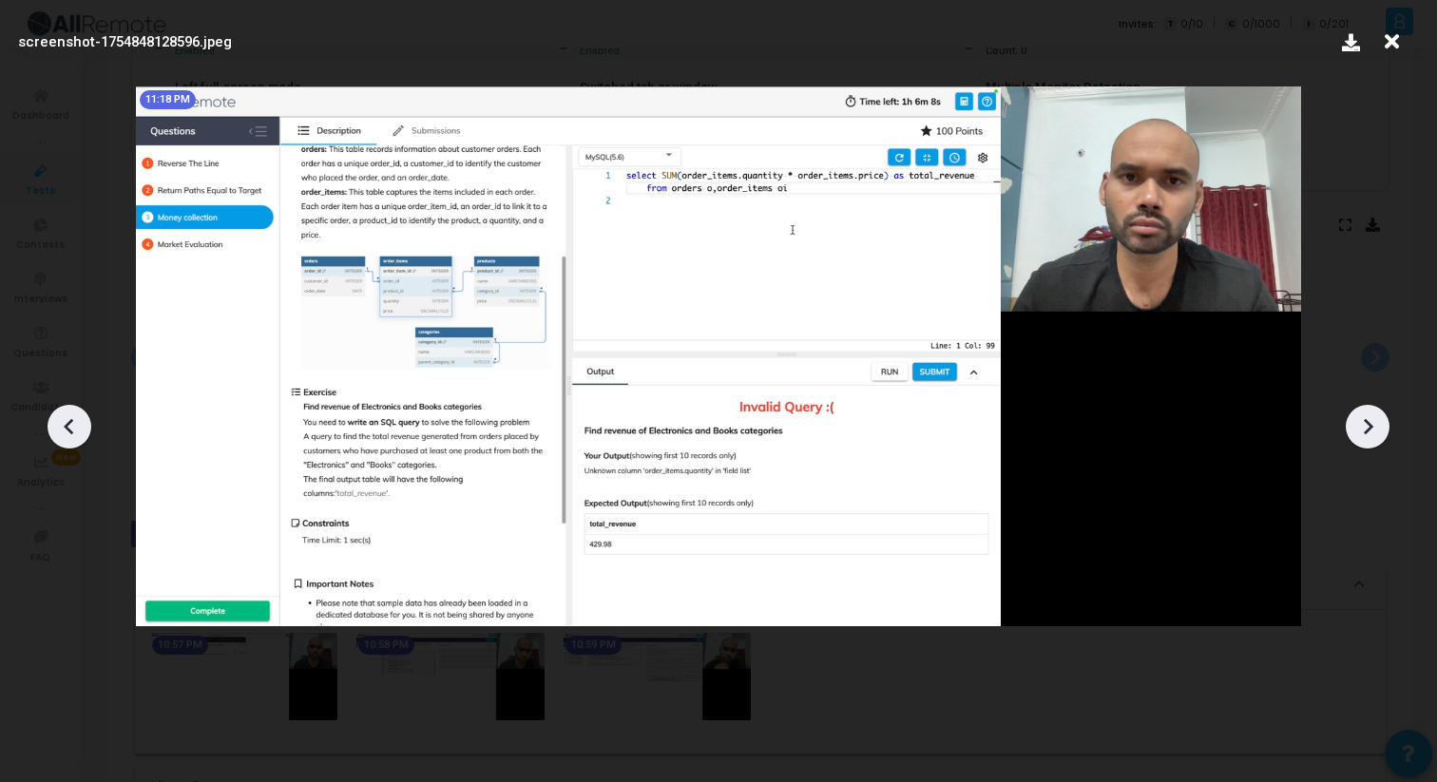
click at [1380, 436] on icon at bounding box center [1367, 426] width 29 height 29
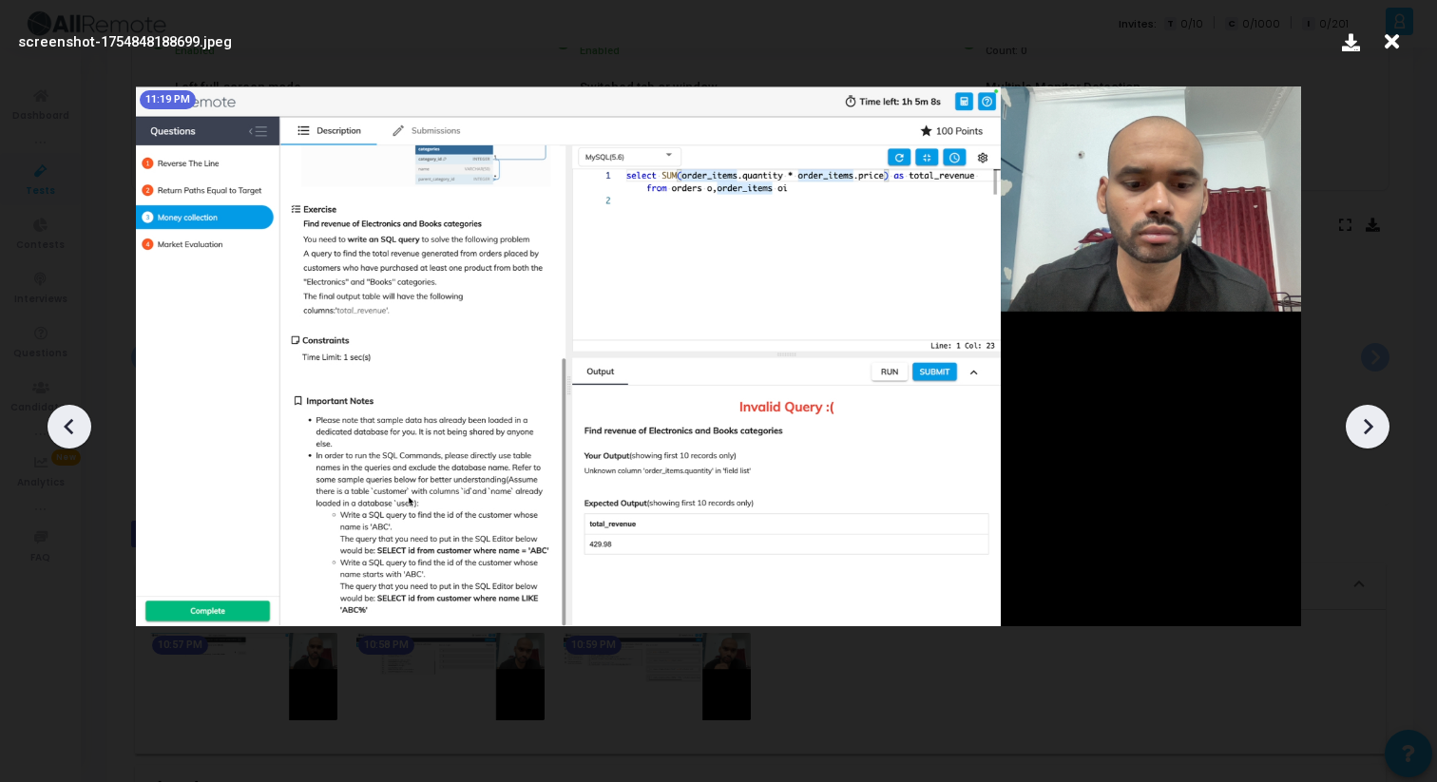
click at [1380, 436] on icon at bounding box center [1367, 426] width 29 height 29
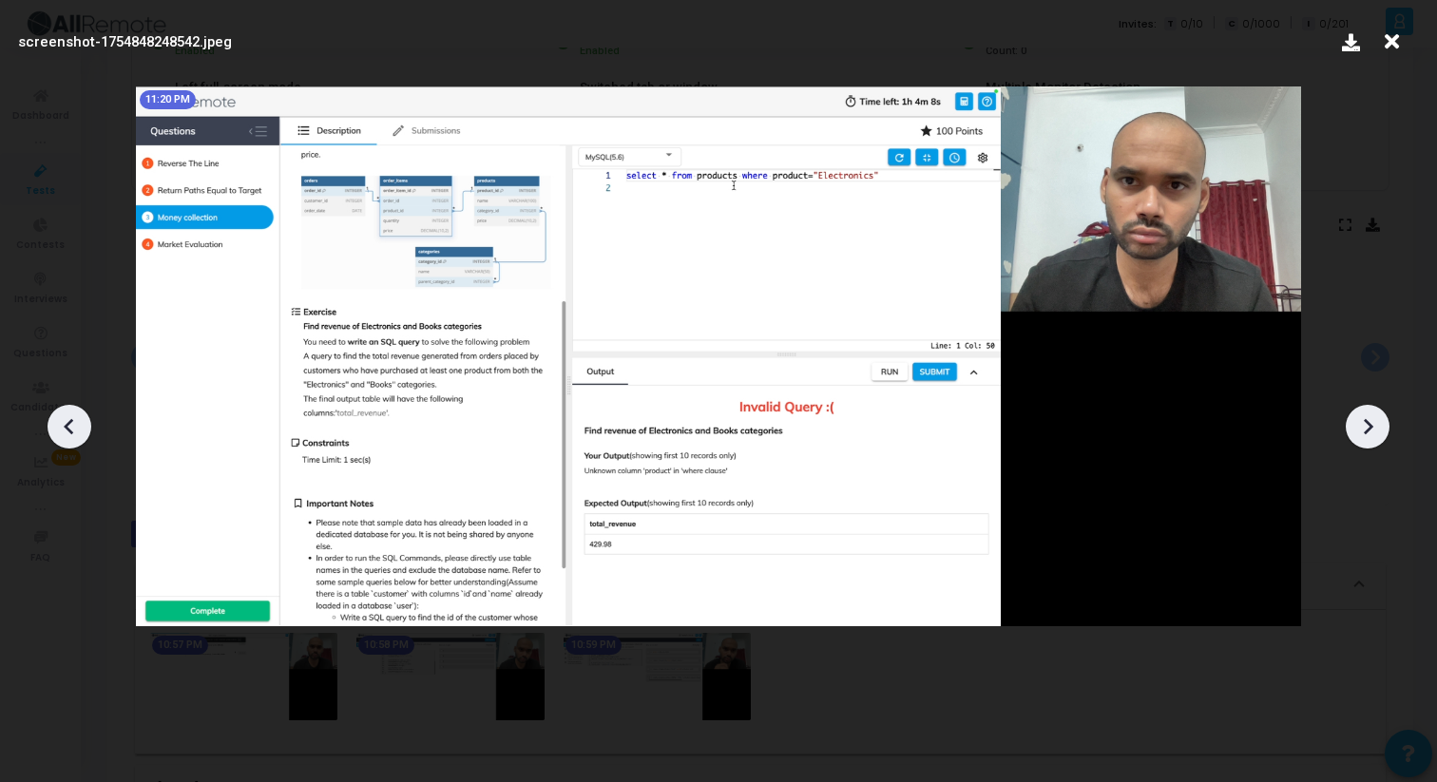
click at [1380, 436] on icon at bounding box center [1367, 426] width 29 height 29
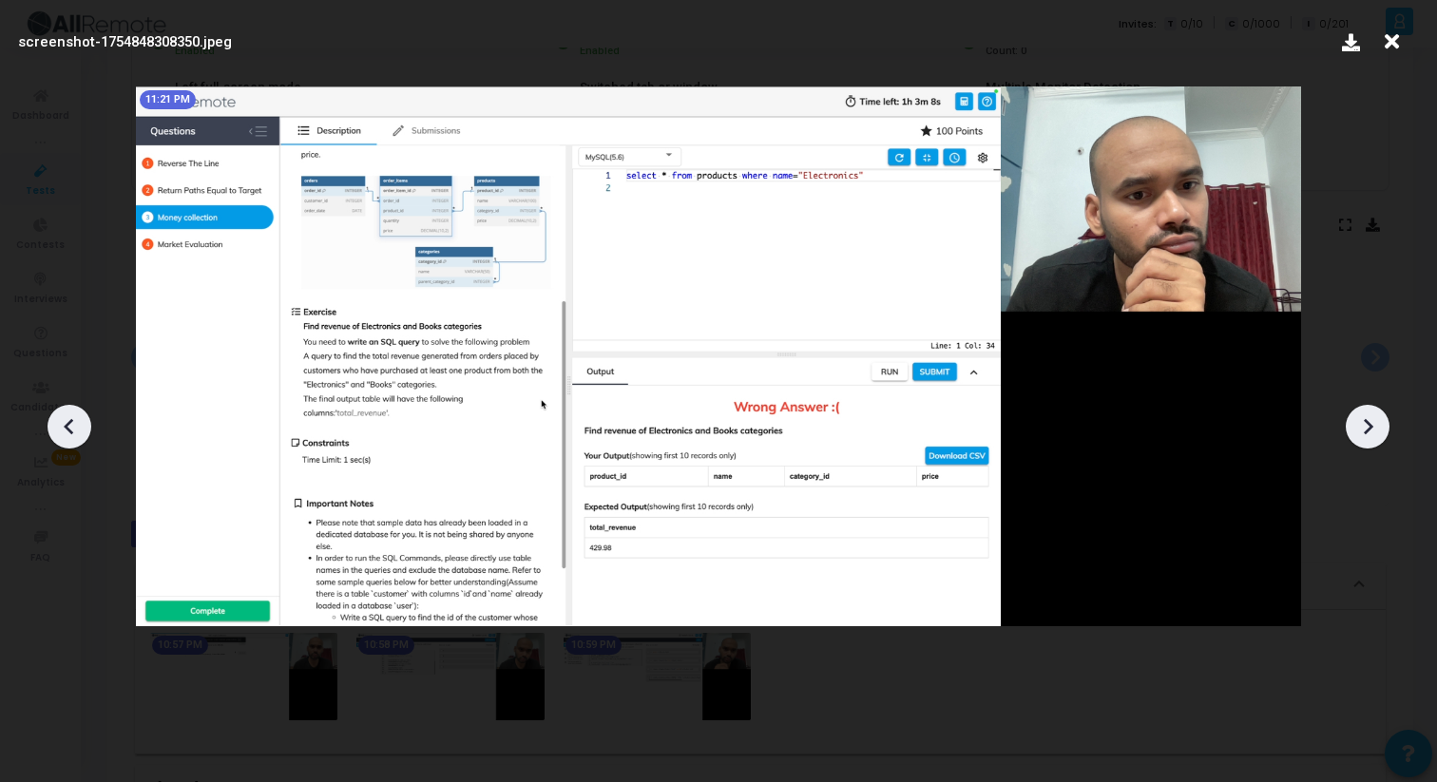
click at [1380, 436] on icon at bounding box center [1367, 426] width 29 height 29
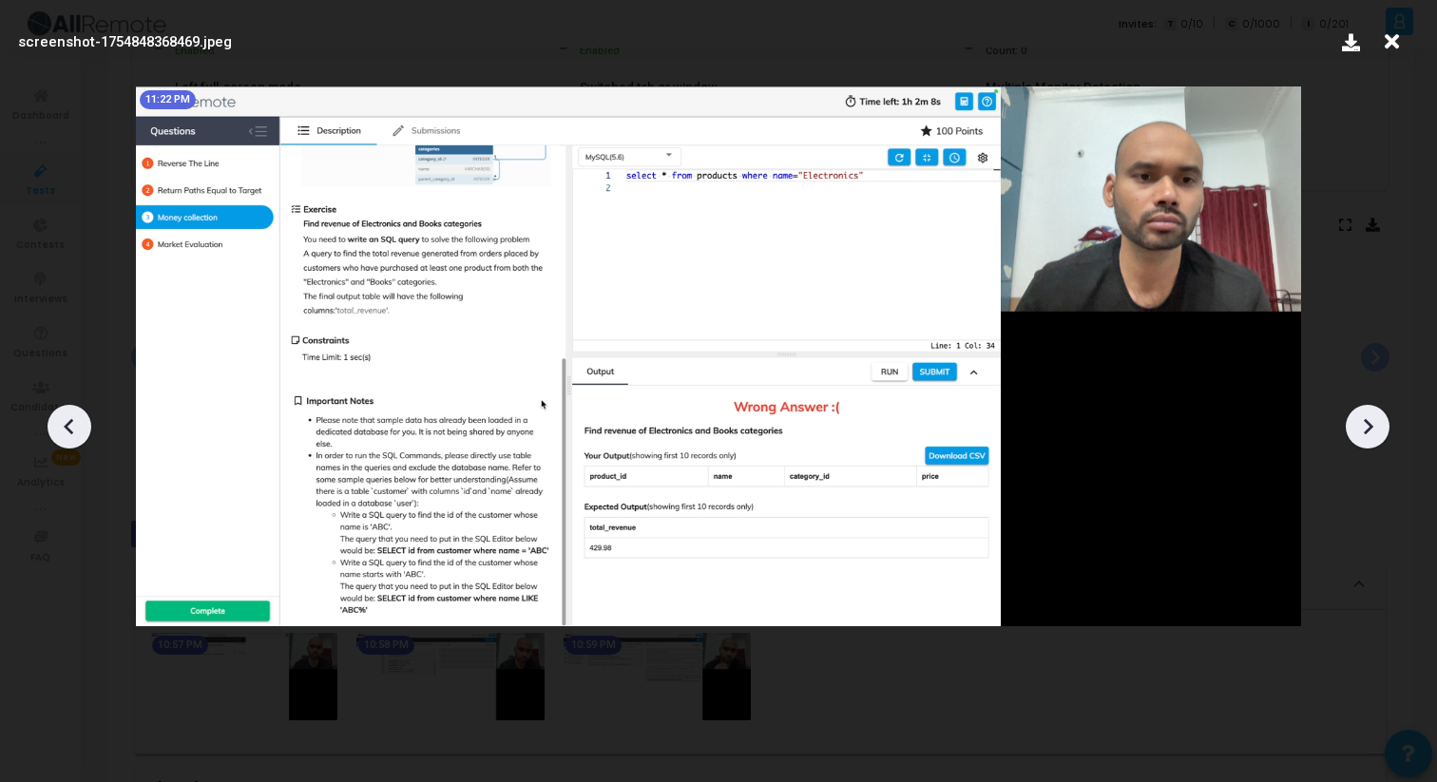
click at [1380, 436] on icon at bounding box center [1367, 426] width 29 height 29
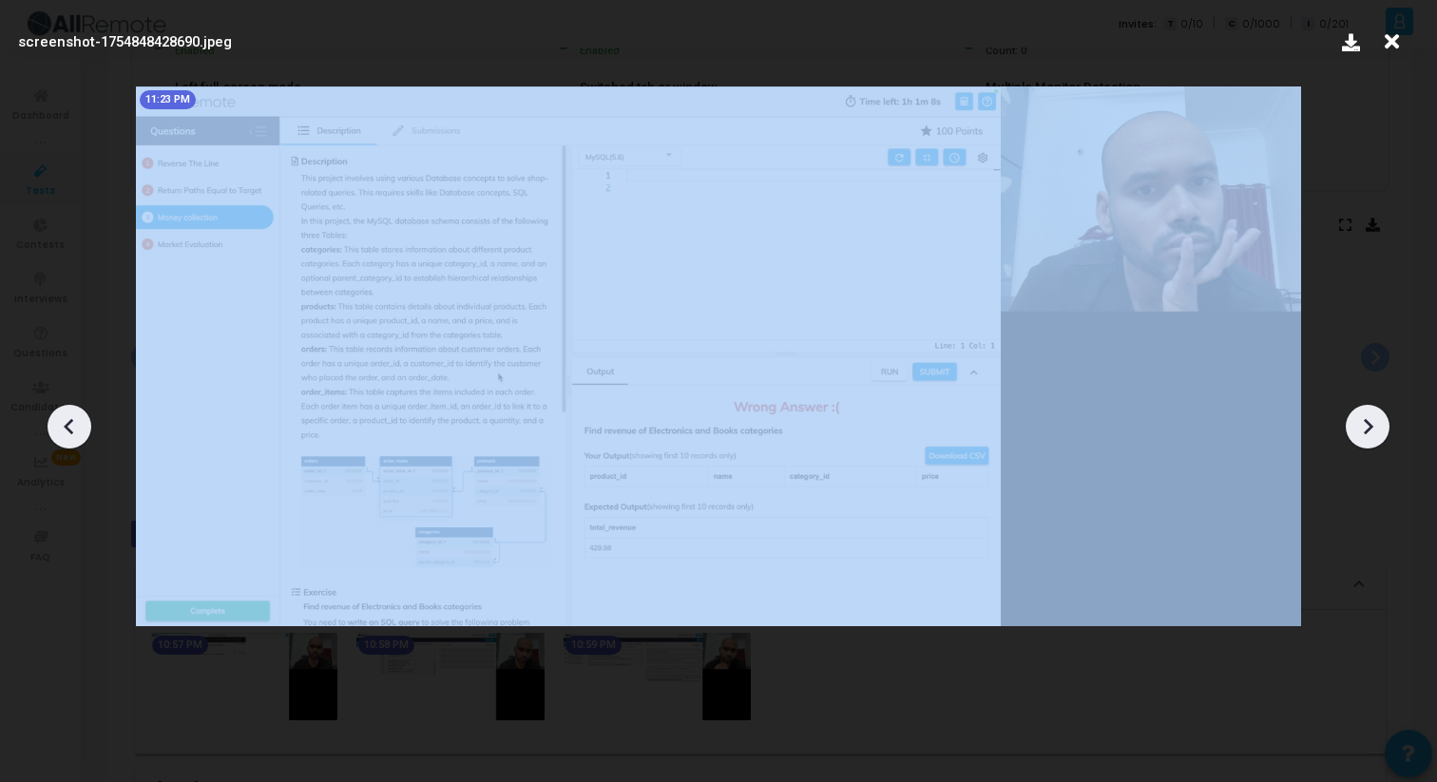
click at [1380, 436] on icon at bounding box center [1367, 426] width 29 height 29
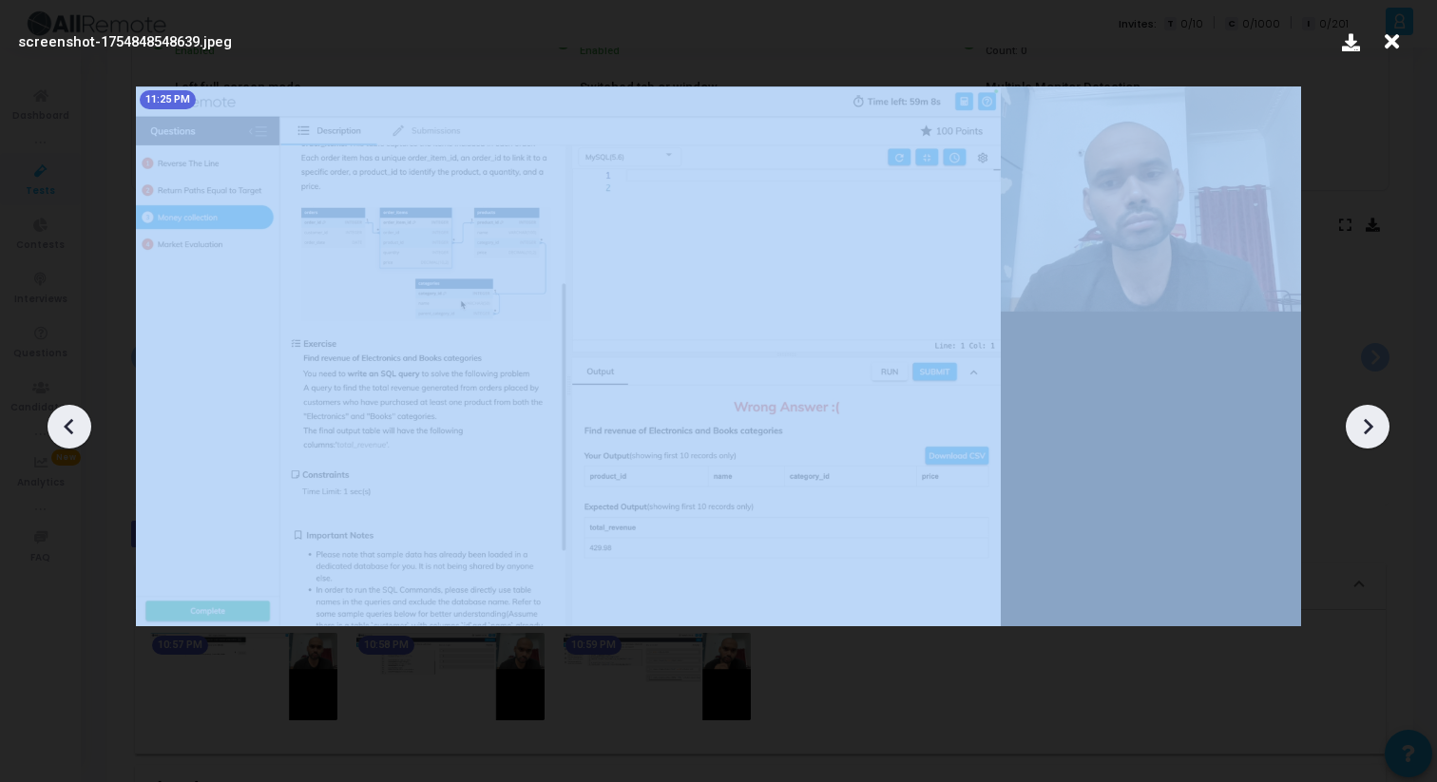
click at [1380, 436] on icon at bounding box center [1367, 426] width 29 height 29
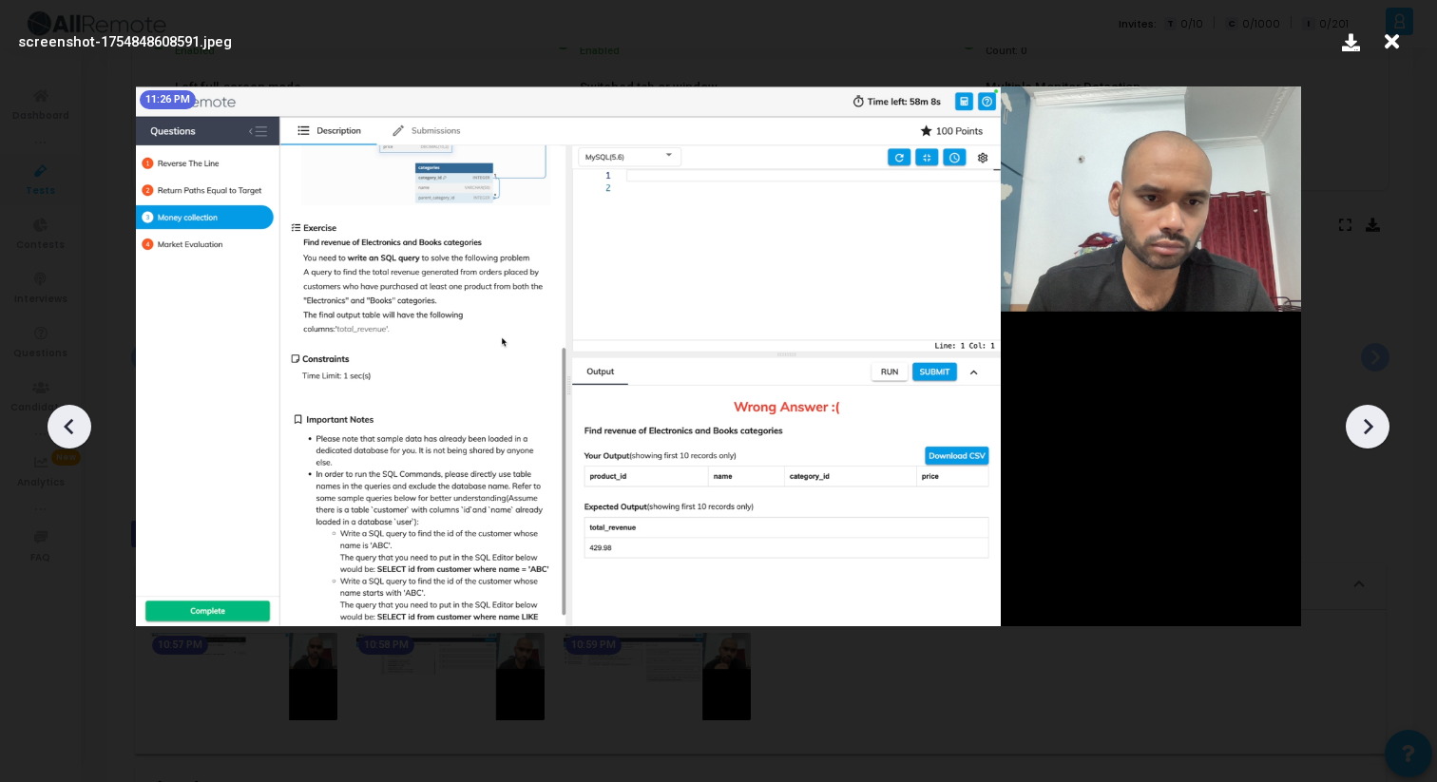
click at [1380, 436] on icon at bounding box center [1367, 426] width 29 height 29
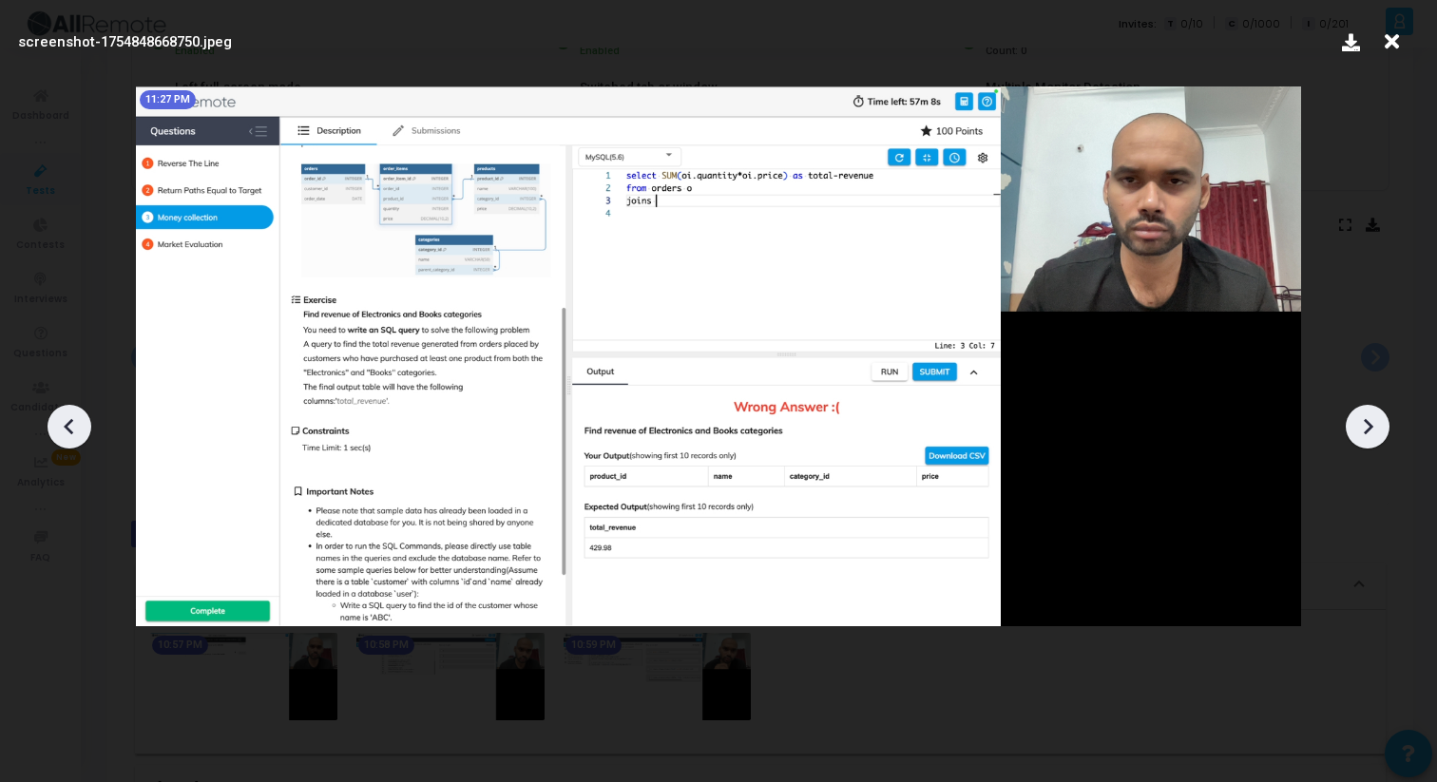
click at [1380, 436] on icon at bounding box center [1367, 426] width 29 height 29
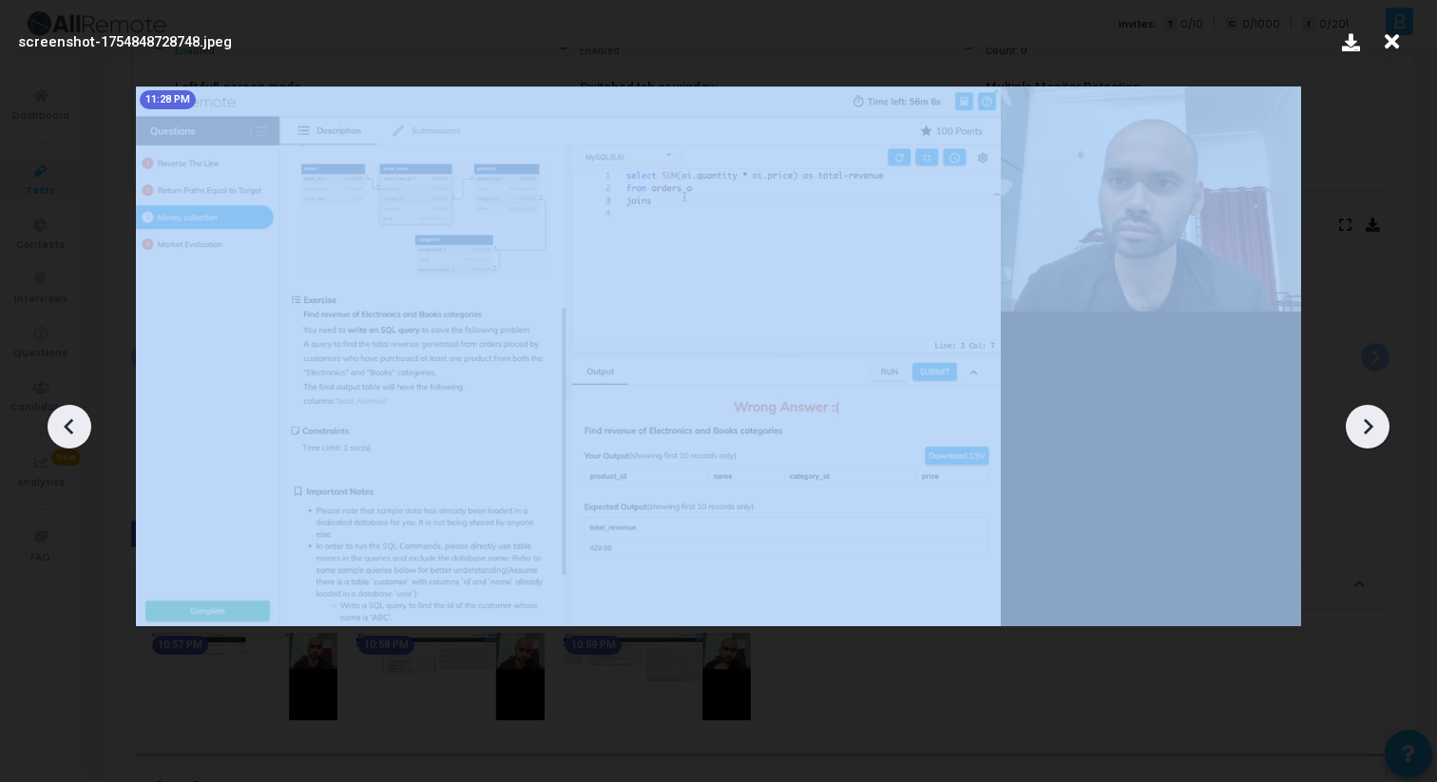
click at [1380, 436] on icon at bounding box center [1367, 426] width 29 height 29
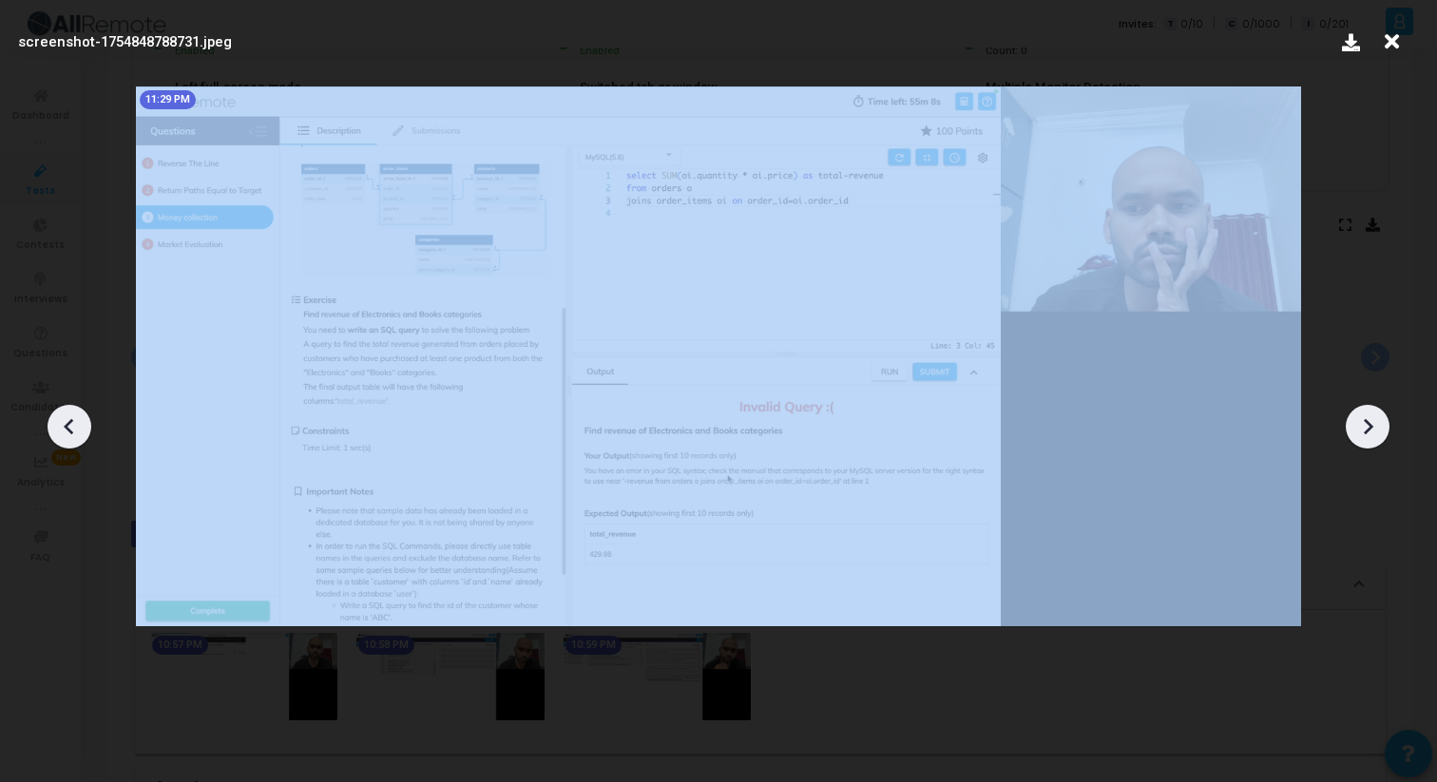
click at [1380, 436] on icon at bounding box center [1367, 426] width 29 height 29
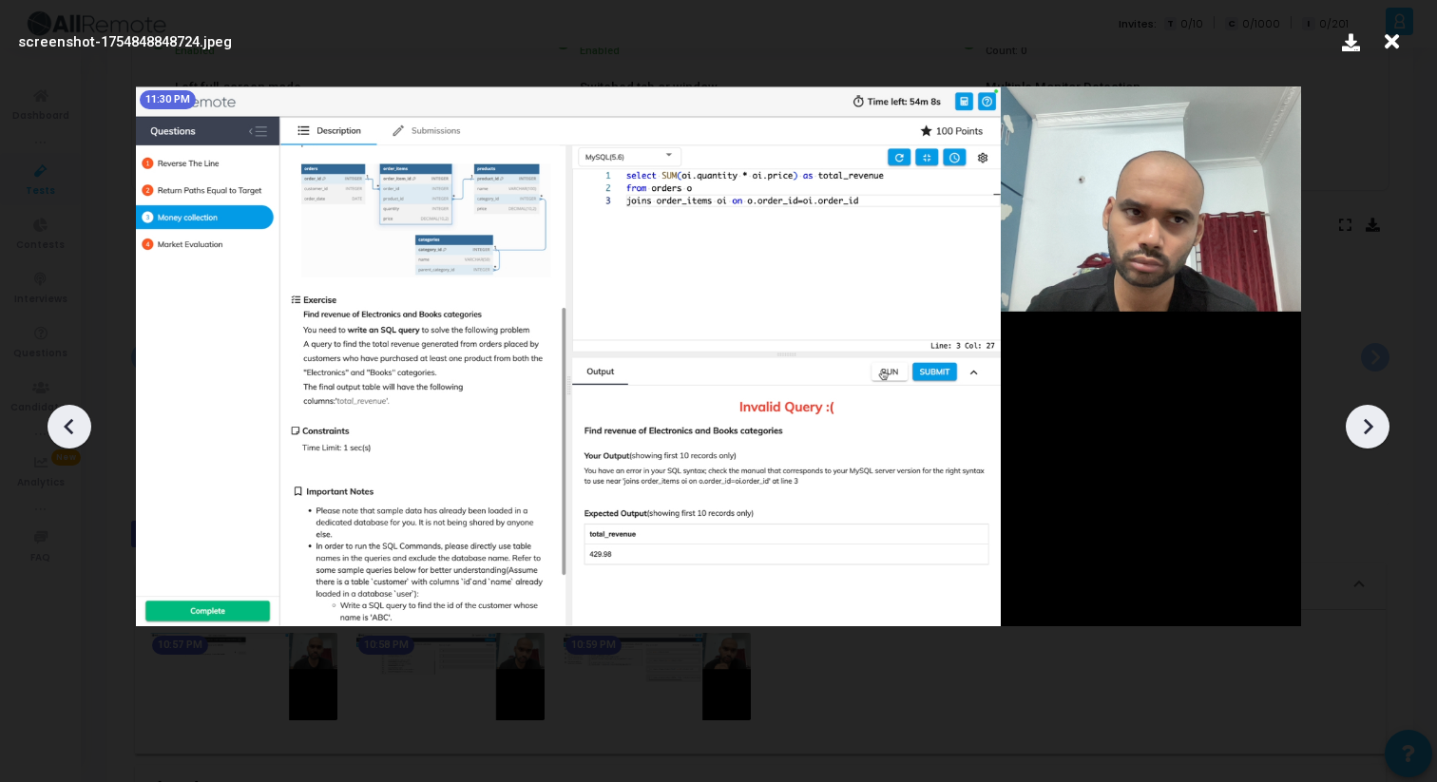
click at [101, 427] on div at bounding box center [718, 419] width 1437 height 725
click at [86, 427] on div at bounding box center [70, 427] width 44 height 44
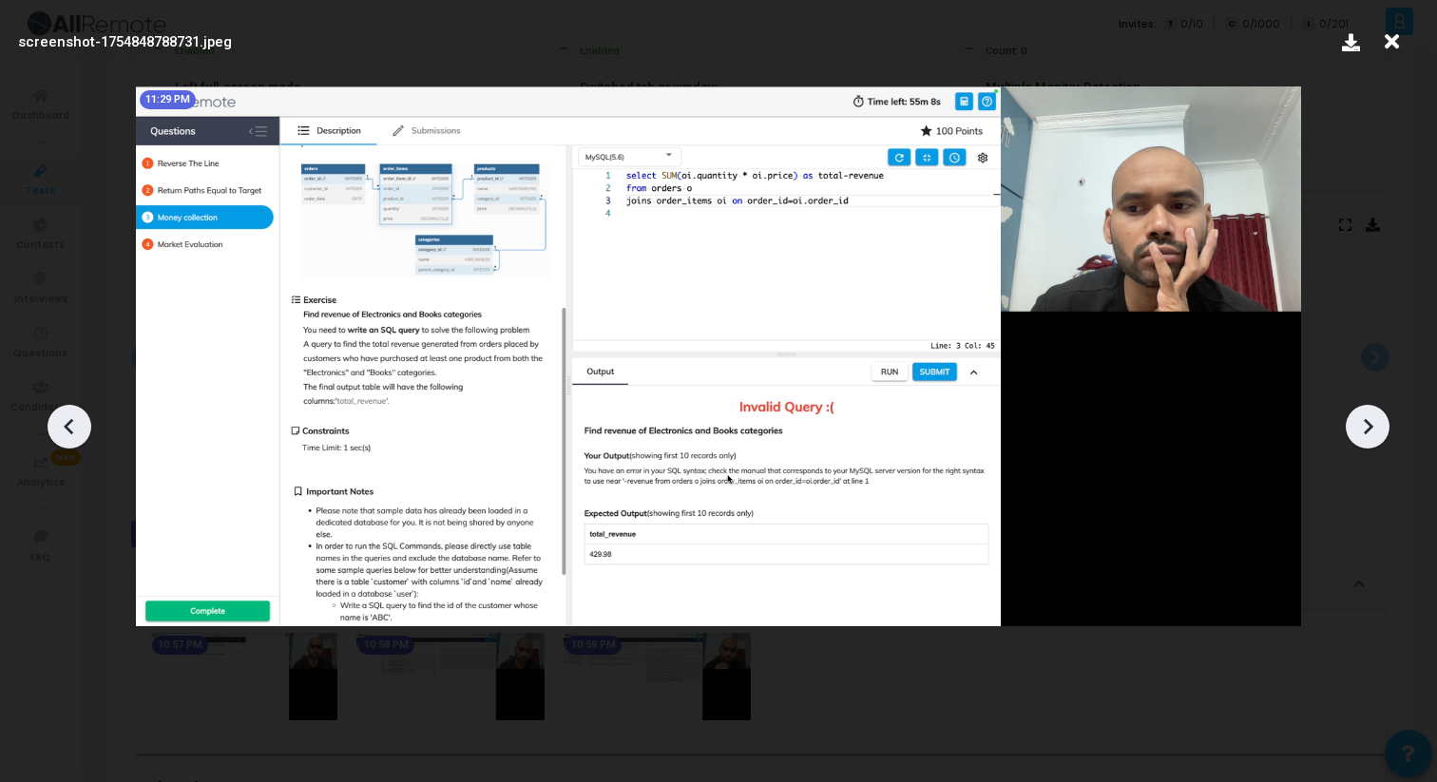
click at [1379, 423] on icon at bounding box center [1367, 426] width 29 height 29
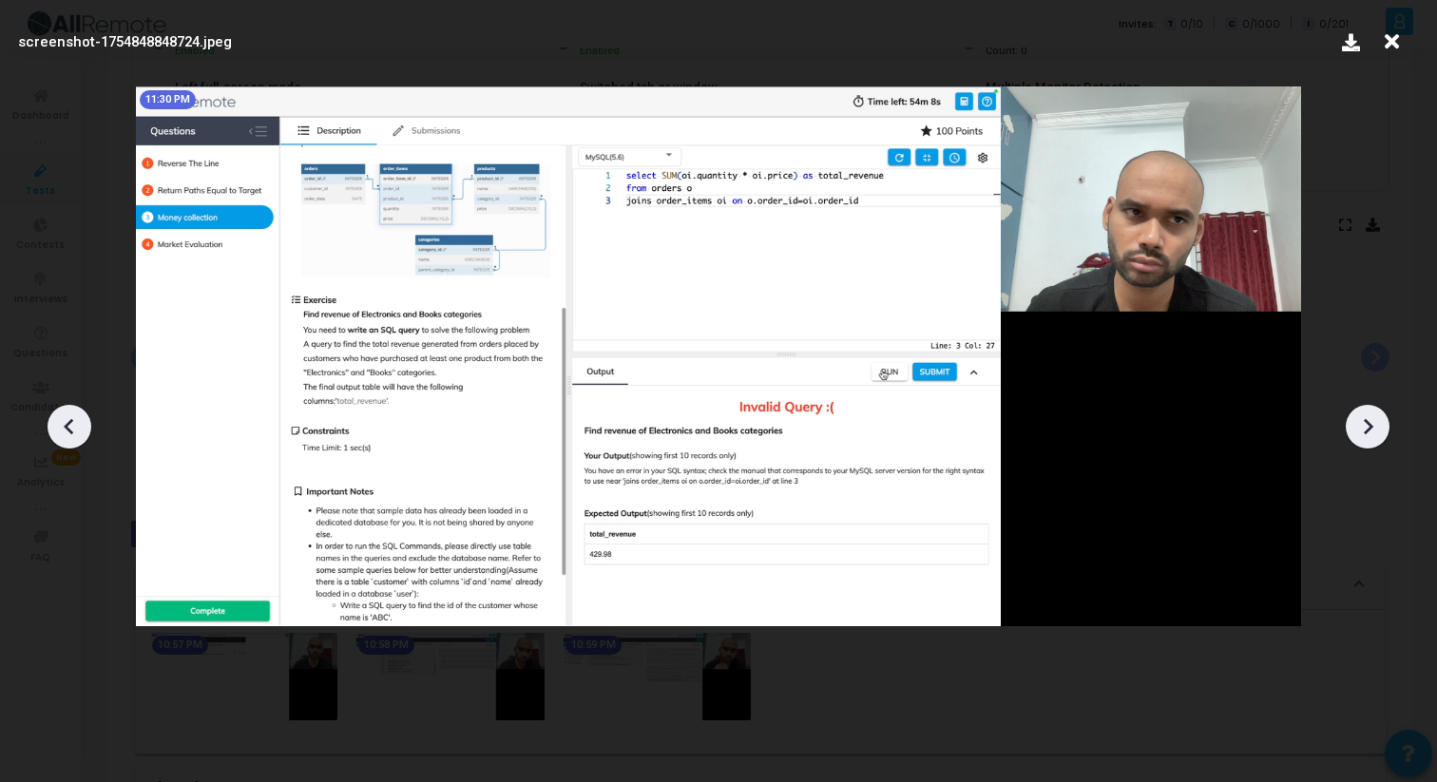
click at [1379, 423] on icon at bounding box center [1367, 426] width 29 height 29
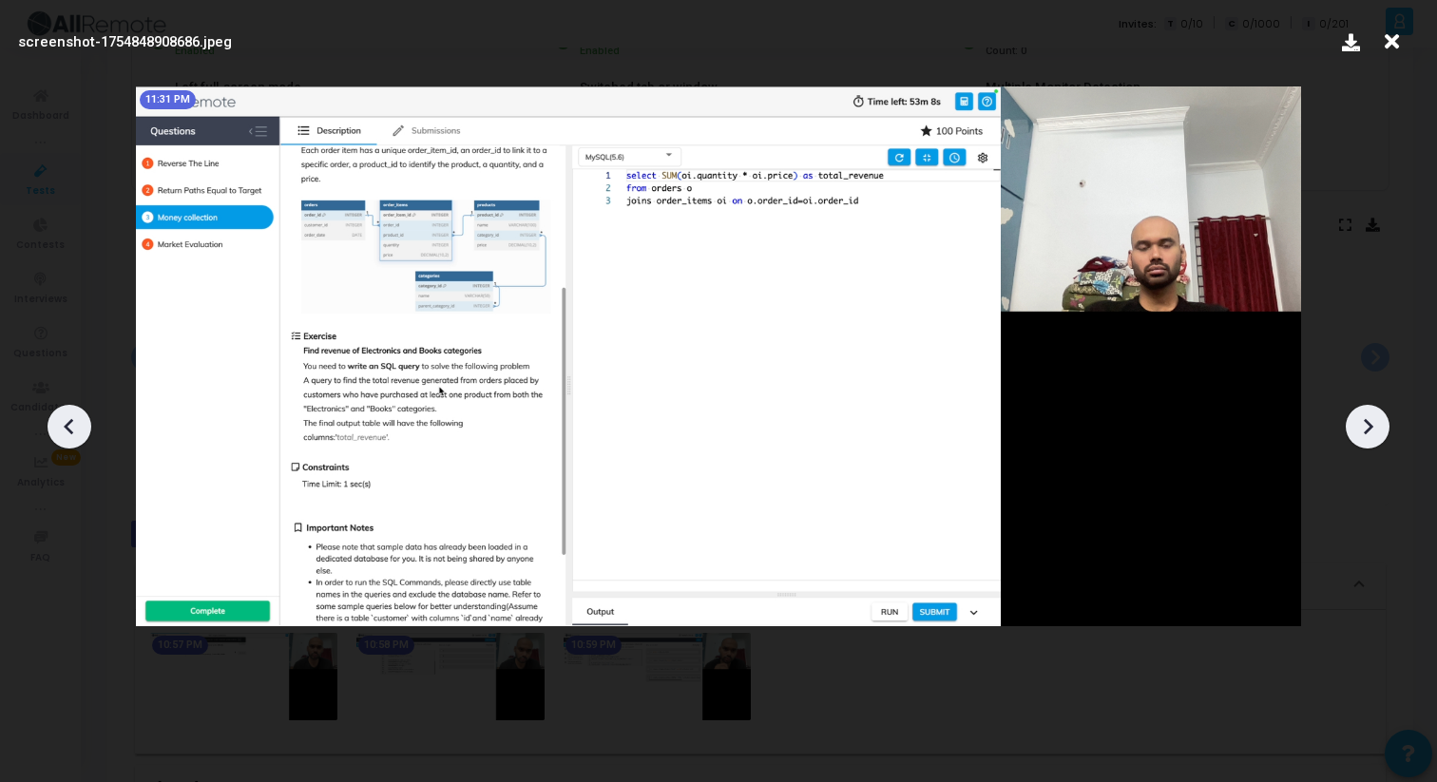
click at [1379, 423] on icon at bounding box center [1367, 426] width 29 height 29
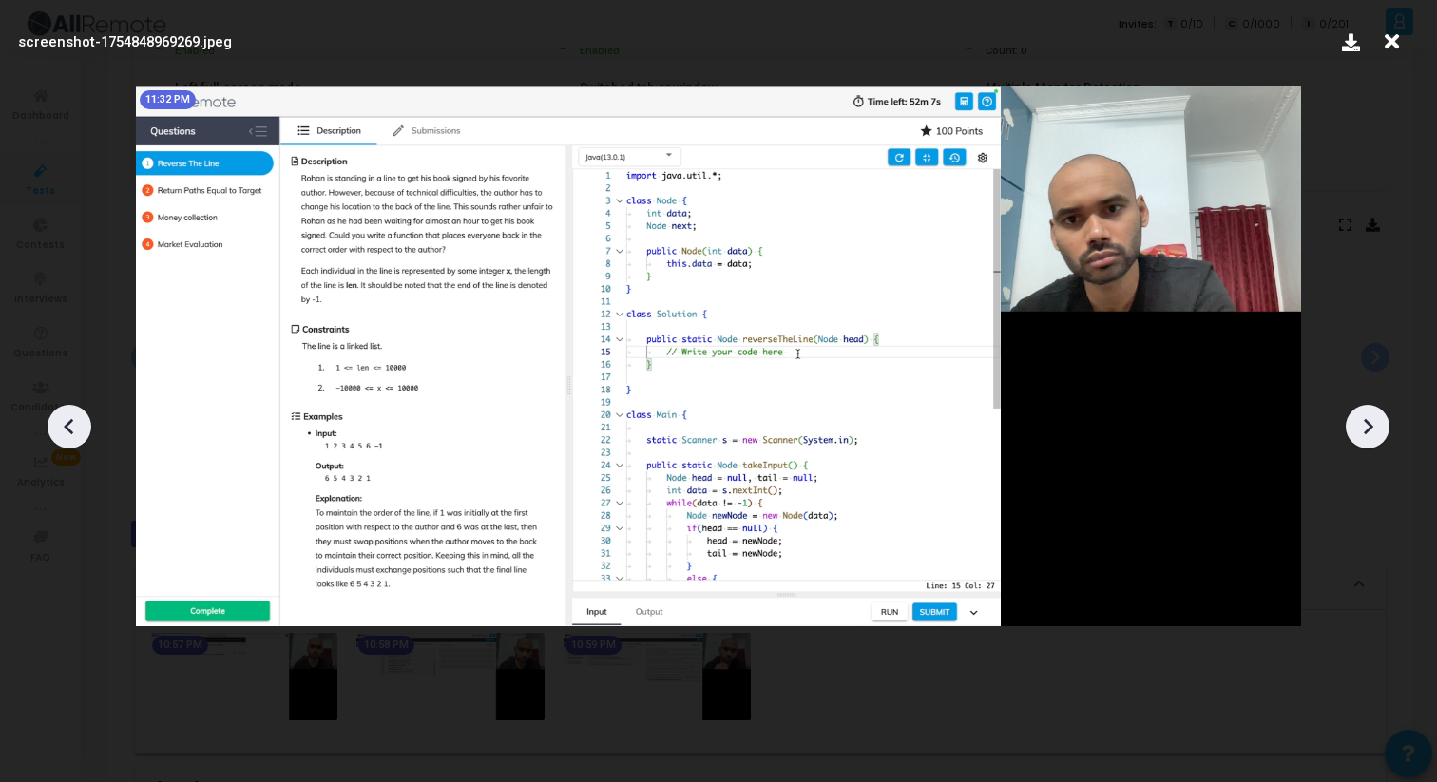
click at [1379, 423] on icon at bounding box center [1367, 426] width 29 height 29
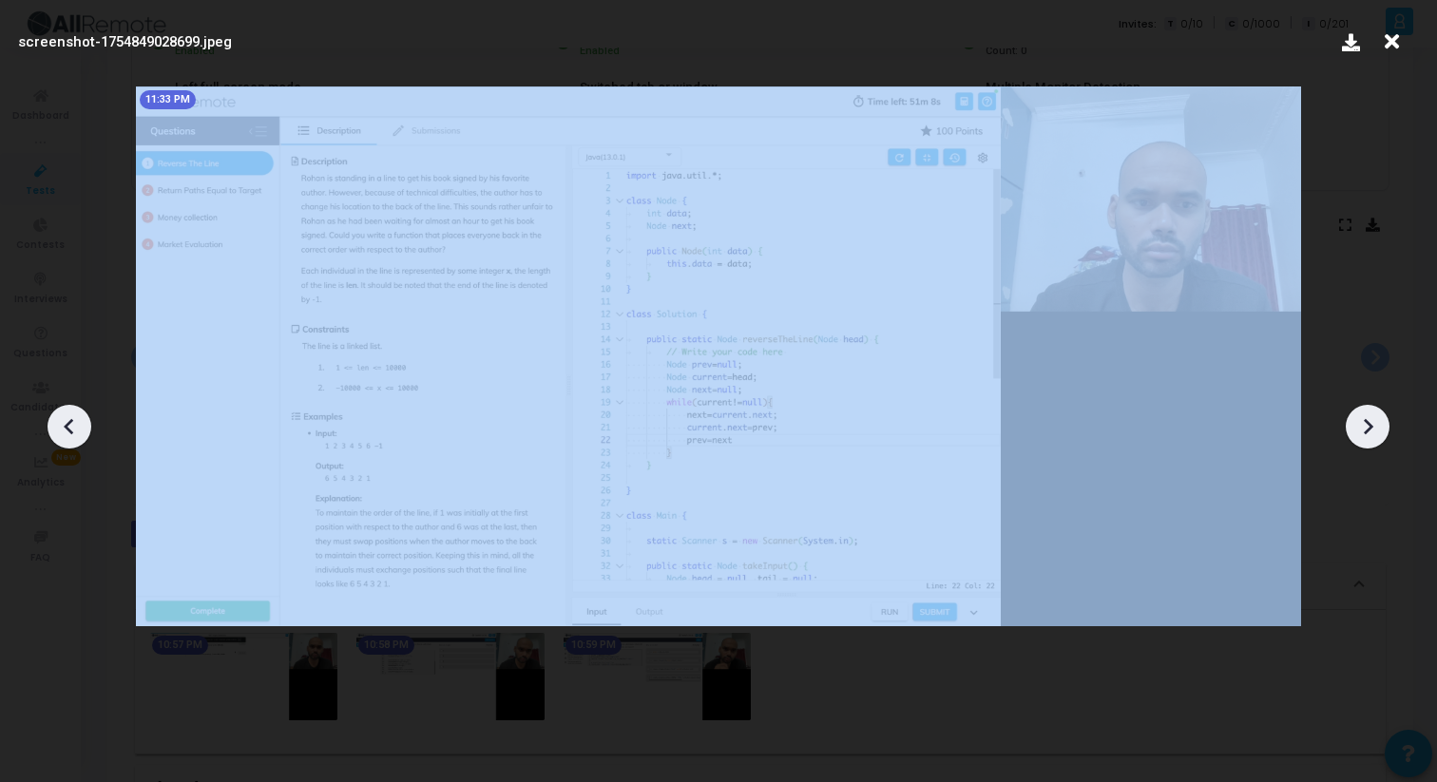
click at [1379, 424] on icon at bounding box center [1367, 426] width 29 height 29
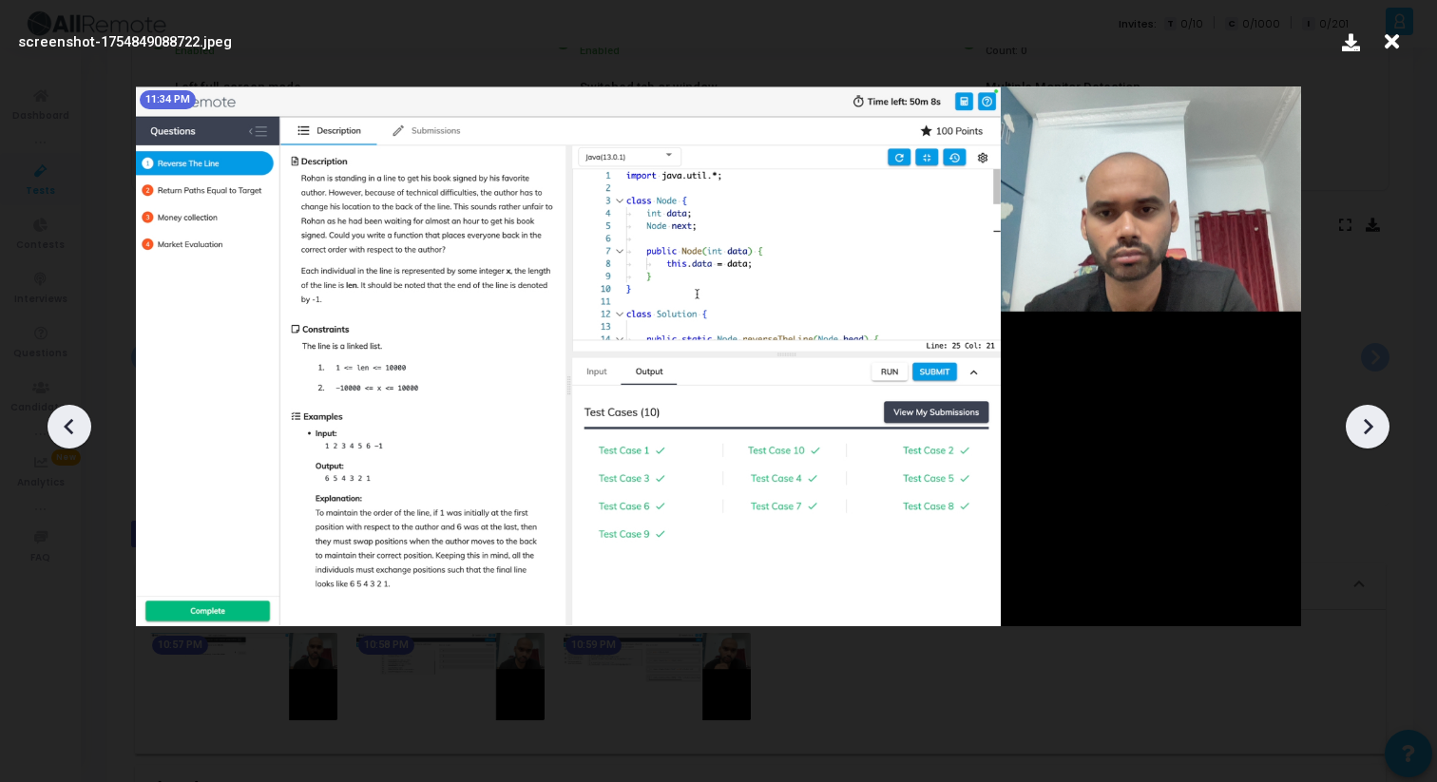
click at [1379, 424] on icon at bounding box center [1367, 426] width 29 height 29
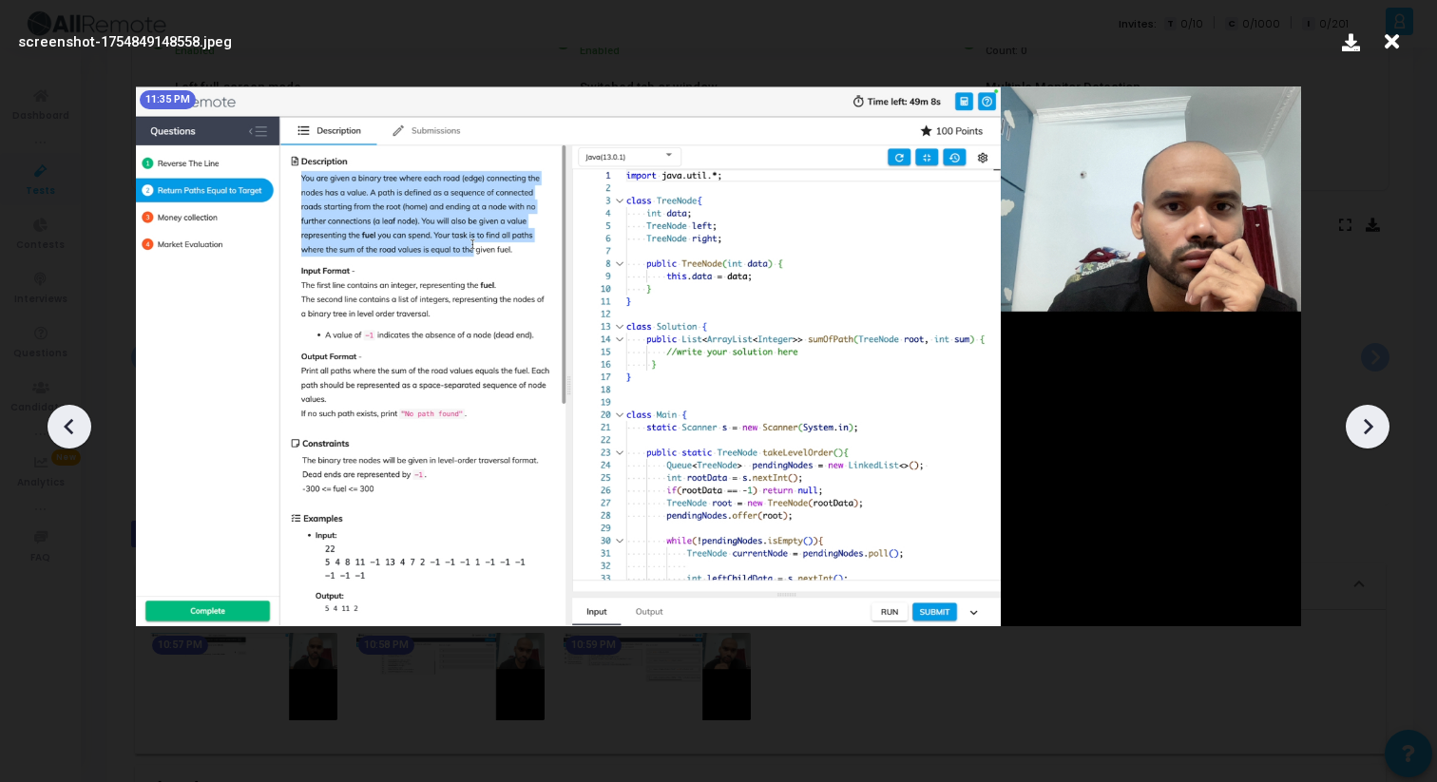
click at [1379, 424] on icon at bounding box center [1367, 426] width 29 height 29
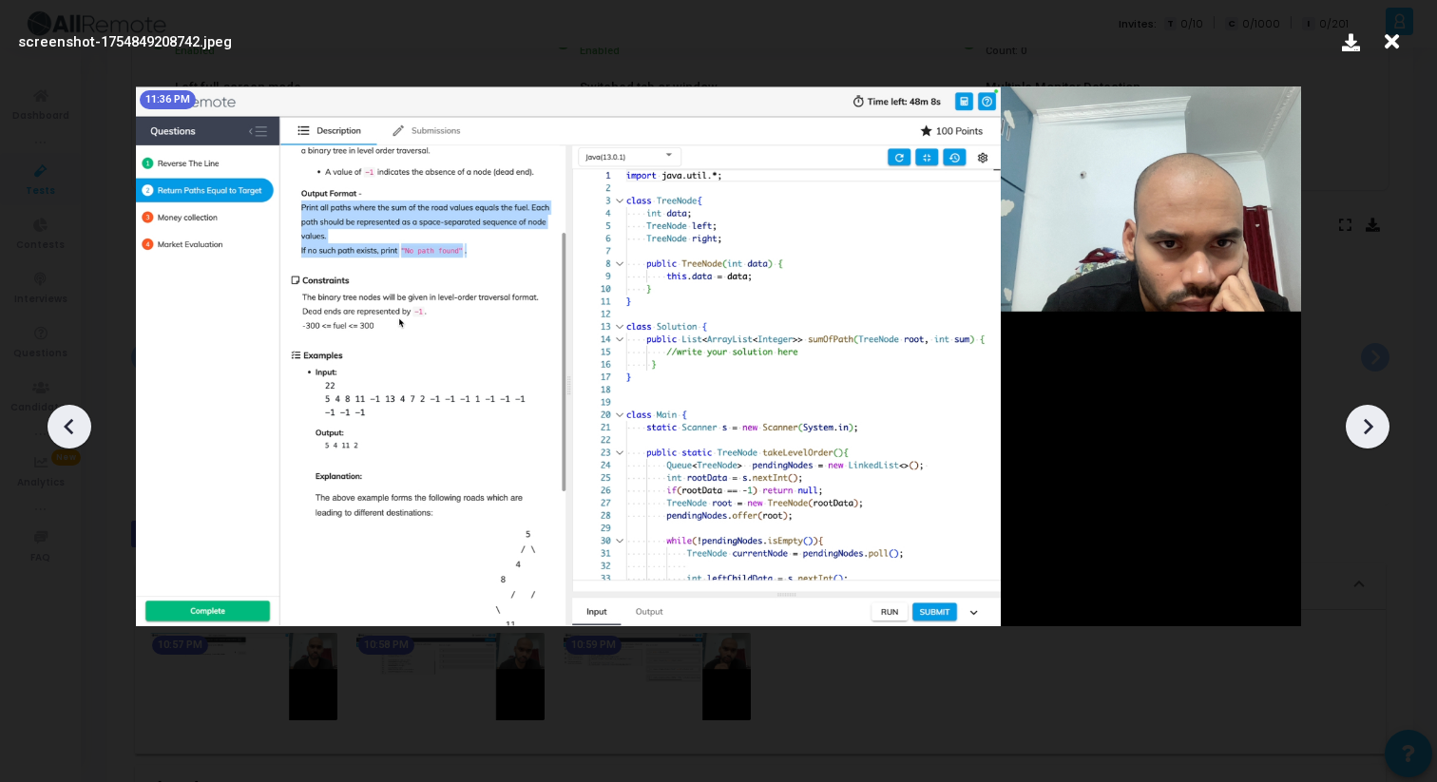
click at [1379, 424] on icon at bounding box center [1367, 426] width 29 height 29
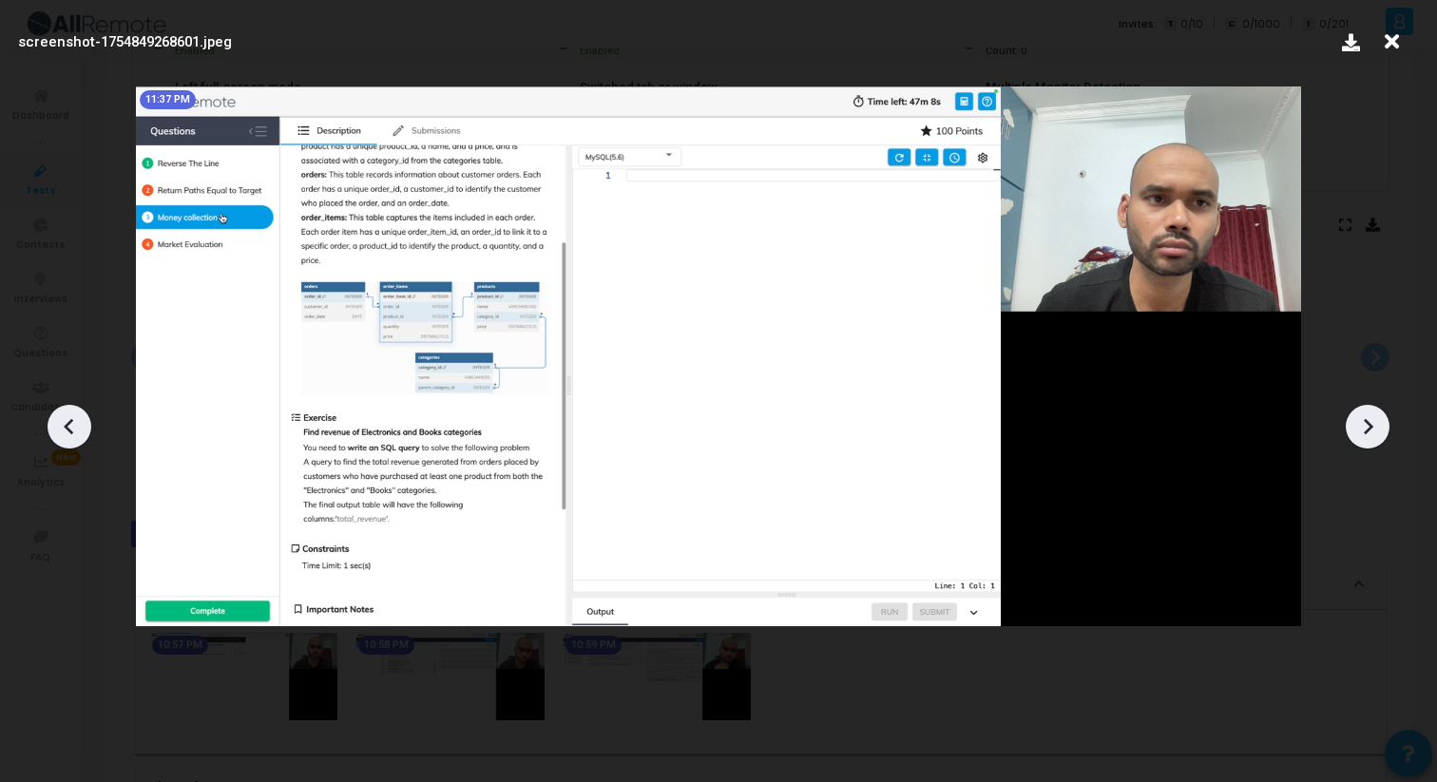
click at [1379, 424] on icon at bounding box center [1367, 426] width 29 height 29
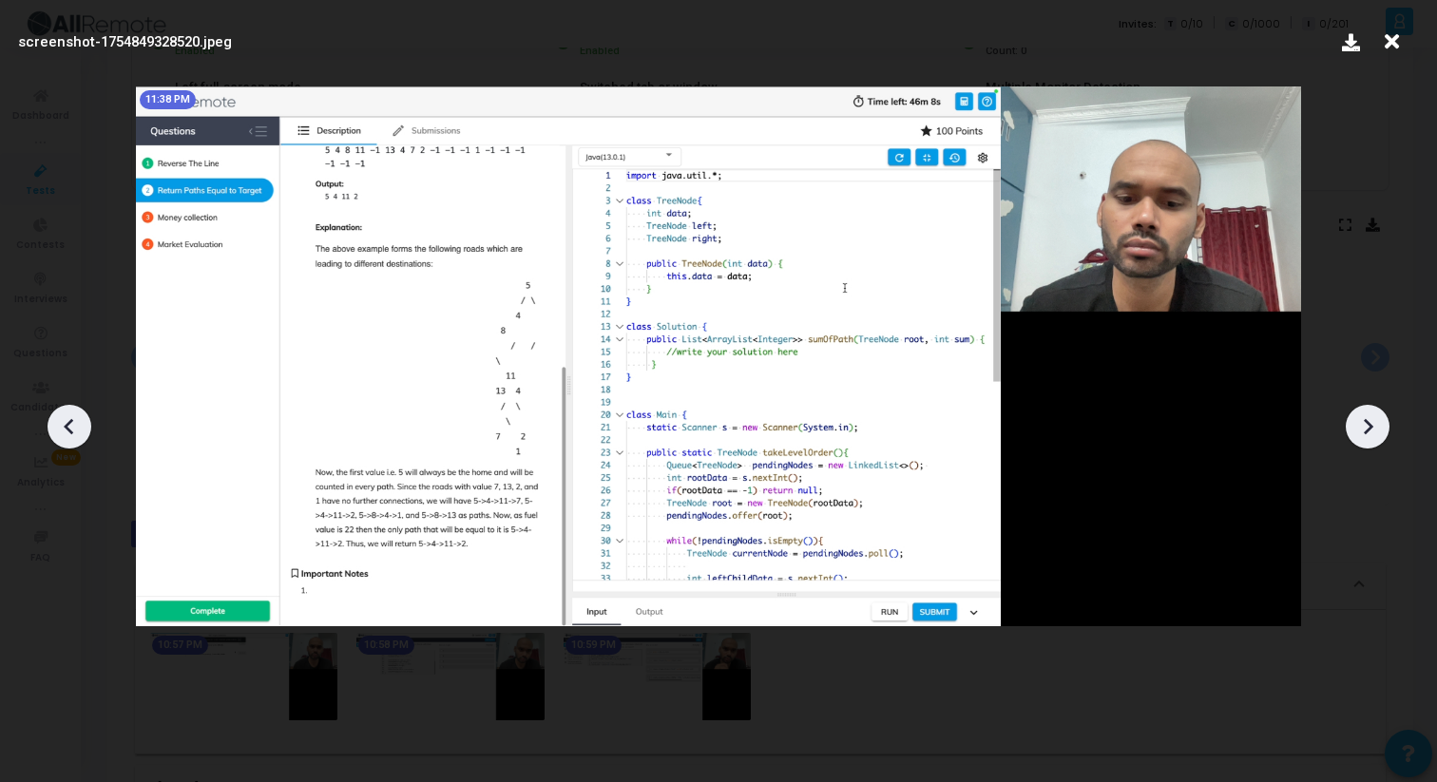
click at [1379, 424] on icon at bounding box center [1367, 426] width 29 height 29
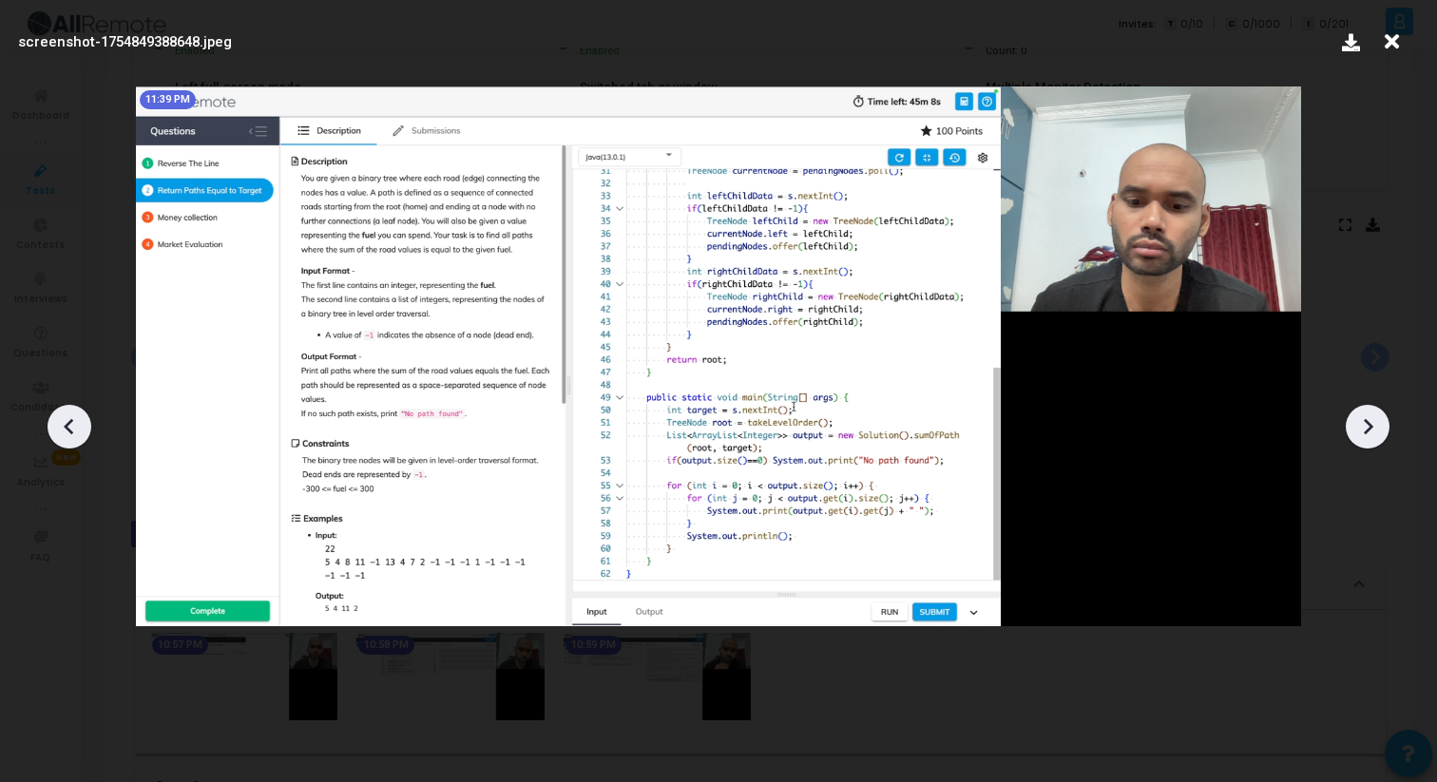
click at [1379, 424] on icon at bounding box center [1367, 426] width 29 height 29
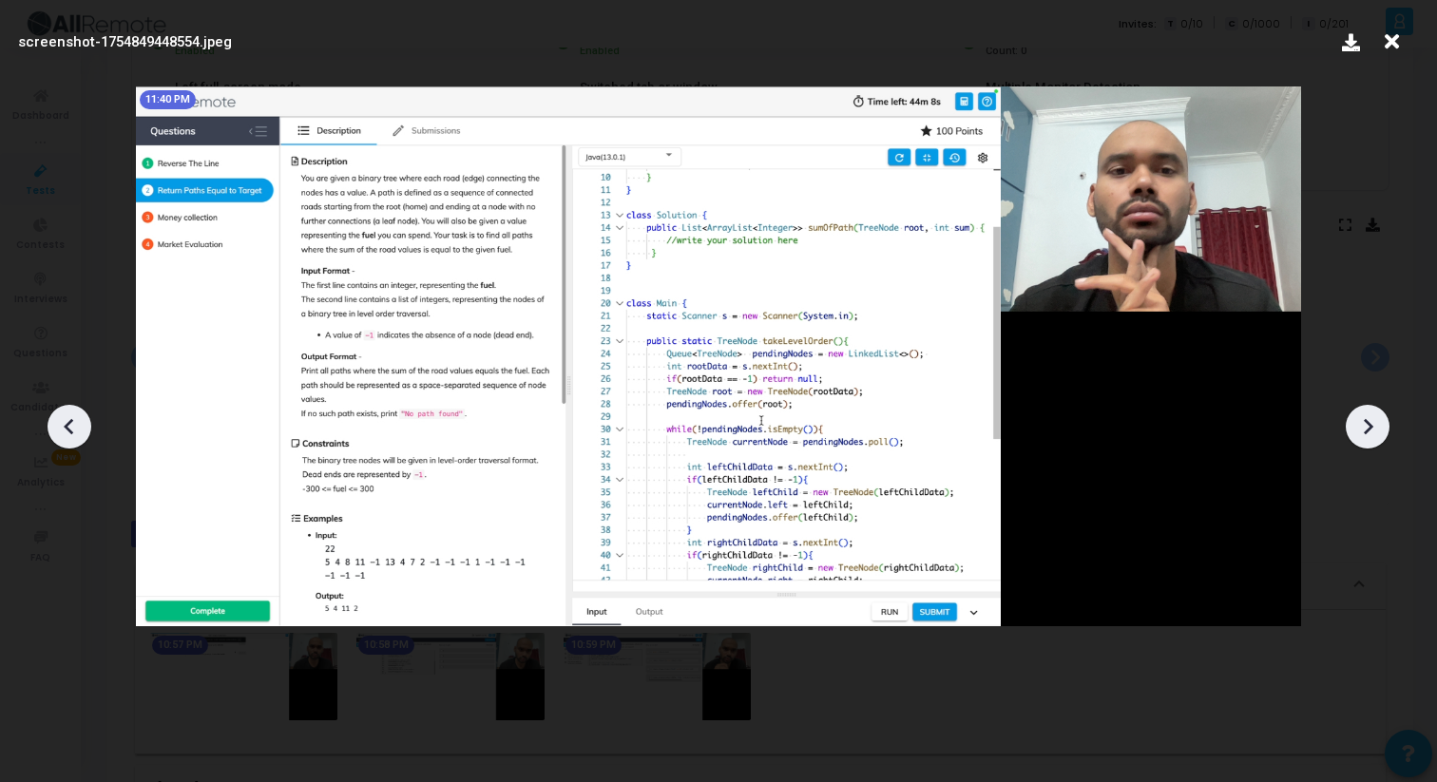
drag, startPoint x: 1379, startPoint y: 424, endPoint x: 764, endPoint y: 442, distance: 615.0
click at [790, 437] on div "screenshot-1754849448554.jpeg 11:40 PM" at bounding box center [718, 391] width 1437 height 782
click at [70, 427] on icon at bounding box center [69, 426] width 29 height 29
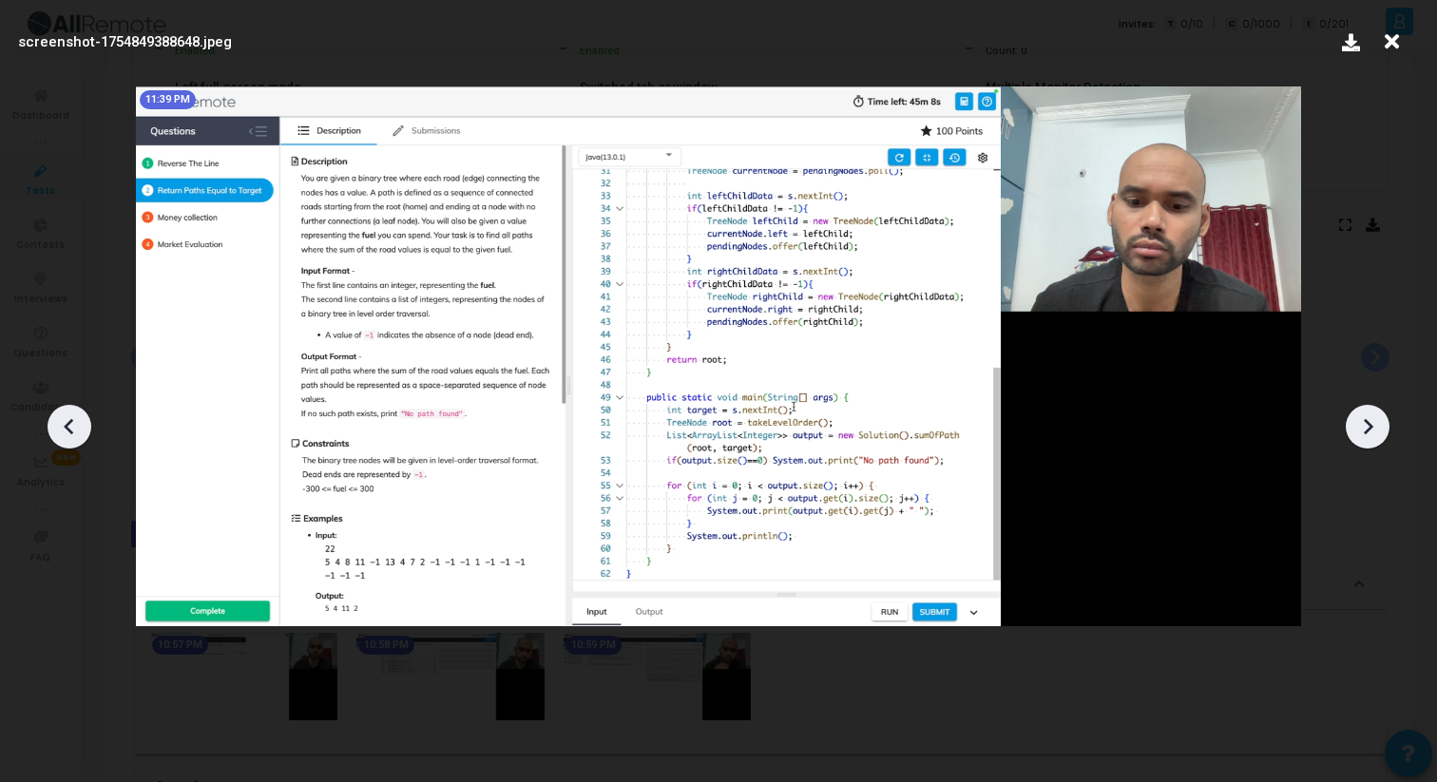
click at [71, 427] on icon at bounding box center [69, 426] width 29 height 29
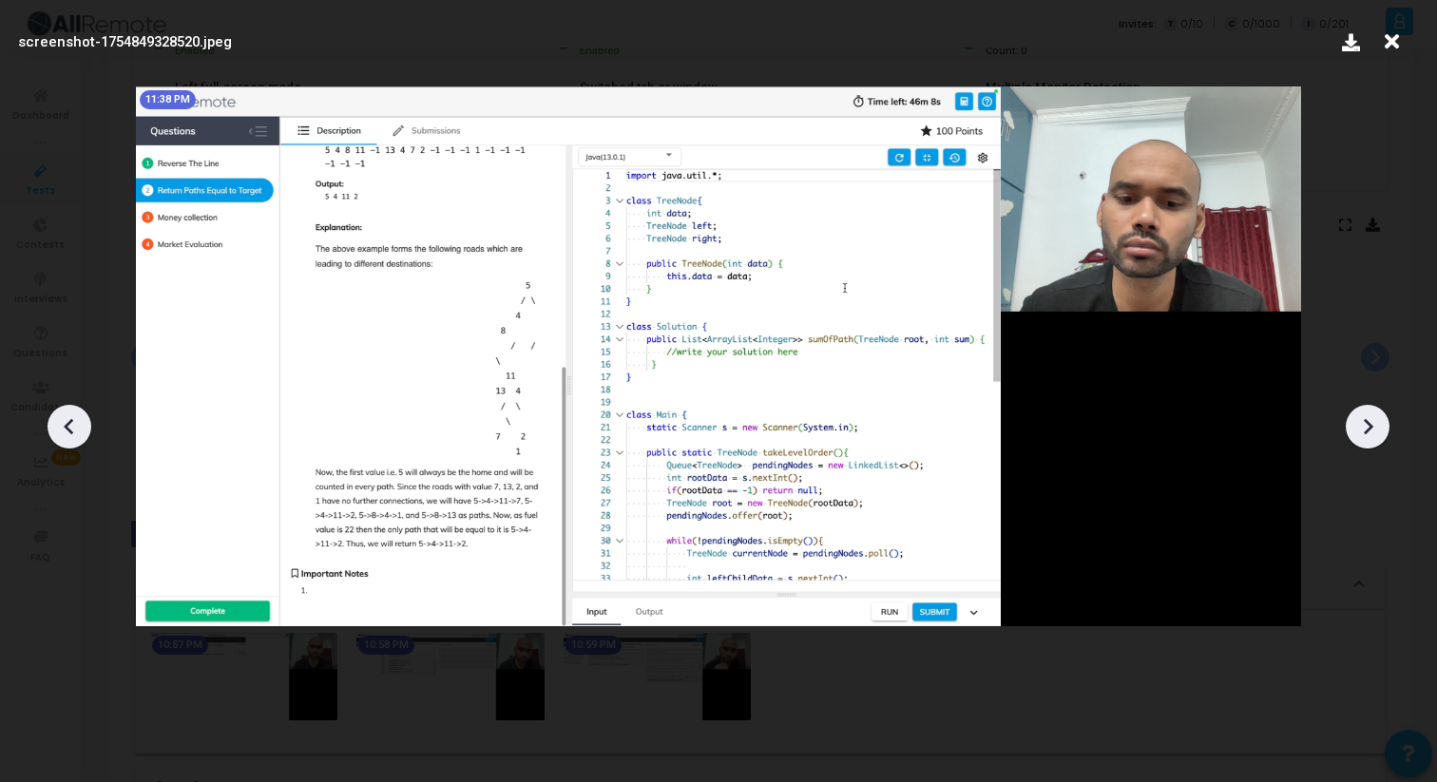
click at [67, 425] on icon at bounding box center [69, 426] width 10 height 16
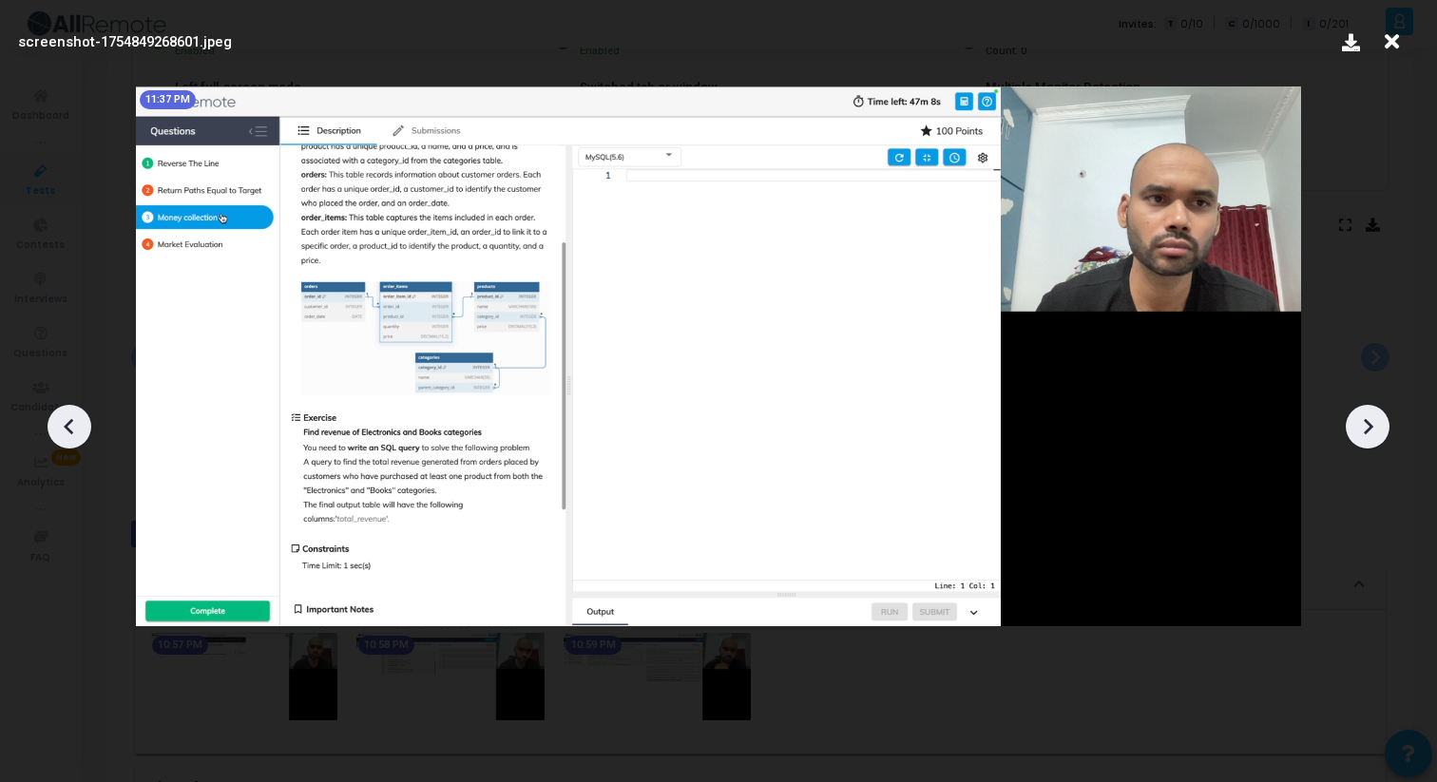
click at [1357, 424] on icon at bounding box center [1367, 426] width 29 height 29
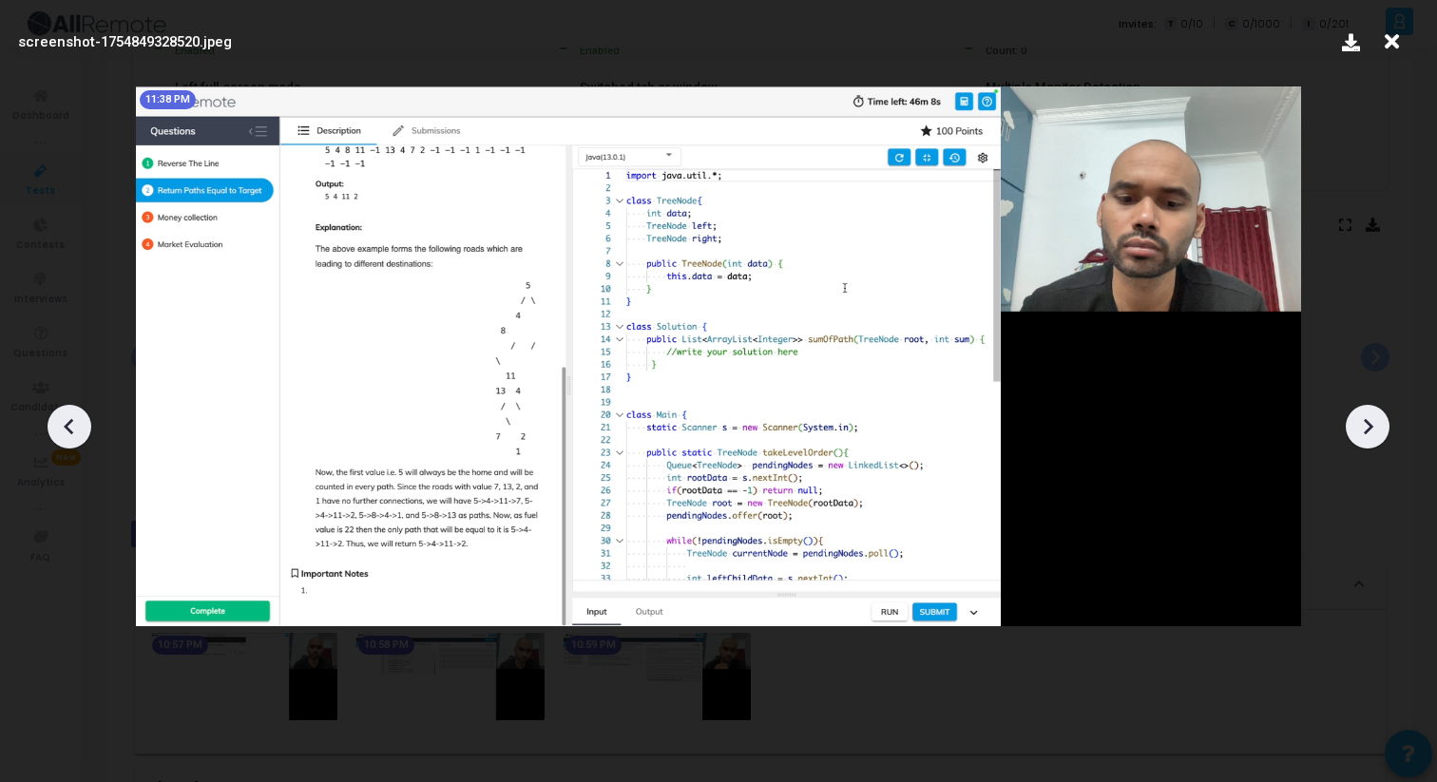
click at [1365, 425] on icon at bounding box center [1367, 426] width 29 height 29
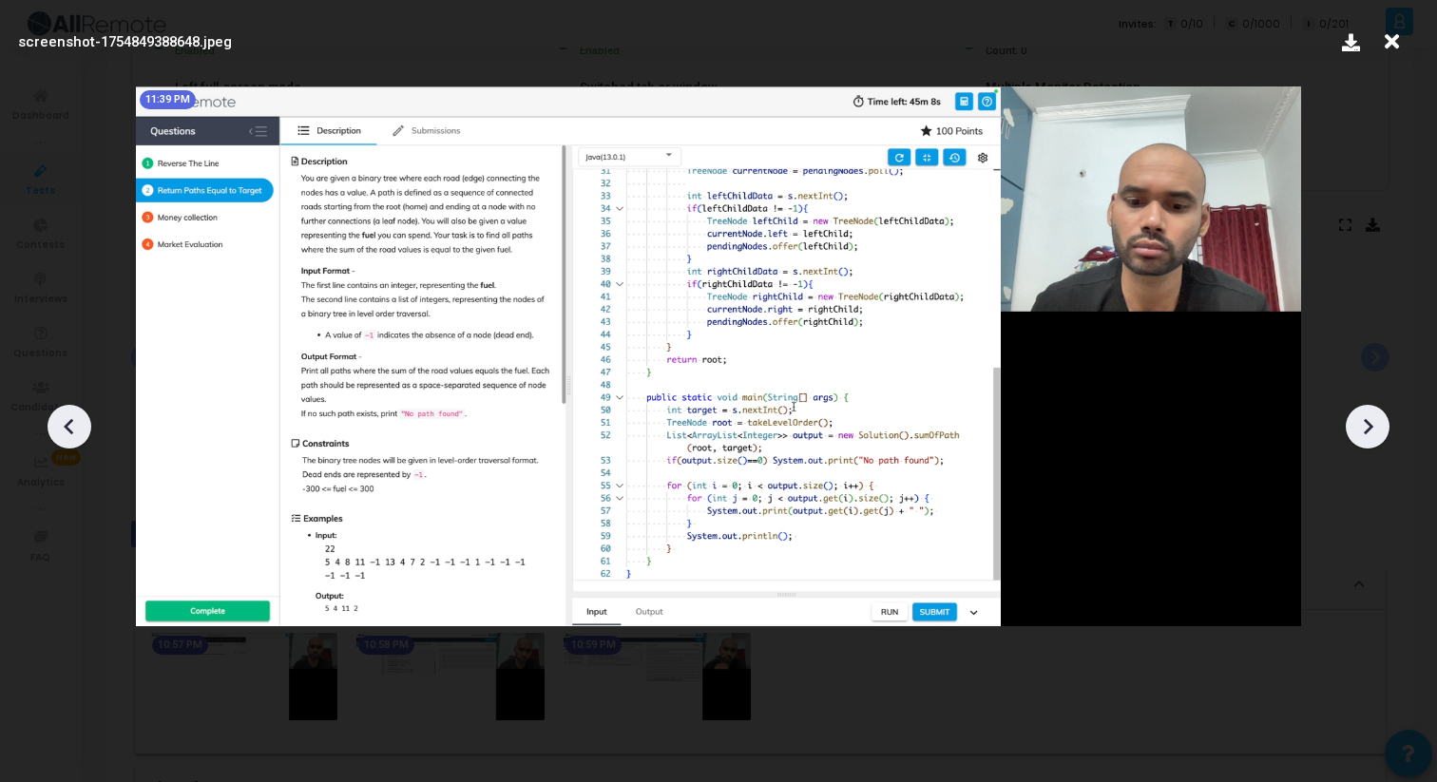
click at [1365, 427] on icon at bounding box center [1367, 426] width 29 height 29
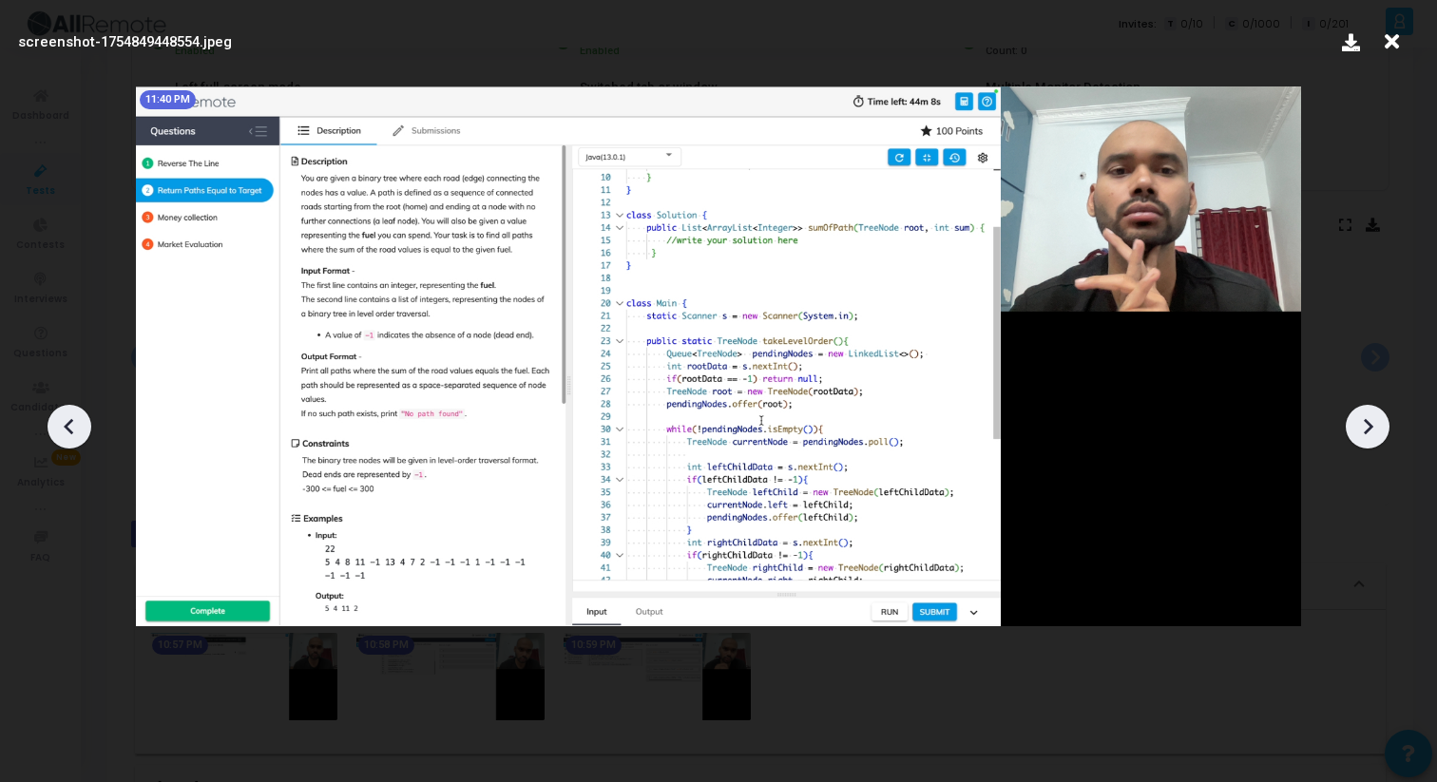
click at [1365, 430] on icon at bounding box center [1368, 426] width 10 height 16
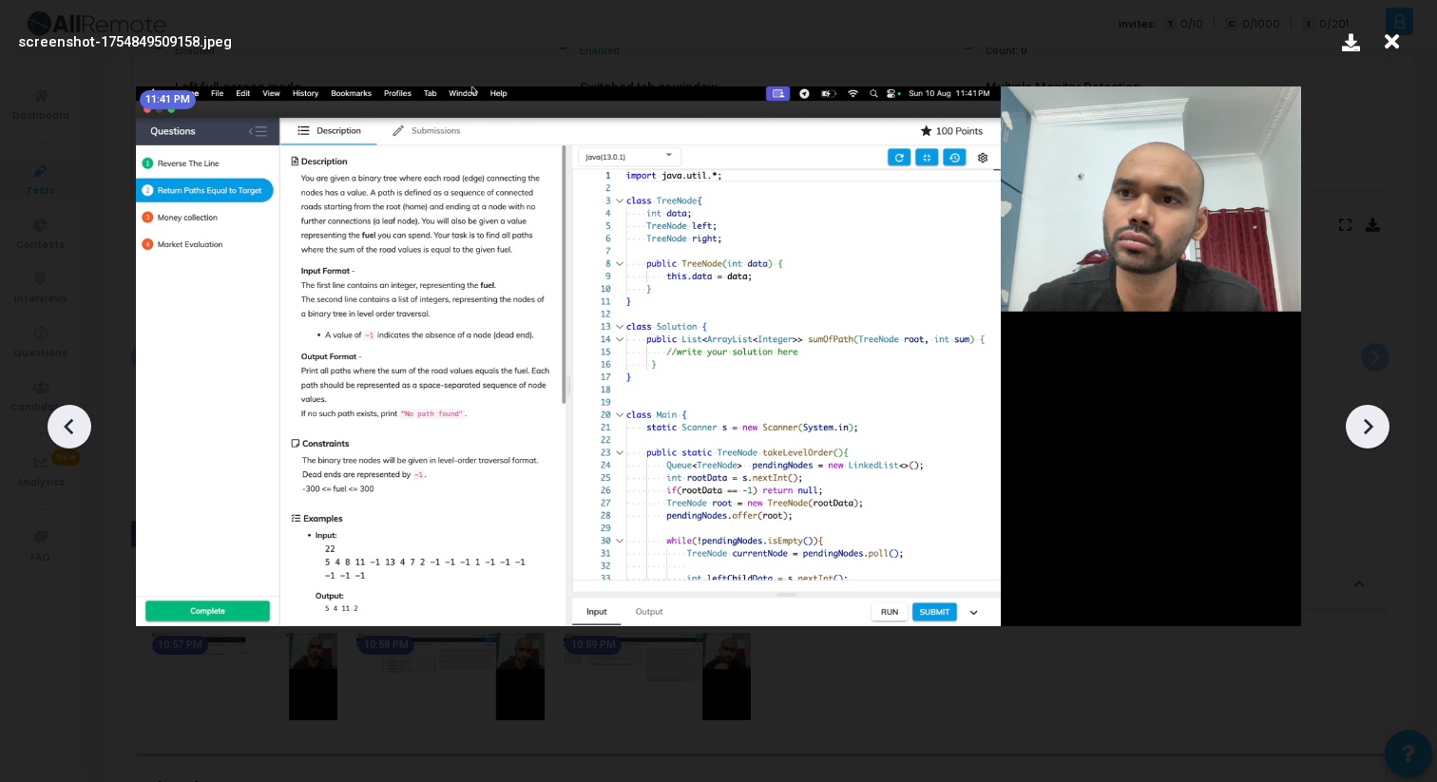
click at [1365, 430] on icon at bounding box center [1368, 426] width 10 height 16
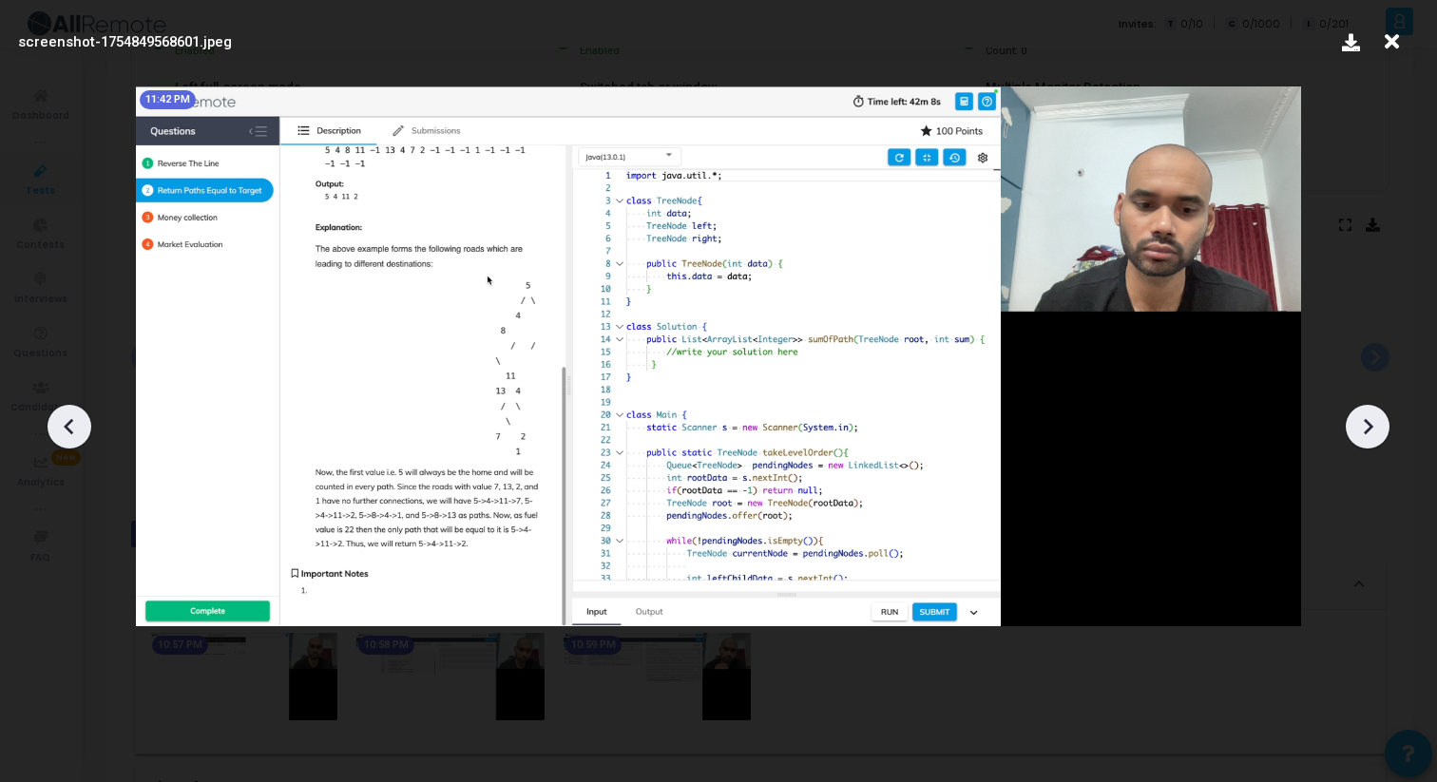
click at [1365, 430] on icon at bounding box center [1368, 426] width 10 height 16
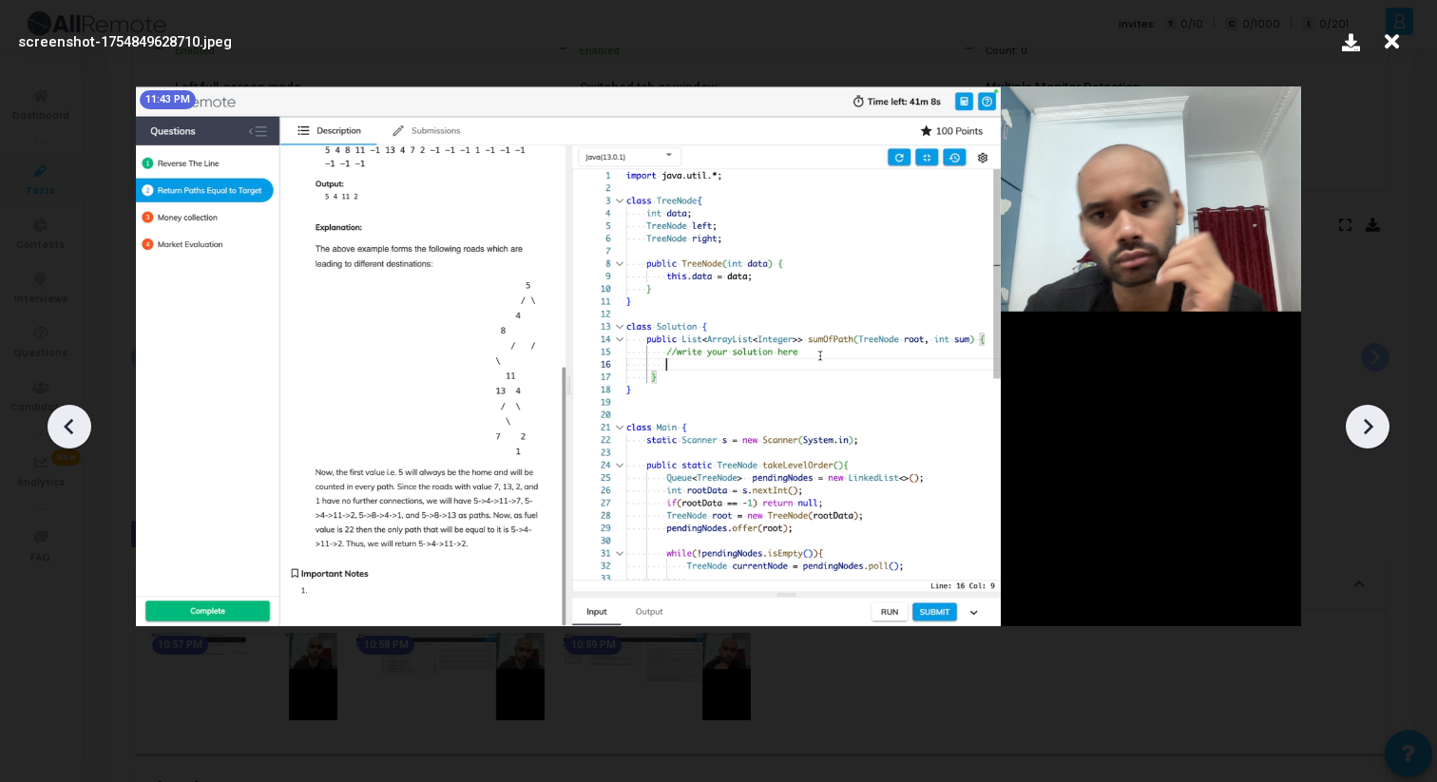
click at [1365, 430] on icon at bounding box center [1368, 426] width 10 height 16
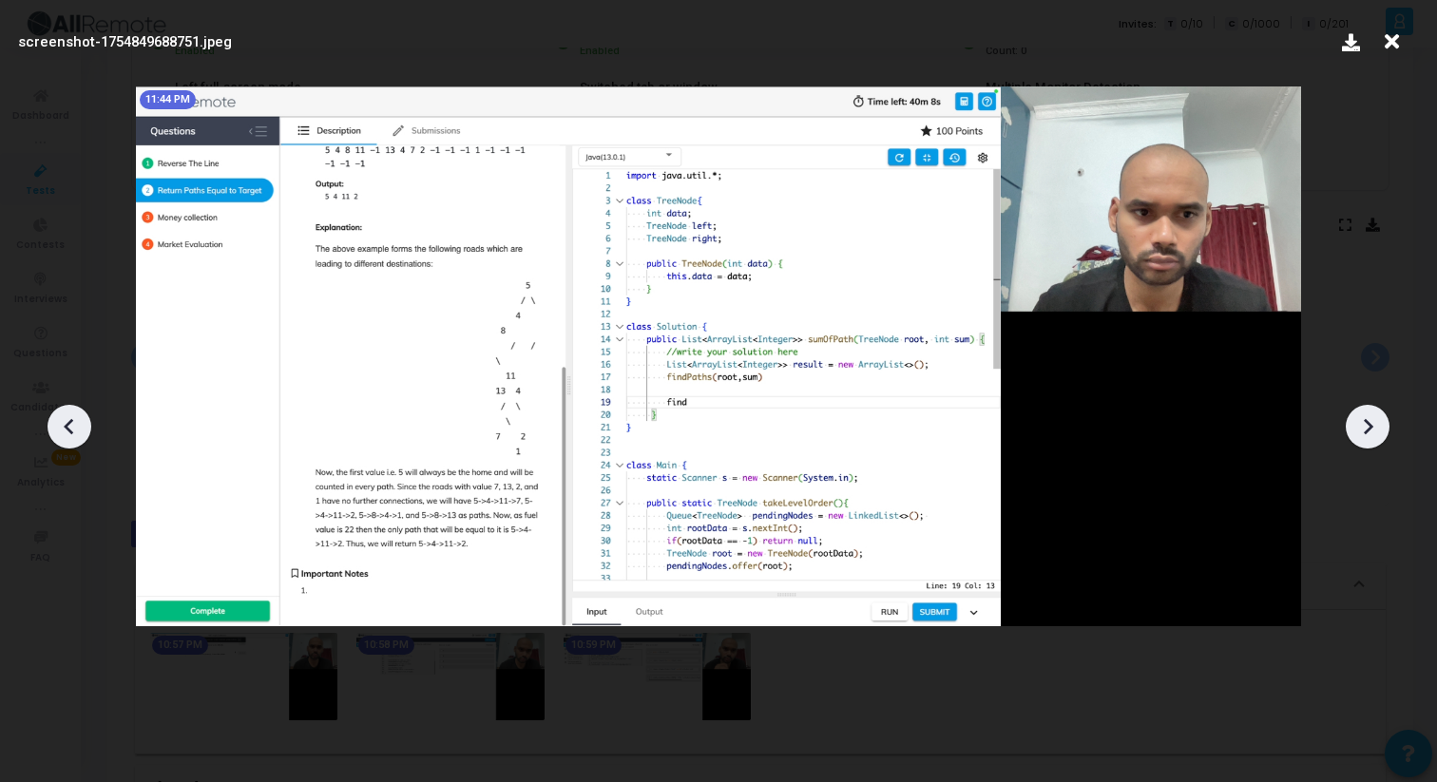
click at [1365, 430] on icon at bounding box center [1368, 426] width 10 height 16
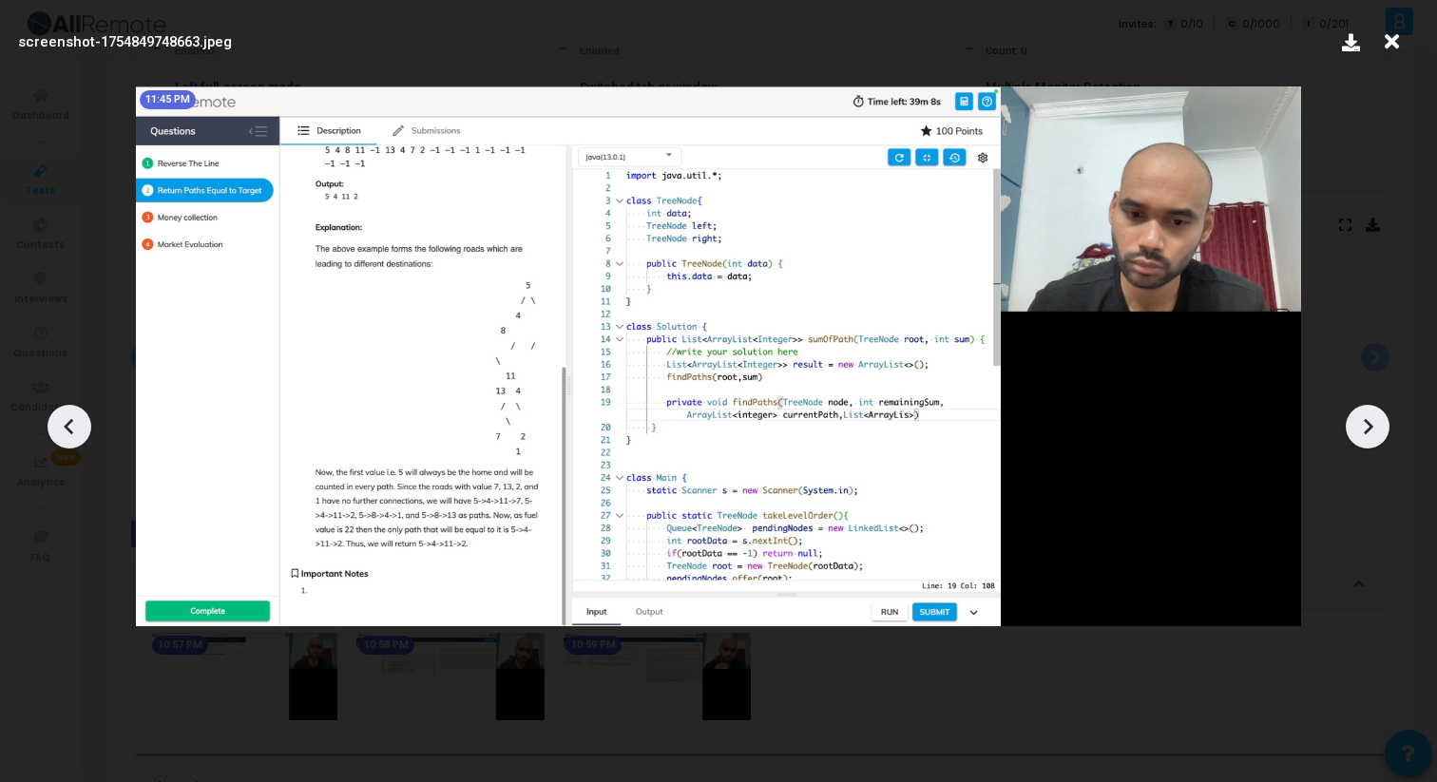
click at [1365, 430] on icon at bounding box center [1368, 426] width 10 height 16
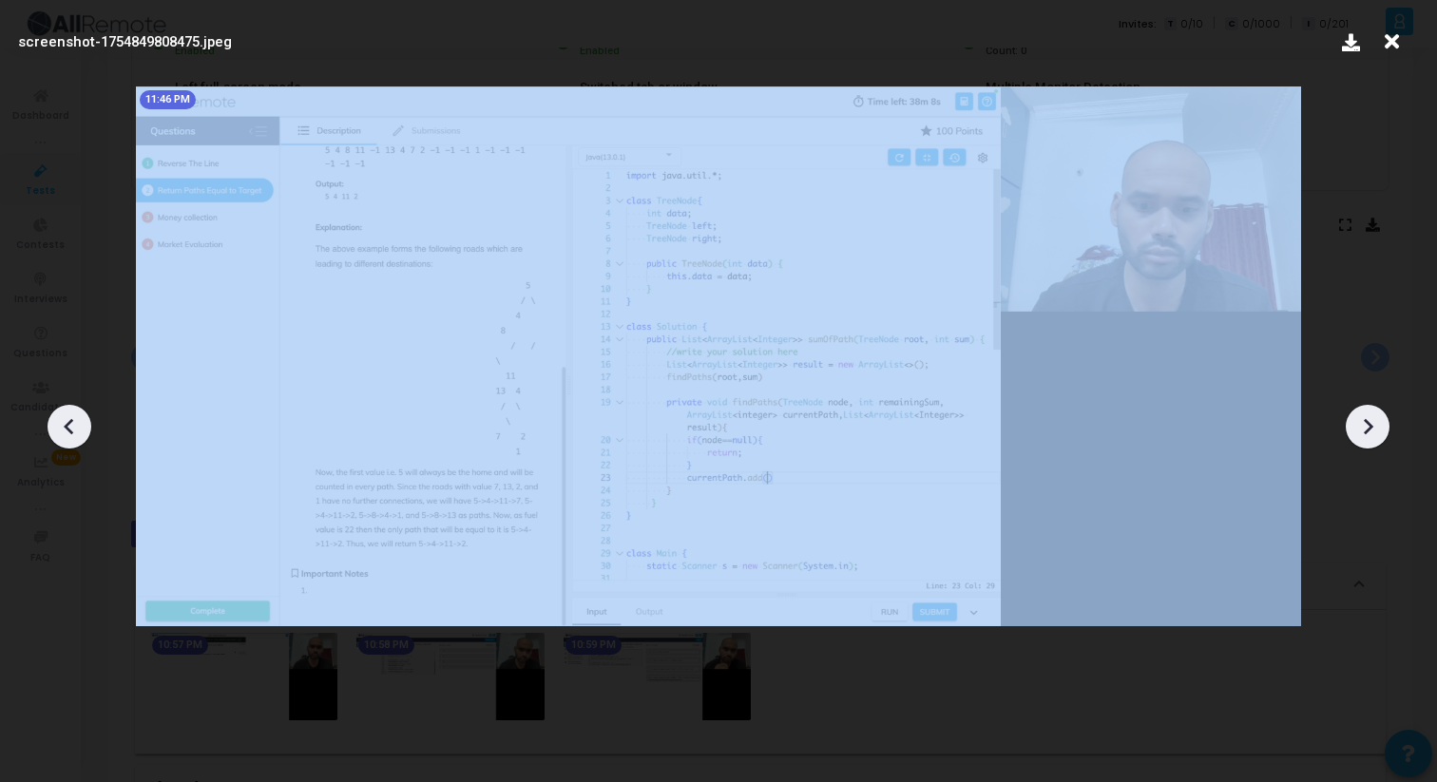
click at [1365, 430] on icon at bounding box center [1368, 426] width 10 height 16
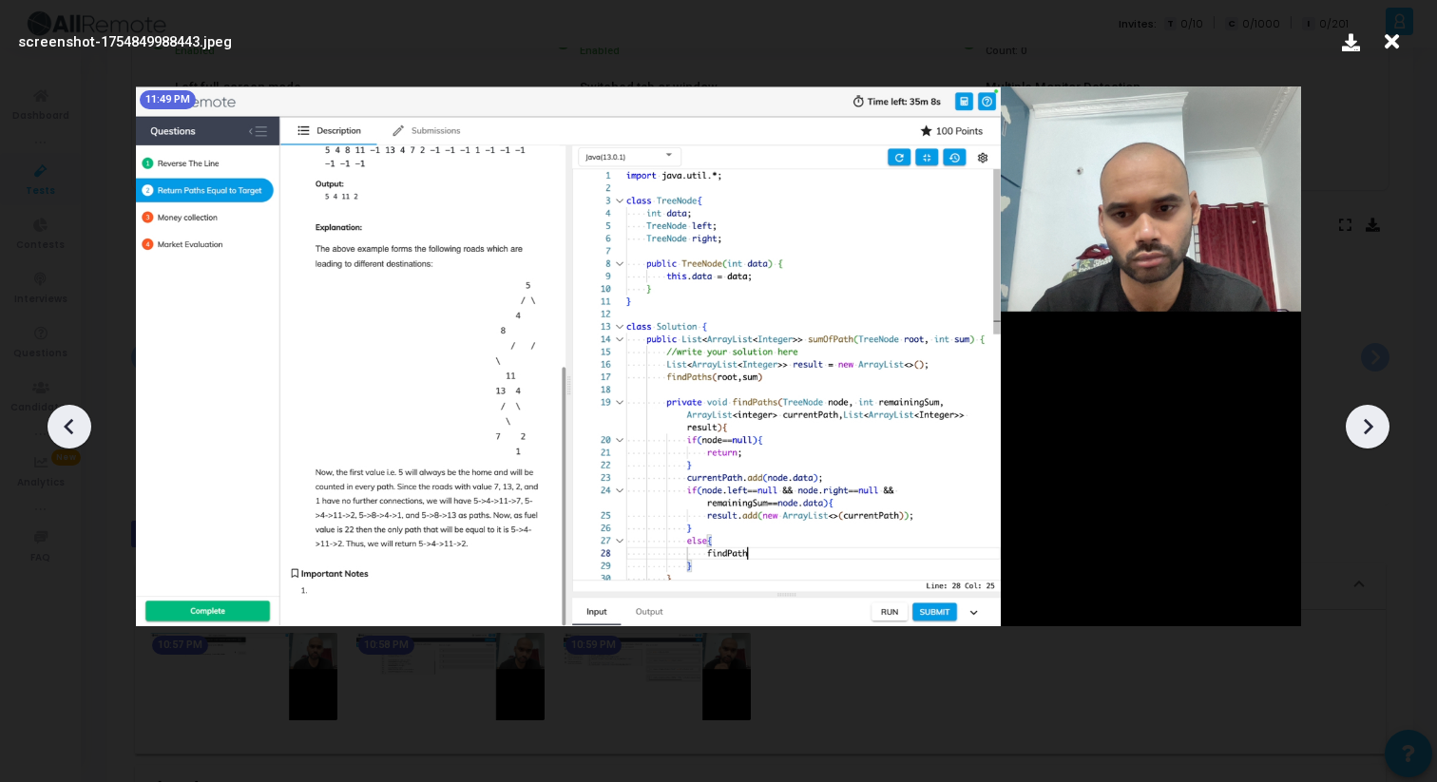
click at [1365, 430] on icon at bounding box center [1368, 426] width 10 height 16
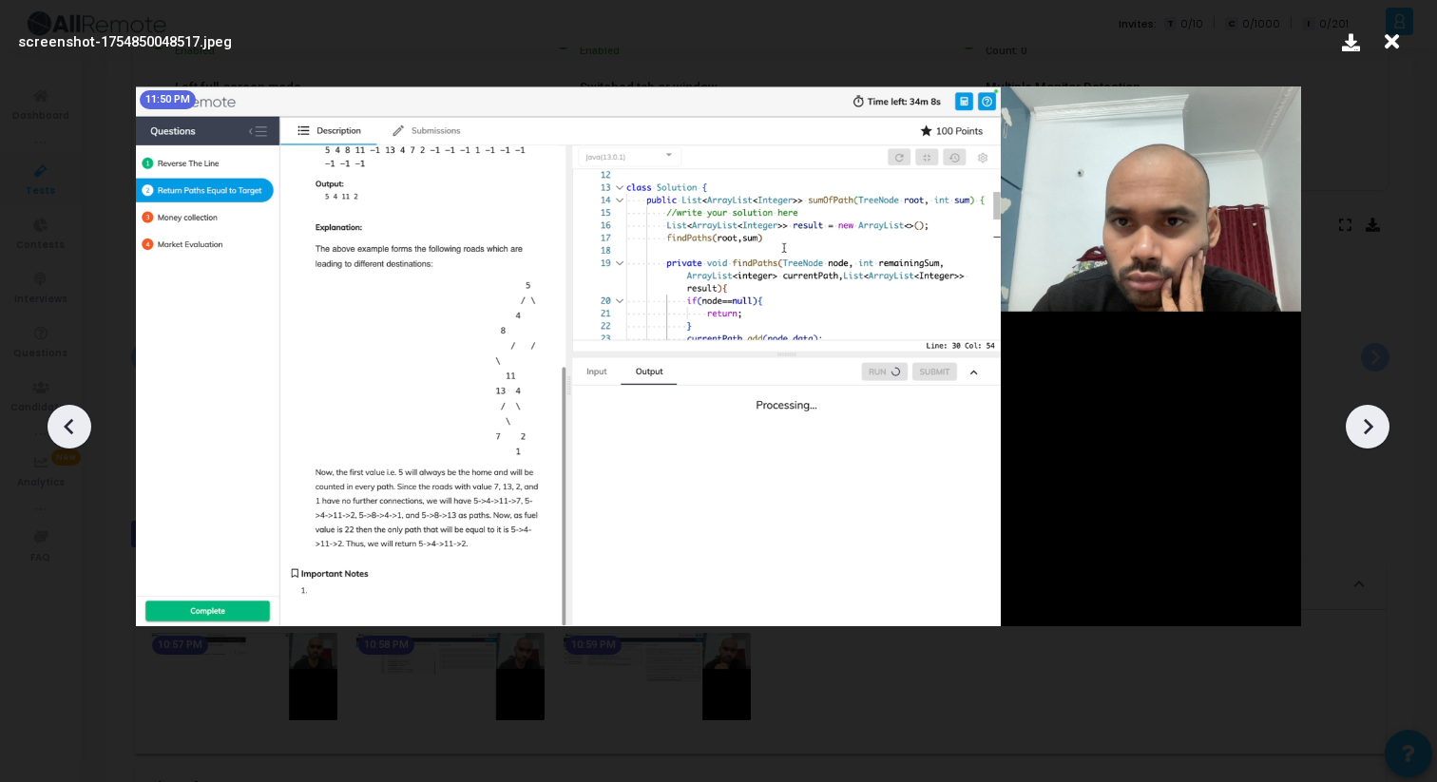
click at [1365, 430] on icon at bounding box center [1368, 426] width 10 height 16
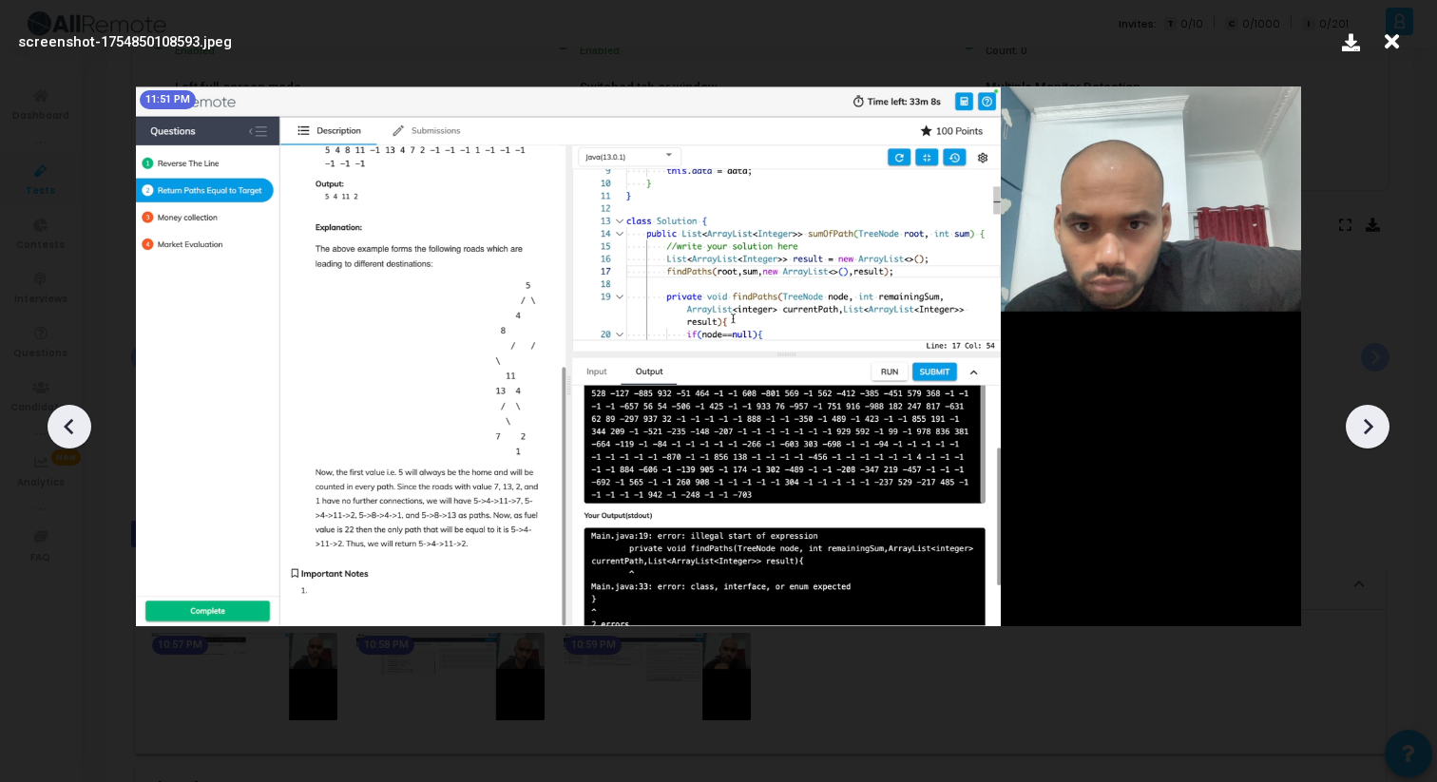
click at [1365, 430] on icon at bounding box center [1368, 426] width 10 height 16
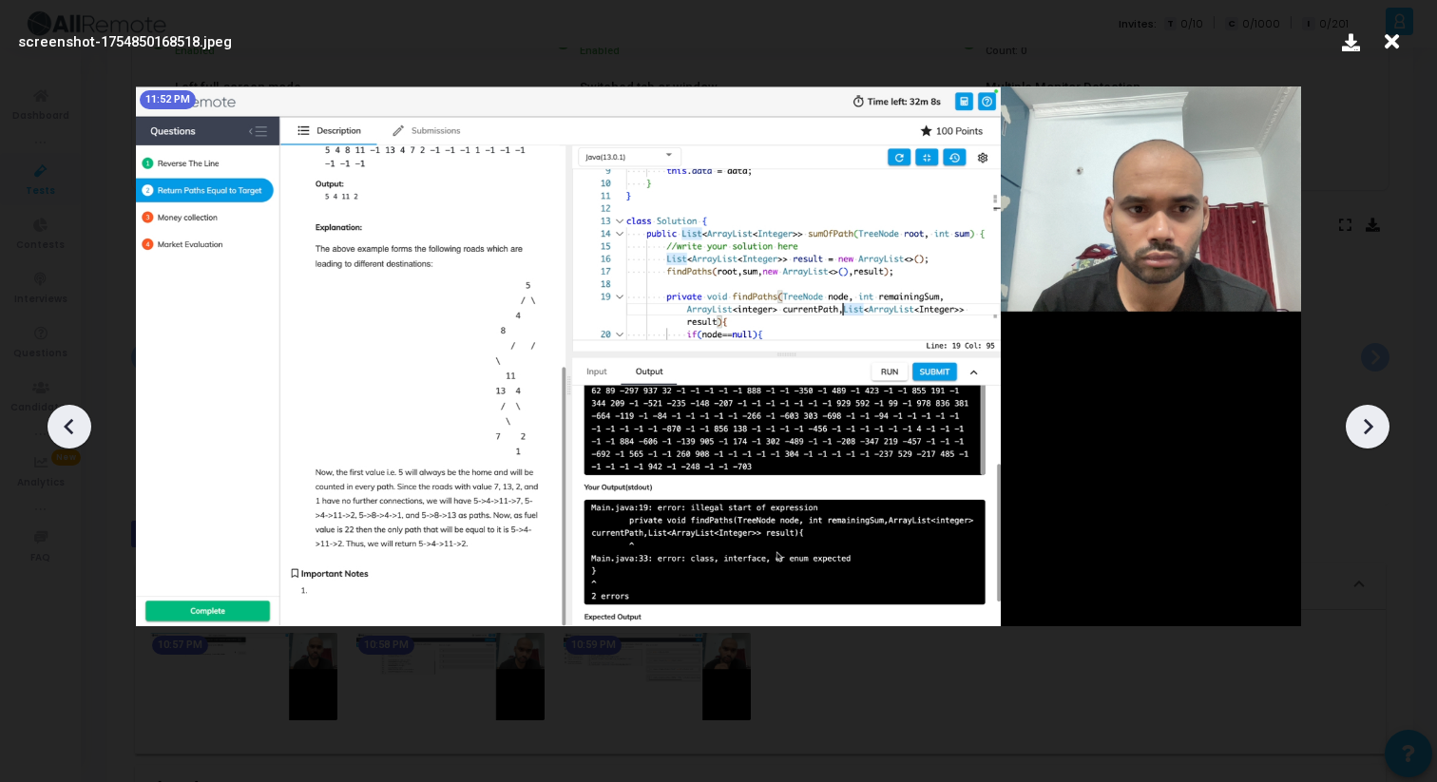
click at [1365, 430] on icon at bounding box center [1368, 426] width 10 height 16
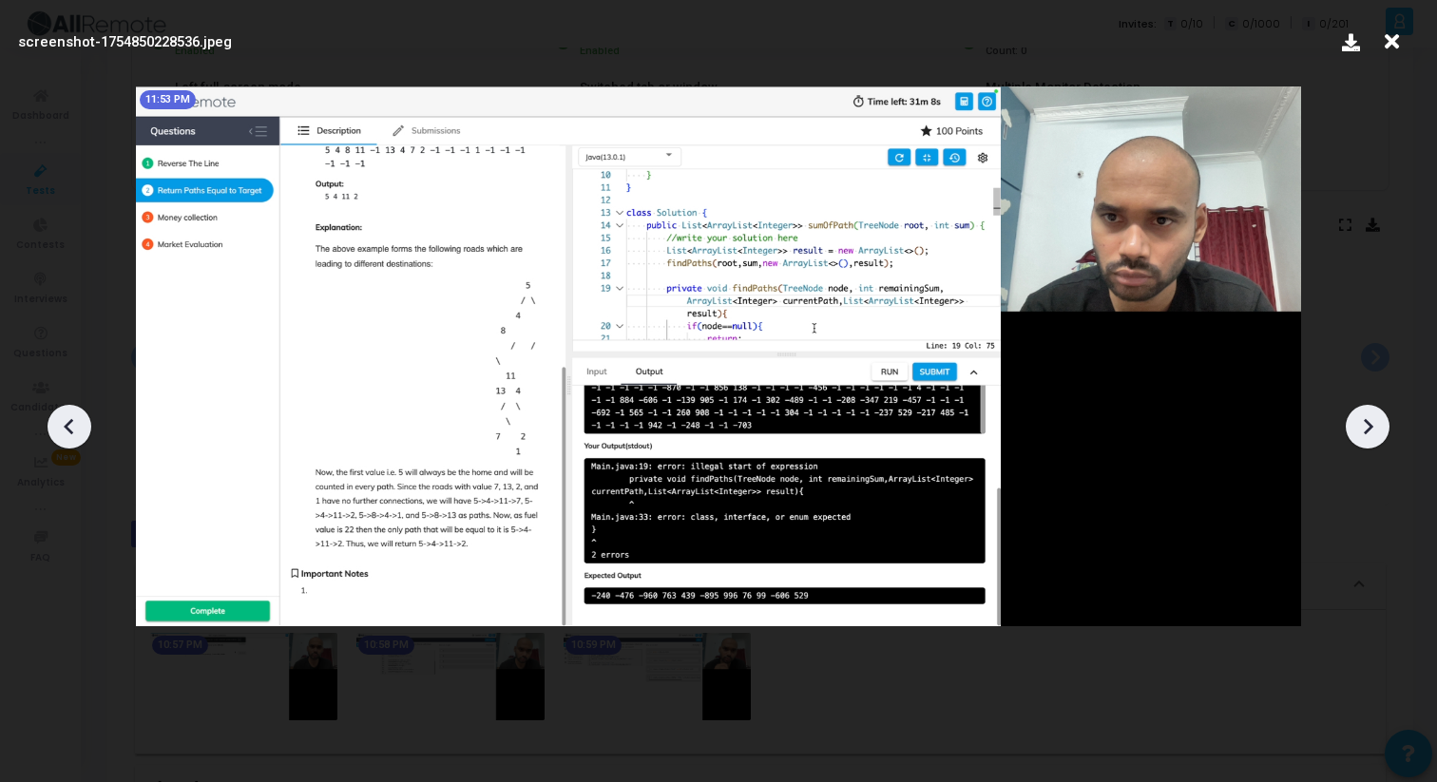
click at [1365, 430] on icon at bounding box center [1368, 426] width 10 height 16
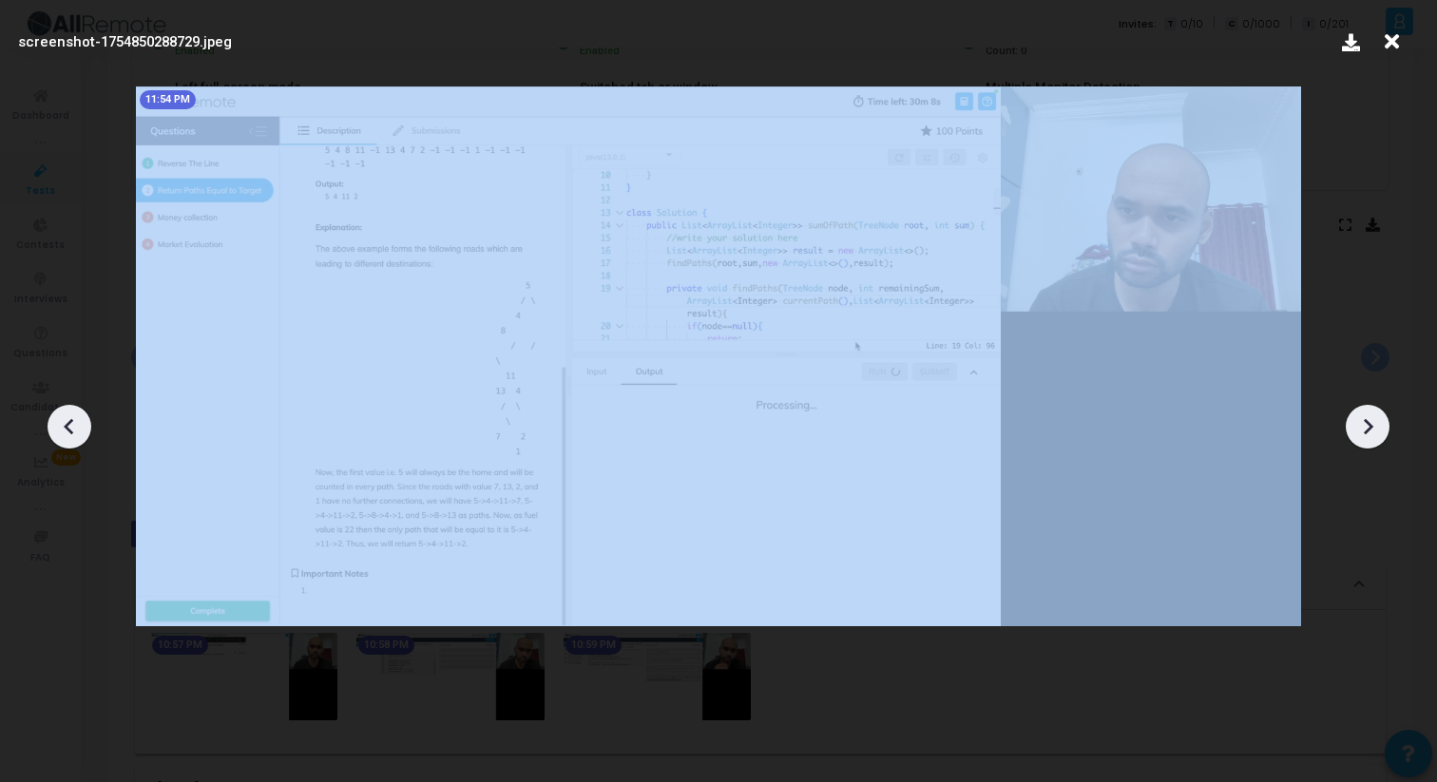
click at [1365, 430] on icon at bounding box center [1368, 426] width 10 height 16
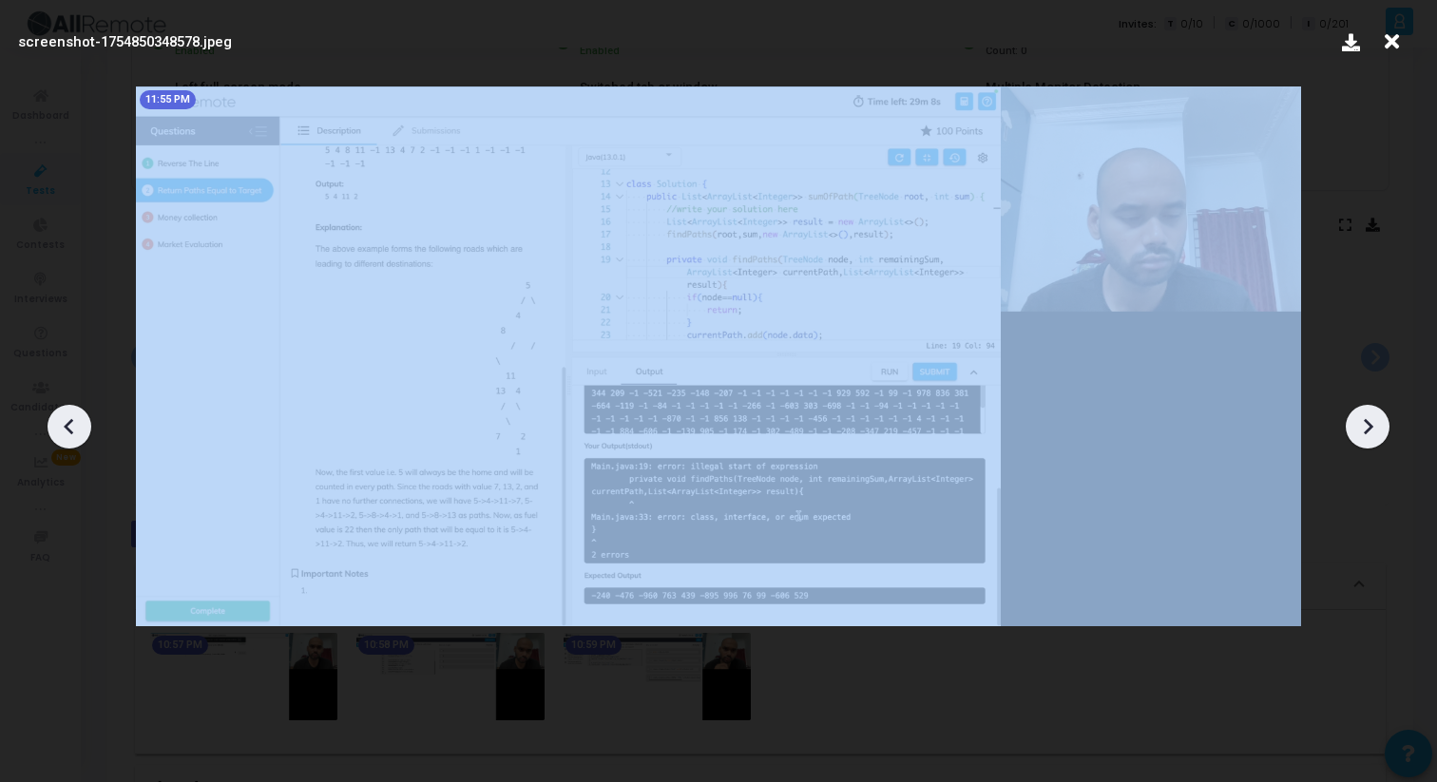
click at [1365, 430] on icon at bounding box center [1368, 426] width 10 height 16
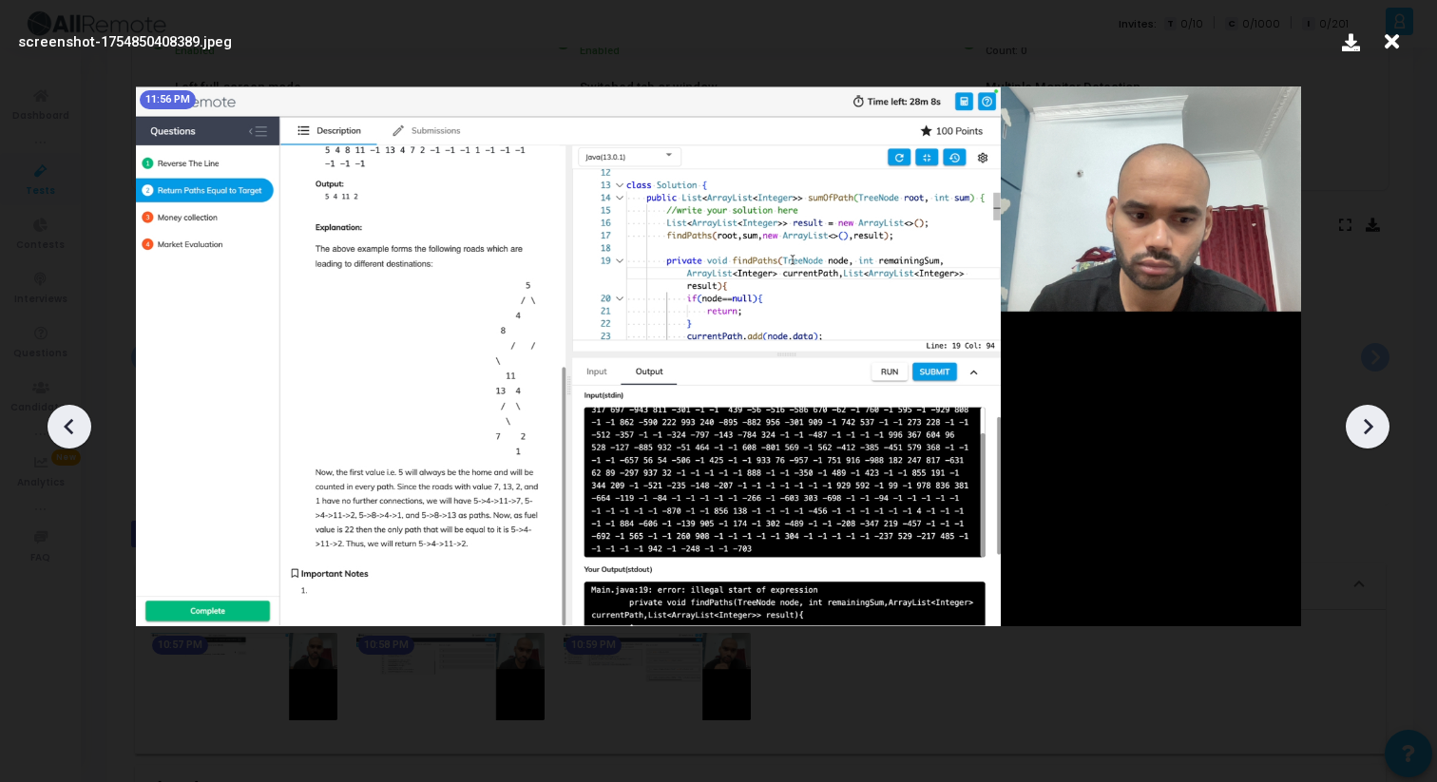
click at [1373, 428] on icon at bounding box center [1367, 426] width 29 height 29
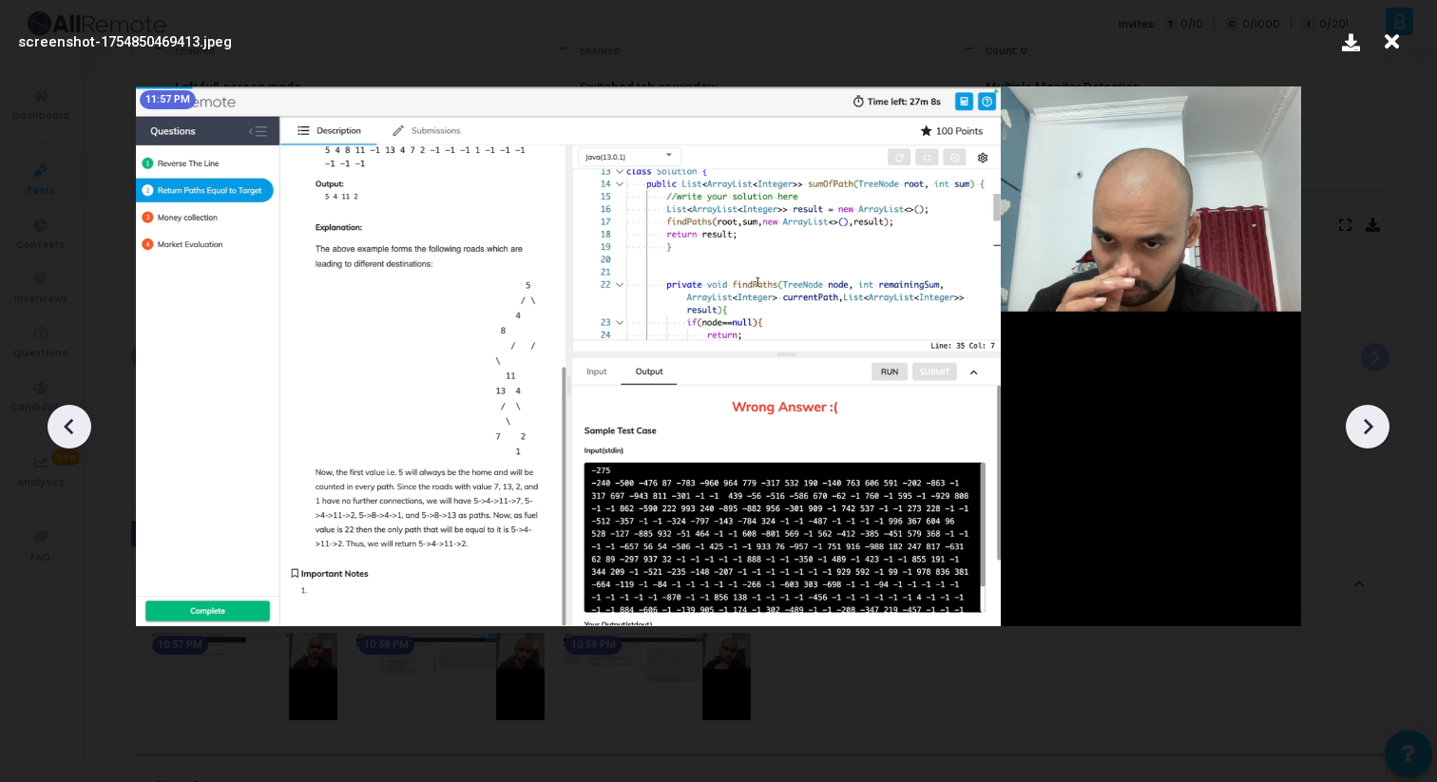
click at [1373, 429] on icon at bounding box center [1367, 426] width 29 height 29
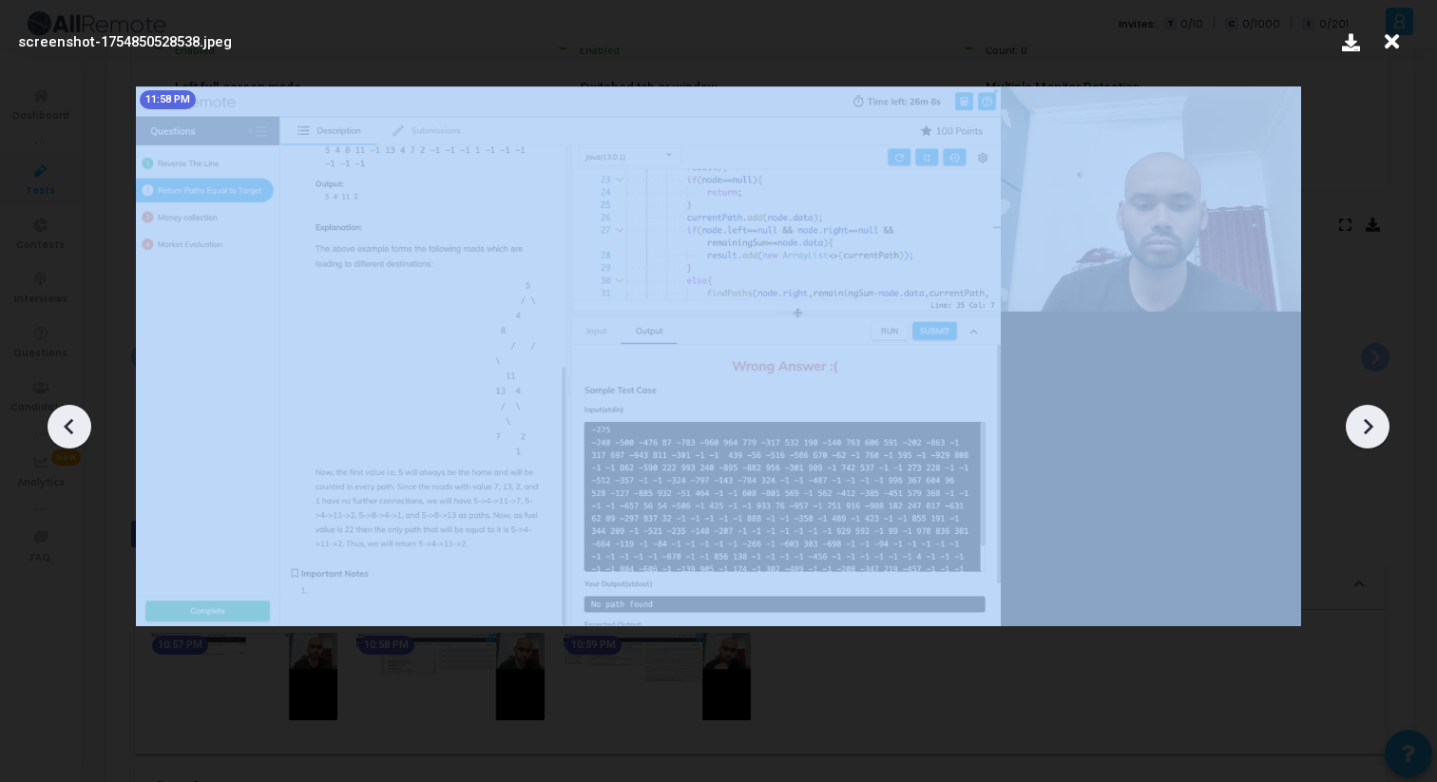
click at [1373, 429] on icon at bounding box center [1367, 426] width 29 height 29
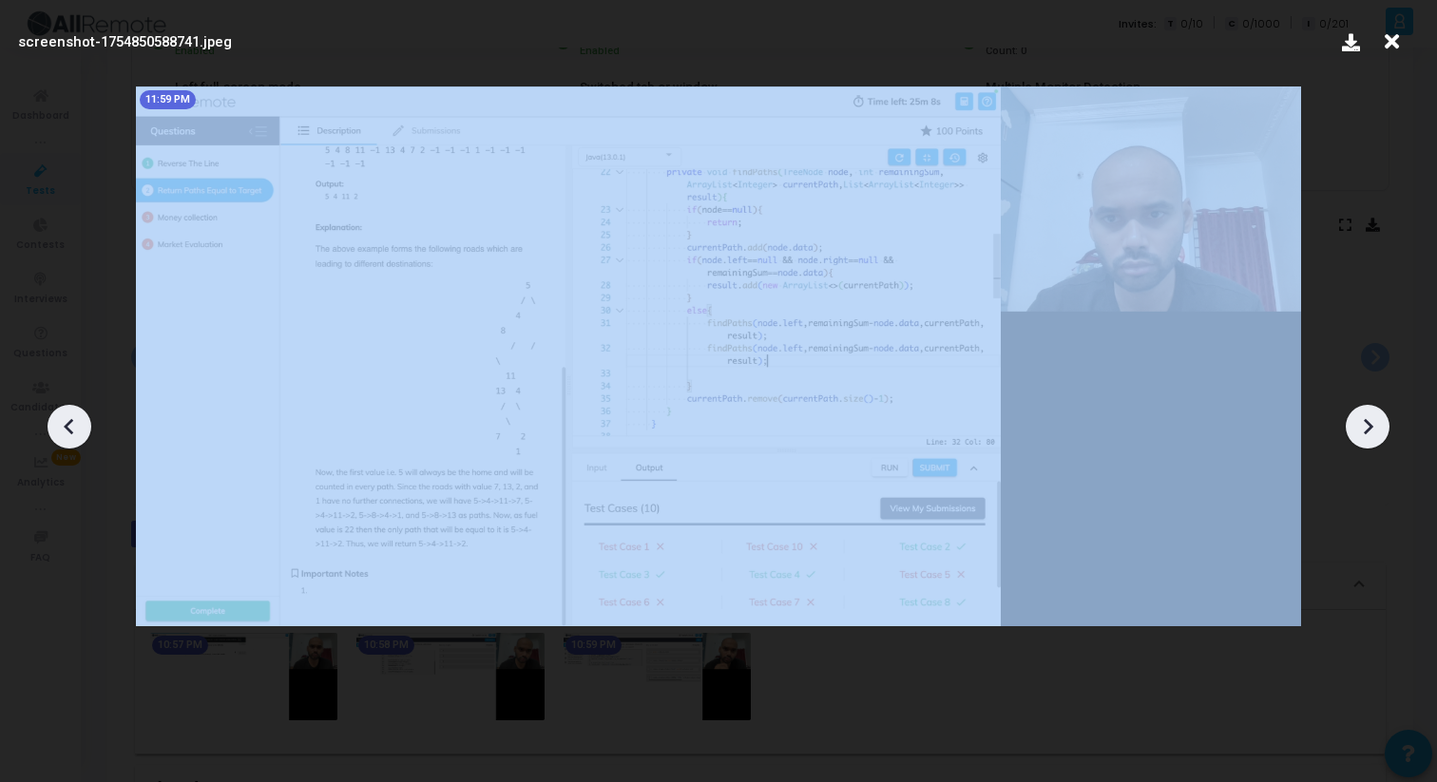
click at [1373, 429] on icon at bounding box center [1367, 426] width 29 height 29
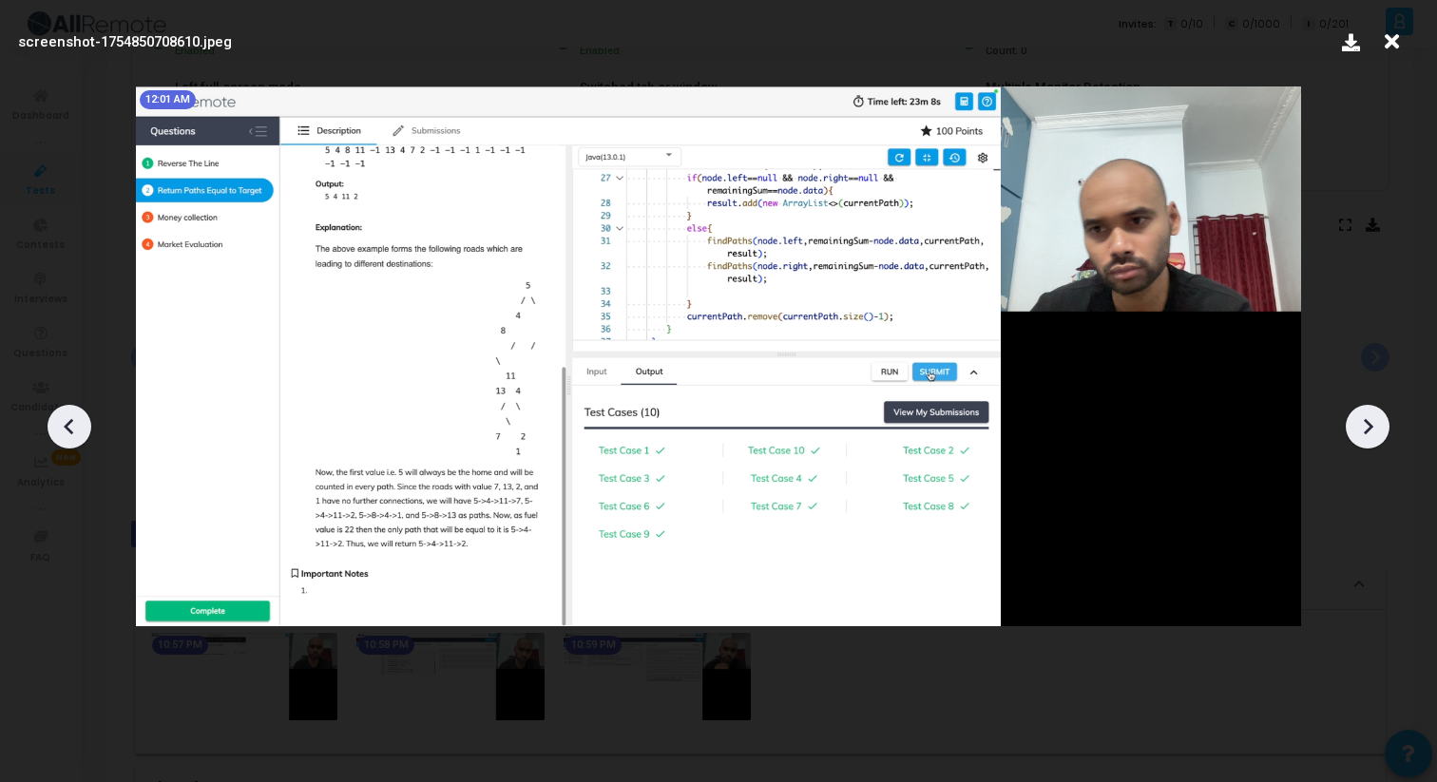
click at [1374, 423] on icon at bounding box center [1367, 426] width 29 height 29
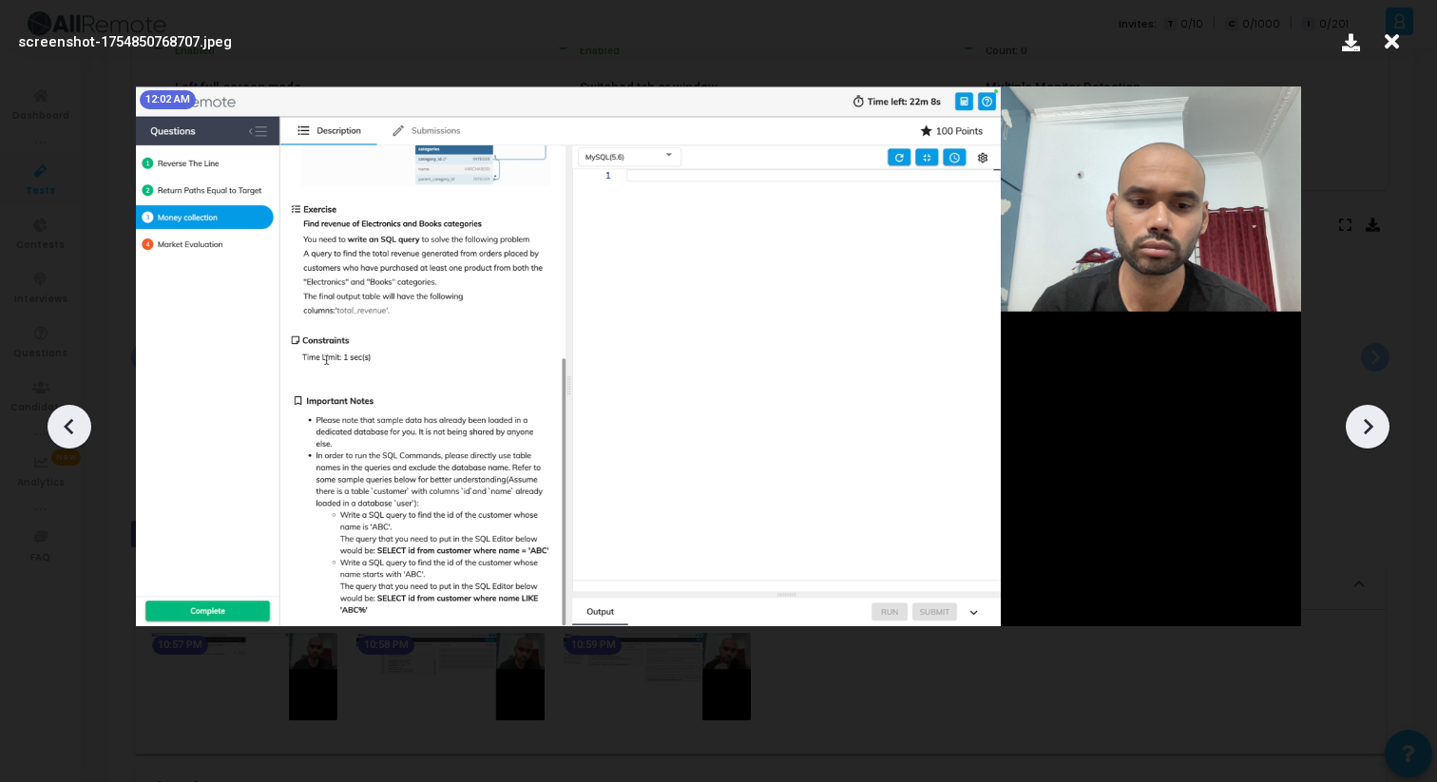
click at [1393, 52] on icon at bounding box center [1391, 42] width 29 height 36
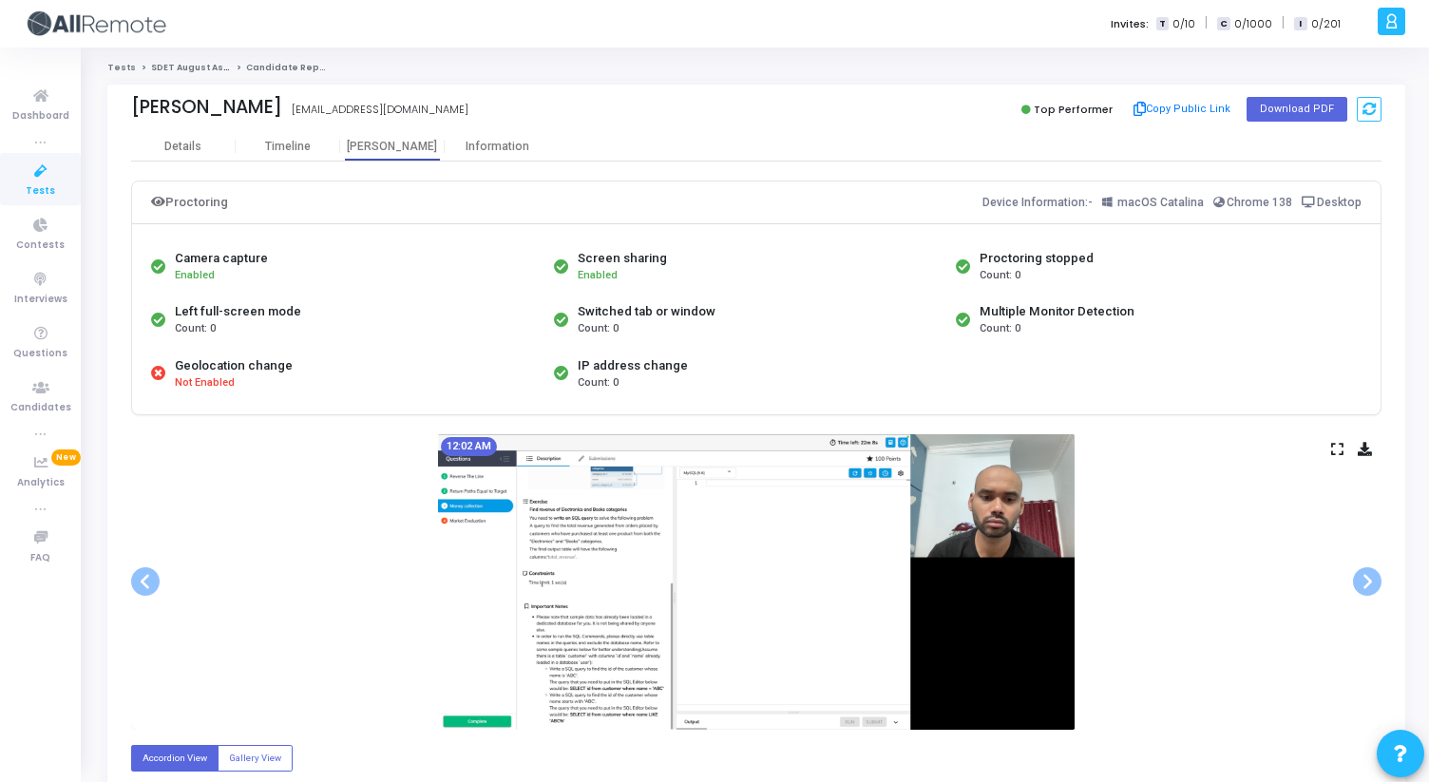
drag, startPoint x: 131, startPoint y: 111, endPoint x: 281, endPoint y: 118, distance: 150.3
click at [281, 118] on div "[PERSON_NAME] [PERSON_NAME] [EMAIL_ADDRESS][DOMAIN_NAME]" at bounding box center [439, 110] width 616 height 28
copy div "[PERSON_NAME]"
